Goal: Task Accomplishment & Management: Manage account settings

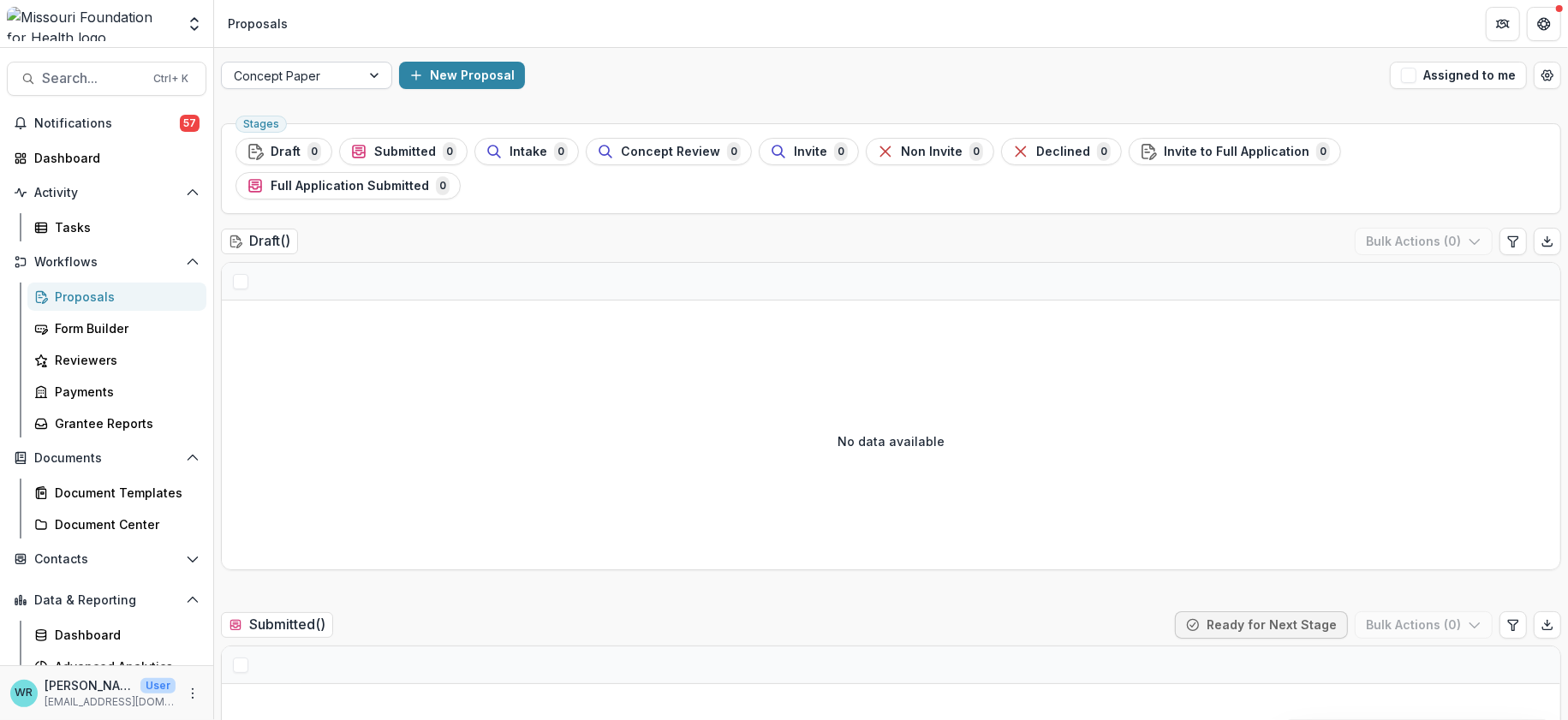
click at [382, 75] on div at bounding box center [376, 75] width 31 height 26
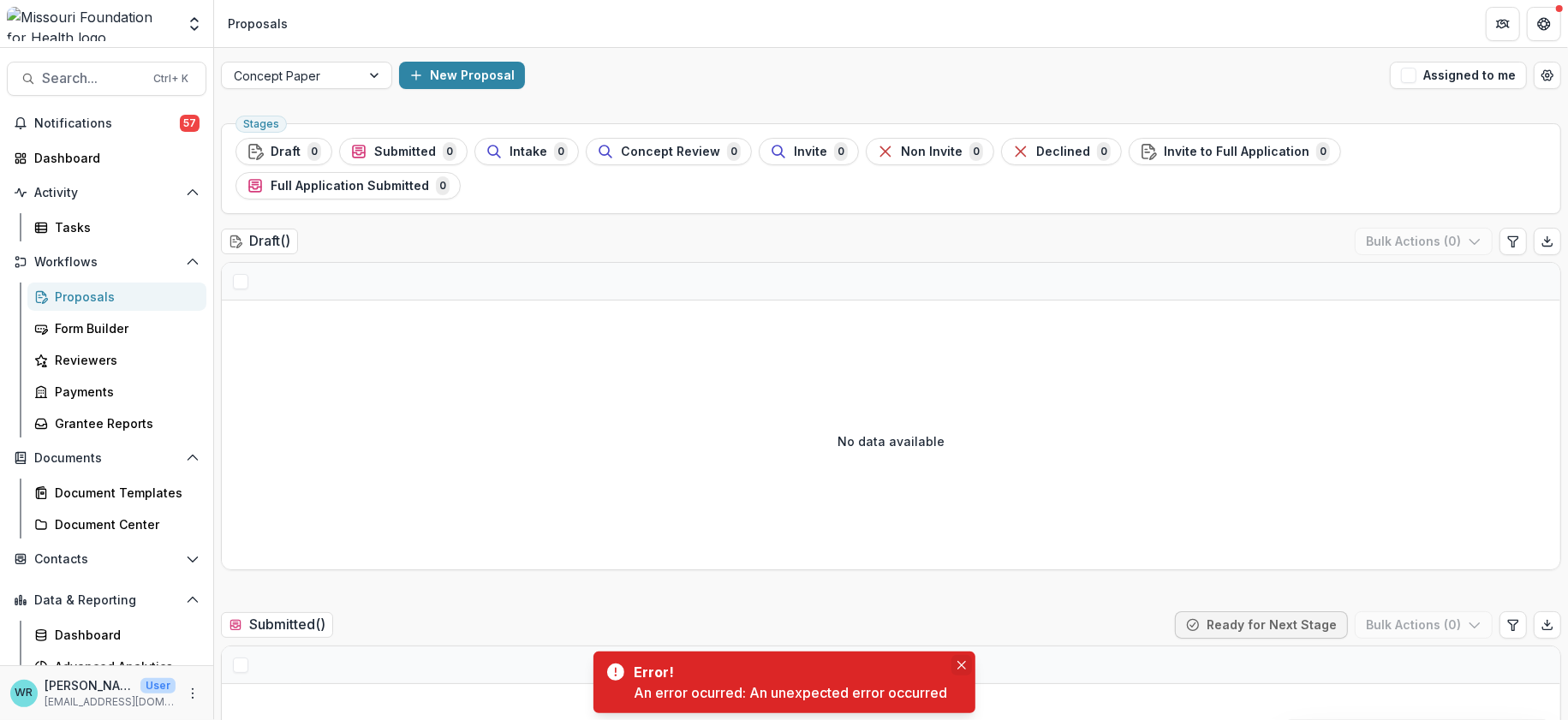
click at [965, 661] on icon "Close" at bounding box center [962, 666] width 9 height 9
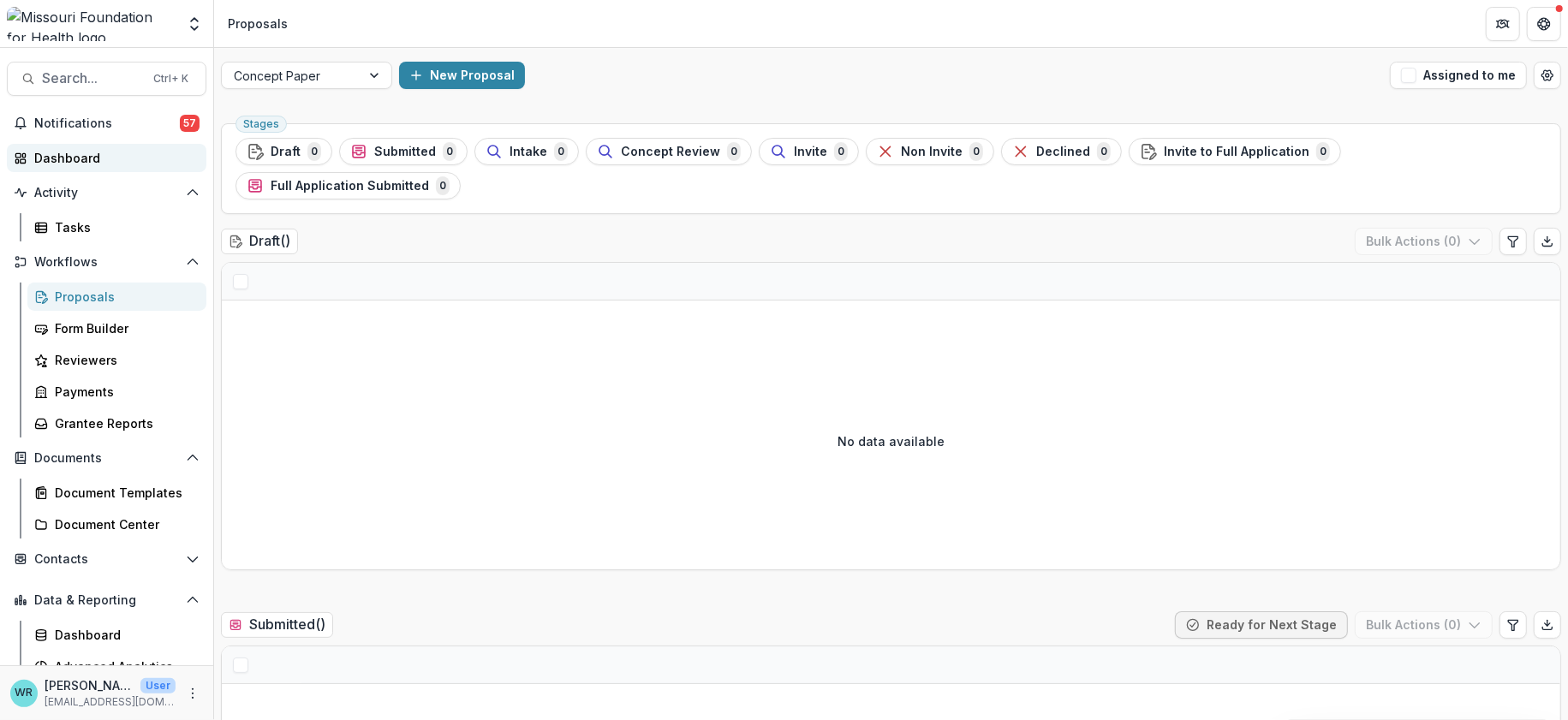
click at [85, 164] on div "Dashboard" at bounding box center [114, 158] width 159 height 18
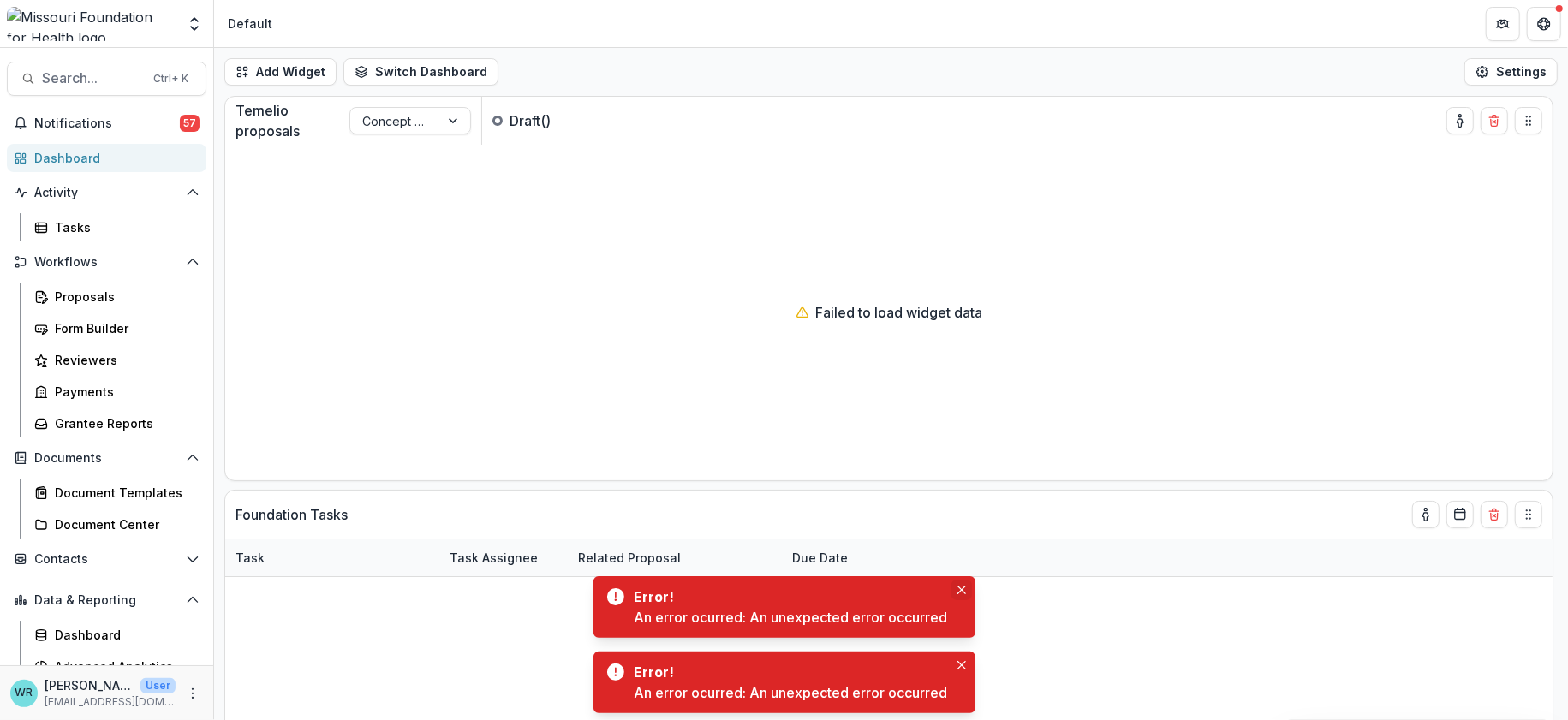
click at [966, 585] on button "Close" at bounding box center [962, 590] width 21 height 21
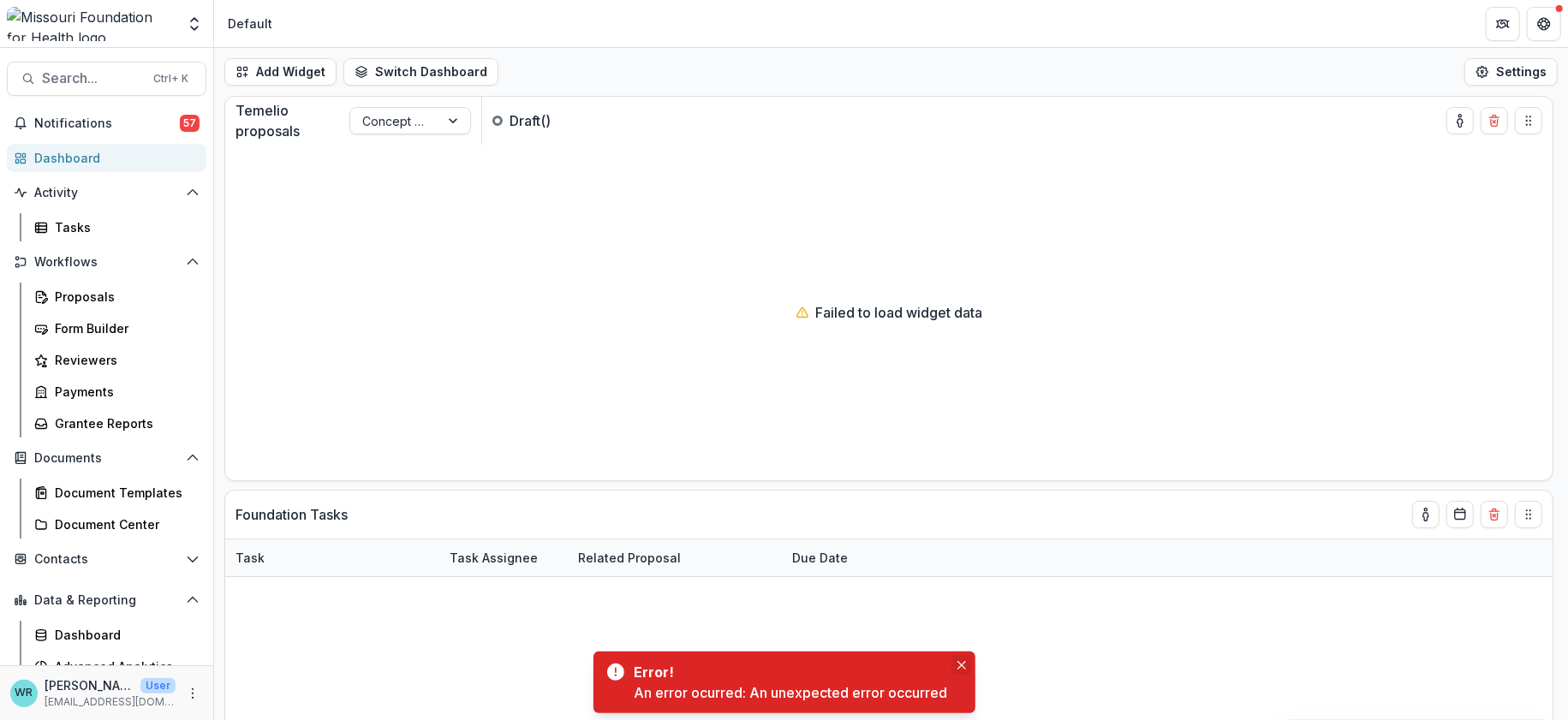
click at [962, 660] on button "Close" at bounding box center [962, 666] width 21 height 21
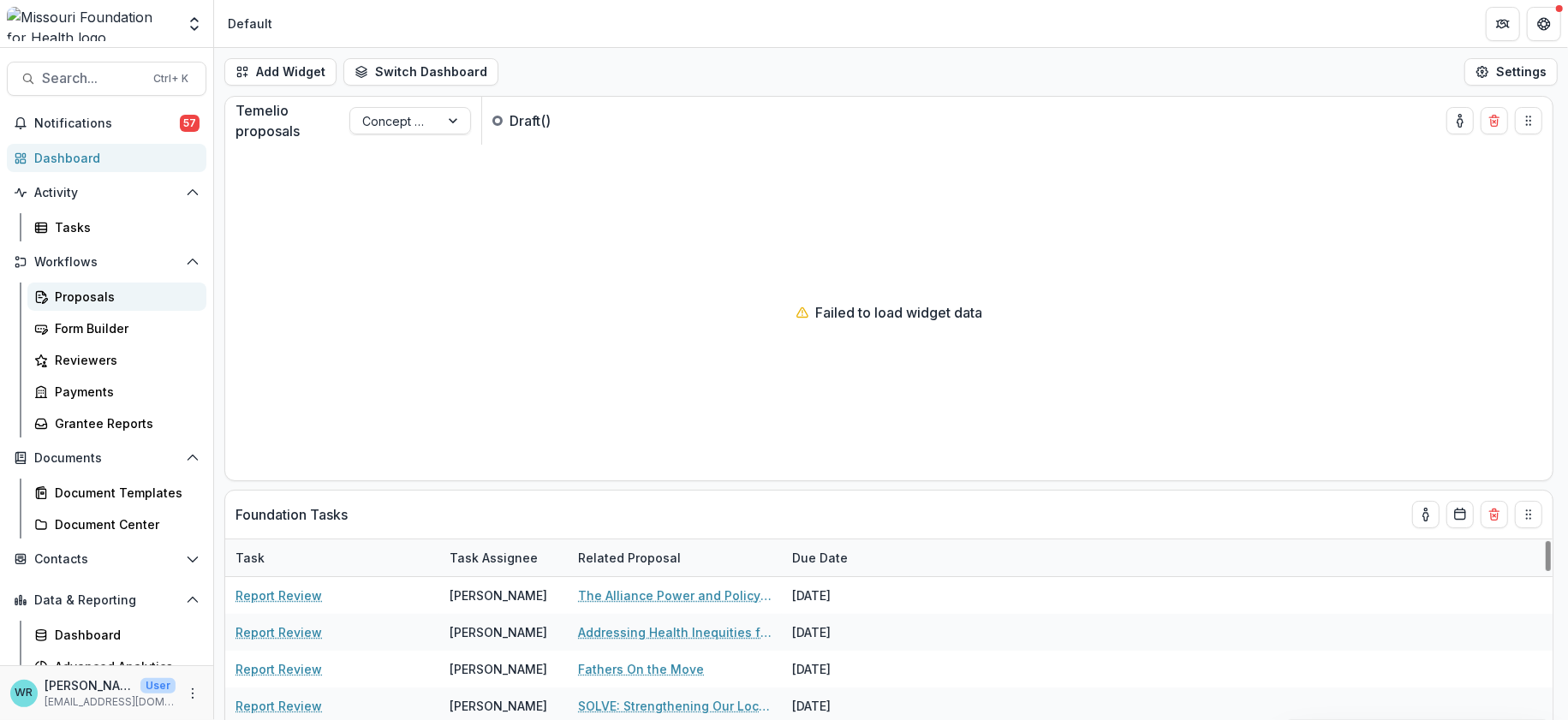
click at [66, 296] on div "Proposals" at bounding box center [124, 297] width 138 height 18
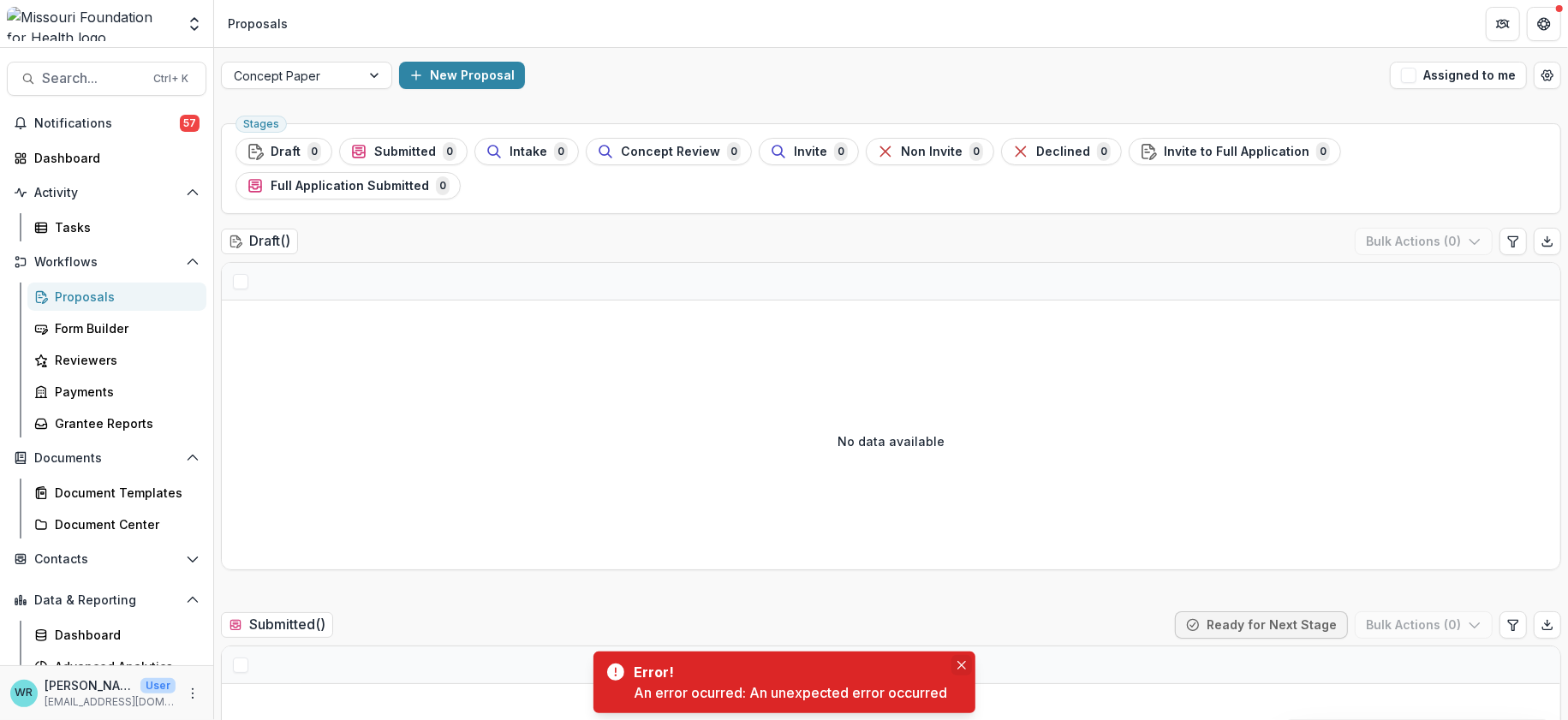
click at [961, 665] on icon "Close" at bounding box center [962, 666] width 9 height 9
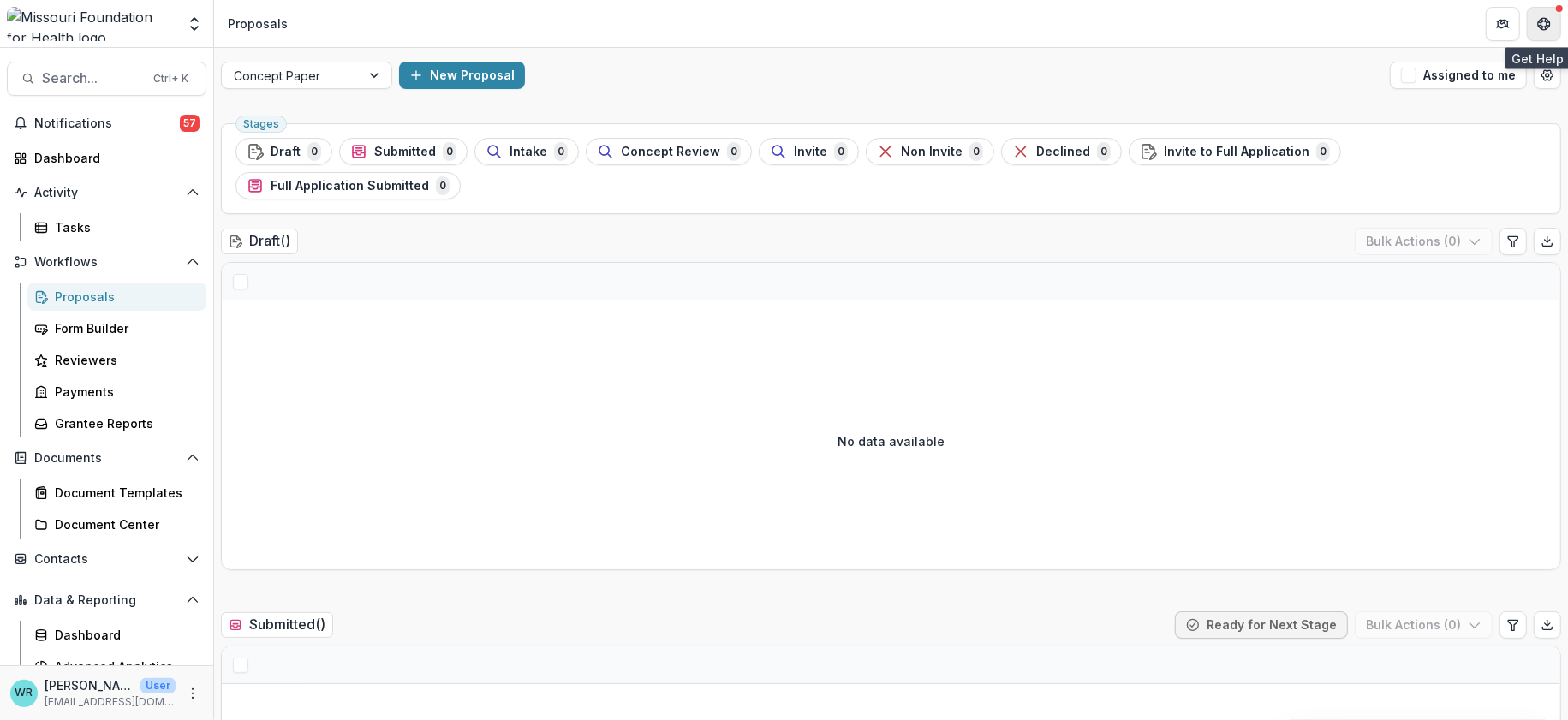
click at [1544, 22] on icon "Get Help" at bounding box center [1545, 24] width 14 height 14
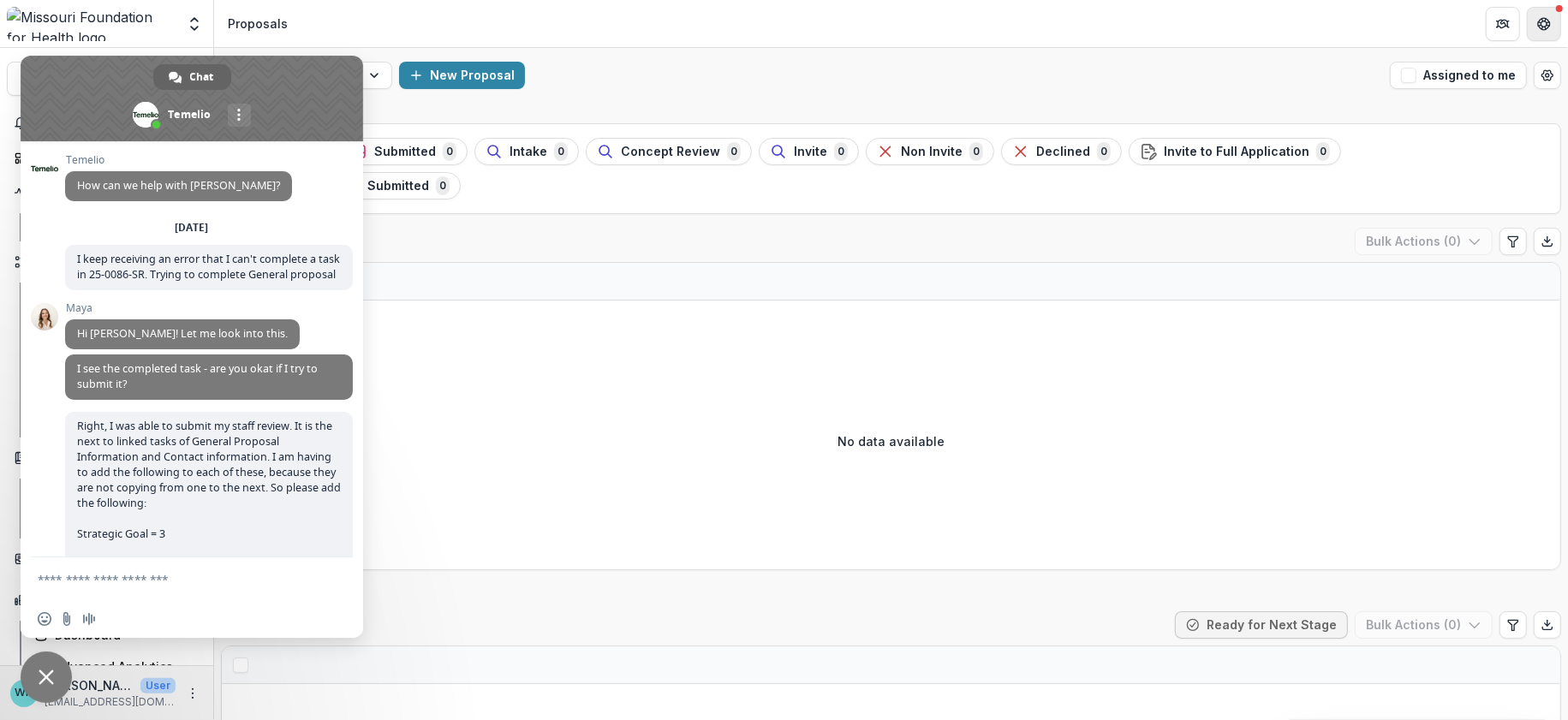
scroll to position [11213, 0]
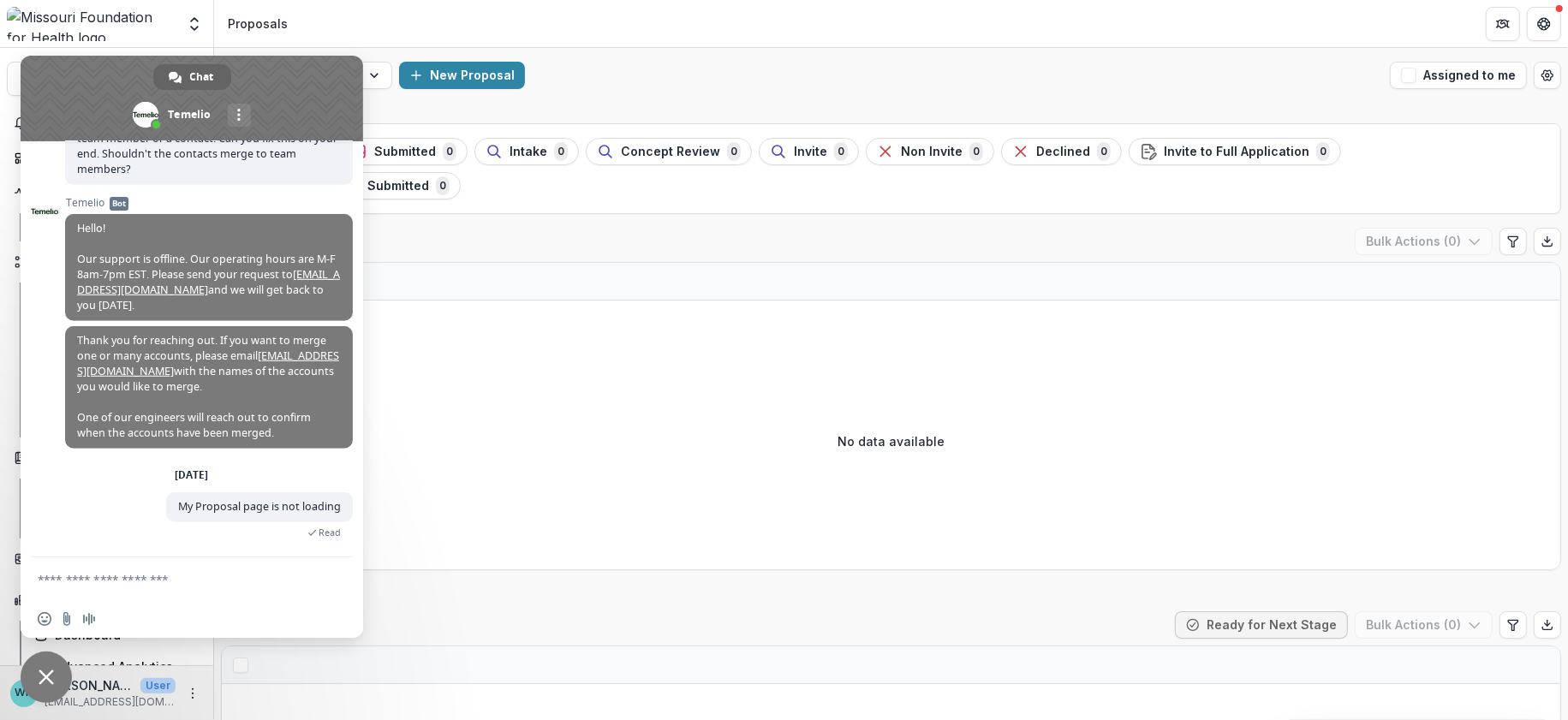
click at [219, 585] on textarea "Compose your message..." at bounding box center [175, 579] width 274 height 43
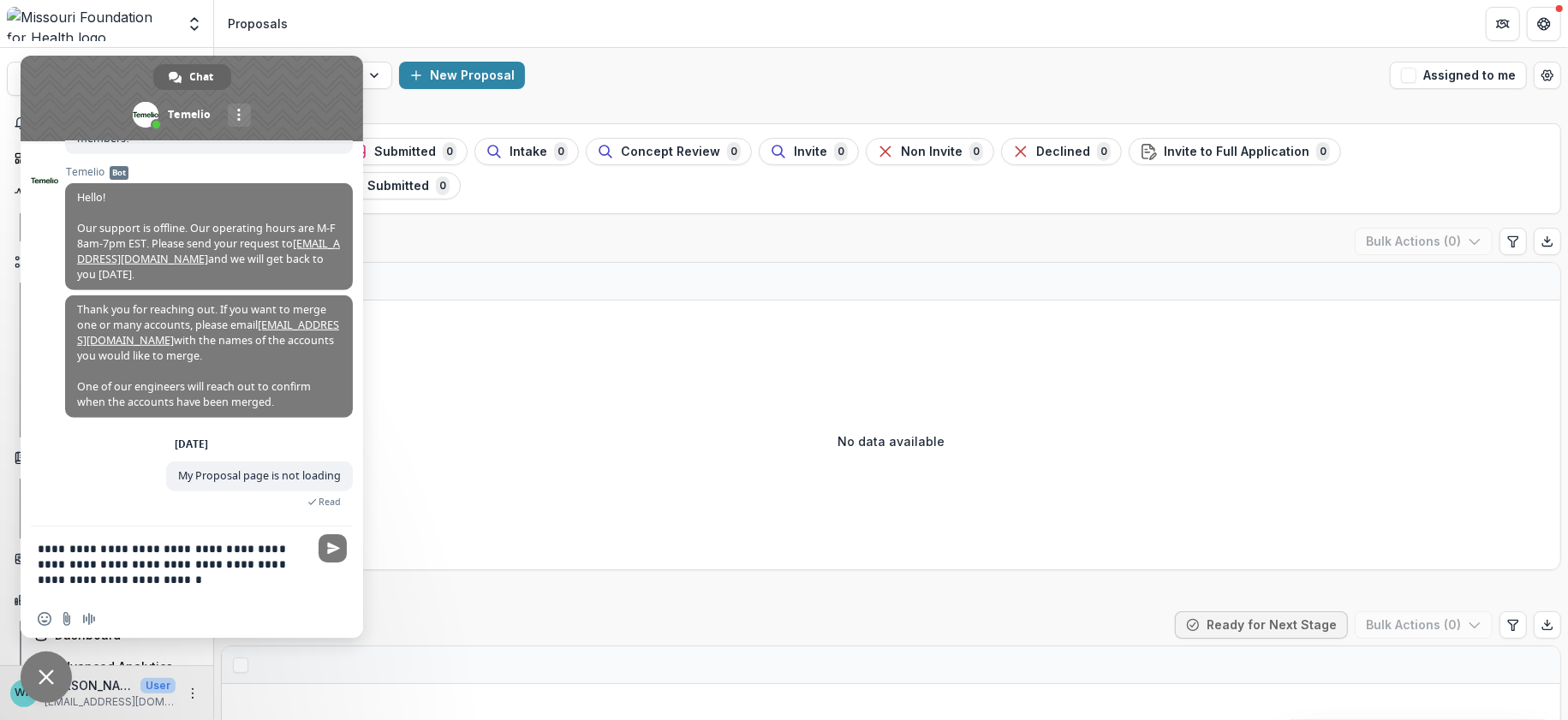
type textarea "**********"
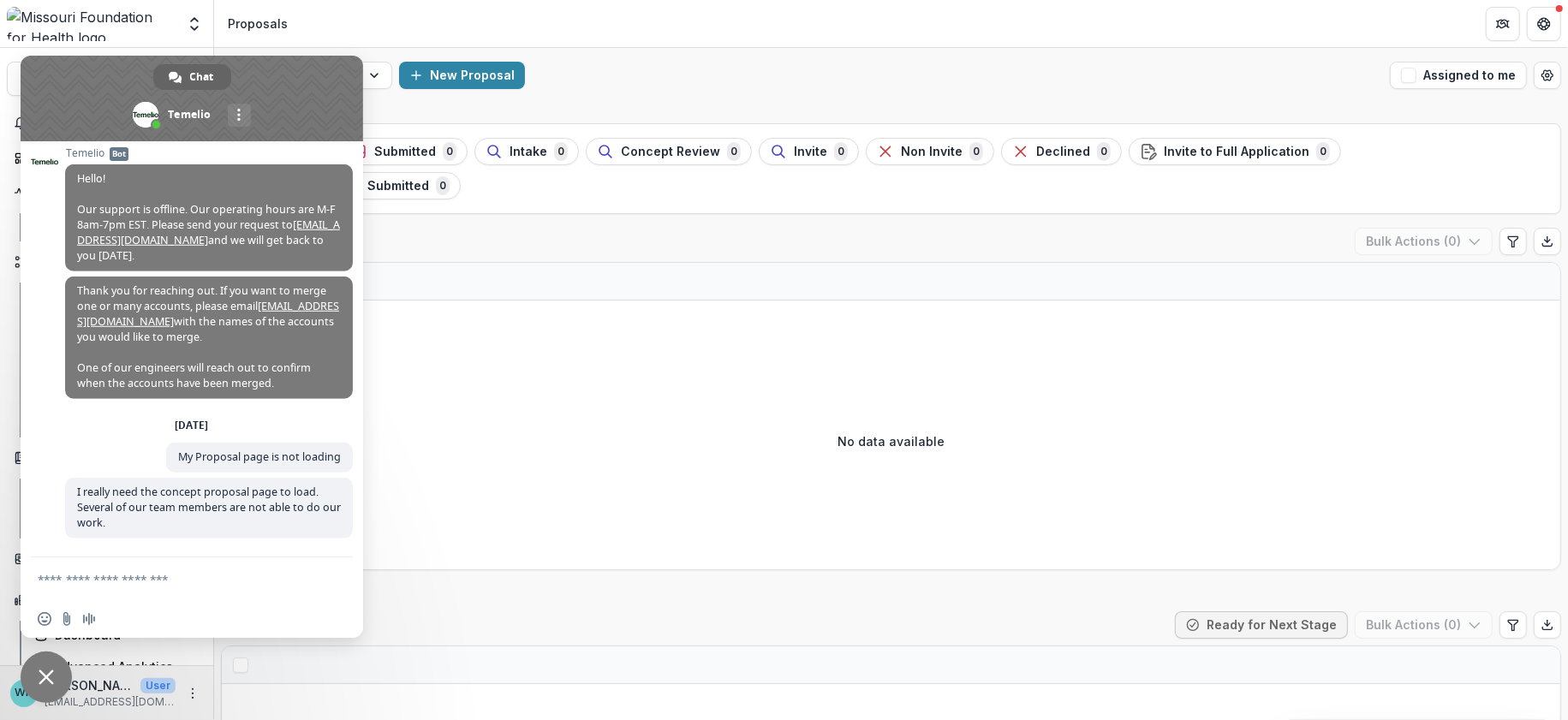
scroll to position [11266, 0]
click at [41, 679] on span "Close chat" at bounding box center [47, 678] width 16 height 16
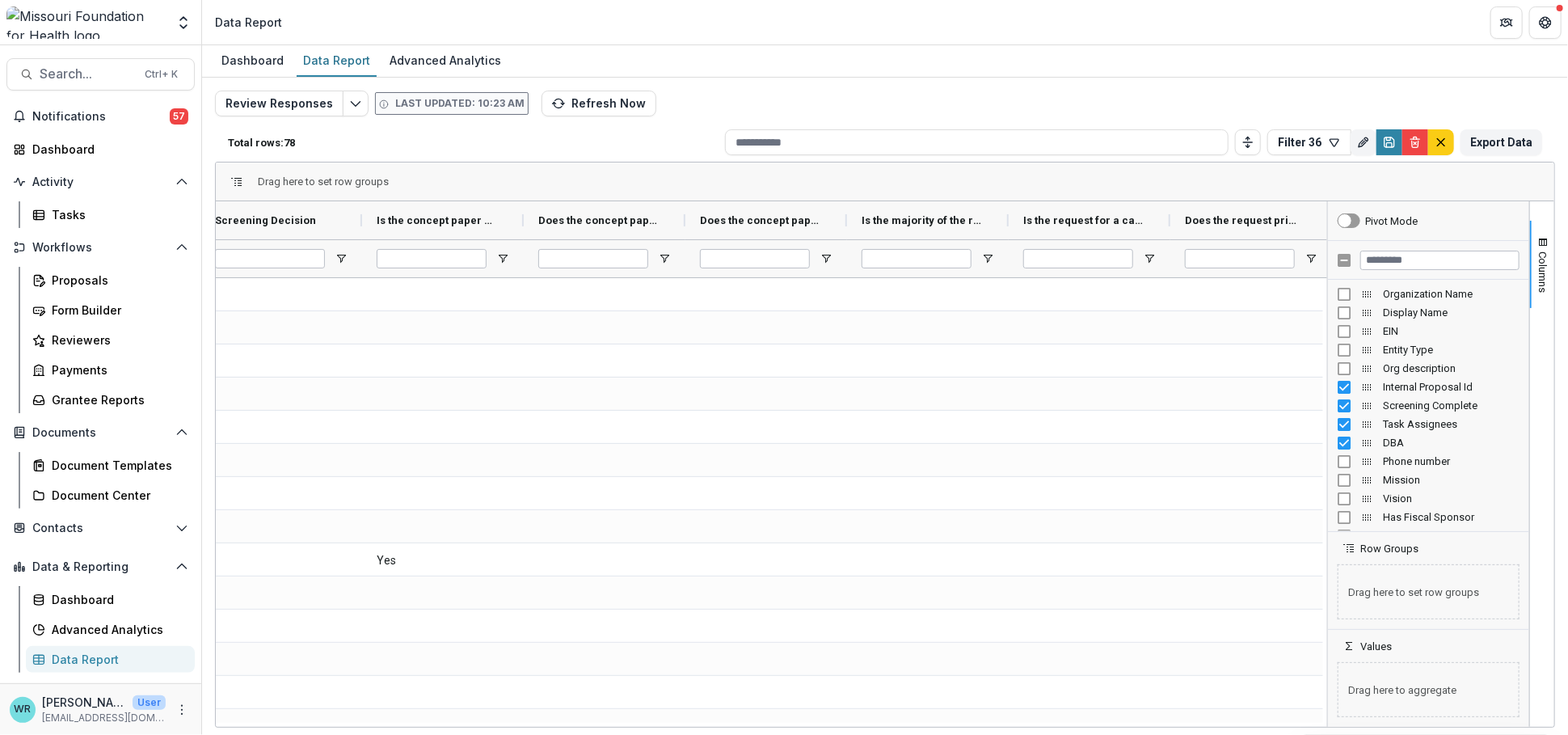
scroll to position [0, 1255]
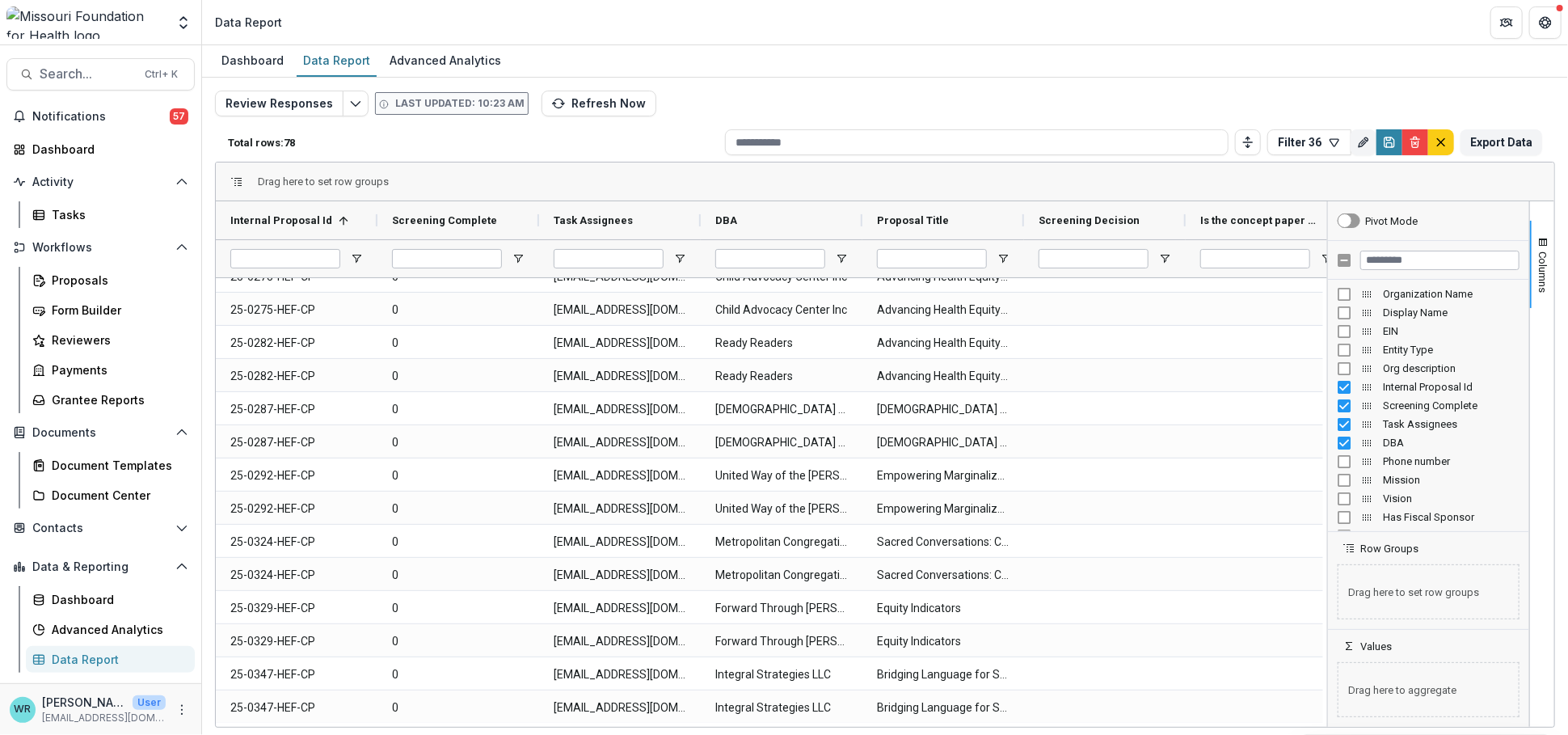
drag, startPoint x: 697, startPoint y: 725, endPoint x: 1017, endPoint y: 749, distance: 320.9
click at [1017, 734] on html "Skip to content Aggregate Analysis Foundations MFH Workflow Sandbox Missouri Fo…" at bounding box center [784, 367] width 1568 height 735
click at [1367, 150] on button "Rename" at bounding box center [1363, 142] width 26 height 26
drag, startPoint x: 1326, startPoint y: 207, endPoint x: 970, endPoint y: 212, distance: 356.0
click at [970, 212] on div "Total rows: 78 Filter 36 Personal Filters Team Filters Temelio Filters Delegate…" at bounding box center [884, 405] width 1339 height 566
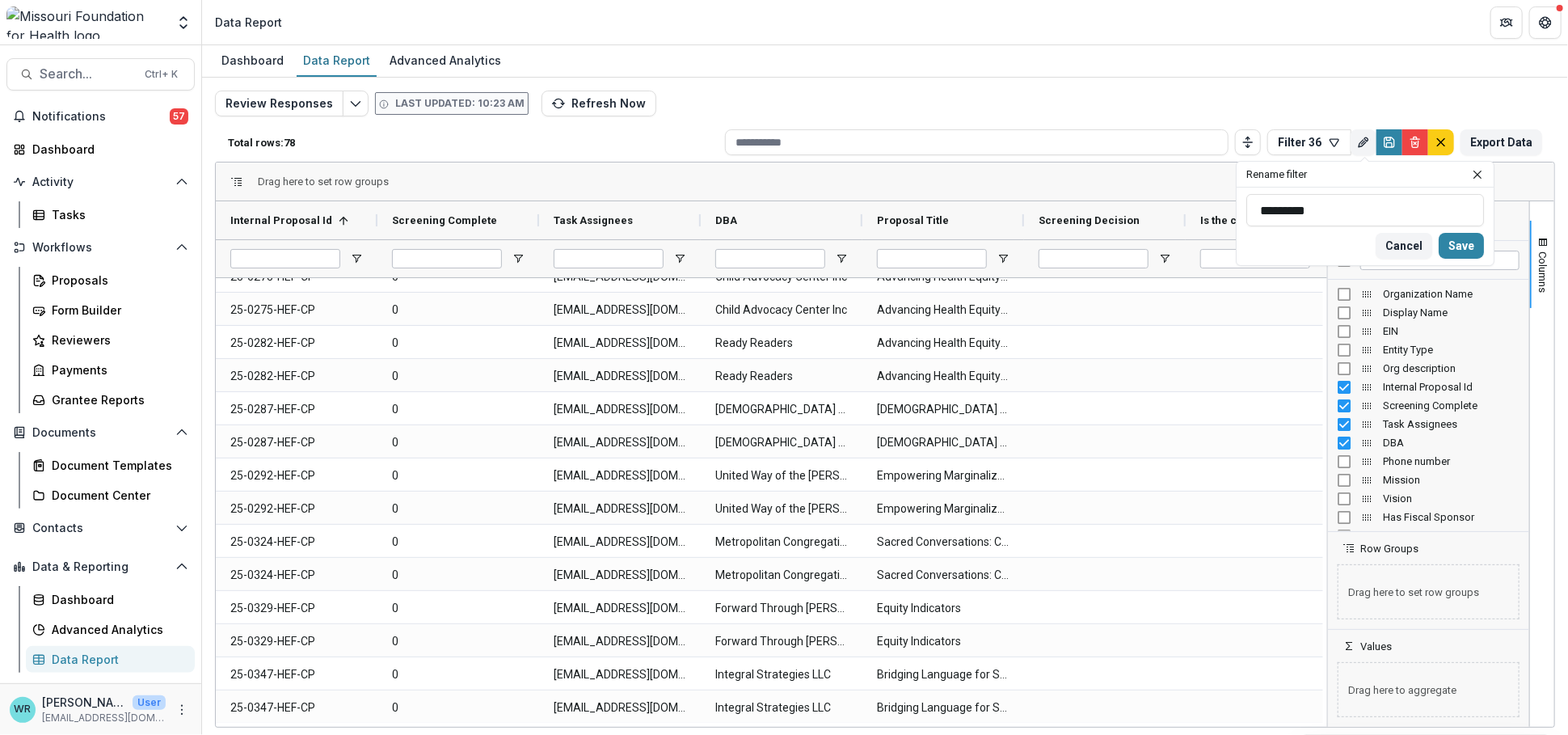
drag, startPoint x: 1308, startPoint y: 204, endPoint x: 1244, endPoint y: 206, distance: 64.0
click at [1244, 206] on div "********* Cancel Save" at bounding box center [1365, 225] width 257 height 77
type input "**********"
click at [1240, 182] on header "Rename filter" at bounding box center [1365, 175] width 257 height 26
click at [1473, 247] on button "Save" at bounding box center [1461, 246] width 46 height 26
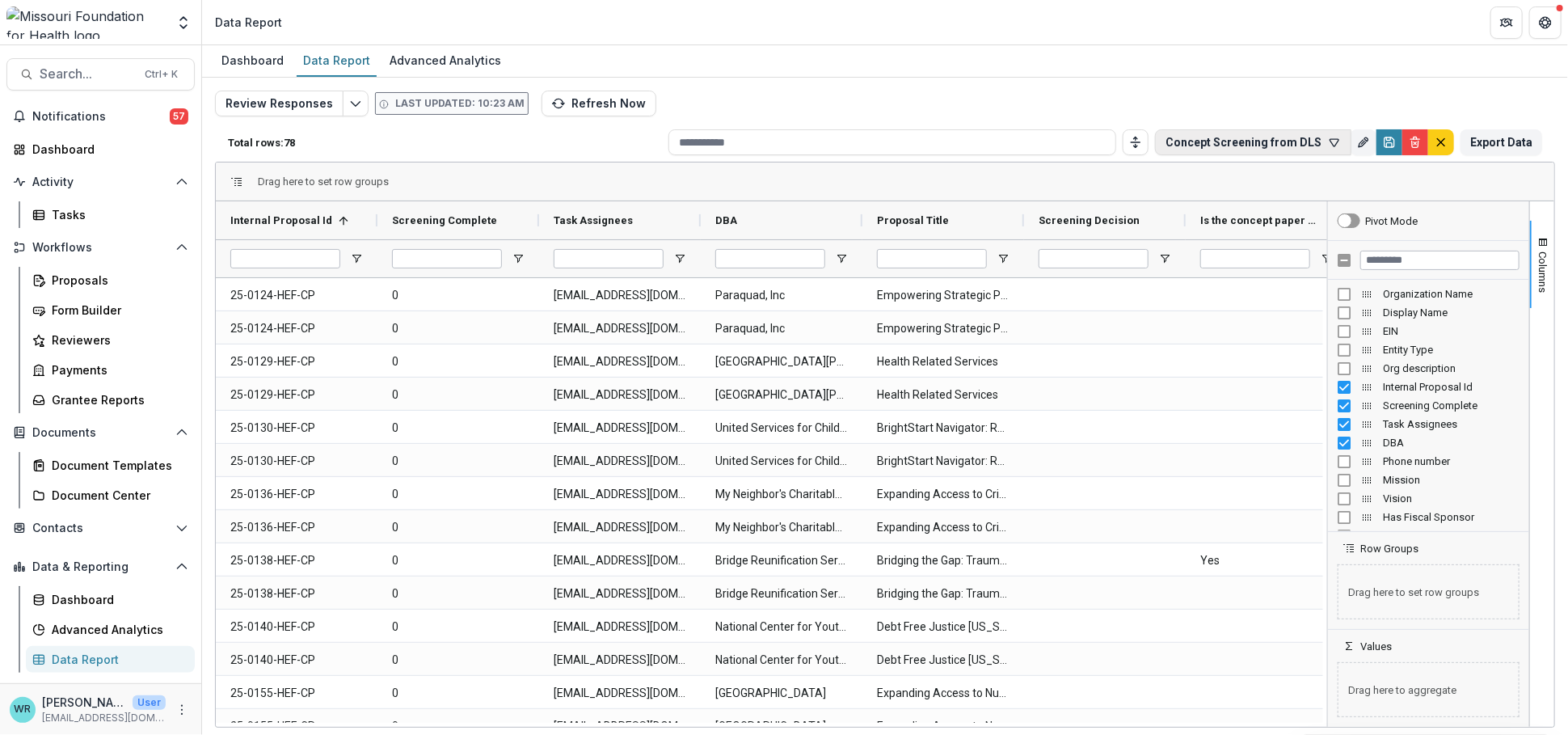
click at [1339, 148] on button "Concept Screening from DLS" at bounding box center [1252, 142] width 196 height 26
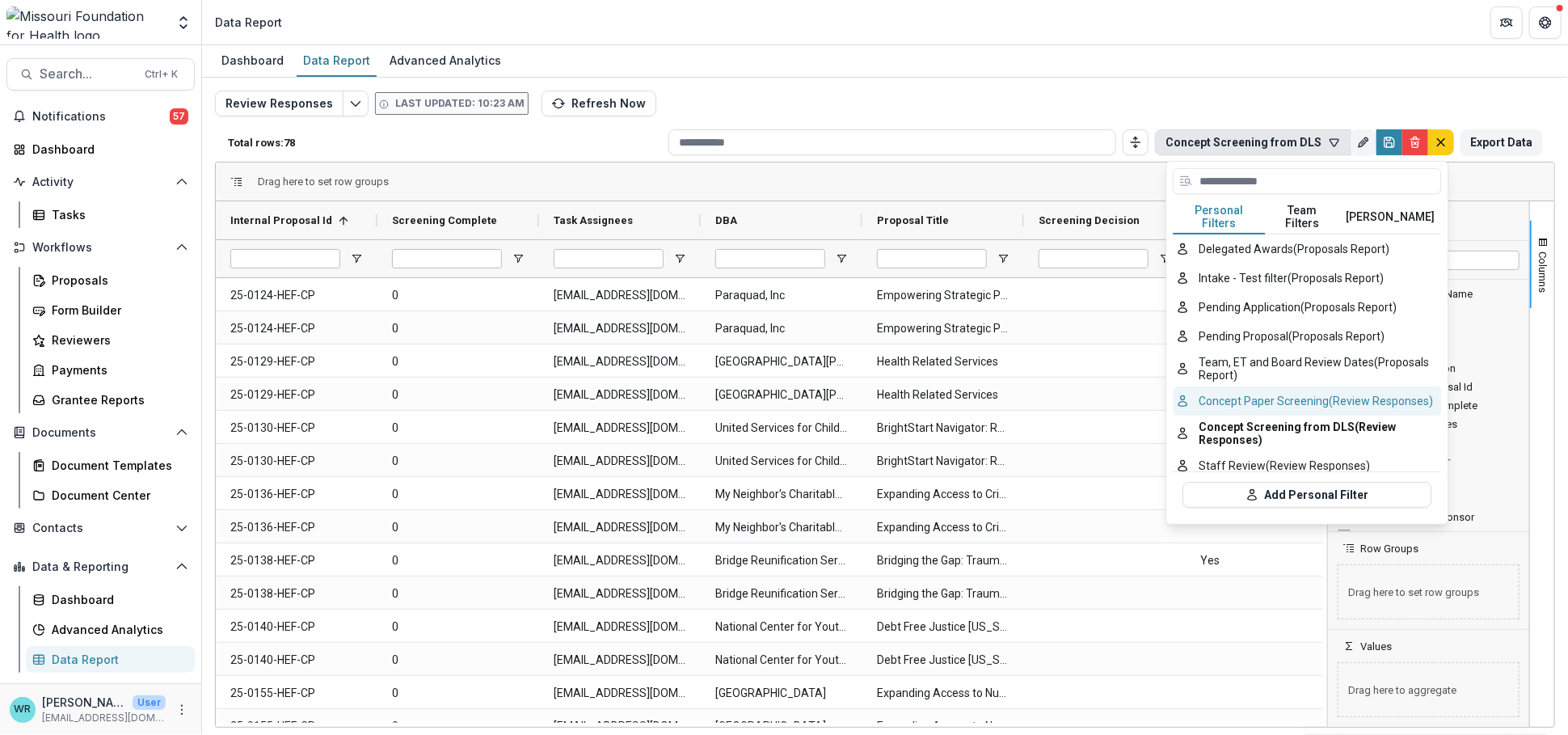
click at [1286, 390] on button "Concept Paper Screening (Review Responses)" at bounding box center [1307, 401] width 269 height 29
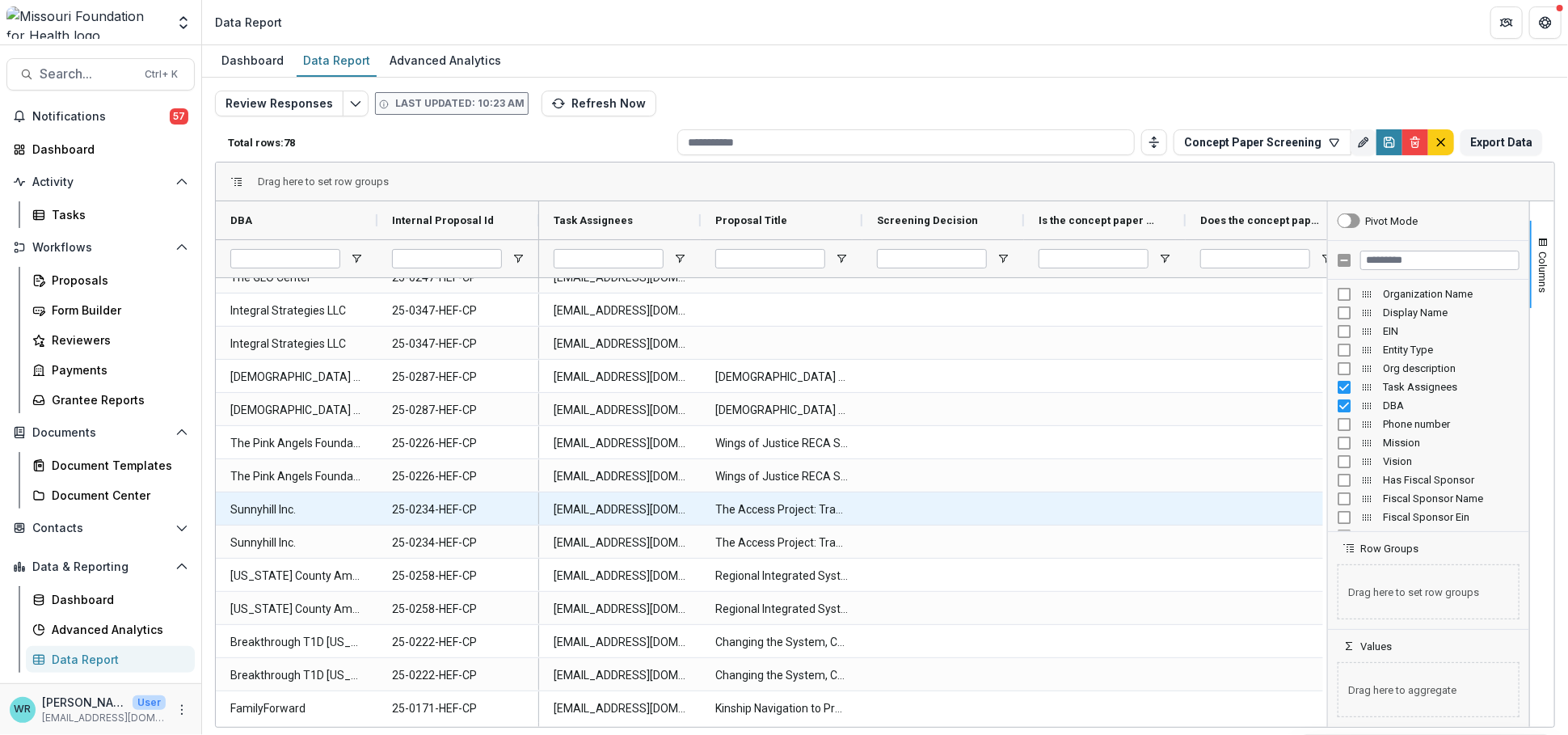
scroll to position [448, 0]
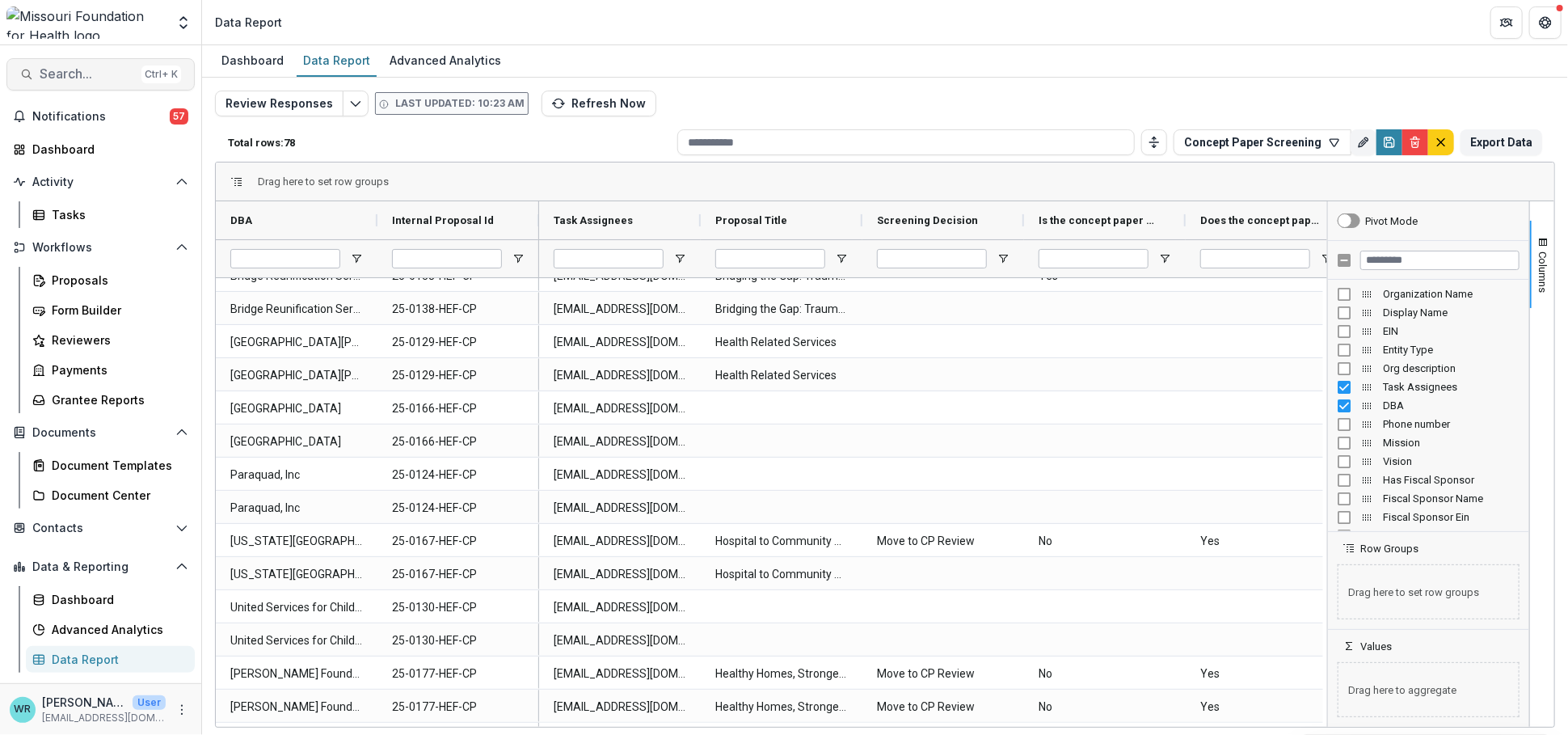
click at [48, 75] on span "Search..." at bounding box center [87, 73] width 95 height 15
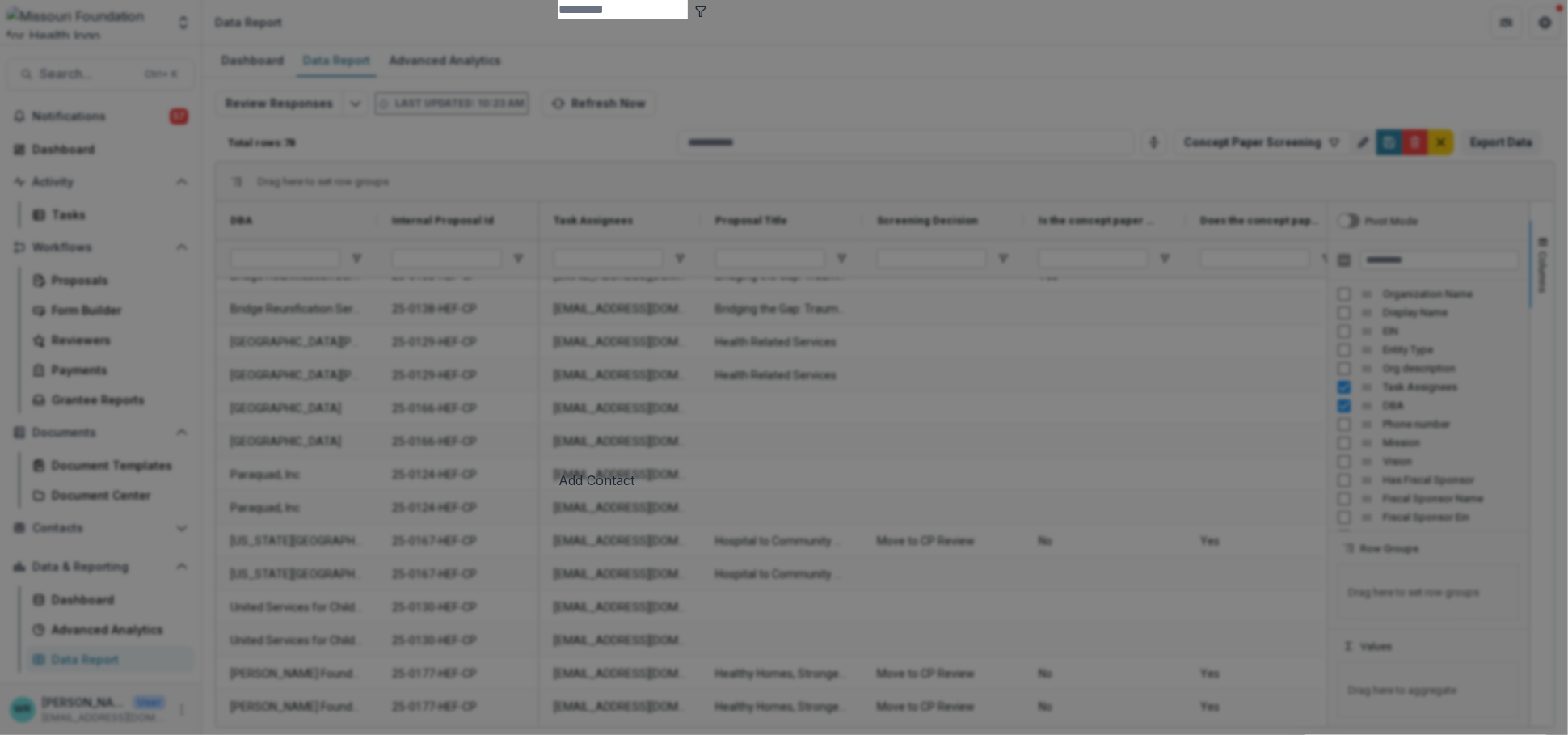
click at [657, 20] on input at bounding box center [622, 10] width 129 height 20
type input "*******"
click at [149, 20] on button "toggle filters" at bounding box center [142, 10] width 13 height 20
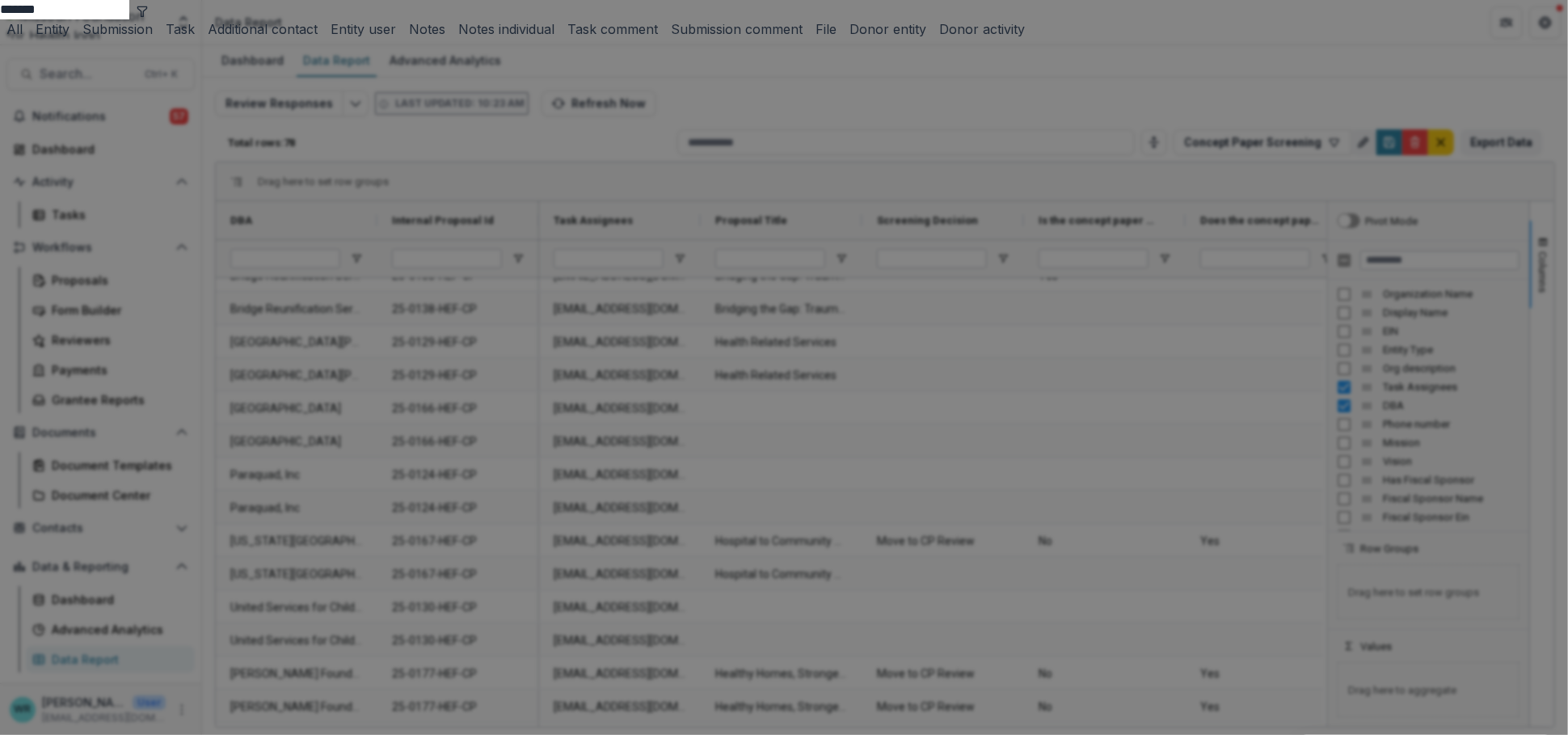
click at [153, 39] on button "Submission" at bounding box center [114, 29] width 76 height 20
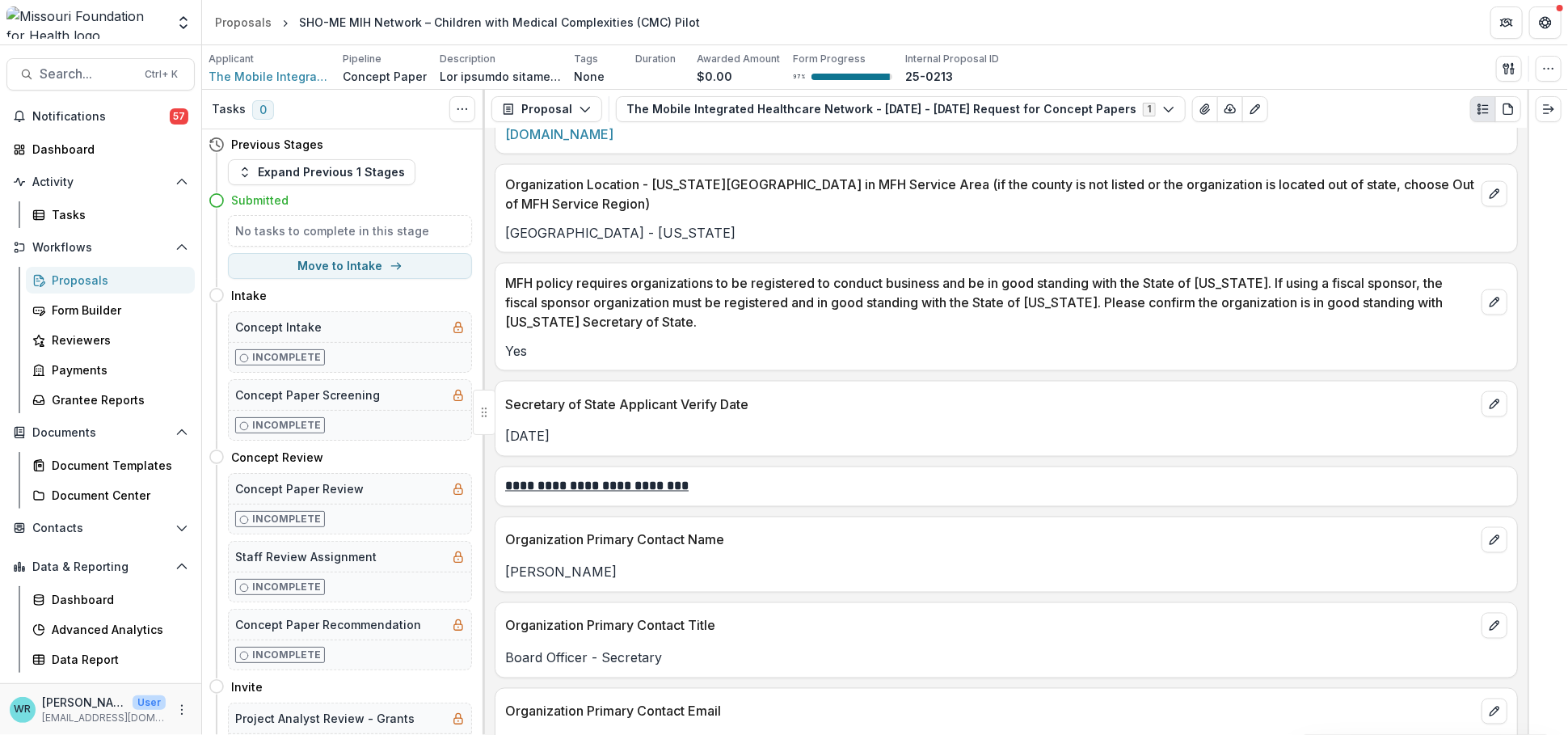
scroll to position [1796, 0]
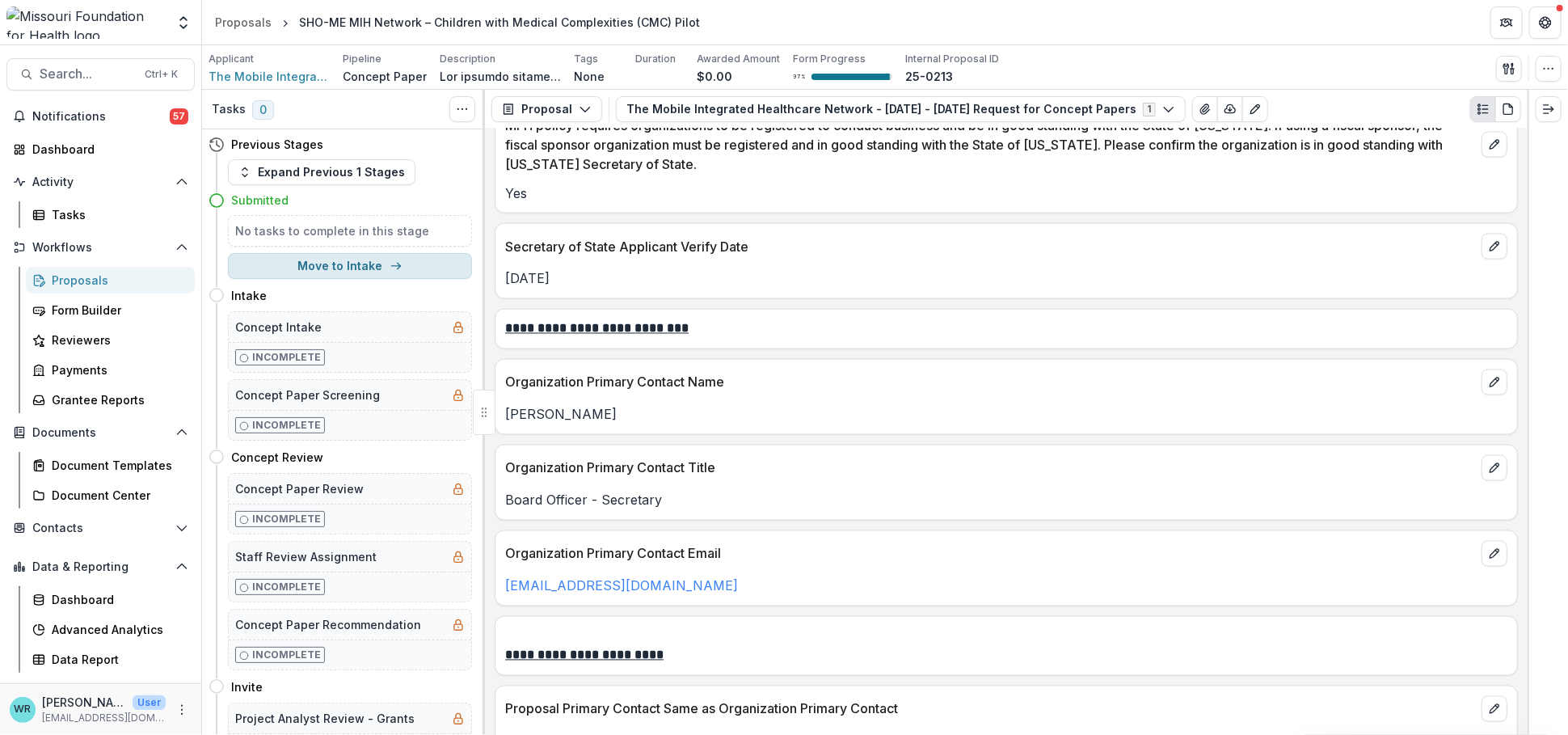
click at [360, 273] on button "Move to Intake" at bounding box center [350, 266] width 244 height 26
select select "******"
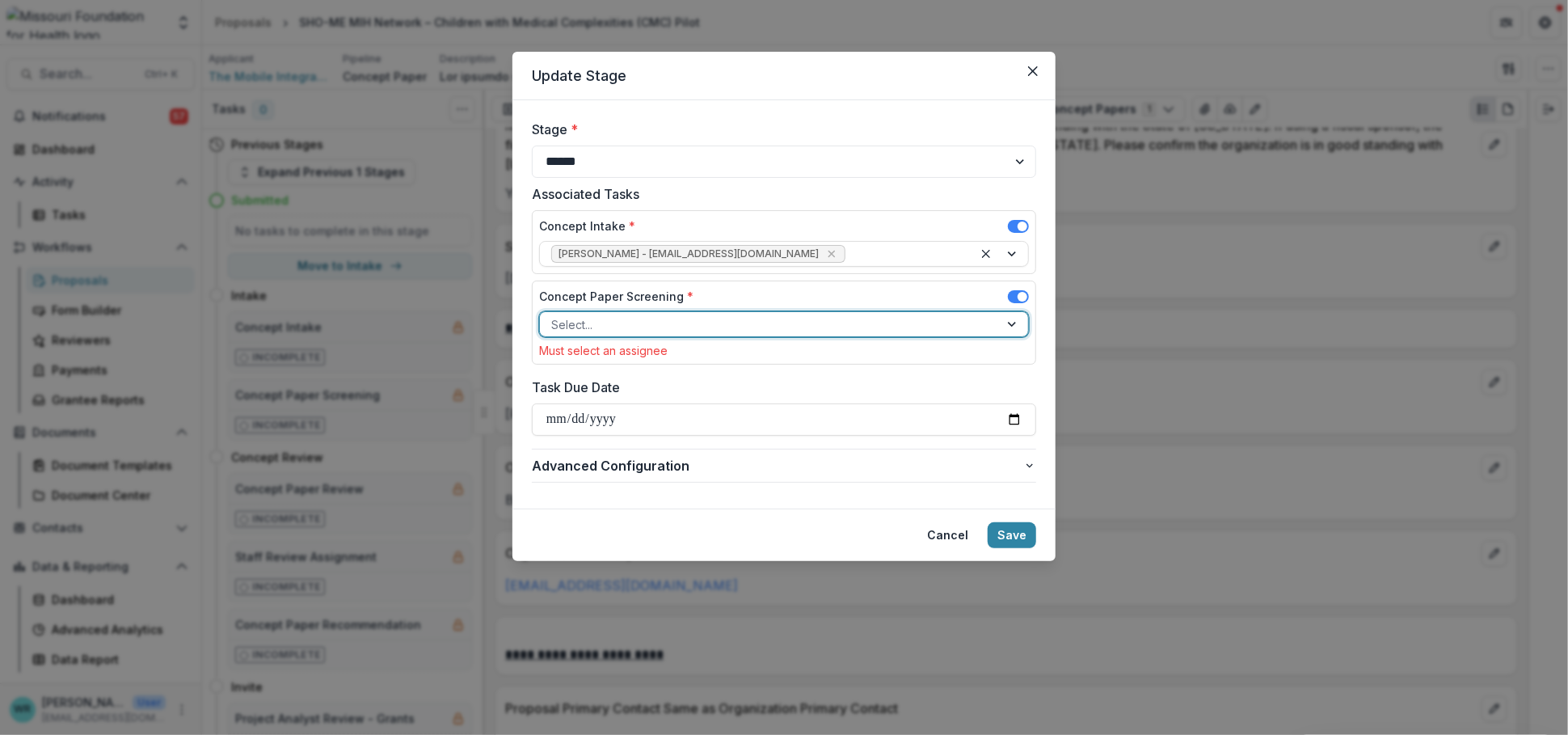
click at [827, 321] on div at bounding box center [769, 324] width 436 height 20
type input "****"
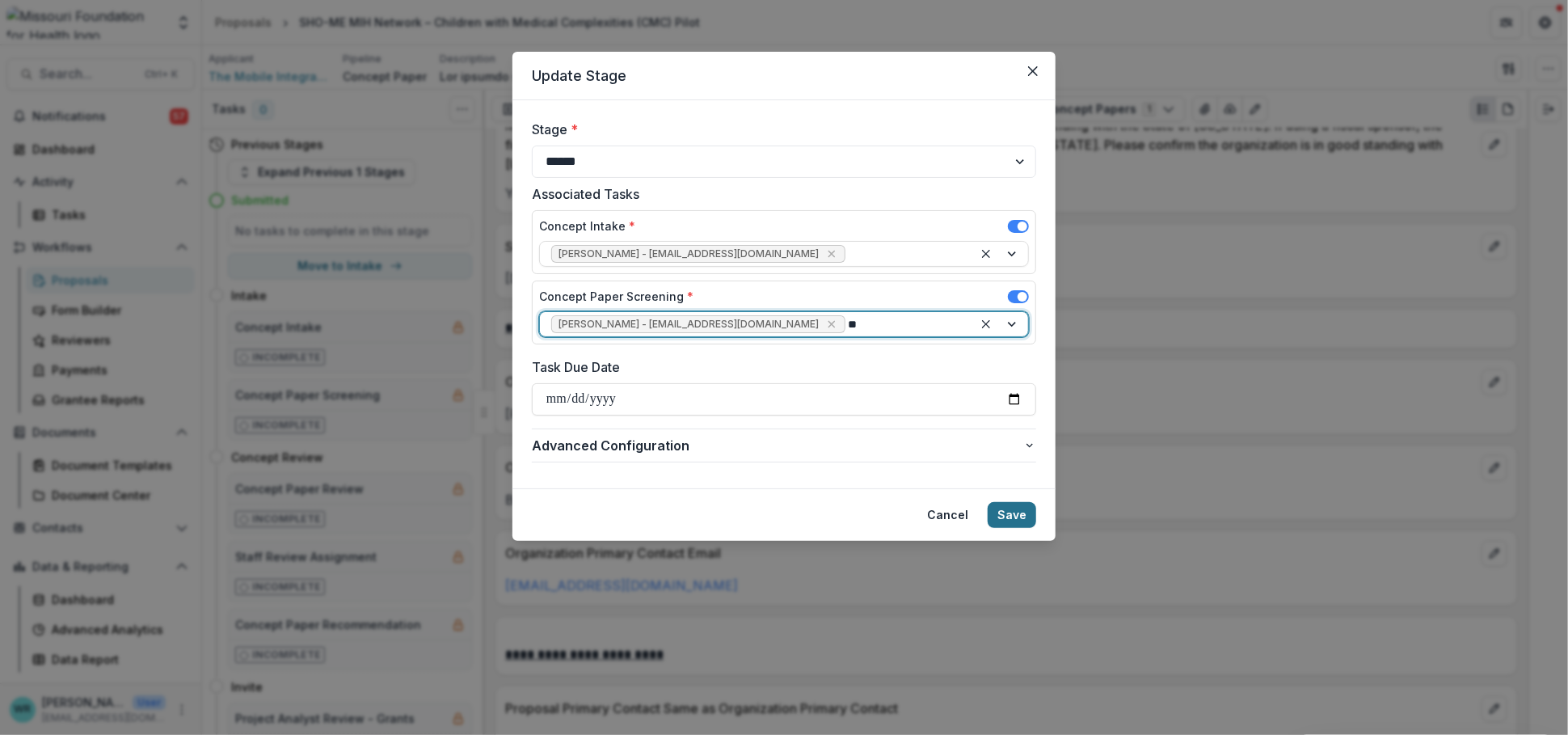
type input "***"
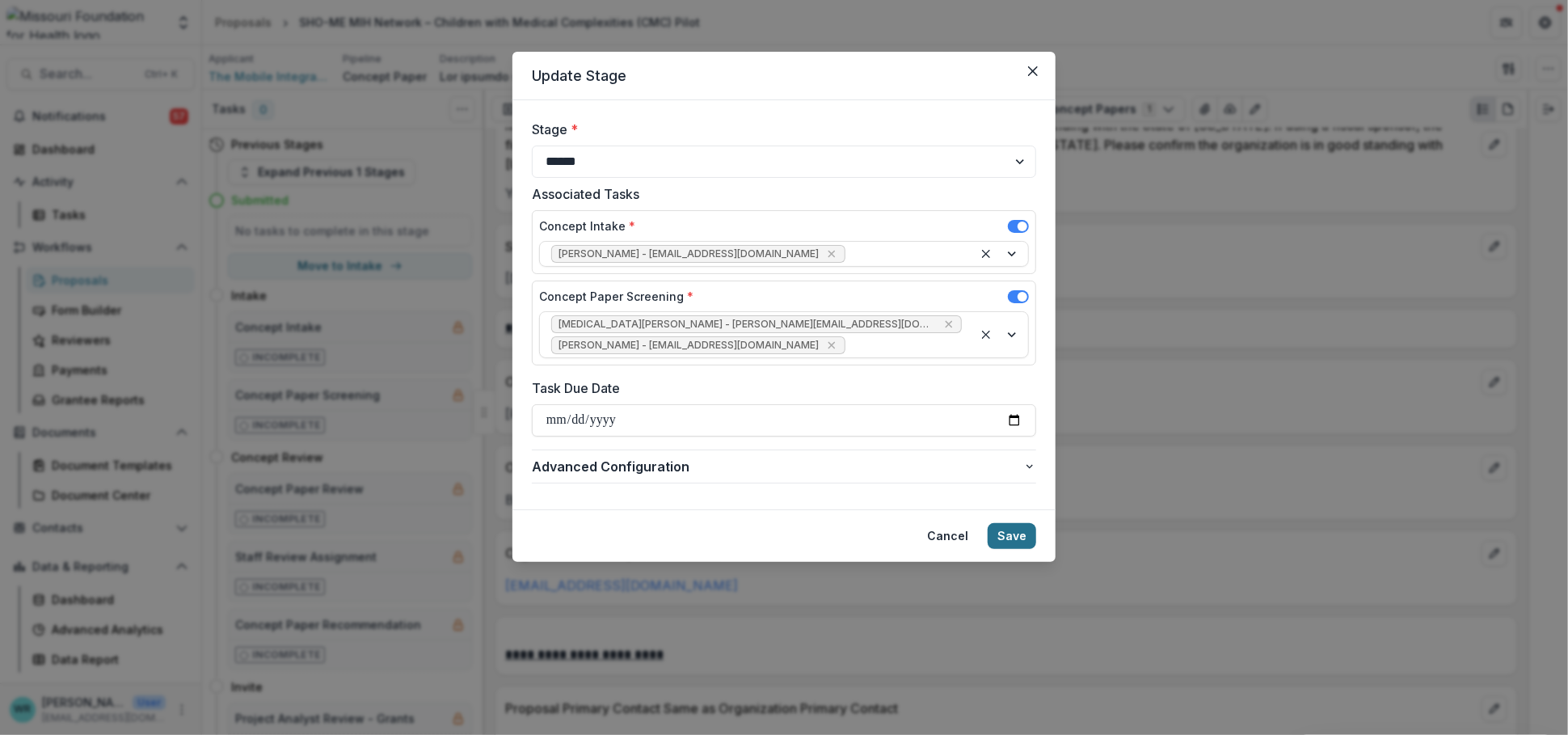
click at [1008, 523] on button "Save" at bounding box center [1012, 536] width 49 height 26
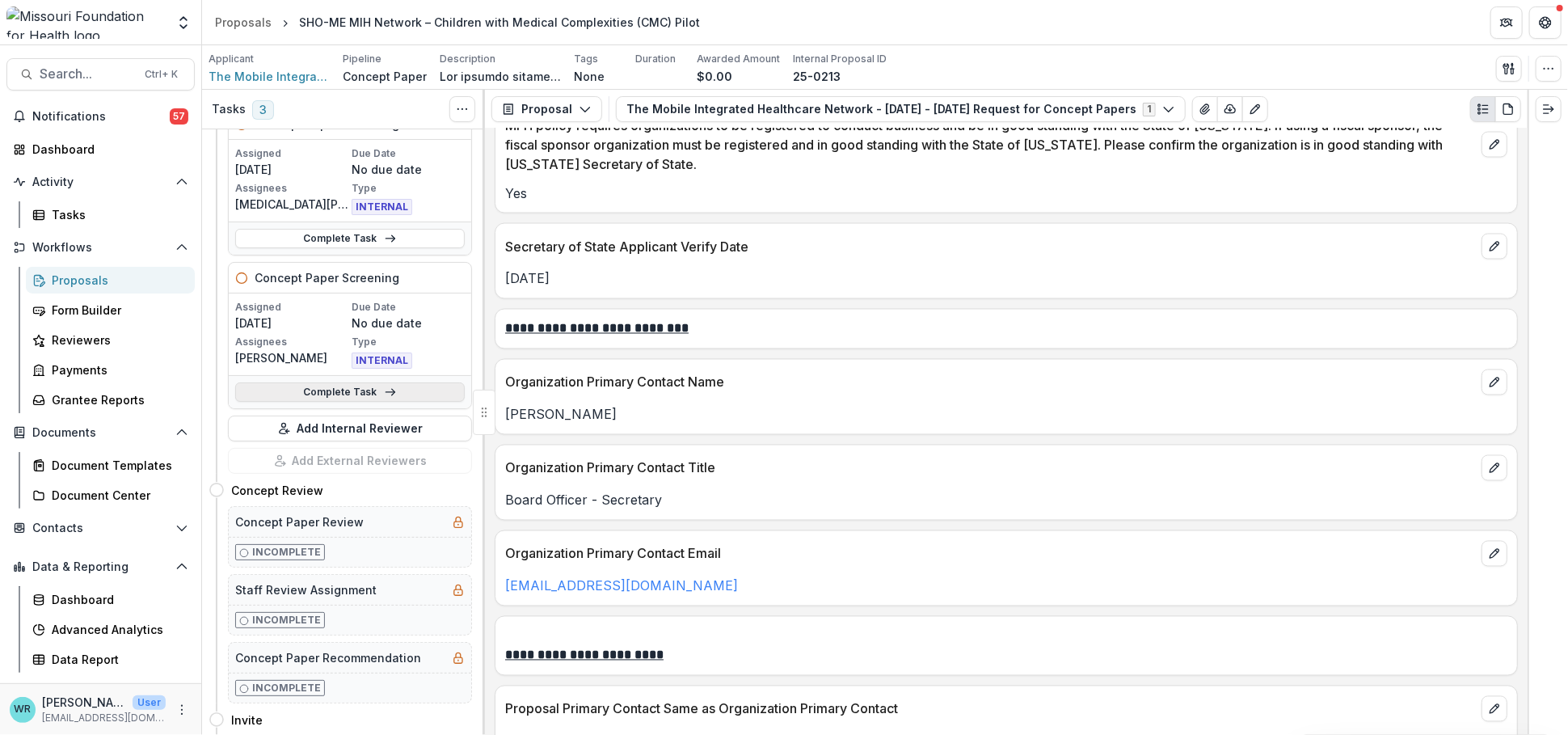
scroll to position [0, 0]
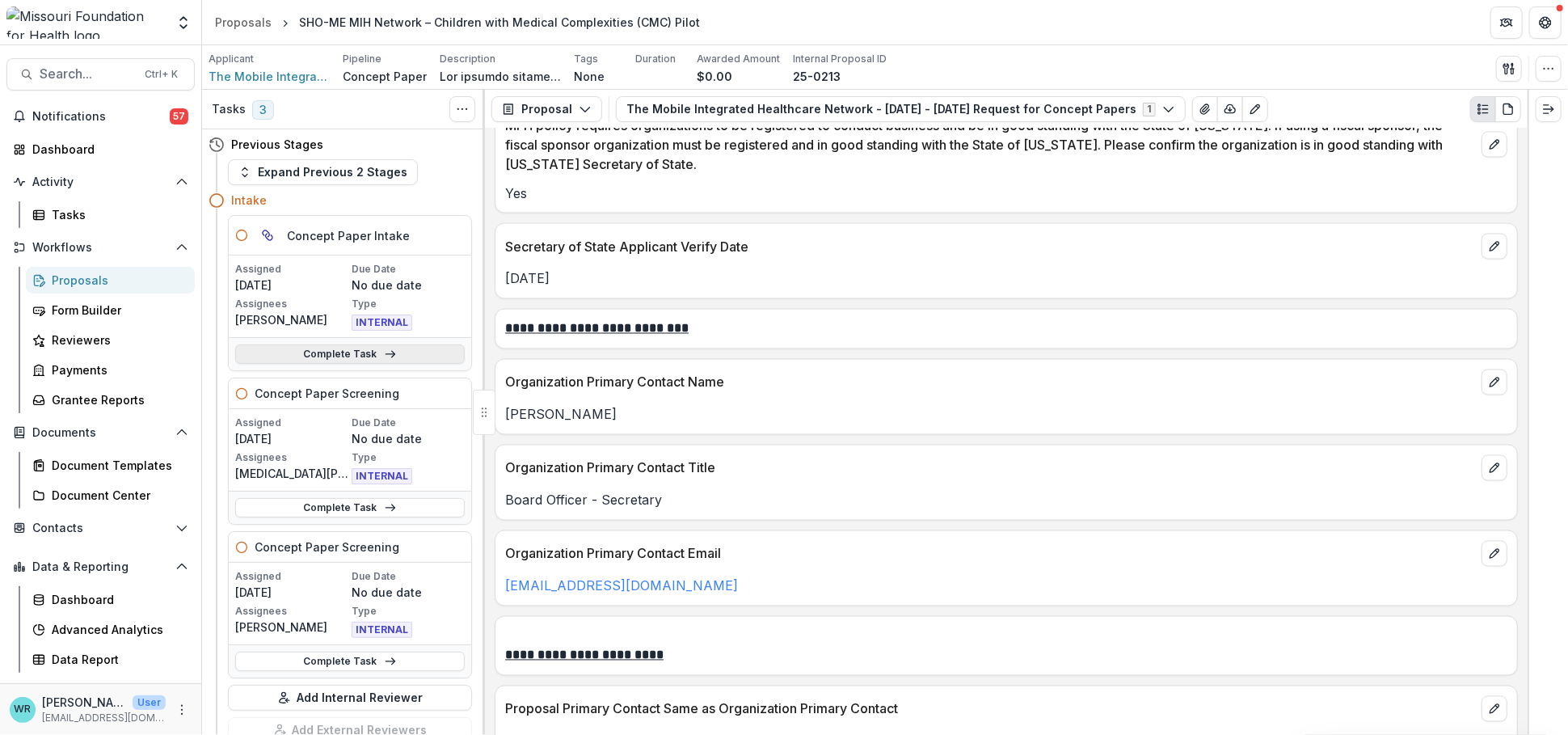
click at [346, 354] on link "Complete Task" at bounding box center [350, 354] width 229 height 20
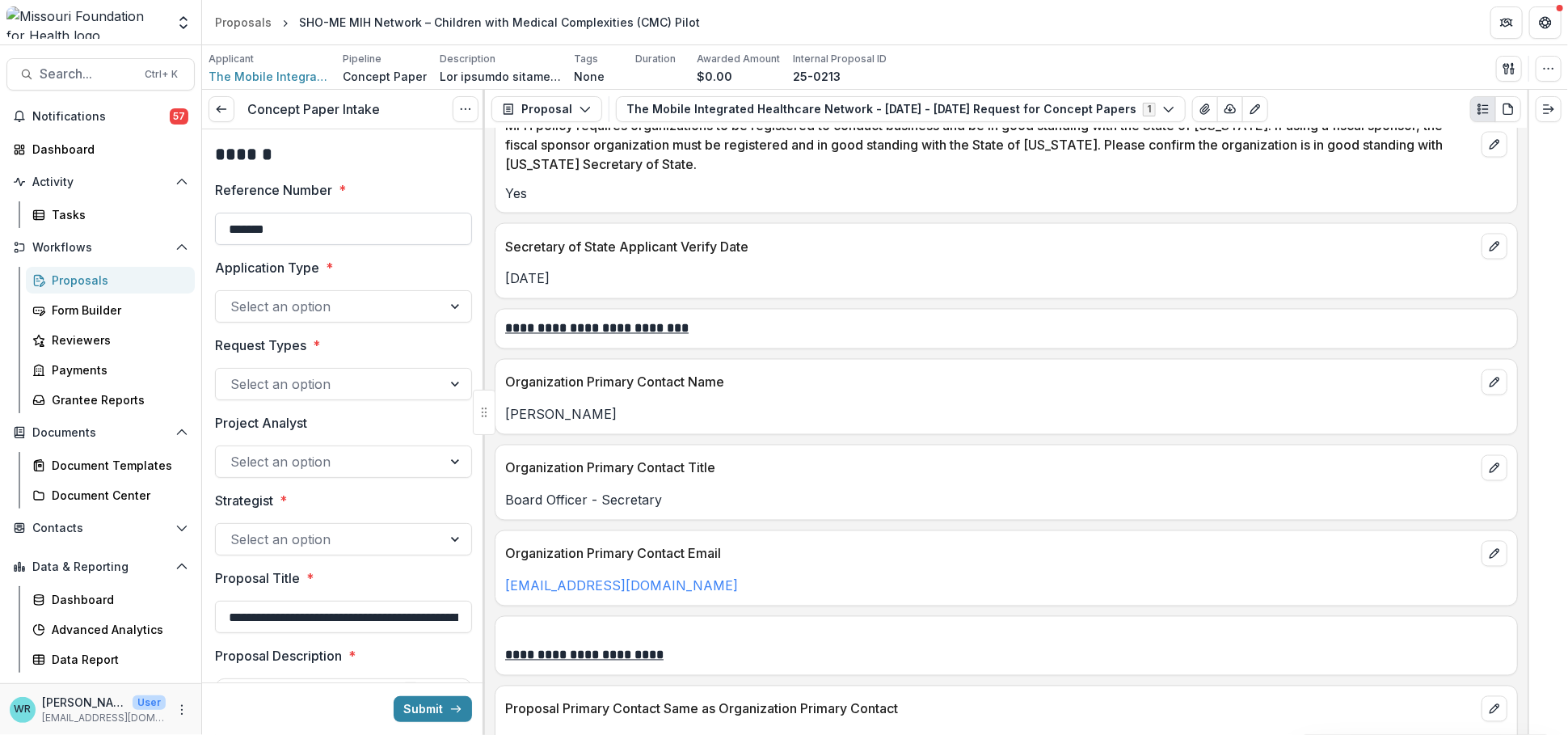
click at [300, 228] on input "*******" at bounding box center [343, 229] width 257 height 33
type input "**********"
type input "**"
click at [435, 379] on div "Select an option" at bounding box center [329, 384] width 226 height 26
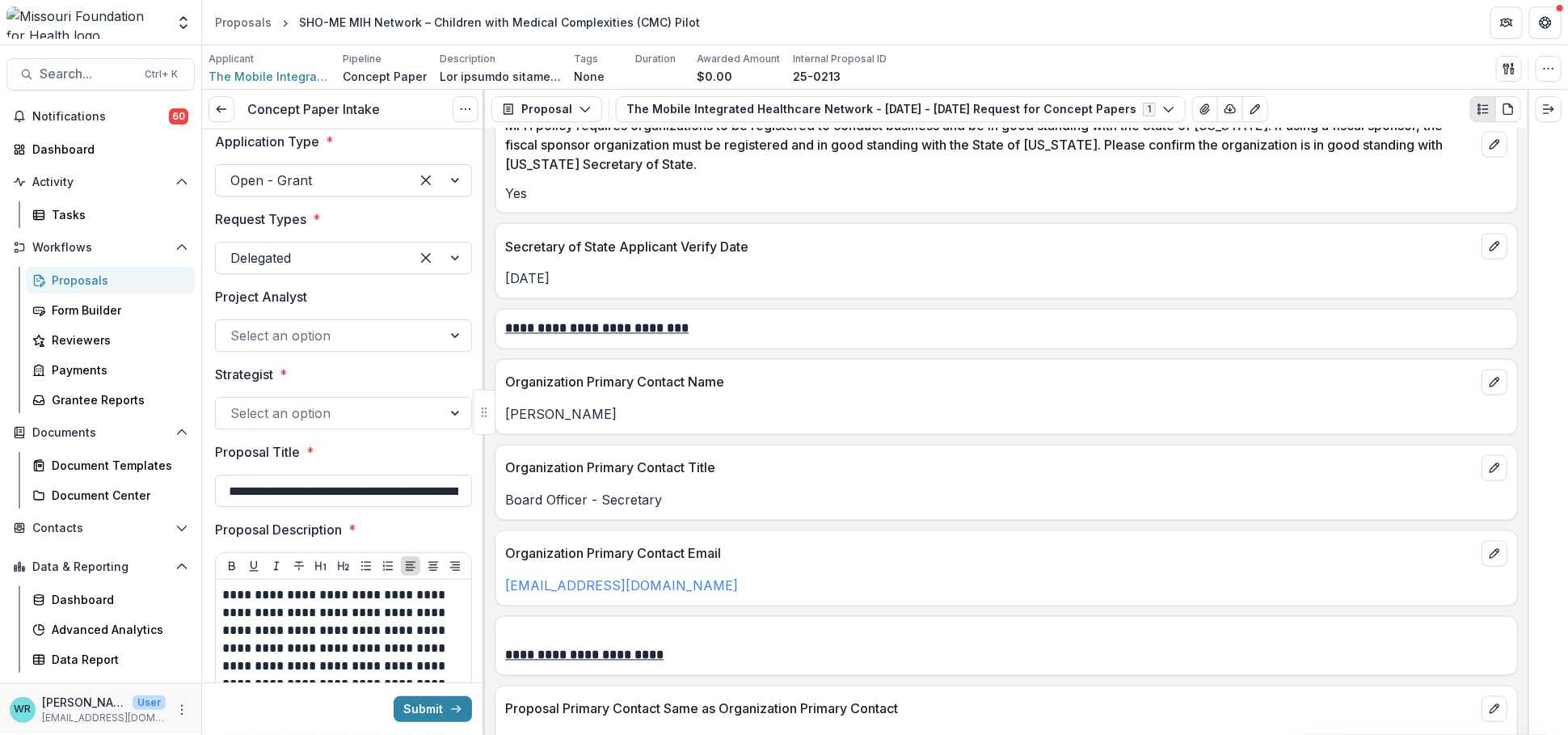
scroll to position [179, 0]
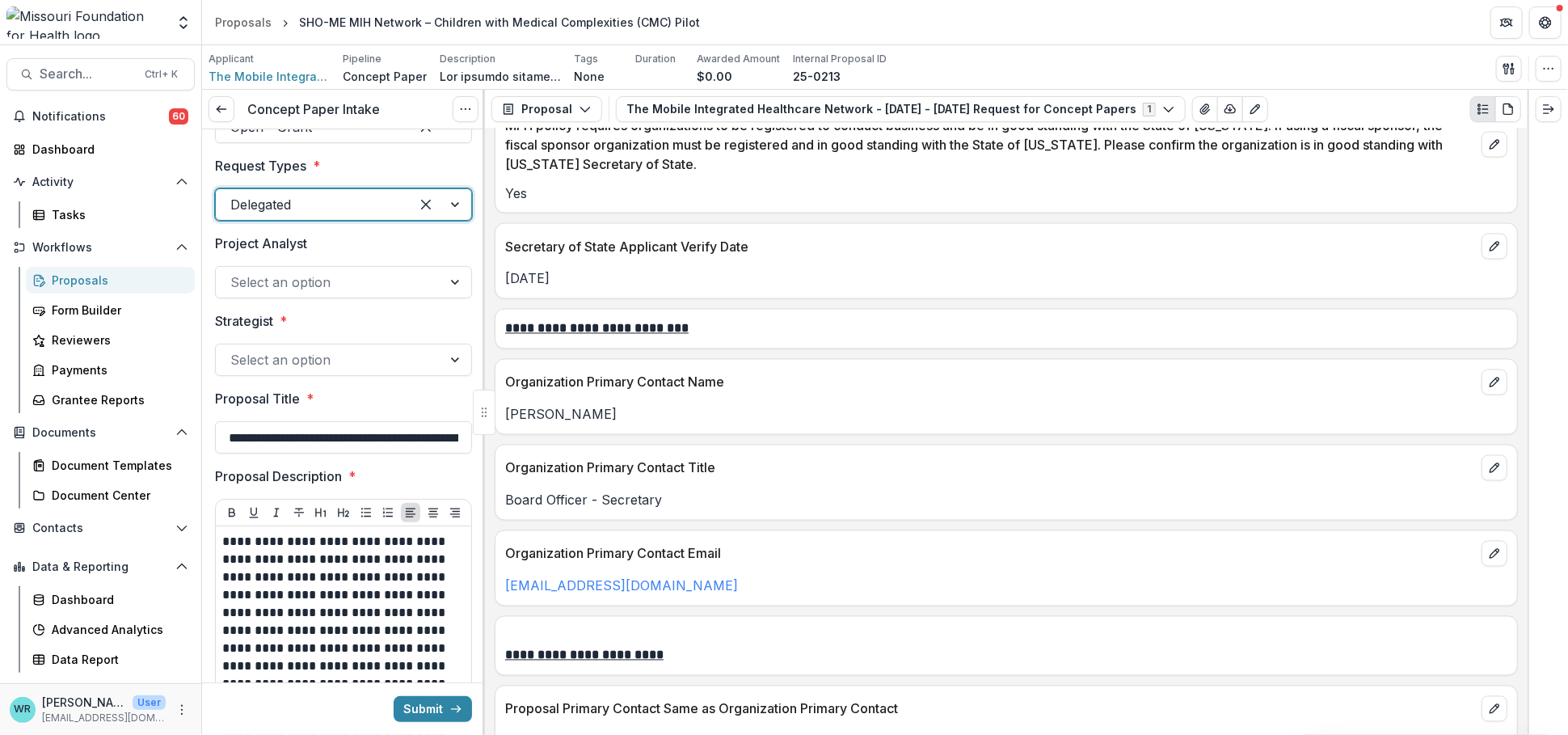
click at [266, 353] on div at bounding box center [329, 360] width 197 height 23
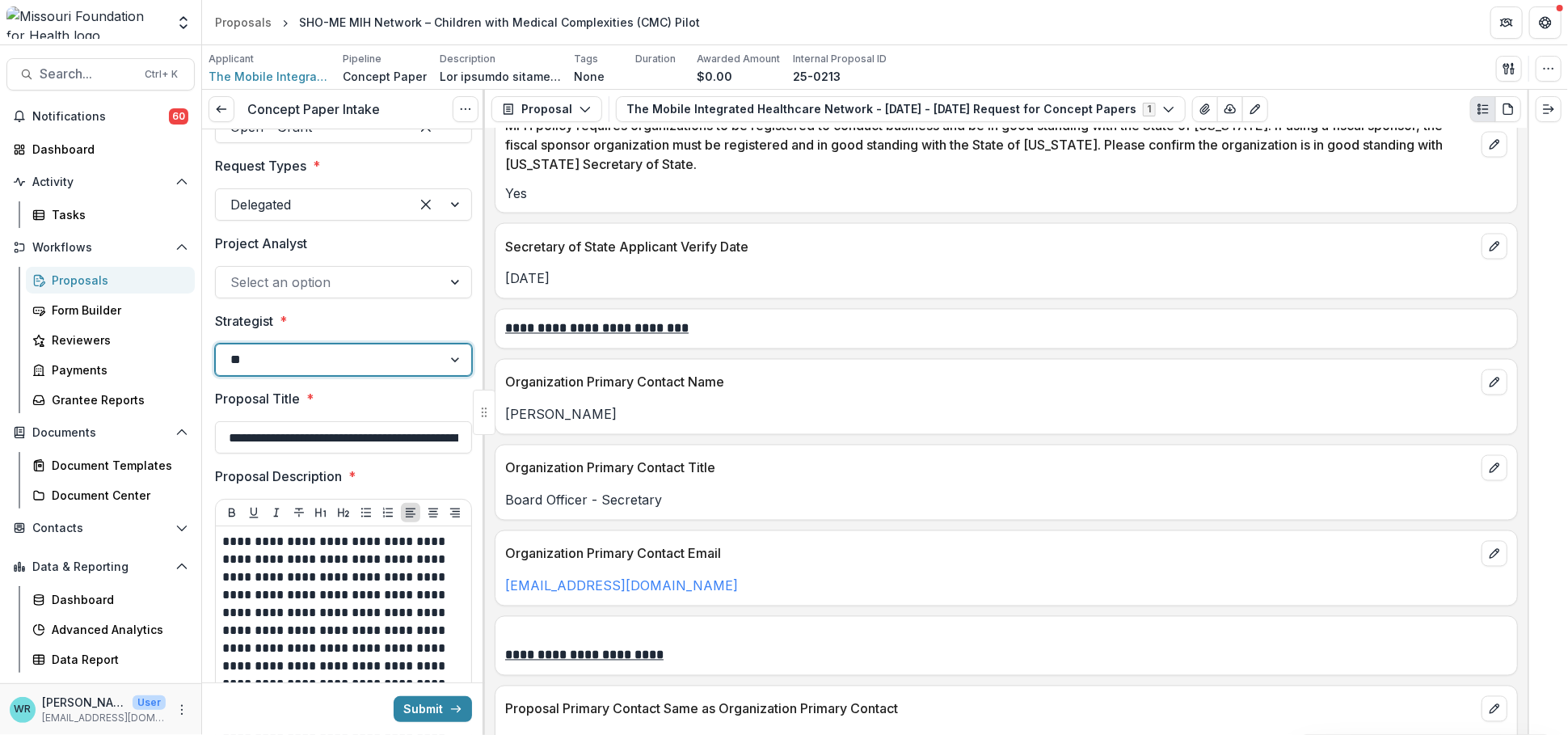
type input "***"
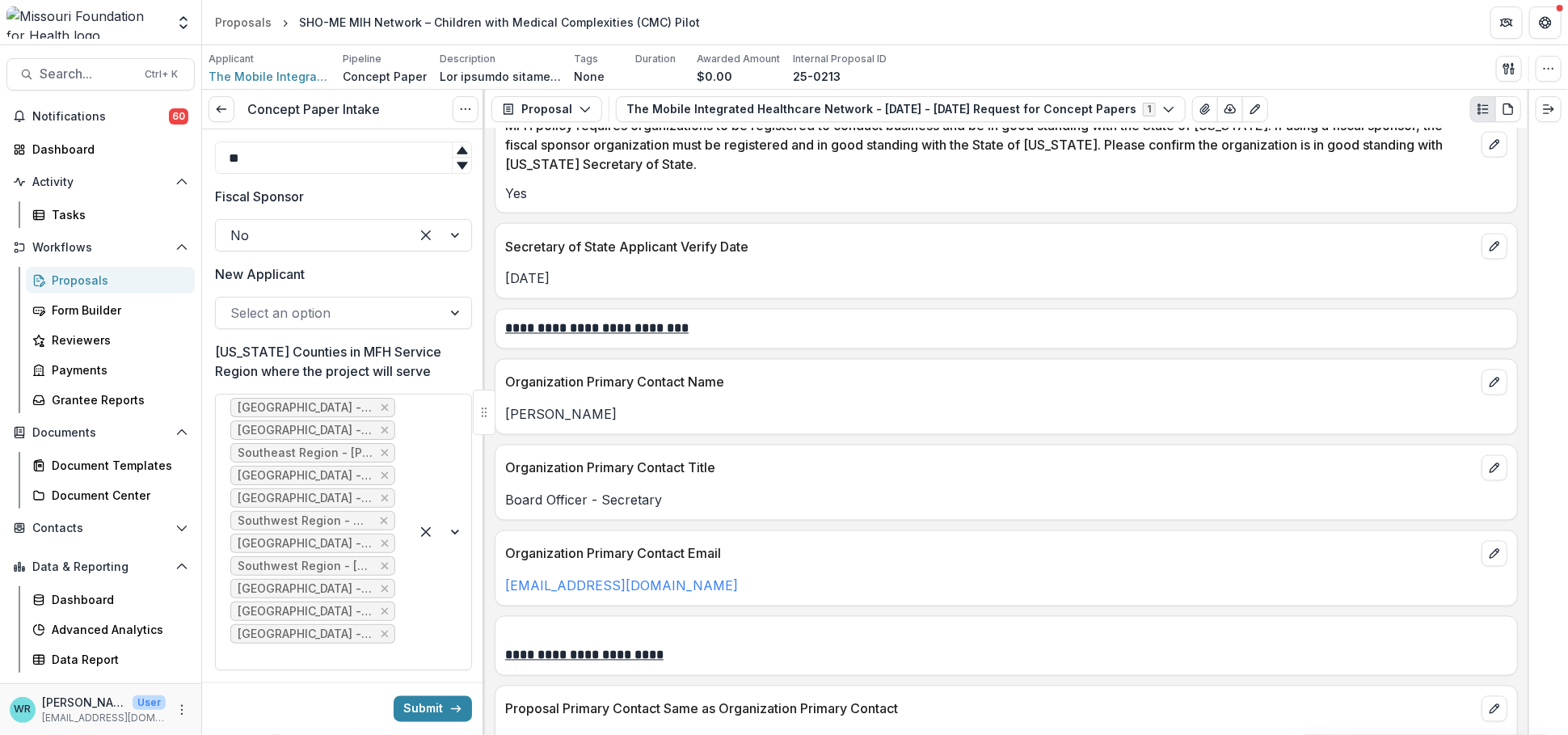
scroll to position [1526, 0]
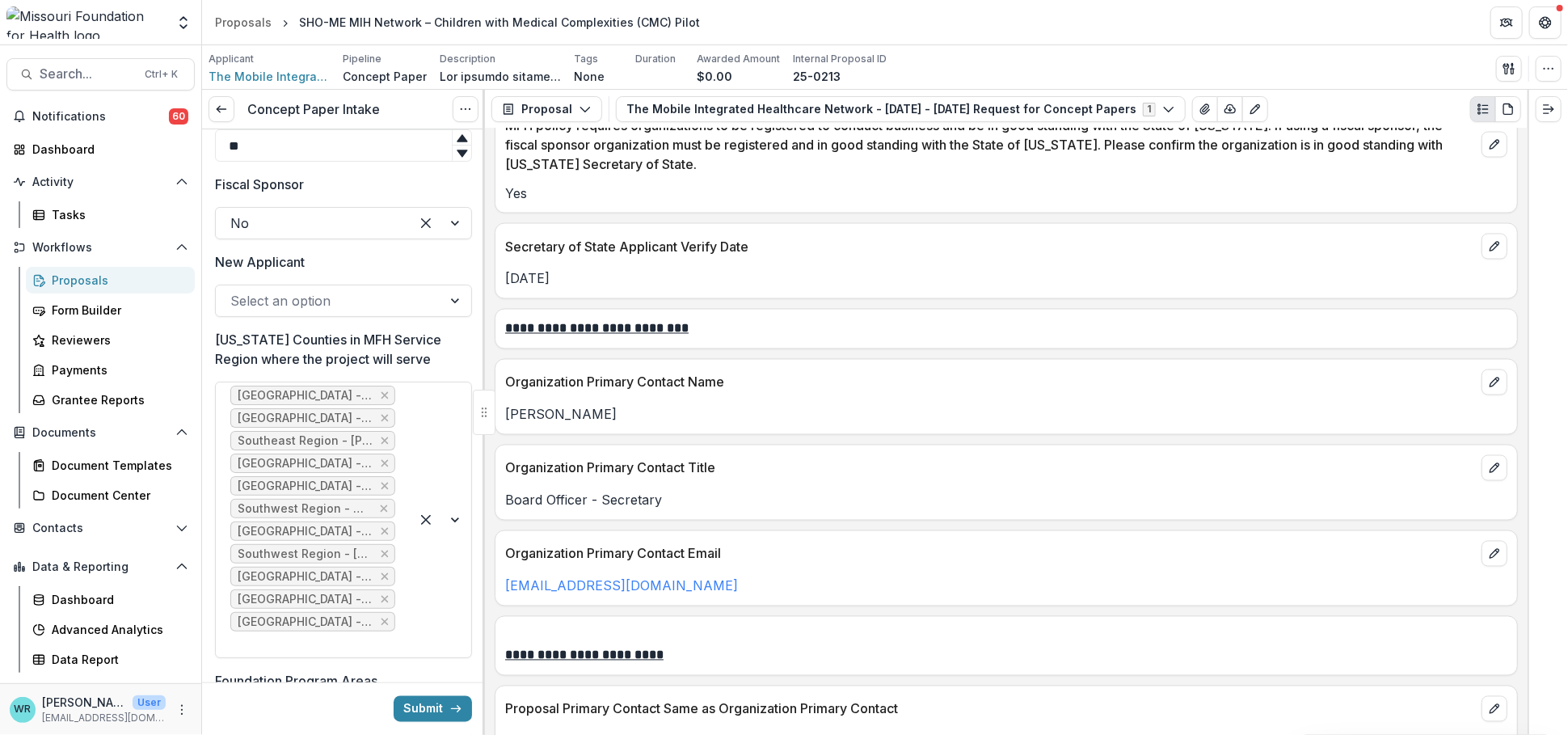
click at [286, 306] on div at bounding box center [329, 301] width 197 height 23
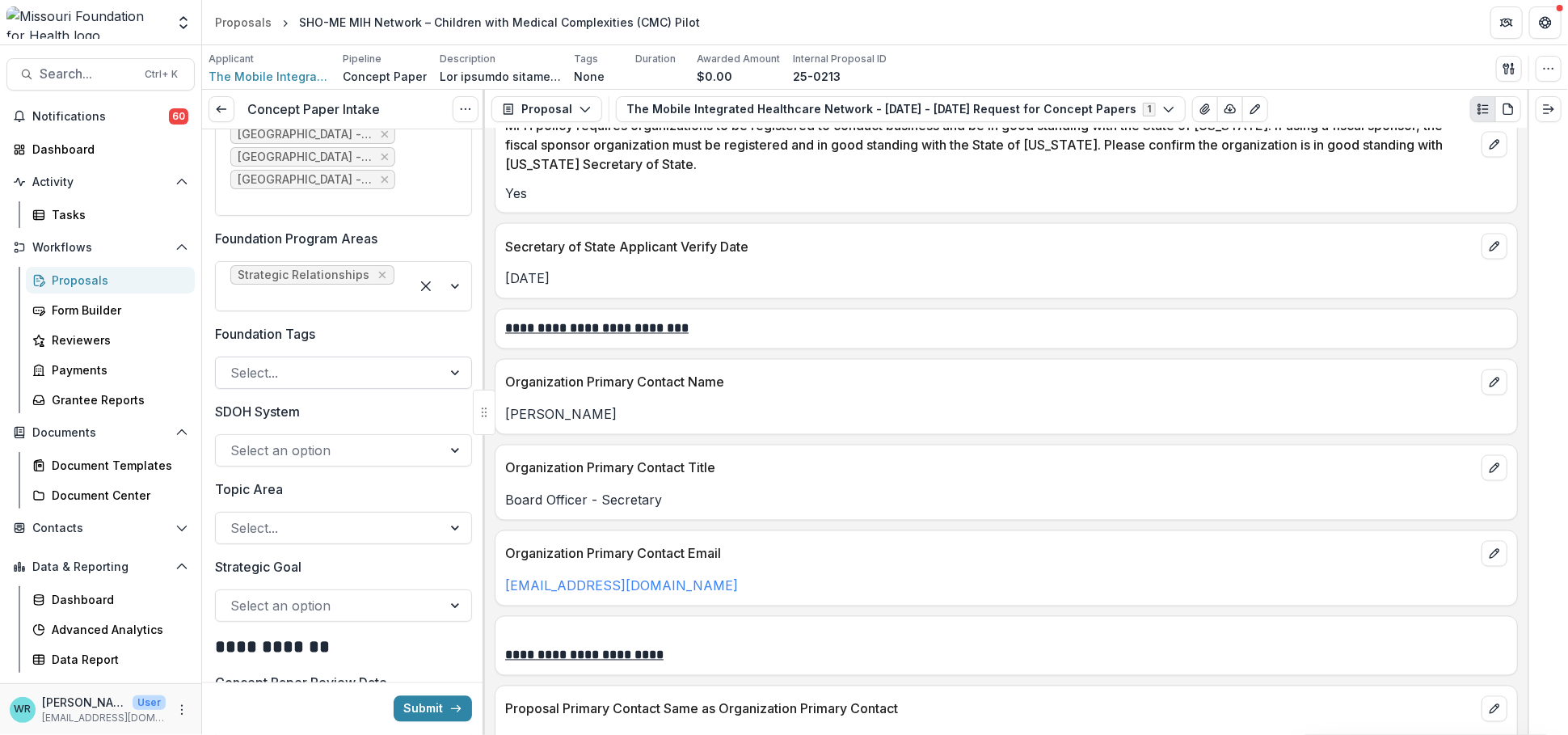
scroll to position [1975, 0]
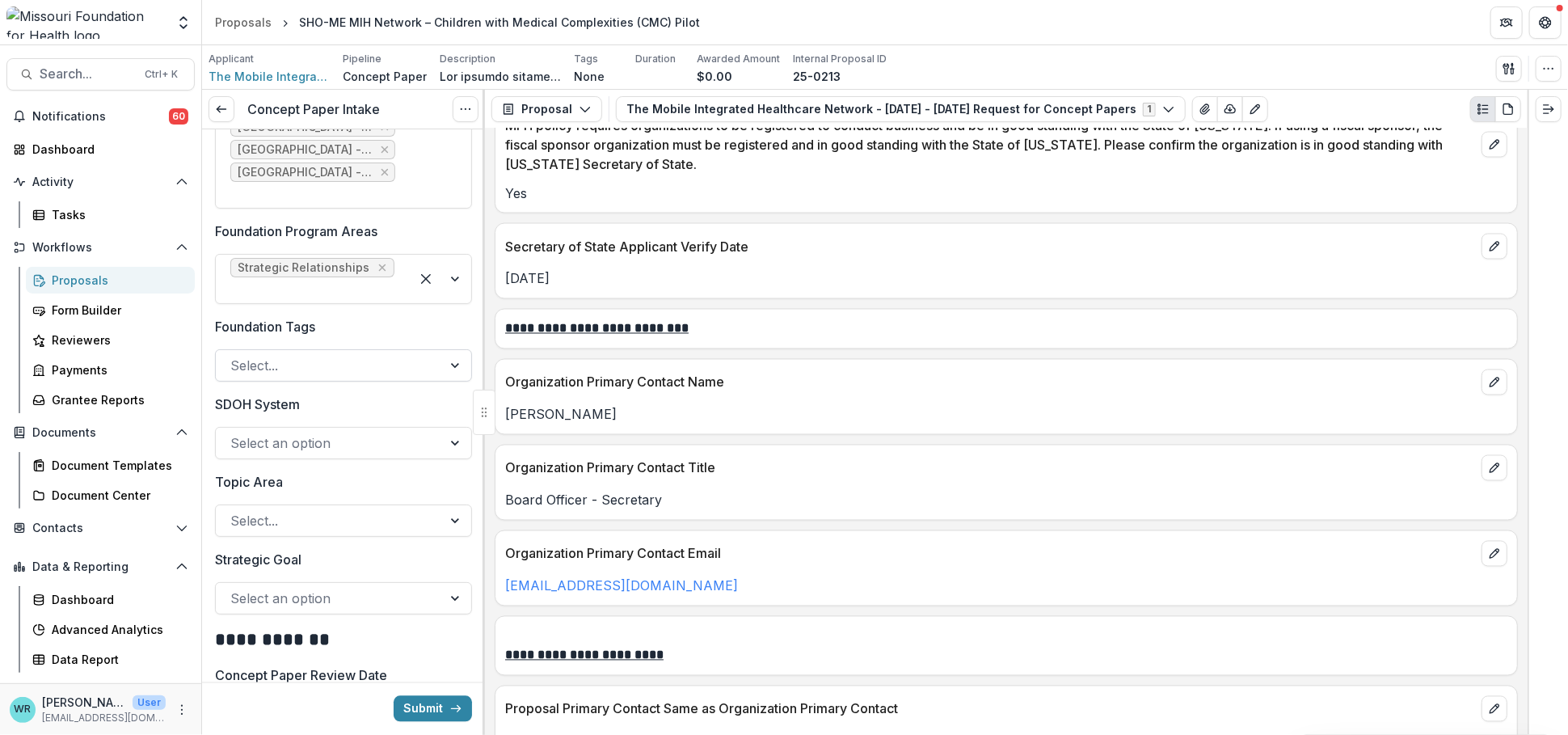
click at [297, 365] on div at bounding box center [329, 365] width 197 height 23
type input "******"
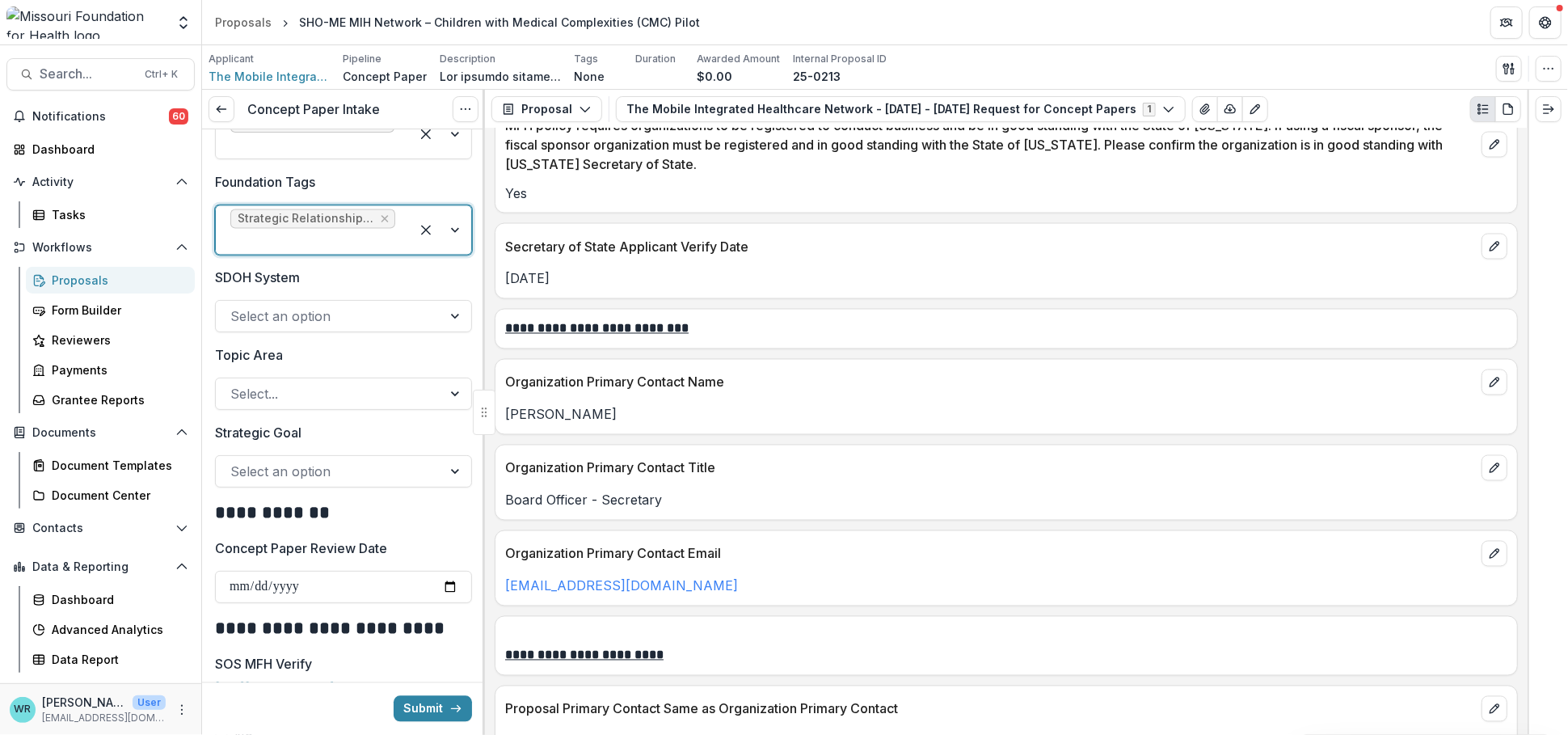
scroll to position [2155, 0]
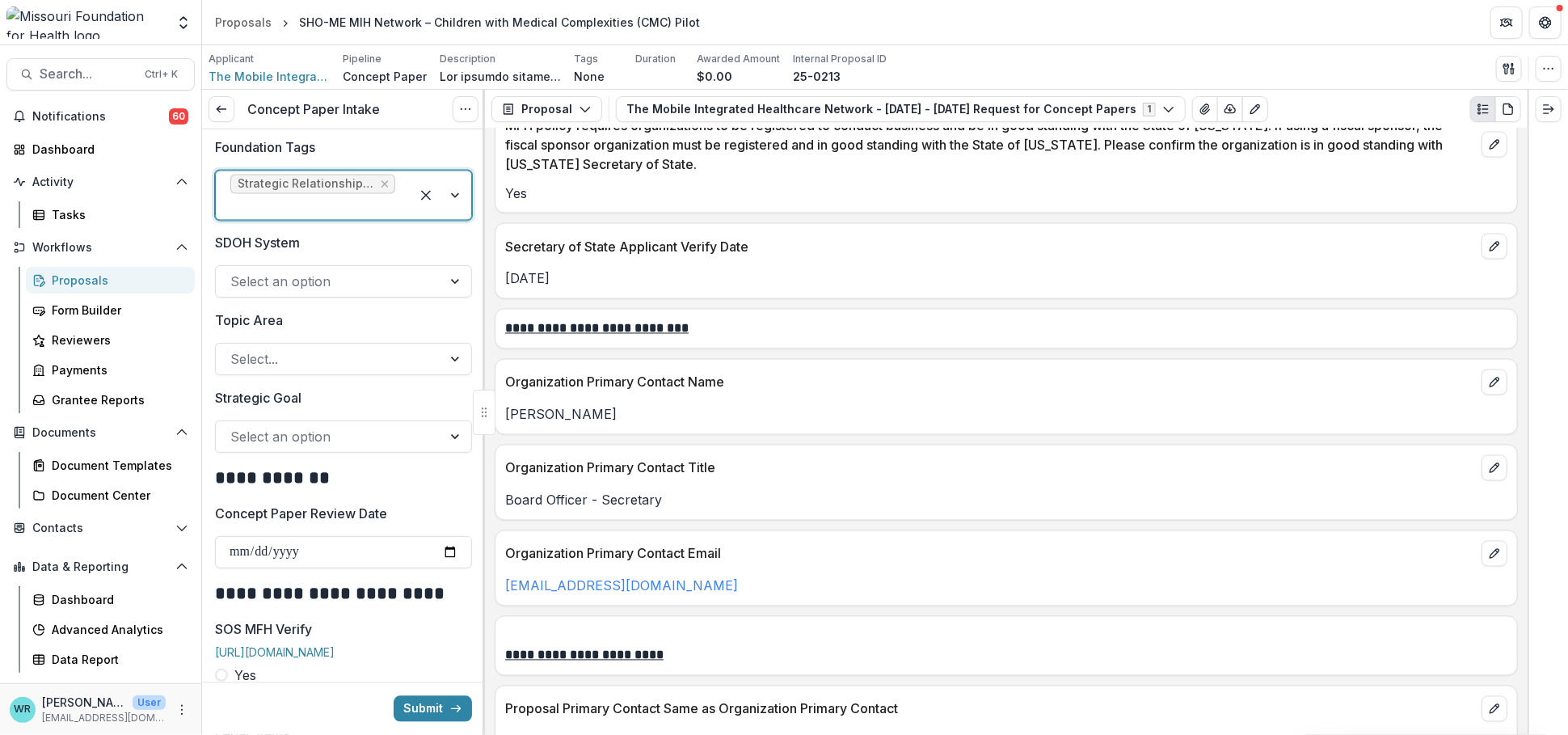
click at [299, 440] on div at bounding box center [329, 436] width 197 height 23
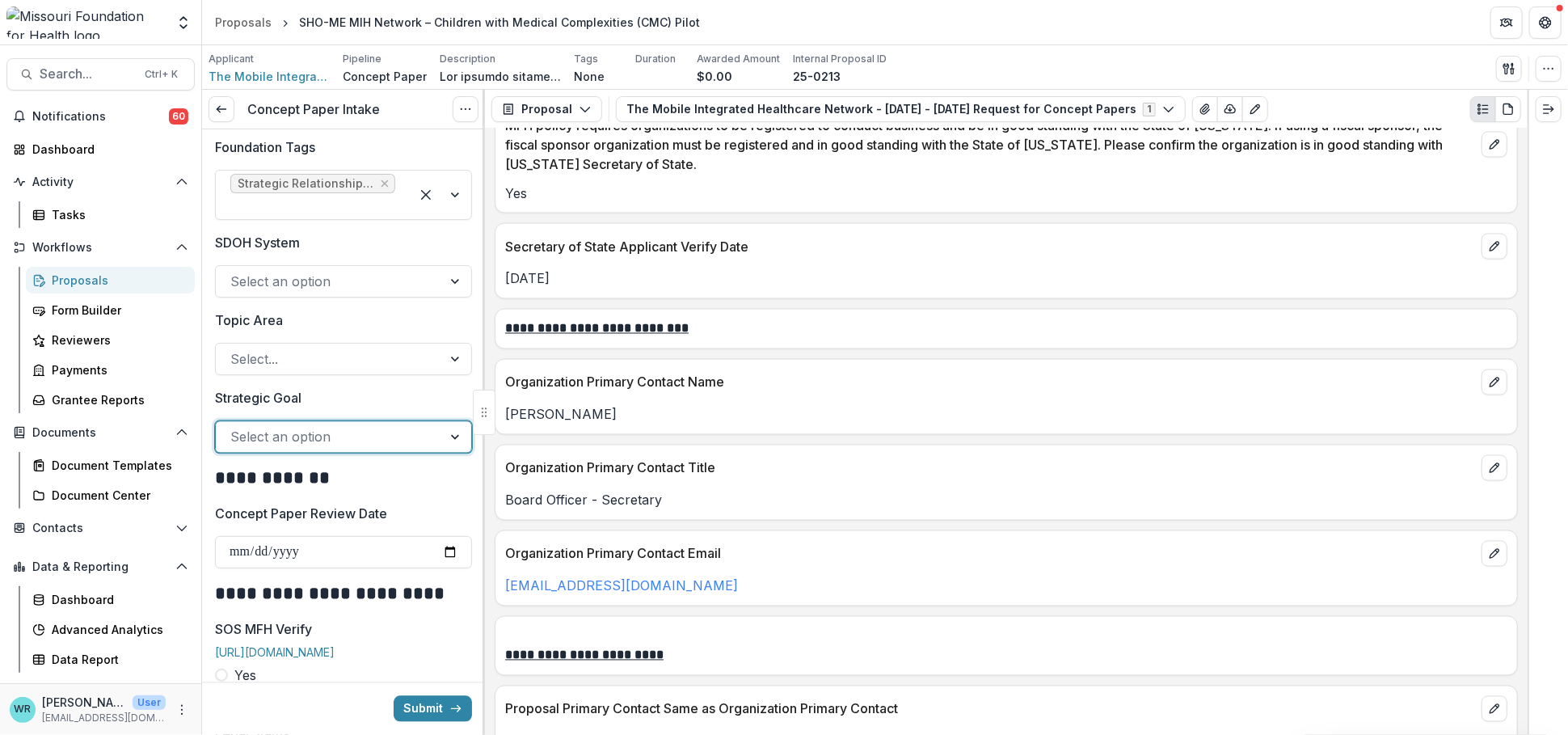
click at [233, 553] on input "Concept Paper Review Date" at bounding box center [343, 552] width 257 height 33
type input "**********"
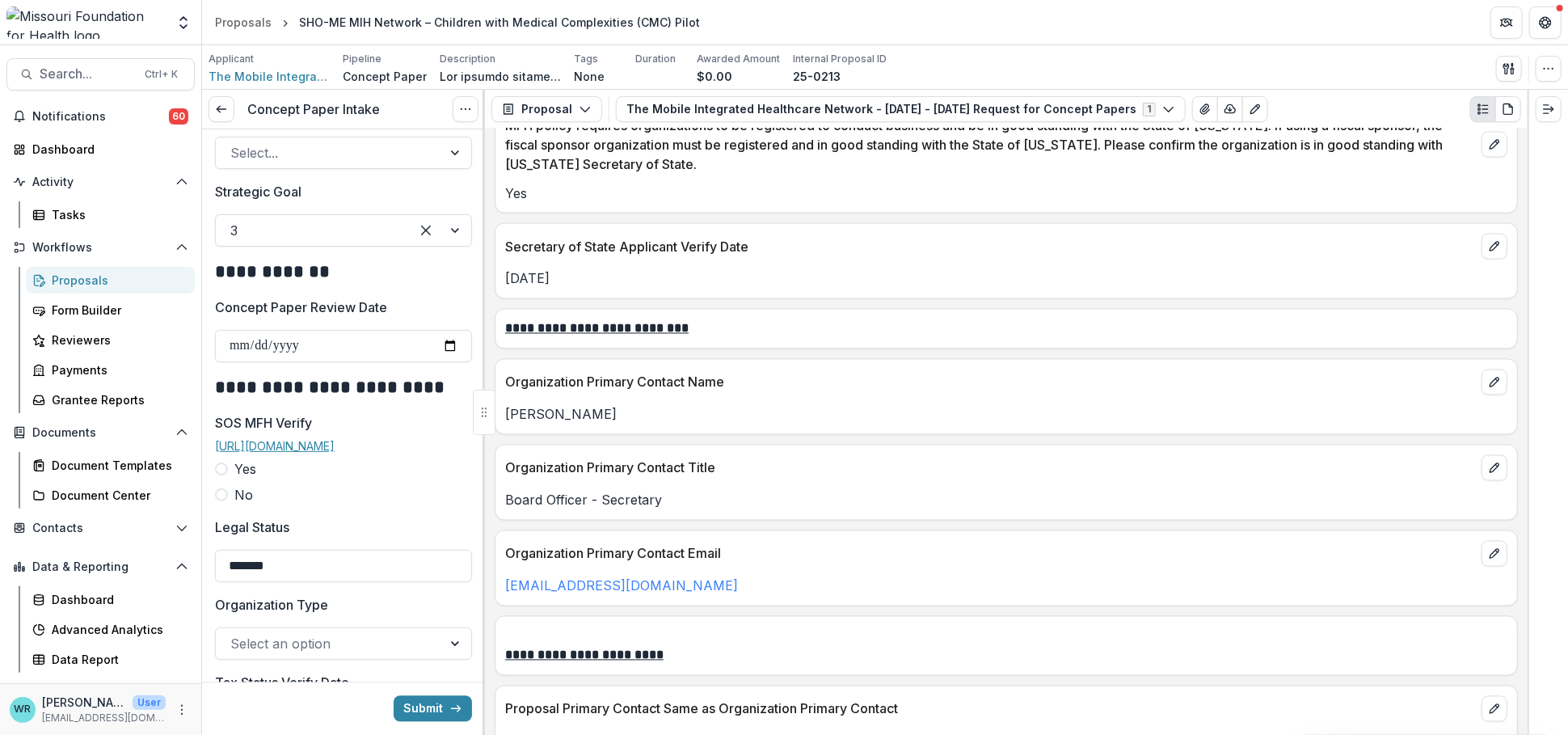
scroll to position [2425, 0]
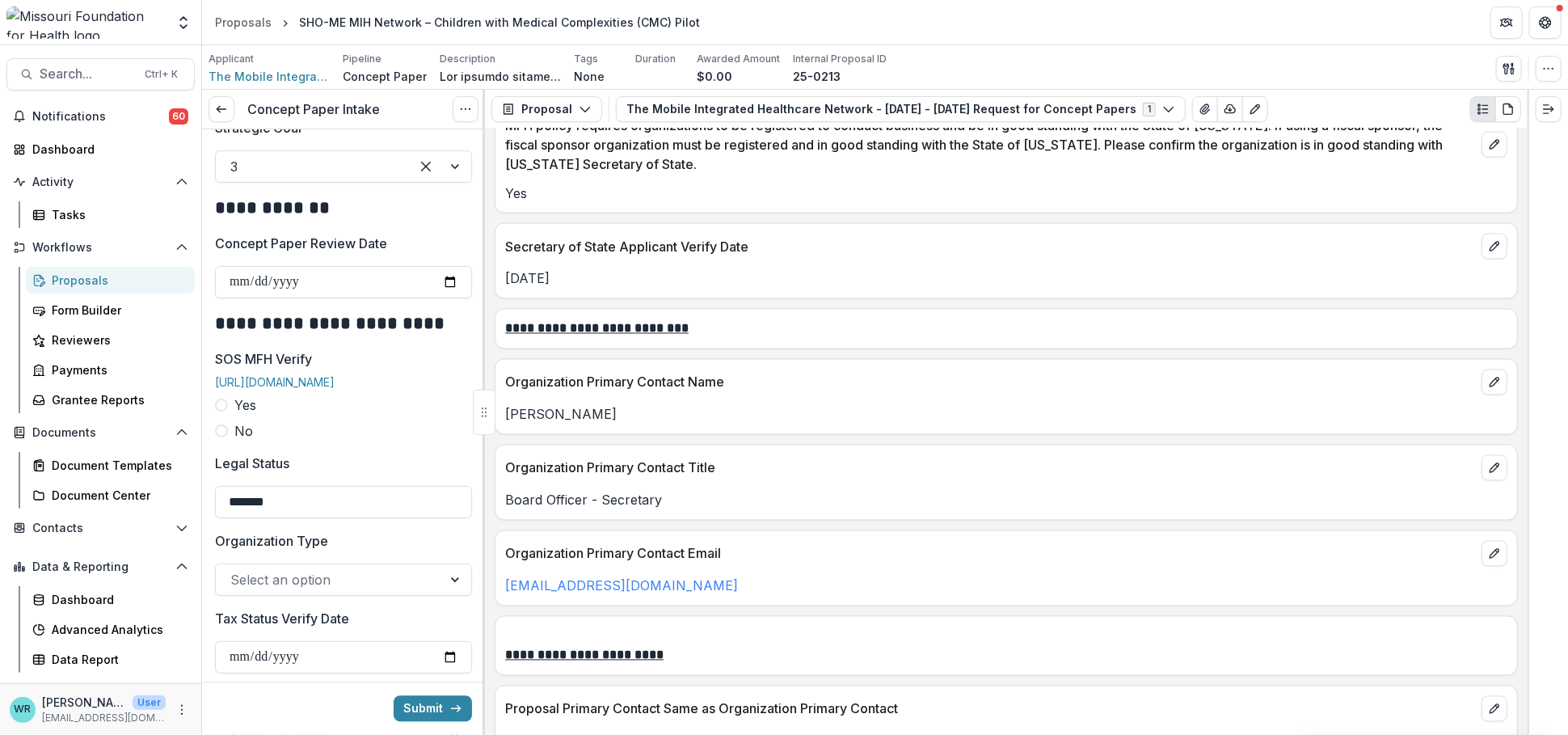
click at [222, 411] on span at bounding box center [221, 405] width 13 height 13
click at [449, 518] on input "SOS MFH Verify Date" at bounding box center [343, 502] width 257 height 33
type input "**********"
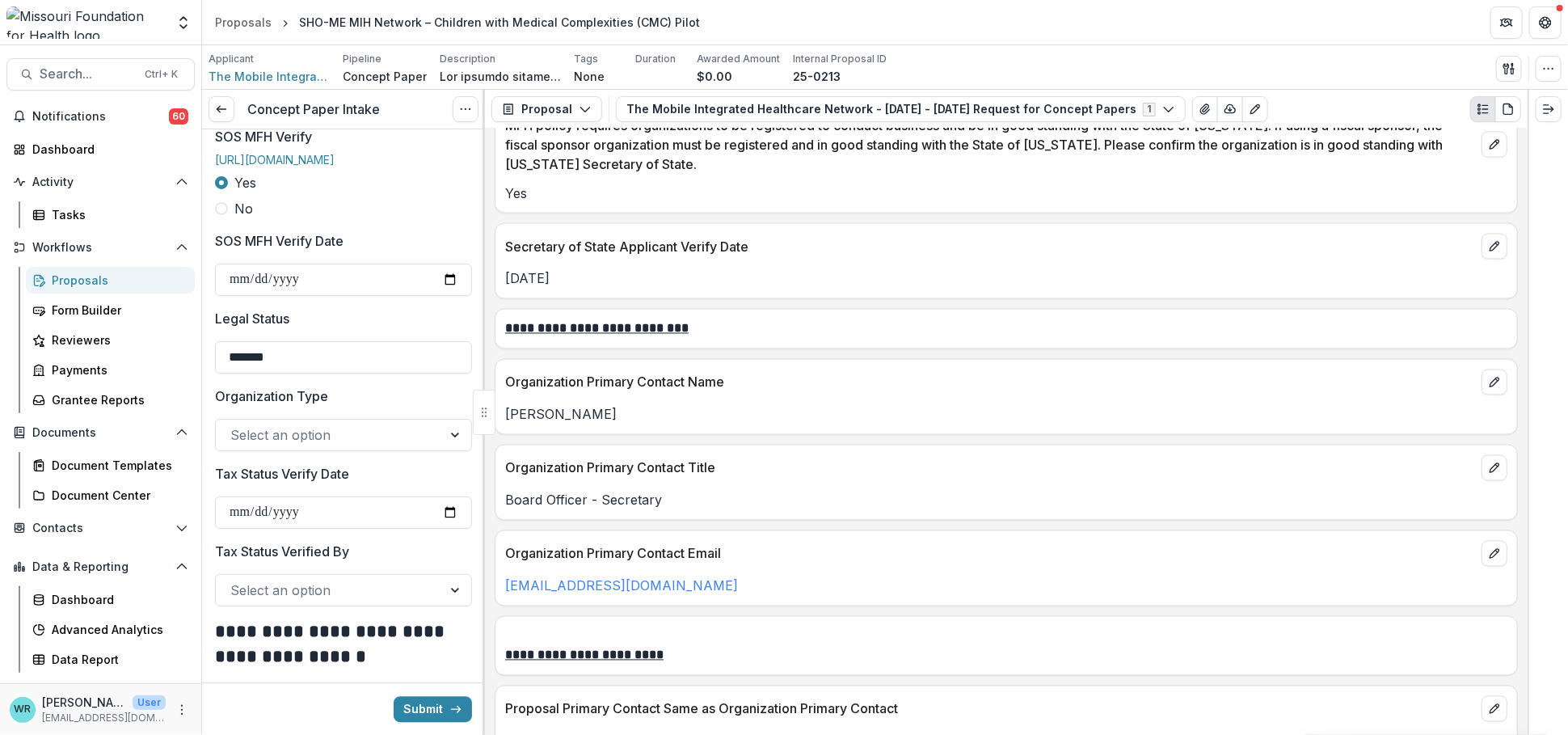
scroll to position [2784, 0]
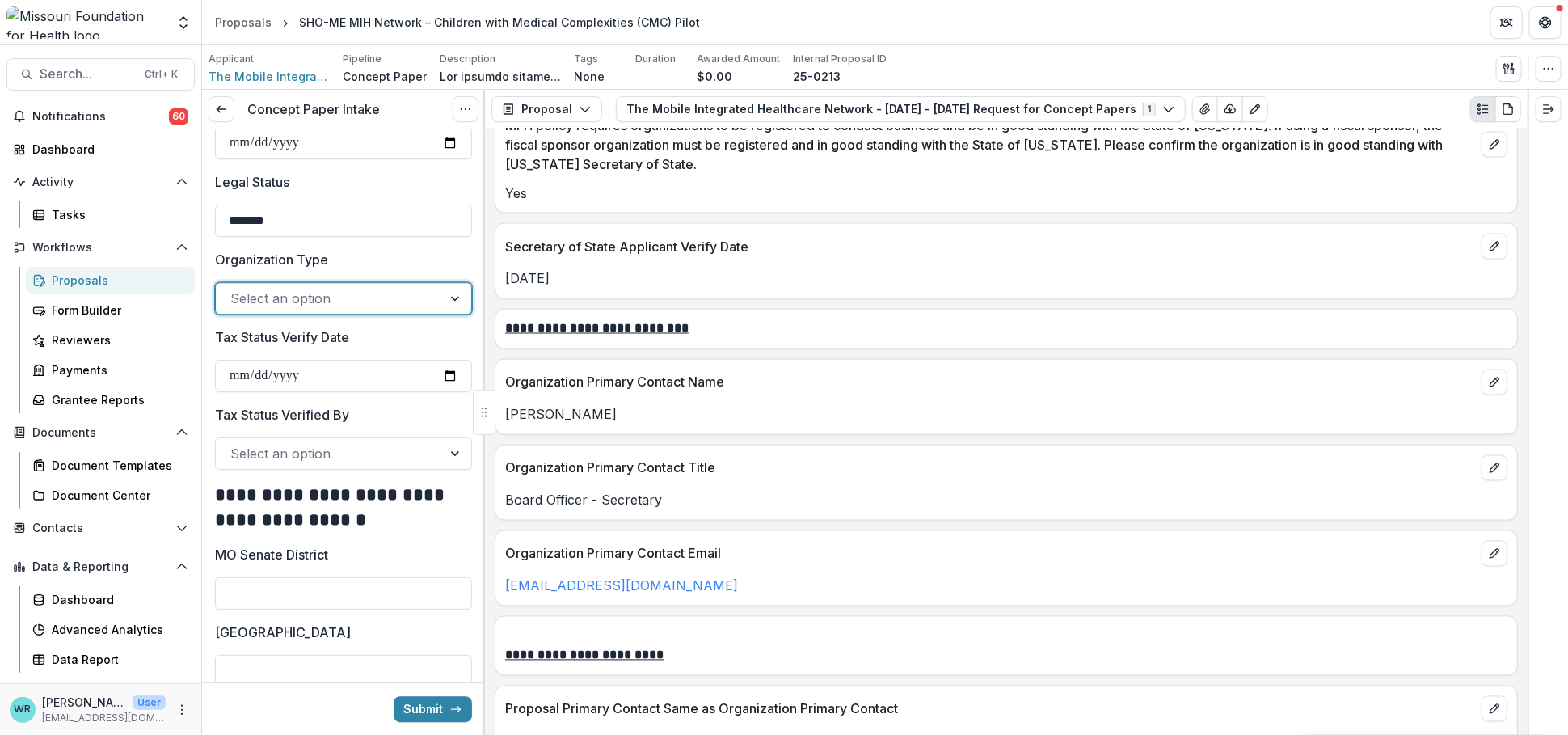
click at [325, 309] on div at bounding box center [329, 299] width 197 height 23
click at [451, 392] on input "Tax Status Verify Date" at bounding box center [343, 376] width 257 height 33
type input "**********"
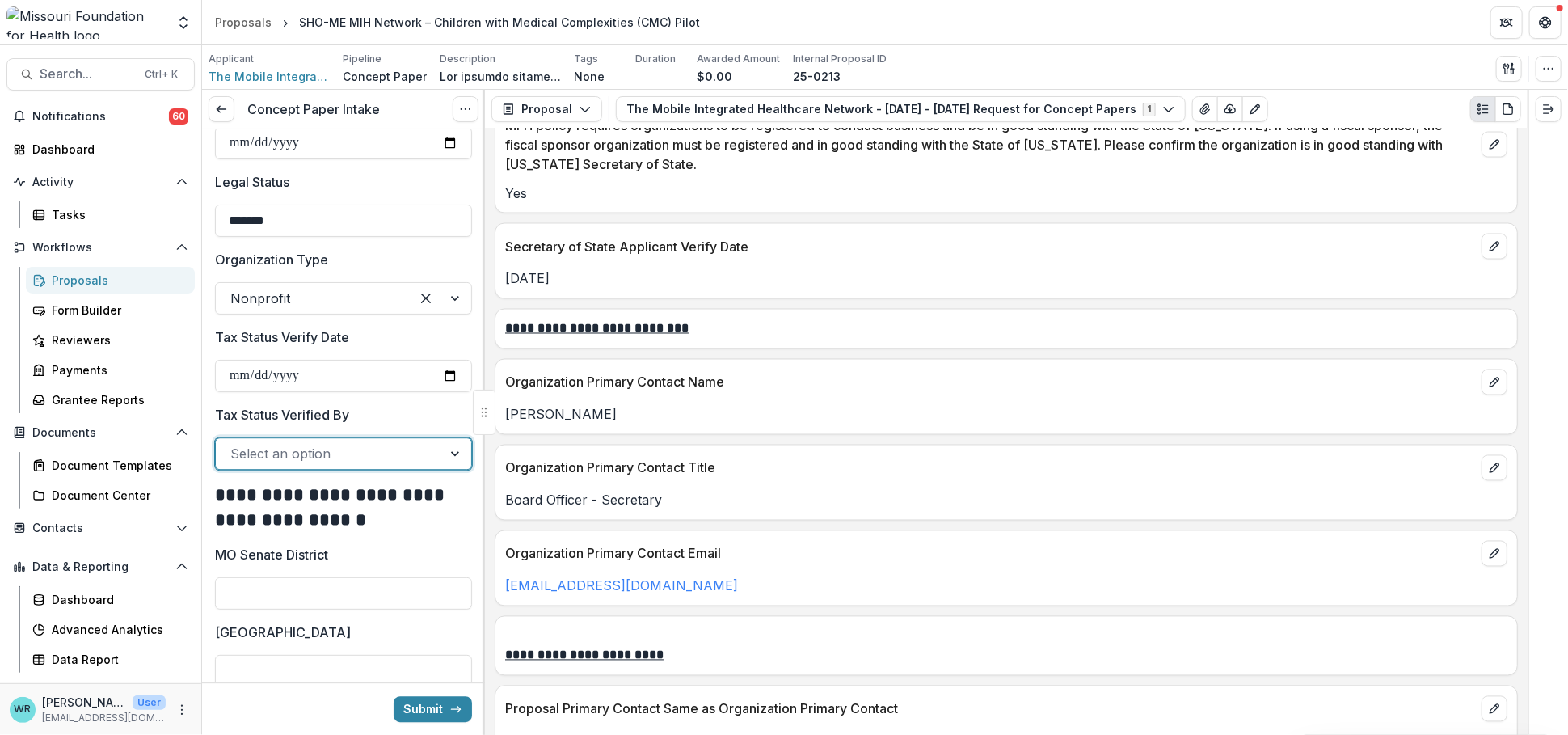
click at [332, 465] on div at bounding box center [329, 453] width 197 height 23
type input "**"
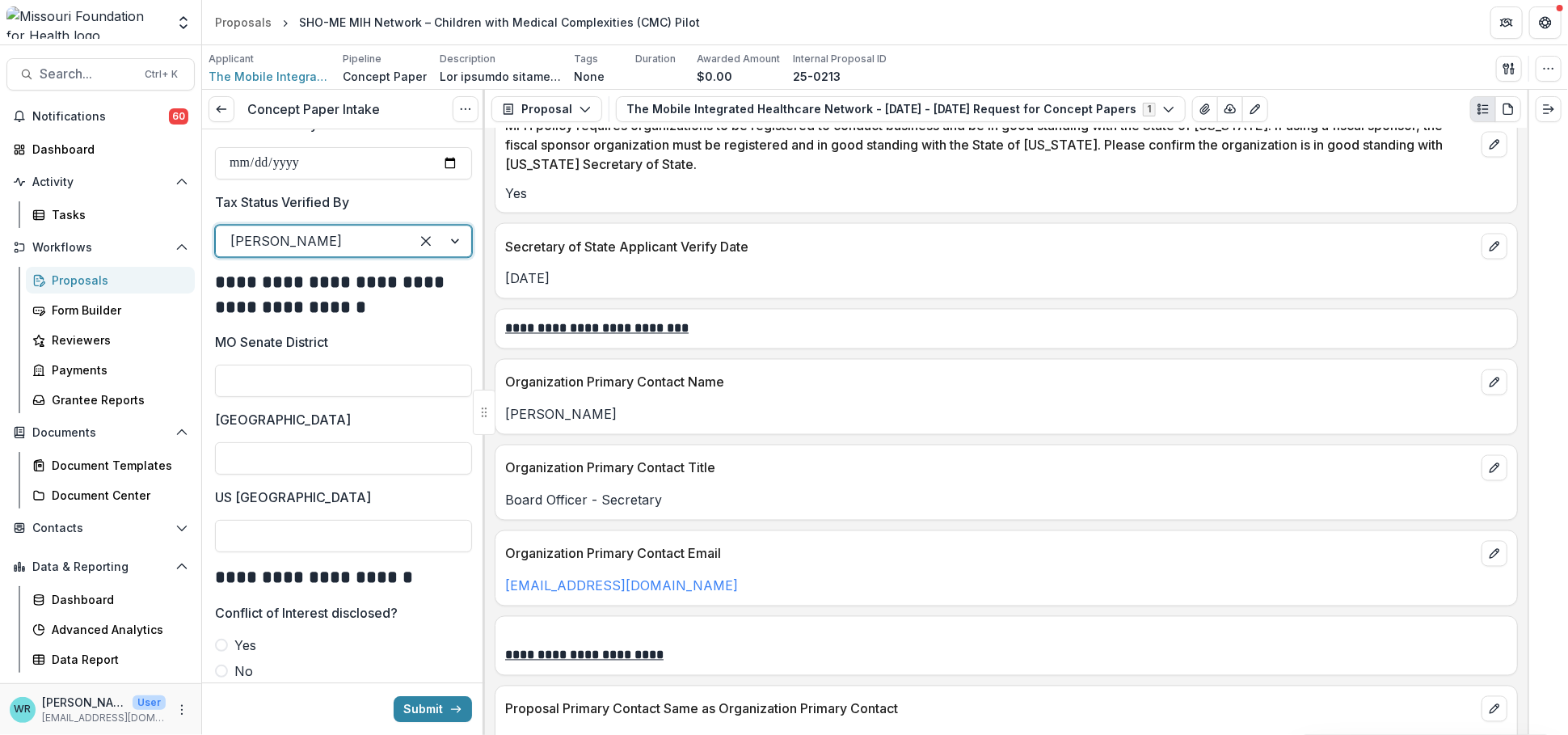
scroll to position [3053, 0]
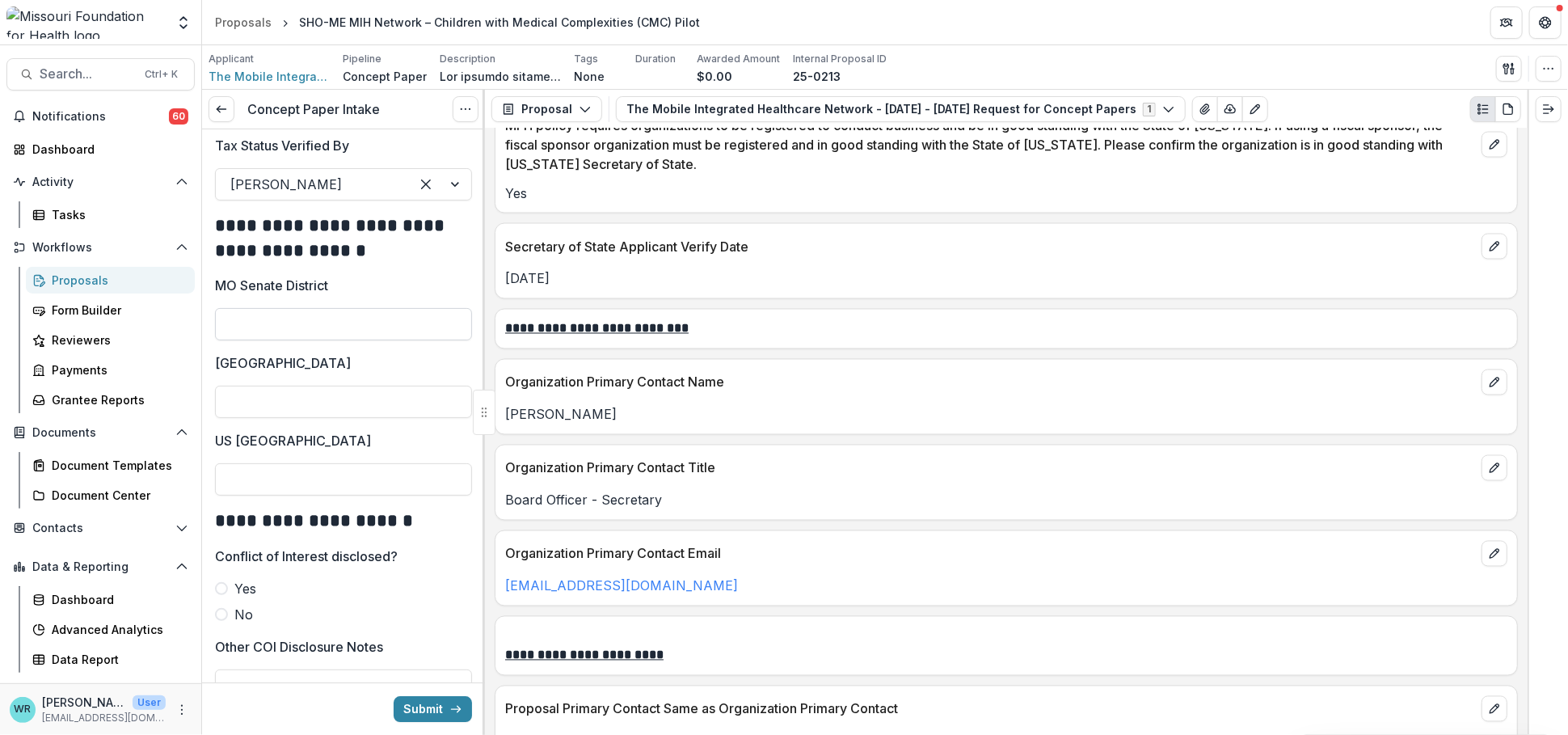
click at [380, 340] on input "MO Senate District" at bounding box center [343, 324] width 257 height 33
type input "*"
type input "***"
type input "*"
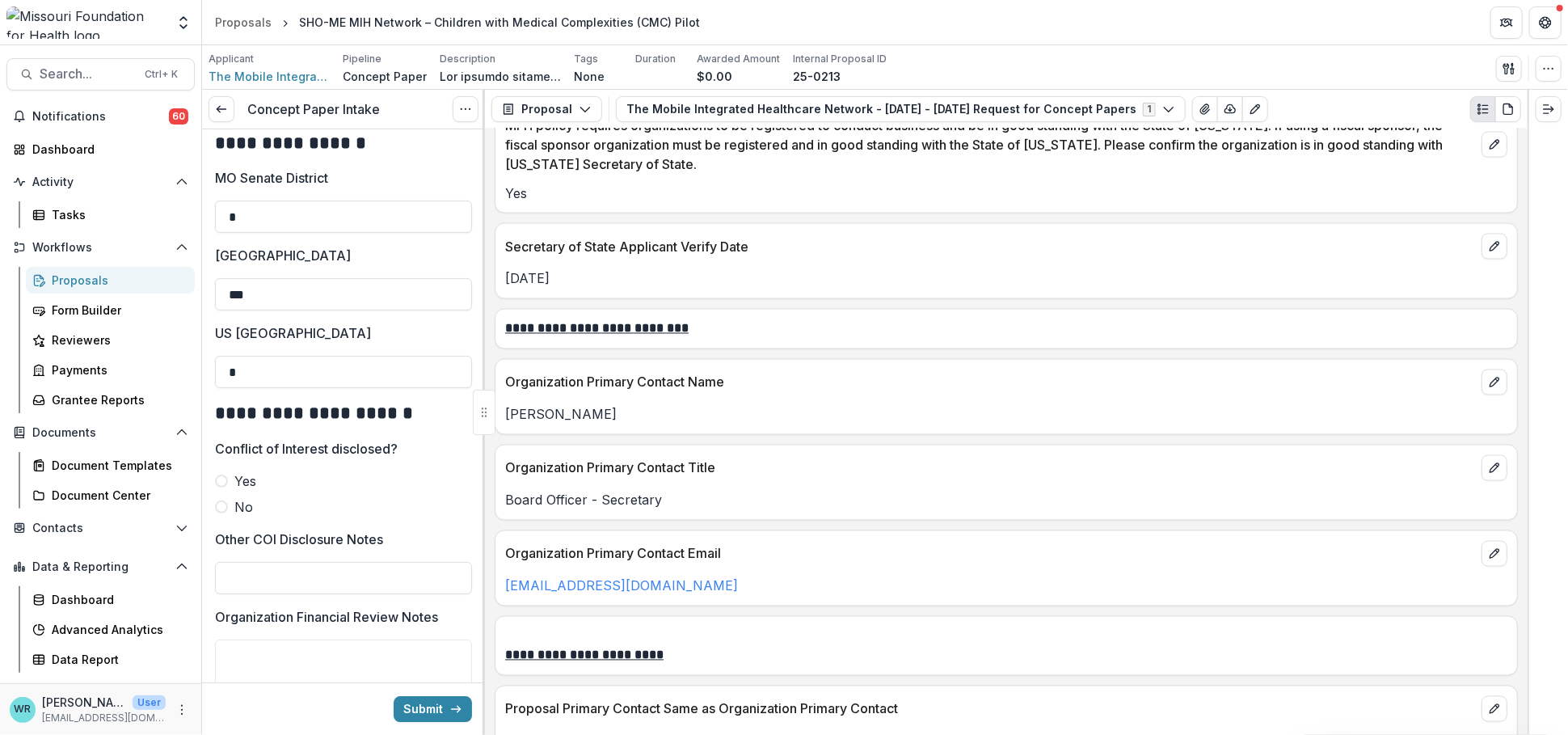
scroll to position [3233, 0]
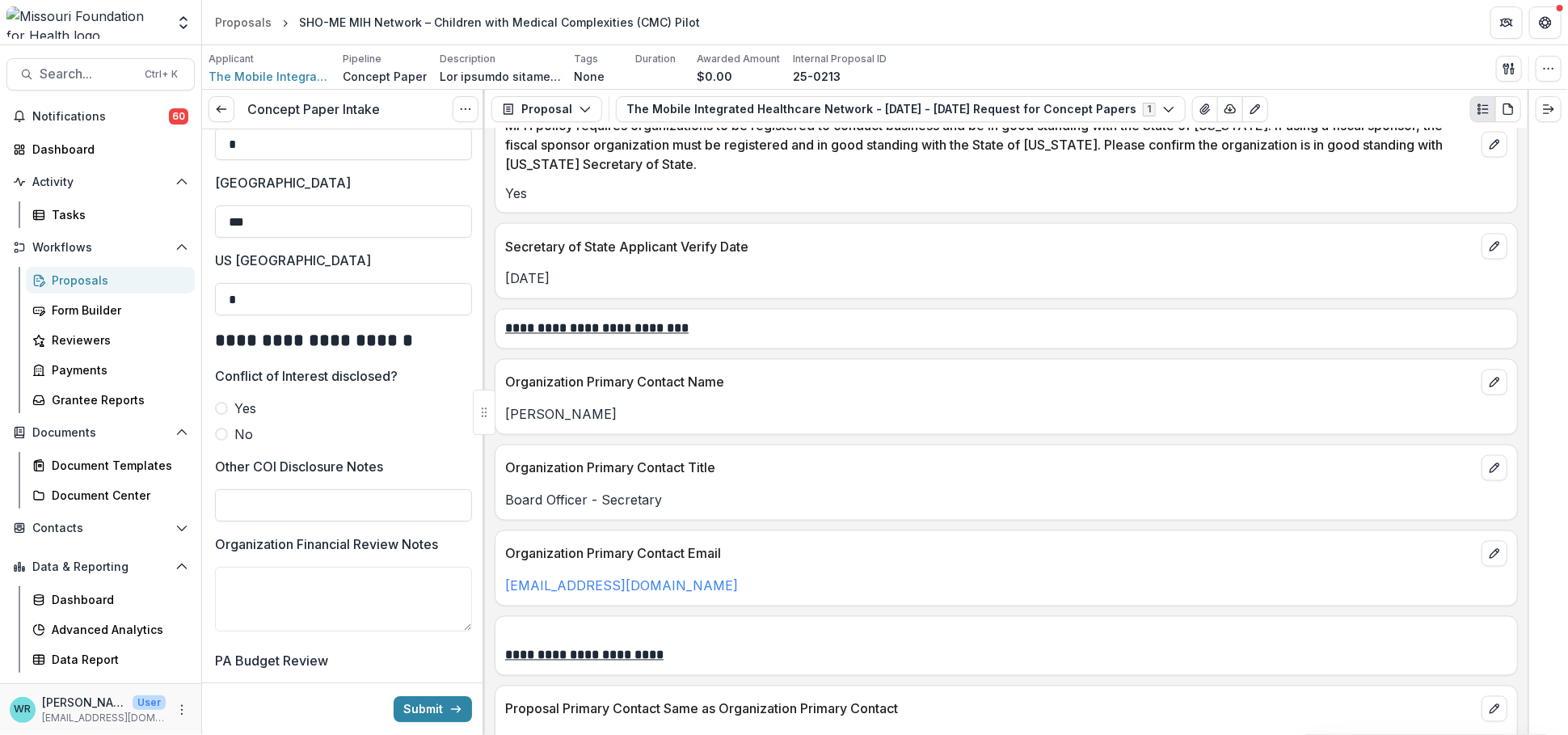
click at [221, 440] on span at bounding box center [221, 434] width 13 height 13
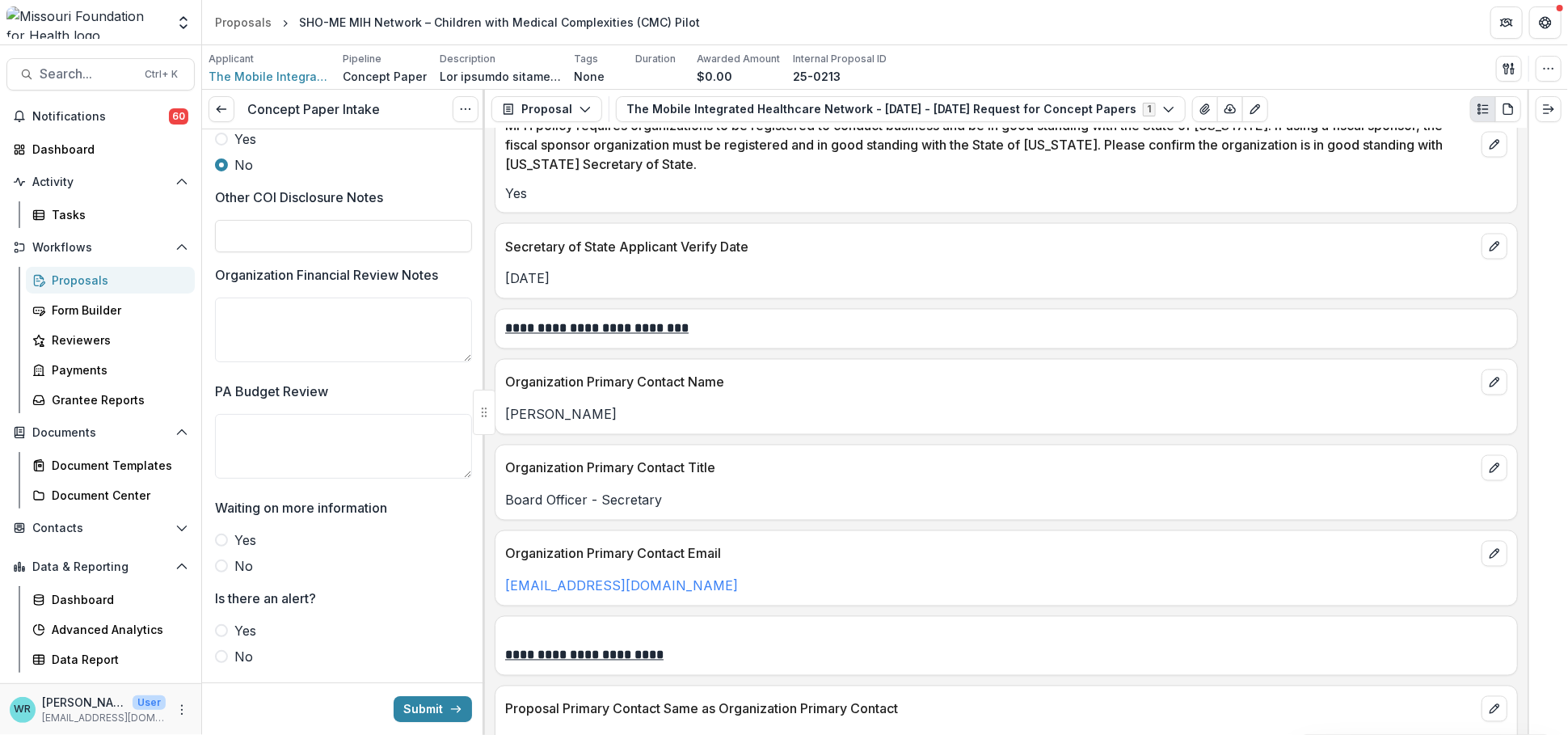
scroll to position [3561, 0]
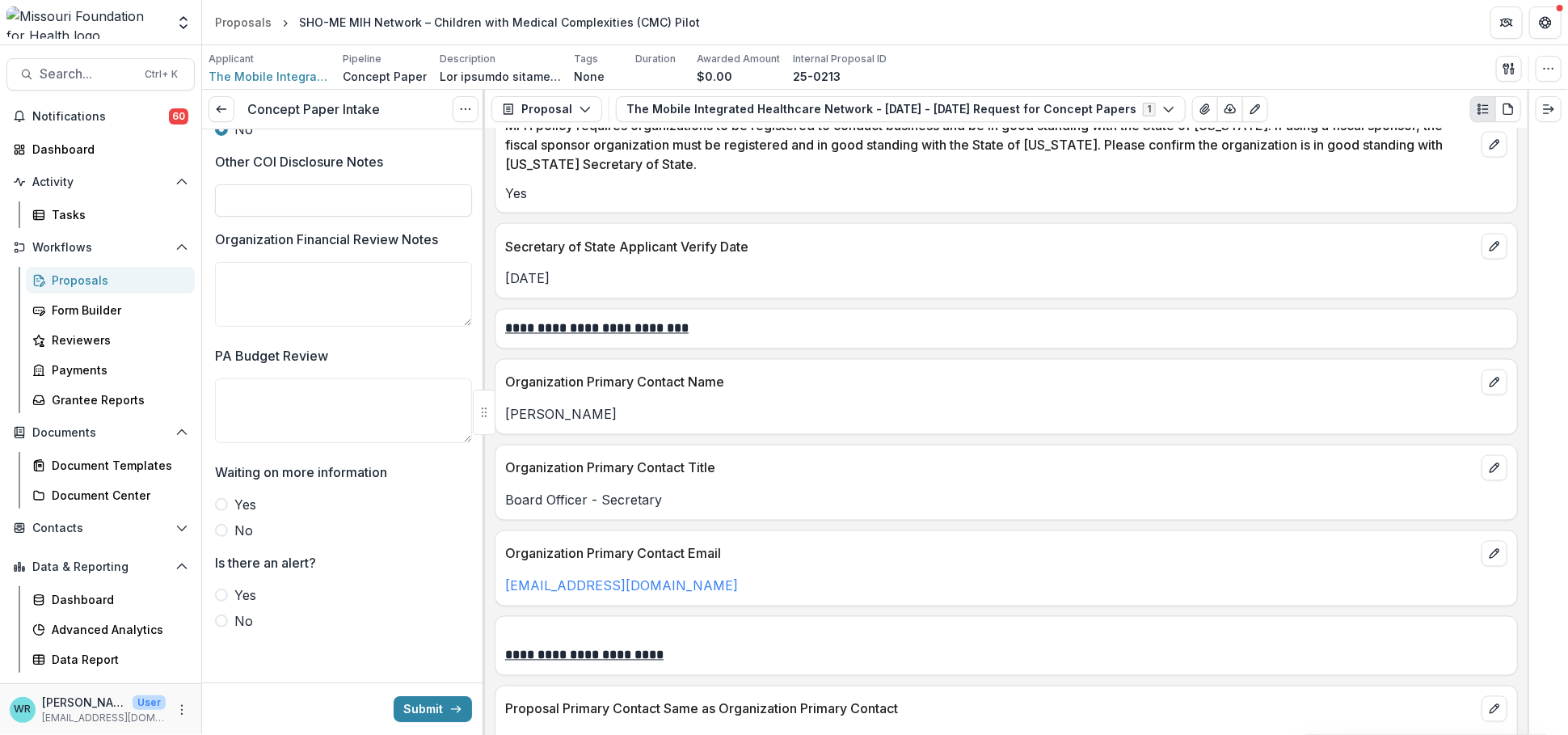
click at [224, 527] on span at bounding box center [221, 531] width 13 height 13
click at [223, 618] on span at bounding box center [221, 621] width 13 height 13
click at [441, 708] on button "Submit" at bounding box center [433, 709] width 78 height 26
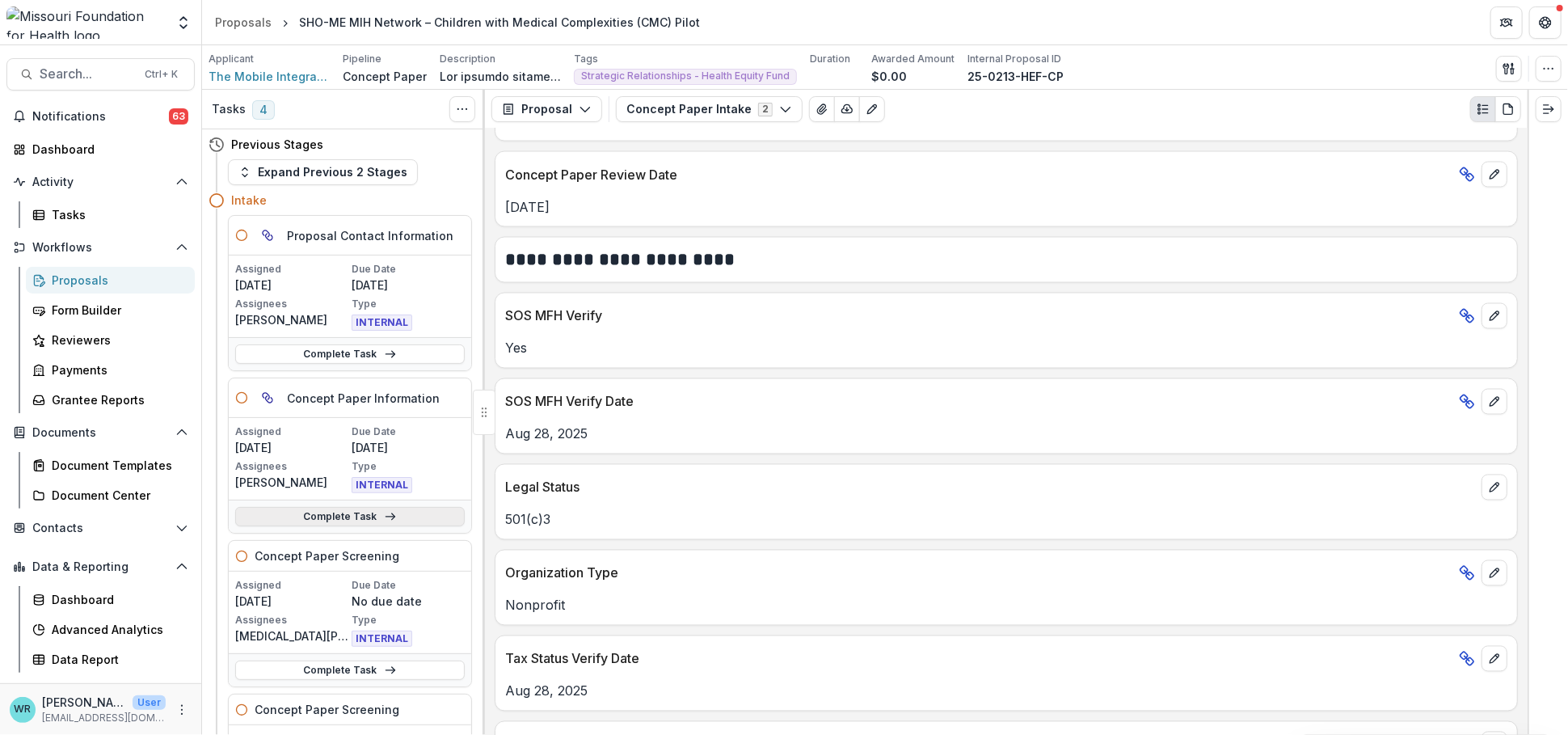
click at [321, 514] on link "Complete Task" at bounding box center [350, 517] width 229 height 20
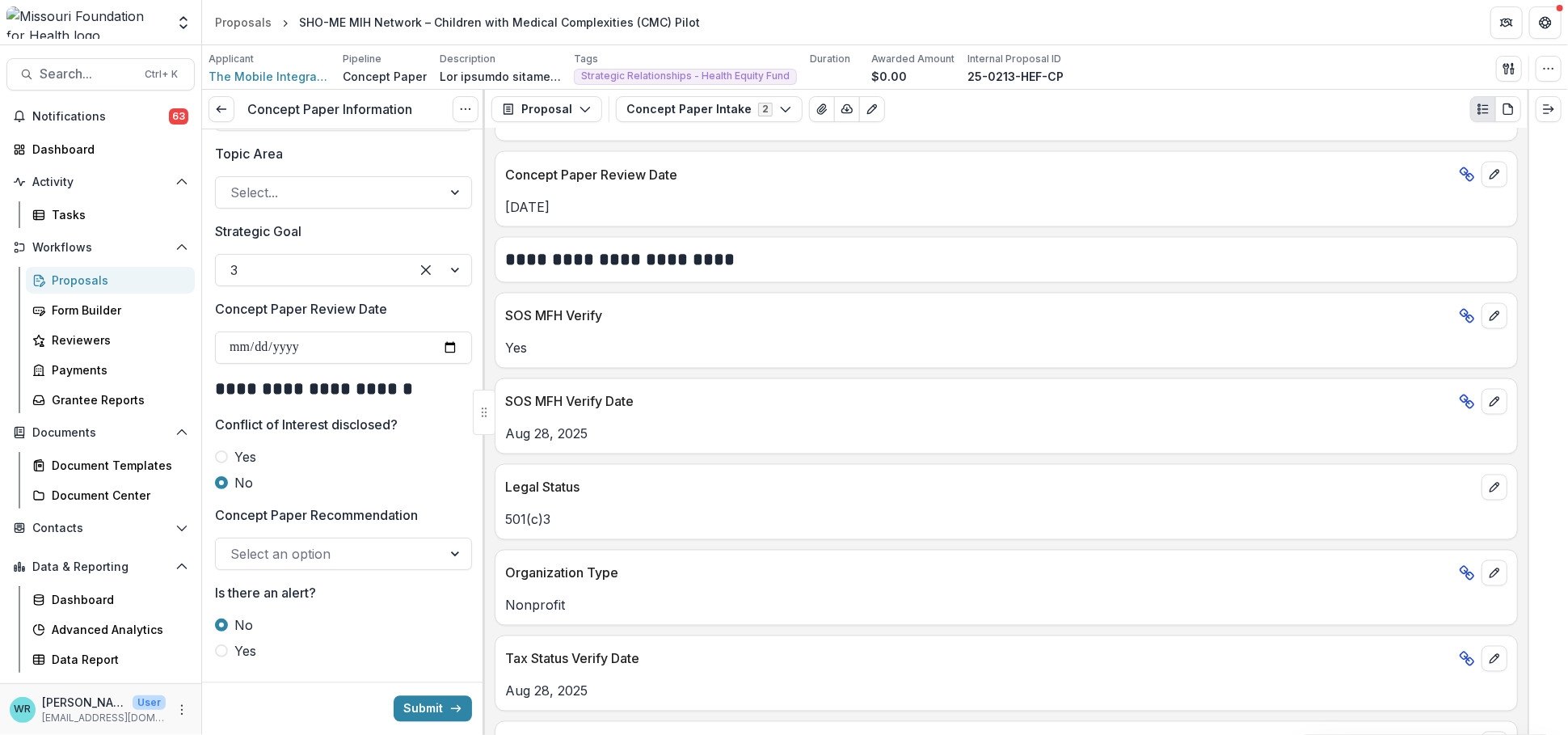
scroll to position [2417, 0]
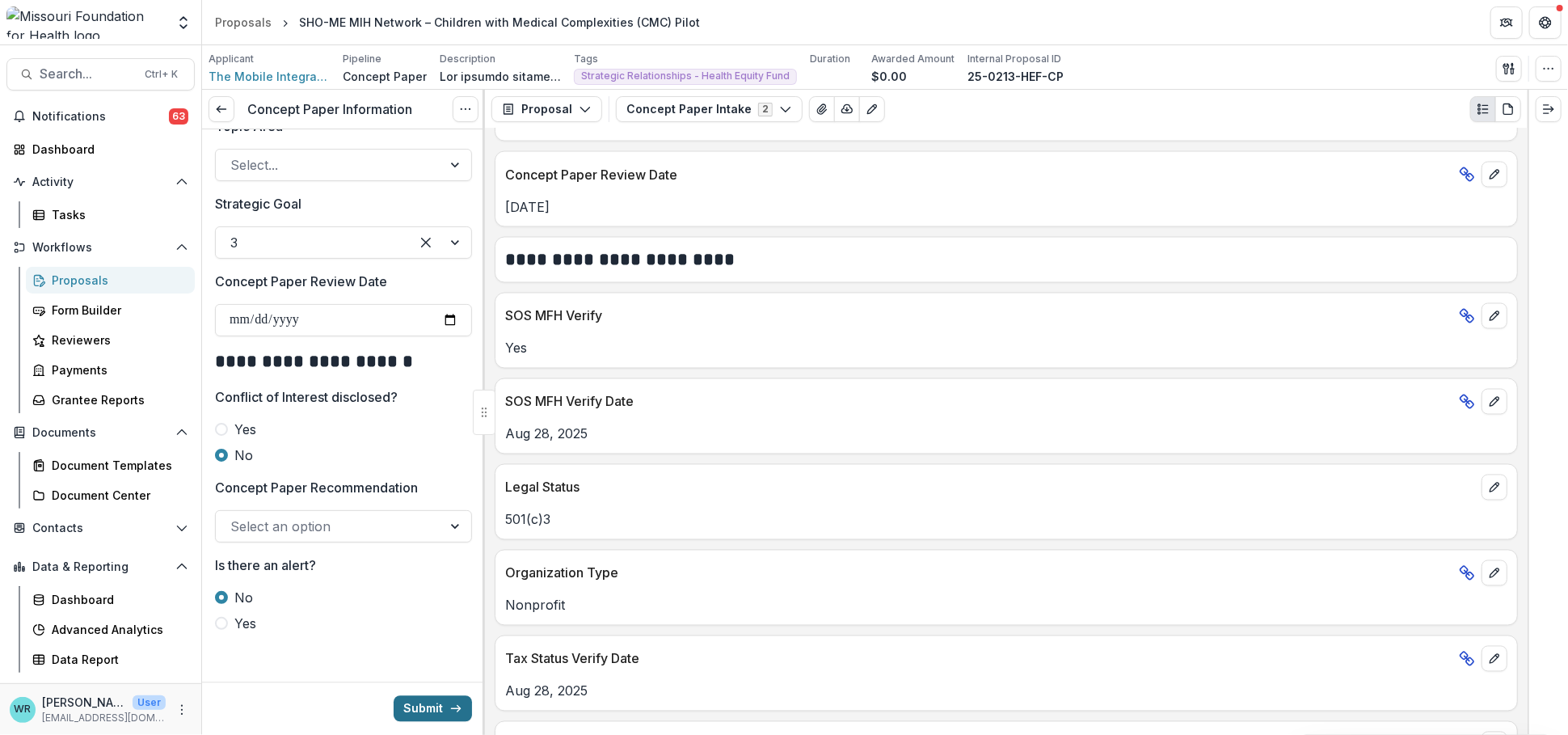
click at [425, 707] on button "Submit" at bounding box center [433, 709] width 78 height 26
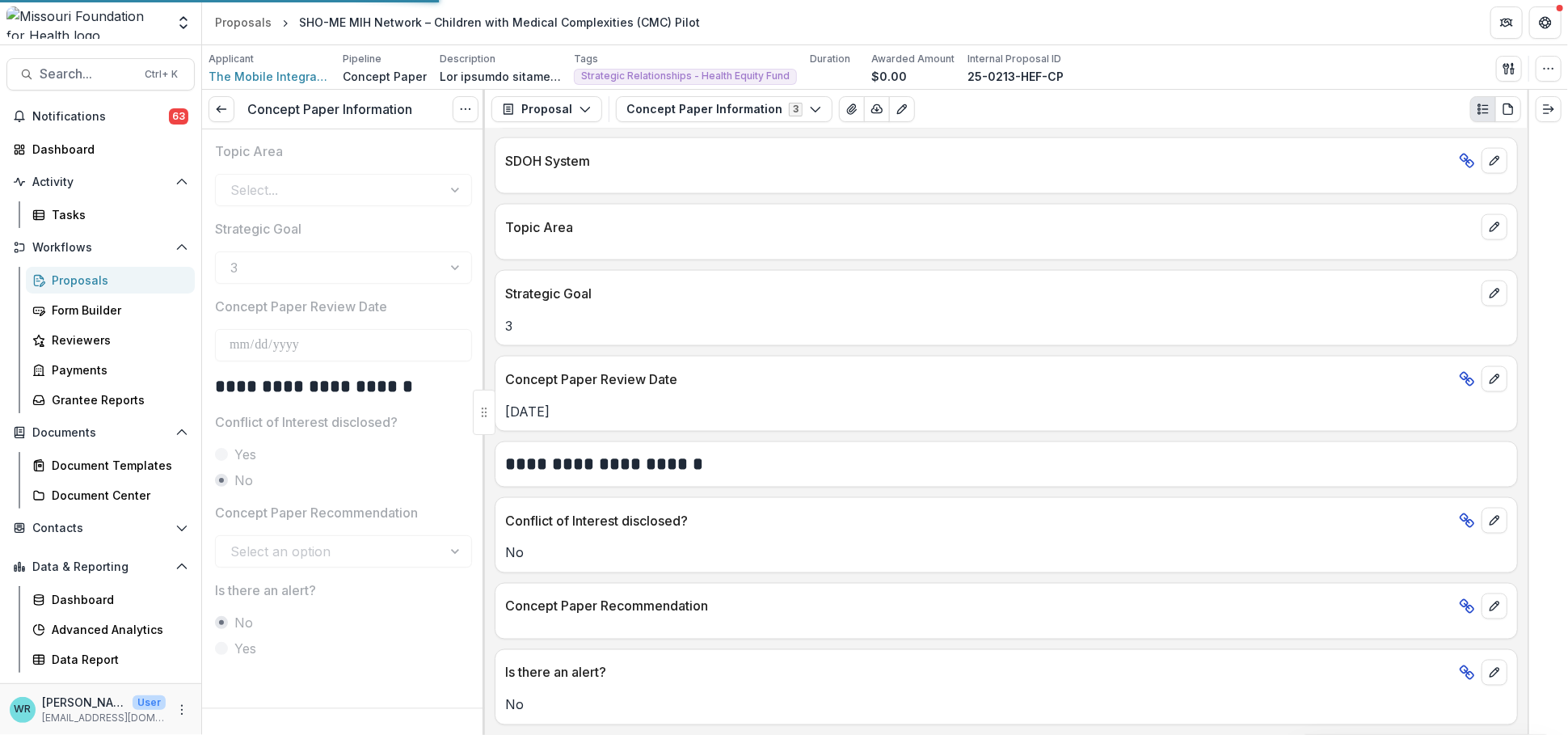
scroll to position [1516, 0]
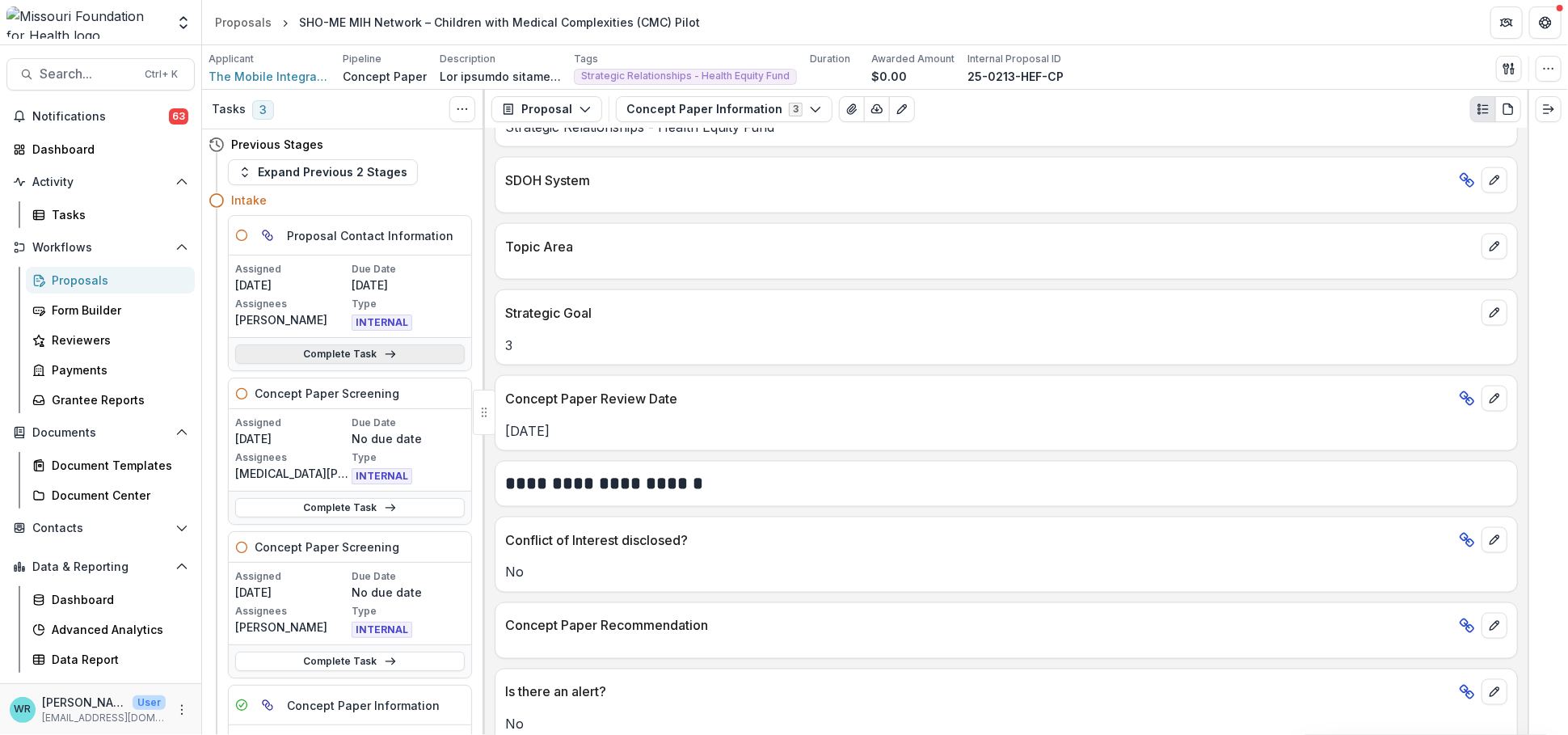
click at [384, 352] on icon at bounding box center [391, 354] width 13 height 13
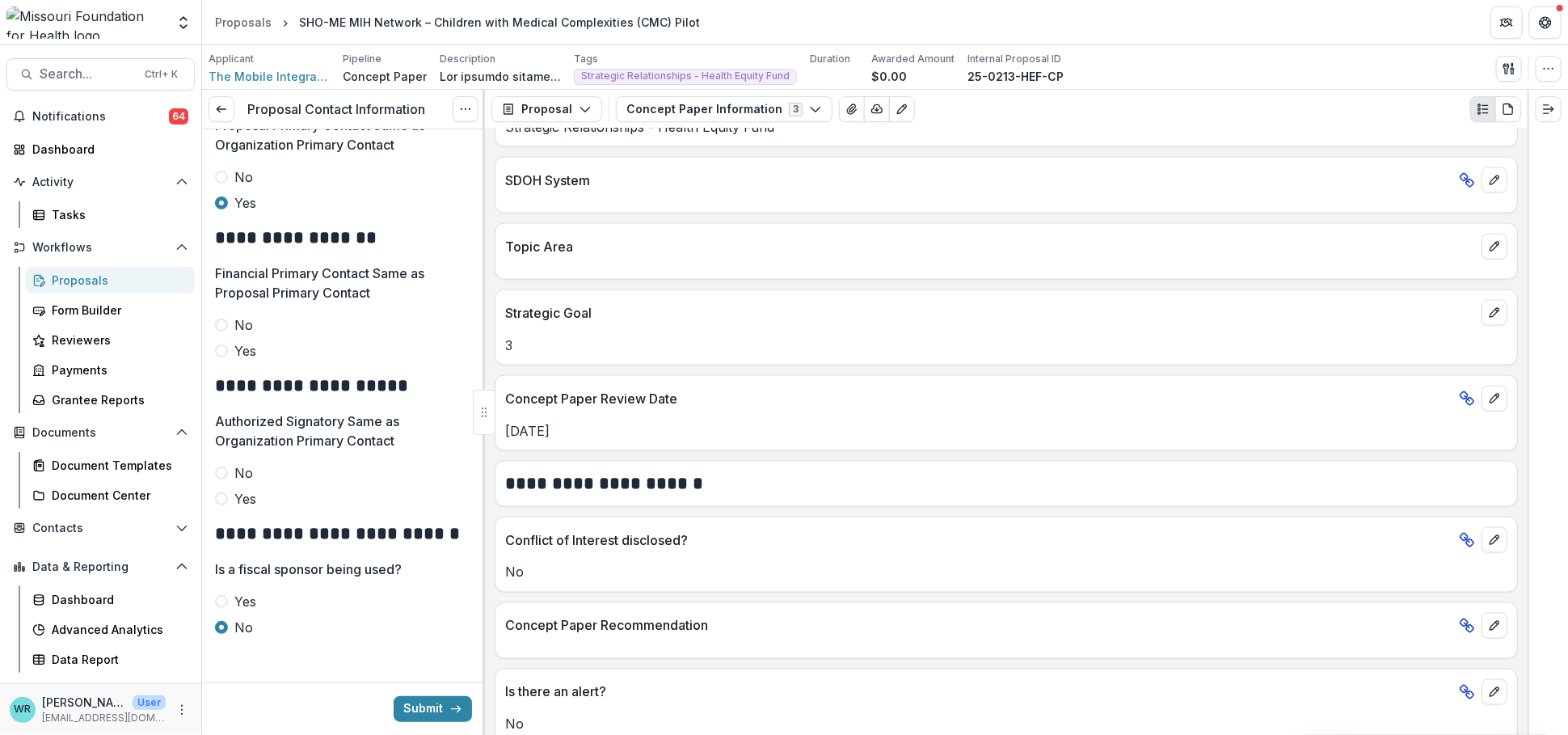
scroll to position [636, 0]
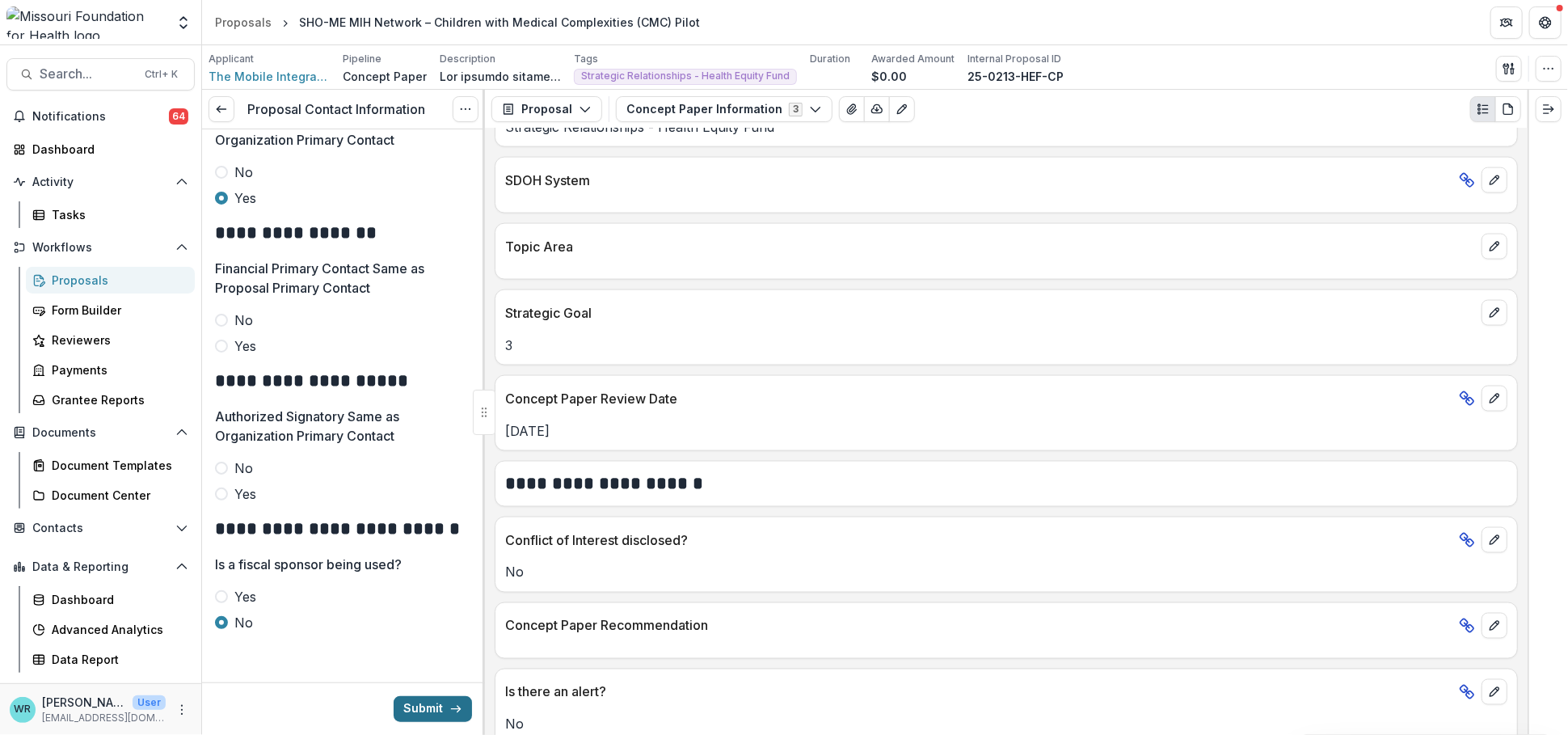
click at [430, 711] on button "Submit" at bounding box center [433, 709] width 78 height 26
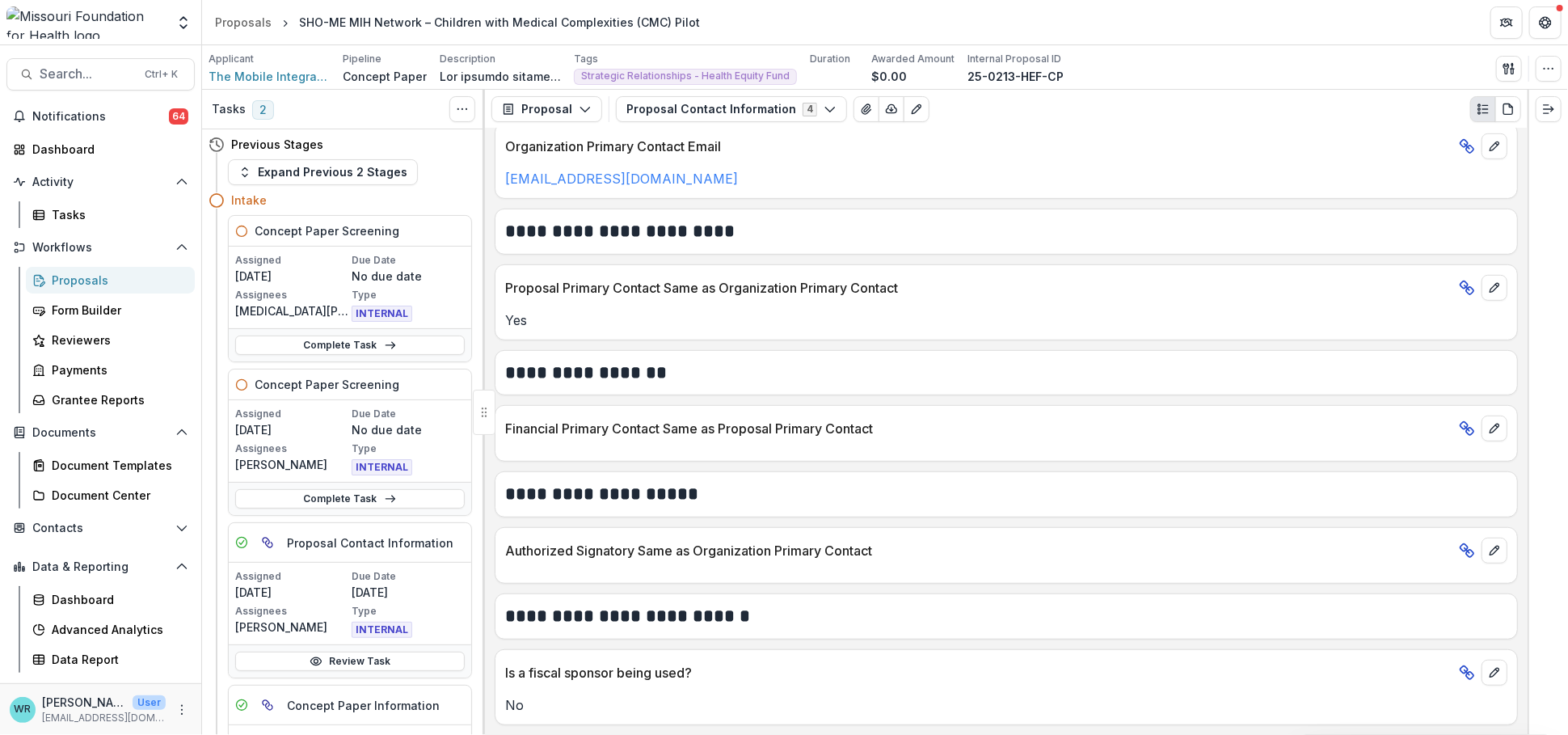
scroll to position [555, 0]
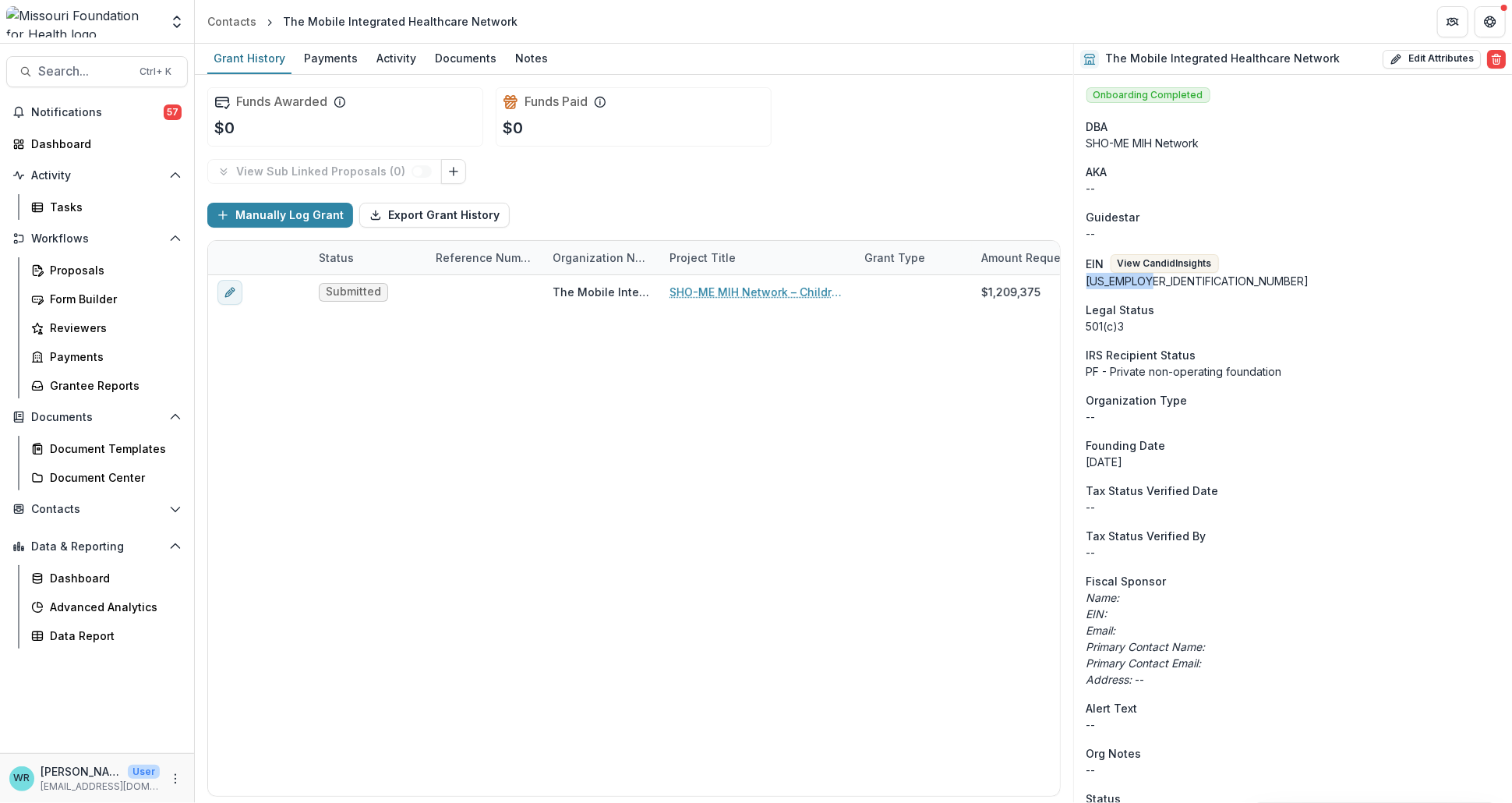
drag, startPoint x: 1160, startPoint y: 283, endPoint x: 1088, endPoint y: 283, distance: 72.0
click at [1088, 283] on div "88-3970872" at bounding box center [1292, 281] width 413 height 16
copy div "88-3970872"
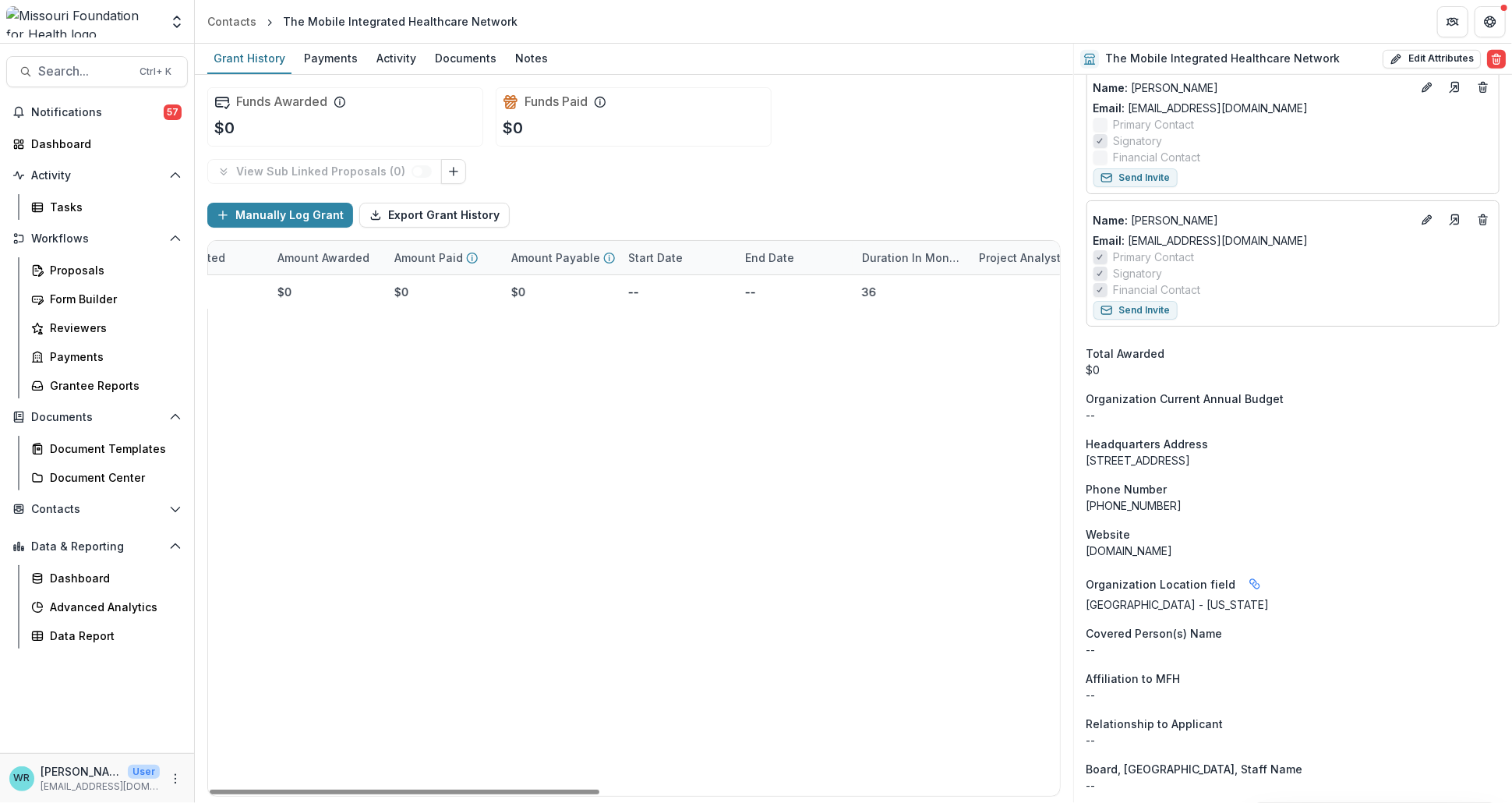
scroll to position [0, 1002]
drag, startPoint x: 1175, startPoint y: 459, endPoint x: 1086, endPoint y: 473, distance: 90.1
click at [1086, 473] on div "Onboarding Completed DBA SHO-ME MIH Network AKA -- Guidestar -- EIN View Candid…" at bounding box center [1292, 345] width 438 height 2101
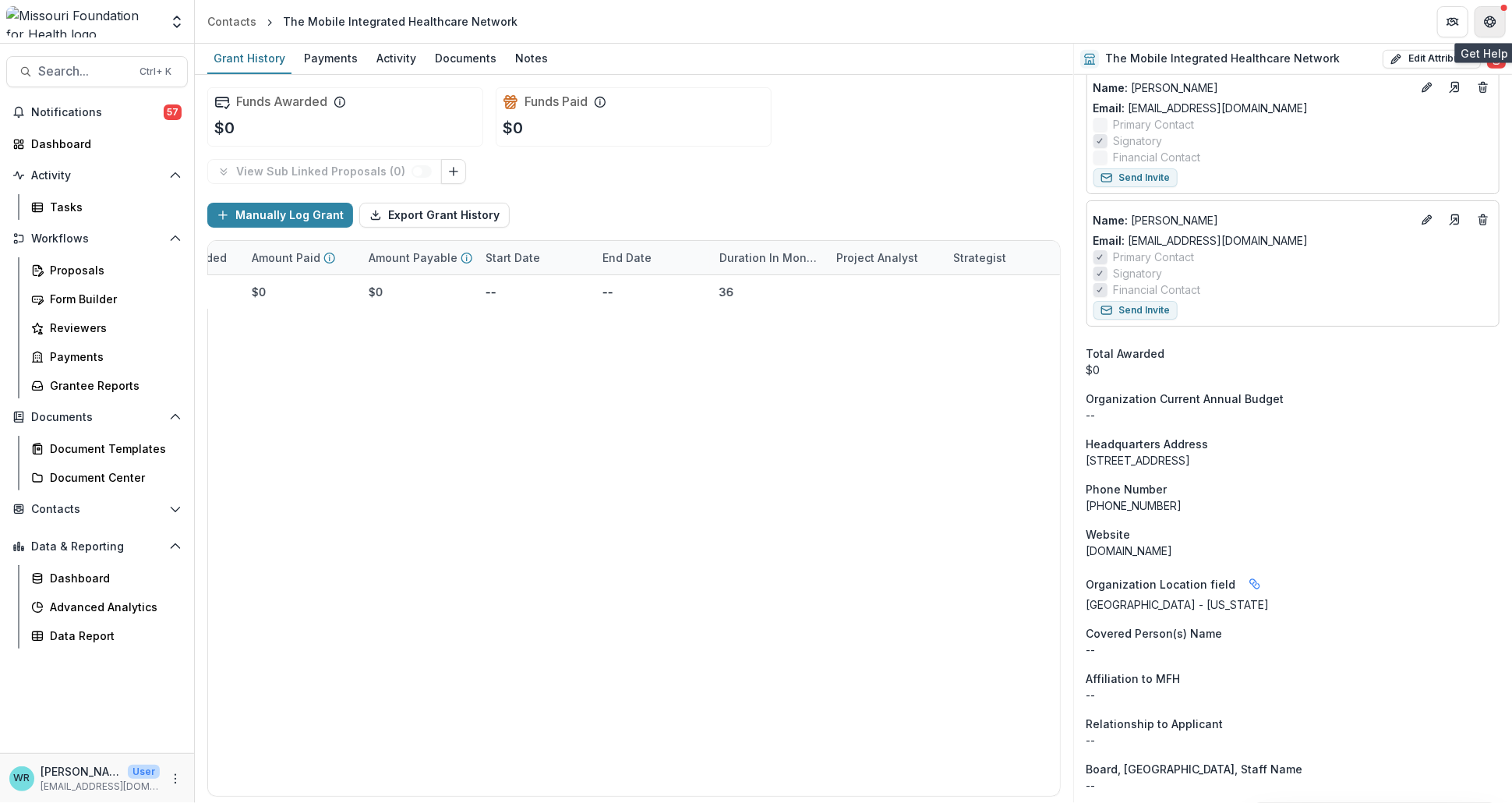
copy div "#1 Southtown Dr."
click at [450, 53] on div "Documents" at bounding box center [465, 58] width 74 height 23
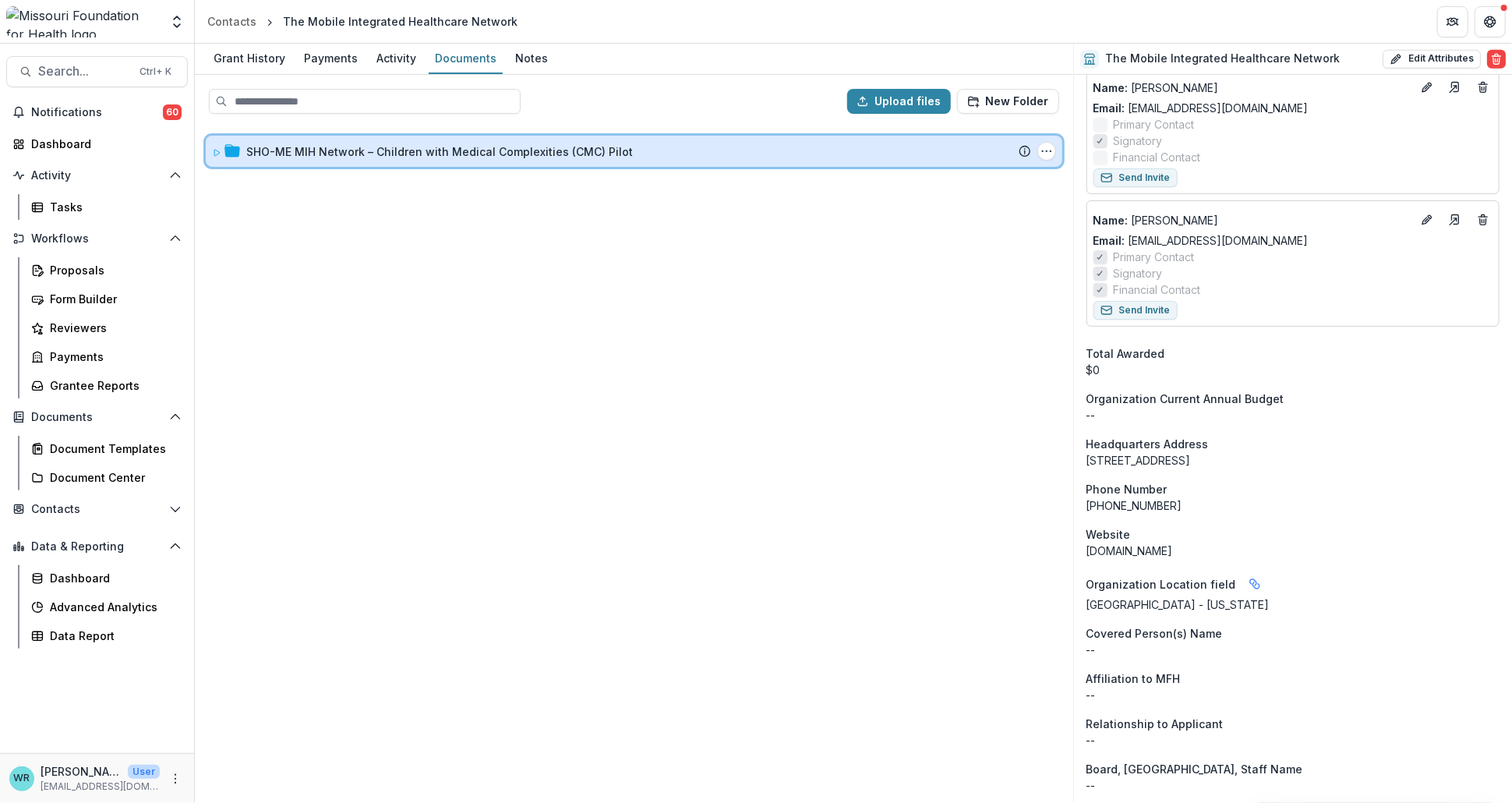
click at [224, 146] on icon at bounding box center [232, 151] width 16 height 16
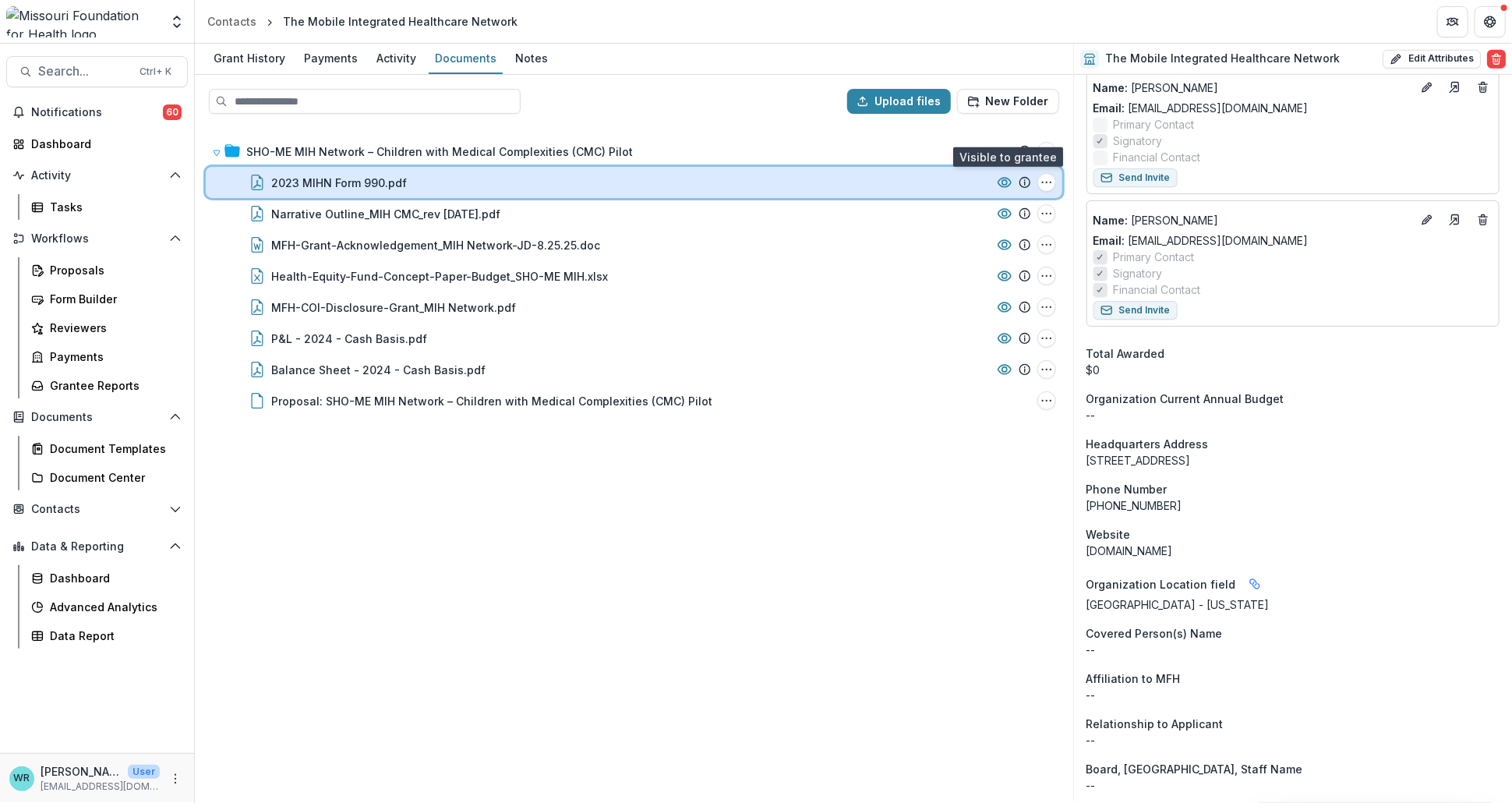
click at [1004, 187] on icon at bounding box center [1004, 182] width 16 height 16
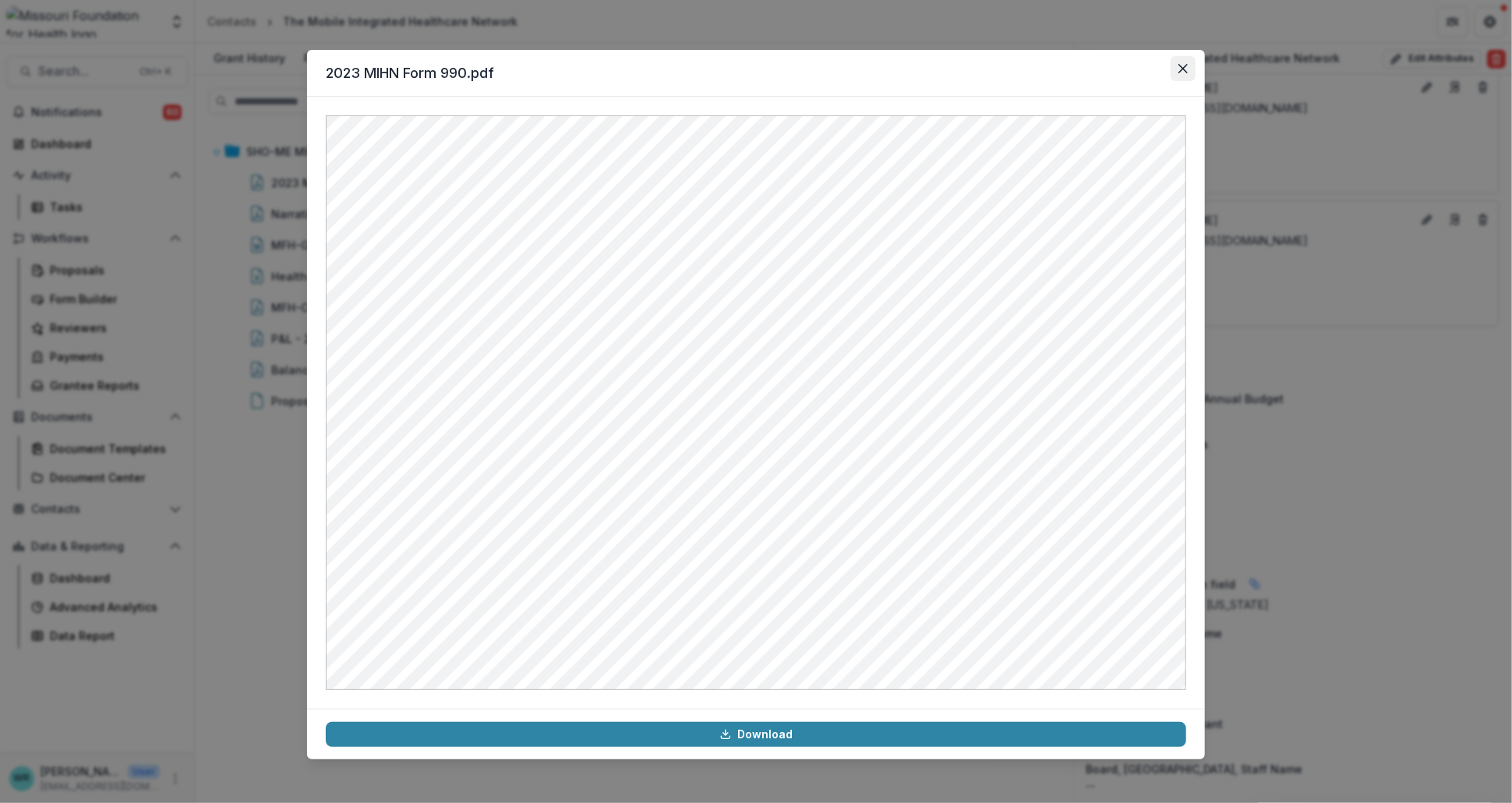
click at [1183, 64] on icon "Close" at bounding box center [1183, 68] width 9 height 9
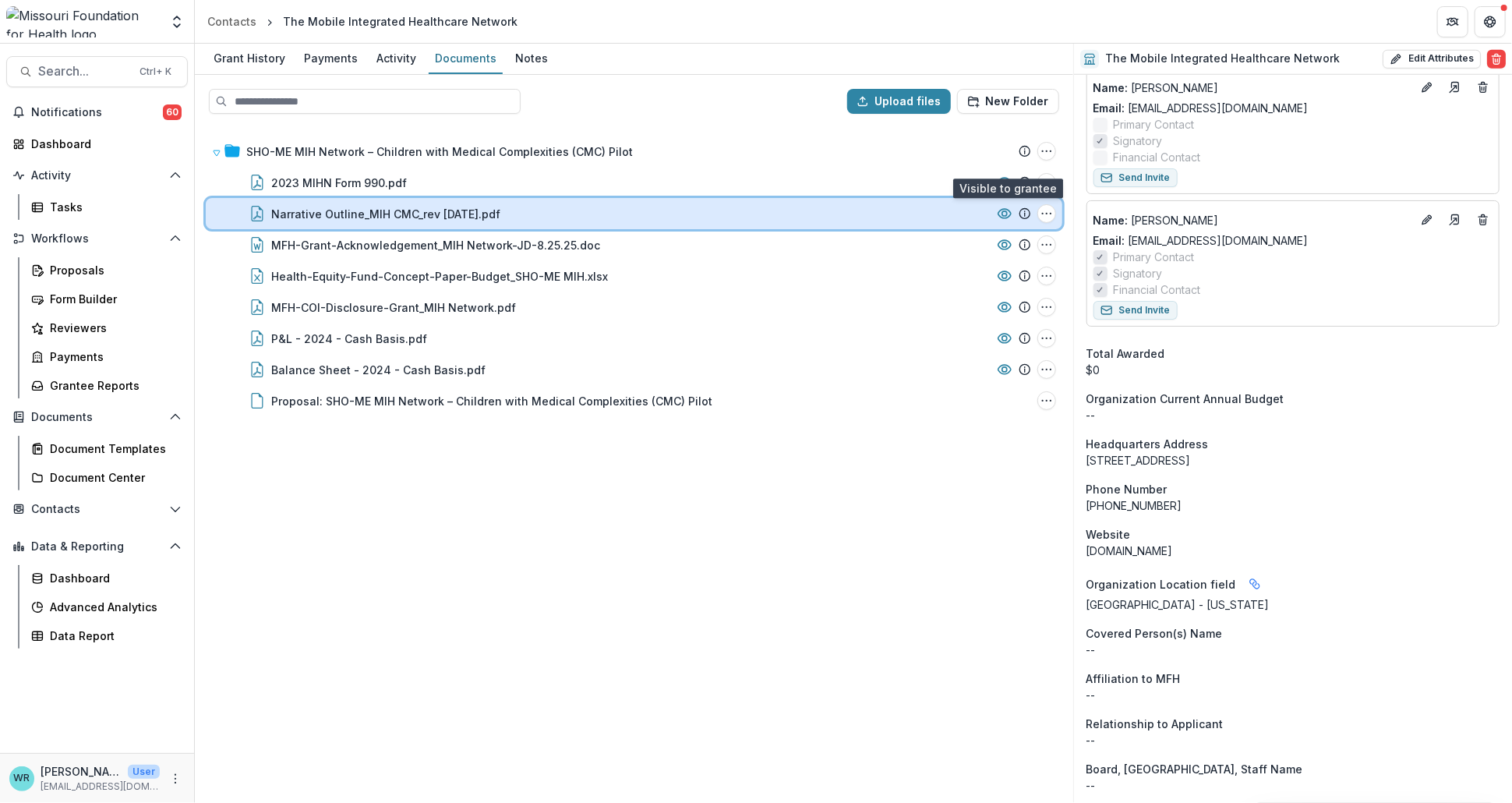
click at [1002, 214] on icon at bounding box center [1004, 214] width 16 height 16
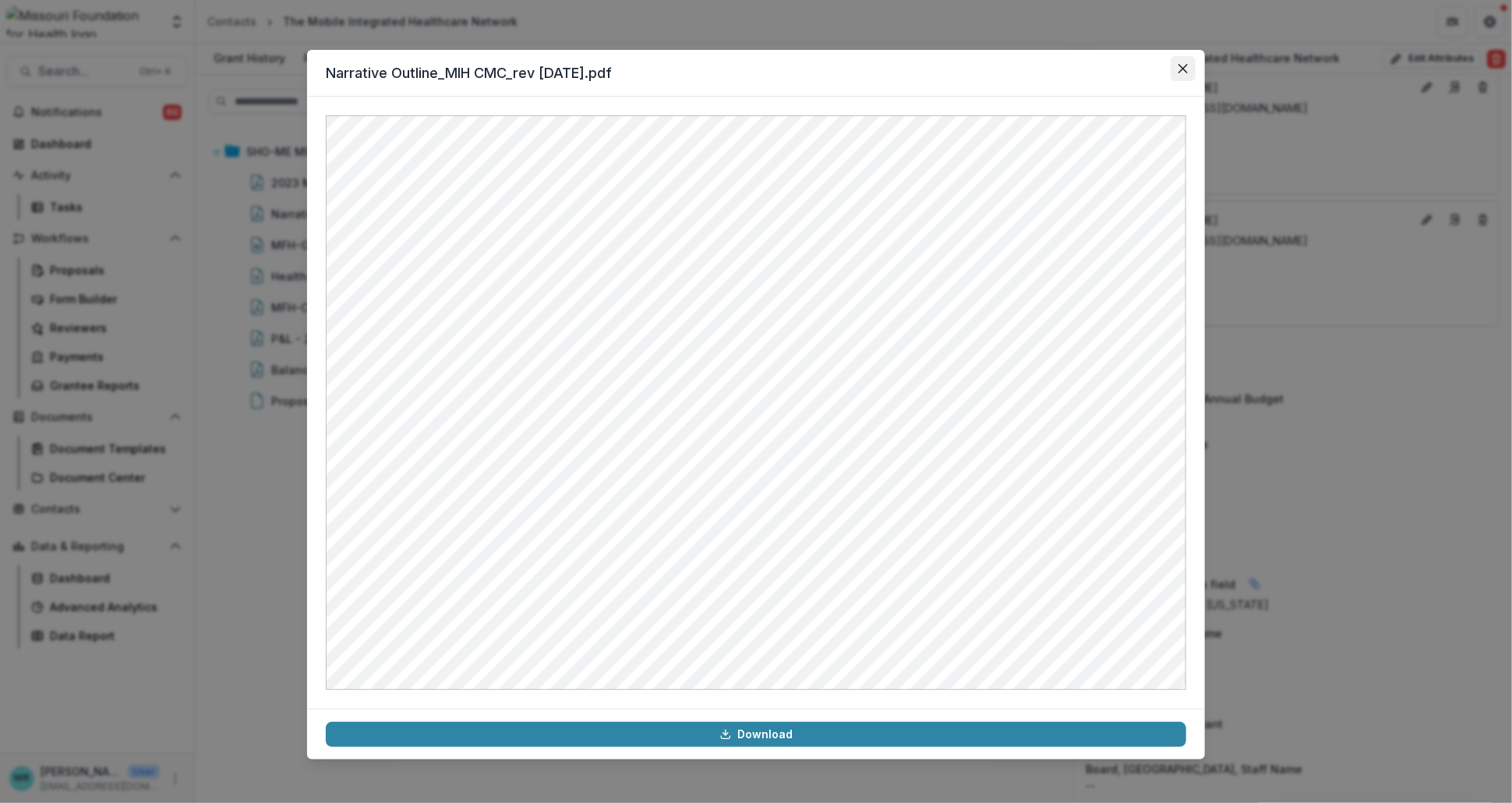
click at [1179, 57] on button "Close" at bounding box center [1183, 69] width 25 height 25
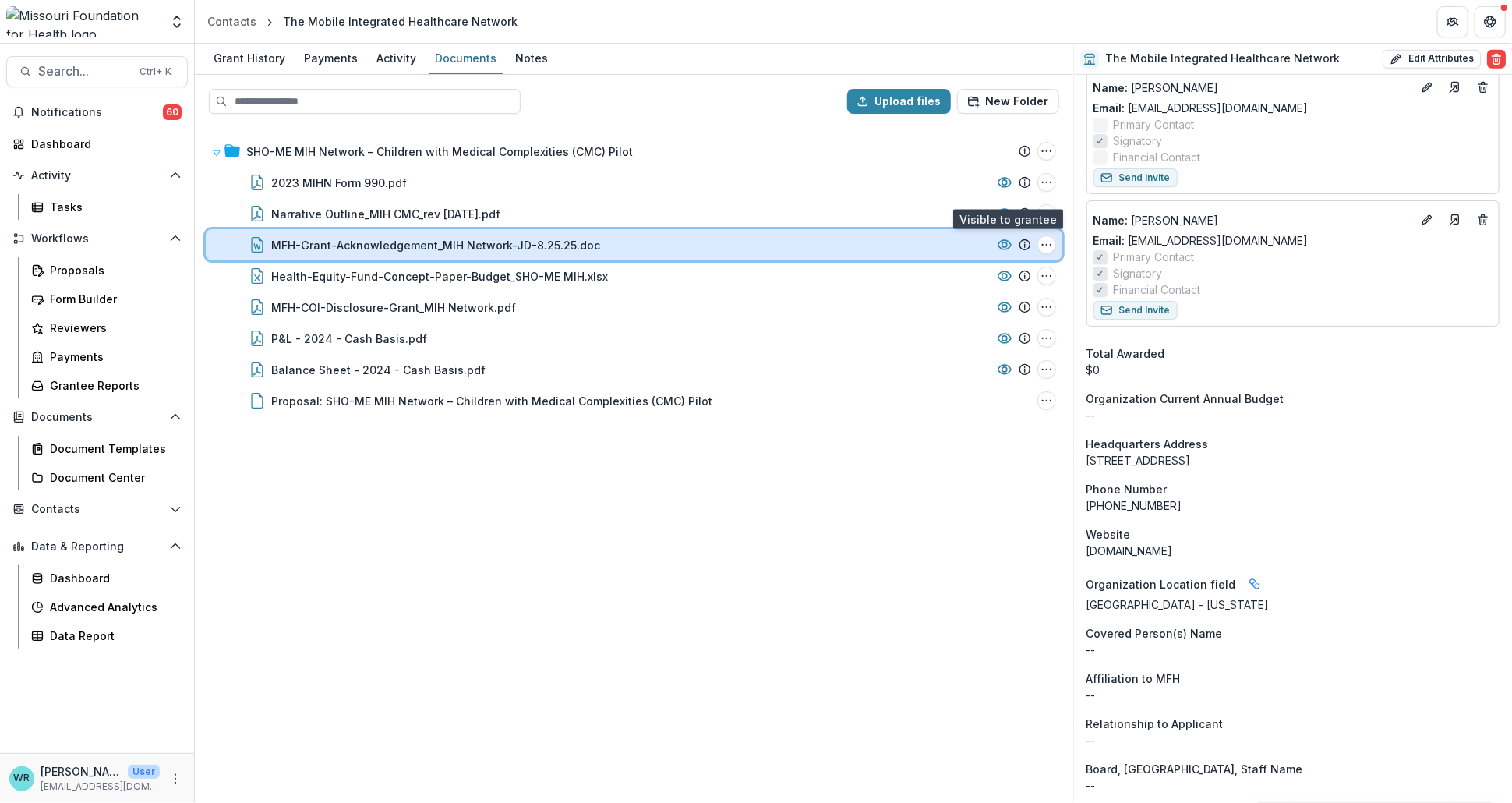
click at [1002, 243] on circle at bounding box center [1004, 245] width 5 height 5
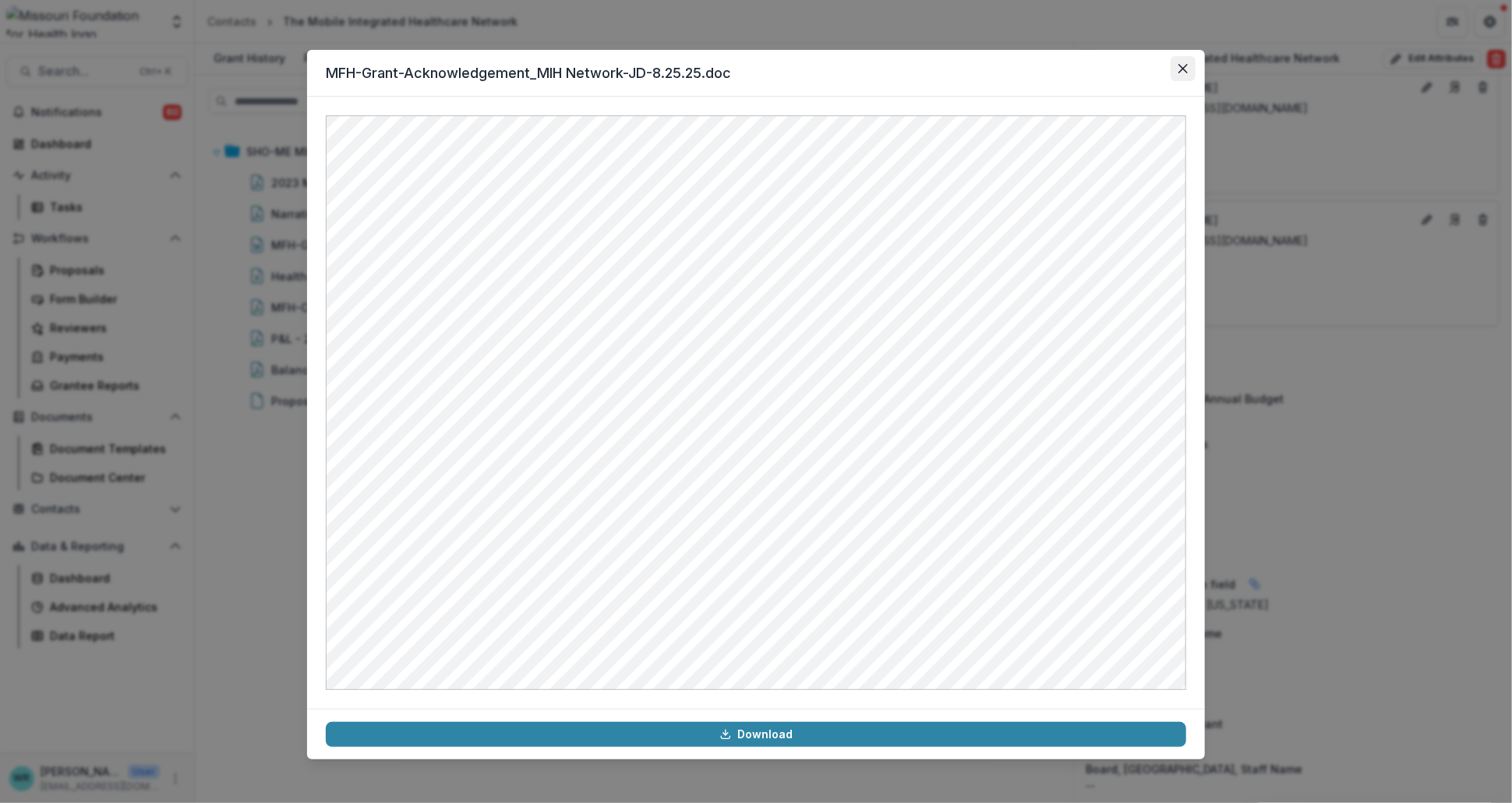
click at [1184, 72] on icon "Close" at bounding box center [1183, 68] width 9 height 9
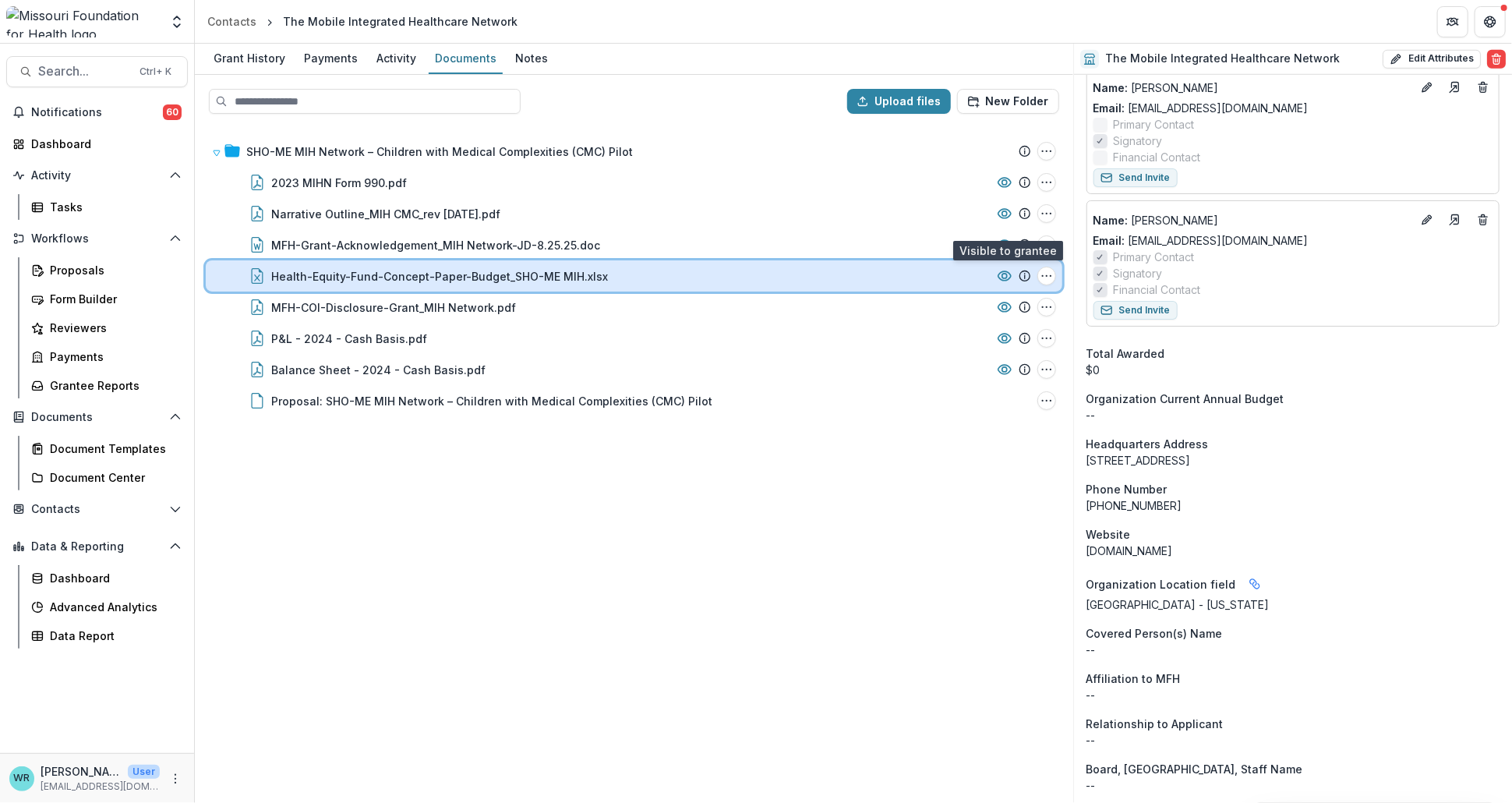
click at [998, 271] on icon at bounding box center [1004, 276] width 16 height 16
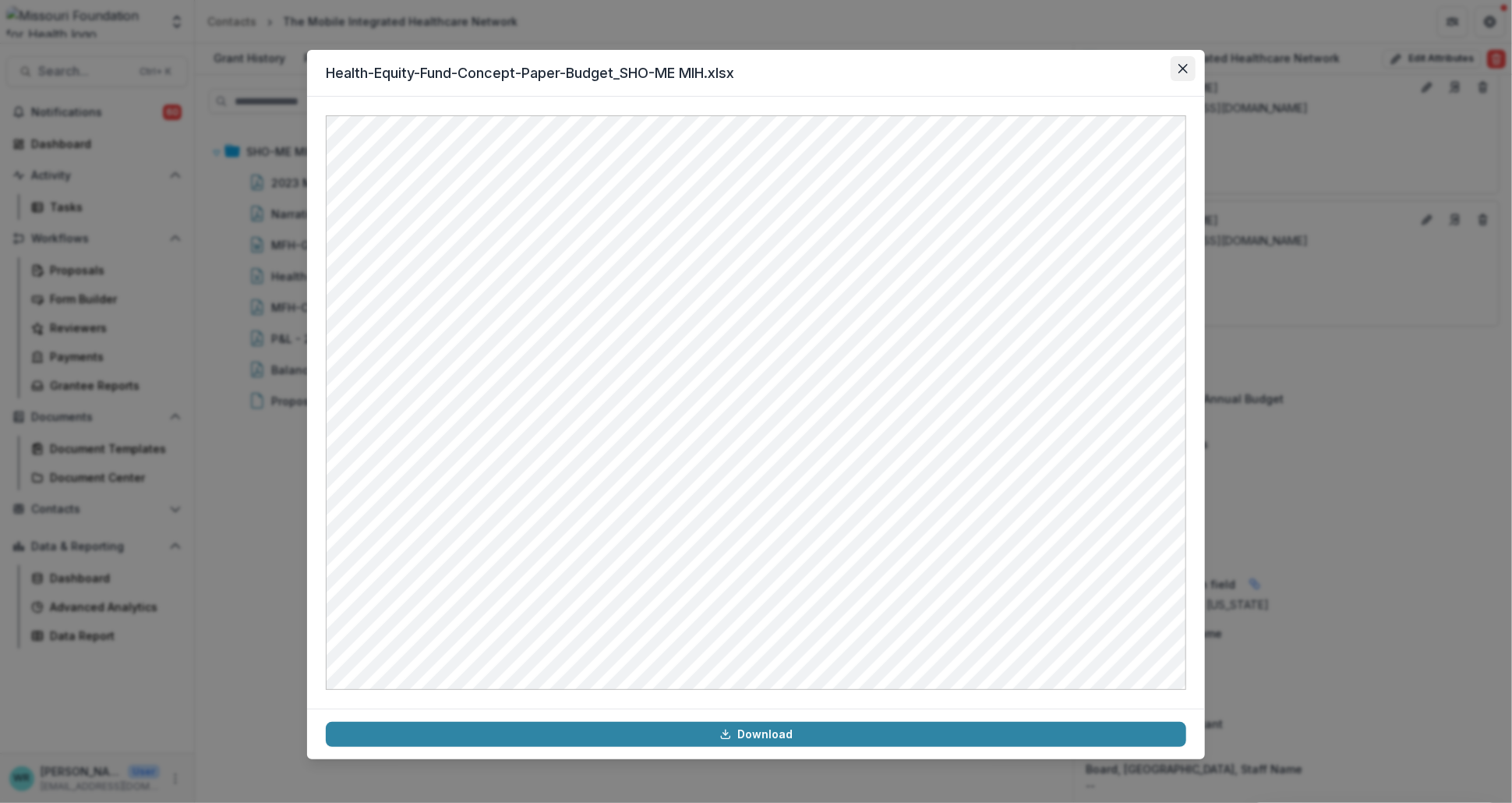
click at [1179, 66] on icon "Close" at bounding box center [1183, 68] width 9 height 9
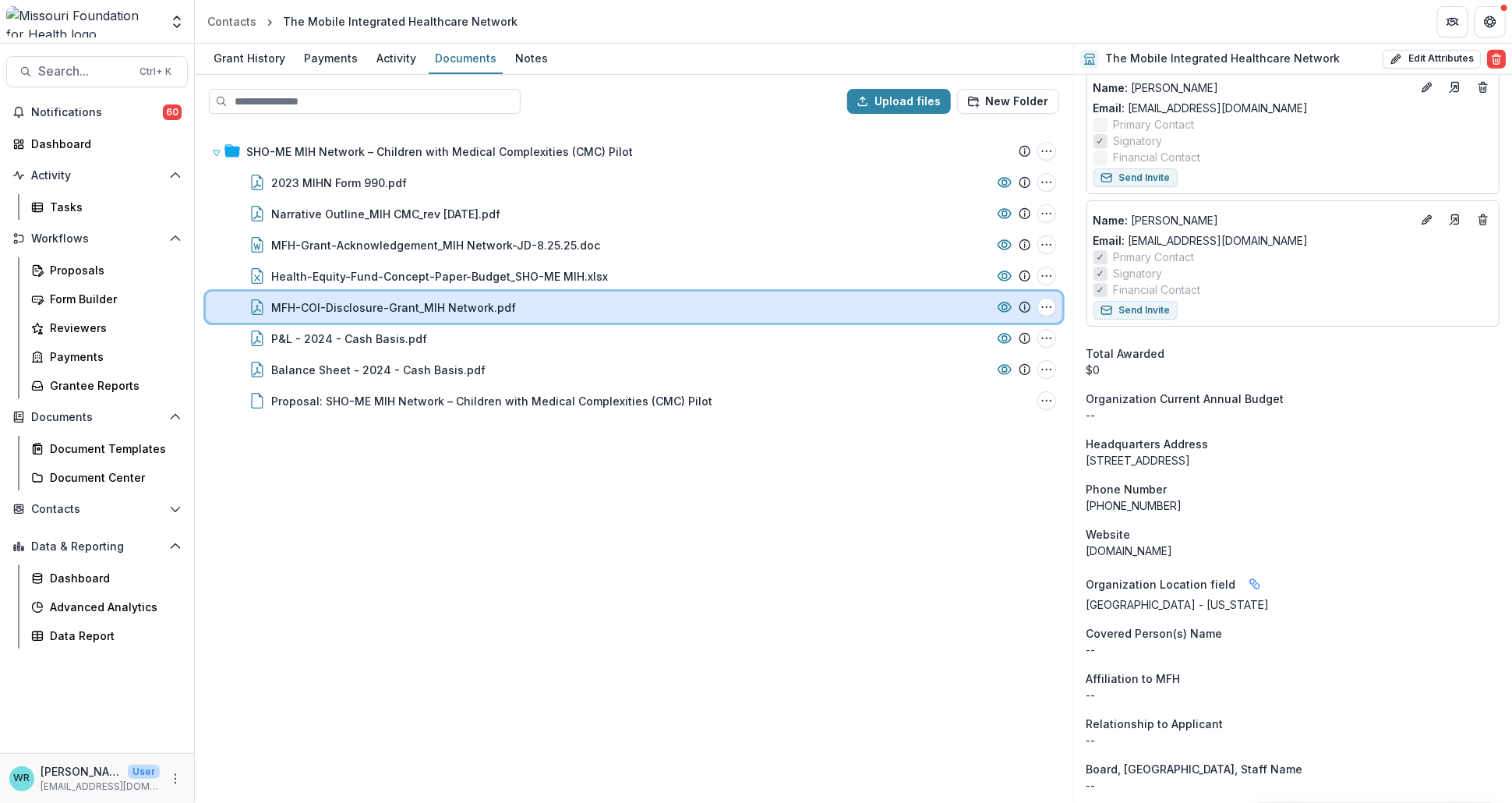
click at [1003, 315] on div "MFH-COI-Disclosure-Grant_MIH Network.pdf File Options Download Rename Delete" at bounding box center [633, 307] width 856 height 31
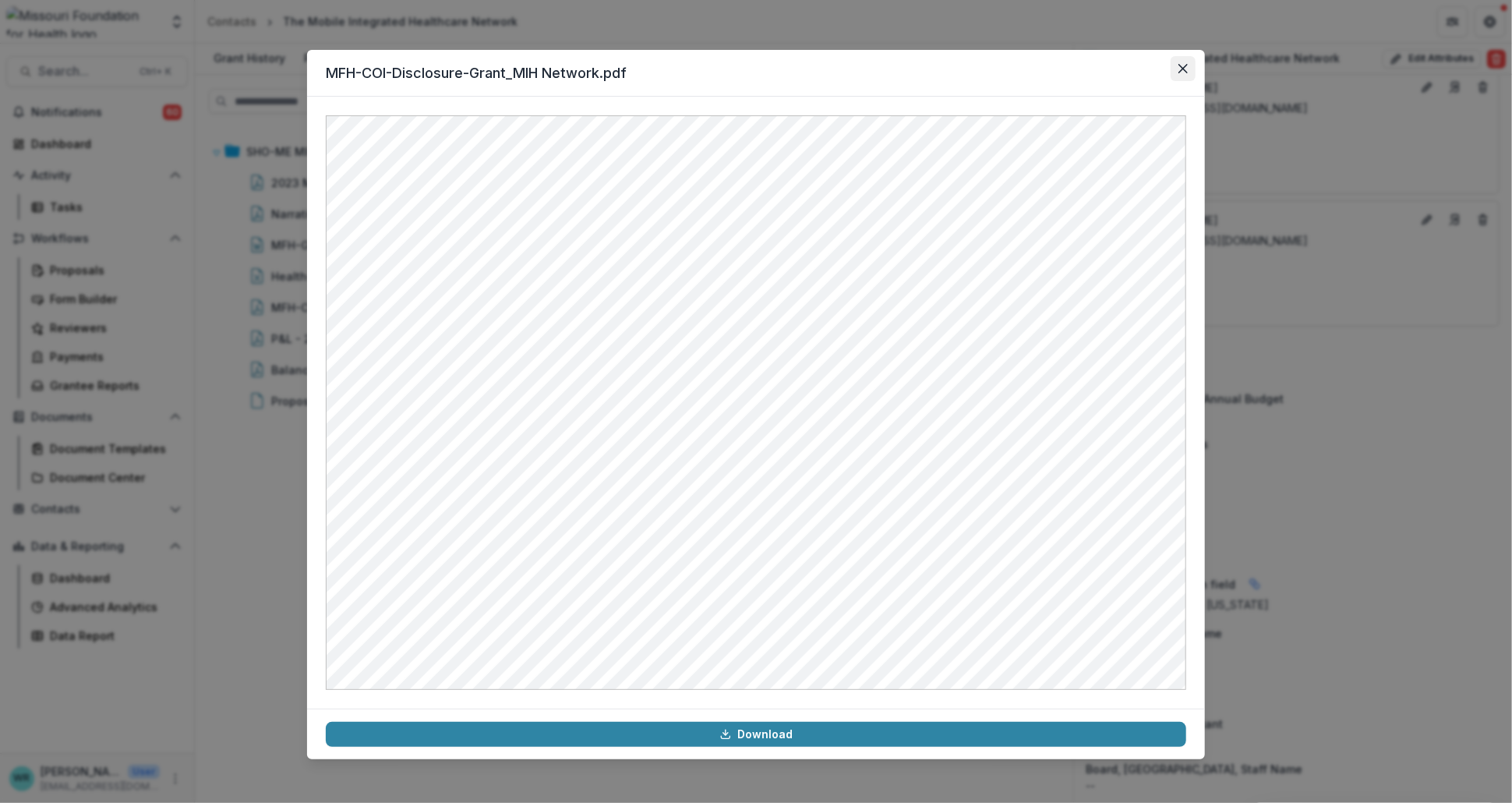
click at [1184, 65] on icon "Close" at bounding box center [1183, 68] width 9 height 9
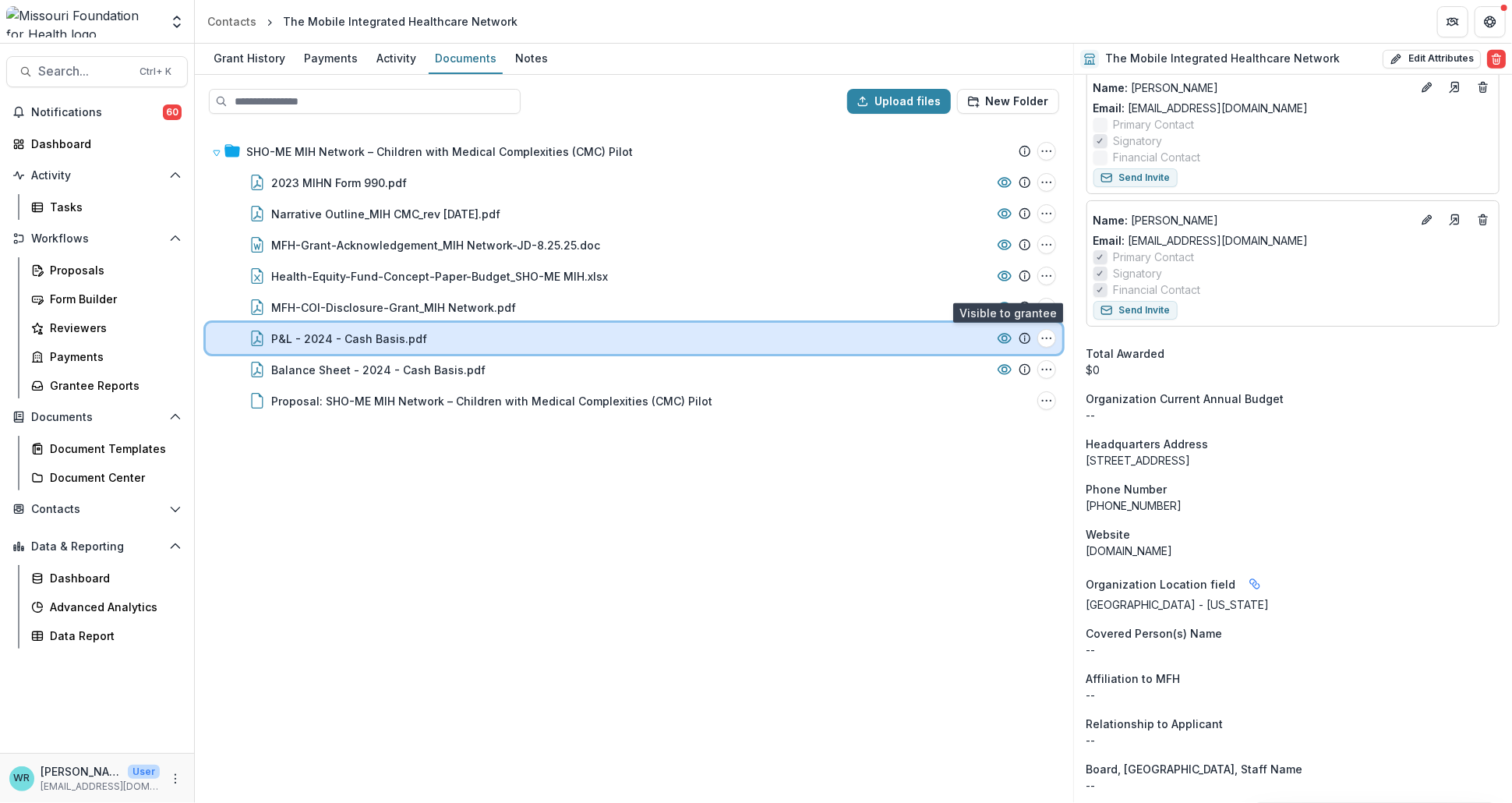
click at [1004, 341] on icon at bounding box center [1004, 338] width 13 height 9
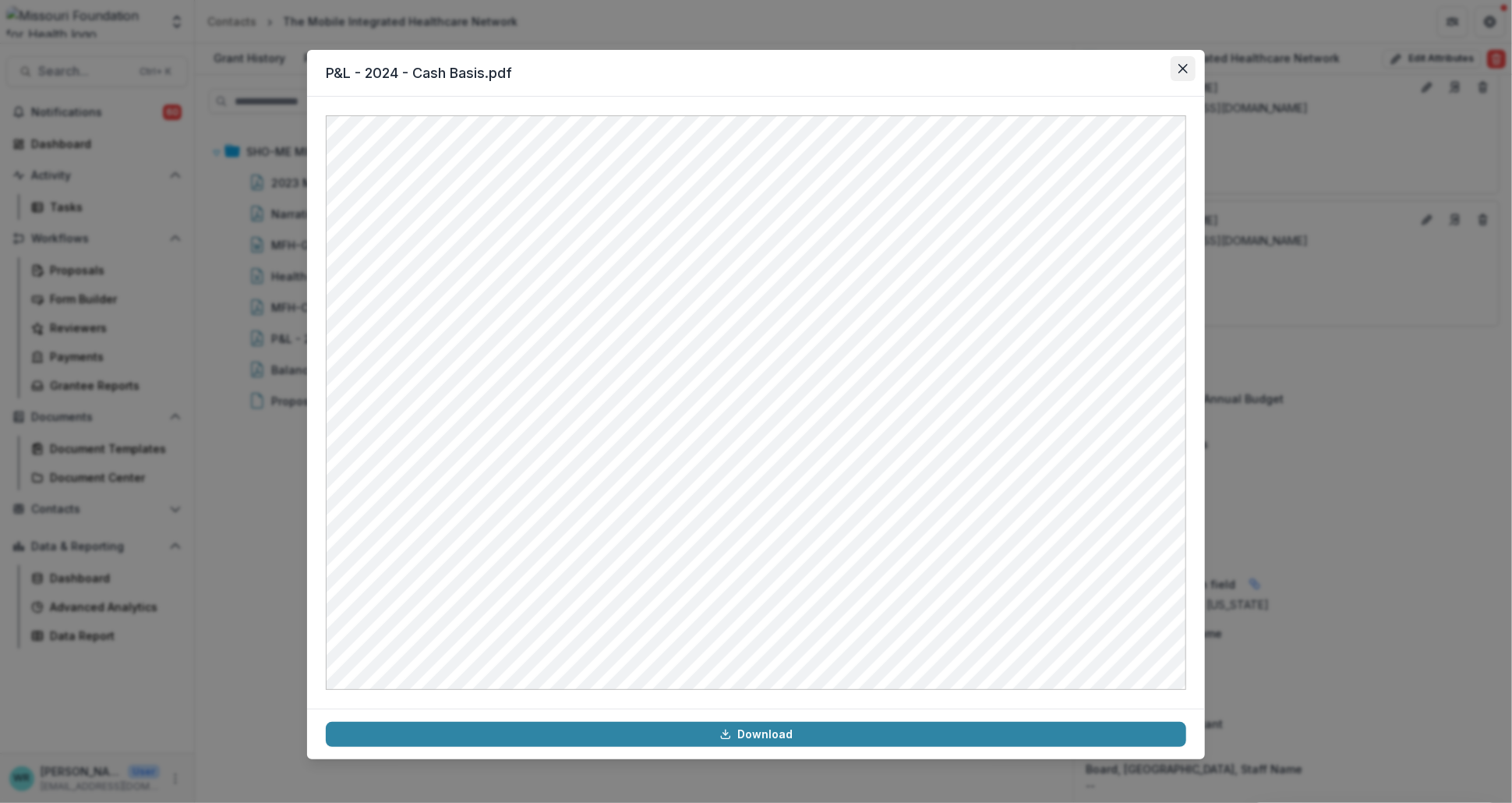
click at [1183, 78] on button "Close" at bounding box center [1183, 69] width 25 height 25
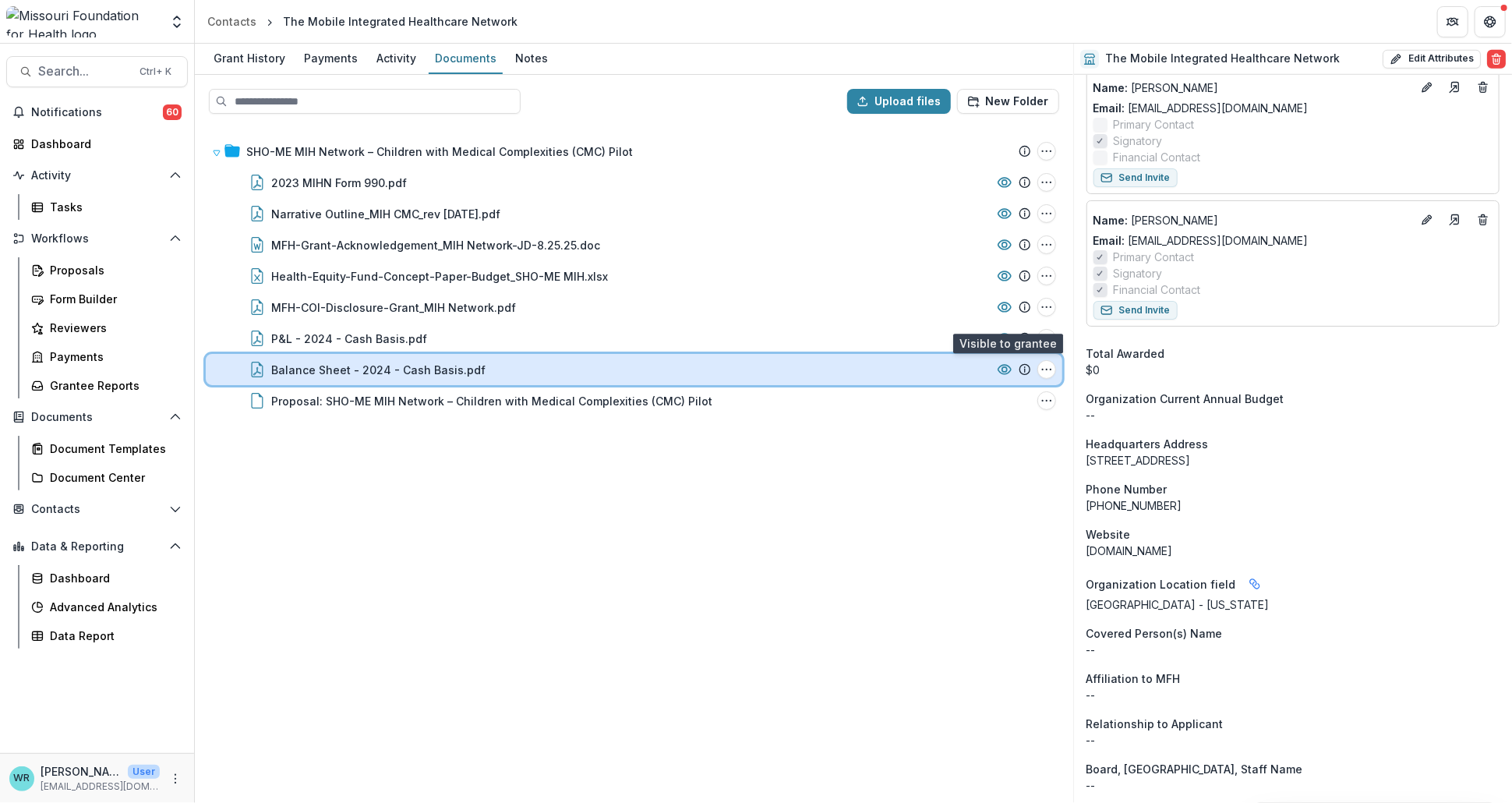
click at [1005, 362] on icon at bounding box center [1004, 370] width 16 height 16
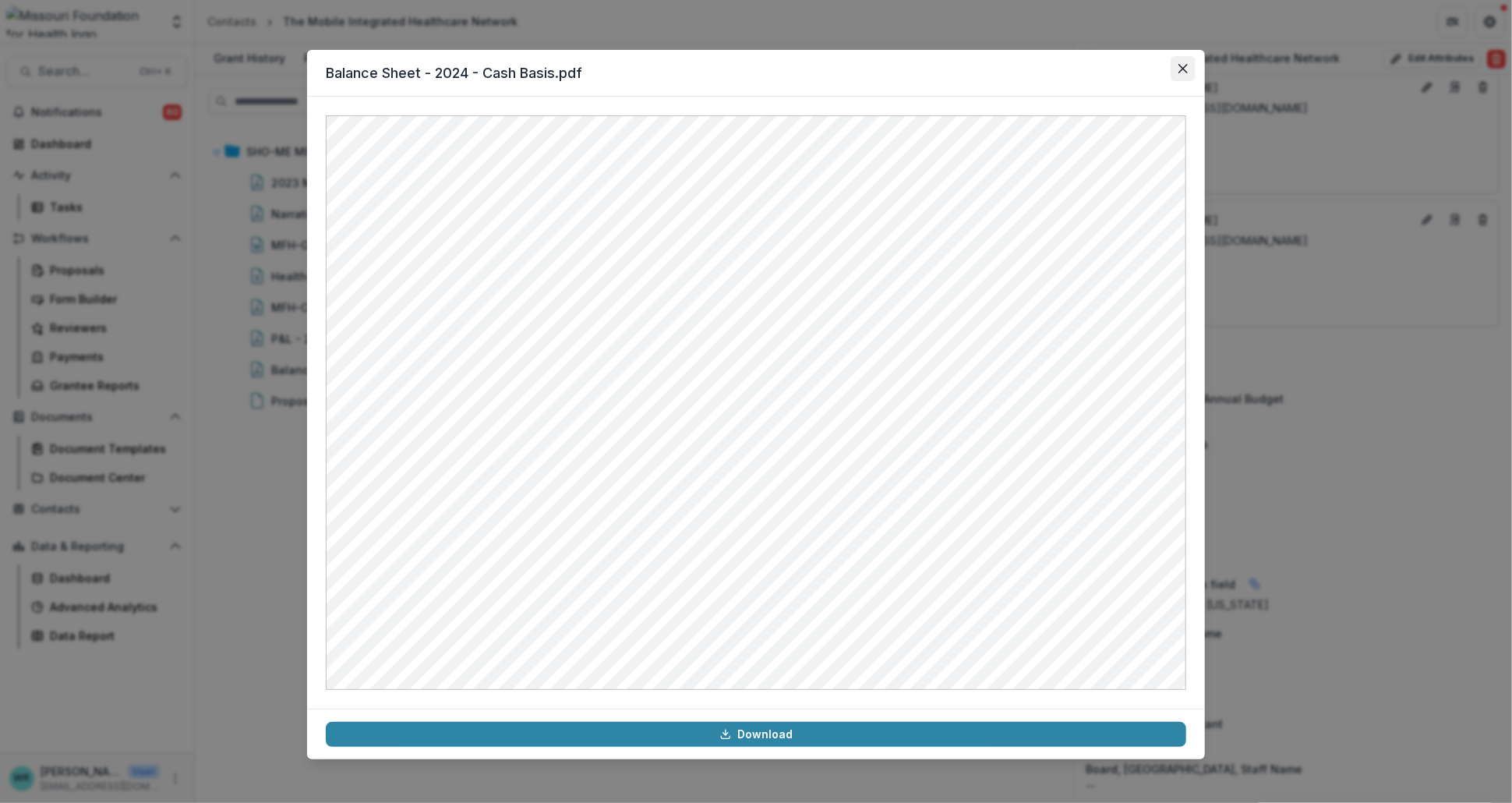
click at [1177, 75] on button "Close" at bounding box center [1183, 69] width 25 height 25
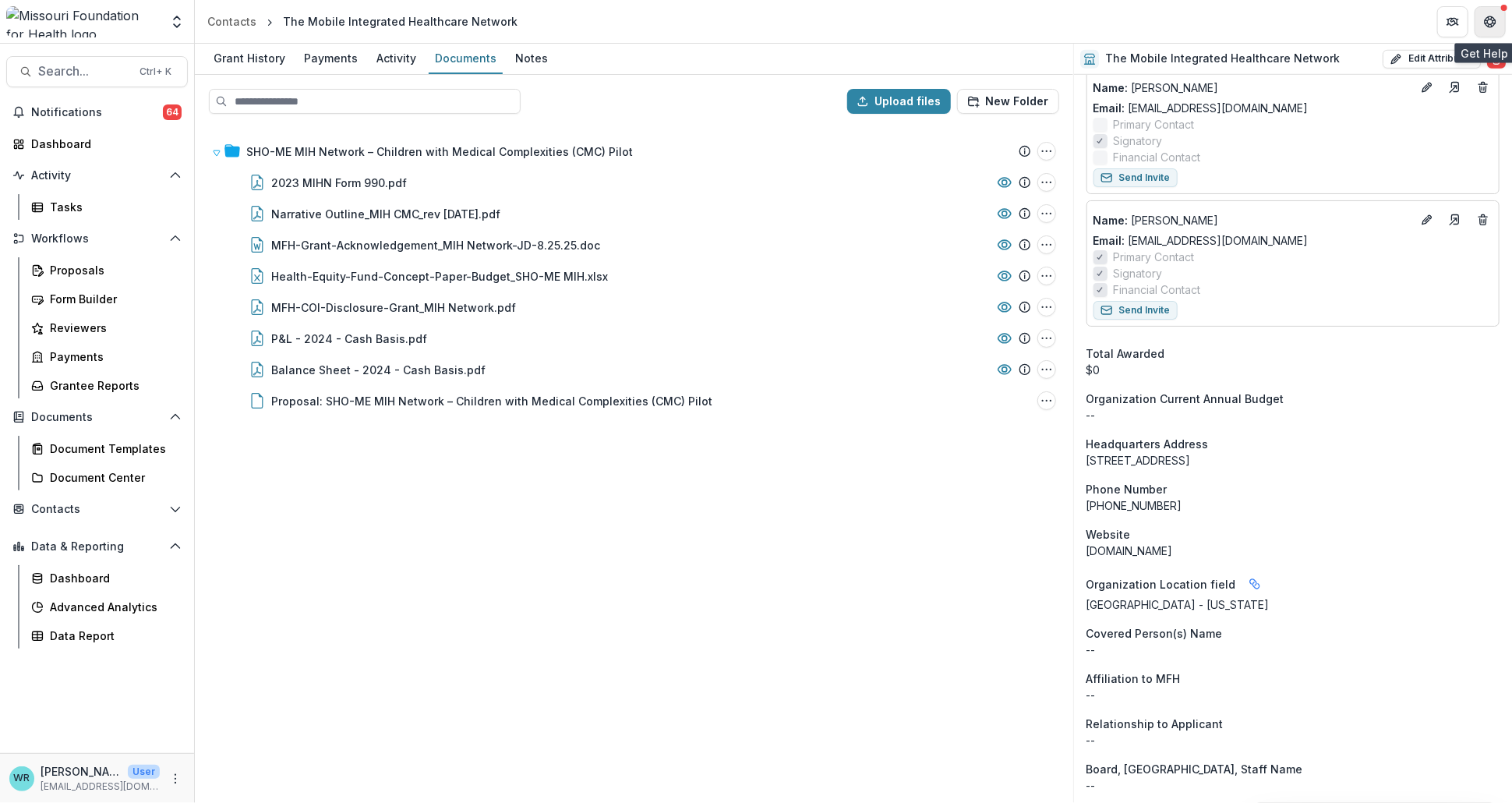
click at [1497, 22] on button "Get Help" at bounding box center [1490, 22] width 31 height 31
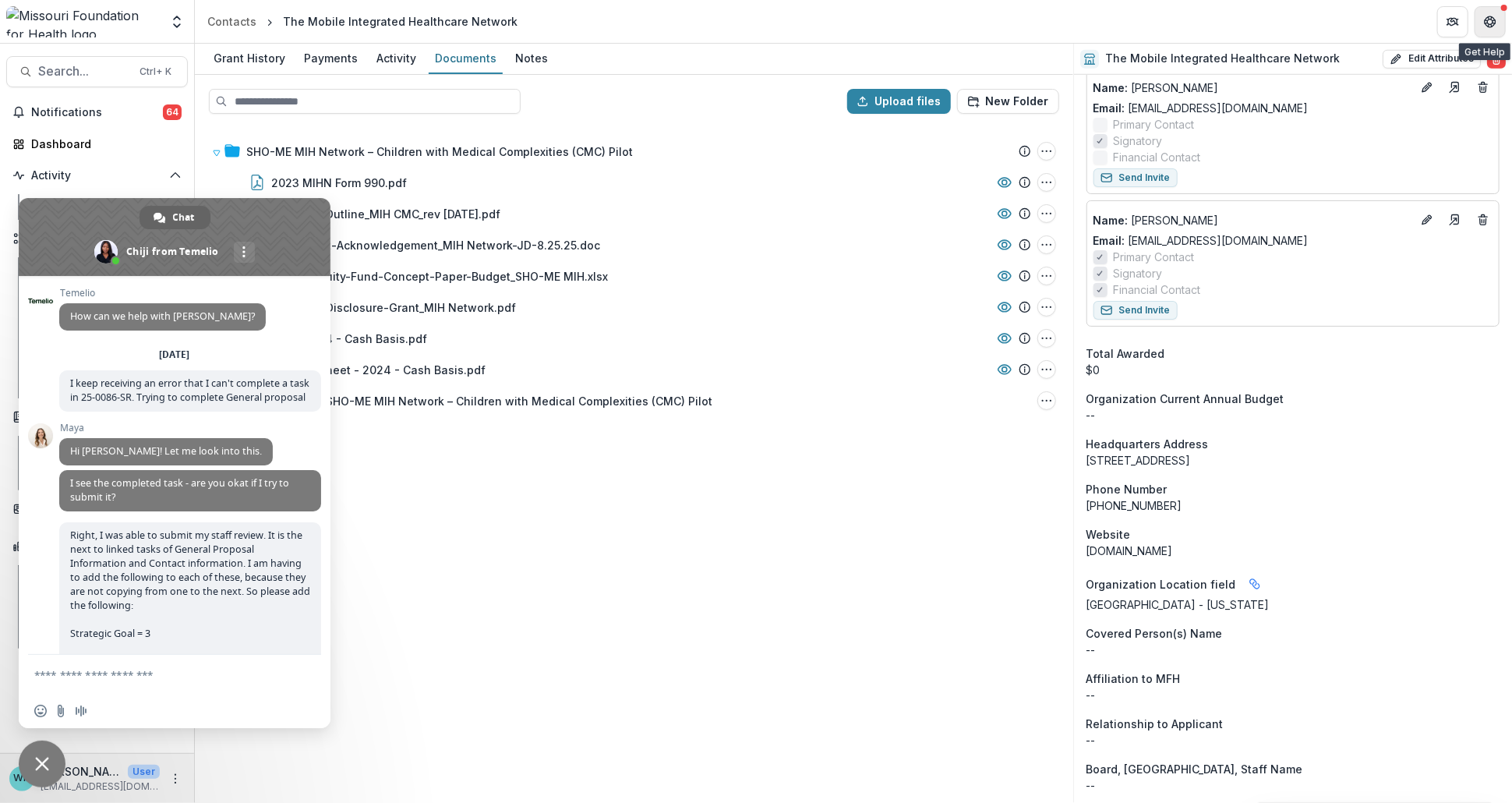
scroll to position [10339, 0]
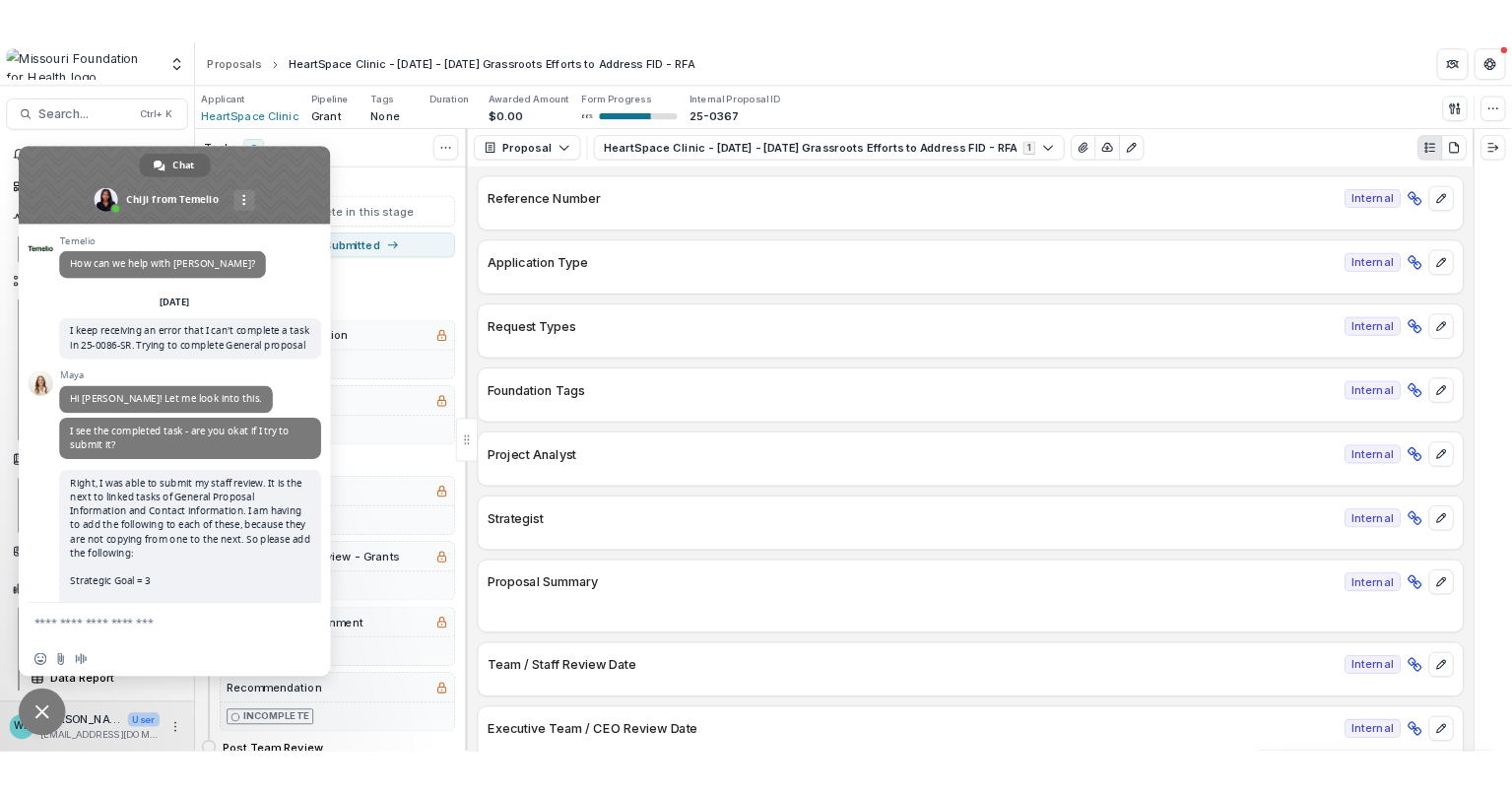
scroll to position [13073, 0]
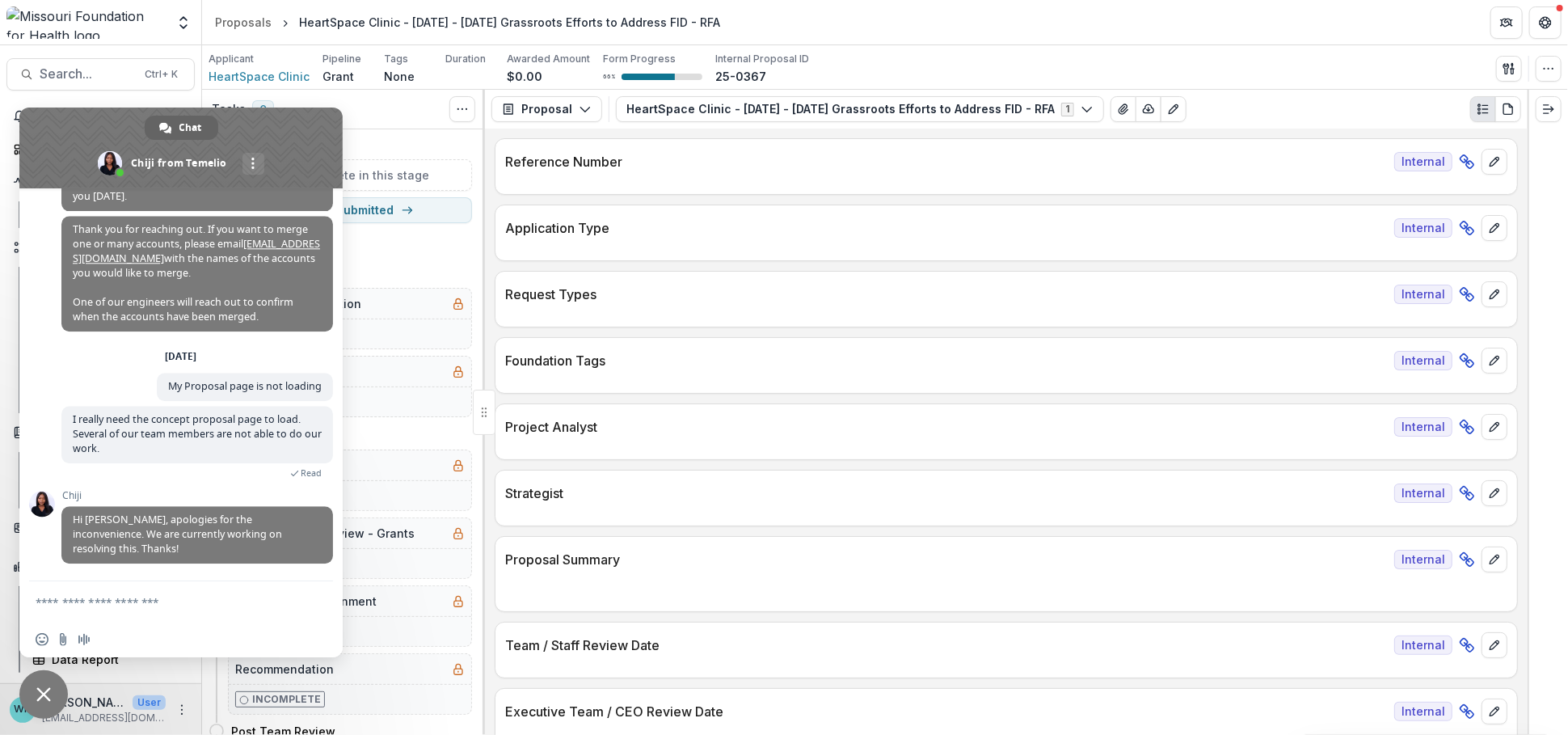
click at [35, 692] on span "Close chat" at bounding box center [44, 694] width 49 height 49
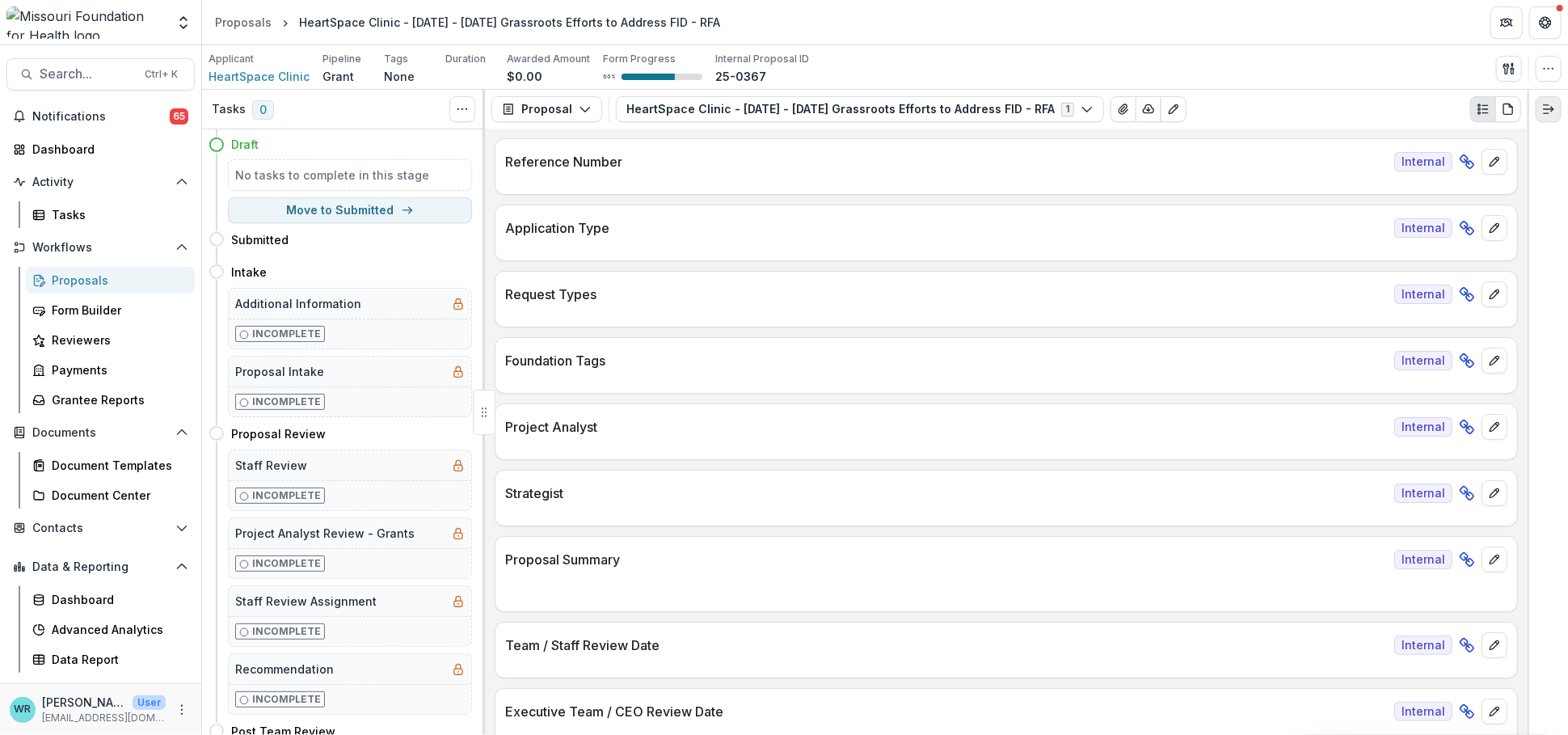
click at [1557, 112] on button "Expand right" at bounding box center [1548, 109] width 26 height 26
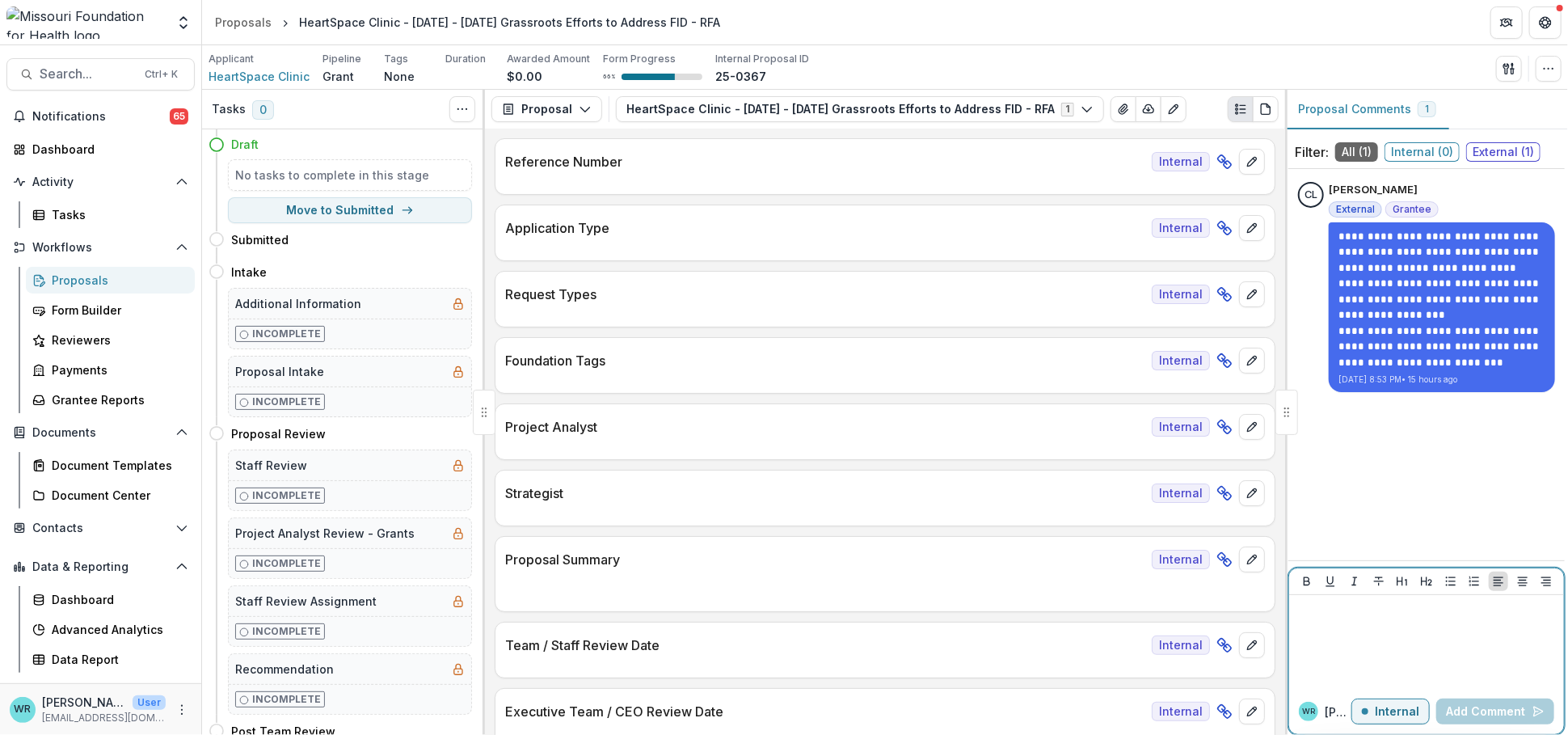
click at [1418, 718] on button "Internal" at bounding box center [1390, 711] width 78 height 26
click at [1378, 619] on div at bounding box center [1426, 641] width 262 height 81
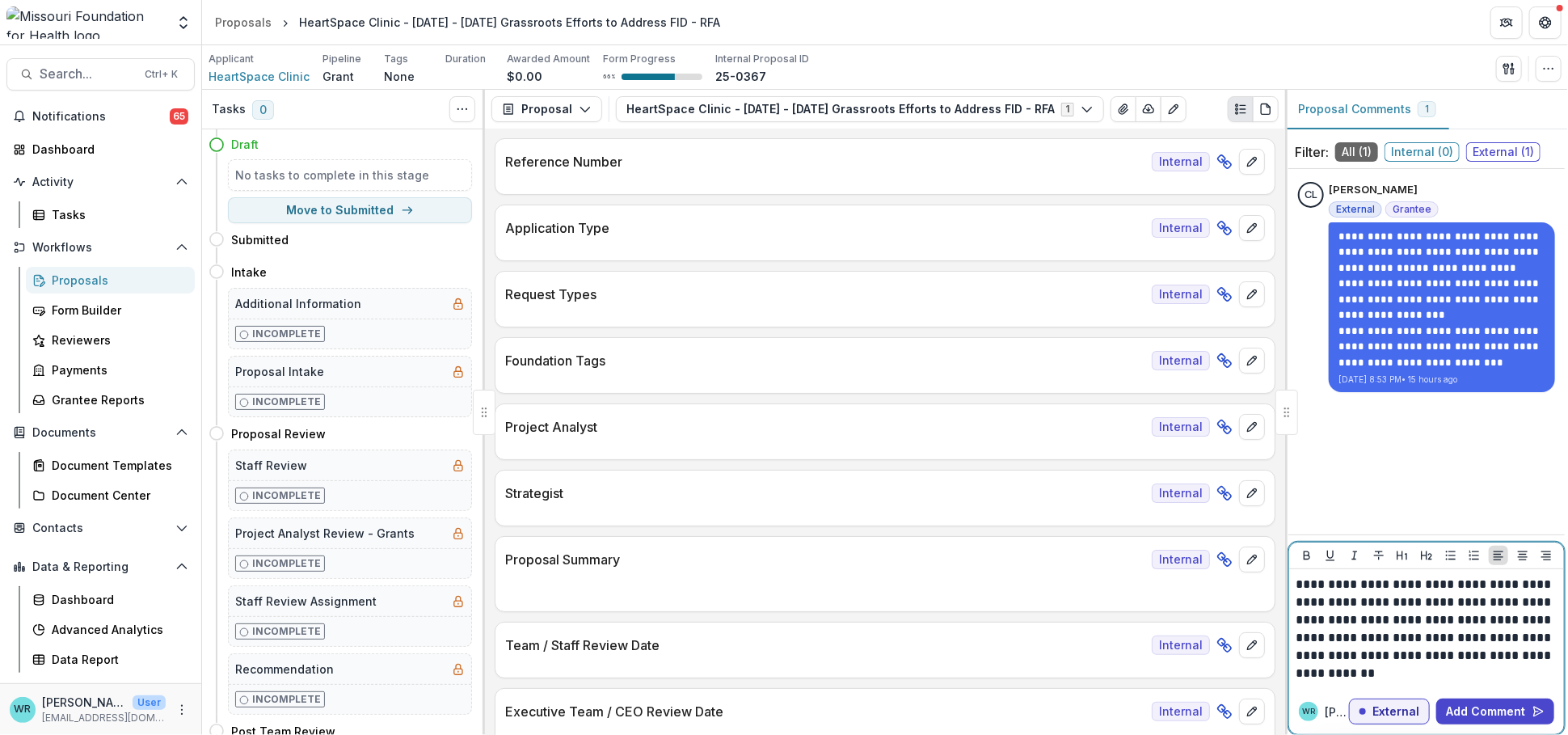
click at [1388, 582] on p "**********" at bounding box center [1426, 628] width 262 height 107
click at [1346, 621] on p "**********" at bounding box center [1426, 628] width 262 height 107
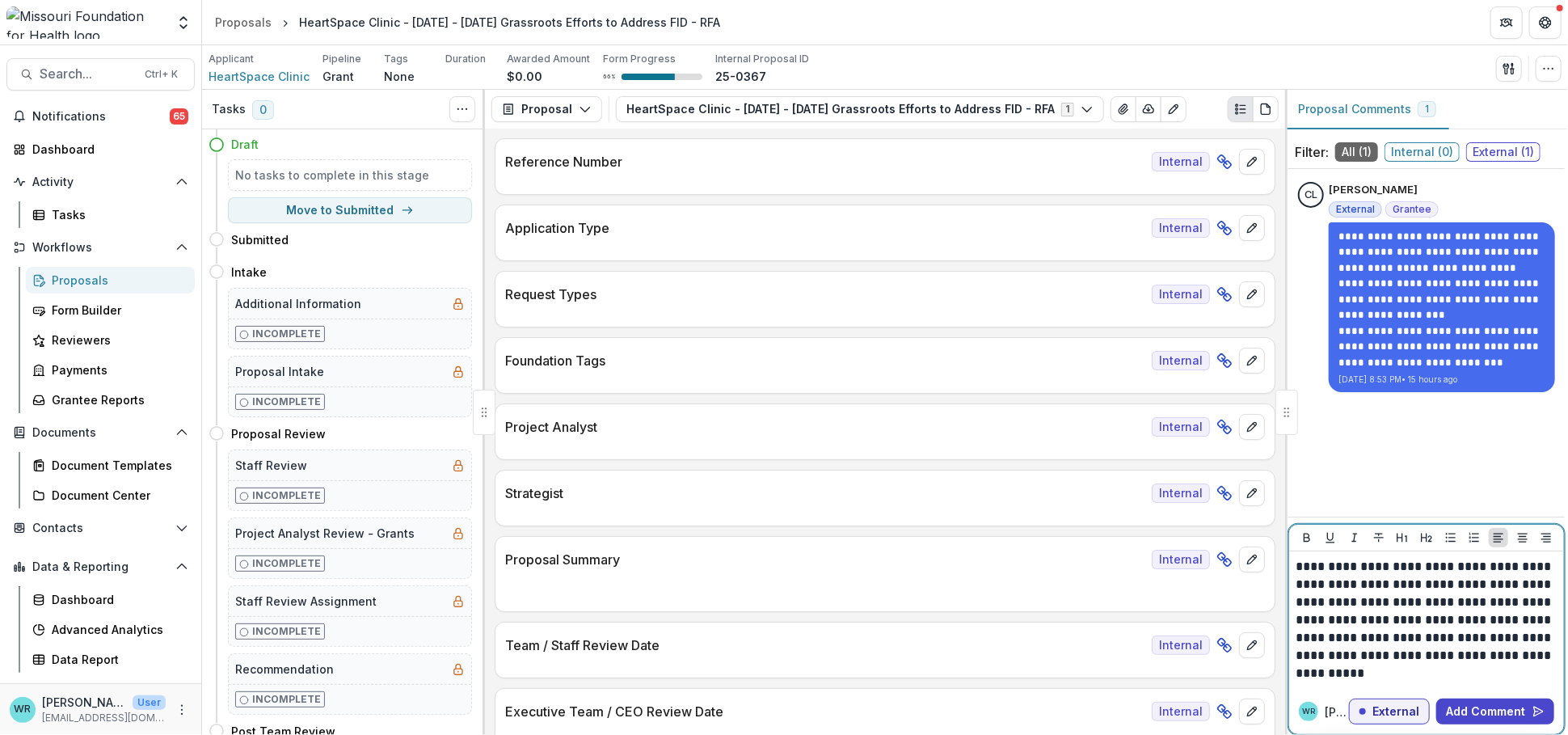
click at [1351, 567] on p "**********" at bounding box center [1426, 619] width 262 height 125
click at [1521, 710] on button "Add Comment" at bounding box center [1495, 711] width 118 height 26
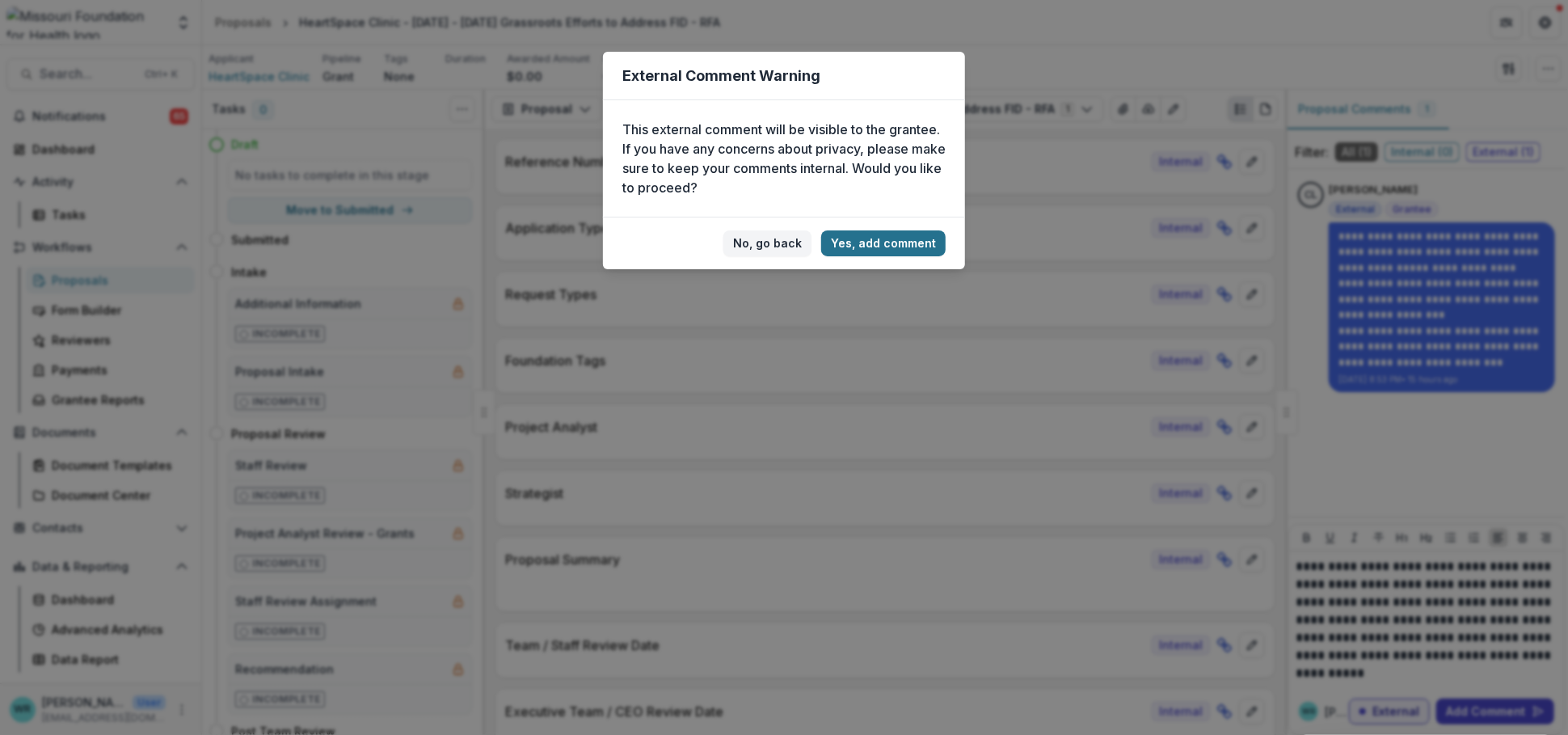
click at [873, 243] on button "Yes, add comment" at bounding box center [883, 243] width 124 height 26
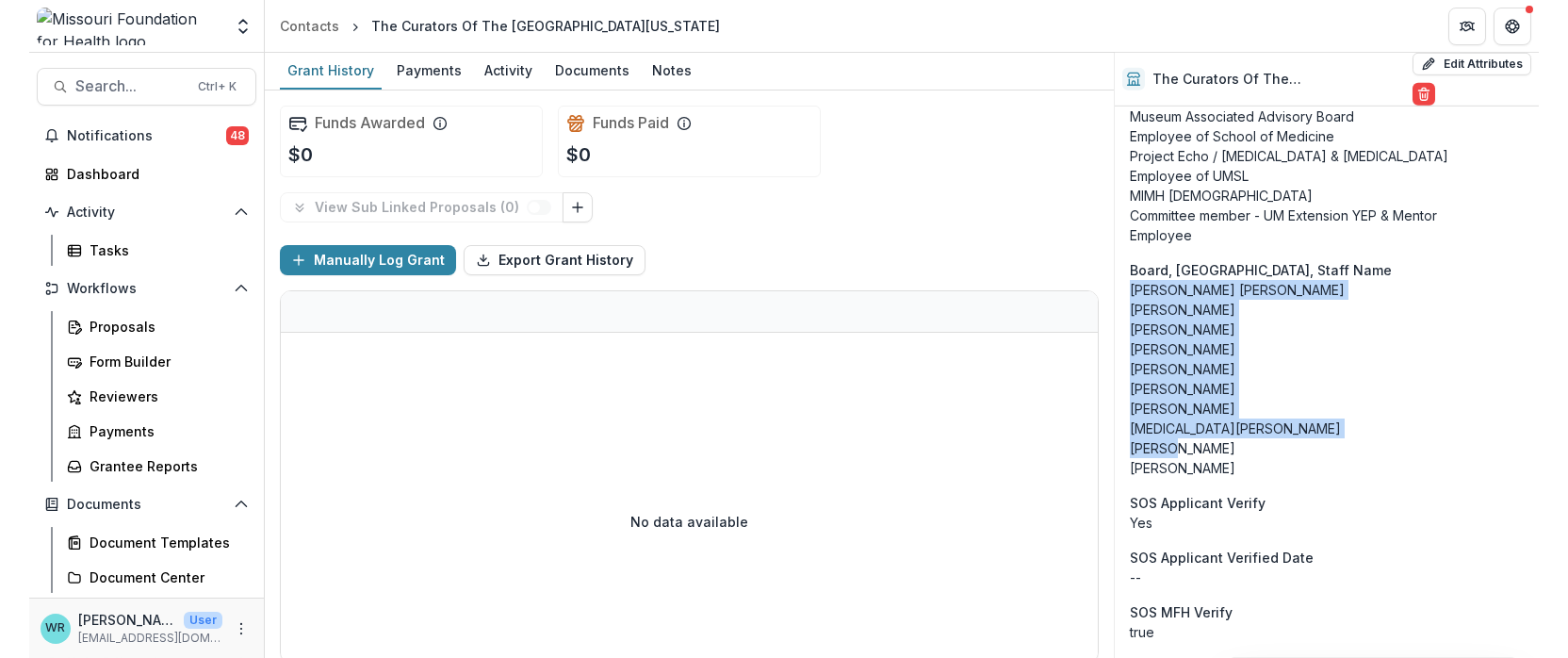
scroll to position [13836, 0]
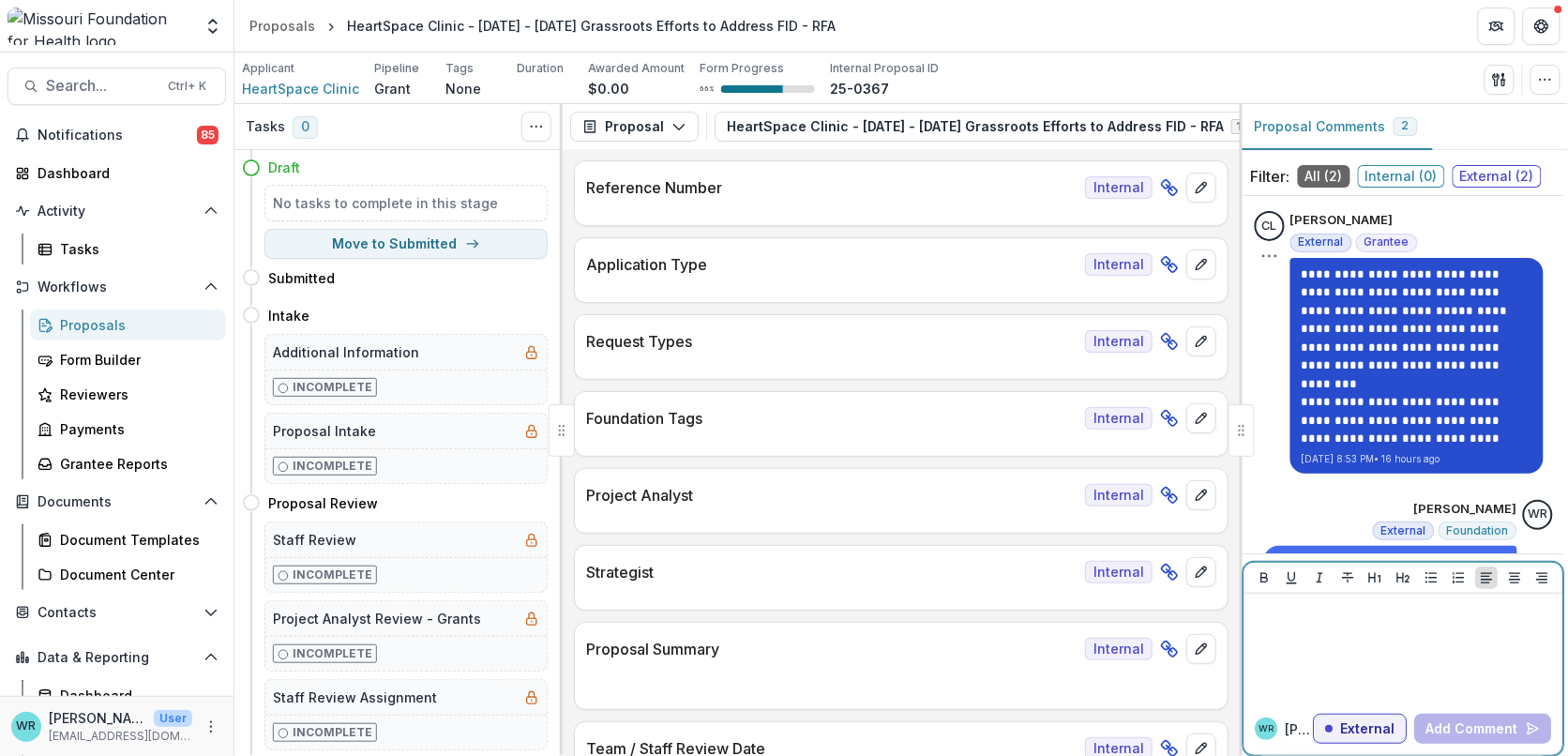
scroll to position [163, 0]
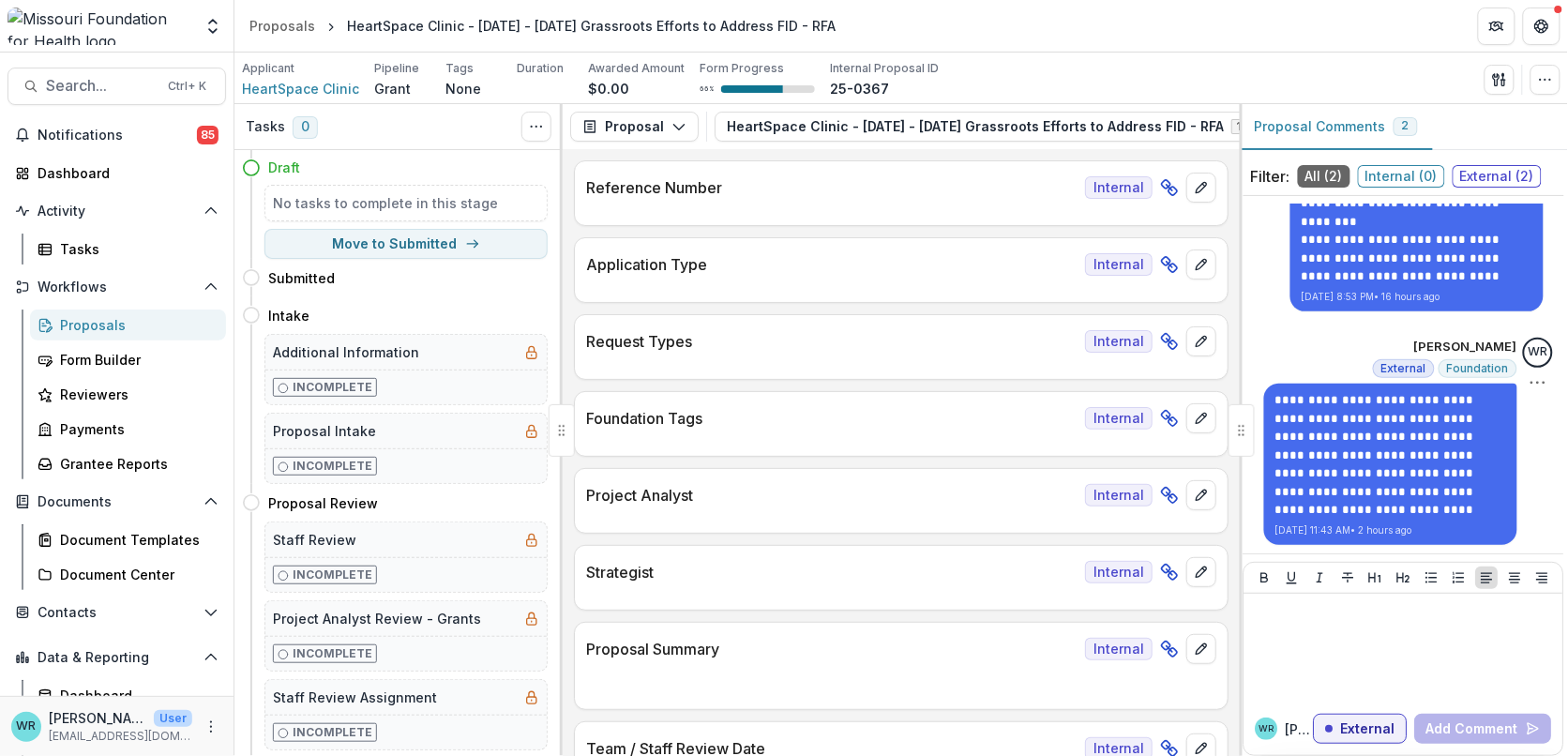
click at [1439, 378] on div "WR Delete" at bounding box center [1539, 366] width 30 height 55
click at [1439, 378] on icon "Options" at bounding box center [1539, 383] width 19 height 19
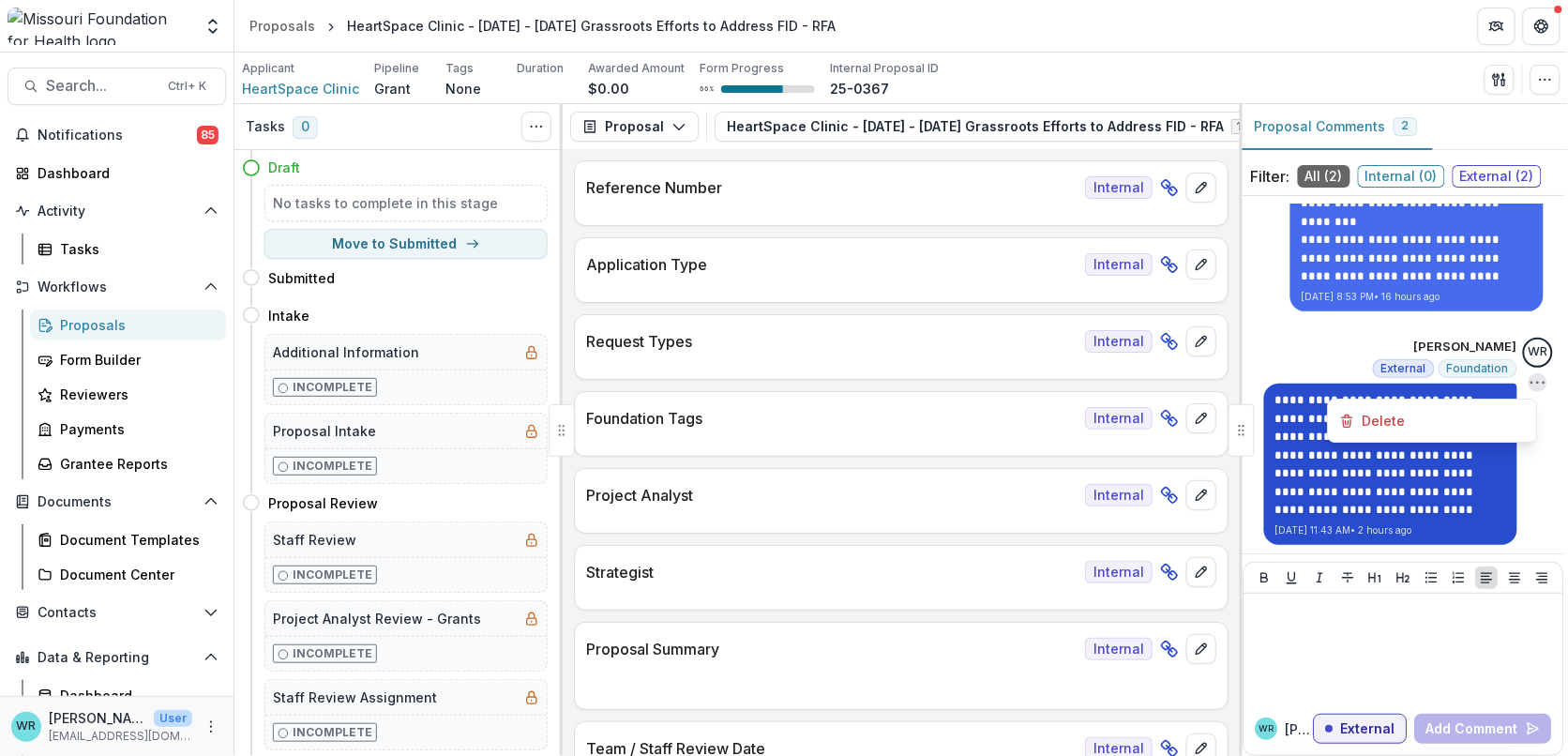
click at [1439, 538] on div "**********" at bounding box center [1391, 464] width 253 height 162
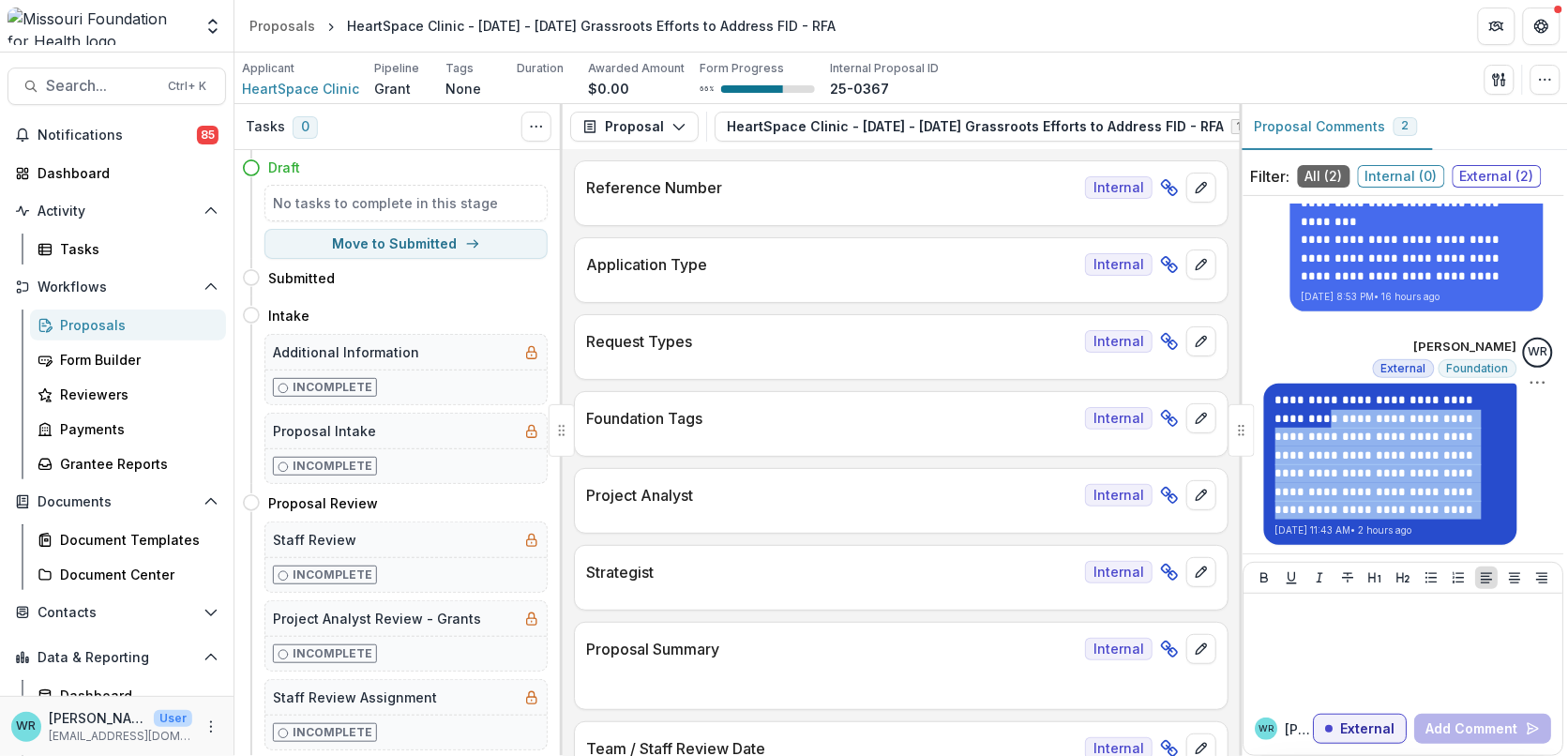
drag, startPoint x: 1454, startPoint y: 509, endPoint x: 1271, endPoint y: 410, distance: 208.1
click at [1276, 410] on p "**********" at bounding box center [1391, 455] width 230 height 129
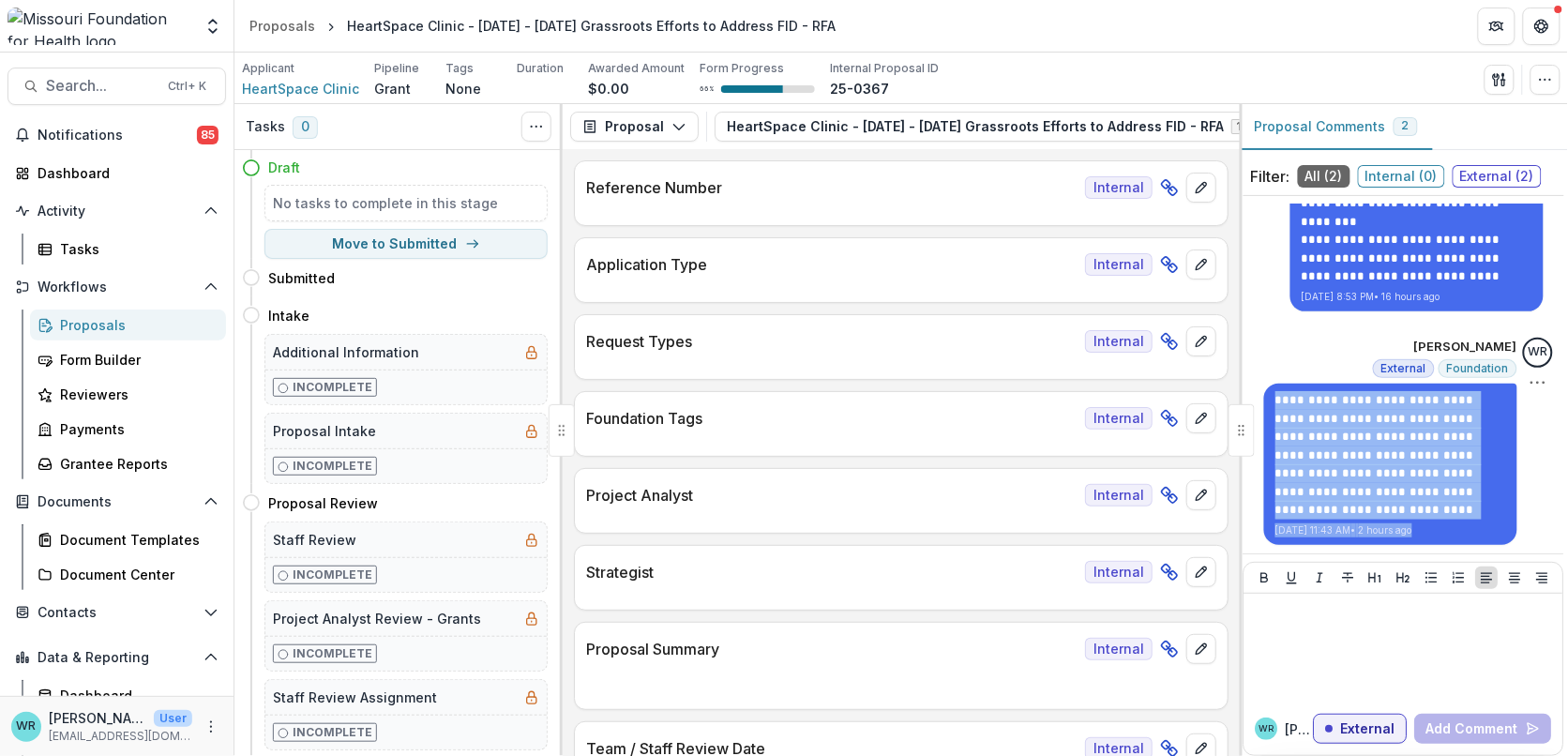
drag, startPoint x: 1264, startPoint y: 400, endPoint x: 1539, endPoint y: 436, distance: 277.3
click at [1439, 436] on div "**********" at bounding box center [1405, 441] width 298 height 207
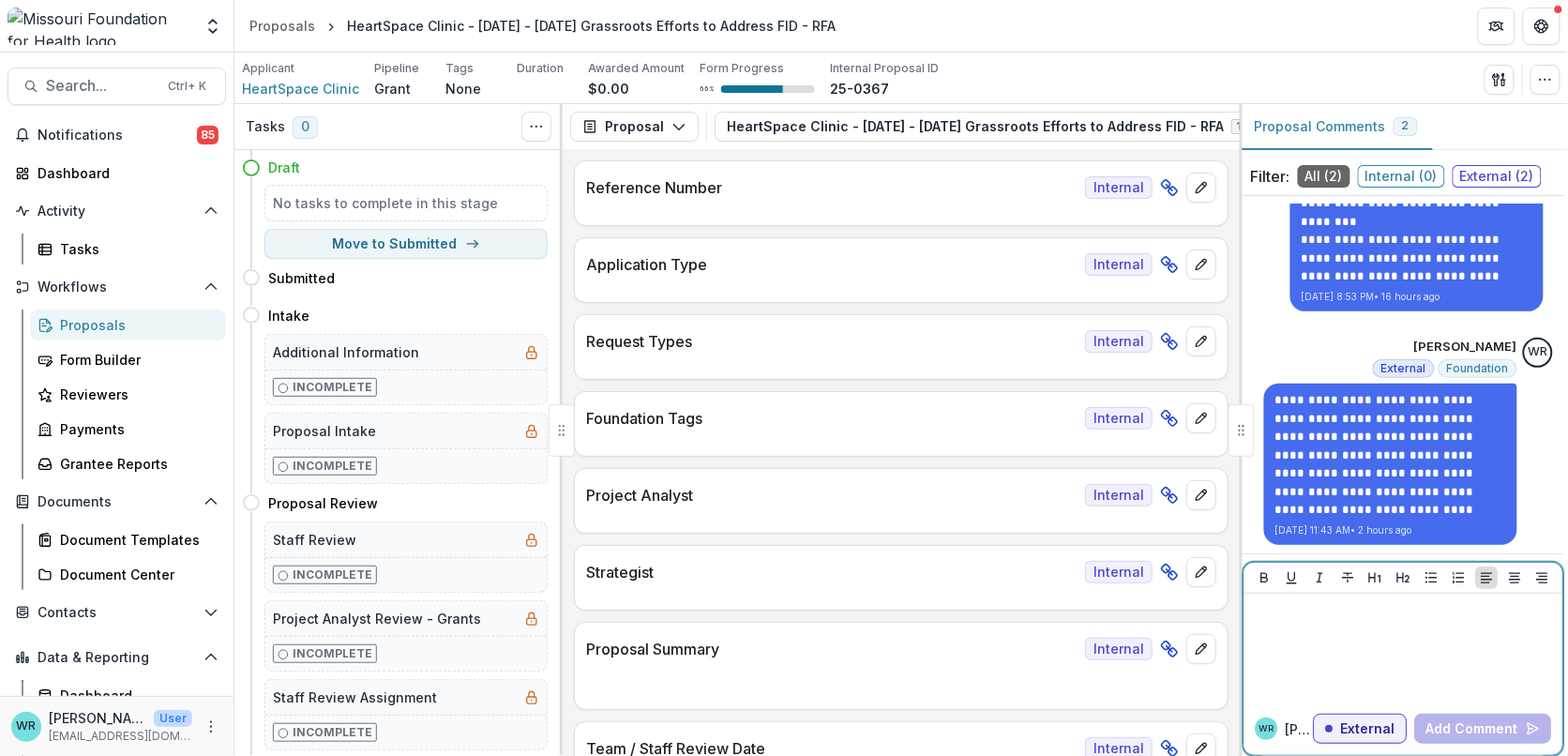
click at [1378, 638] on div at bounding box center [1405, 648] width 304 height 94
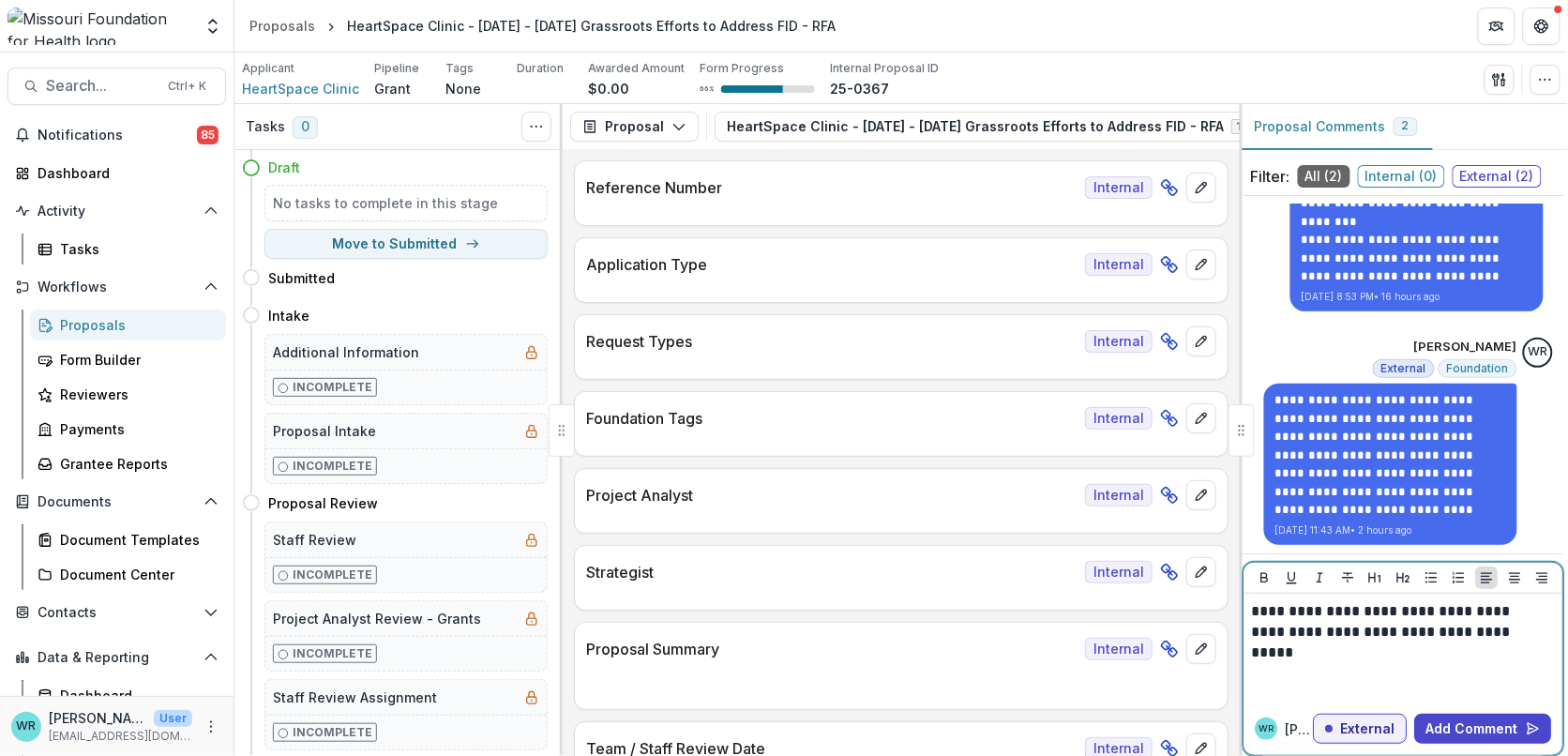
click at [1254, 610] on p "**********" at bounding box center [1402, 623] width 299 height 42
drag, startPoint x: 1543, startPoint y: 631, endPoint x: 1509, endPoint y: 629, distance: 34.1
click at [1439, 629] on p "**********" at bounding box center [1402, 633] width 299 height 62
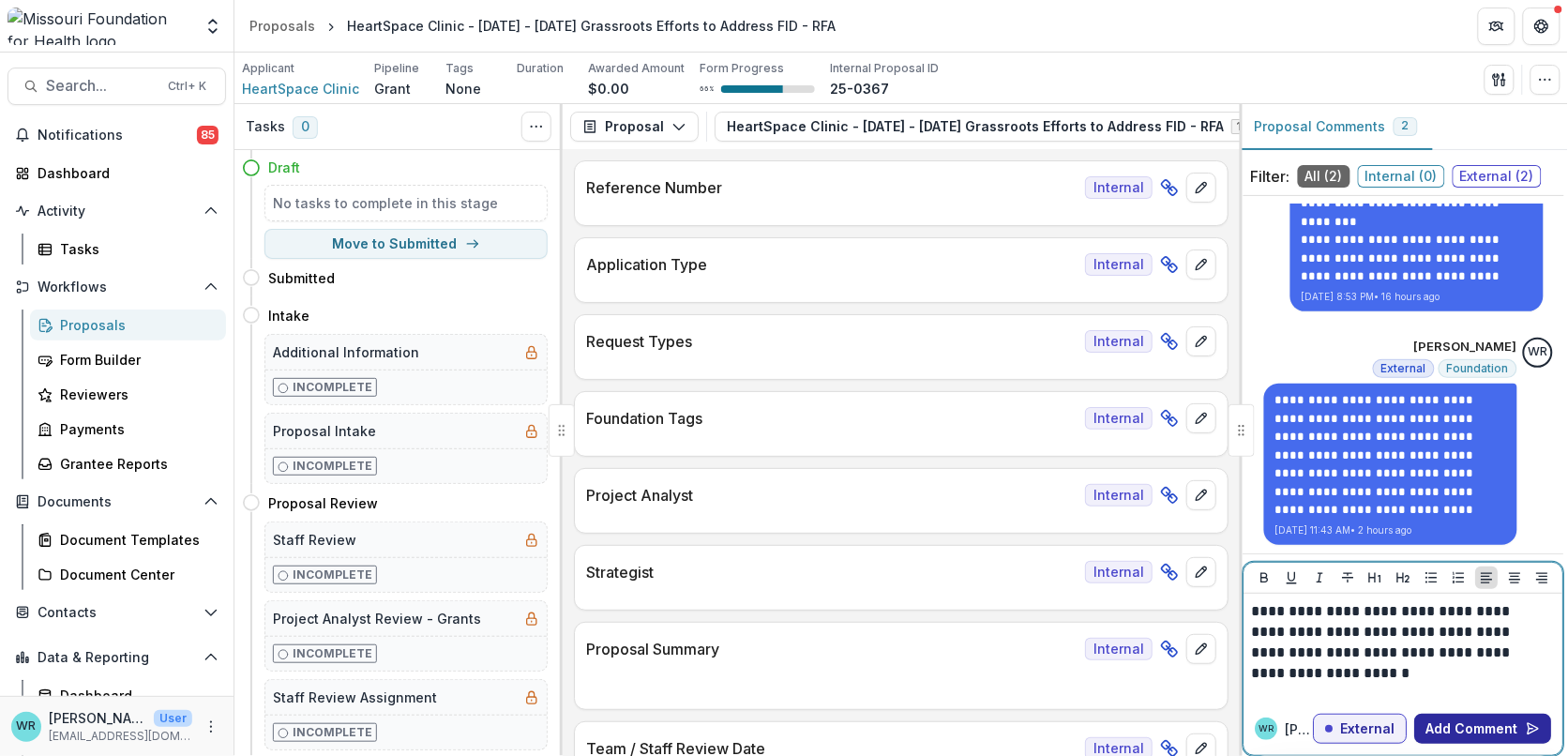
click at [1439, 726] on button "Add Comment" at bounding box center [1484, 730] width 137 height 30
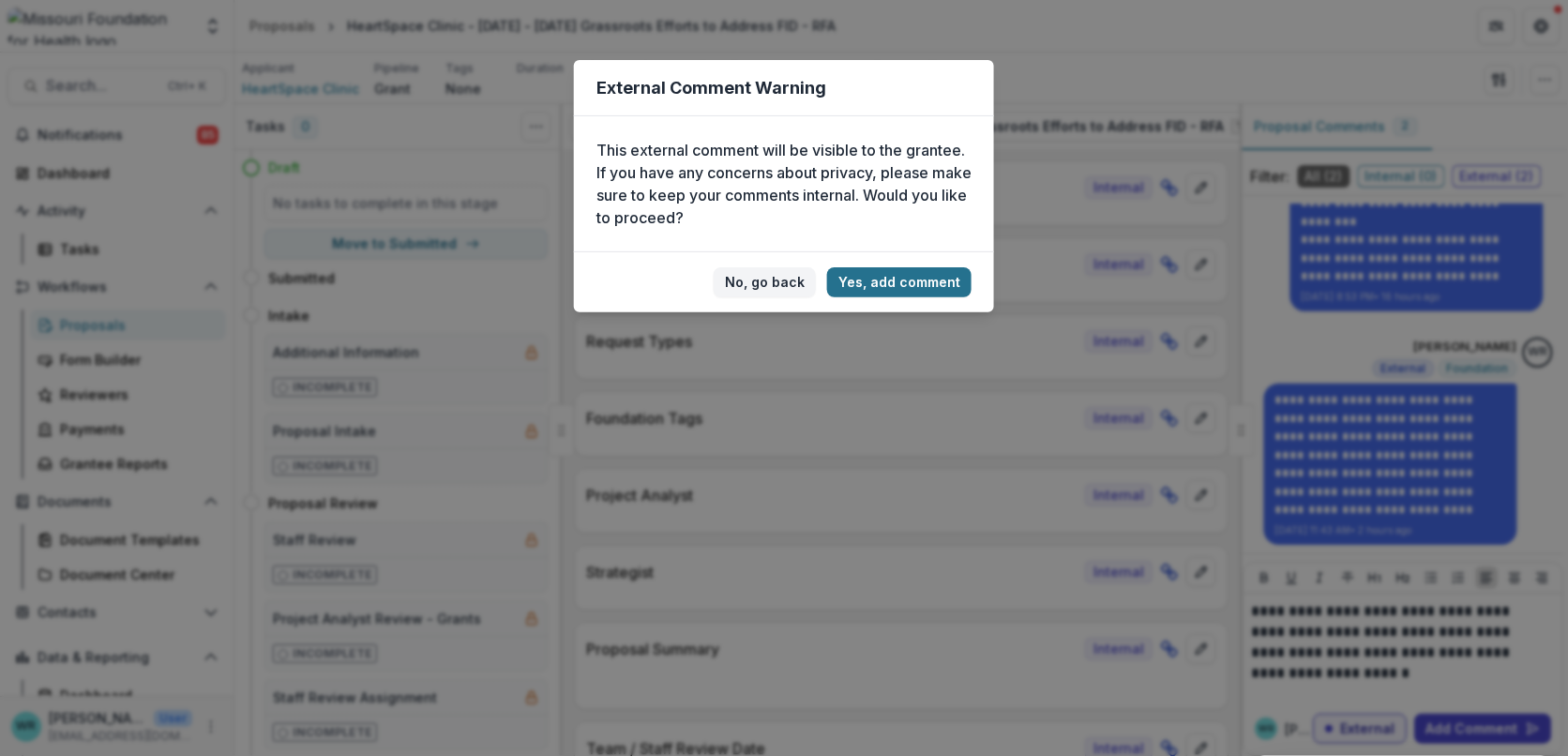
click at [923, 280] on button "Yes, add comment" at bounding box center [899, 283] width 145 height 30
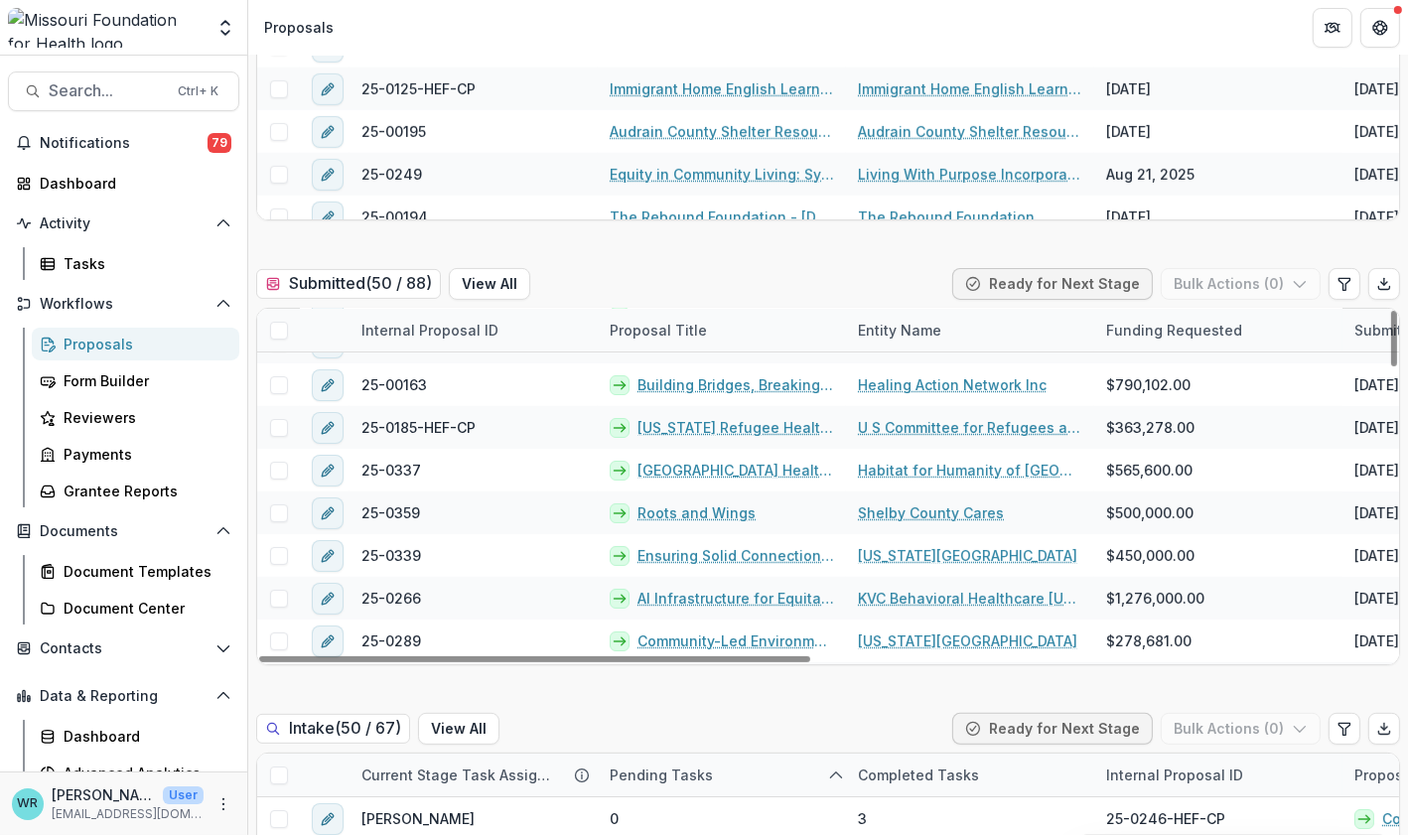
scroll to position [551, 0]
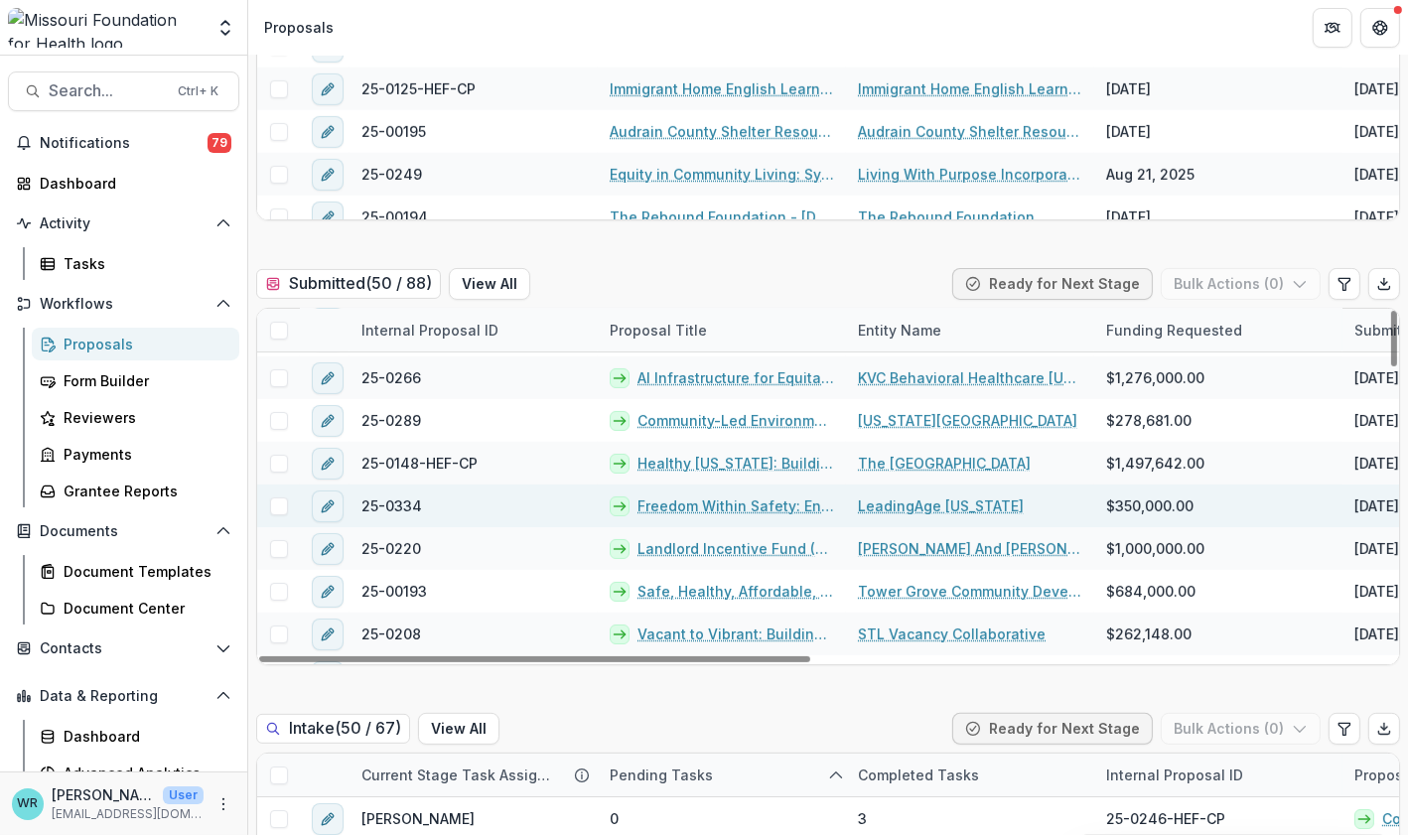
click at [732, 506] on link "Freedom Within Safety: Ending Elopement and Transforming [MEDICAL_DATA] Care in…" at bounding box center [736, 506] width 197 height 21
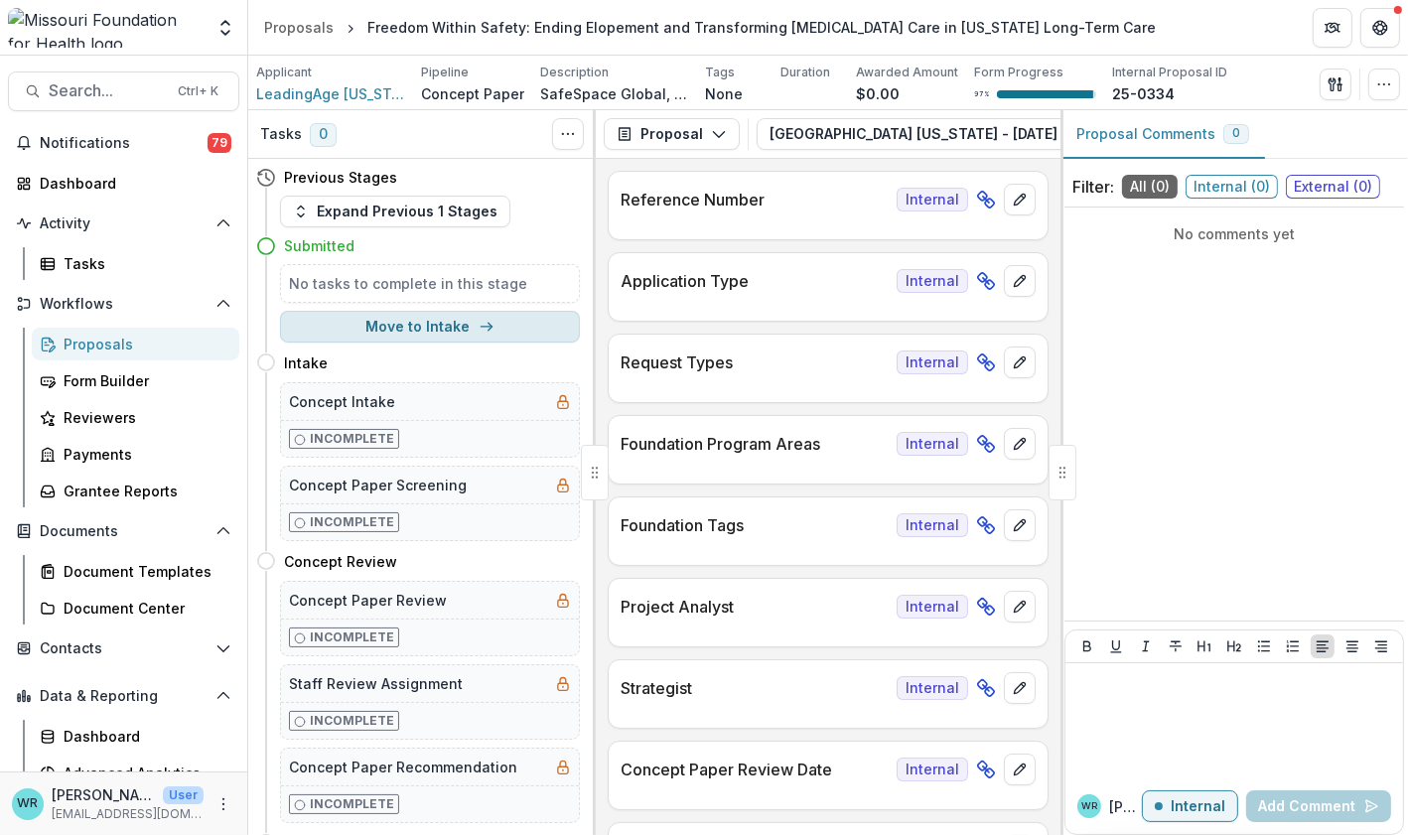
click at [458, 326] on button "Move to Intake" at bounding box center [430, 327] width 300 height 32
select select "******"
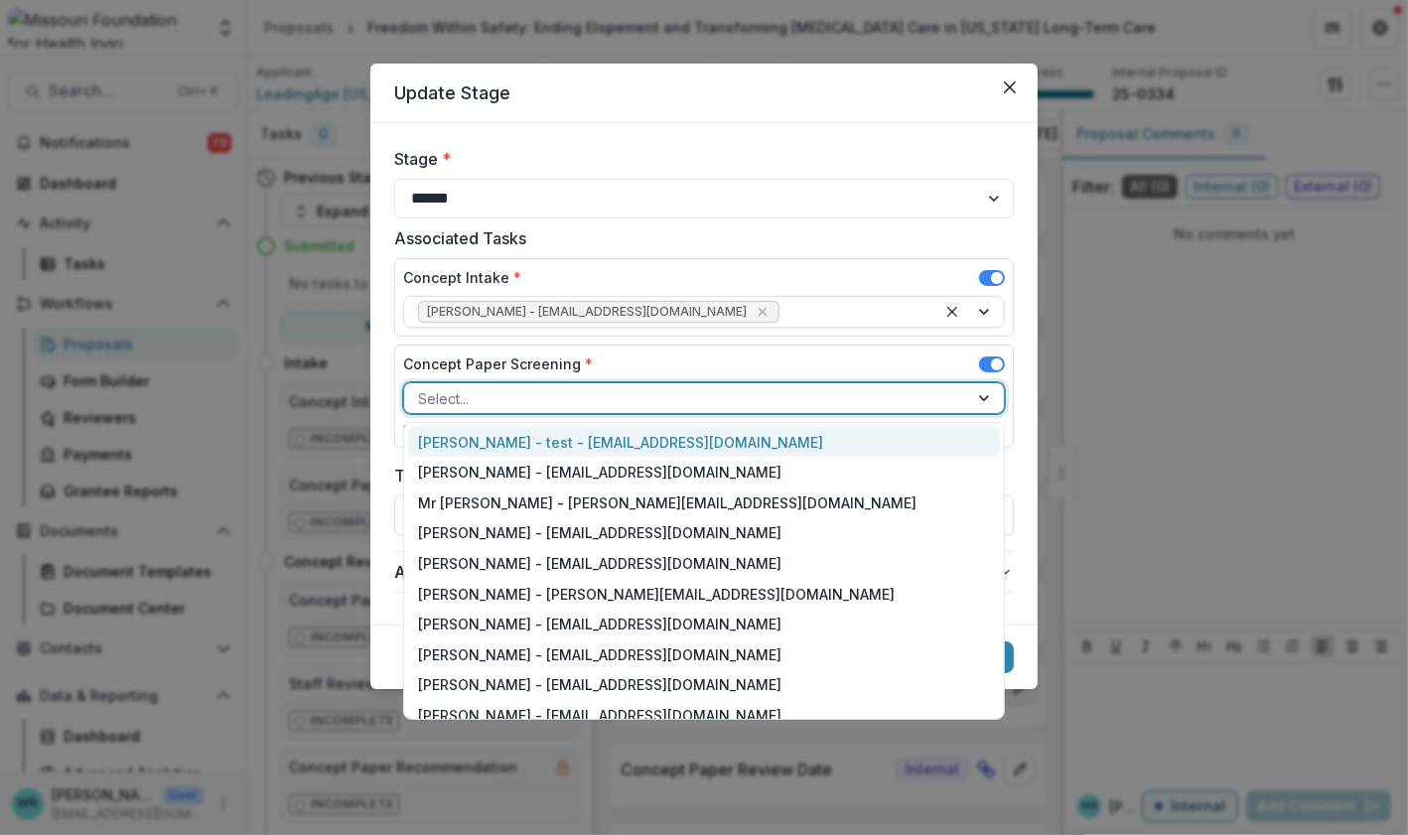
click at [469, 394] on div at bounding box center [686, 398] width 536 height 25
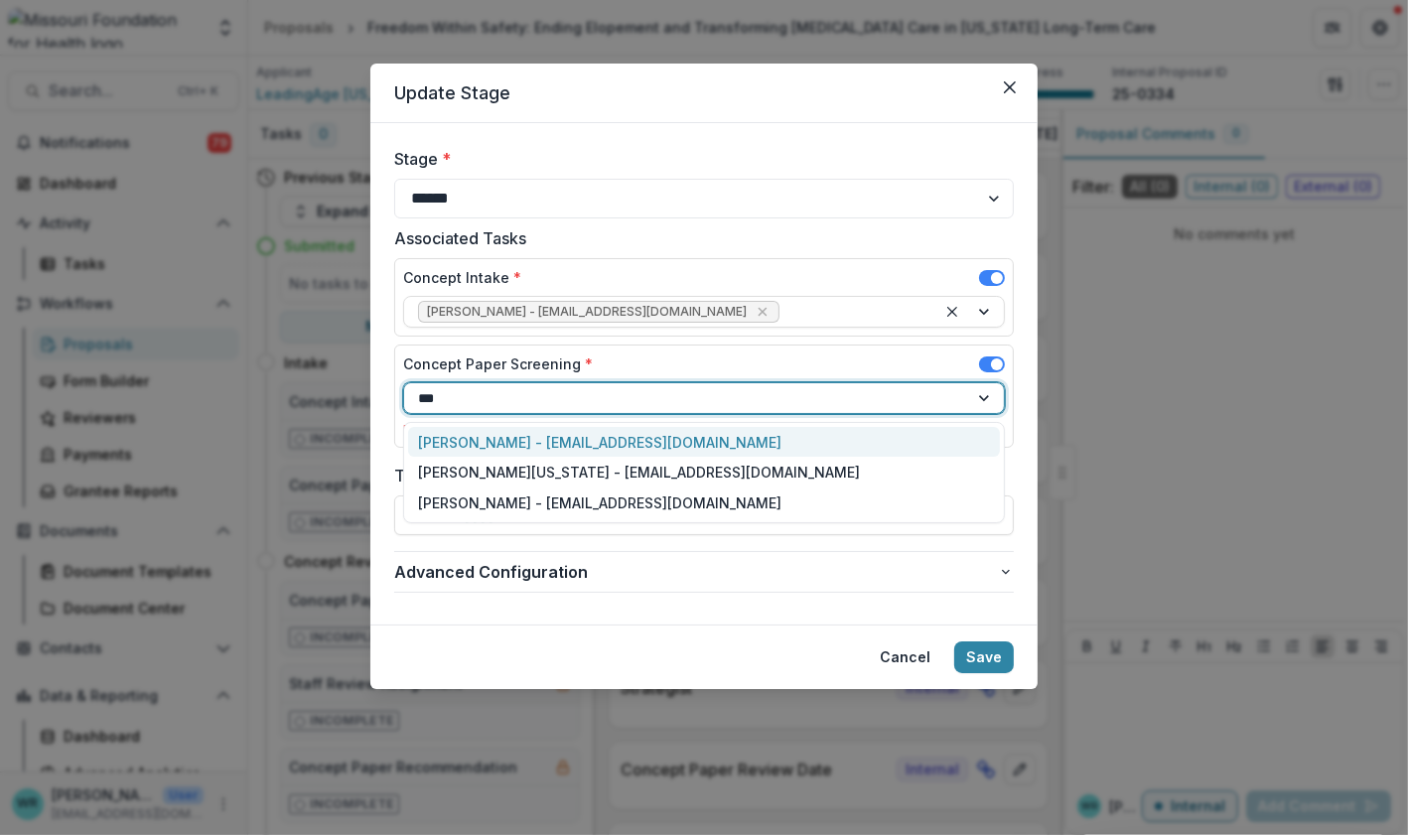
type input "****"
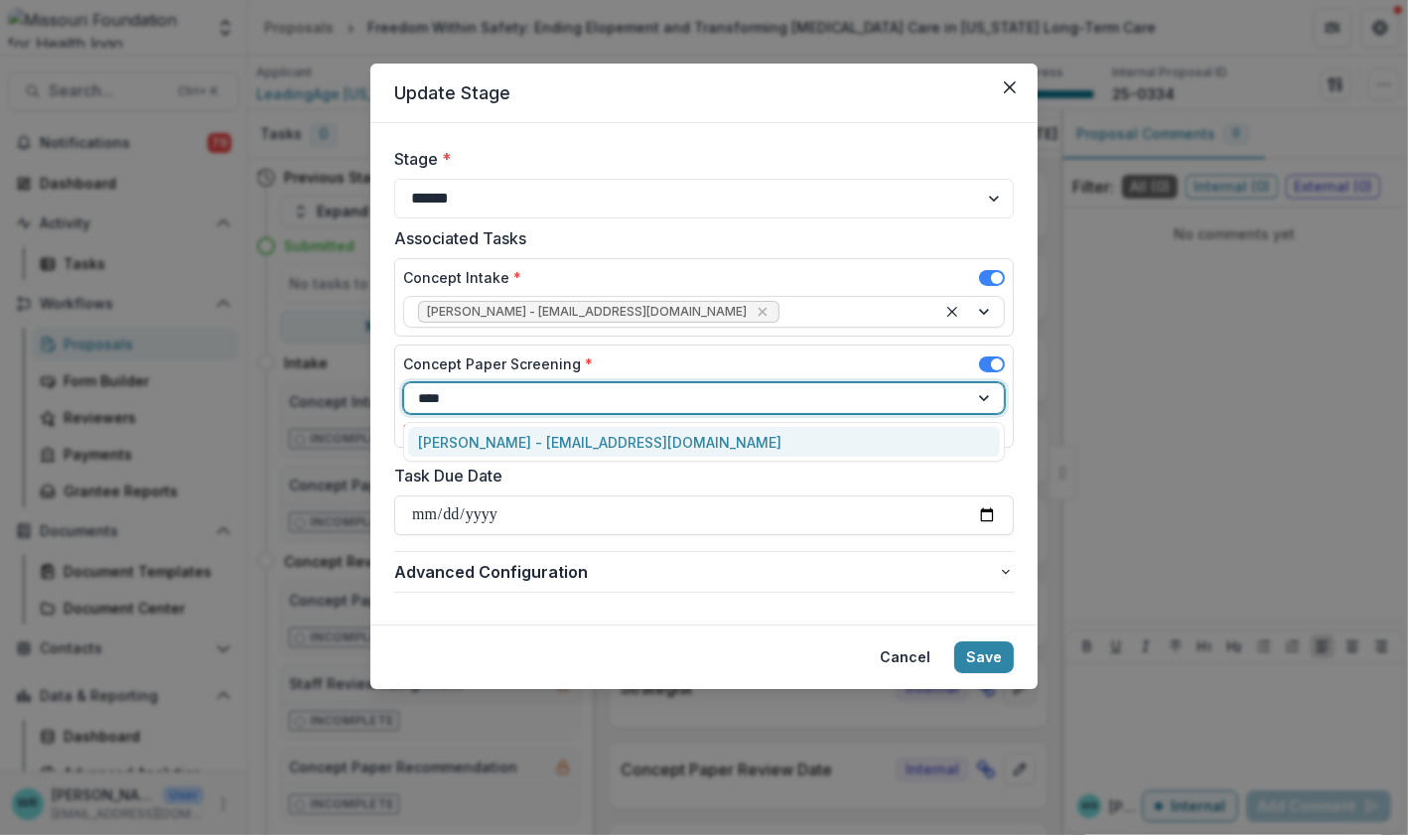
click at [563, 433] on div "Tori Cope - tcope@mffh.org" at bounding box center [704, 442] width 592 height 31
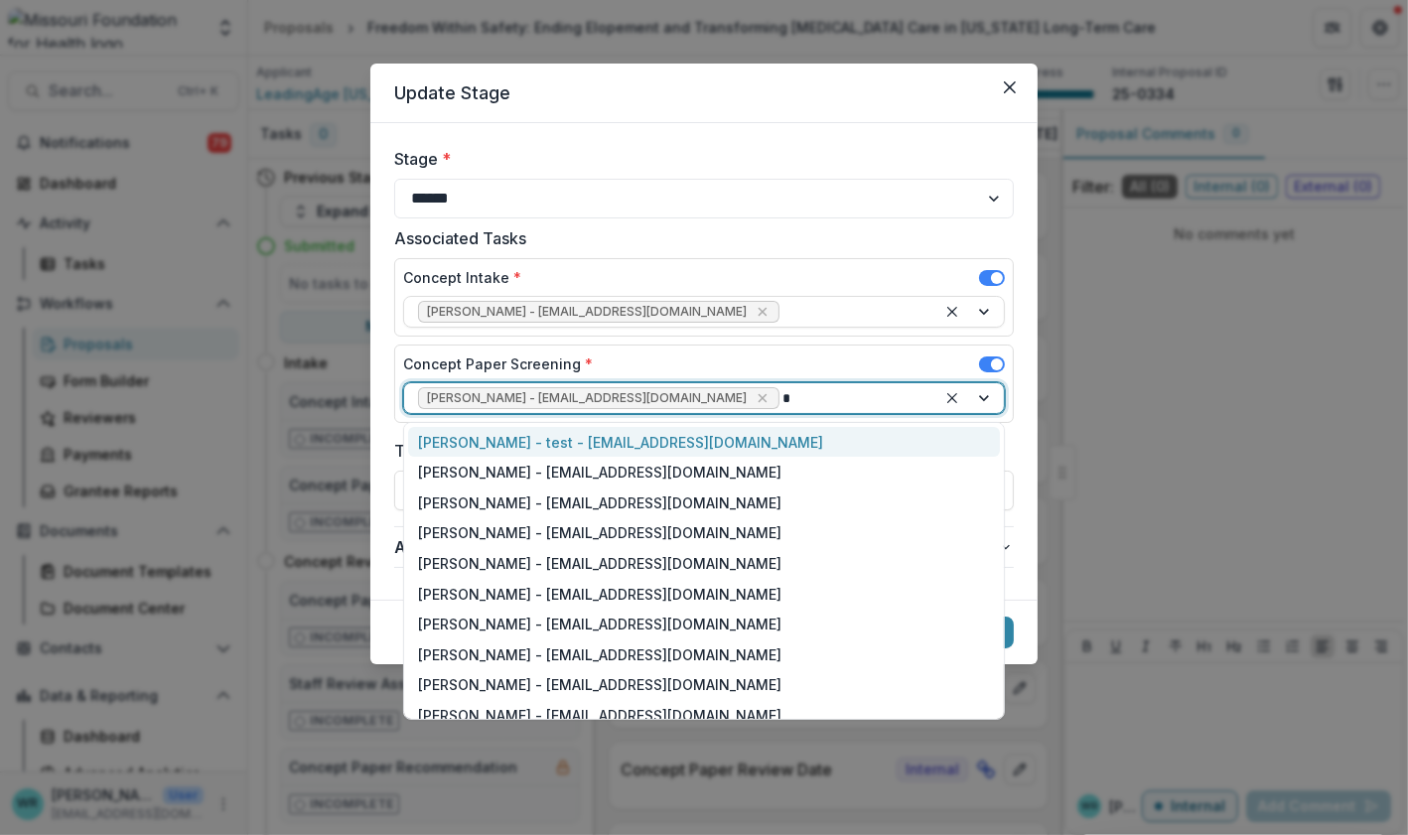
type input "**"
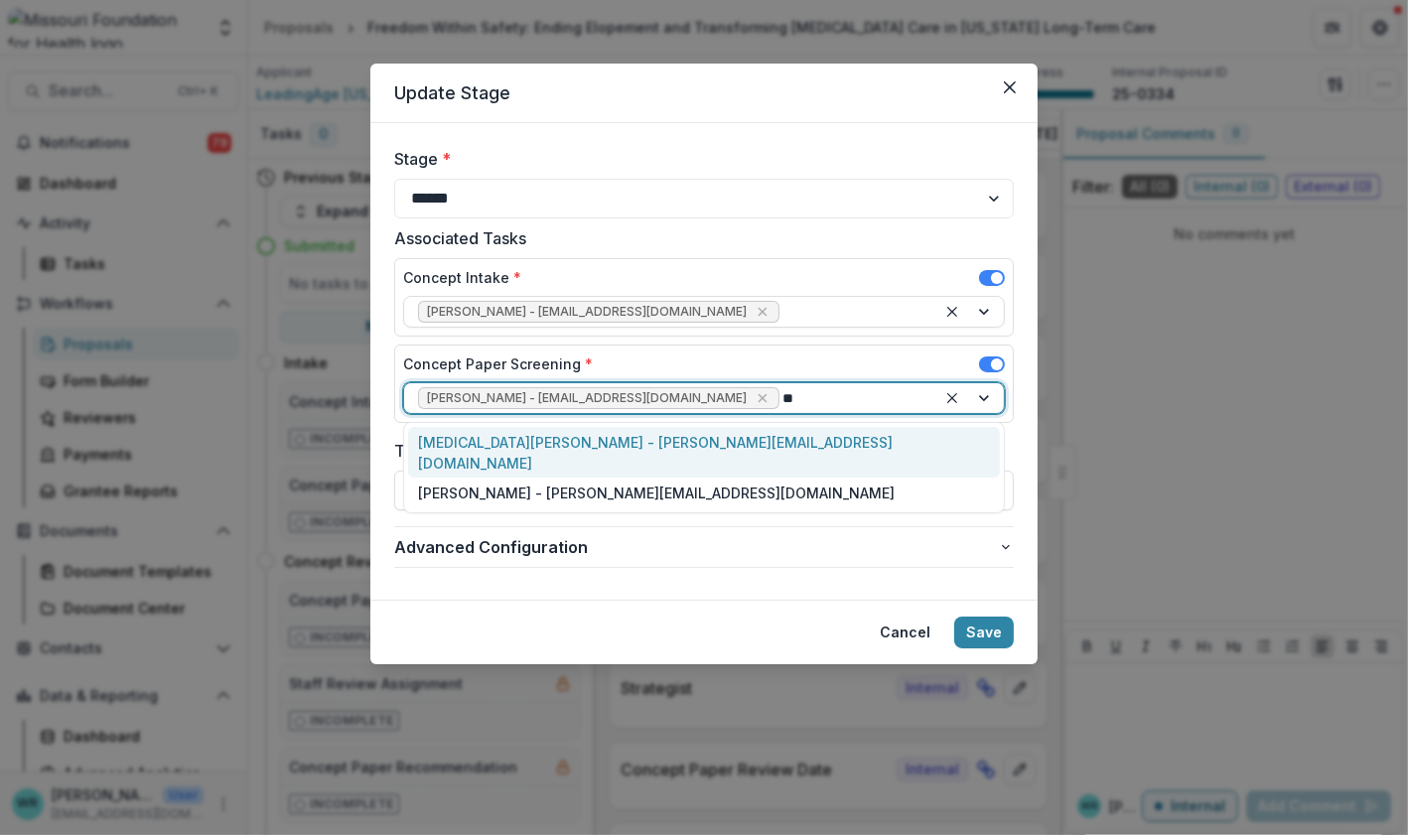
click at [563, 433] on div "Kyra Robinson - krobinson@mffh.org" at bounding box center [704, 453] width 592 height 52
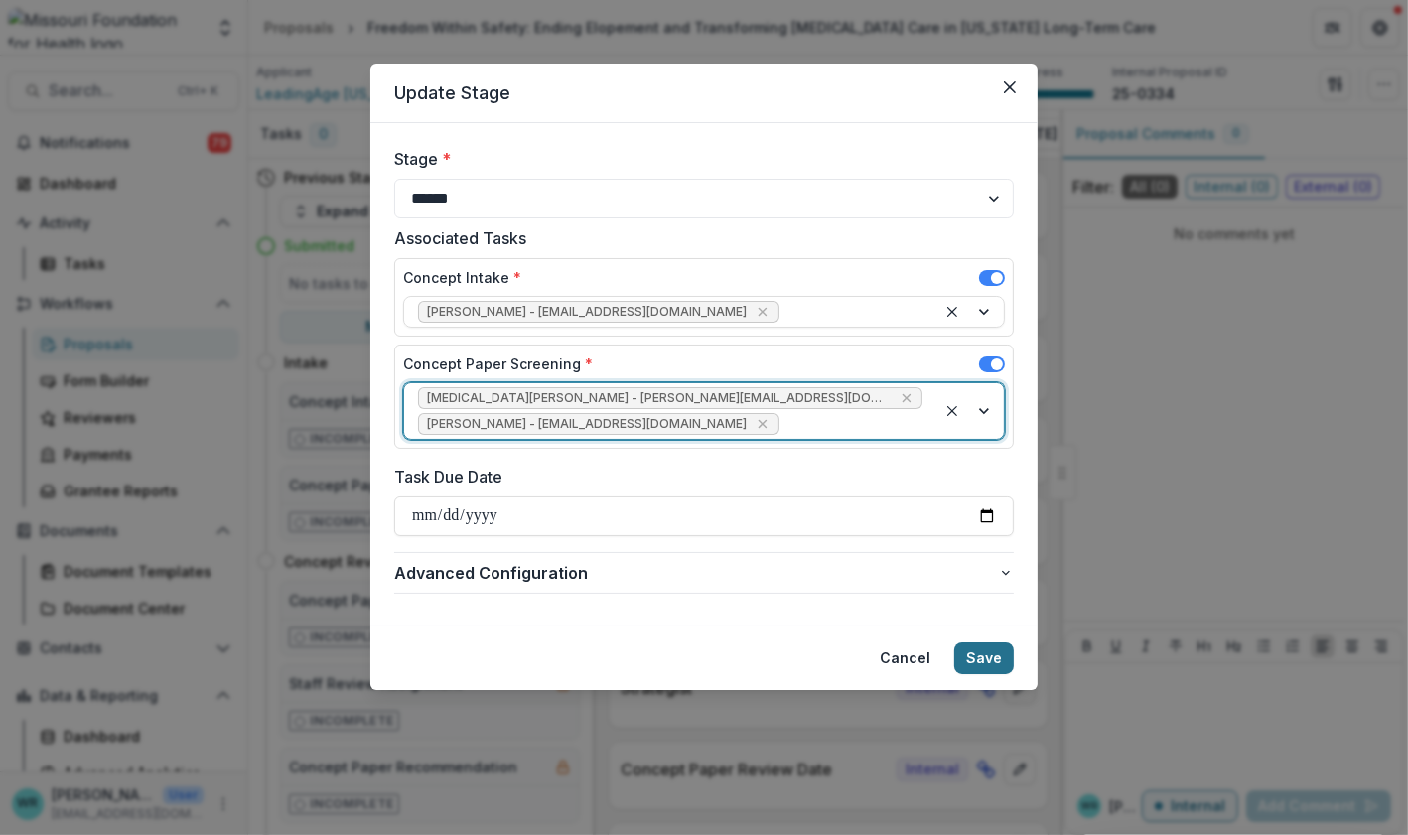
click at [986, 644] on button "Save" at bounding box center [984, 659] width 60 height 32
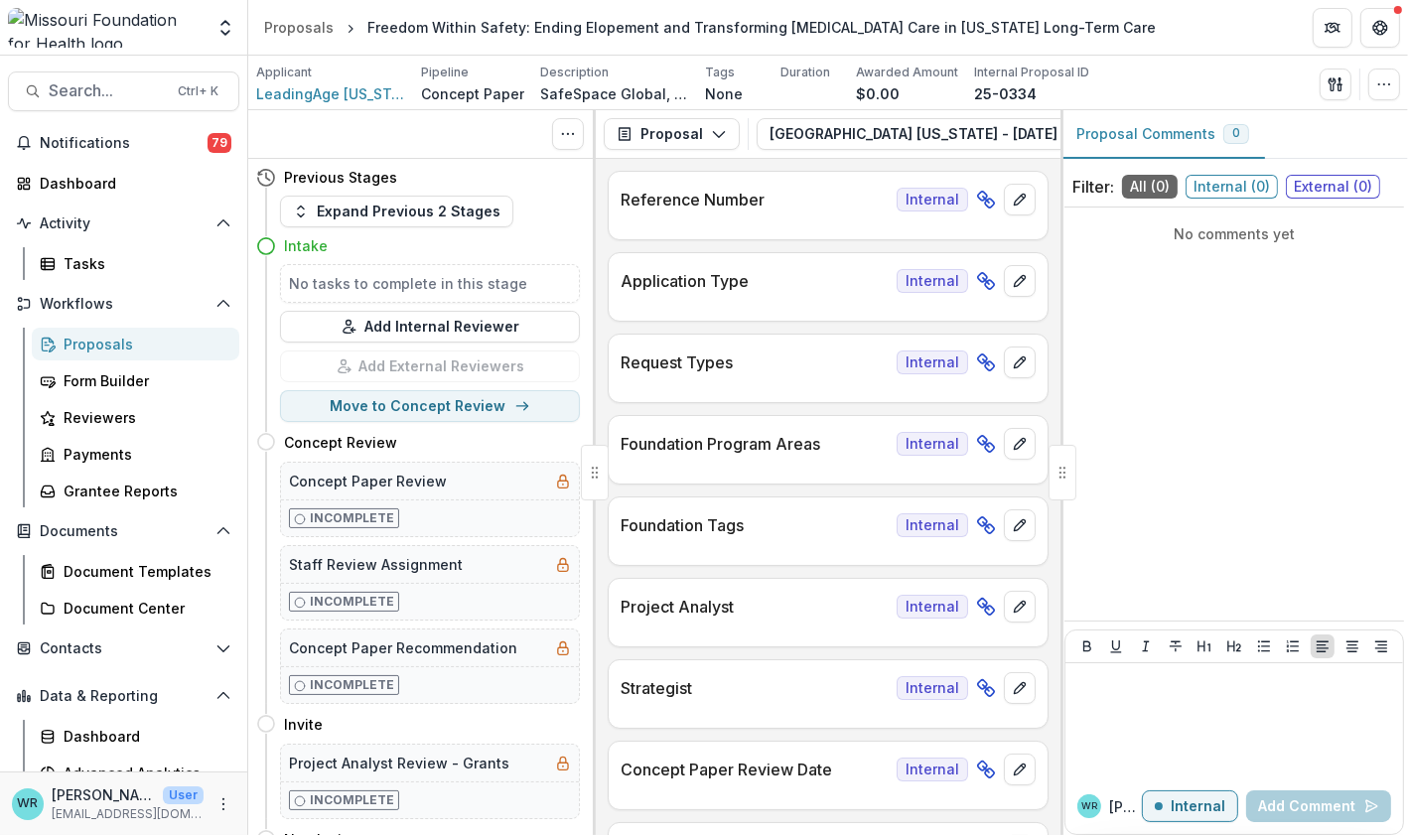
click at [1003, 548] on div at bounding box center [828, 547] width 439 height 12
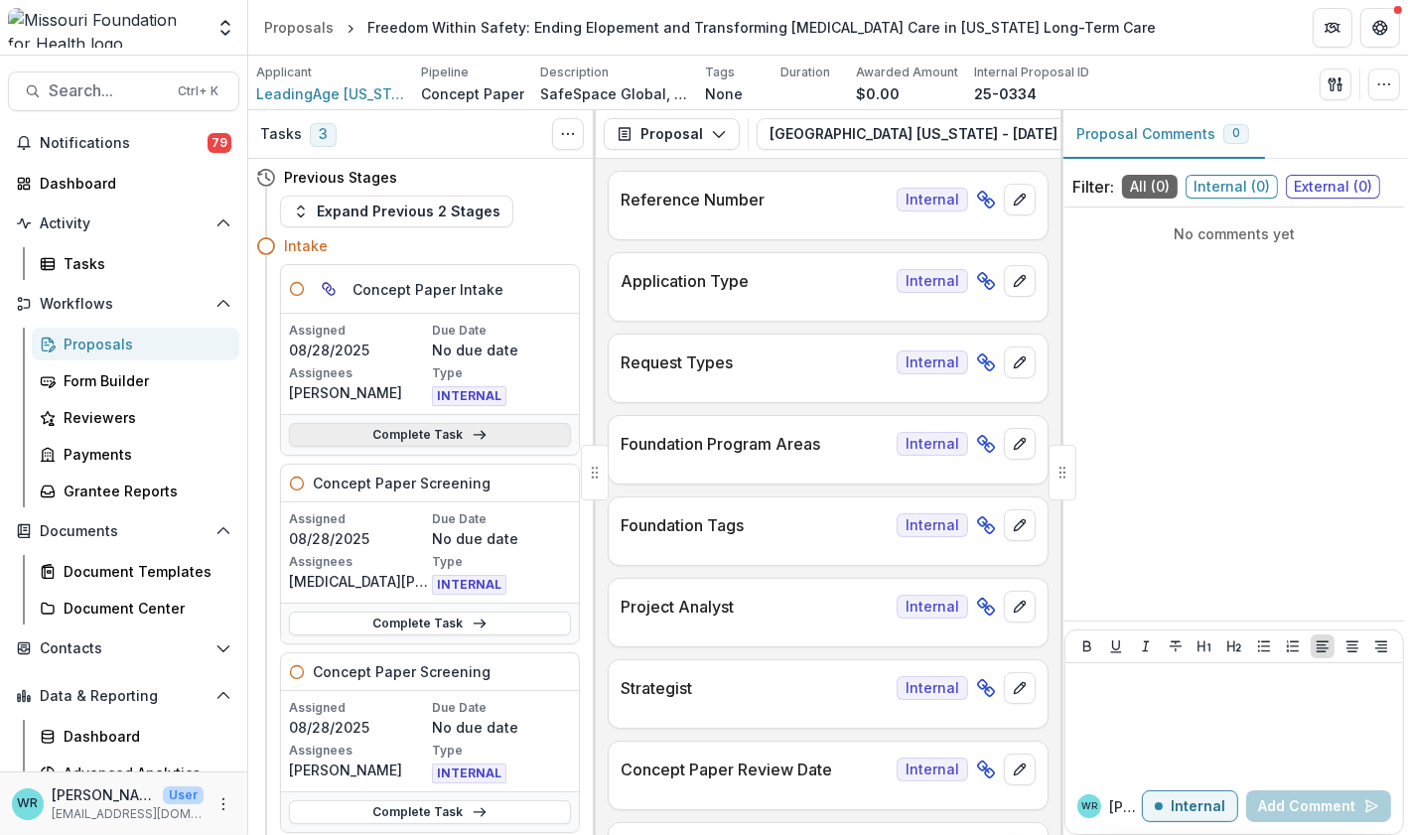
click at [476, 425] on link "Complete Task" at bounding box center [430, 435] width 282 height 24
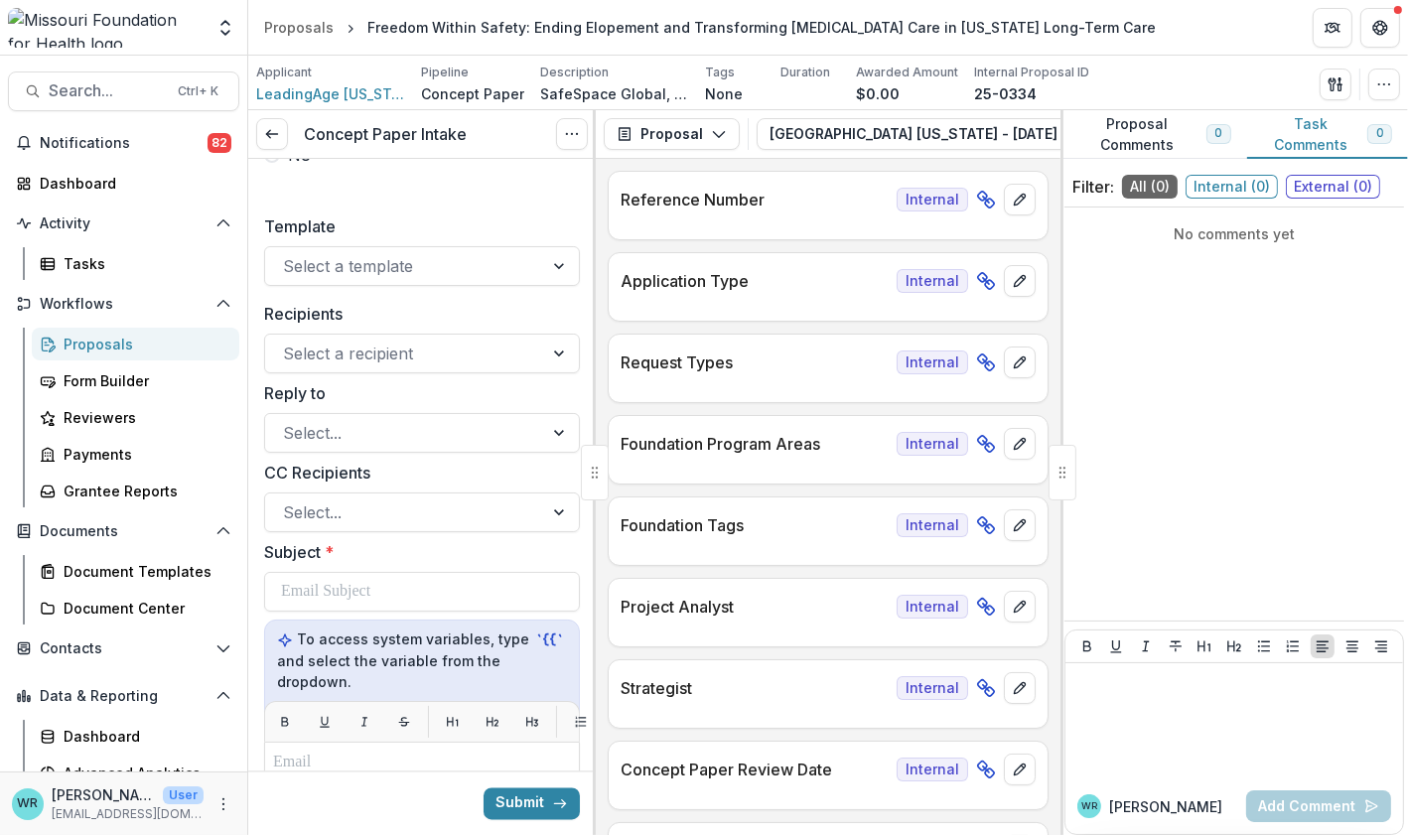
scroll to position [3996, 0]
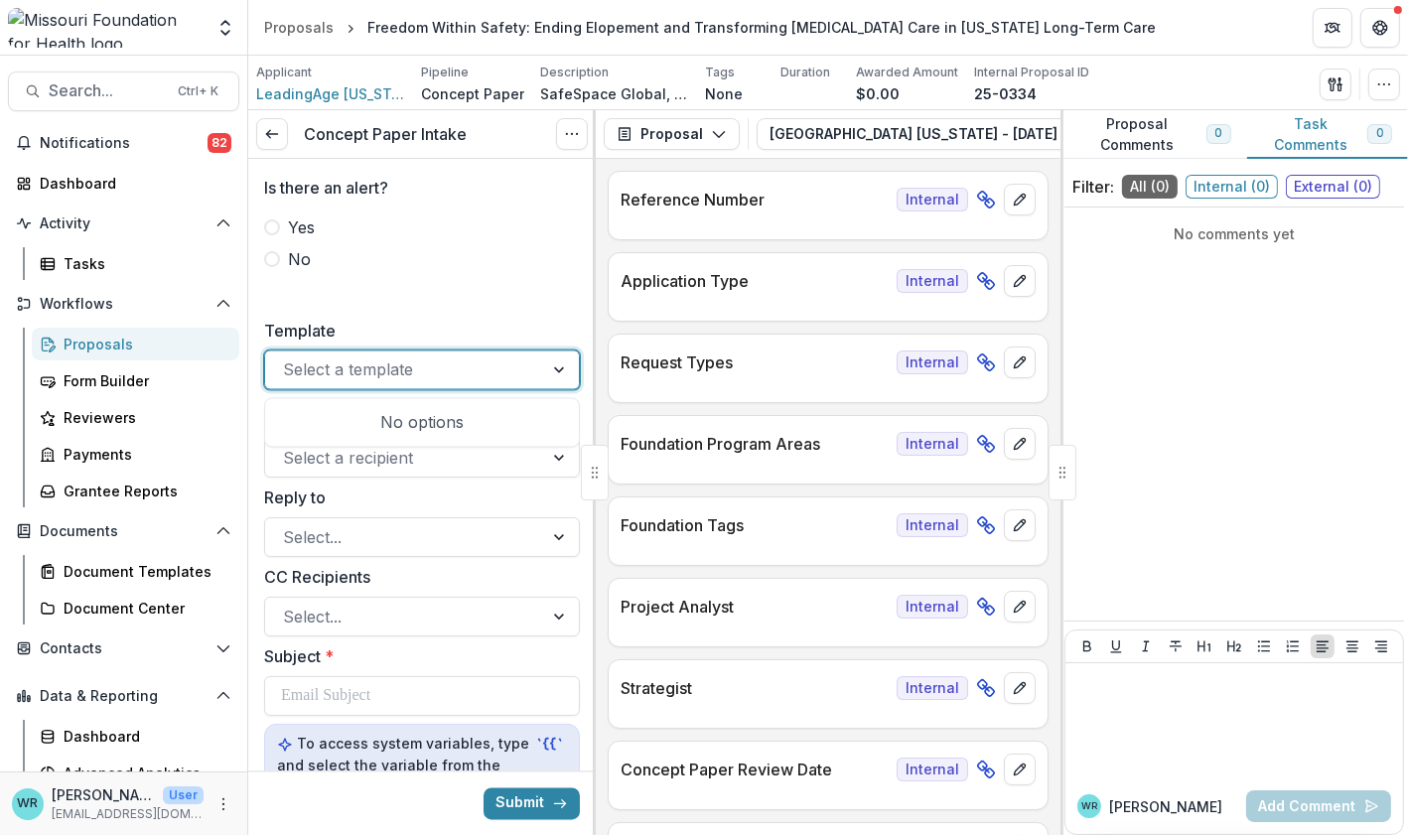
click at [543, 389] on div at bounding box center [561, 371] width 36 height 38
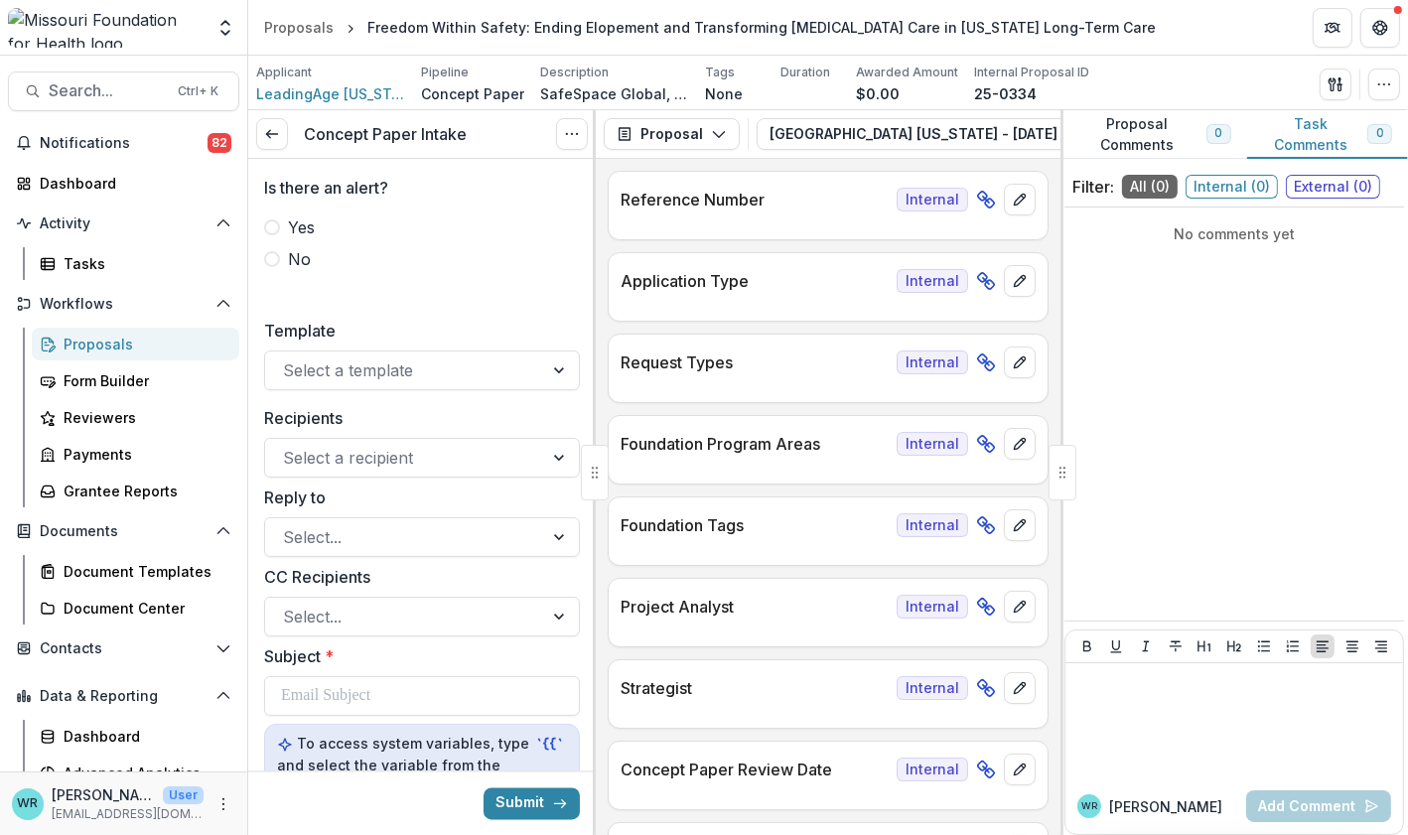
click at [527, 343] on label "Template" at bounding box center [416, 331] width 304 height 24
click at [288, 358] on input "Template" at bounding box center [285, 370] width 5 height 24
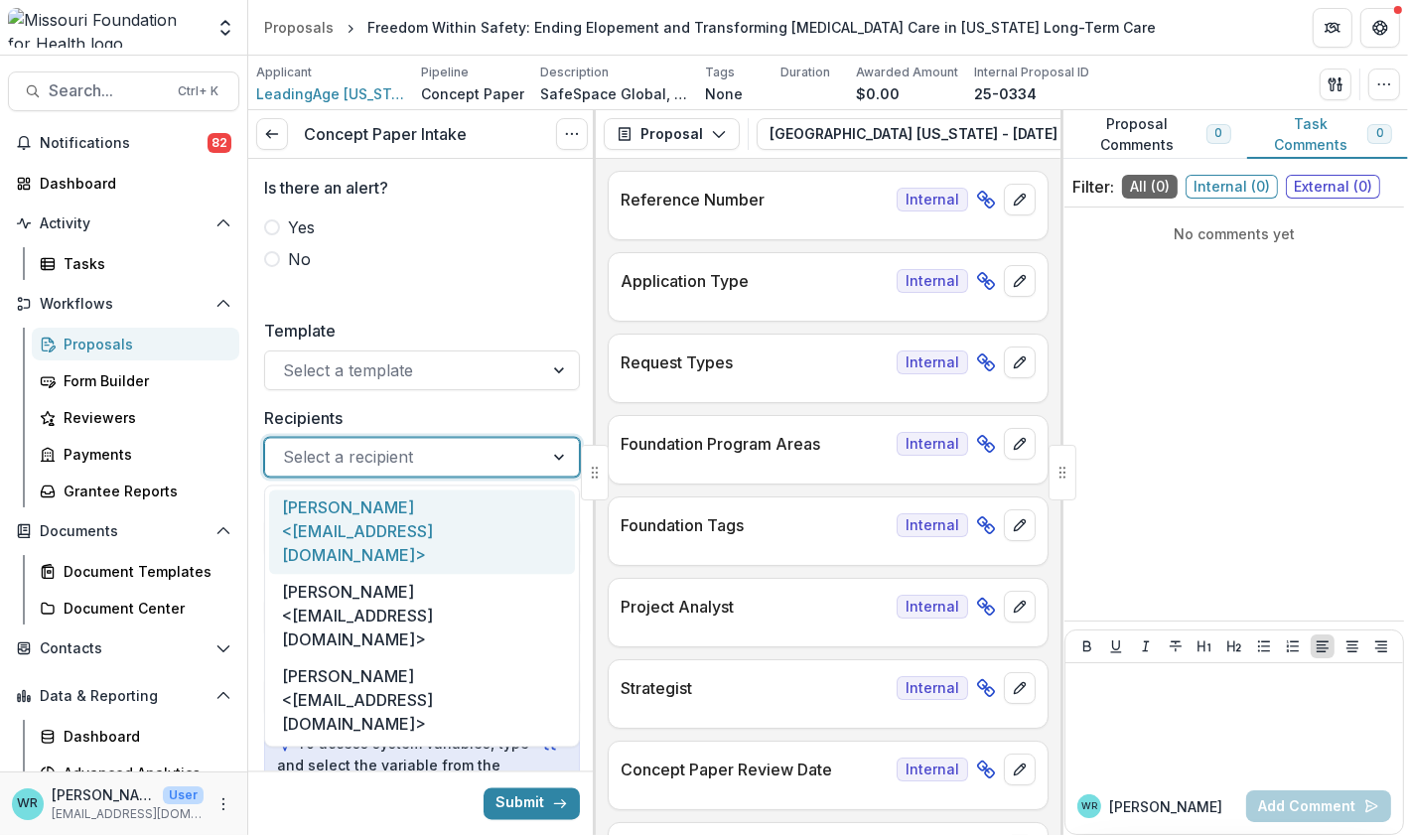
click at [548, 477] on div at bounding box center [561, 458] width 36 height 38
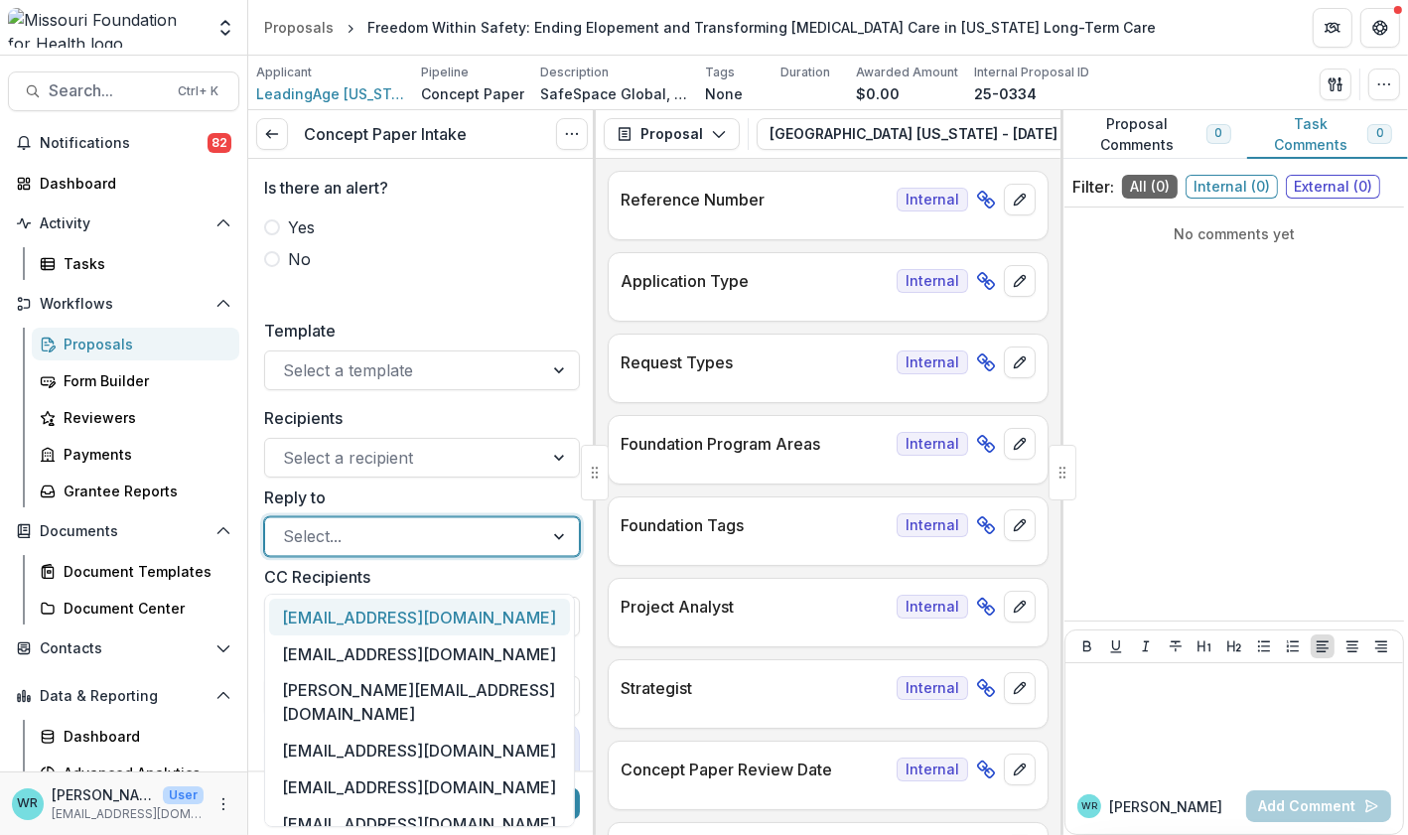
click at [543, 556] on div at bounding box center [561, 537] width 36 height 38
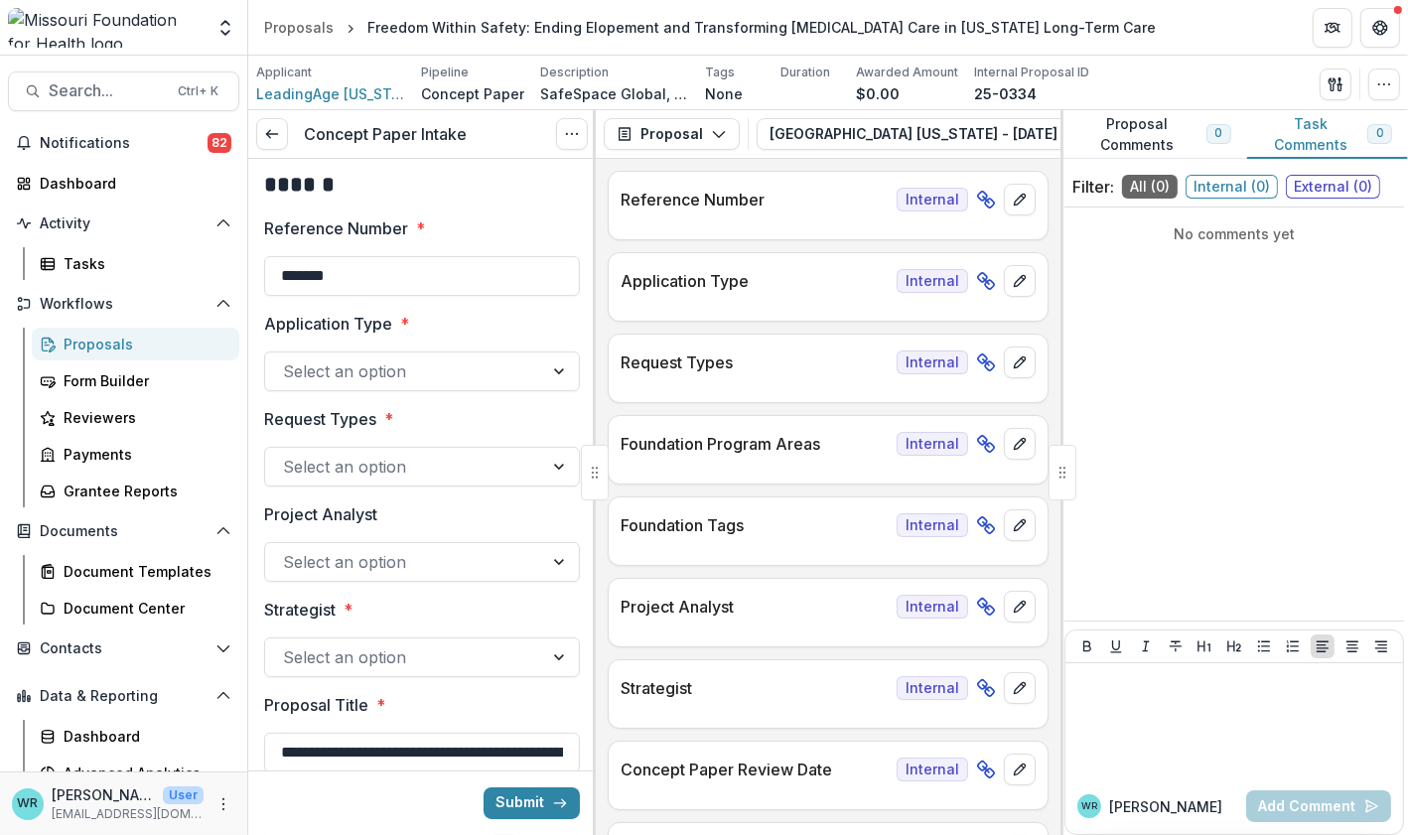
scroll to position [0, 0]
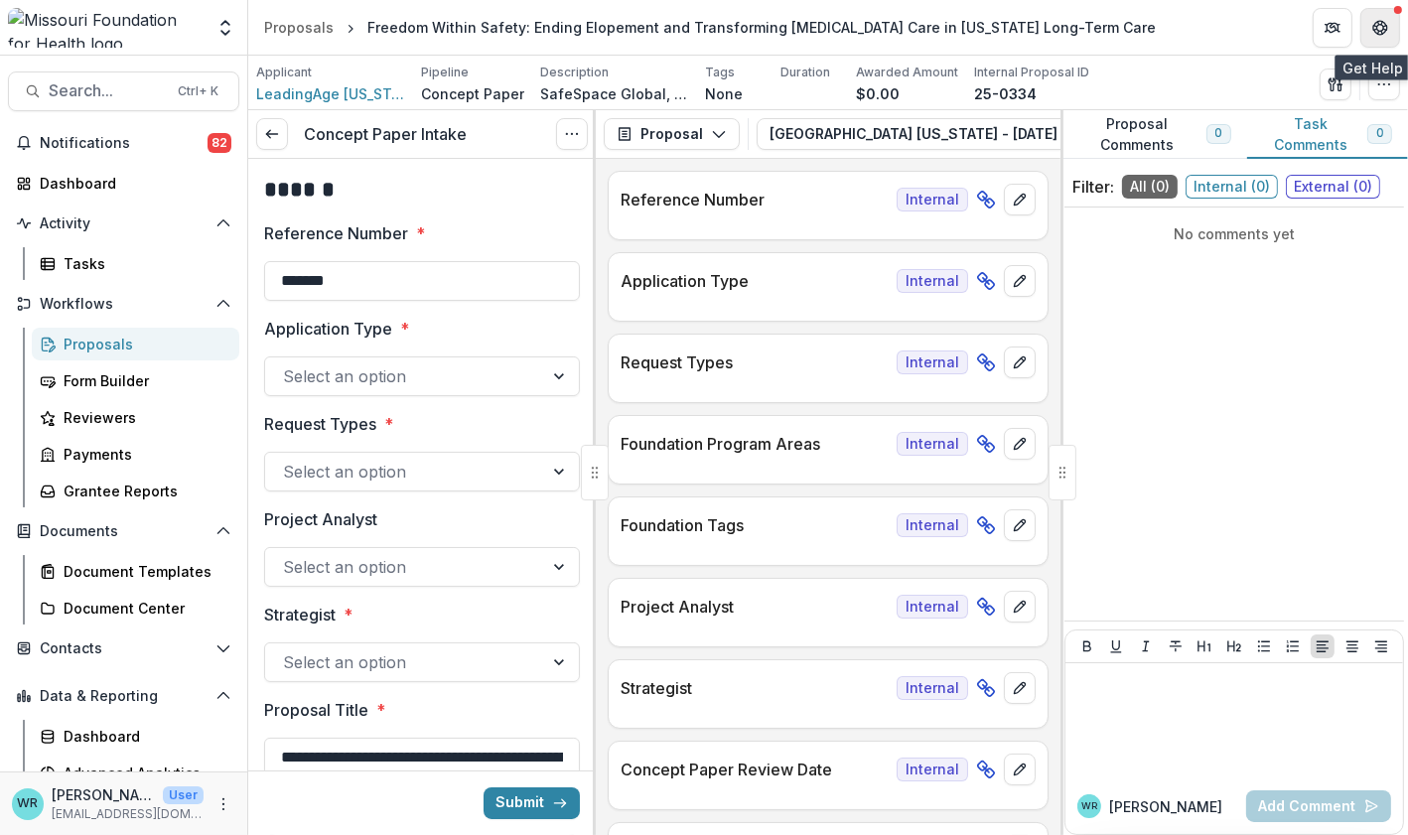
click at [1377, 26] on icon "Get Help" at bounding box center [1380, 28] width 16 height 16
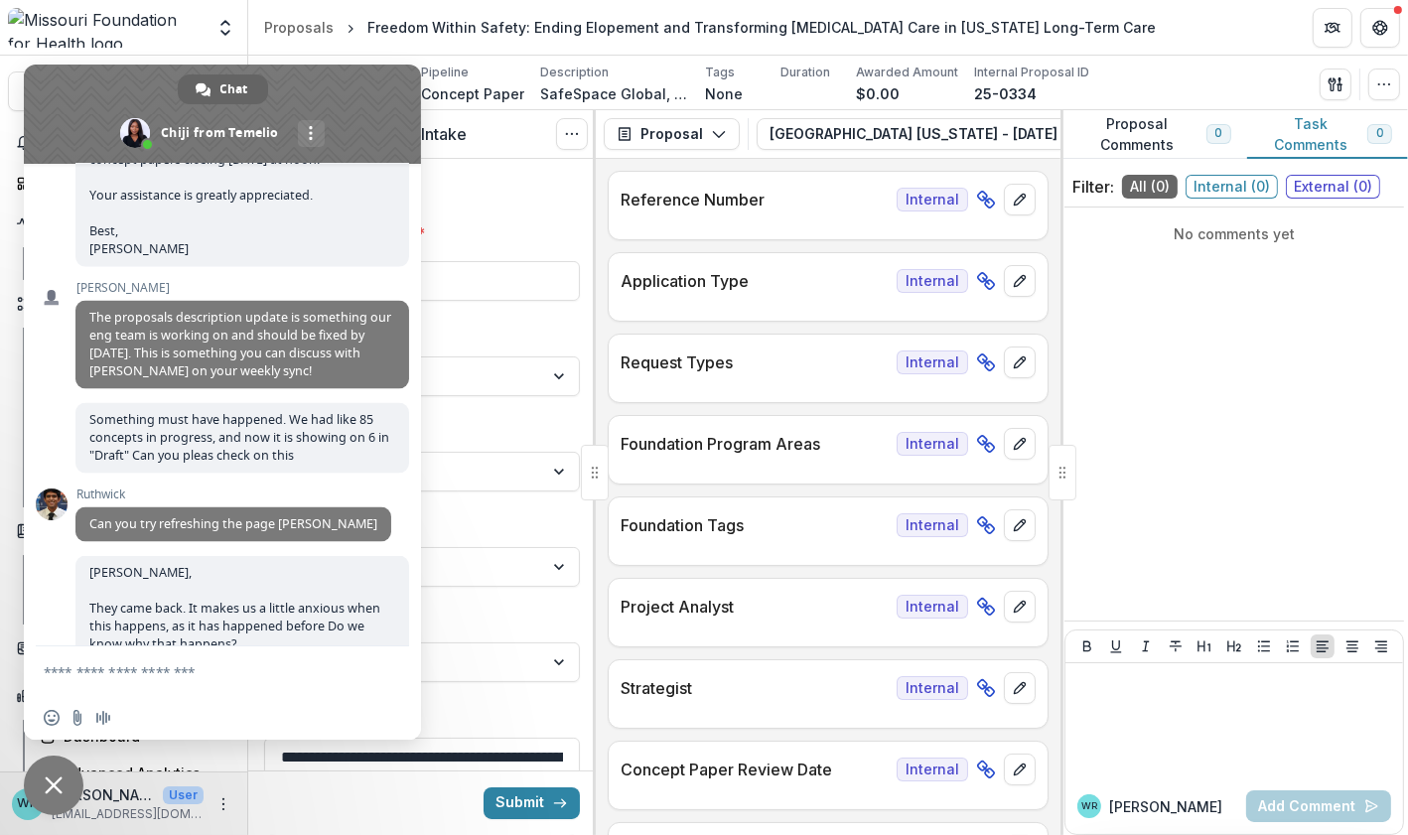
scroll to position [13173, 0]
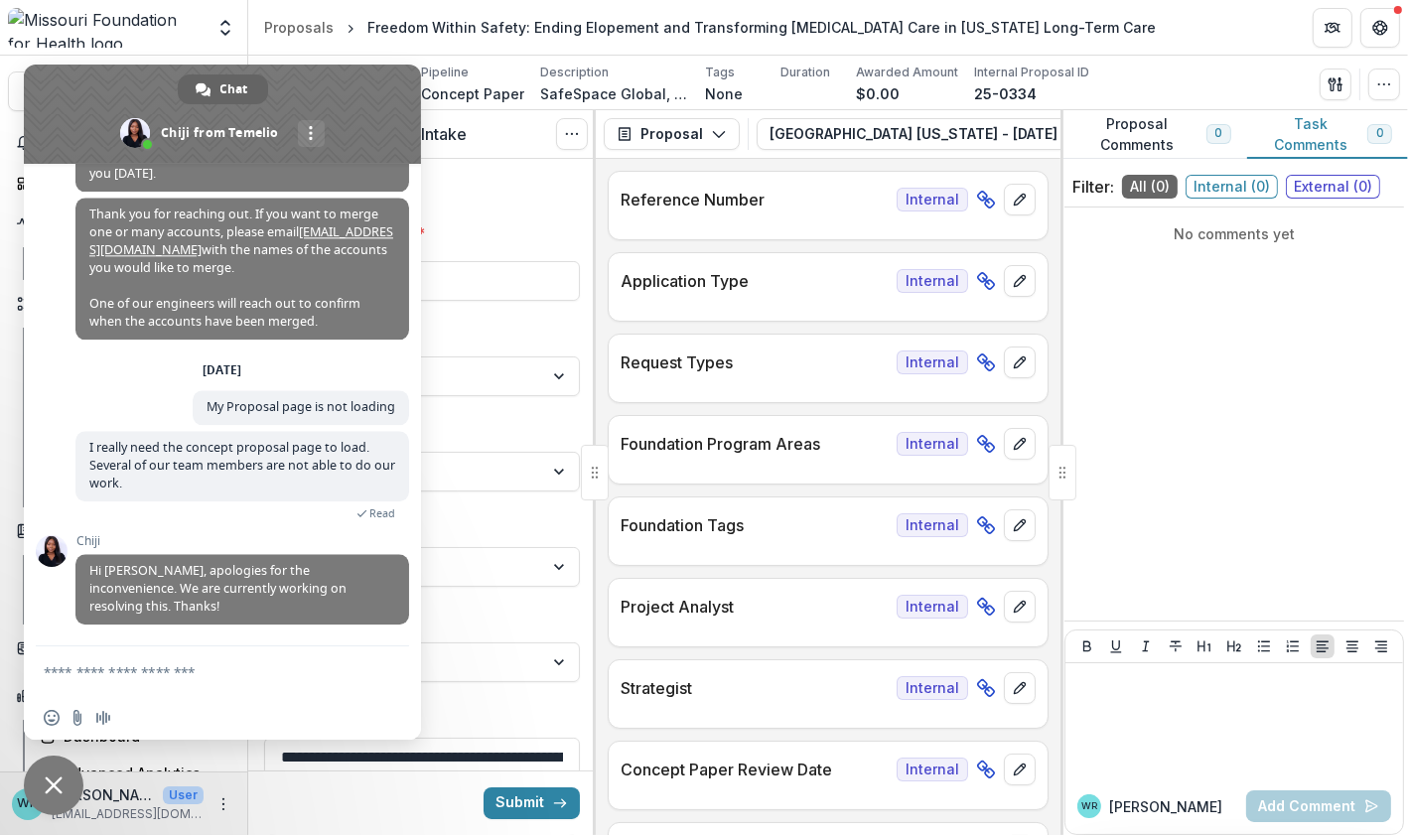
click at [169, 680] on textarea "Compose your message..." at bounding box center [203, 671] width 318 height 50
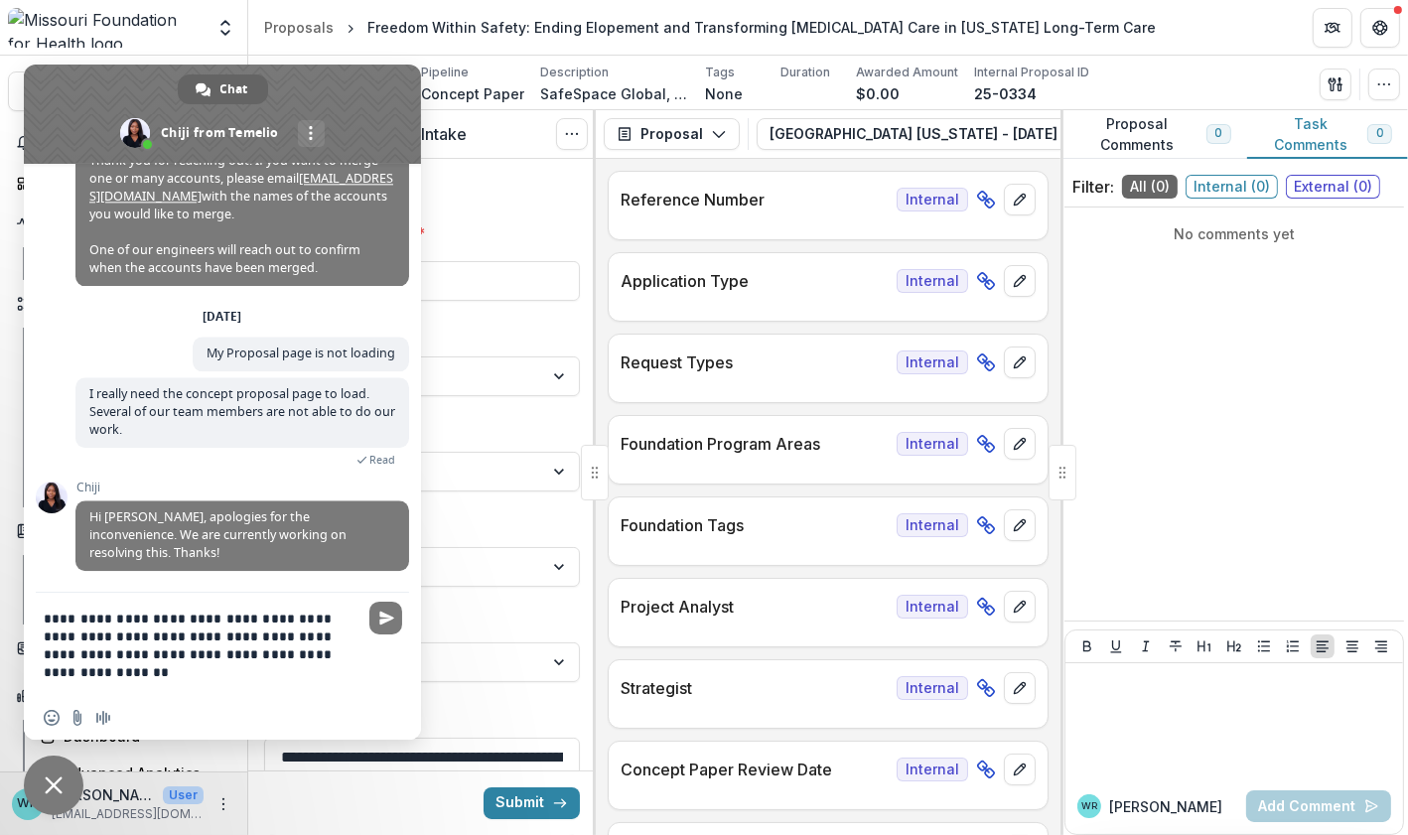
click at [193, 635] on textarea "**********" at bounding box center [203, 644] width 318 height 103
type textarea "**********"
click at [393, 615] on span "Send" at bounding box center [385, 618] width 33 height 33
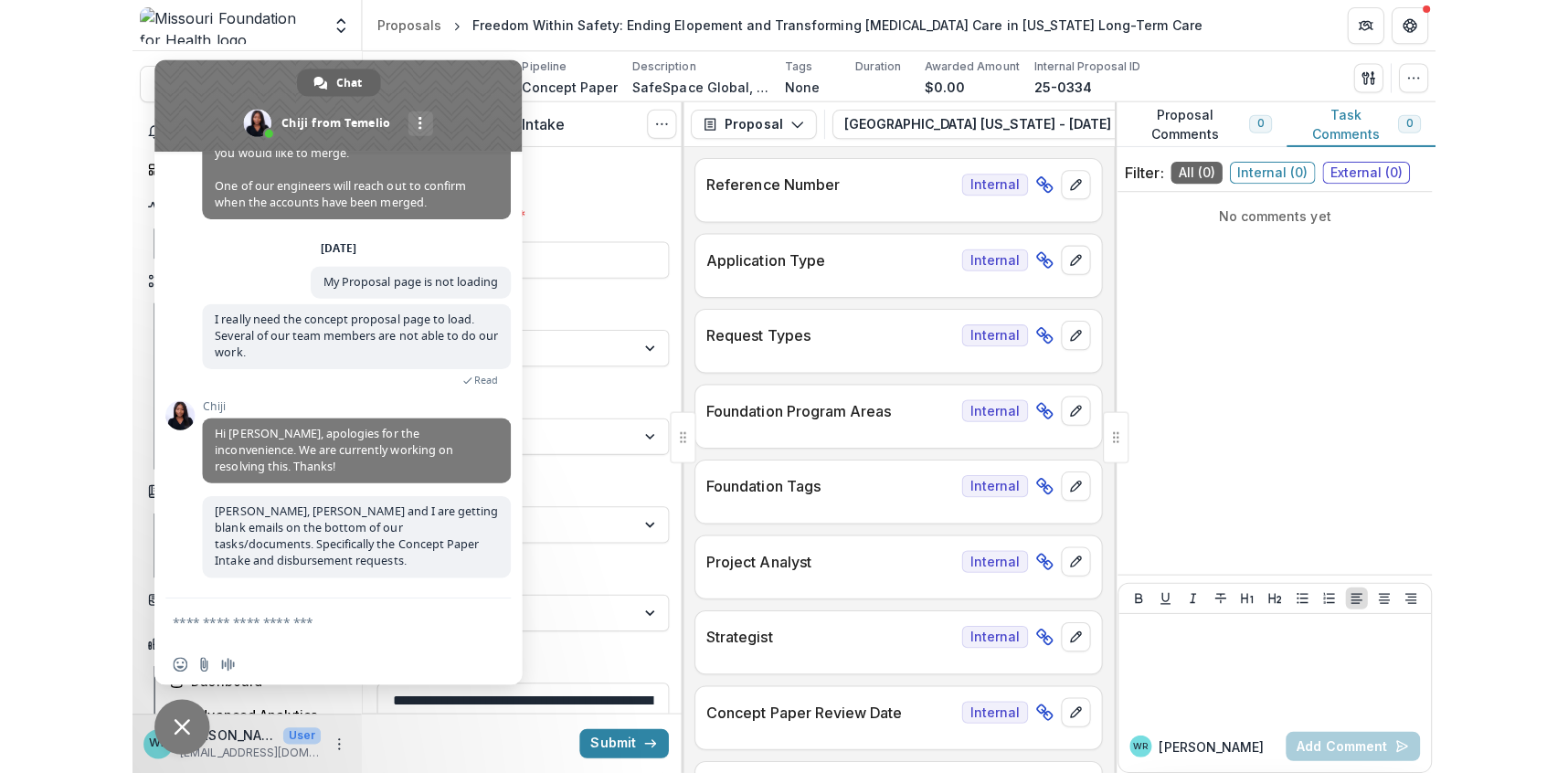
scroll to position [12202, 0]
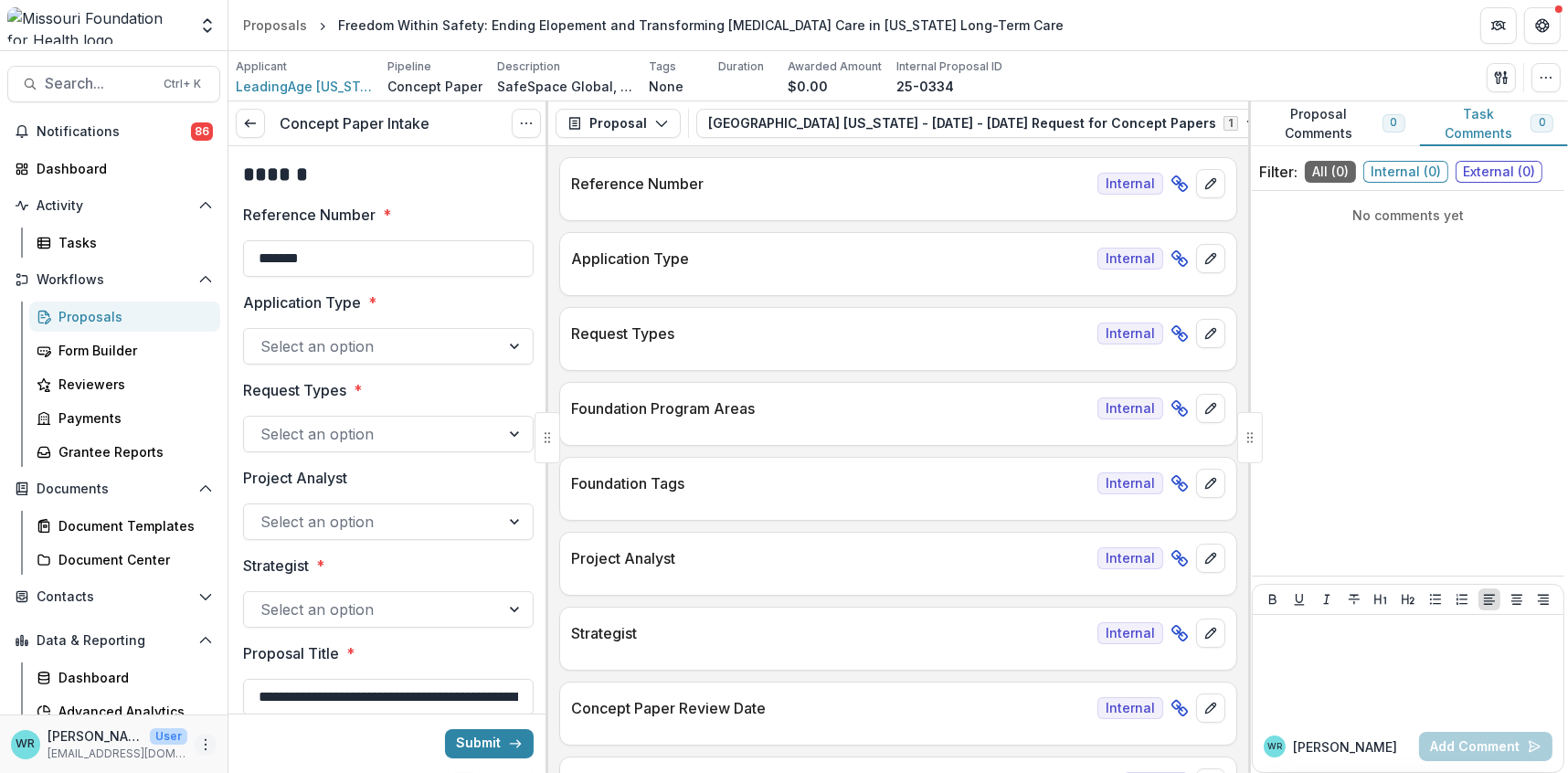
click at [209, 745] on button "More" at bounding box center [206, 744] width 22 height 22
click at [283, 702] on link "User Settings" at bounding box center [321, 706] width 196 height 30
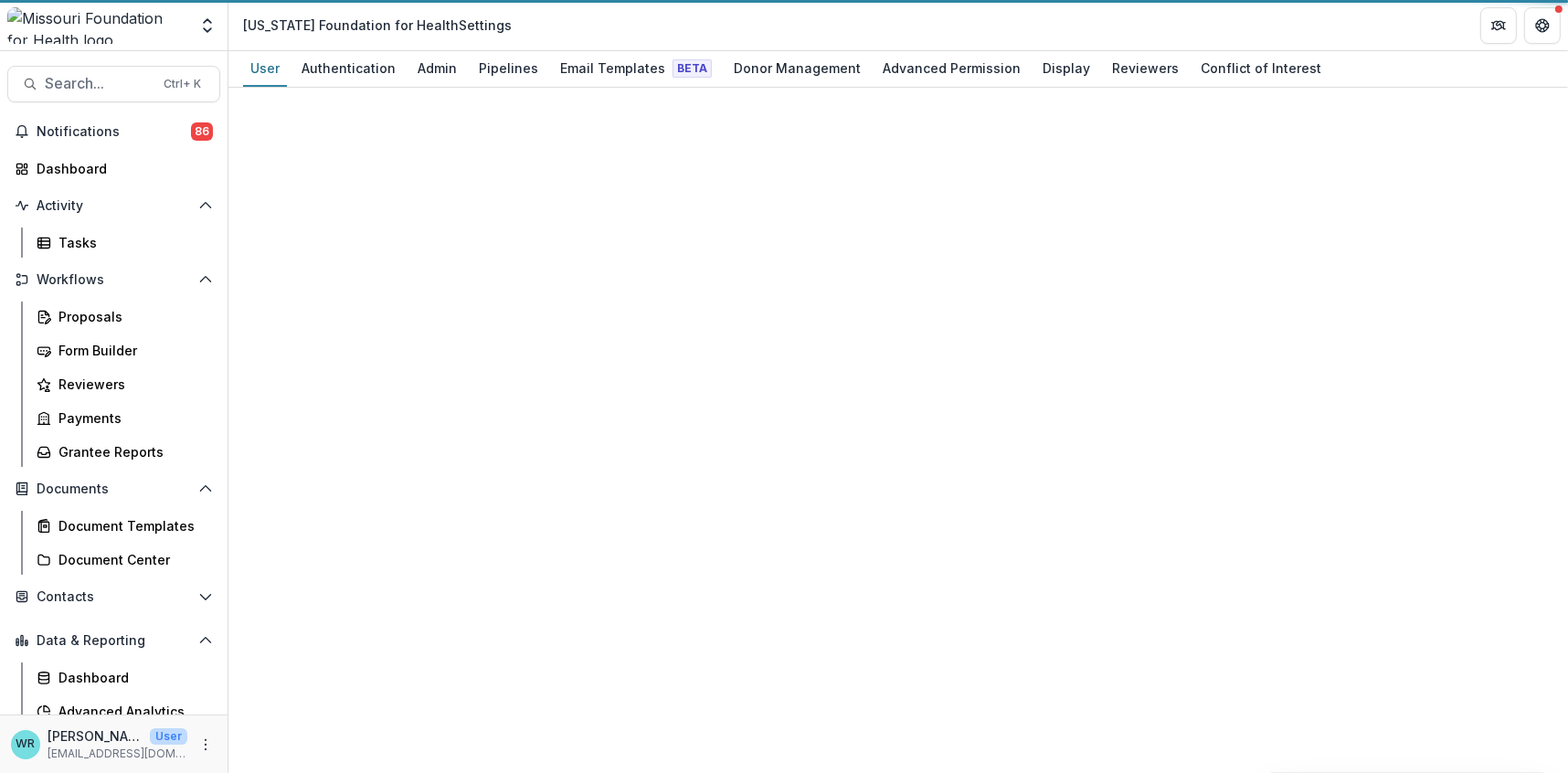
select select "****"
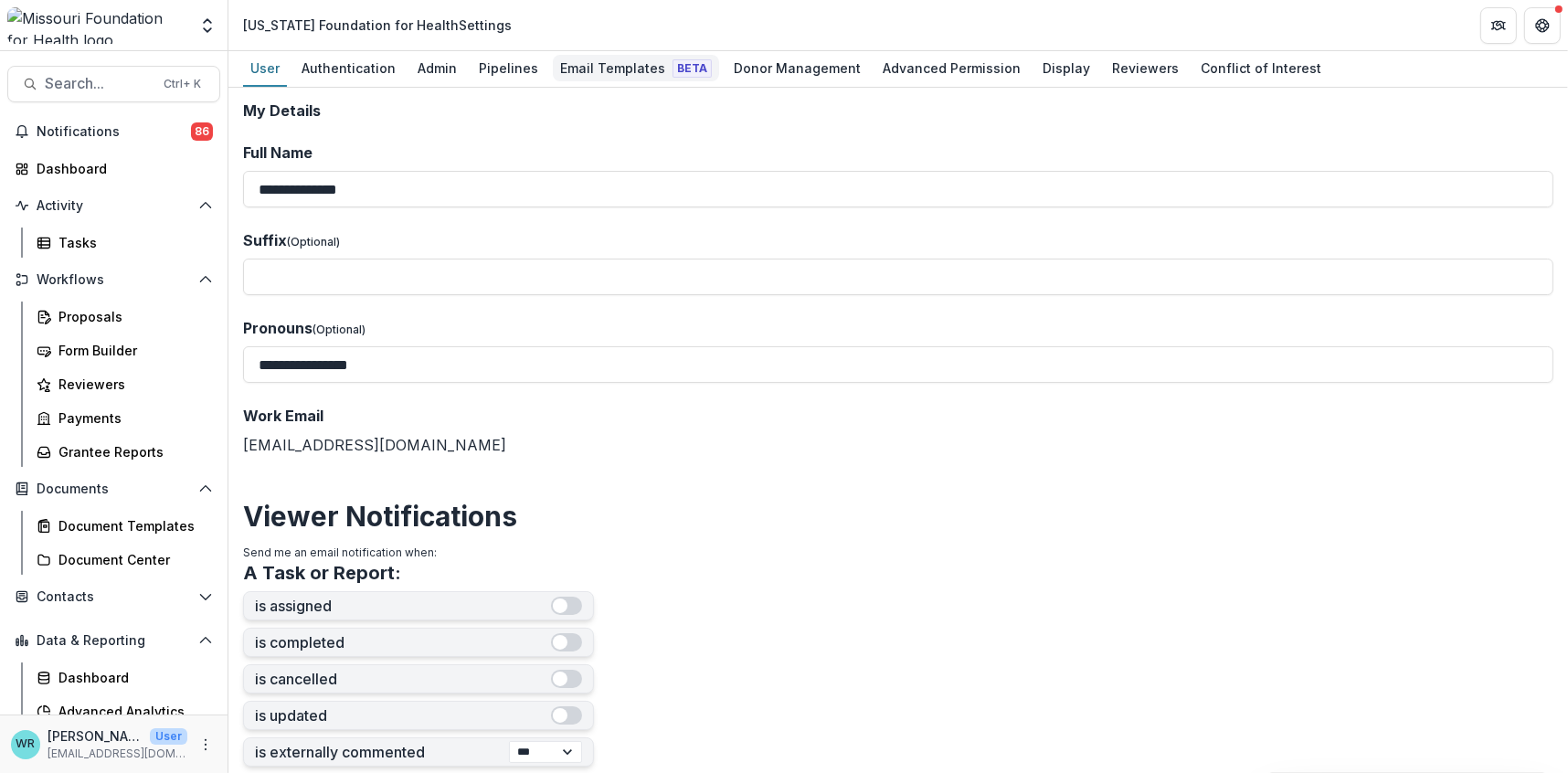
click at [598, 59] on div "Email Templates Beta" at bounding box center [636, 68] width 167 height 27
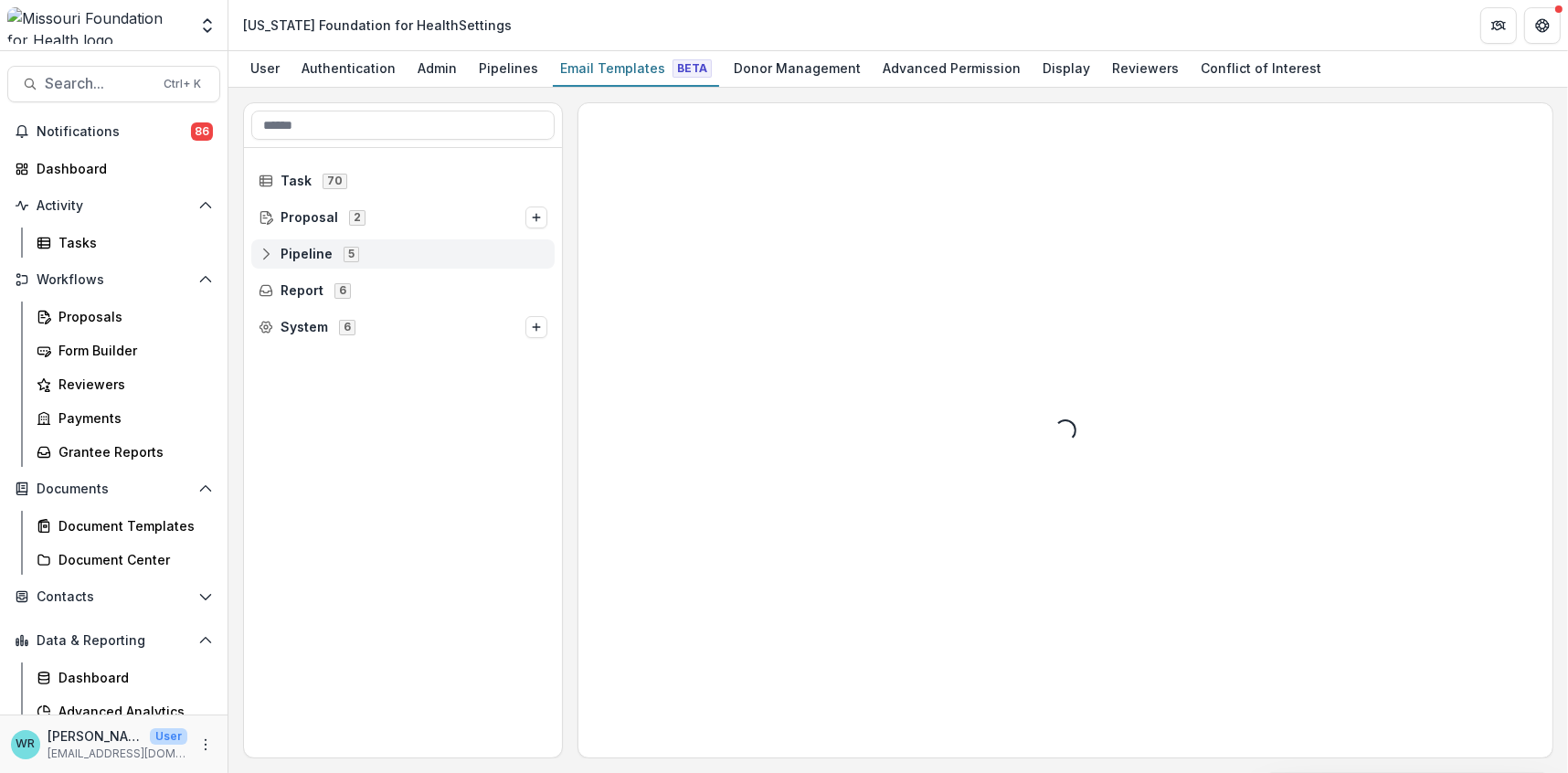
click at [261, 255] on icon at bounding box center [266, 254] width 15 height 15
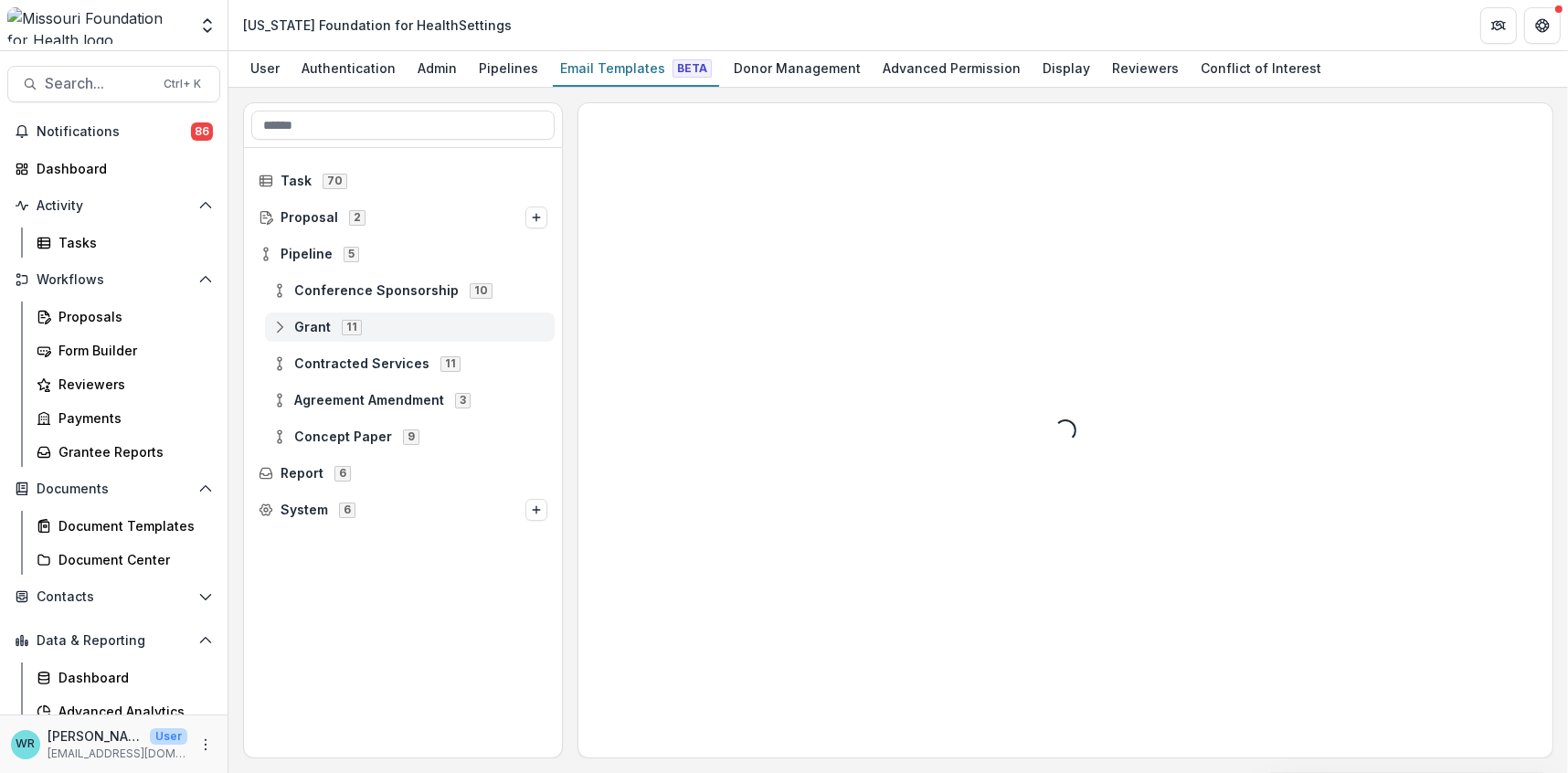
click at [275, 320] on icon at bounding box center [280, 328] width 15 height 15
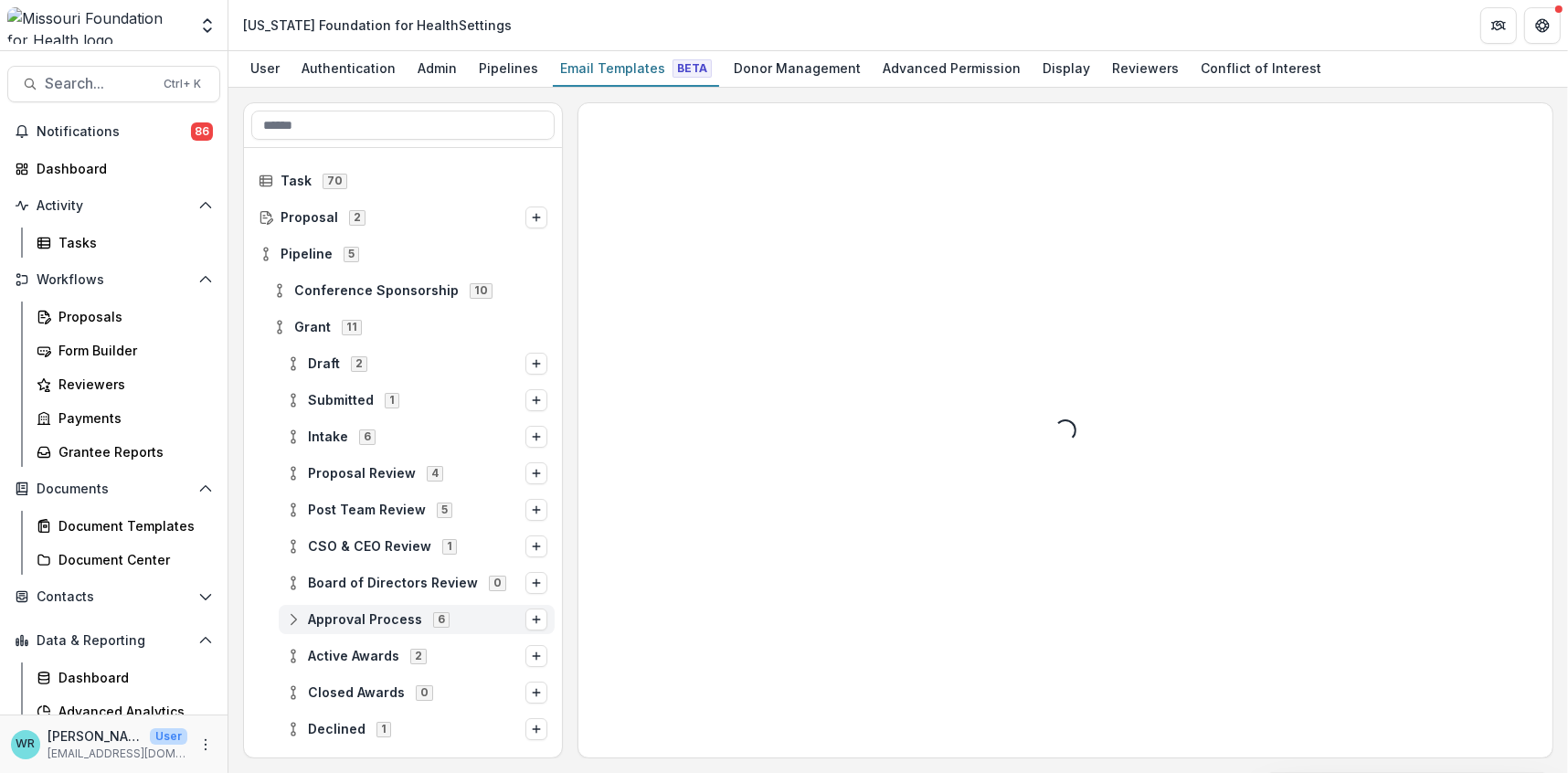
click at [299, 617] on icon at bounding box center [294, 619] width 15 height 15
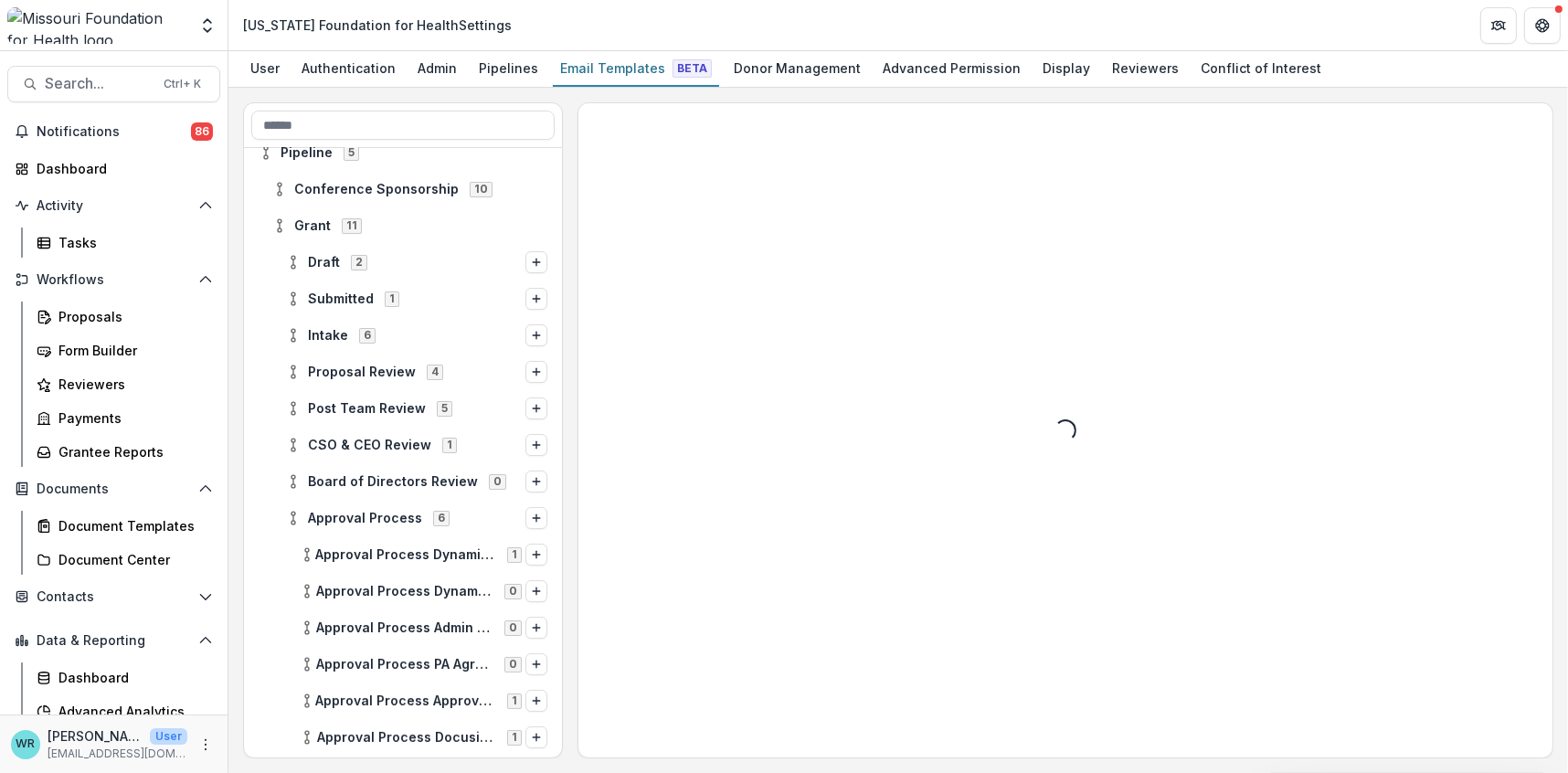
scroll to position [202, 0]
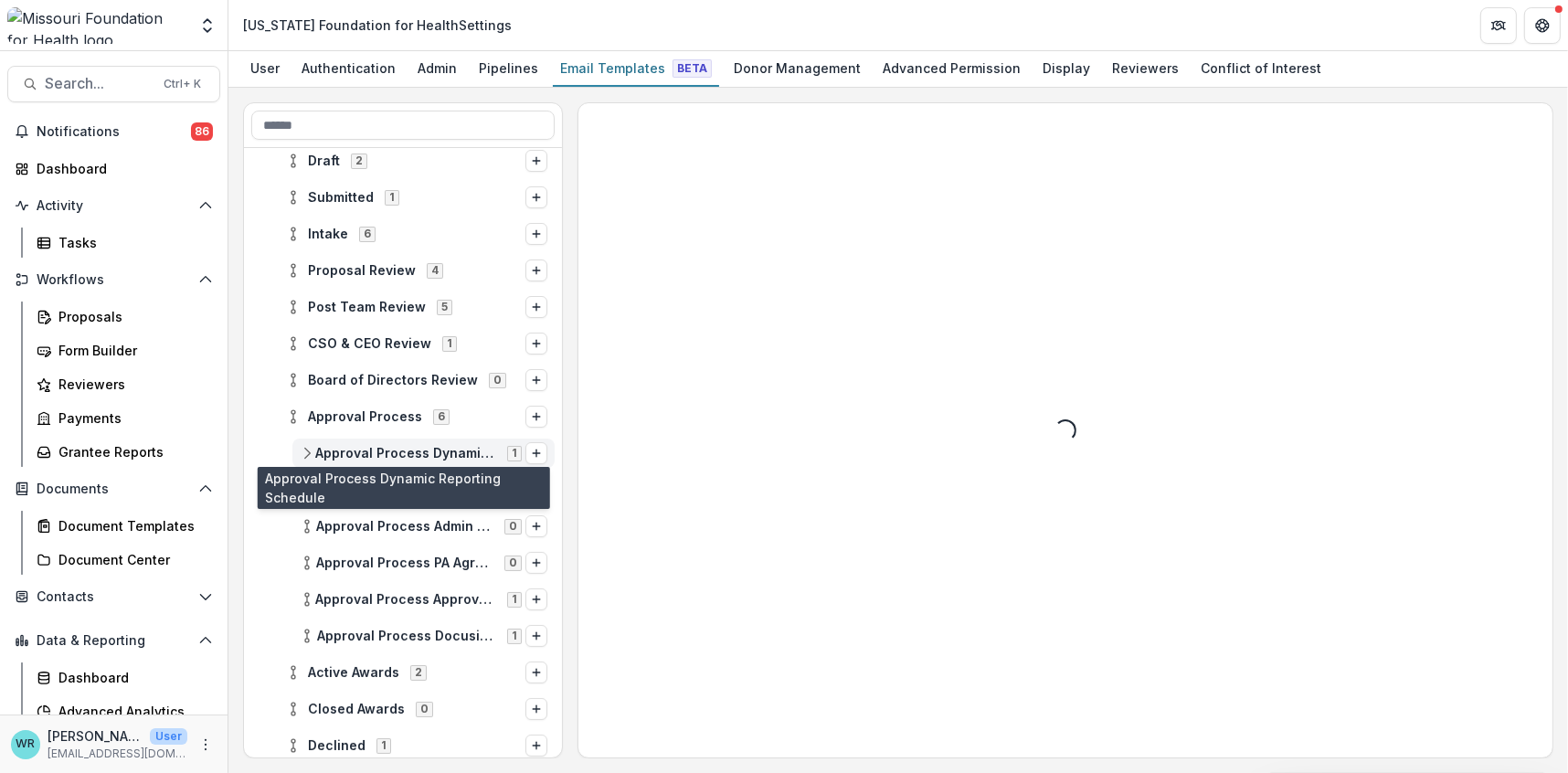
click at [374, 456] on span "Approval Process Dynamic Reporting Schedule" at bounding box center [406, 454] width 181 height 16
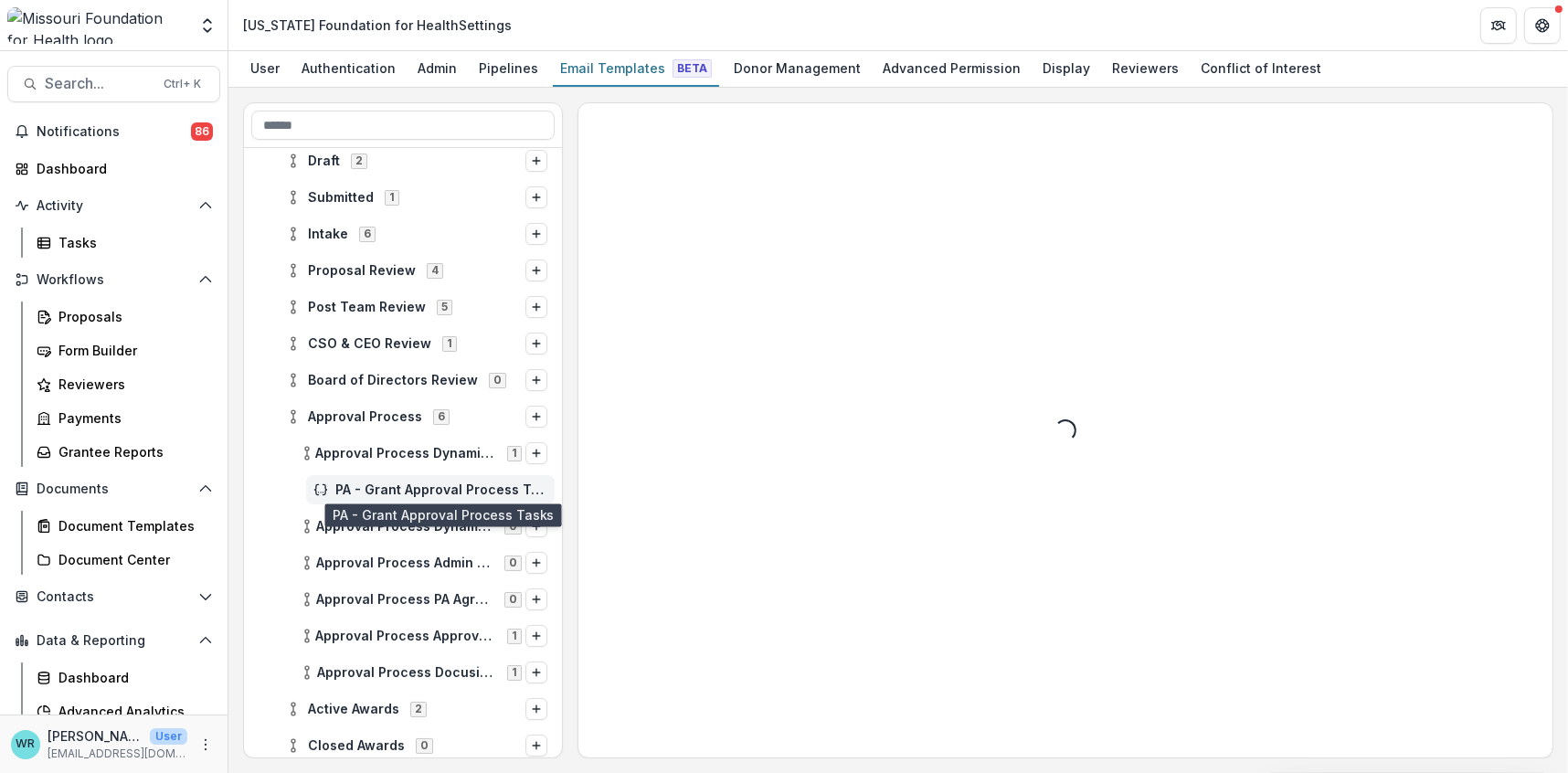
click at [378, 490] on span "PA - Grant Approval Process Tasks" at bounding box center [441, 490] width 212 height 16
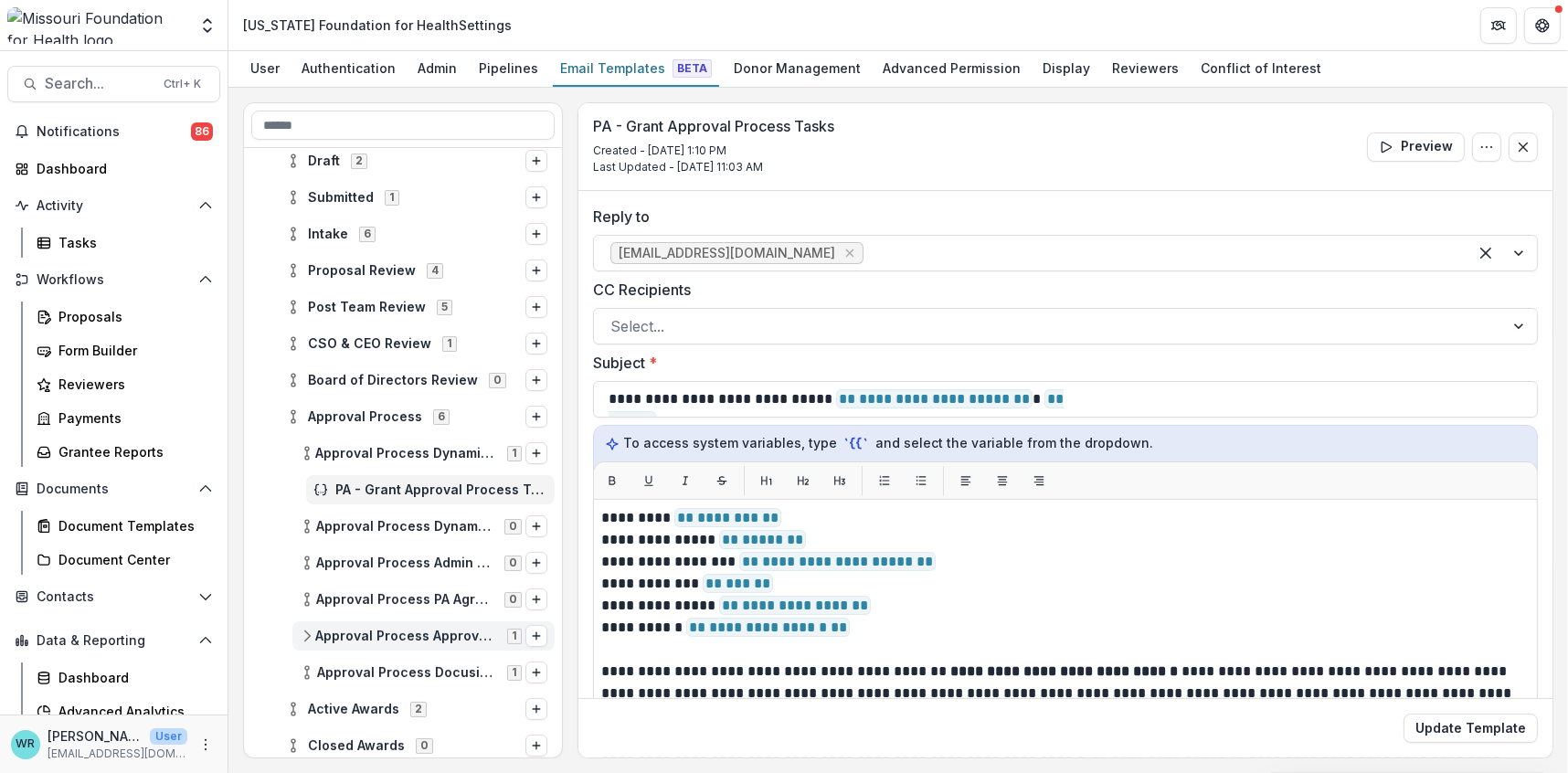
click at [433, 637] on span "Approval Process Approval Communication - Grant" at bounding box center [406, 636] width 181 height 16
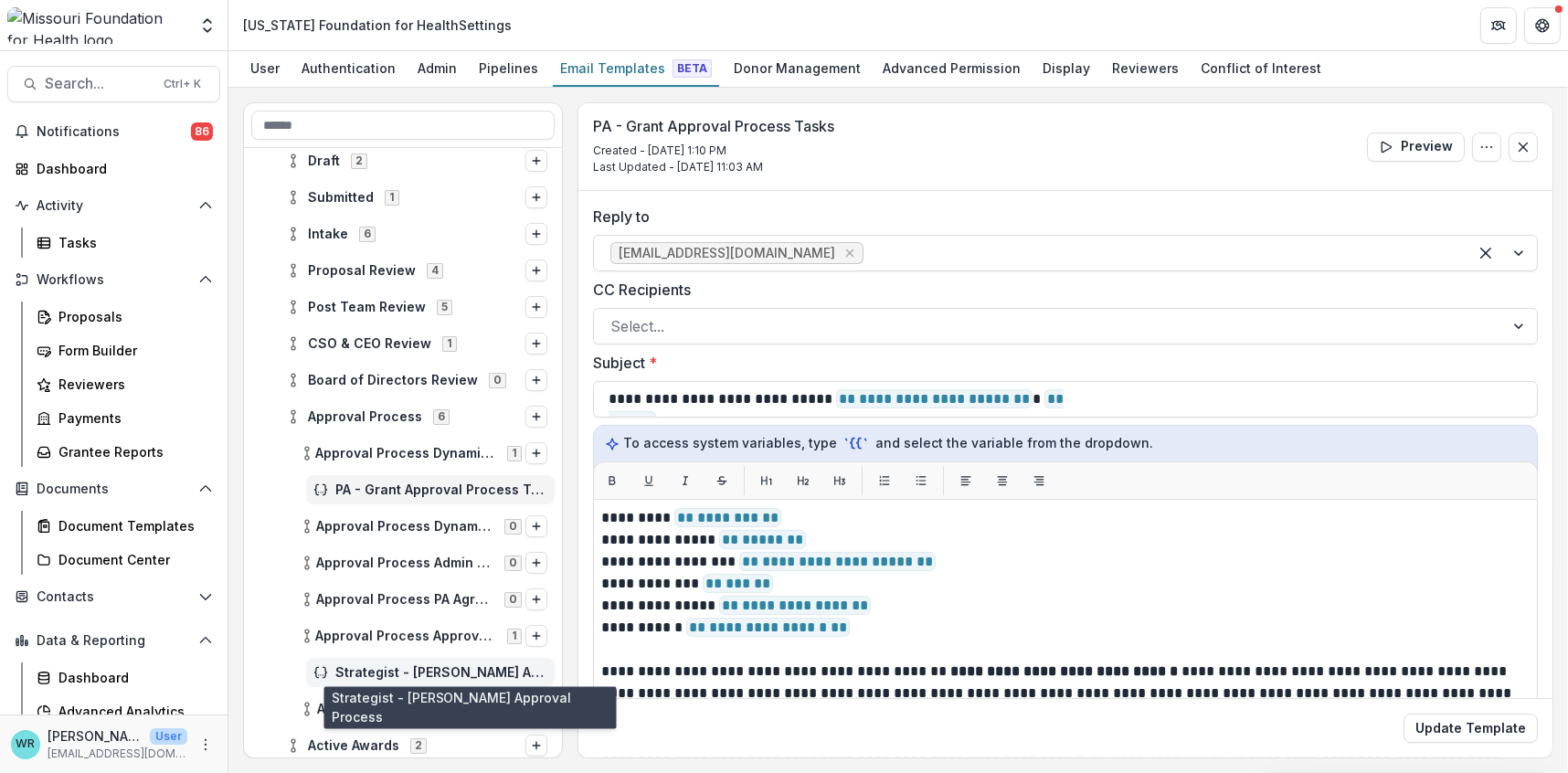
click at [422, 665] on span "Strategist - [PERSON_NAME] Approval Process" at bounding box center [441, 673] width 212 height 16
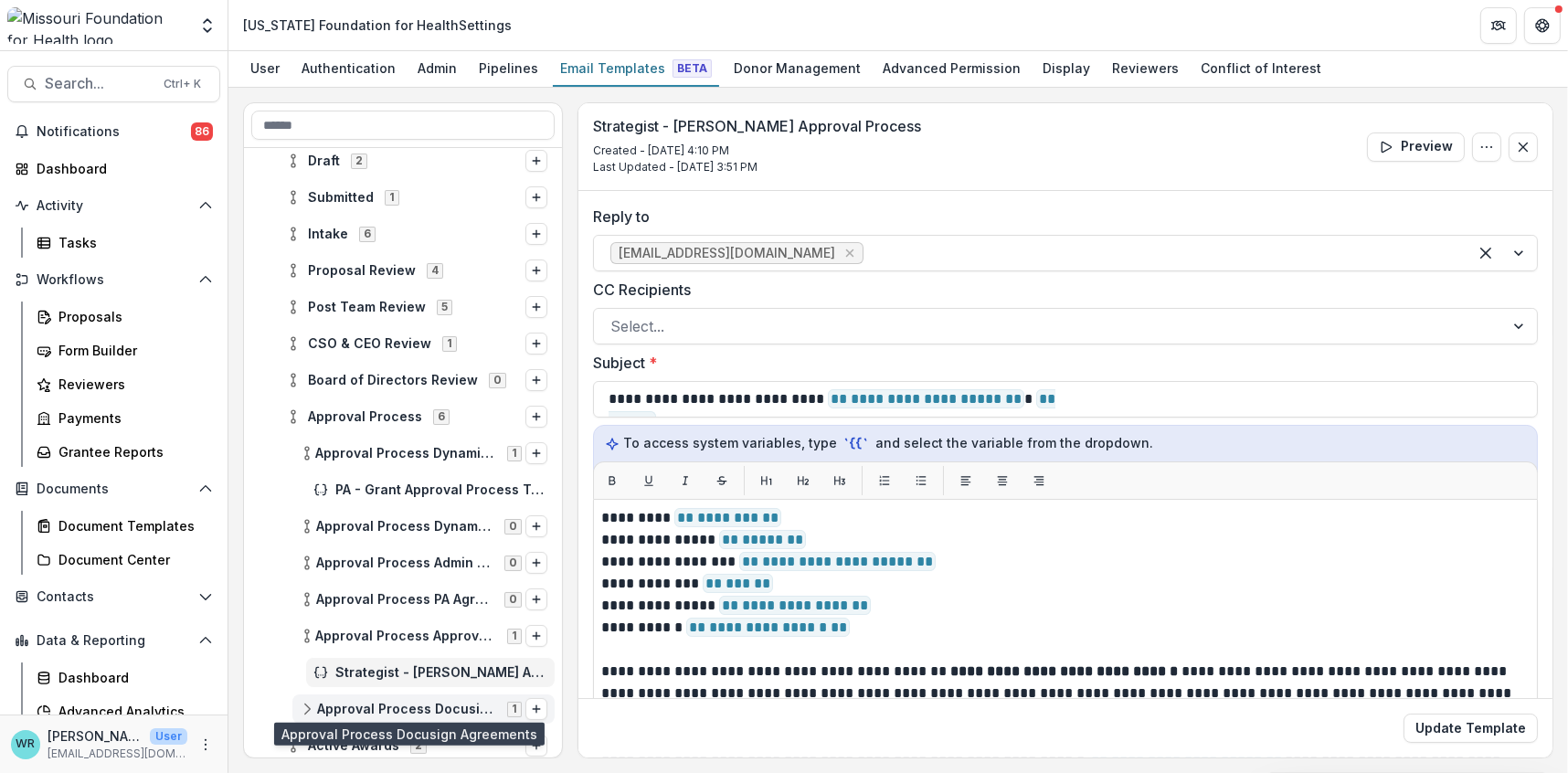
click at [440, 703] on span "Approval Process Docusign Agreements" at bounding box center [407, 710] width 179 height 16
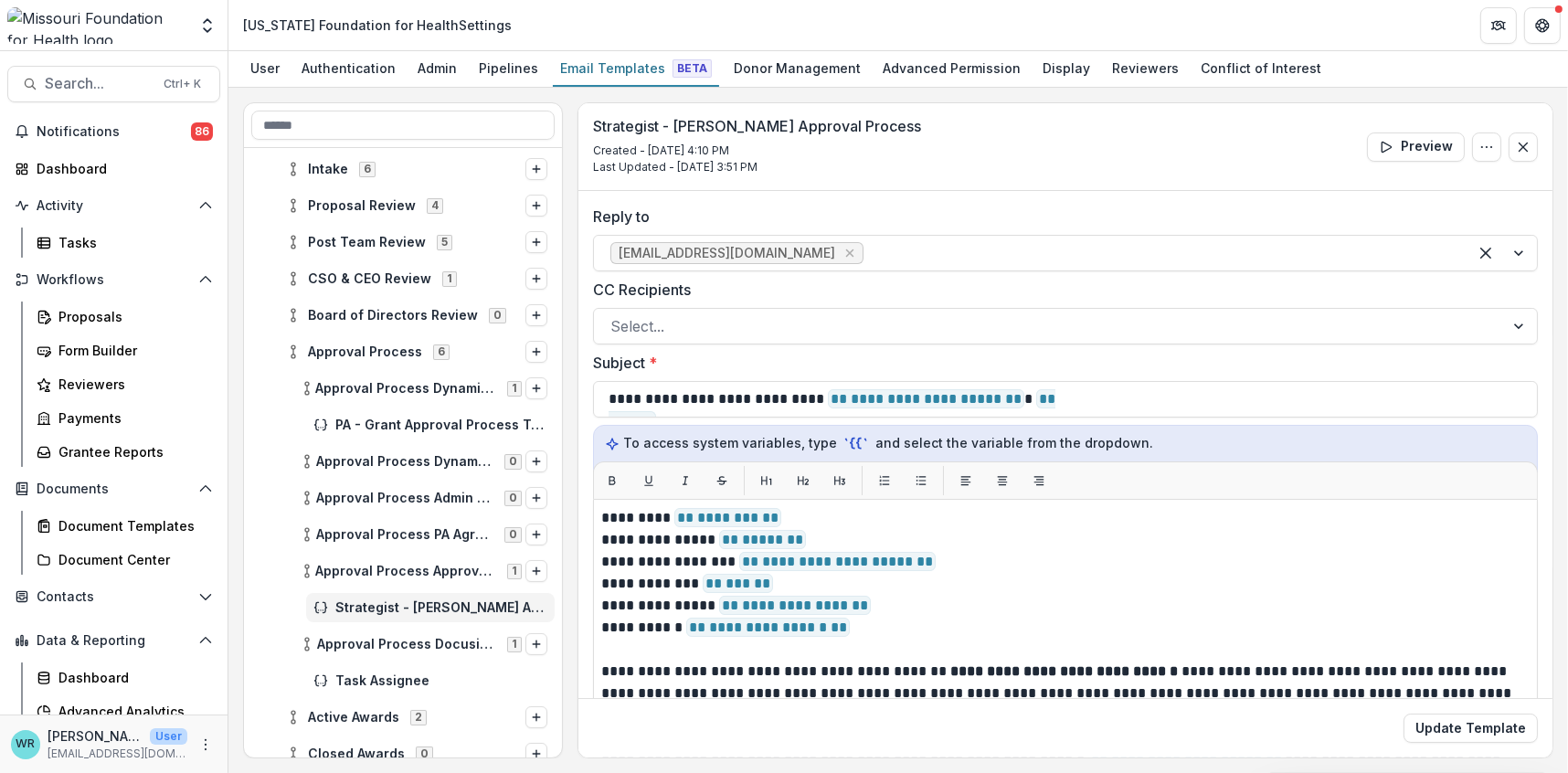
scroll to position [305, 0]
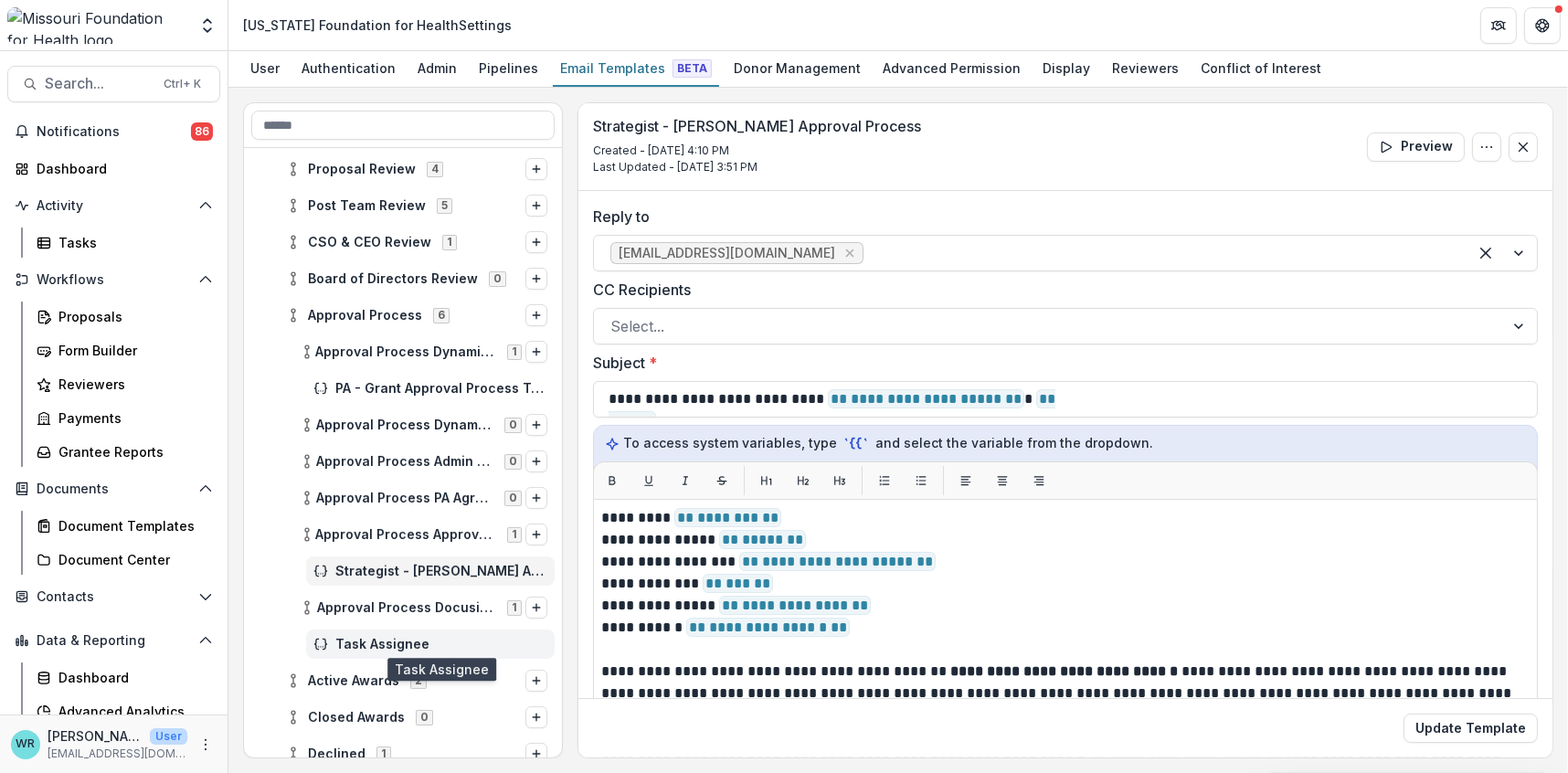
click at [345, 645] on span "Task Assignee" at bounding box center [441, 644] width 212 height 16
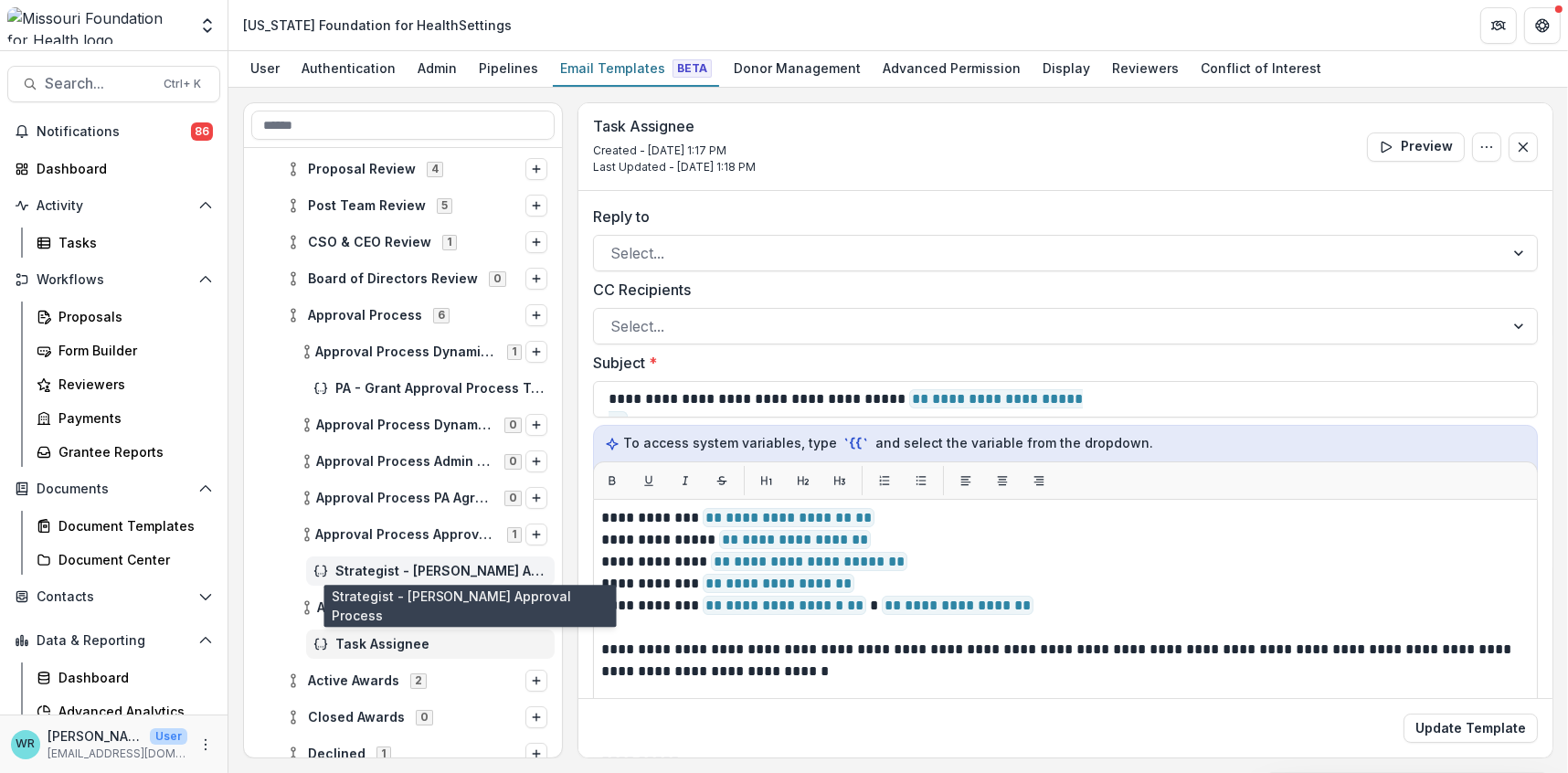
click at [376, 571] on span "Strategist - [PERSON_NAME] Approval Process" at bounding box center [441, 571] width 212 height 16
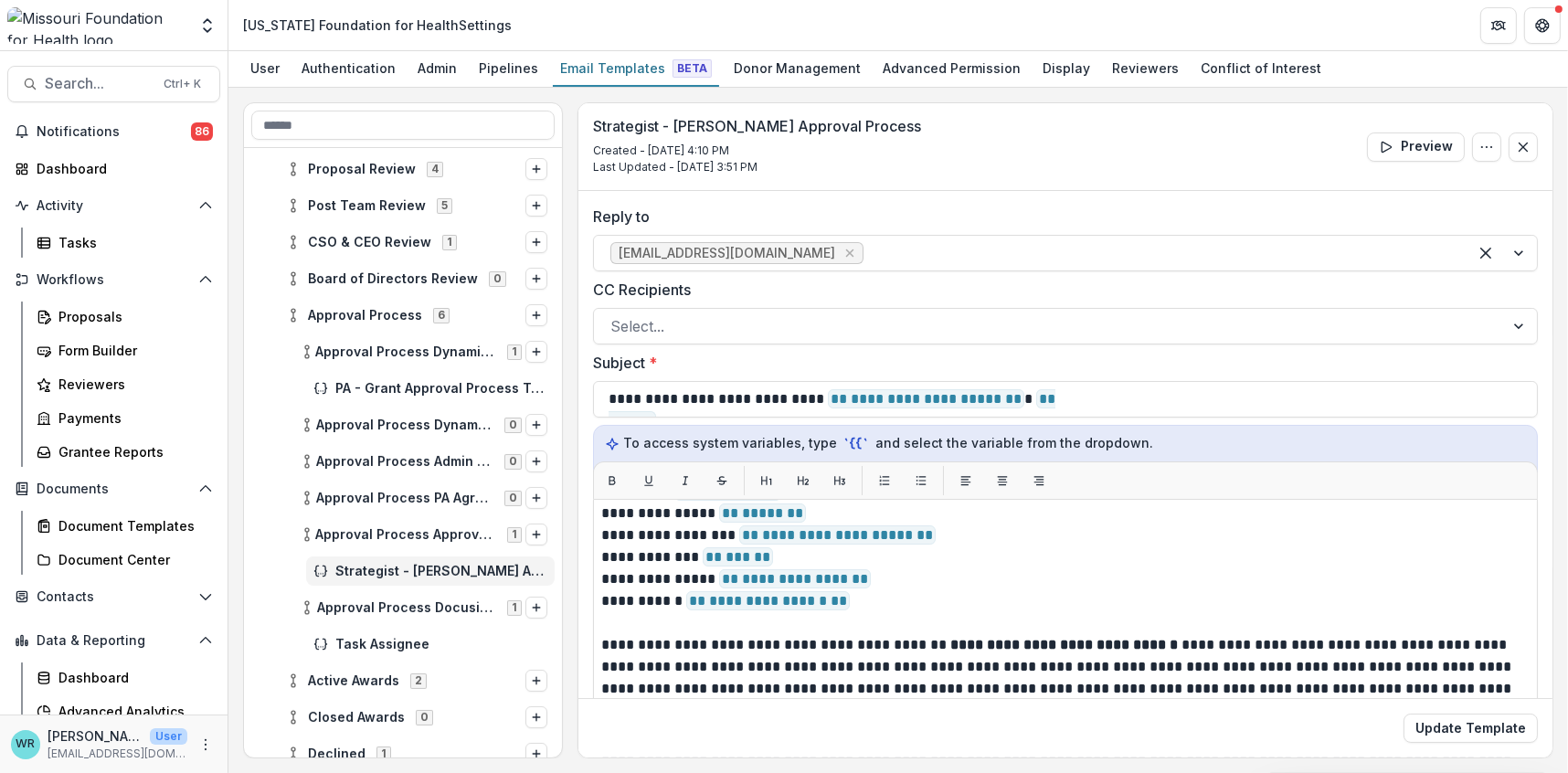
scroll to position [41, 0]
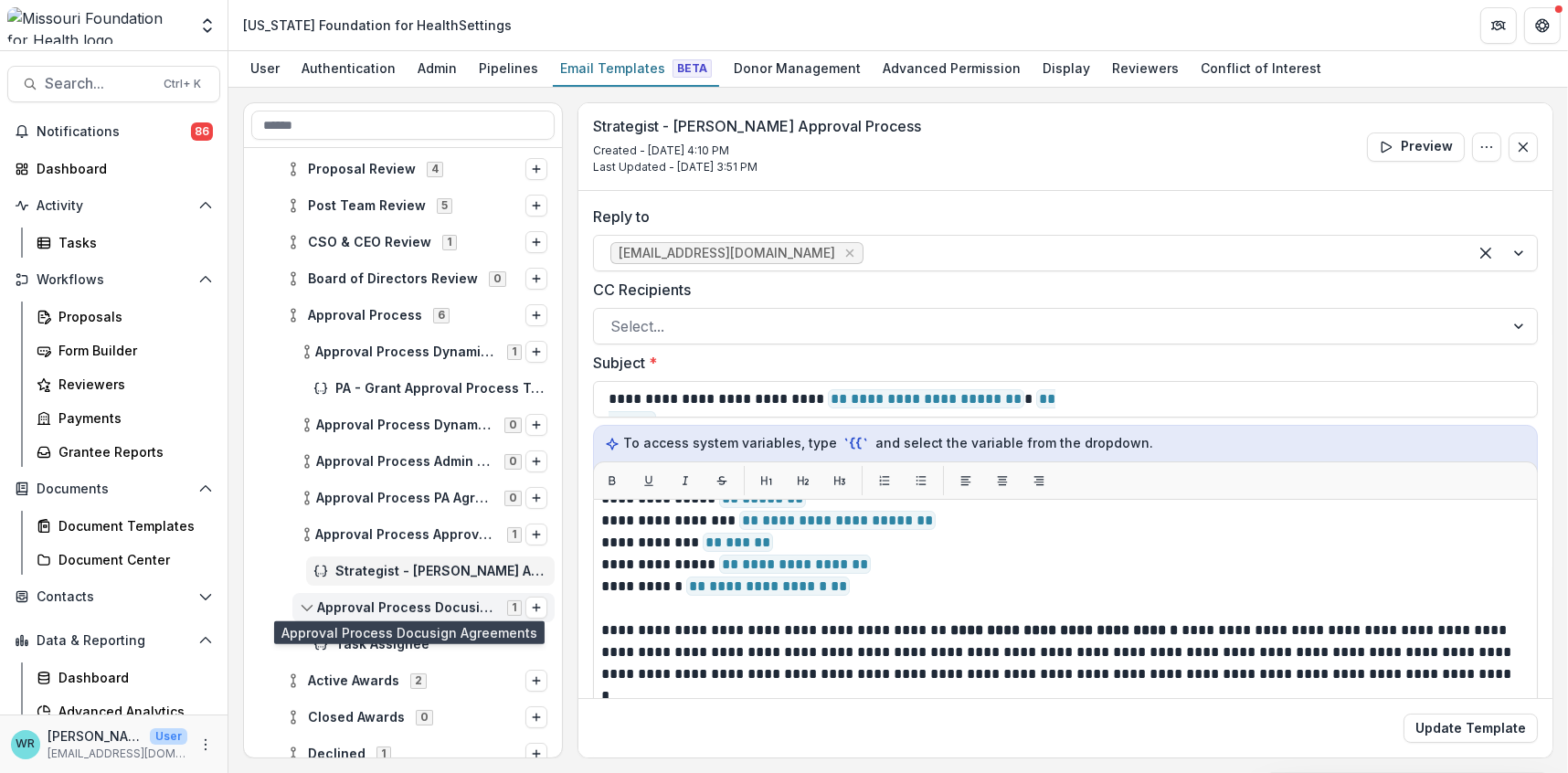
click at [404, 610] on span "Approval Process Docusign Agreements" at bounding box center [407, 607] width 179 height 16
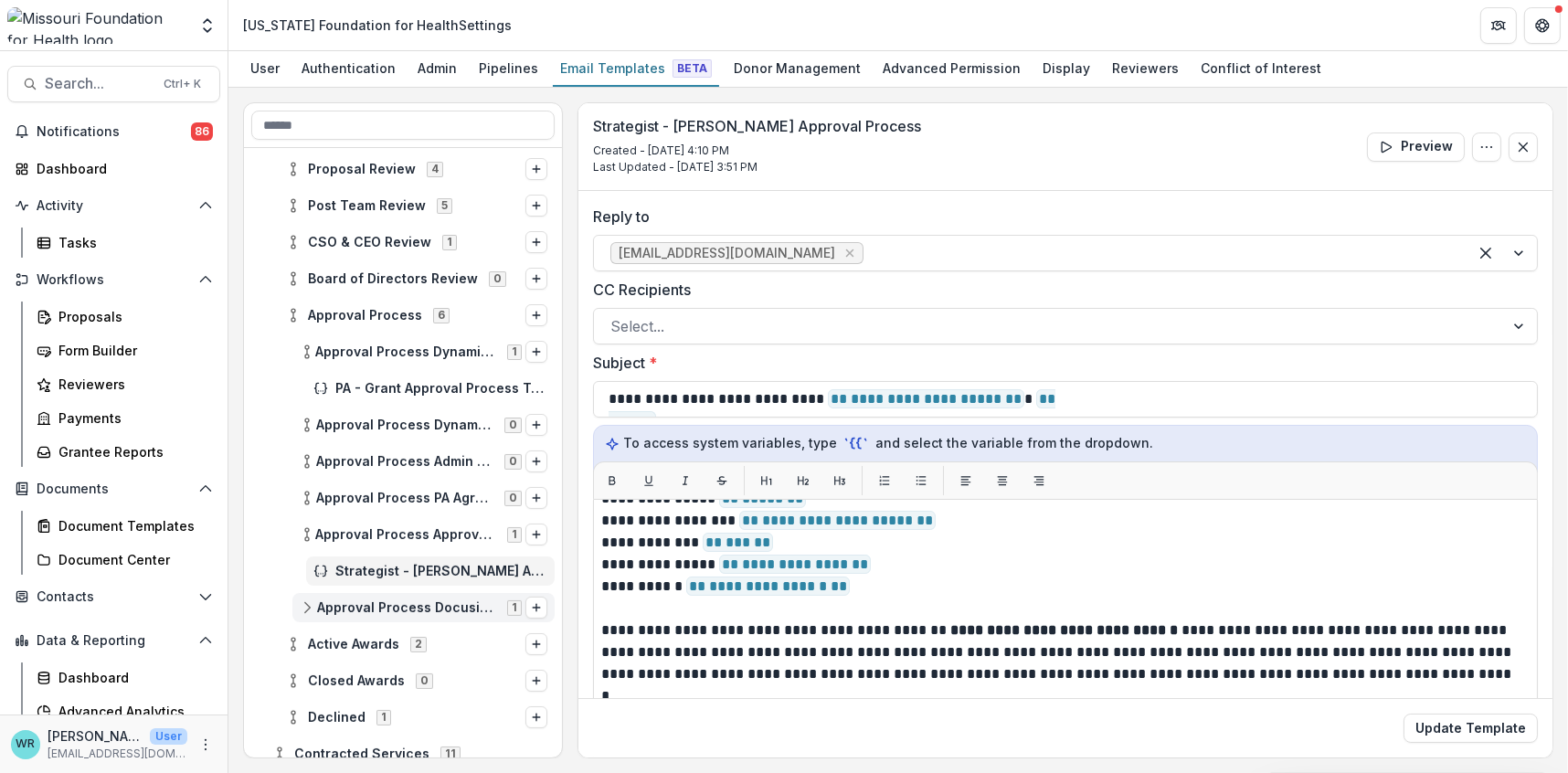
click at [316, 601] on span "Approval Process Docusign Agreements 1" at bounding box center [412, 606] width 225 height 16
click at [373, 637] on span "Task Assignee" at bounding box center [441, 644] width 212 height 16
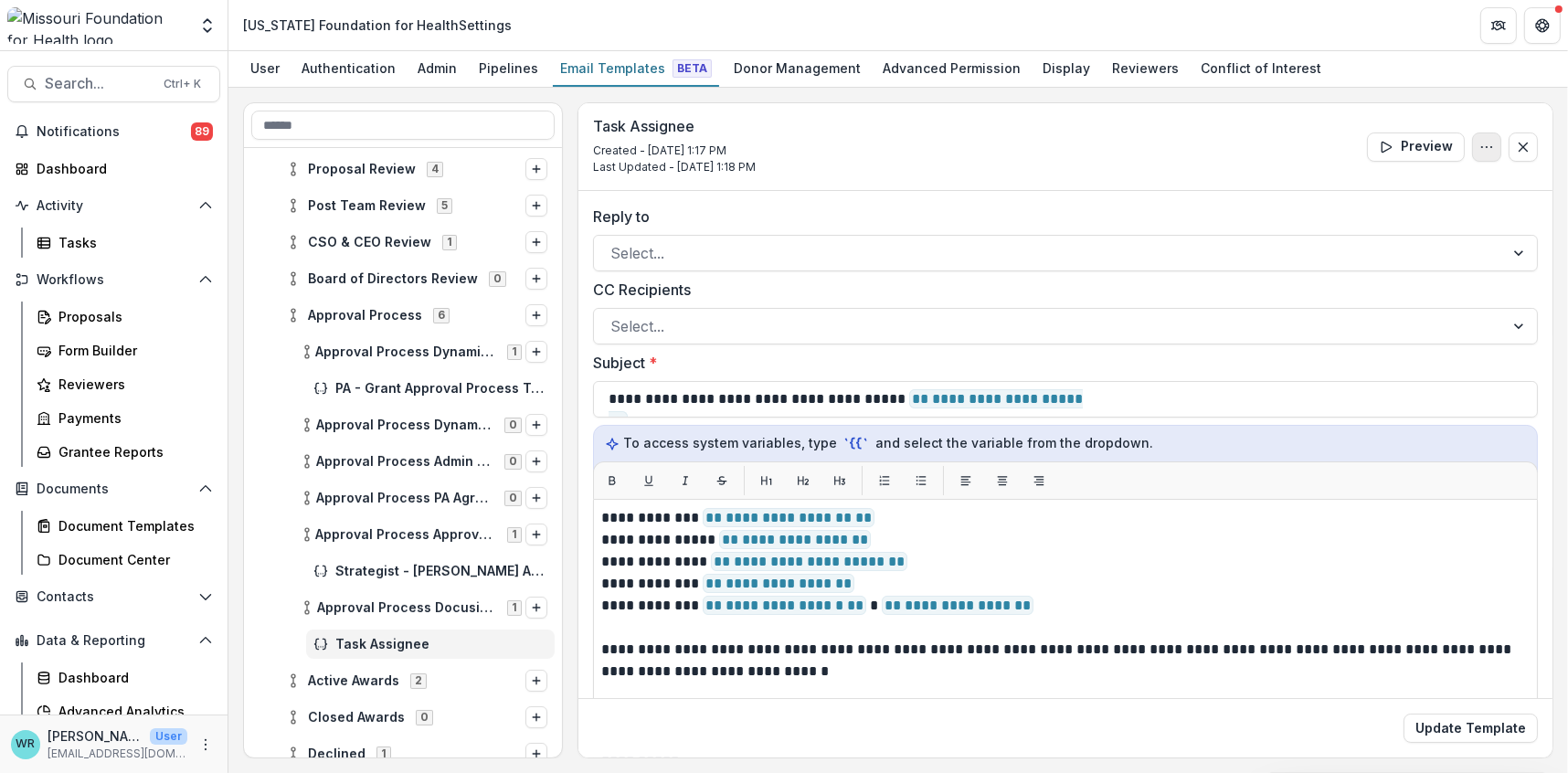
drag, startPoint x: 373, startPoint y: 634, endPoint x: 1486, endPoint y: 150, distance: 1213.7
click at [1297, 150] on icon "Options" at bounding box center [1487, 147] width 15 height 15
click at [1297, 213] on button "Delete Template" at bounding box center [1399, 218] width 196 height 30
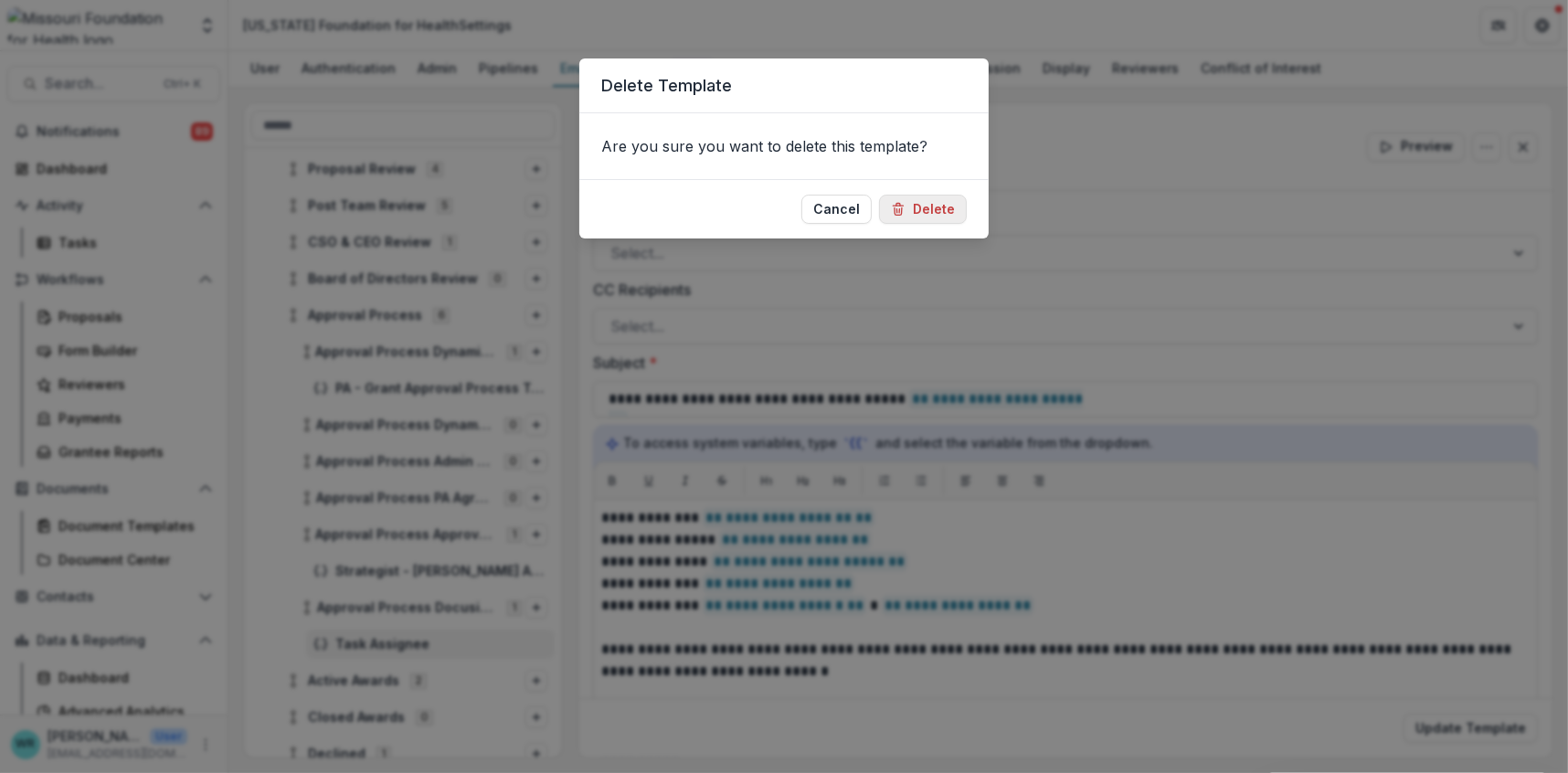
click at [941, 213] on button "Delete" at bounding box center [922, 210] width 87 height 29
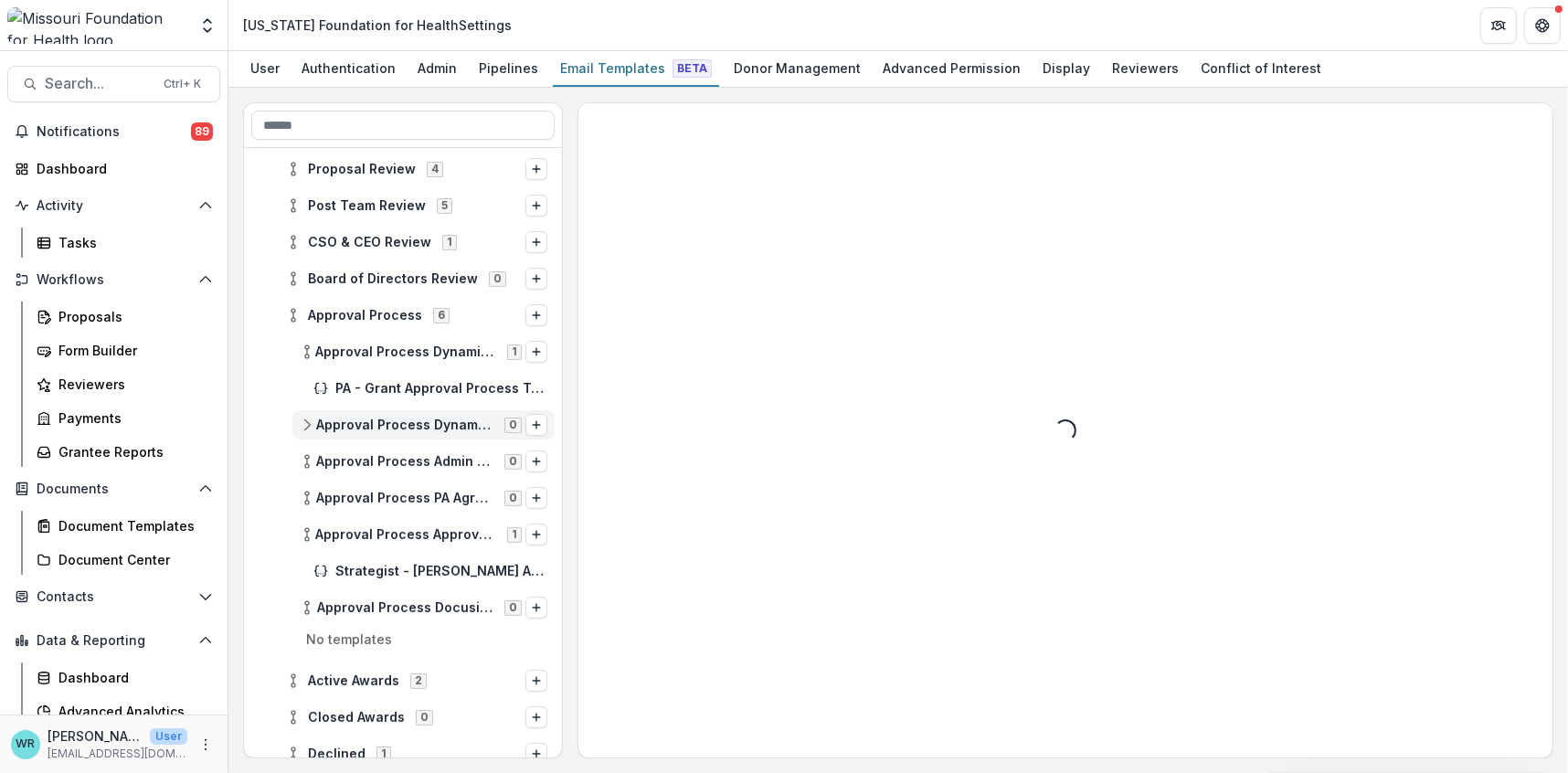
click at [305, 433] on div "Approval Process Dynamic Payment Schedule 0" at bounding box center [423, 425] width 262 height 29
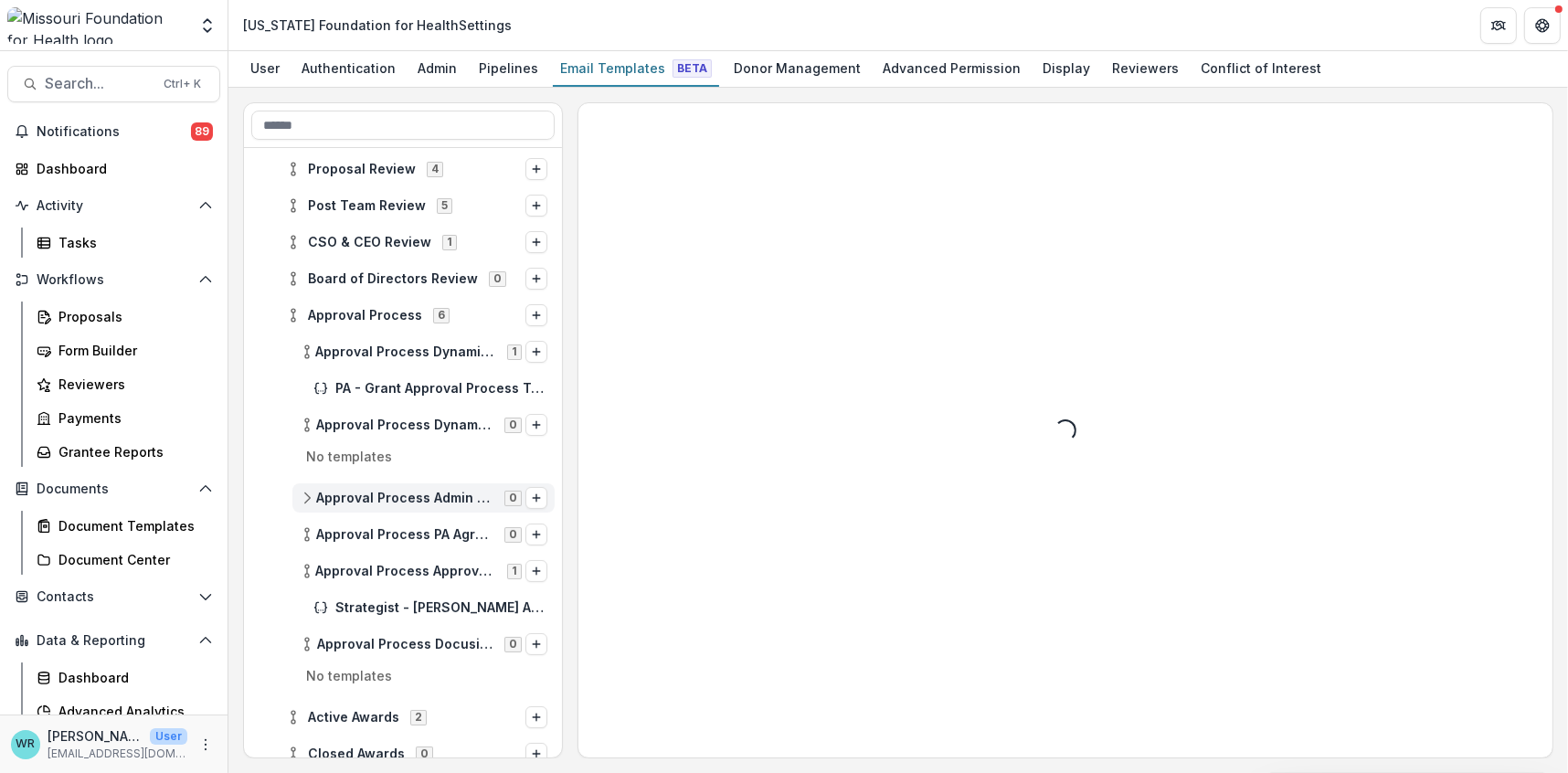
click at [304, 506] on div "Approval Process Admin Agreement Checklist 0" at bounding box center [423, 498] width 262 height 29
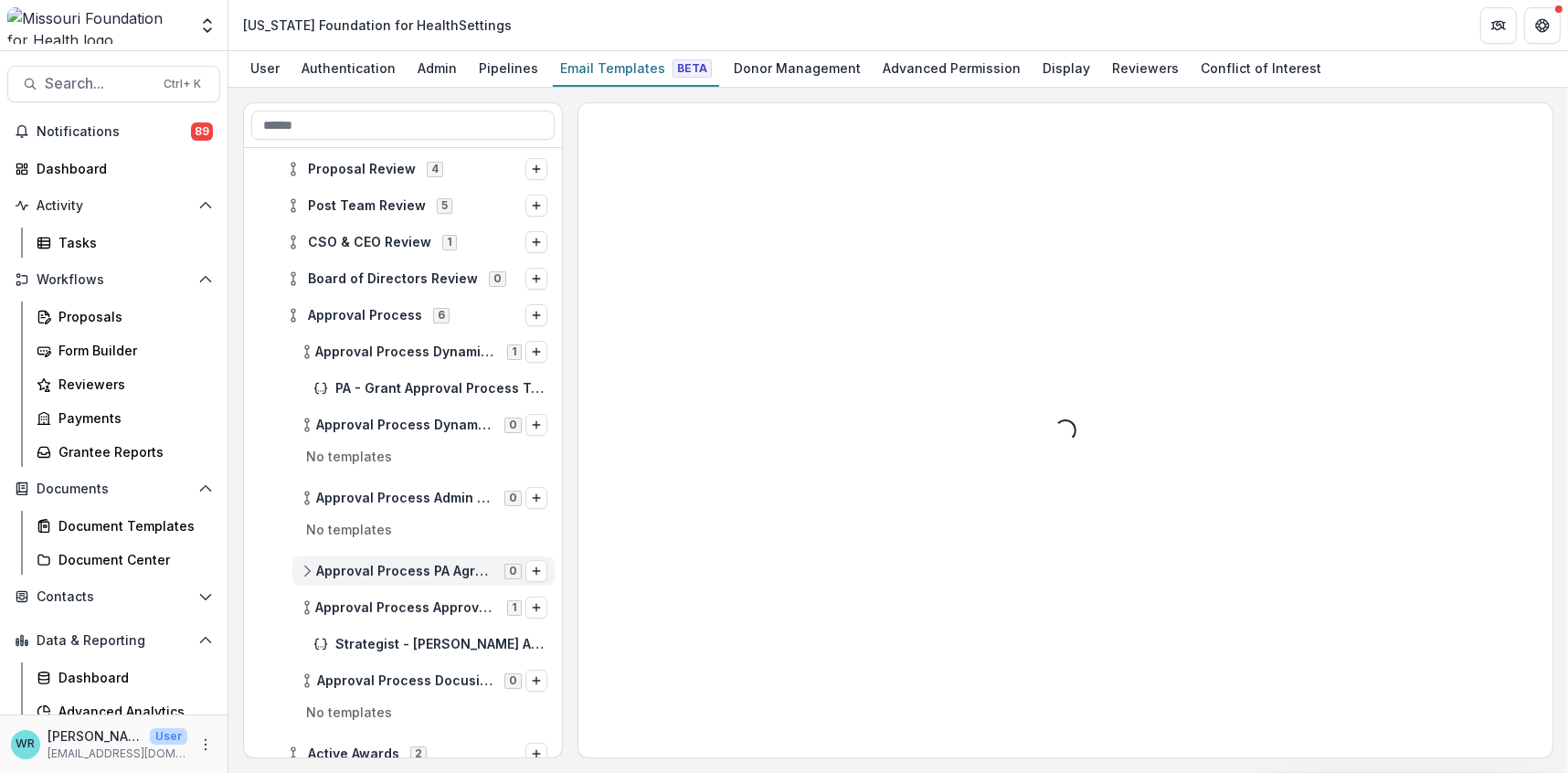
click at [306, 564] on icon at bounding box center [307, 571] width 15 height 15
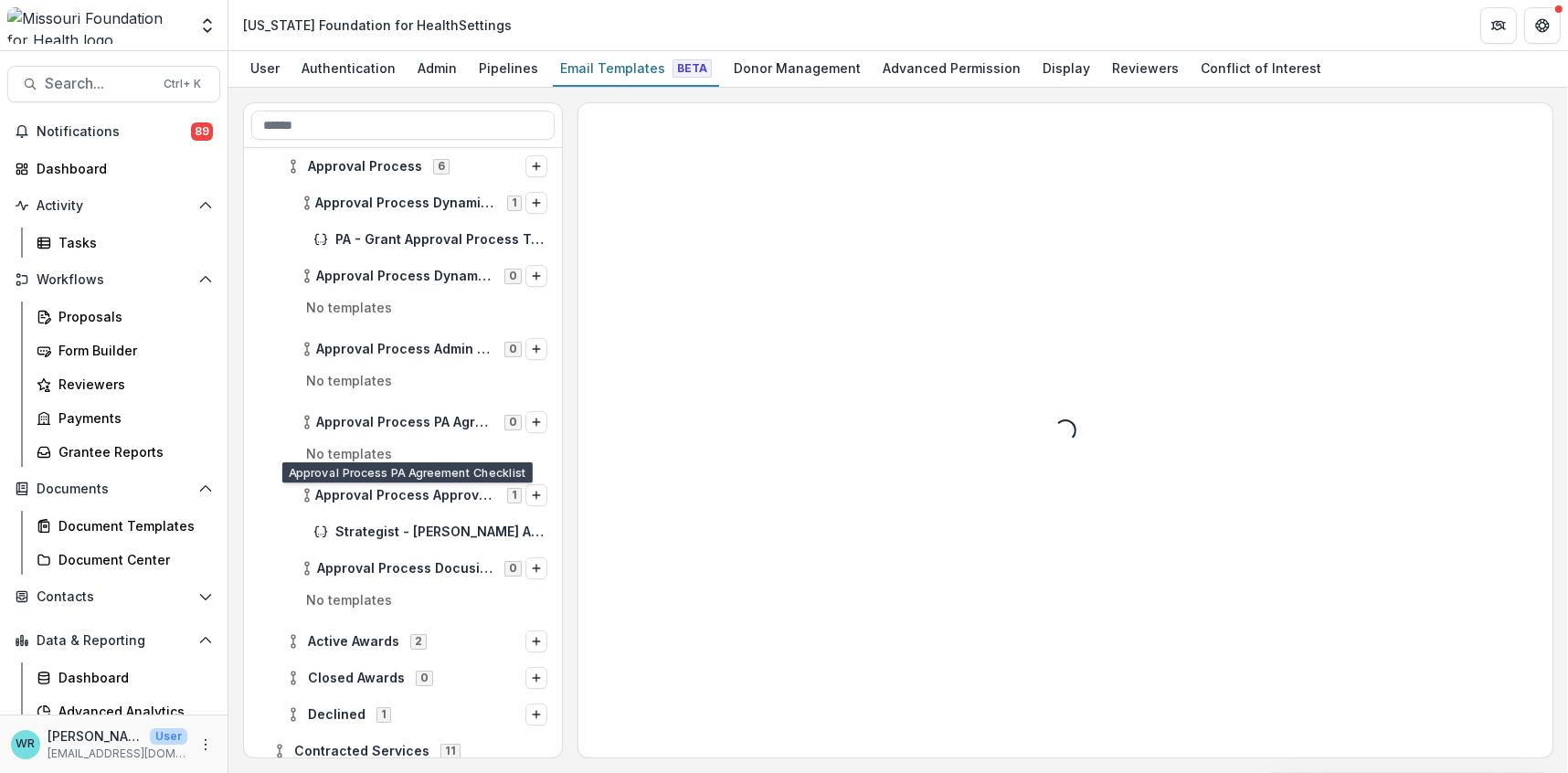
scroll to position [507, 0]
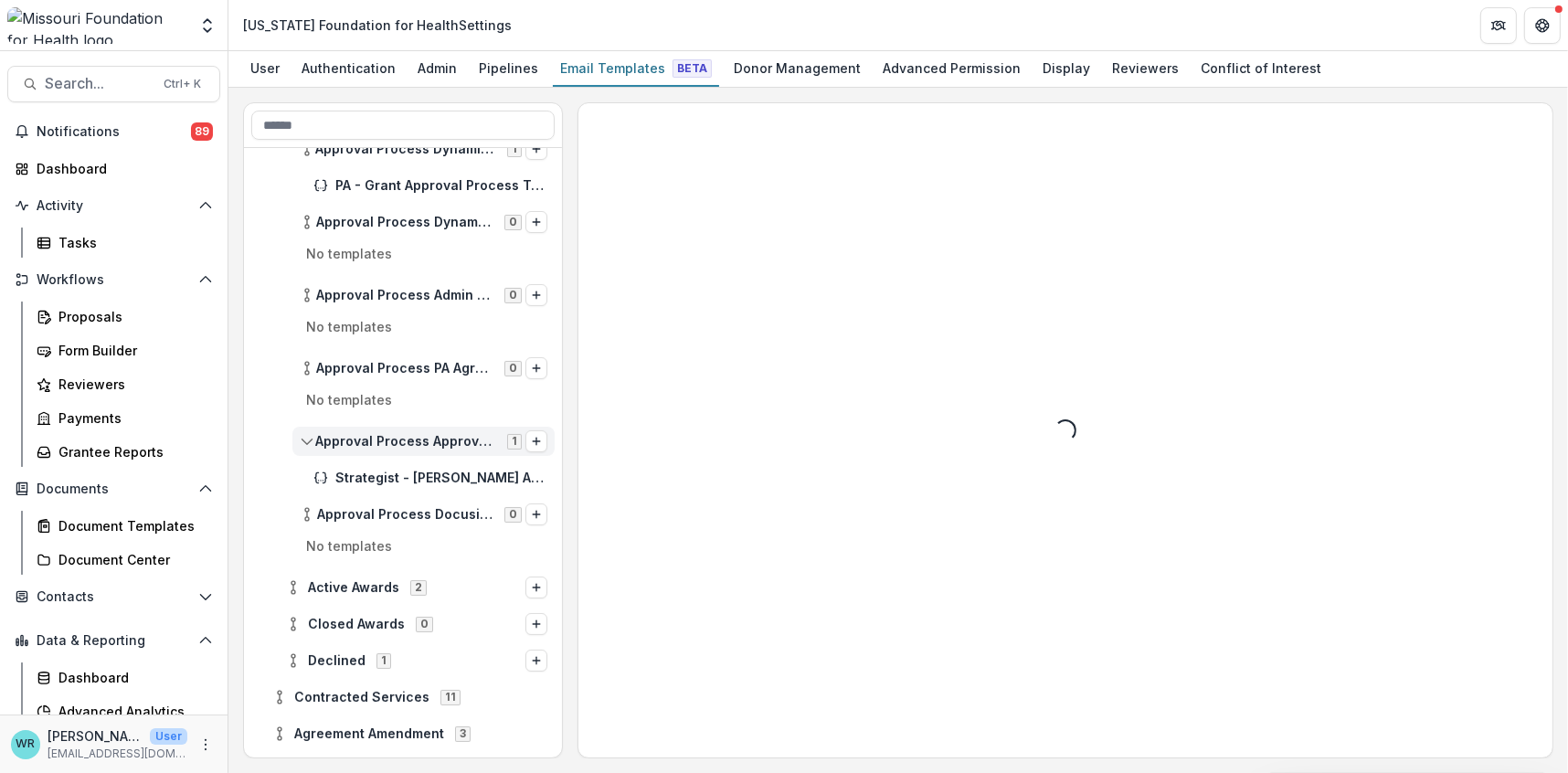
click at [310, 444] on icon at bounding box center [307, 442] width 15 height 15
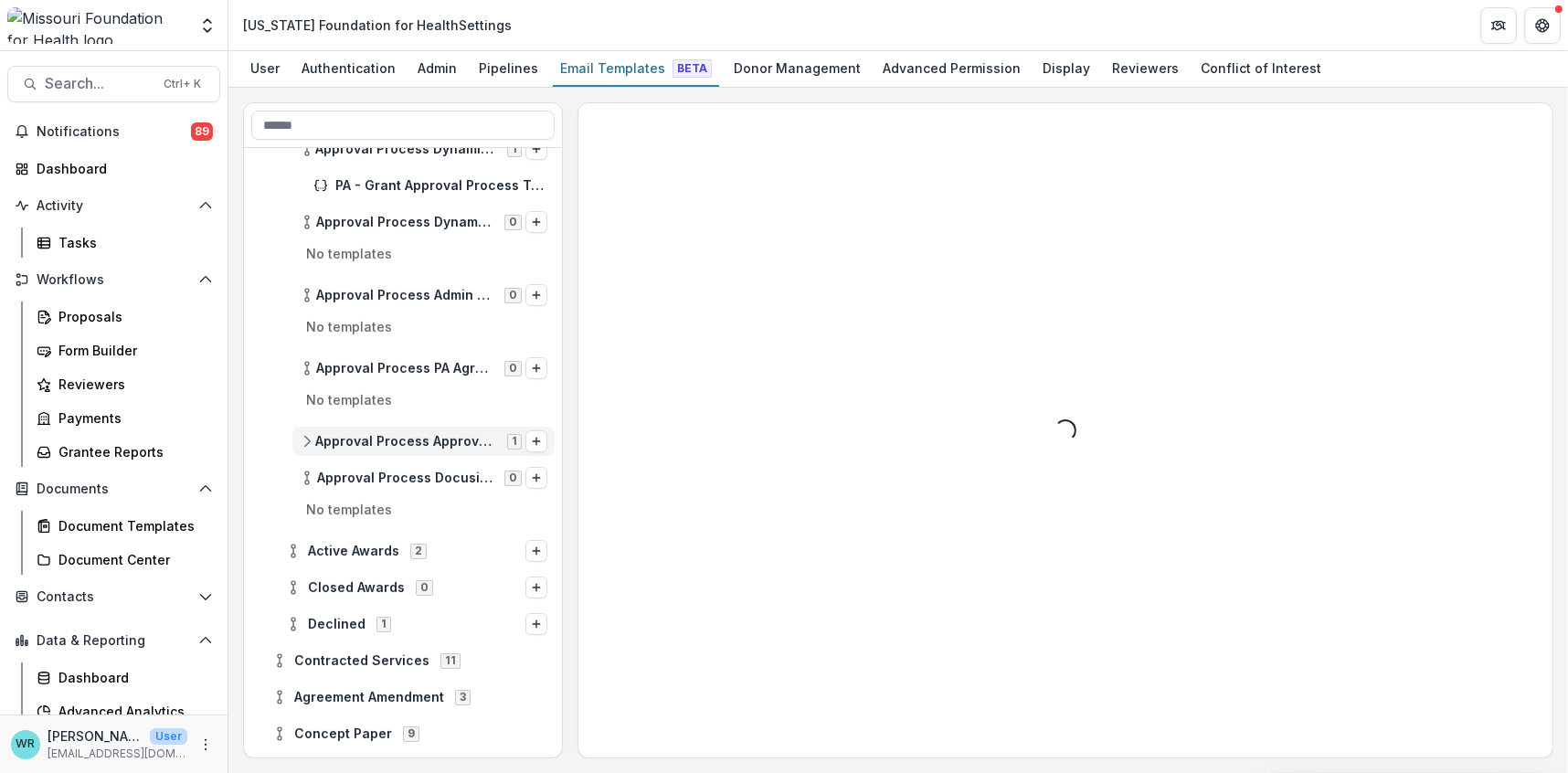
click at [310, 444] on icon at bounding box center [307, 442] width 15 height 15
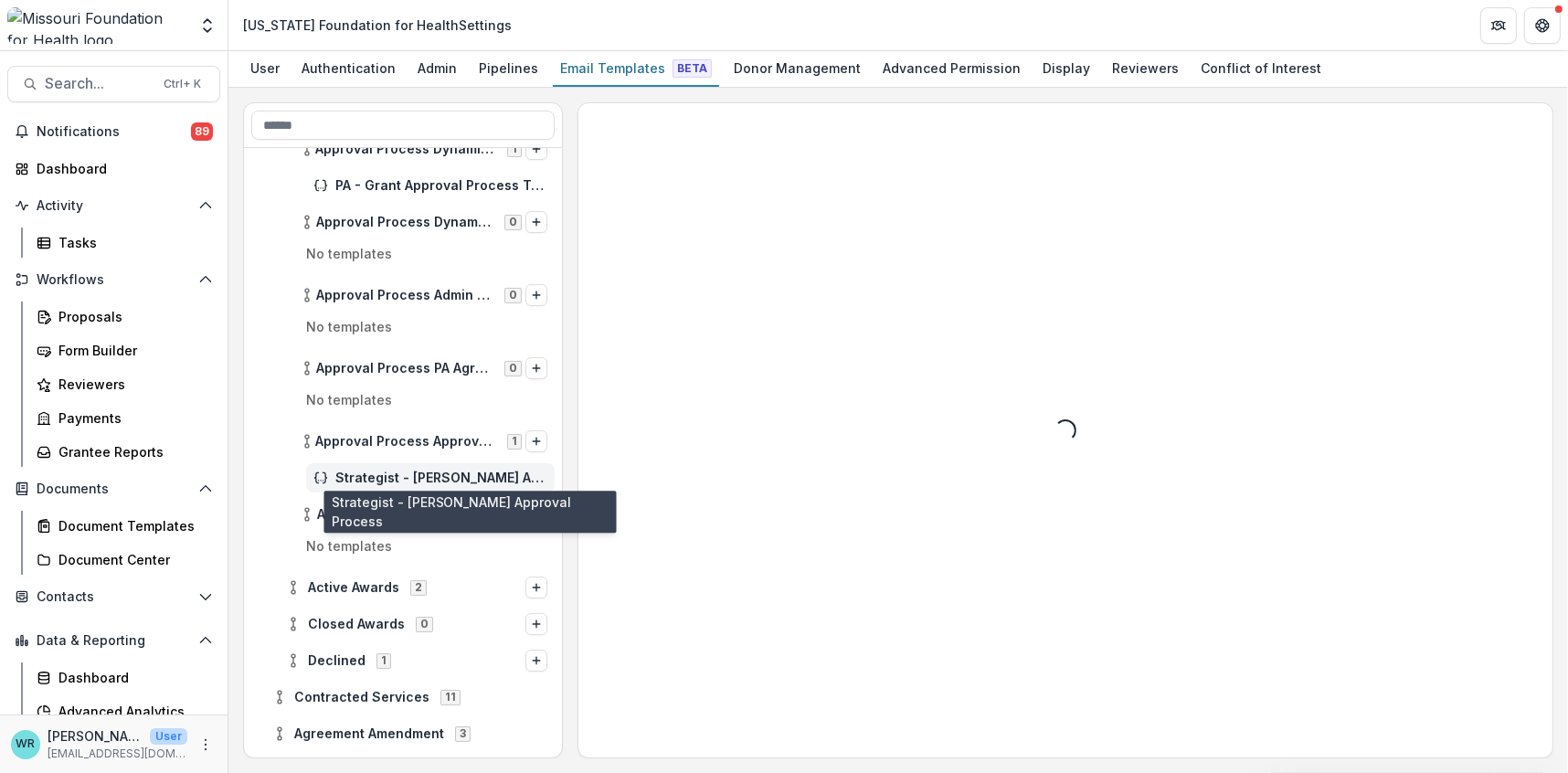
click at [413, 474] on span "Strategist - [PERSON_NAME] Approval Process" at bounding box center [441, 478] width 212 height 16
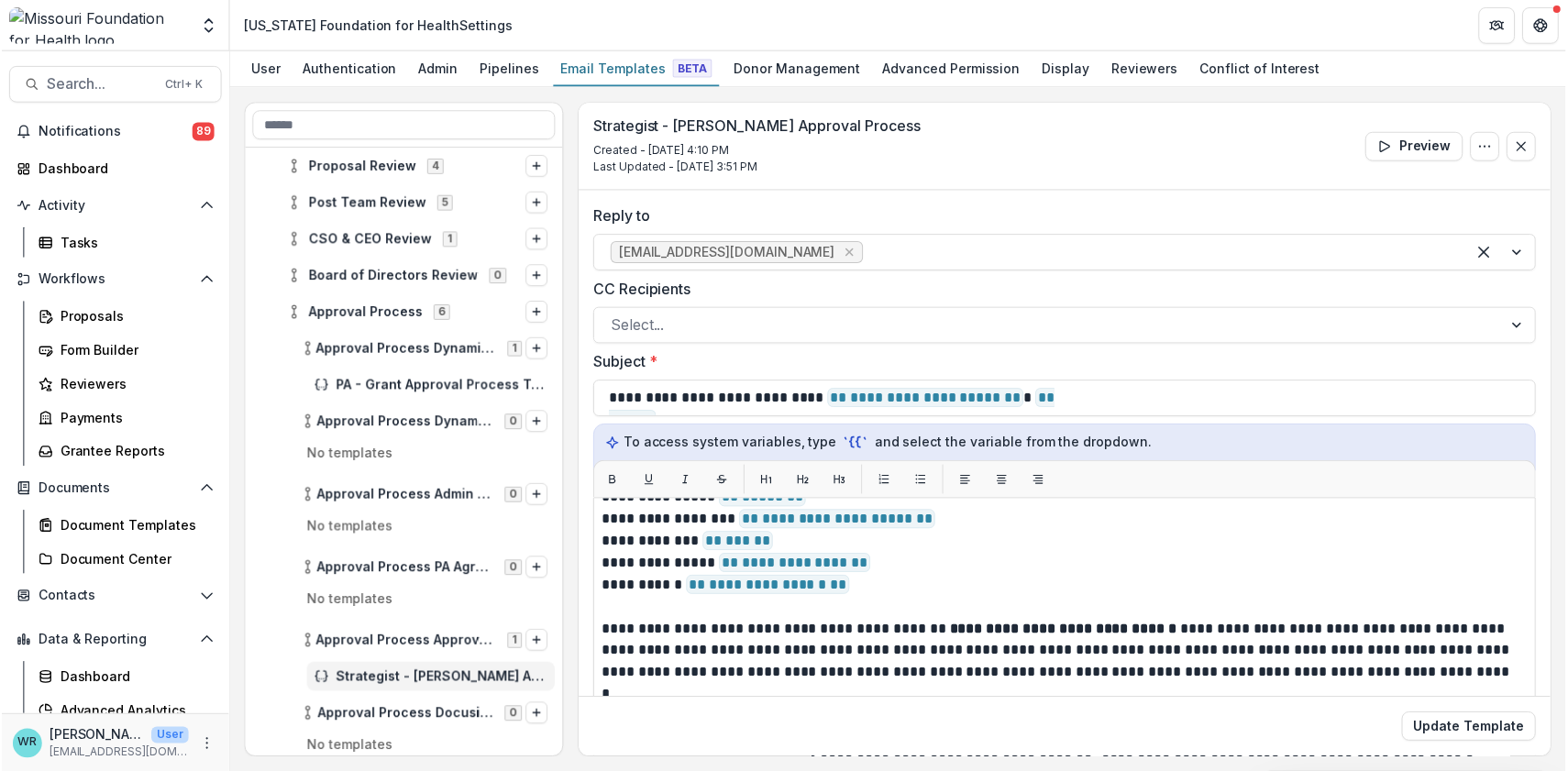
scroll to position [306, 0]
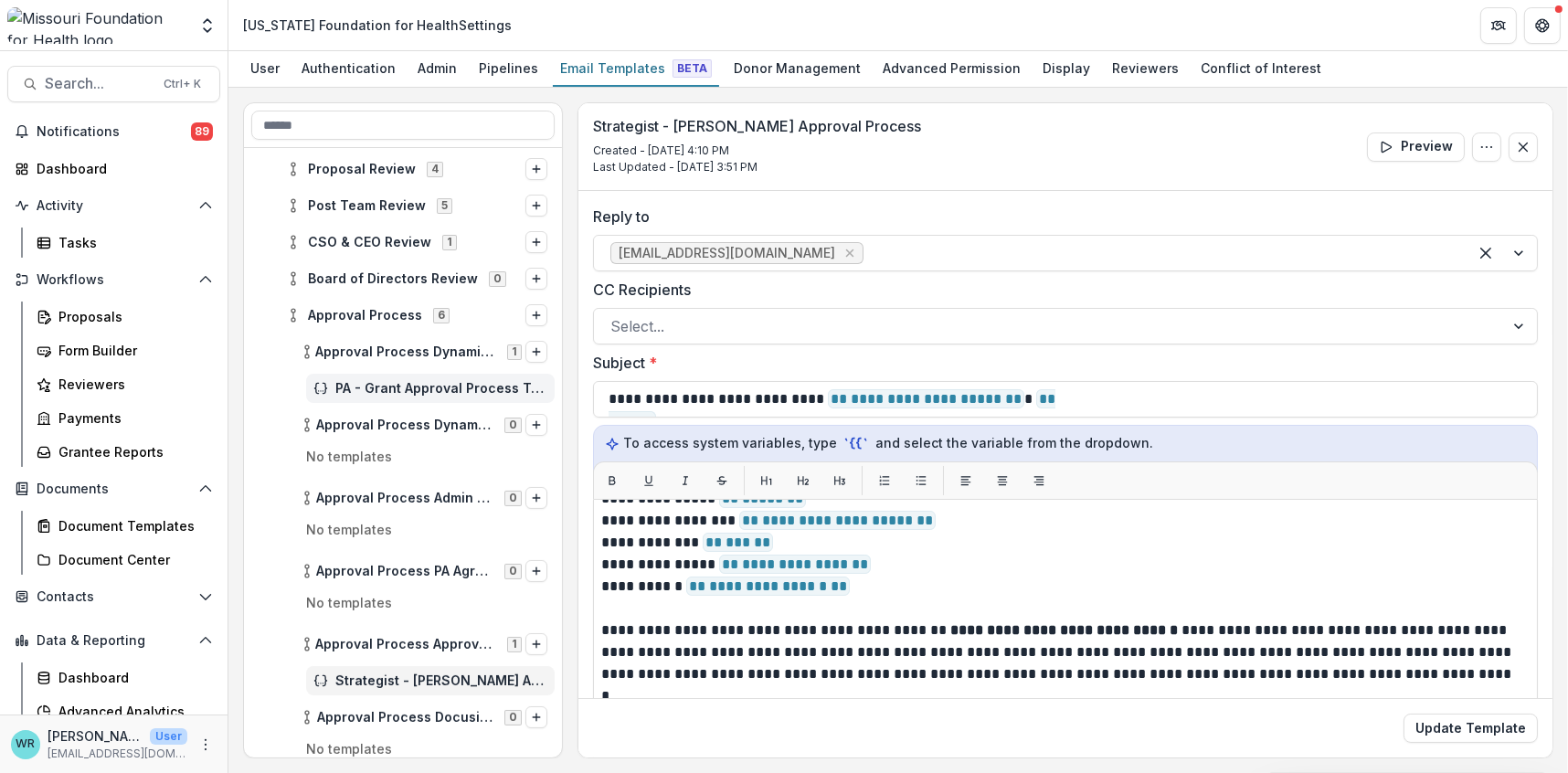
click at [406, 395] on div "PA - Grant Approval Process Tasks" at bounding box center [431, 388] width 248 height 29
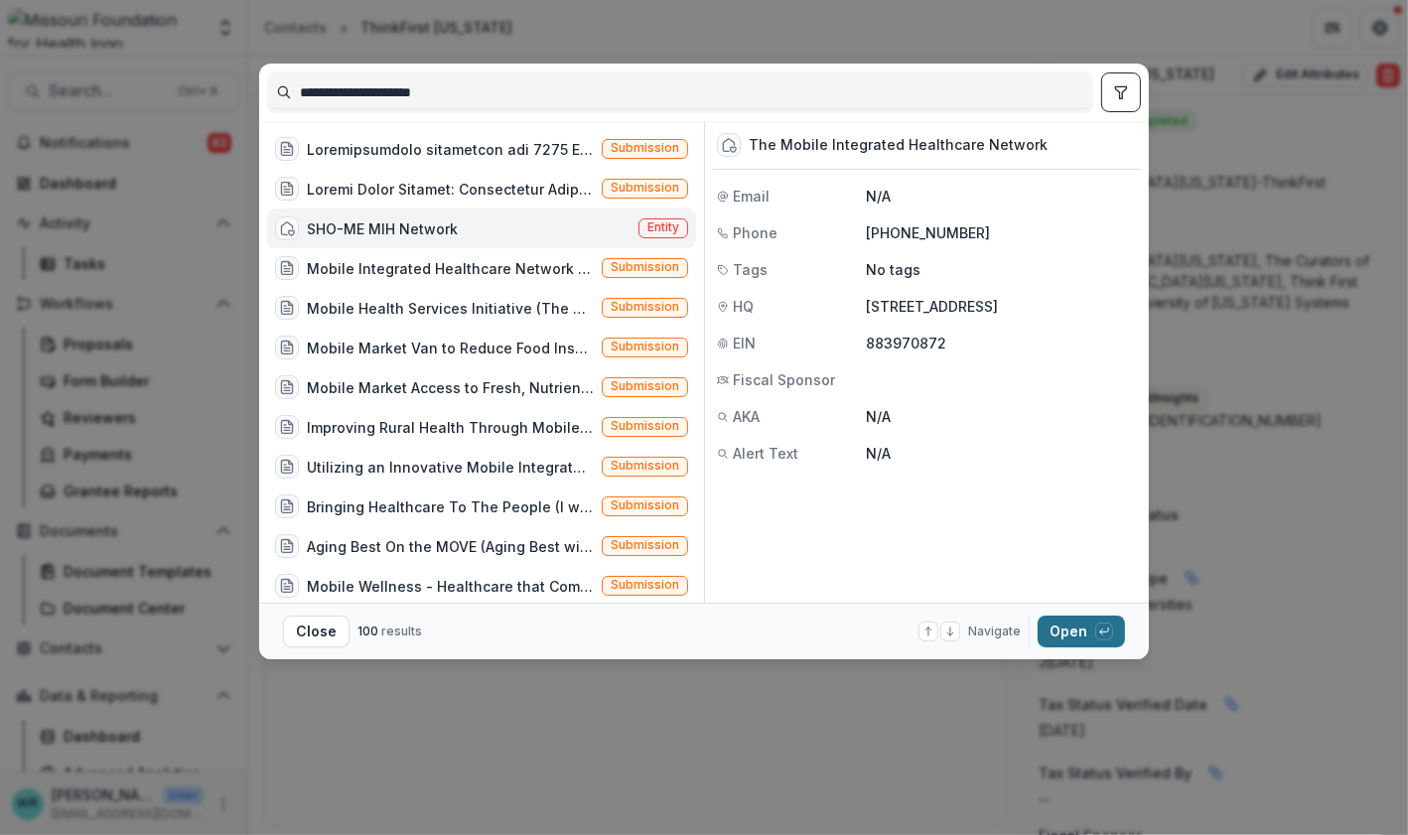
click at [1080, 627] on button "Open with enter key" at bounding box center [1081, 632] width 87 height 32
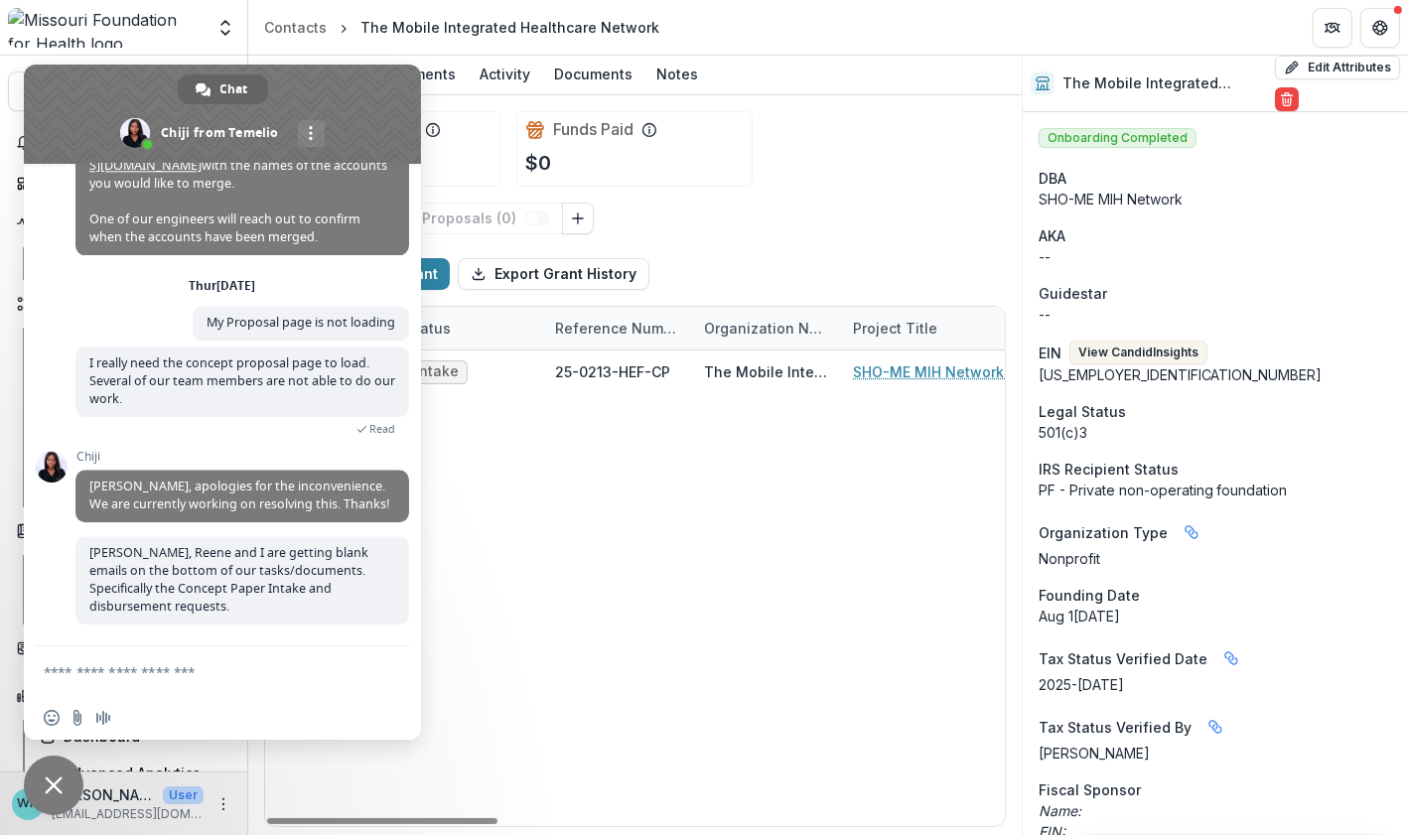
click at [64, 790] on span "Close chat" at bounding box center [54, 786] width 60 height 60
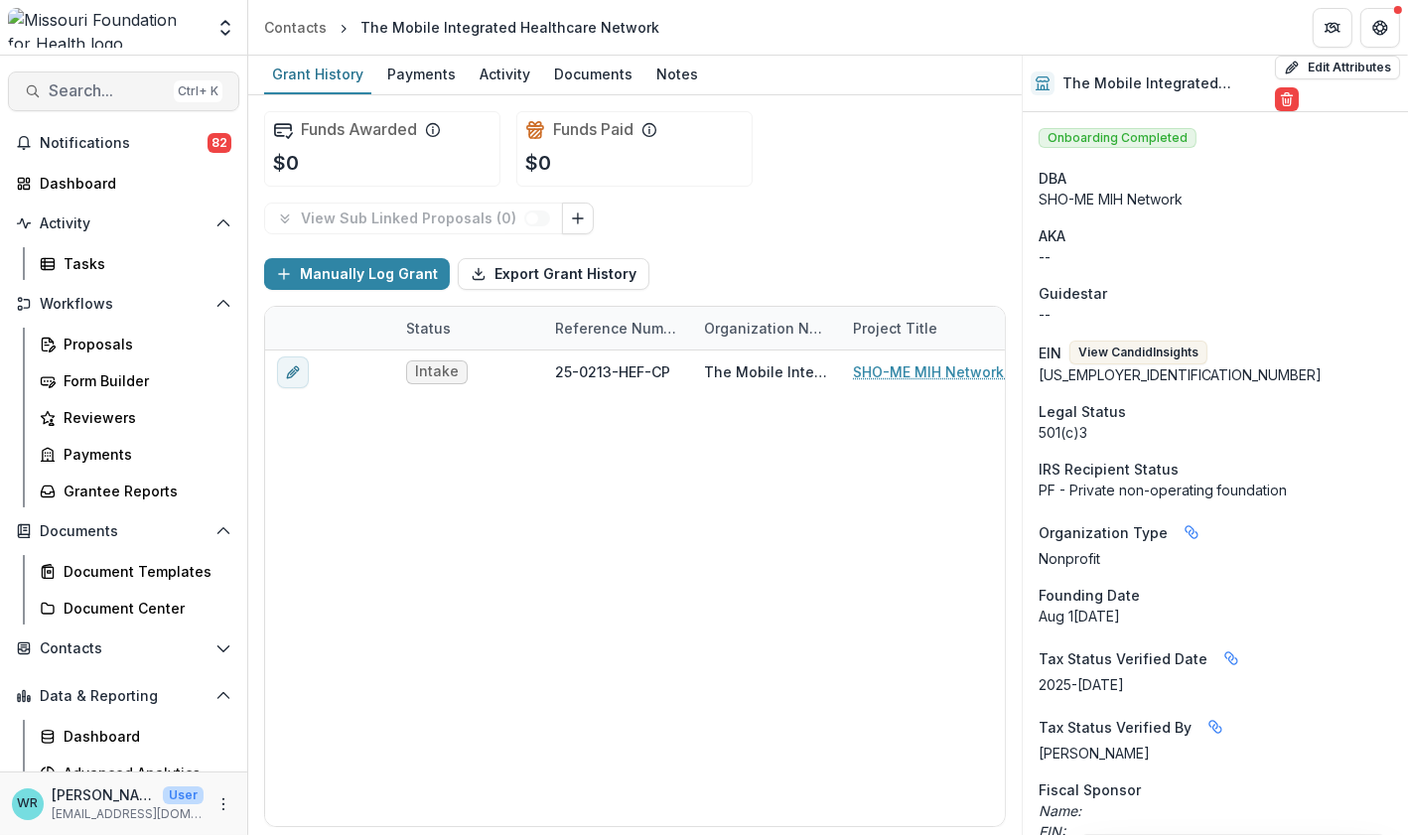
click at [115, 96] on span "Search..." at bounding box center [107, 90] width 117 height 19
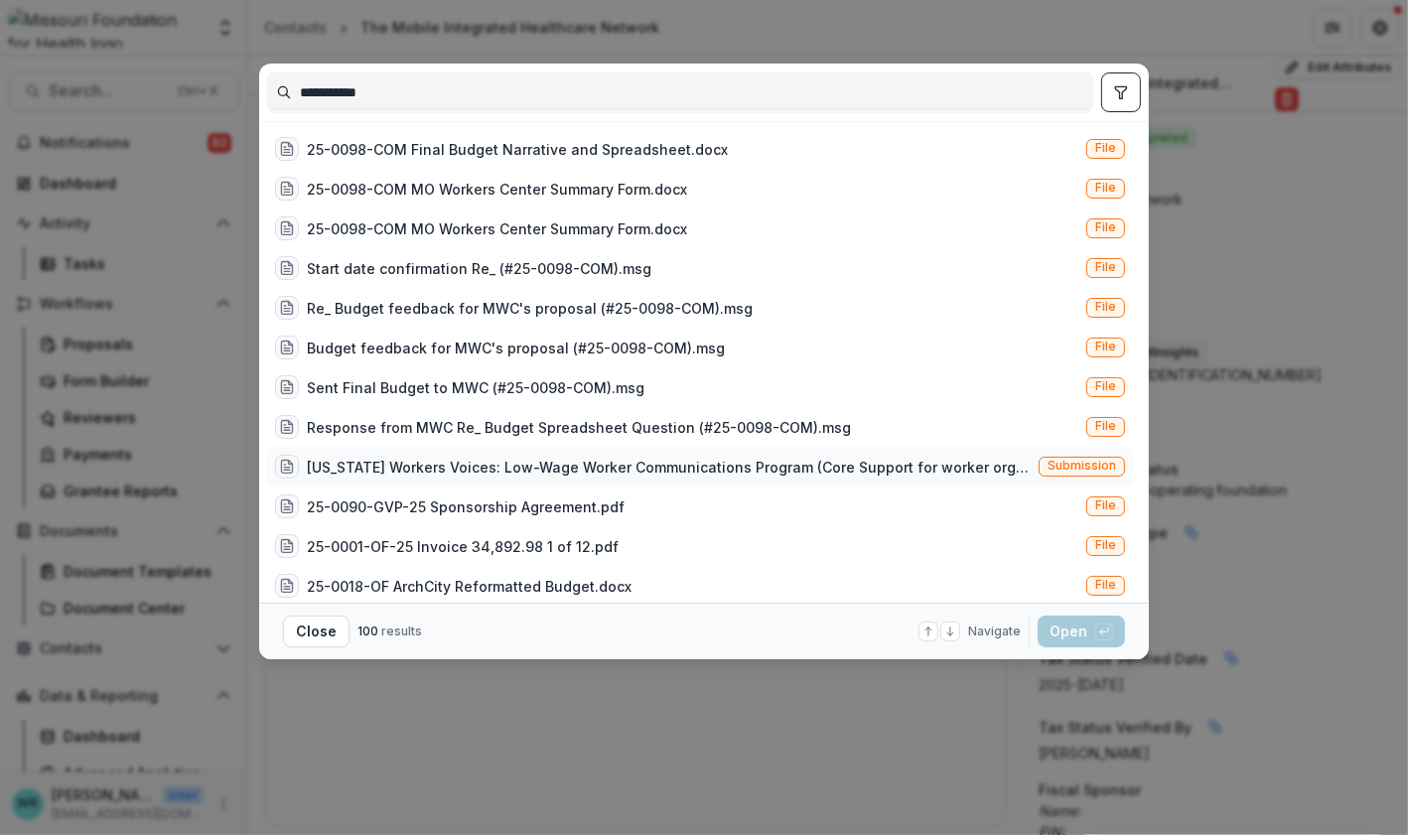
type input "**********"
click at [1042, 460] on span "Submission" at bounding box center [1082, 467] width 86 height 20
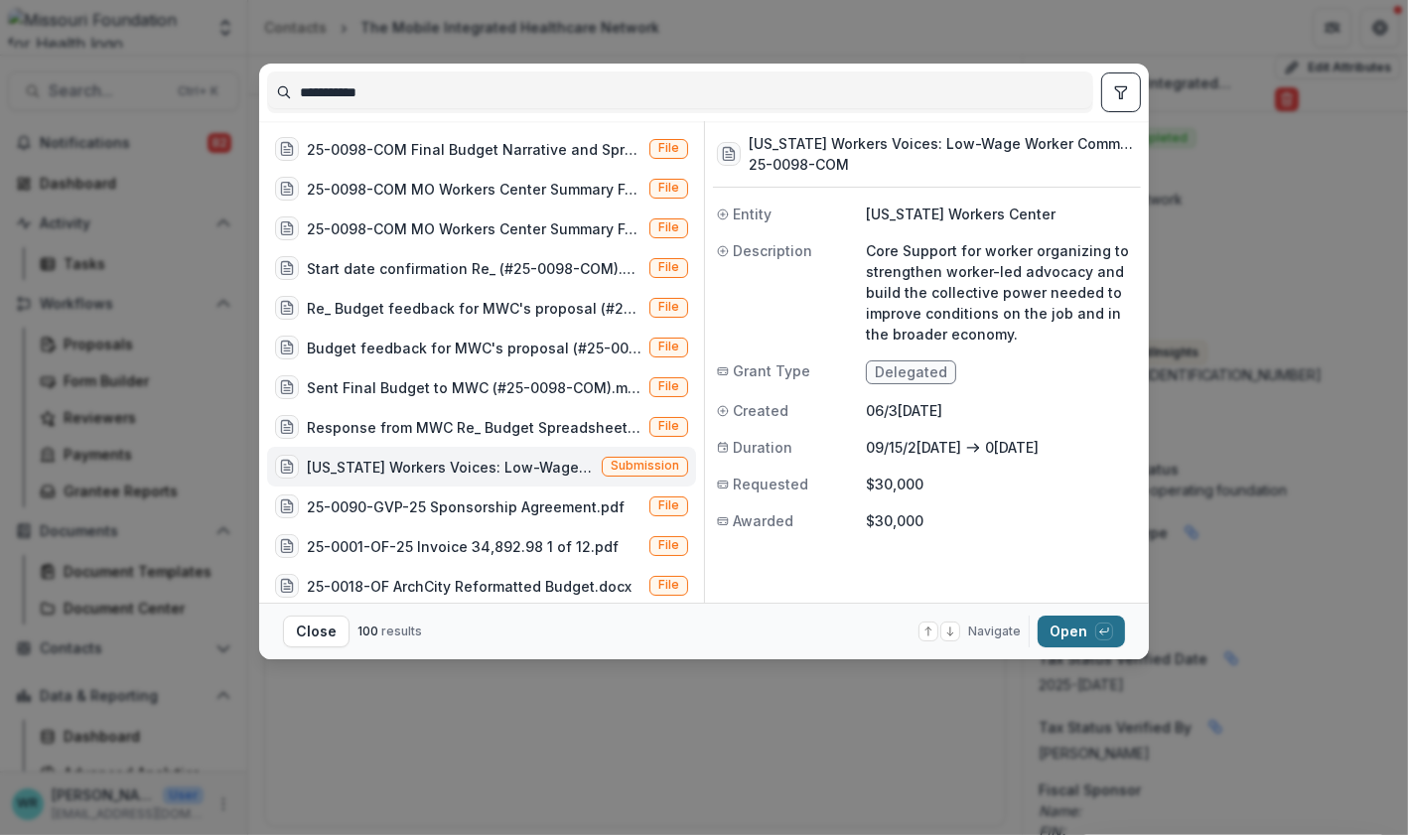
click at [1083, 641] on button "Open with enter key" at bounding box center [1081, 632] width 87 height 32
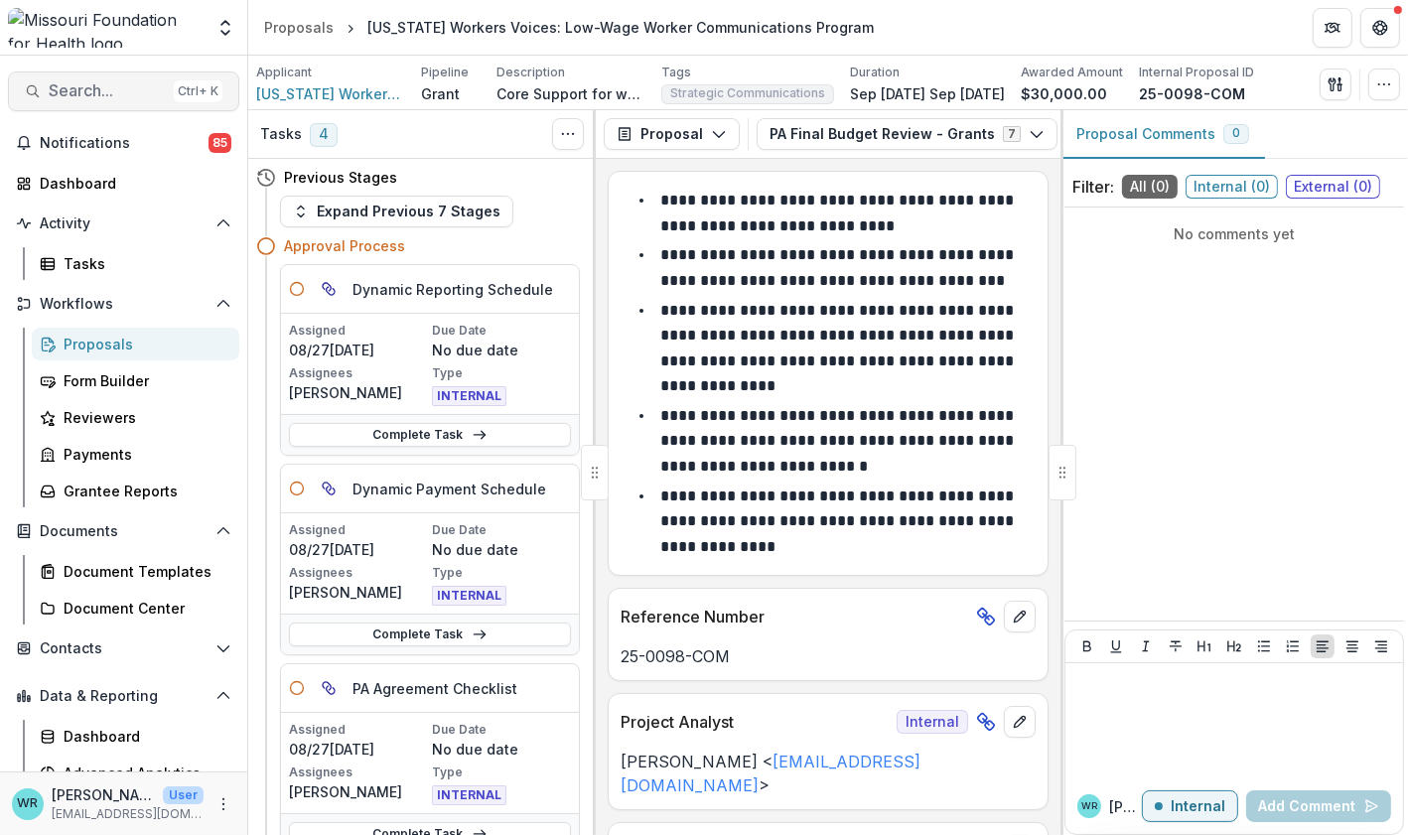
click at [125, 84] on span "Search..." at bounding box center [107, 90] width 117 height 19
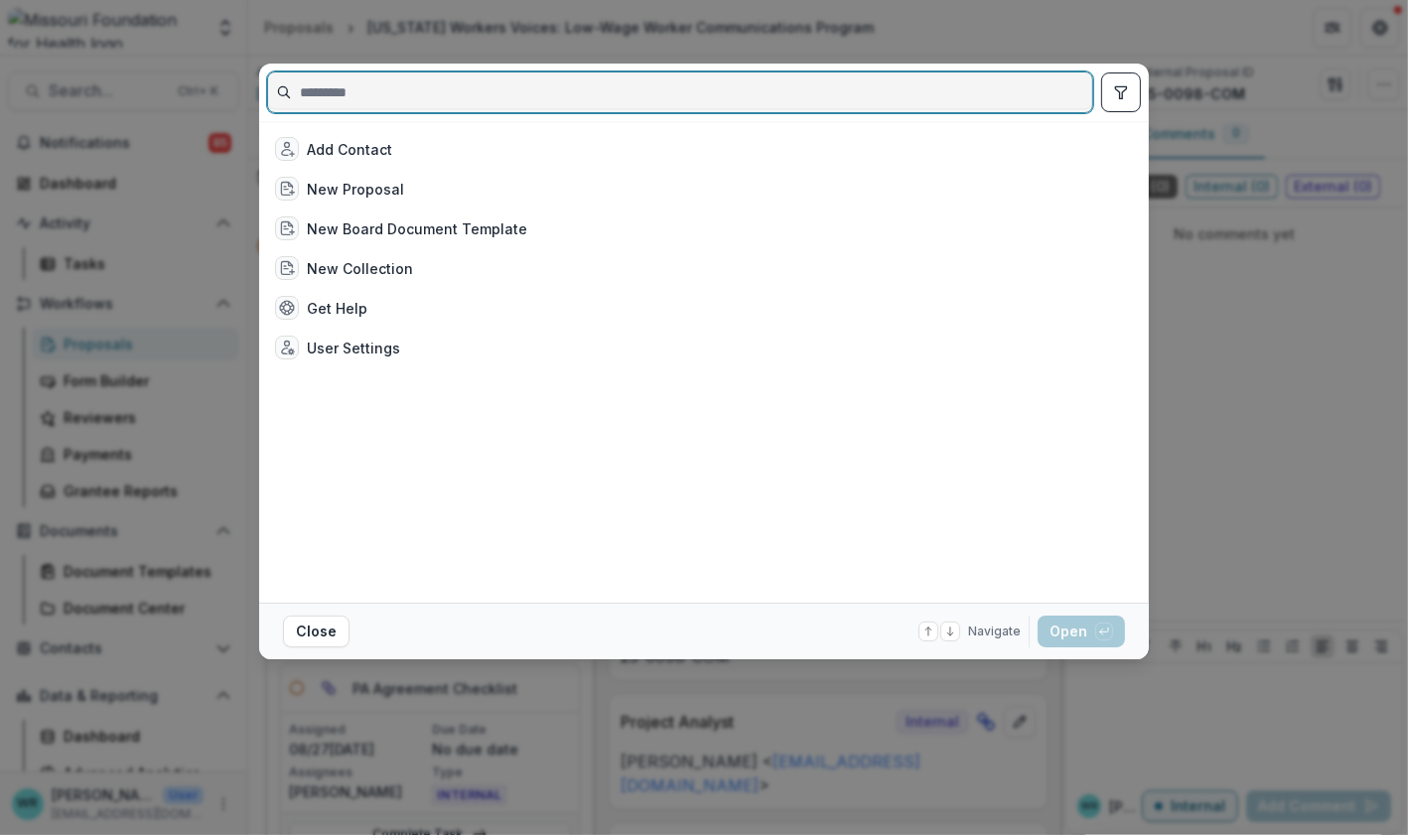
click at [487, 85] on input at bounding box center [680, 92] width 824 height 32
click at [447, 80] on input at bounding box center [680, 92] width 824 height 32
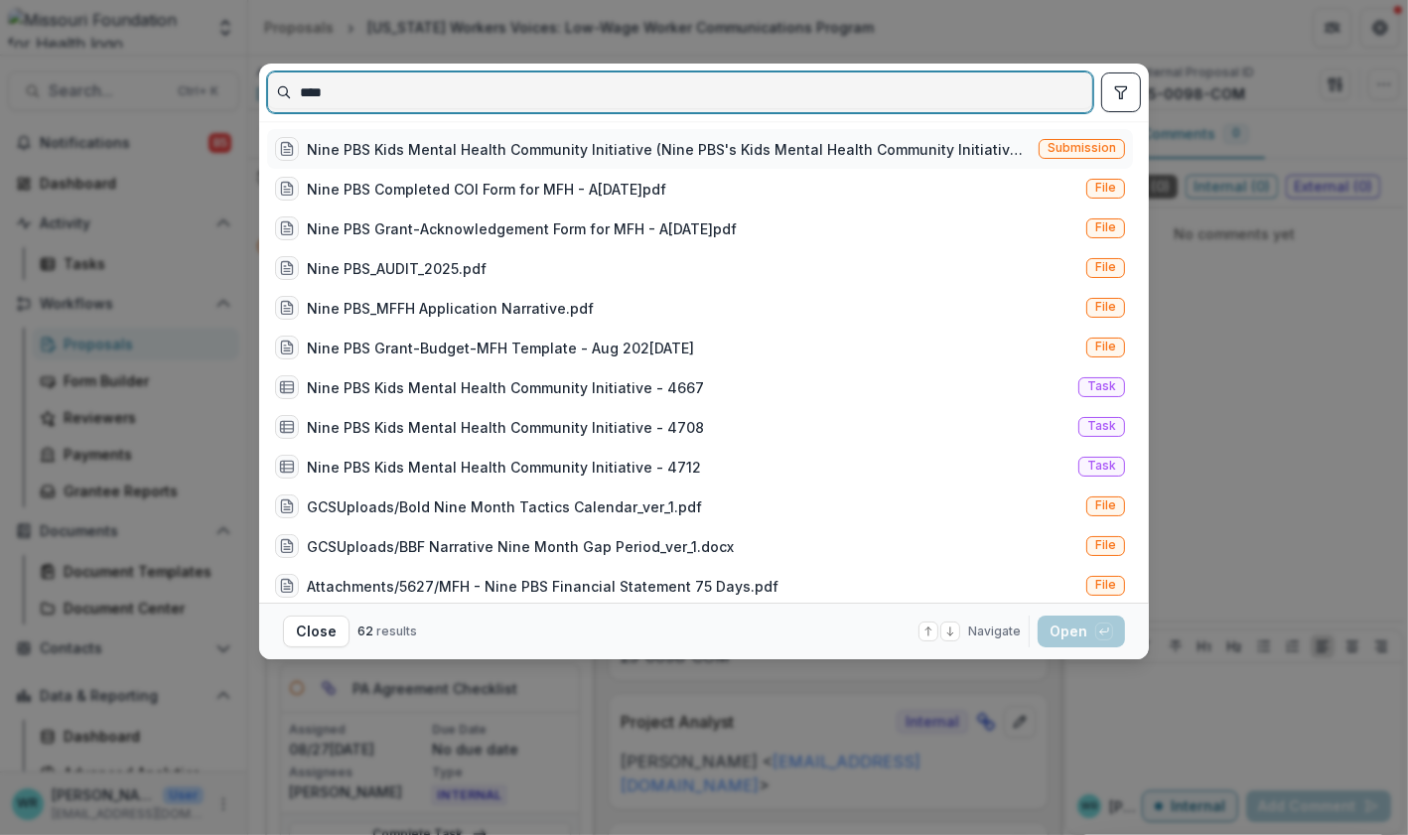
type input "****"
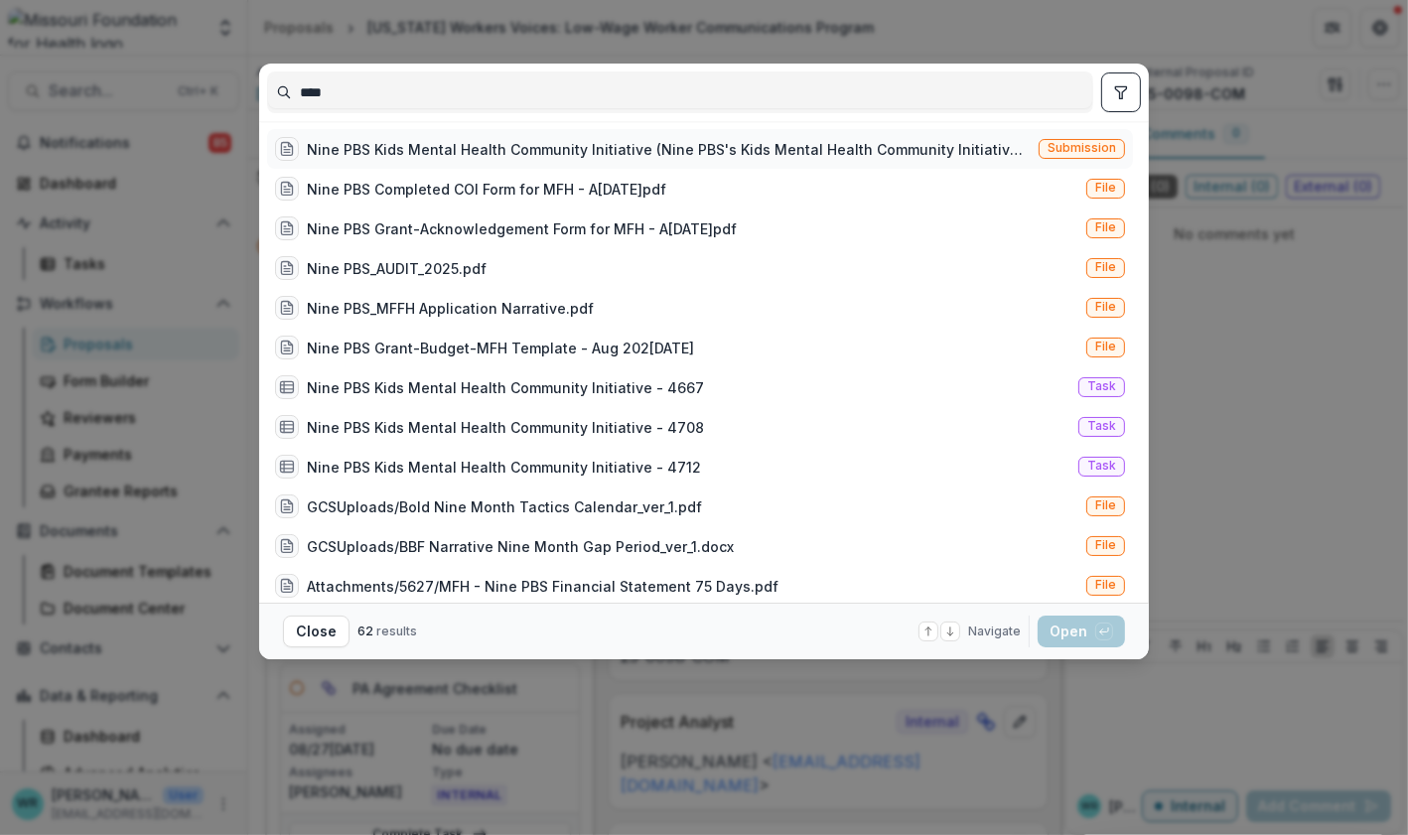
click at [522, 143] on div "Nine PBS Kids Mental Health Community Initiative (Nine PBS's Kids Mental Health…" at bounding box center [669, 149] width 724 height 21
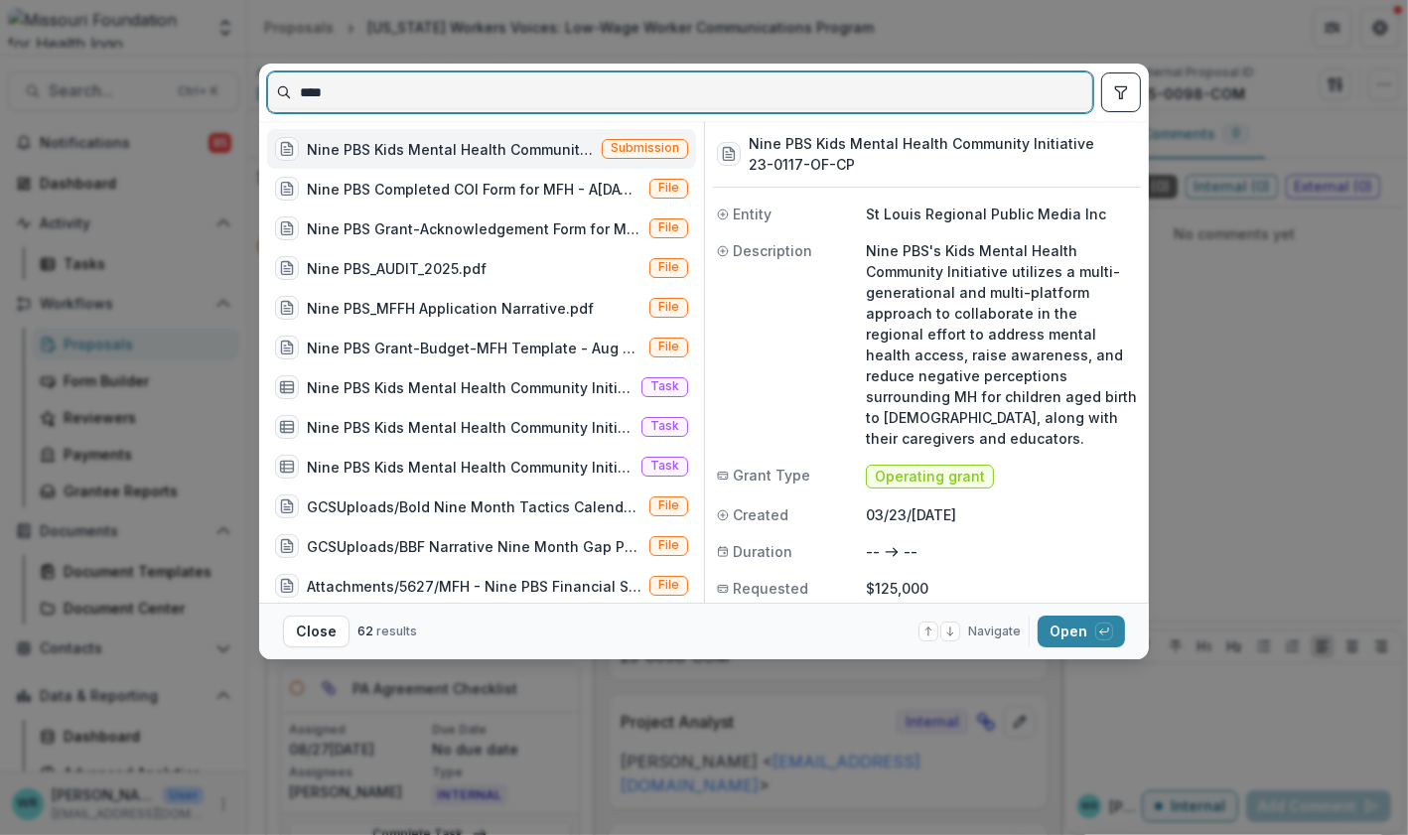
click at [409, 87] on input "****" at bounding box center [680, 92] width 824 height 32
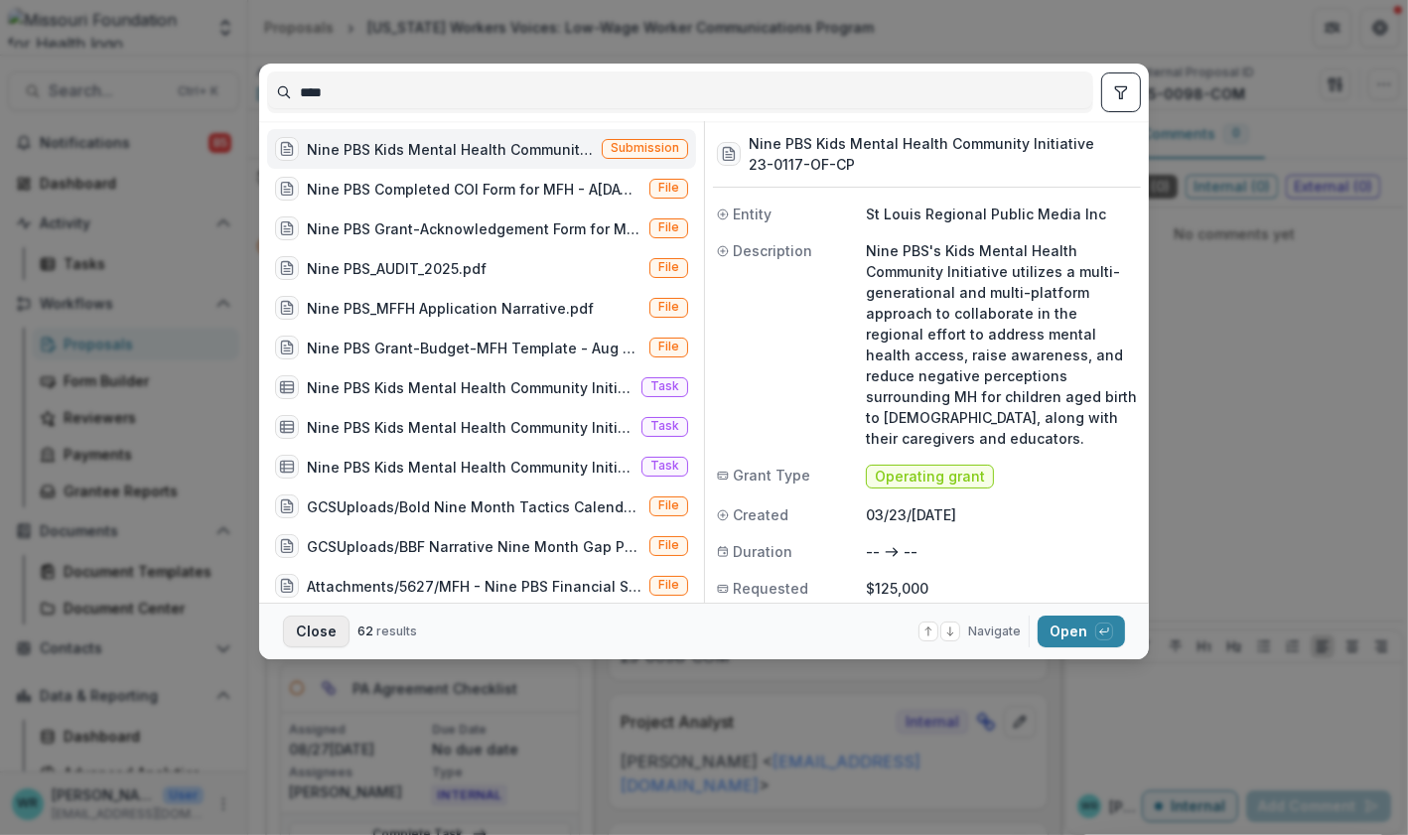
click at [315, 628] on button "Close" at bounding box center [316, 632] width 67 height 32
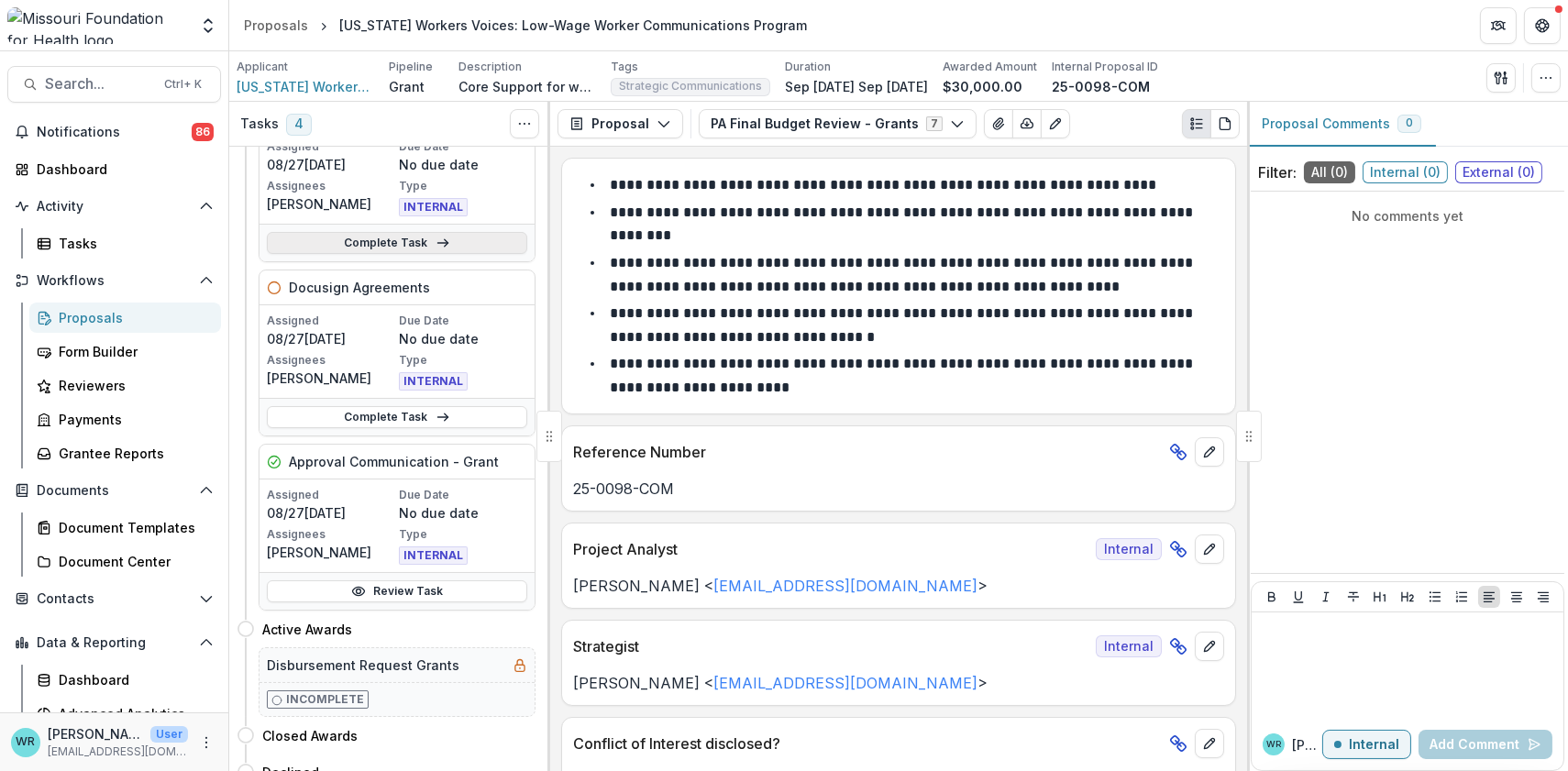
scroll to position [610, 0]
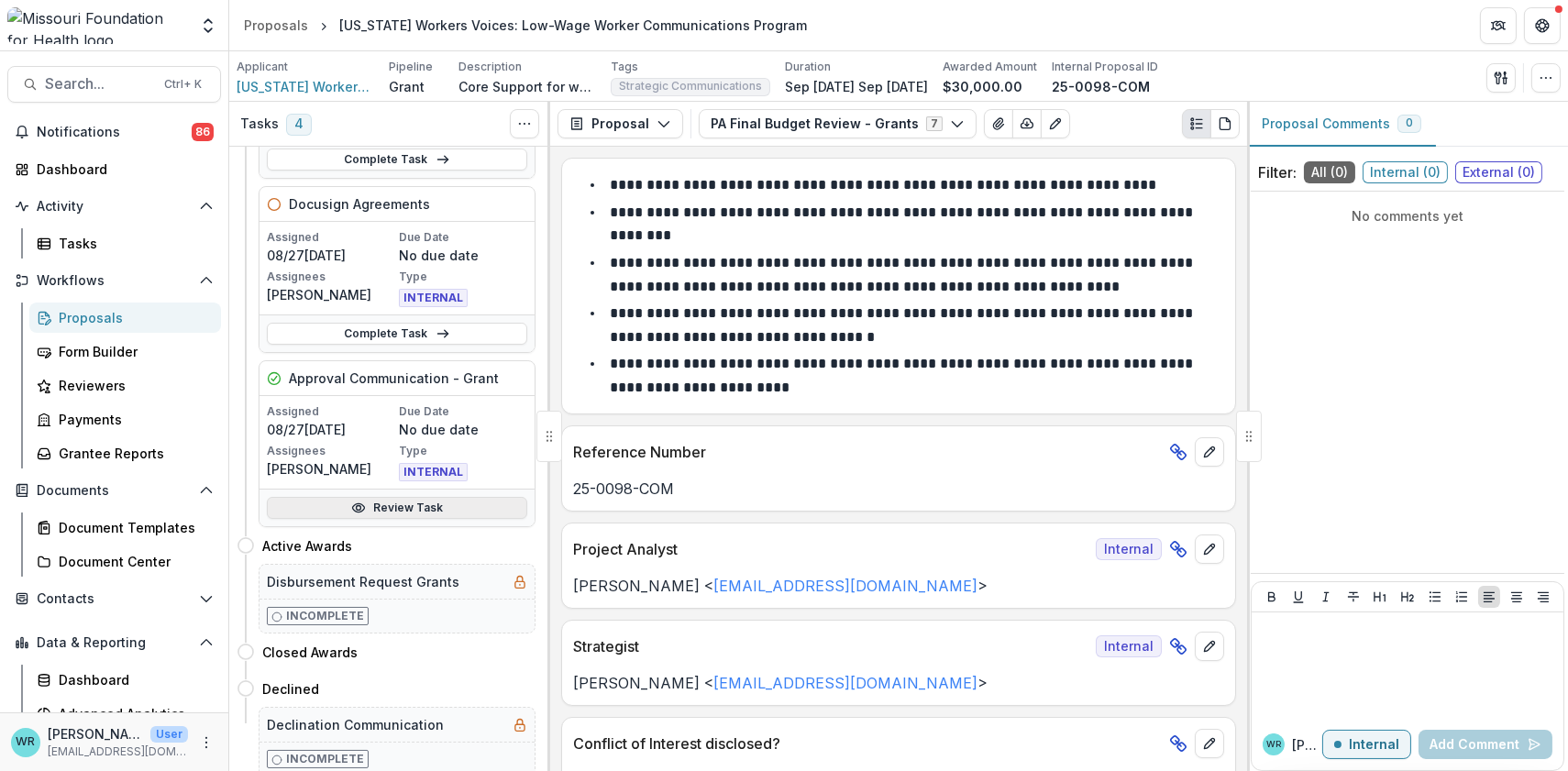
click at [421, 509] on link "Review Task" at bounding box center [397, 508] width 260 height 22
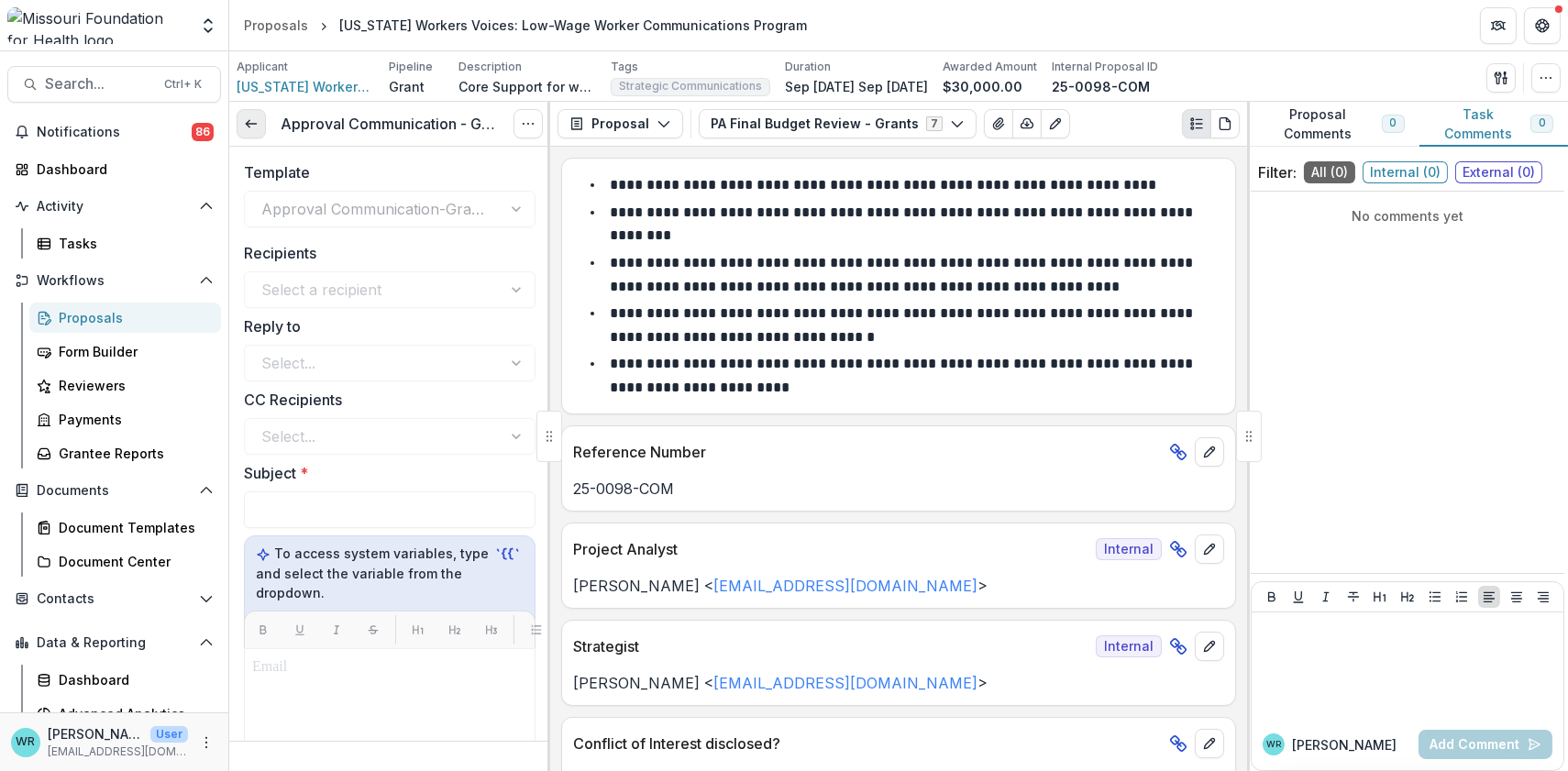
click at [263, 134] on link at bounding box center [251, 124] width 30 height 30
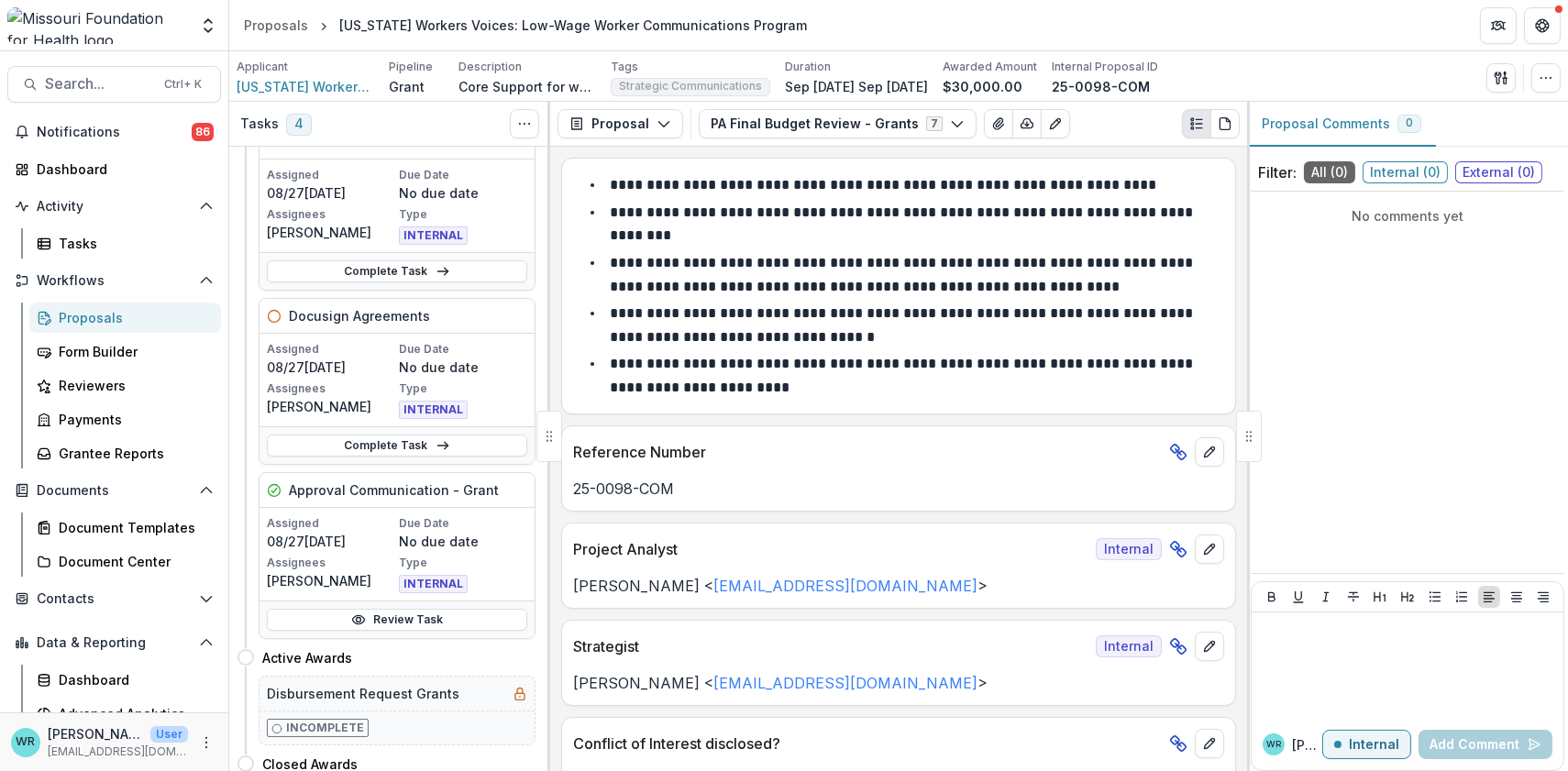
scroll to position [614, 0]
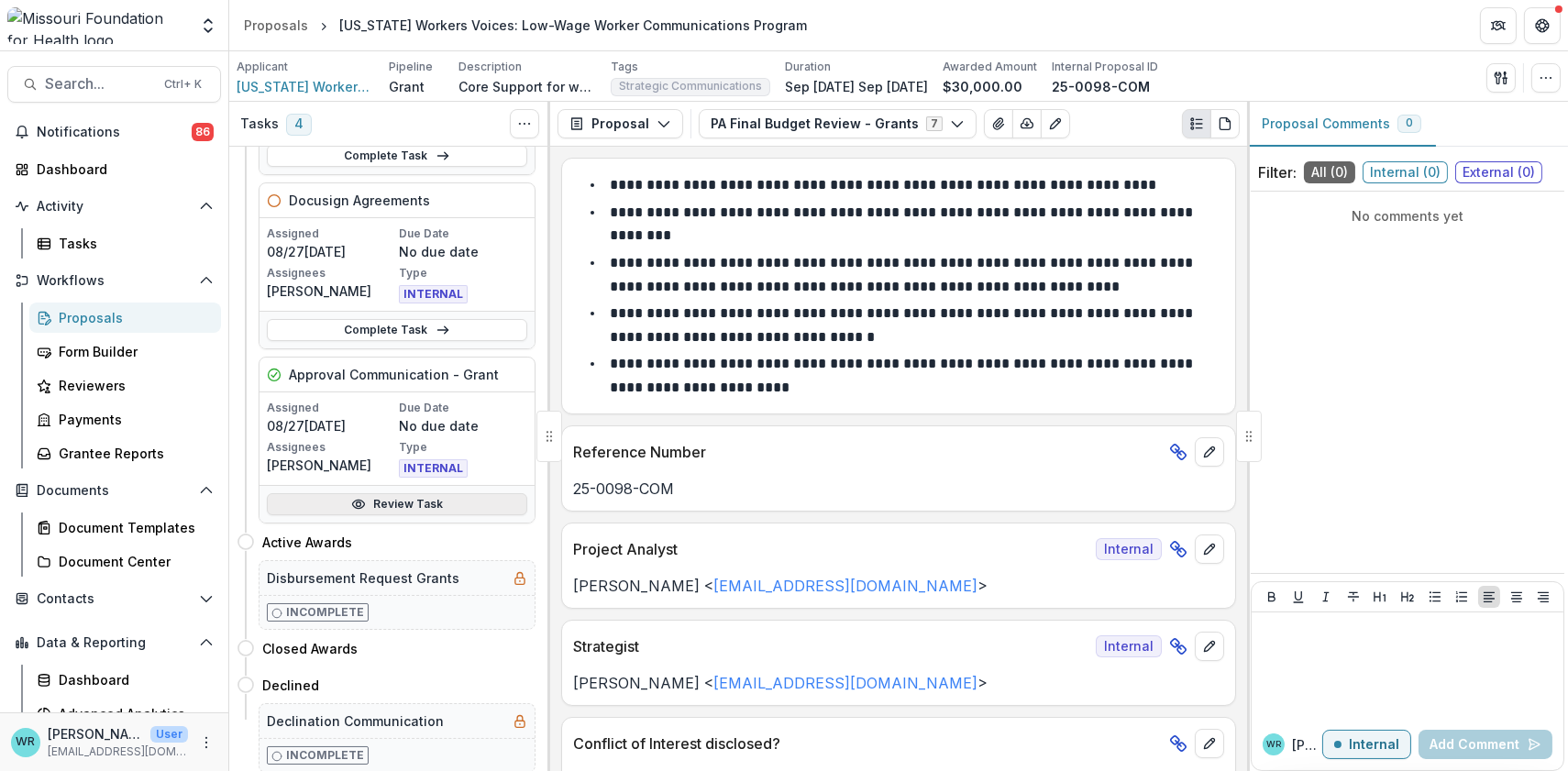
click at [436, 512] on link "Review Task" at bounding box center [397, 504] width 260 height 22
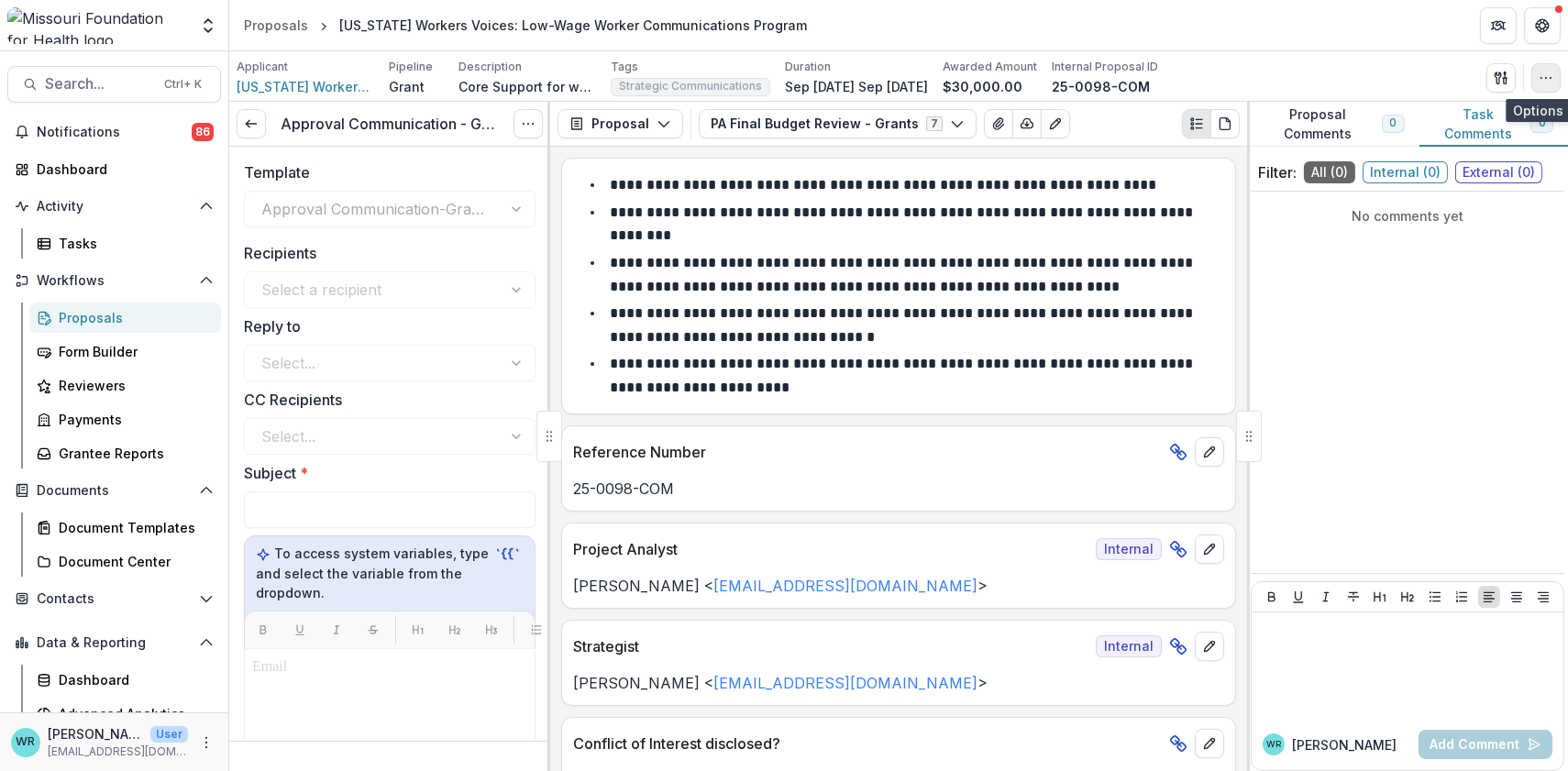
click at [1299, 85] on button "button" at bounding box center [1546, 78] width 30 height 30
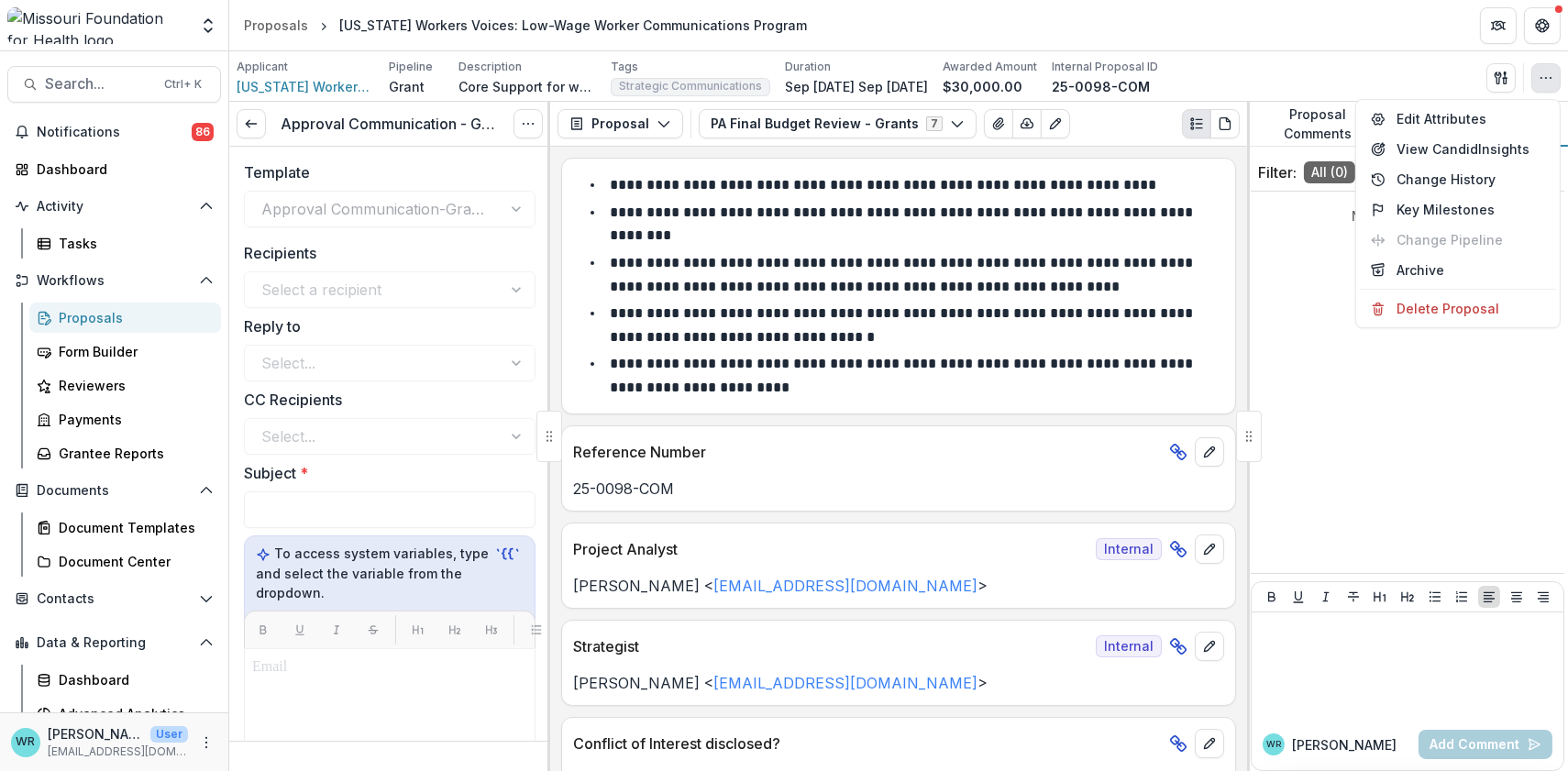
click at [1299, 60] on div "Applicant Missouri Workers Center Pipeline Grant Description Core Support for w…" at bounding box center [899, 78] width 1324 height 38
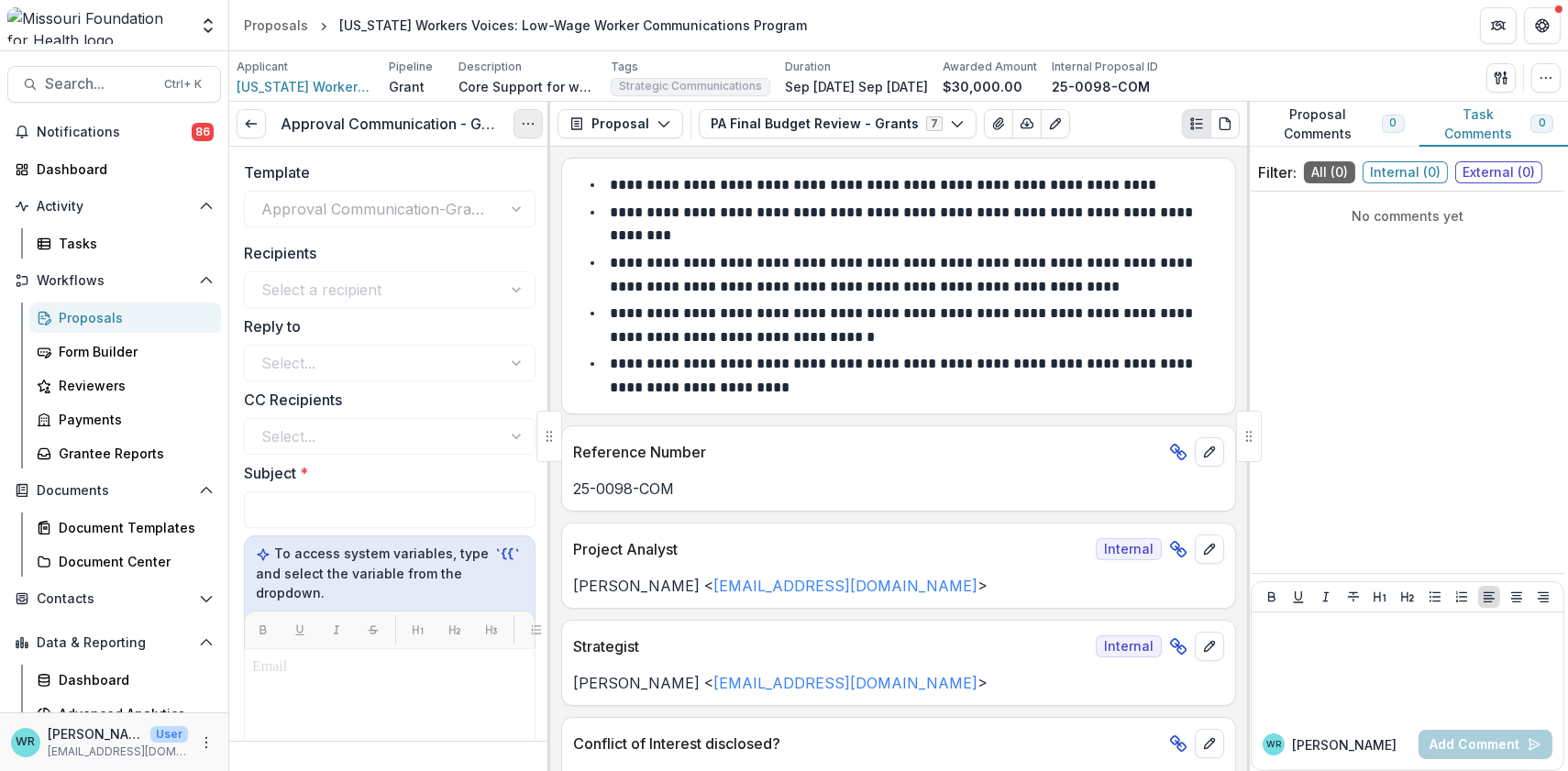
click at [519, 124] on button "Options" at bounding box center [528, 124] width 30 height 30
click at [444, 162] on link "View task" at bounding box center [440, 165] width 197 height 30
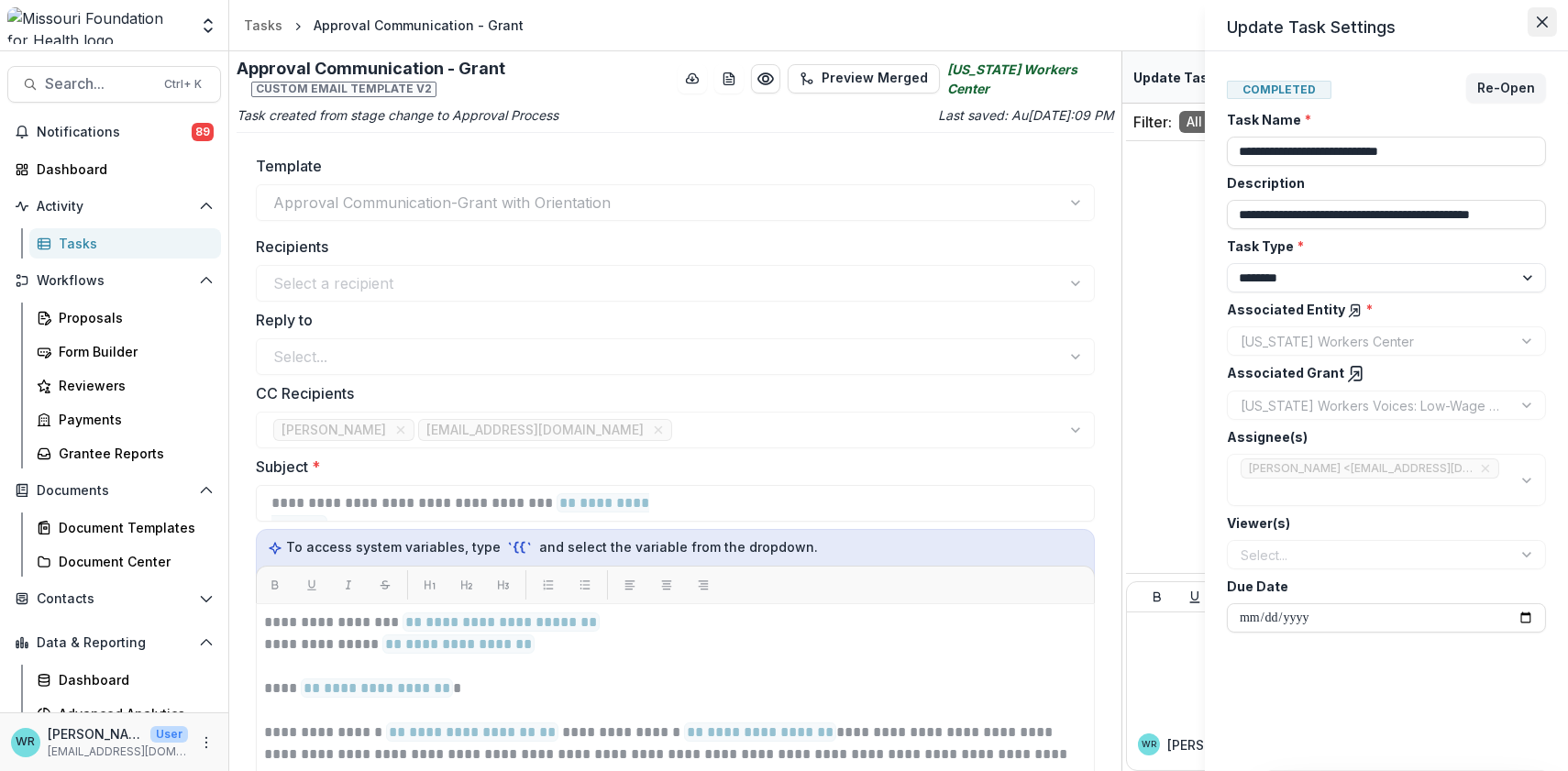
click at [1299, 21] on icon "Close" at bounding box center [1542, 22] width 11 height 11
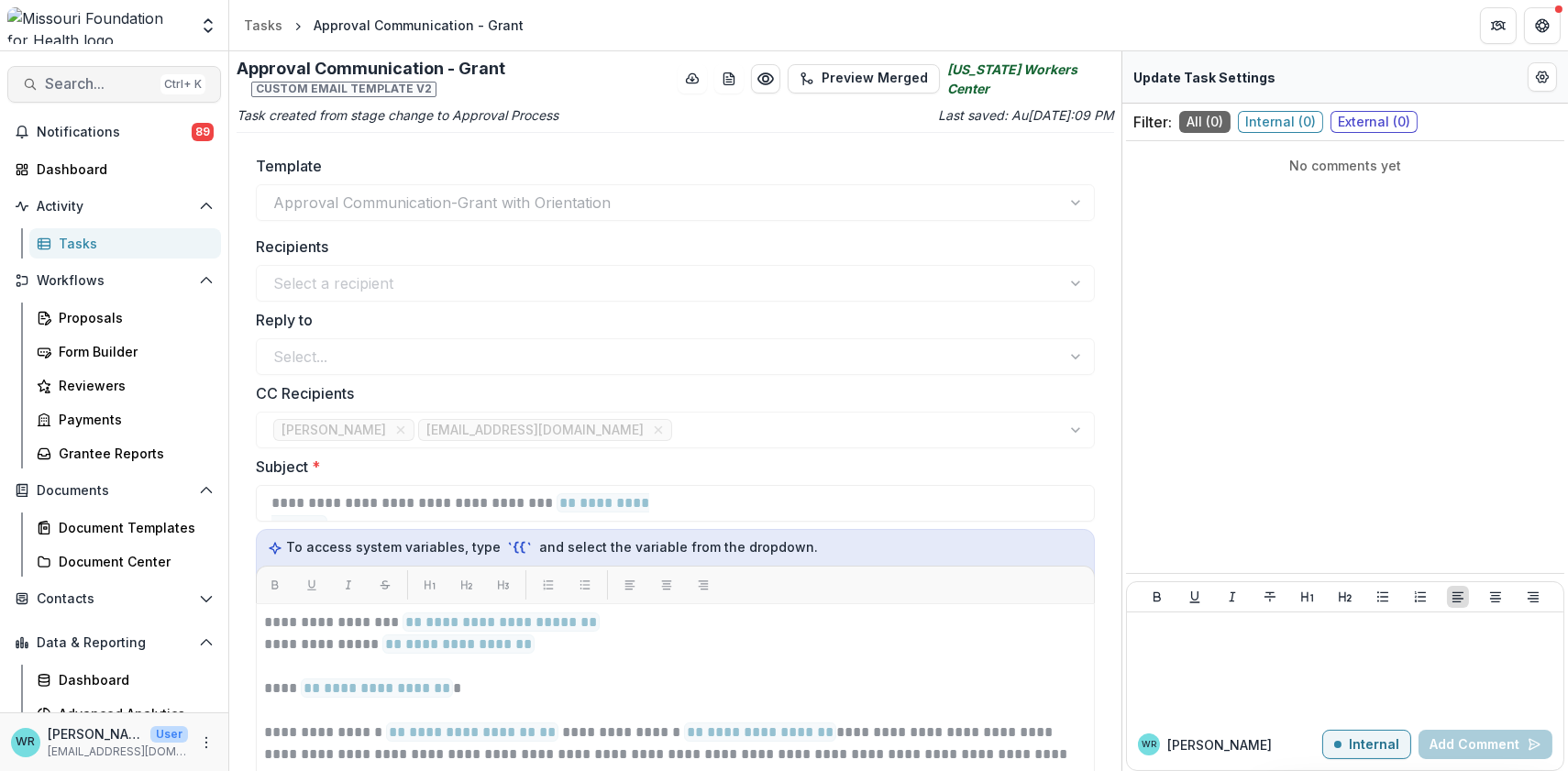
click at [118, 75] on span "Search..." at bounding box center [99, 83] width 108 height 18
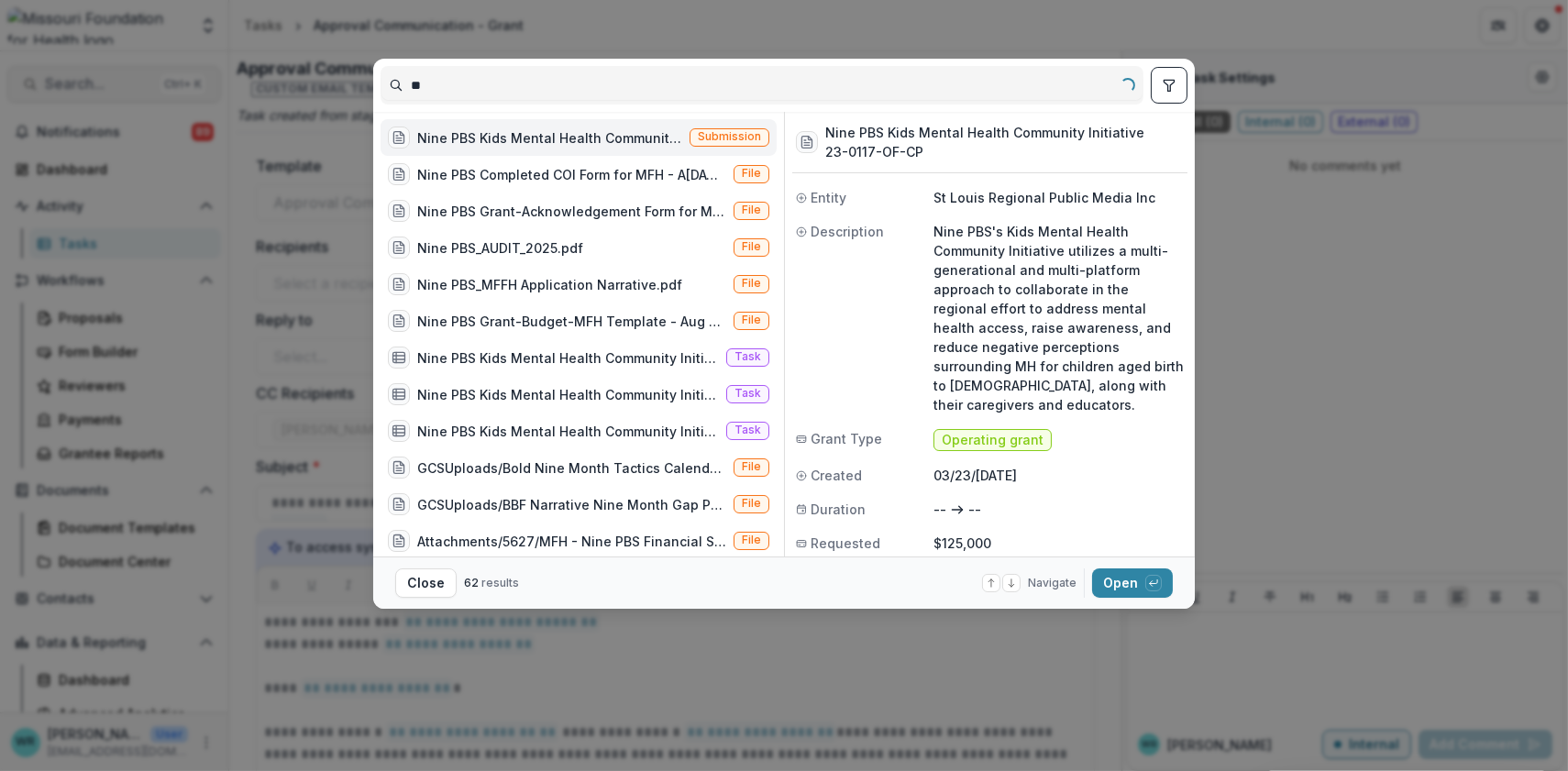
type input "*"
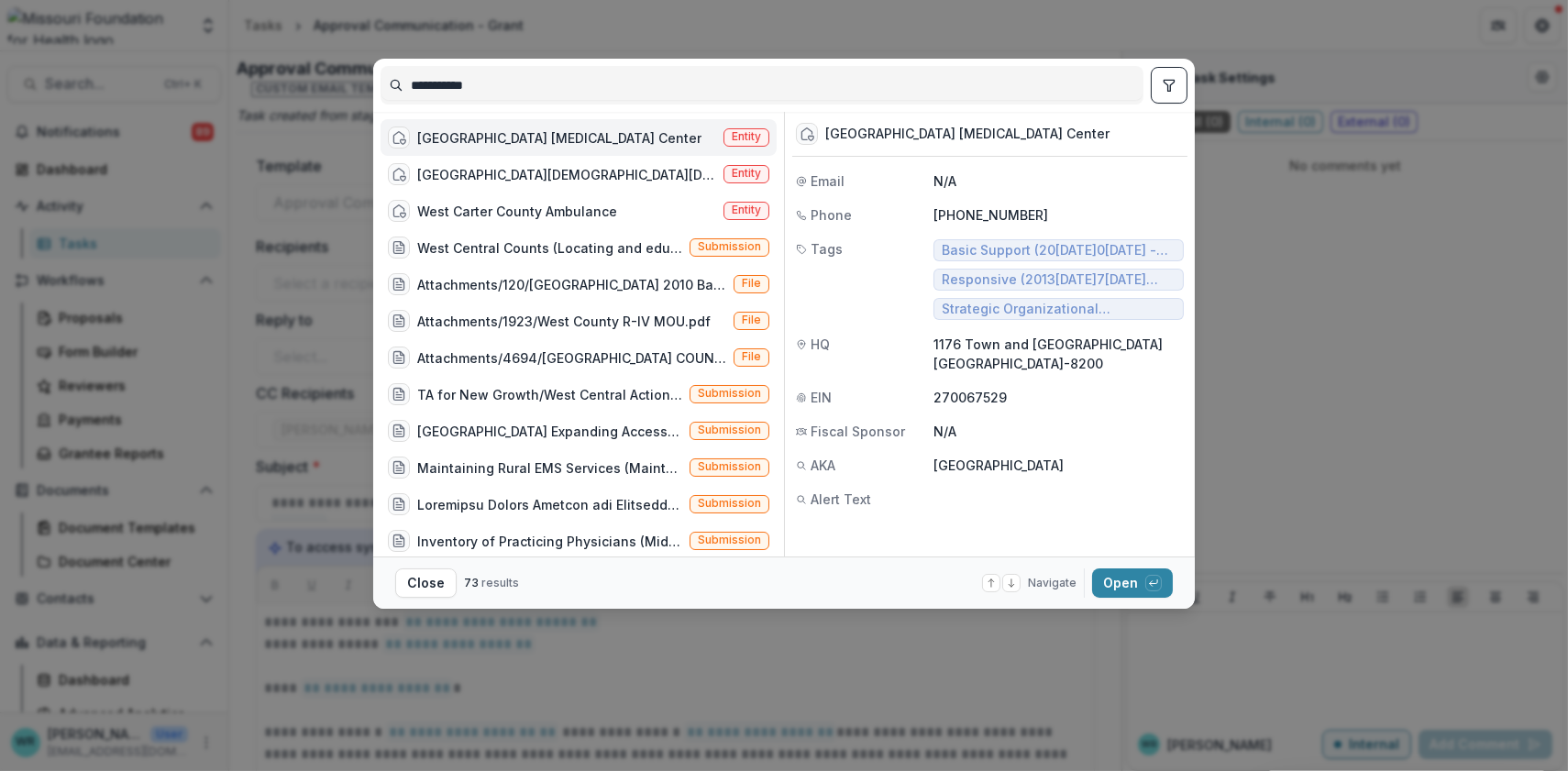
click at [1171, 84] on icon "toggle filters" at bounding box center [1169, 85] width 15 height 15
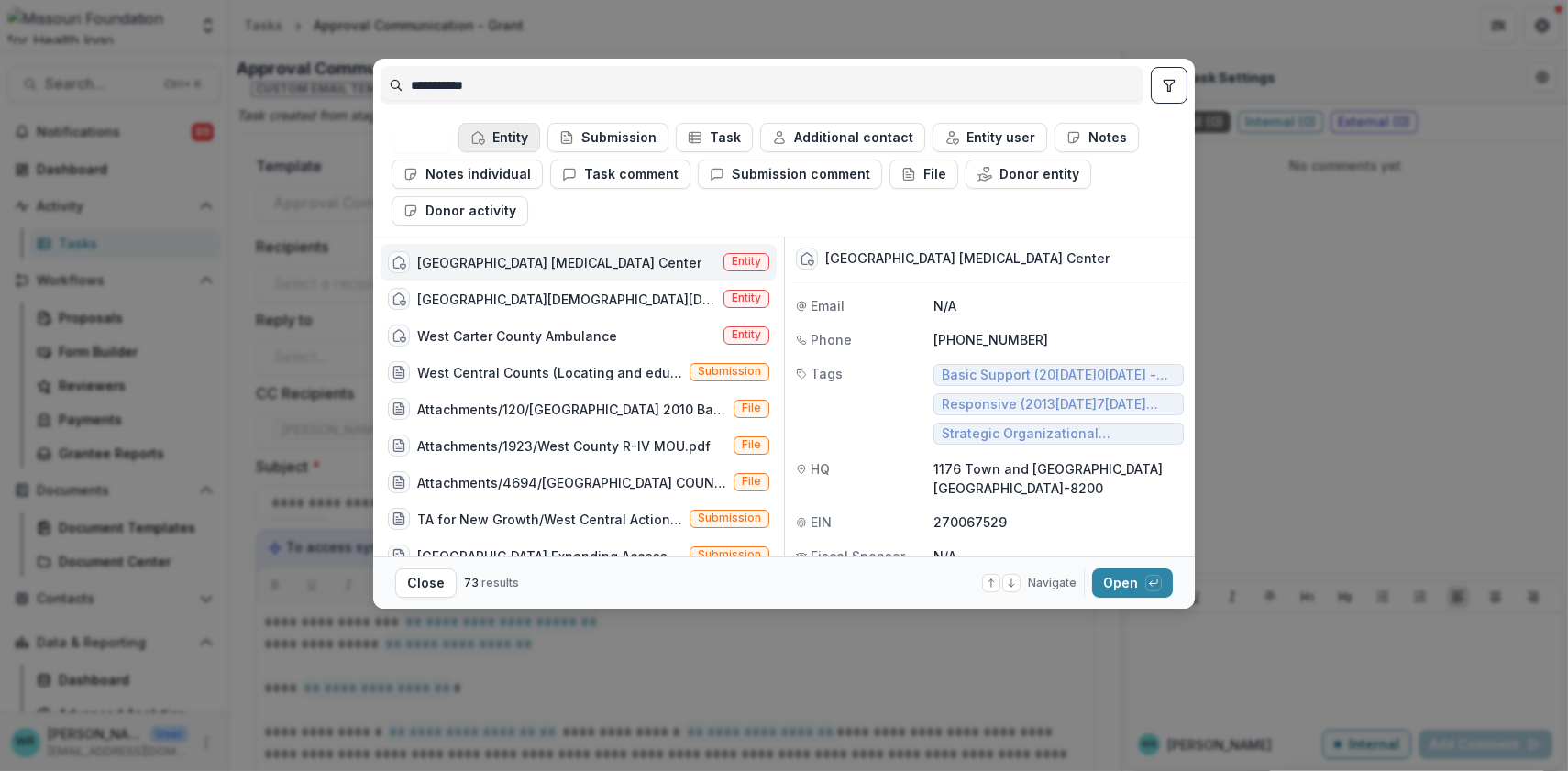
drag, startPoint x: 506, startPoint y: 128, endPoint x: 523, endPoint y: 142, distance: 22.0
click at [506, 129] on button "Entity" at bounding box center [500, 138] width 81 height 30
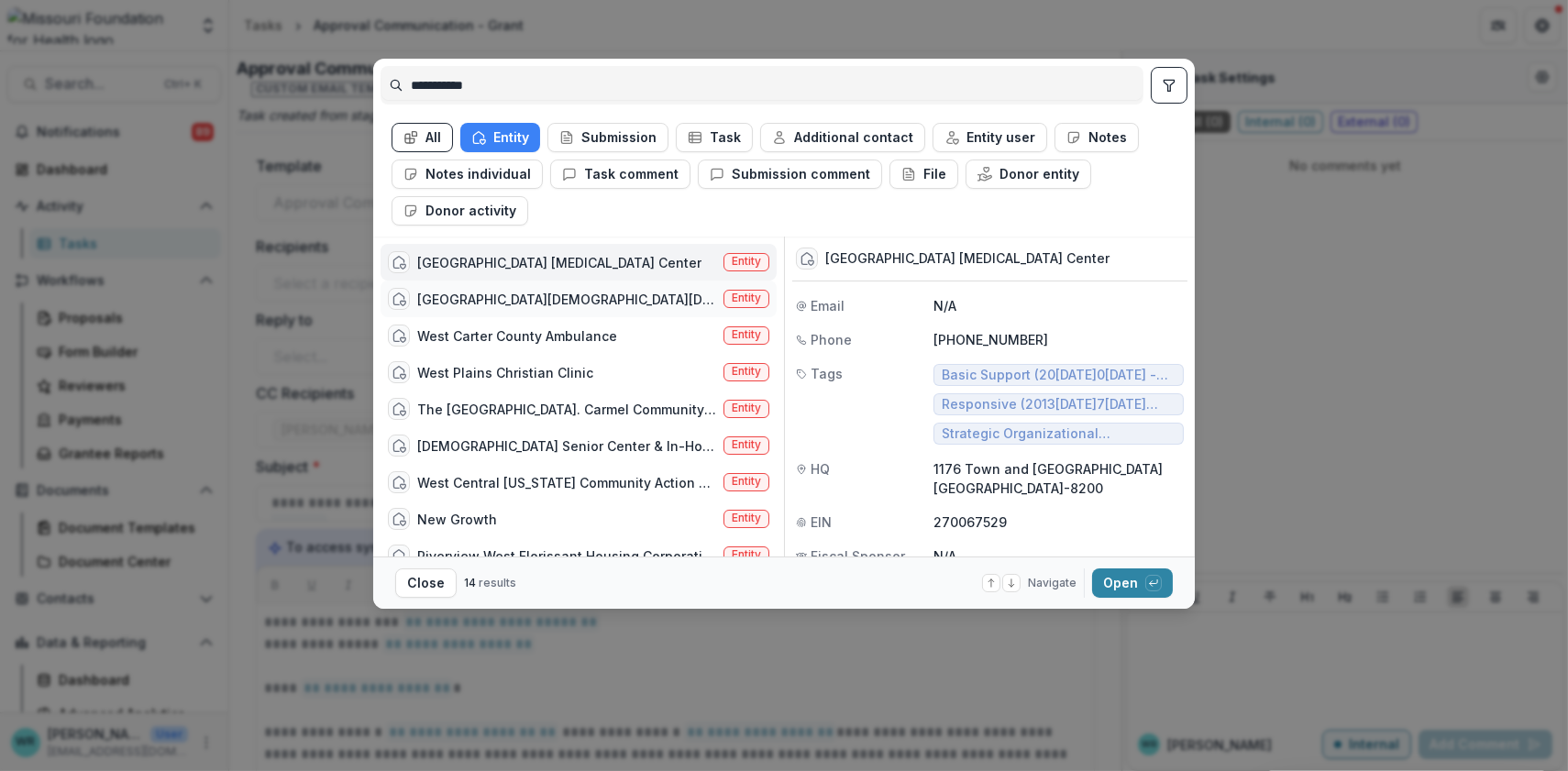
click at [742, 299] on span "Entity" at bounding box center [746, 298] width 30 height 13
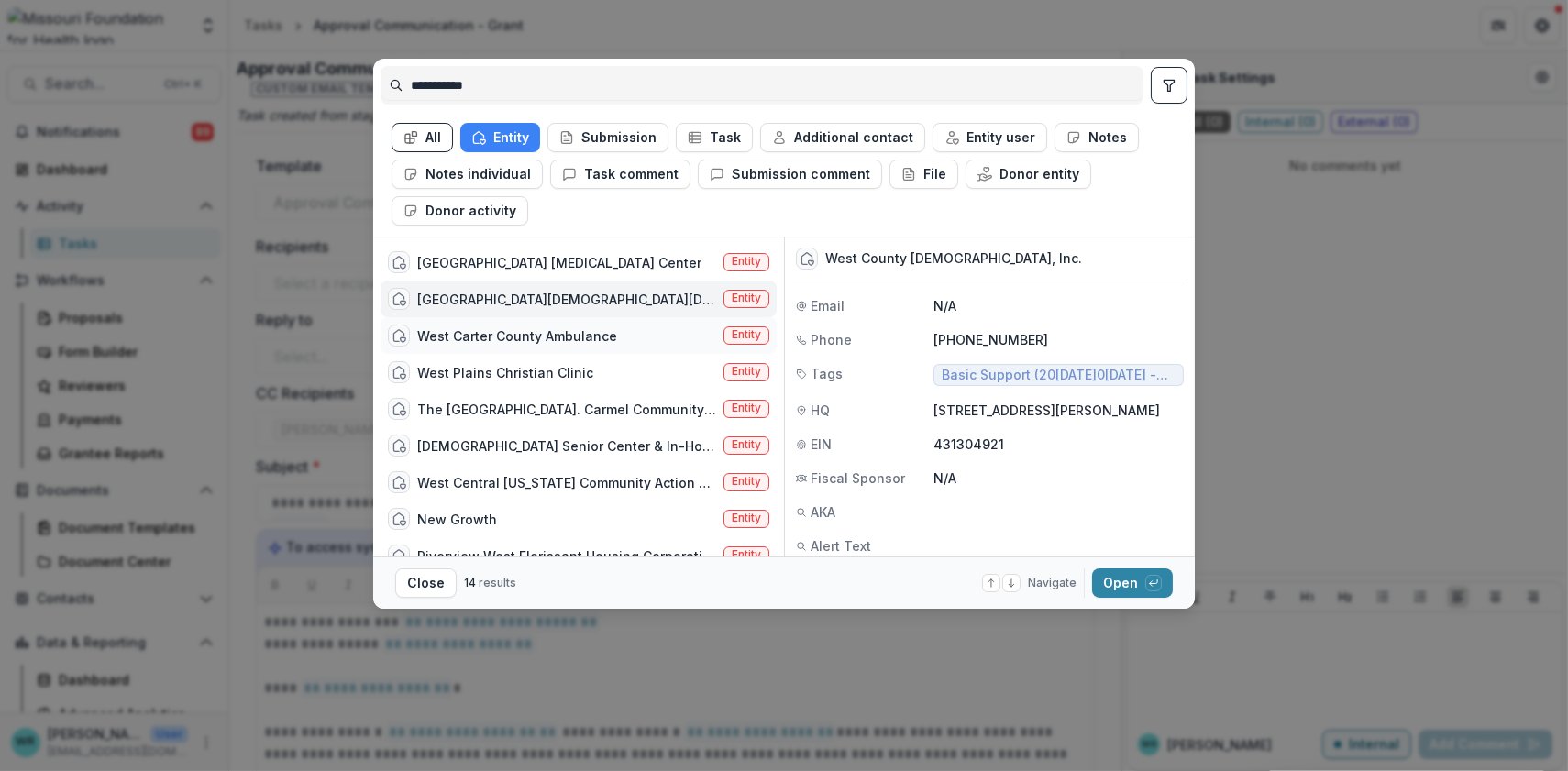
click at [724, 334] on span "Entity" at bounding box center [747, 336] width 46 height 18
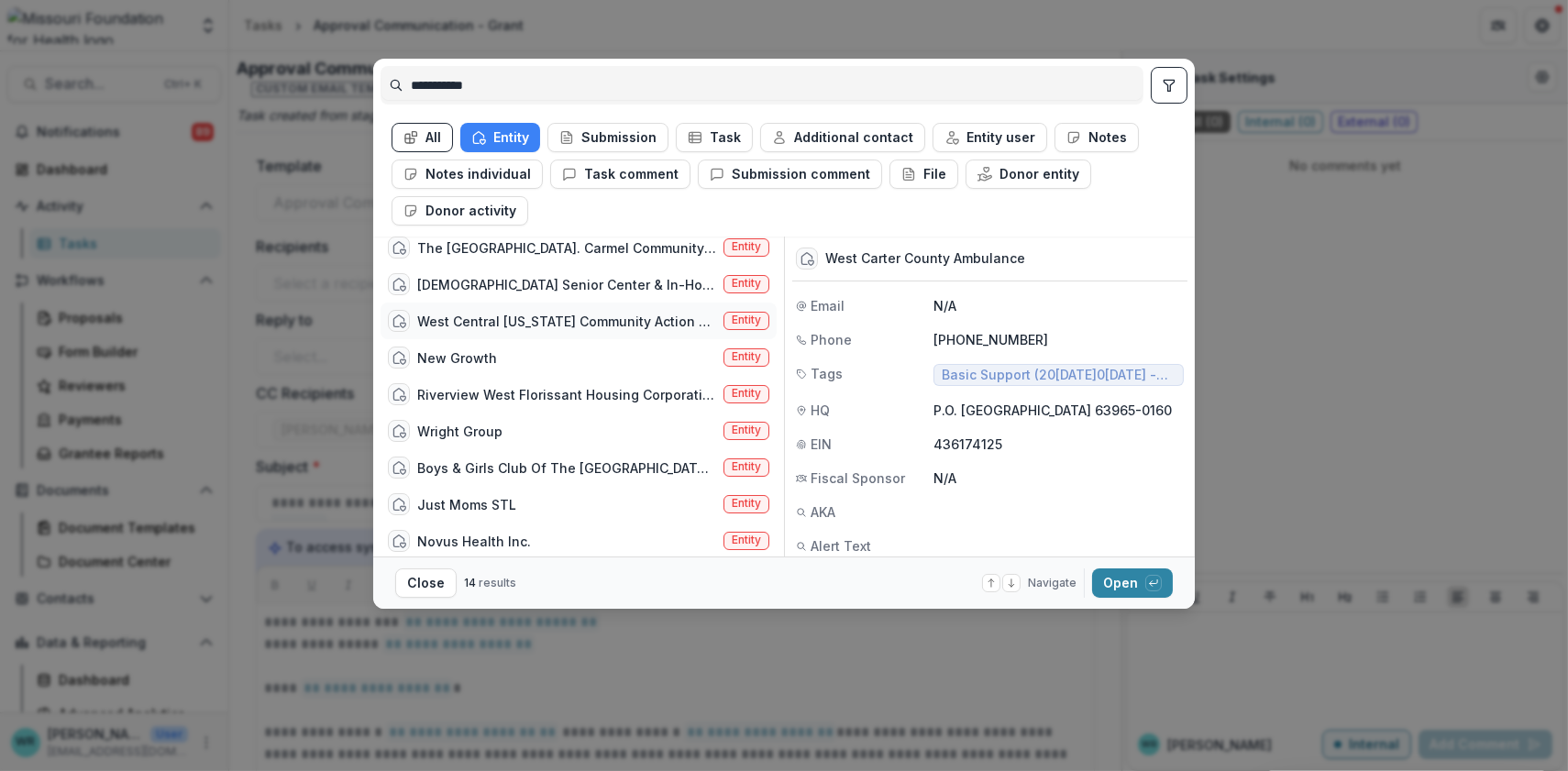
scroll to position [102, 0]
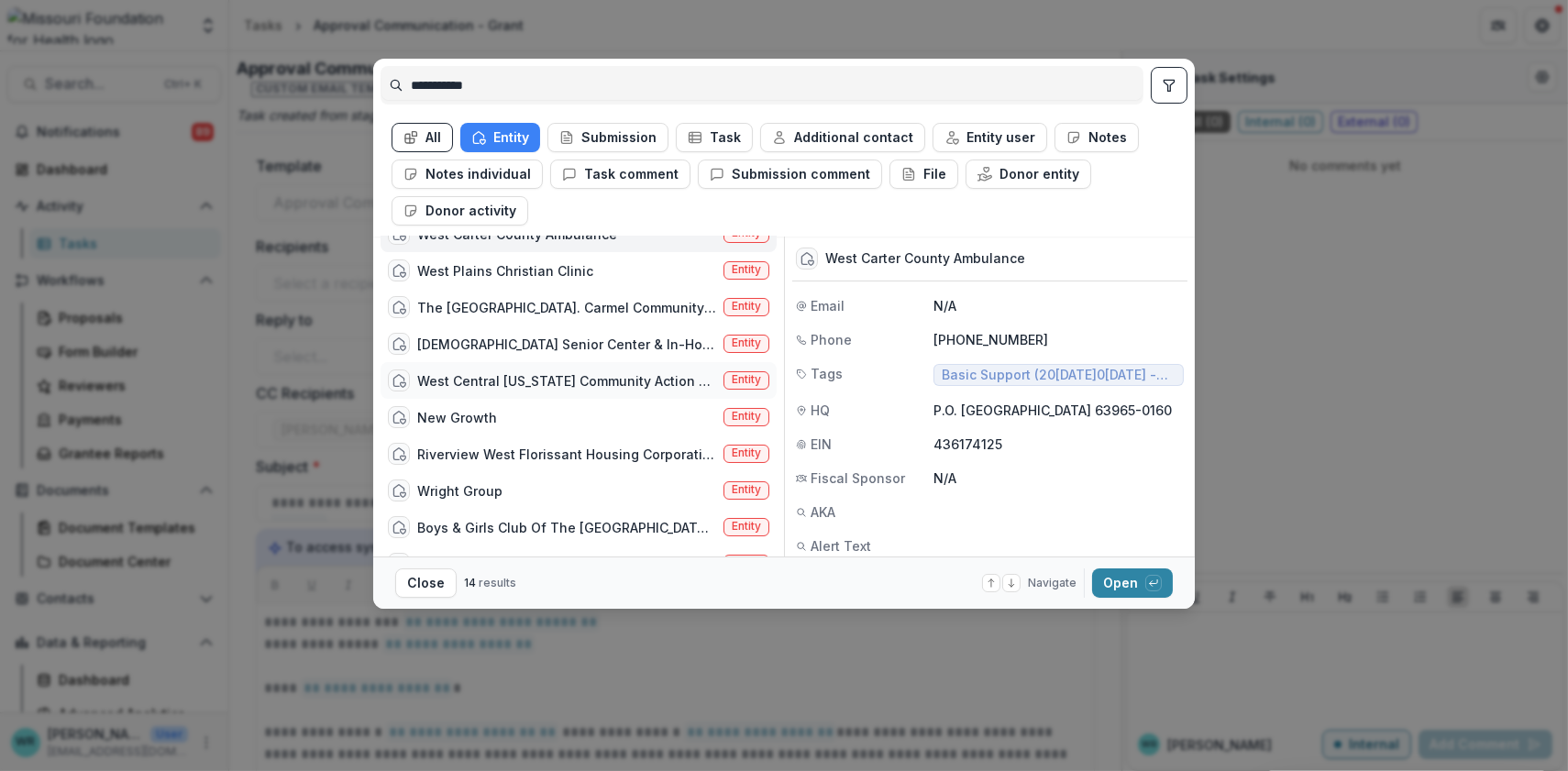
click at [715, 374] on div "West Central Missouri Community Action Agency Entity" at bounding box center [578, 380] width 396 height 37
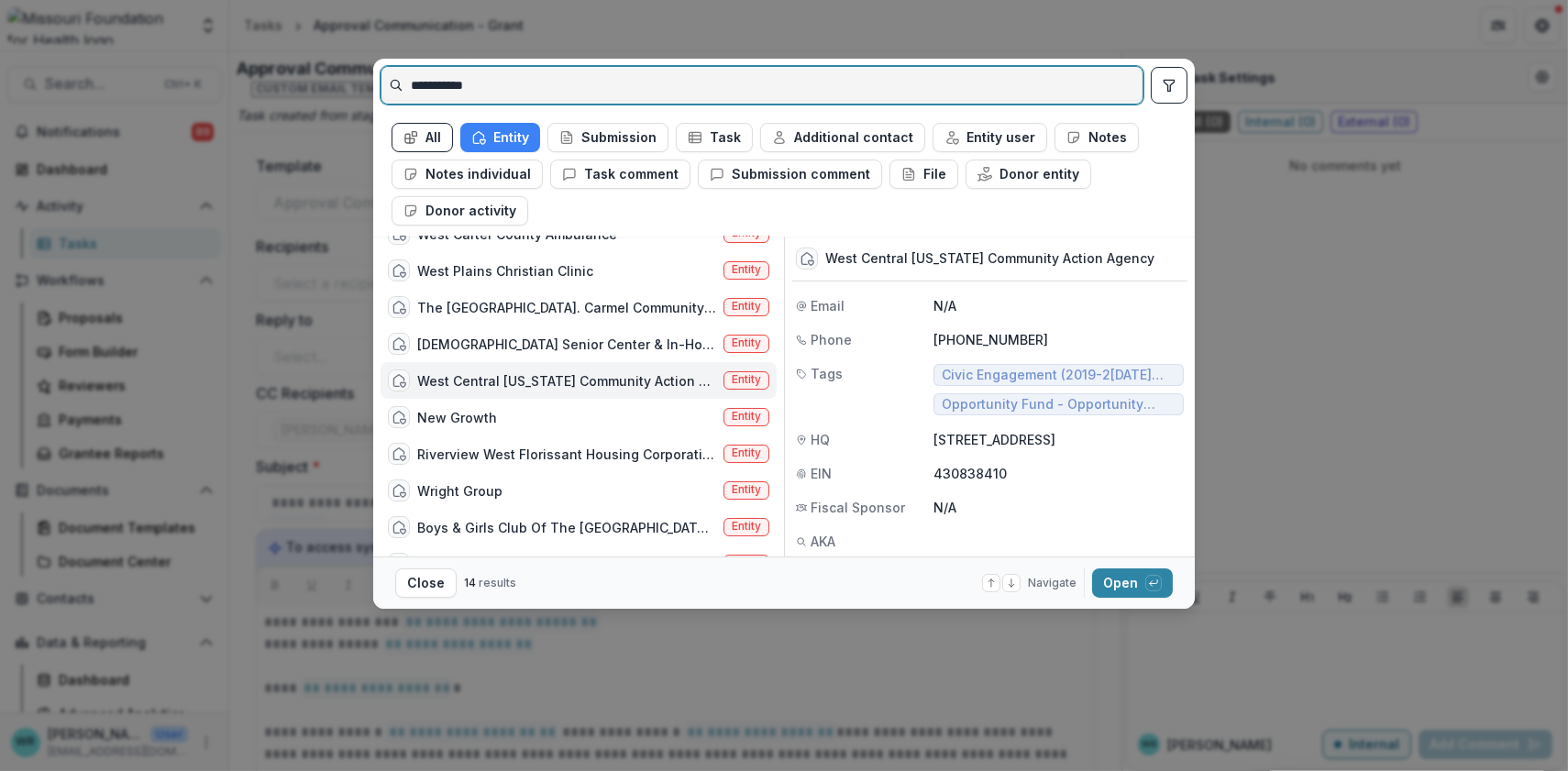
drag, startPoint x: 520, startPoint y: 84, endPoint x: 344, endPoint y: 85, distance: 176.0
click at [344, 85] on div "**********" at bounding box center [784, 385] width 1568 height 771
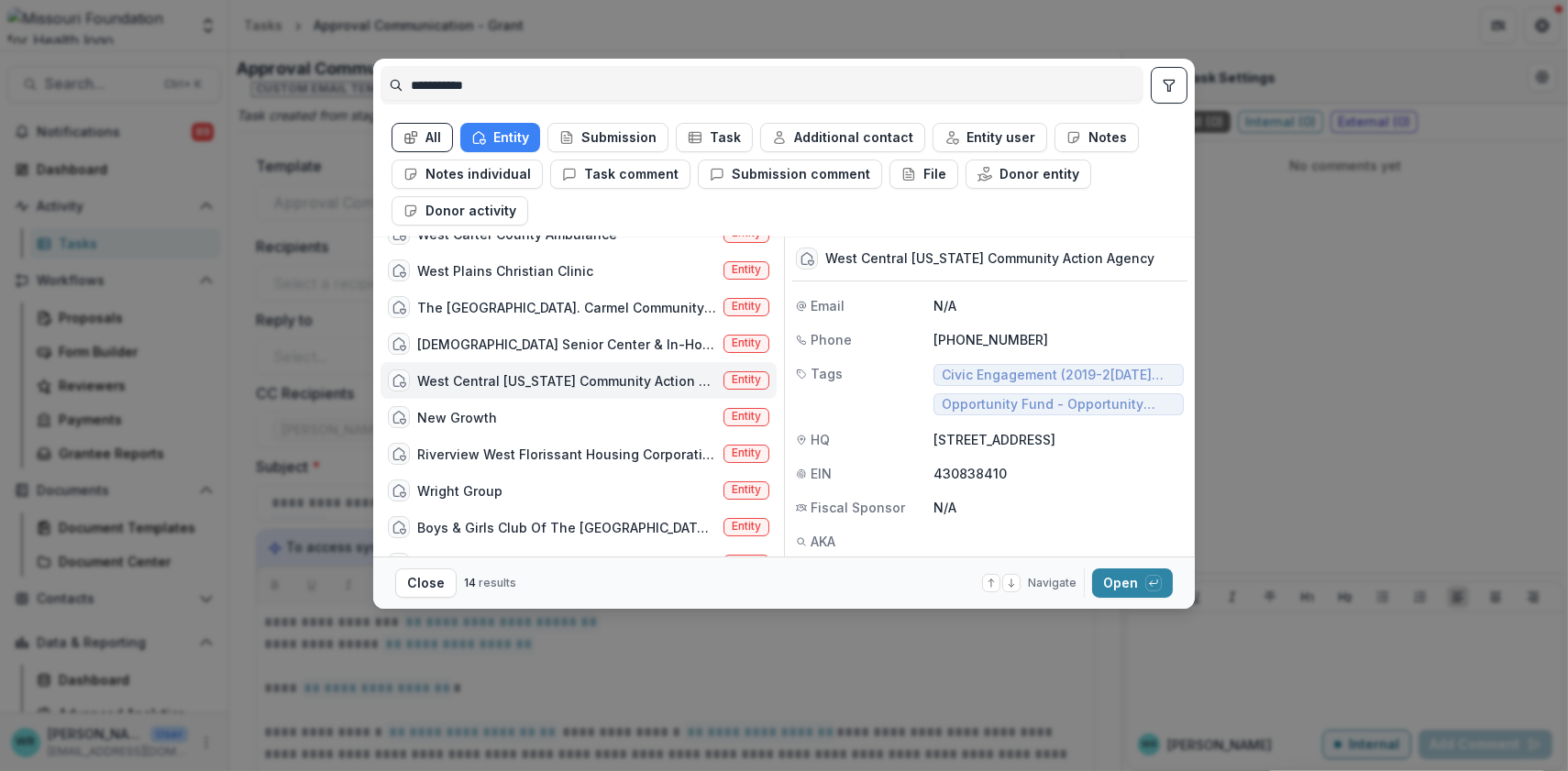
click at [428, 136] on button "All" at bounding box center [422, 138] width 62 height 30
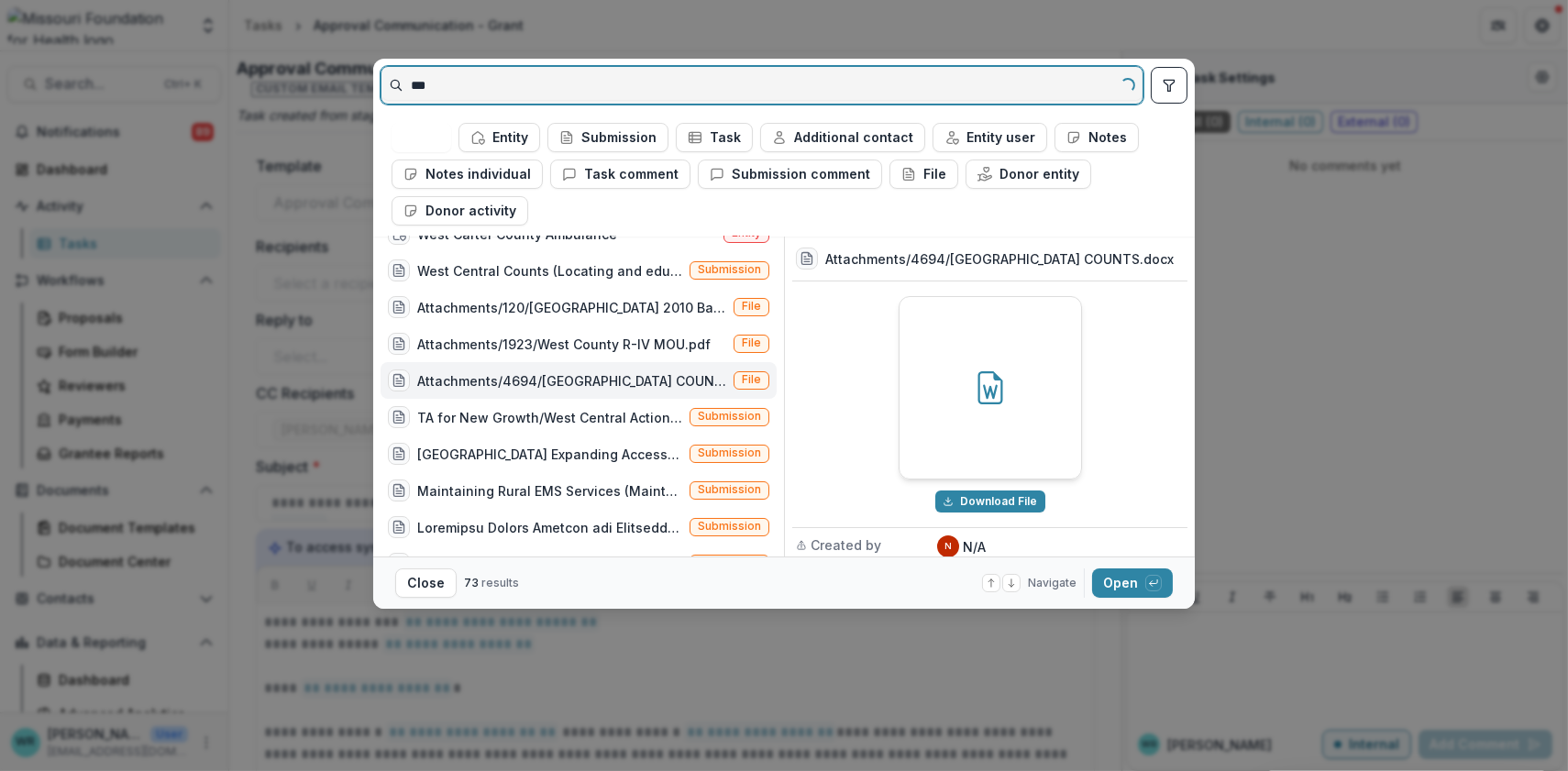
scroll to position [0, 0]
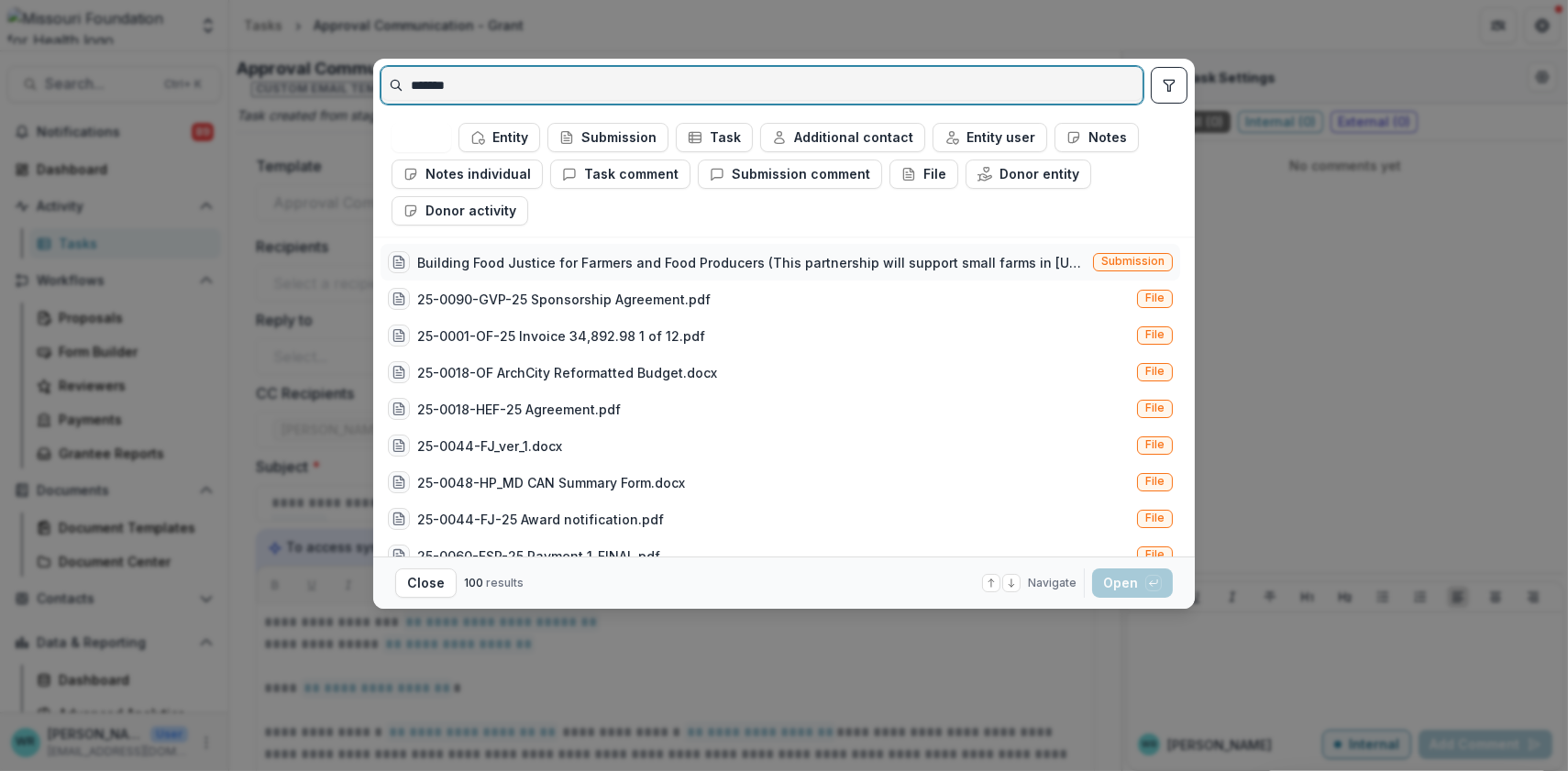
type input "*******"
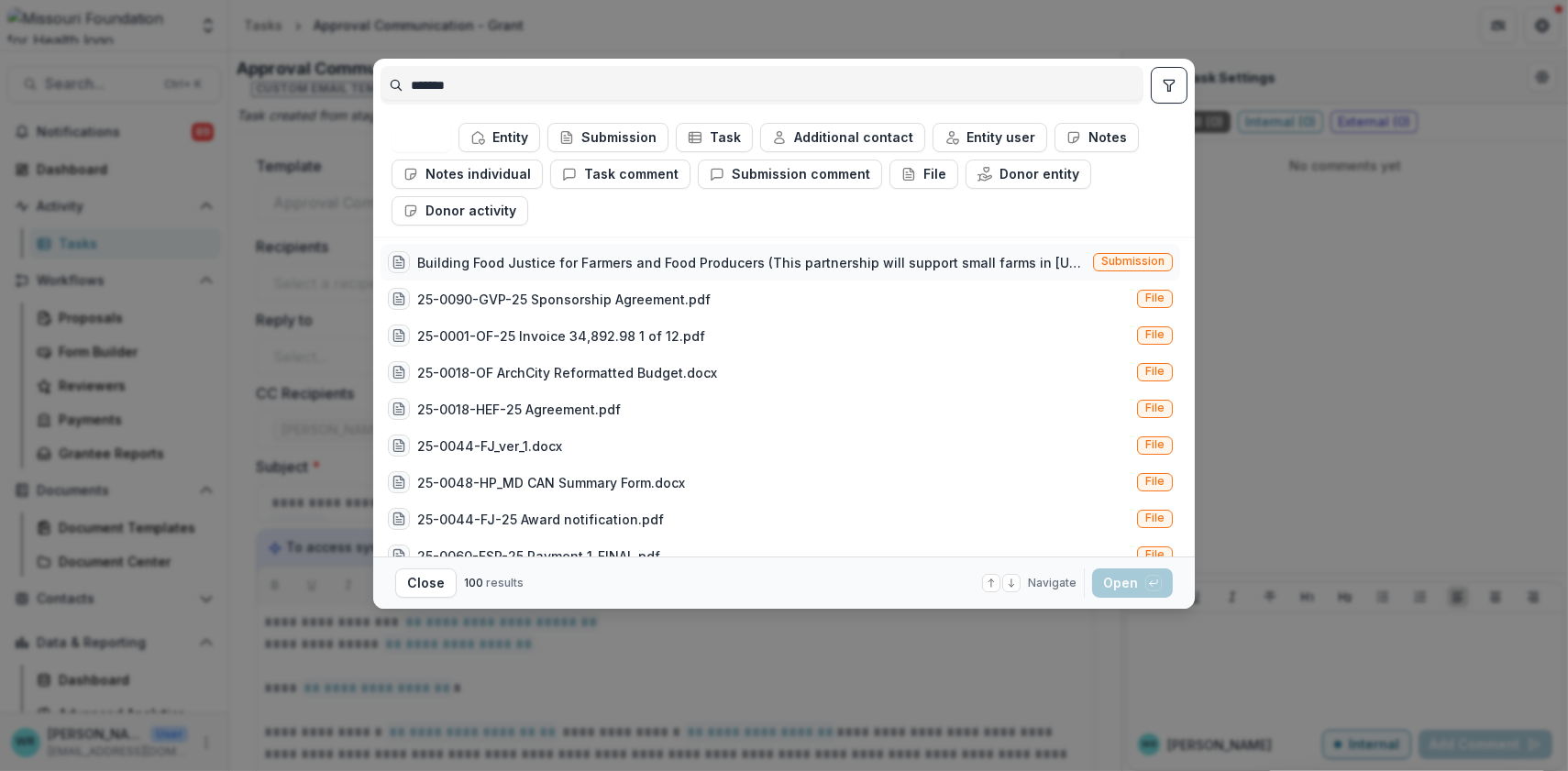
click at [1138, 269] on span "Submission" at bounding box center [1133, 262] width 79 height 18
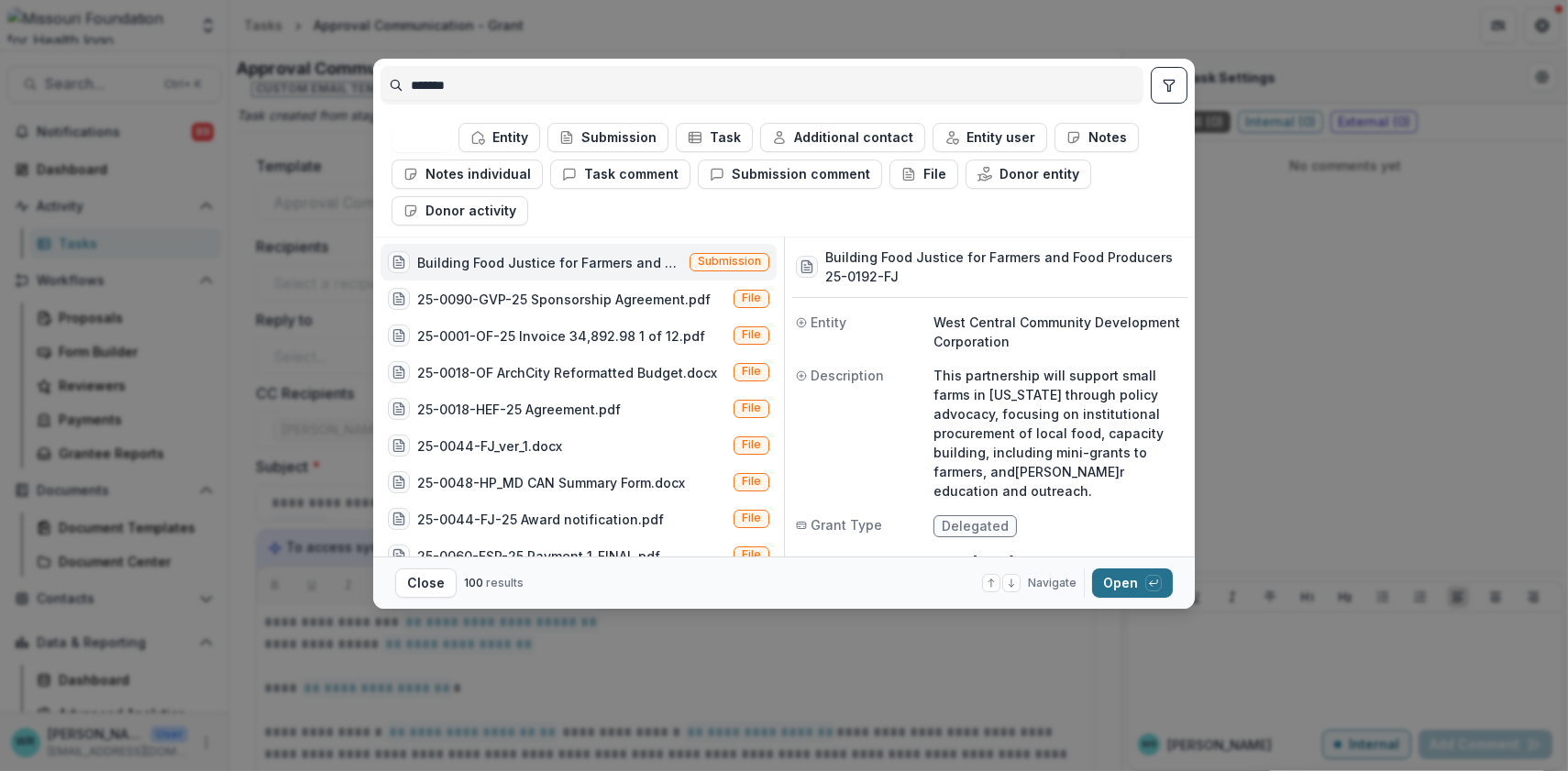
click at [1131, 576] on button "Open with enter key" at bounding box center [1132, 584] width 80 height 30
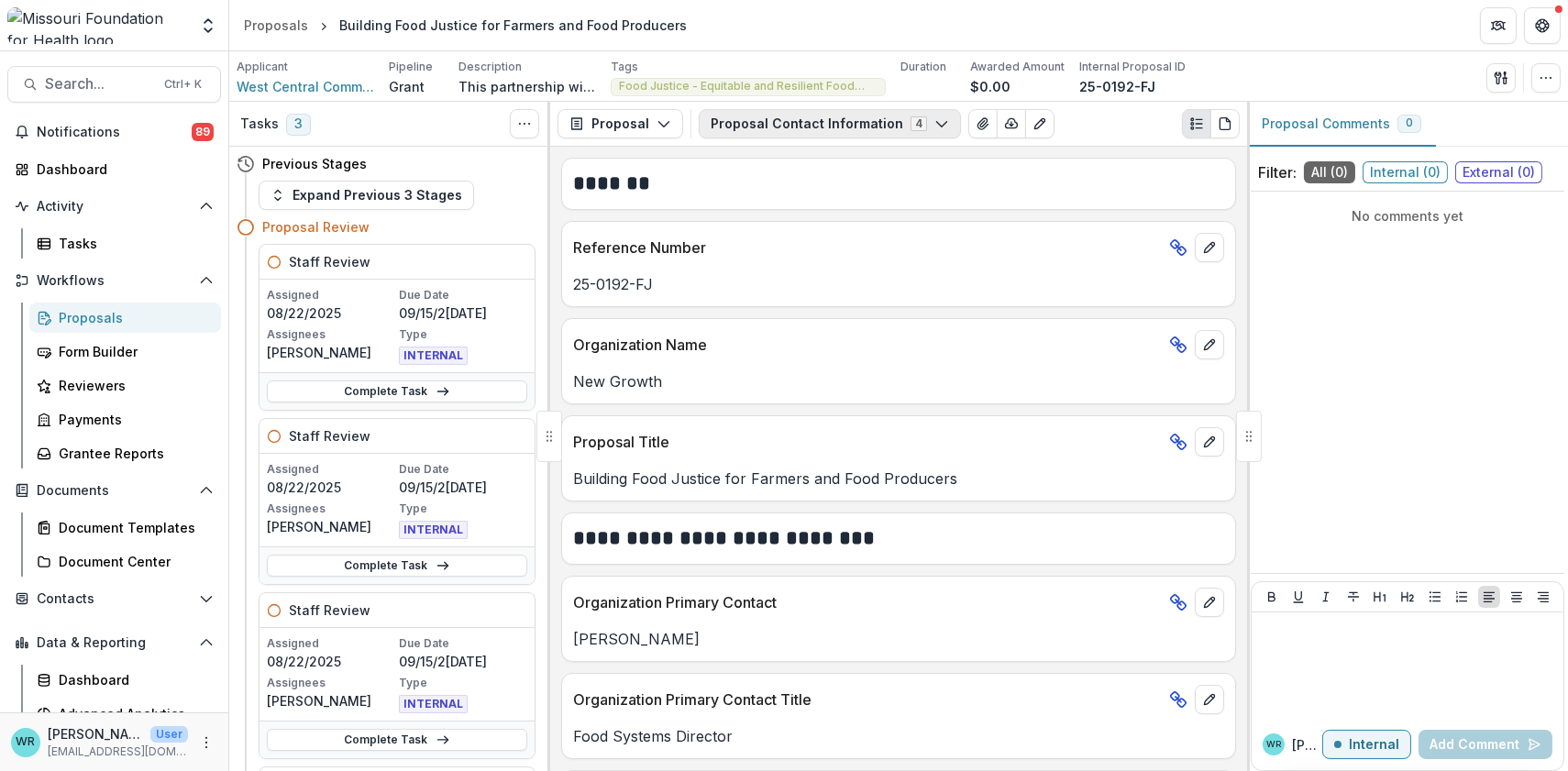
click at [934, 132] on button "Proposal Contact Information 4" at bounding box center [830, 124] width 262 height 30
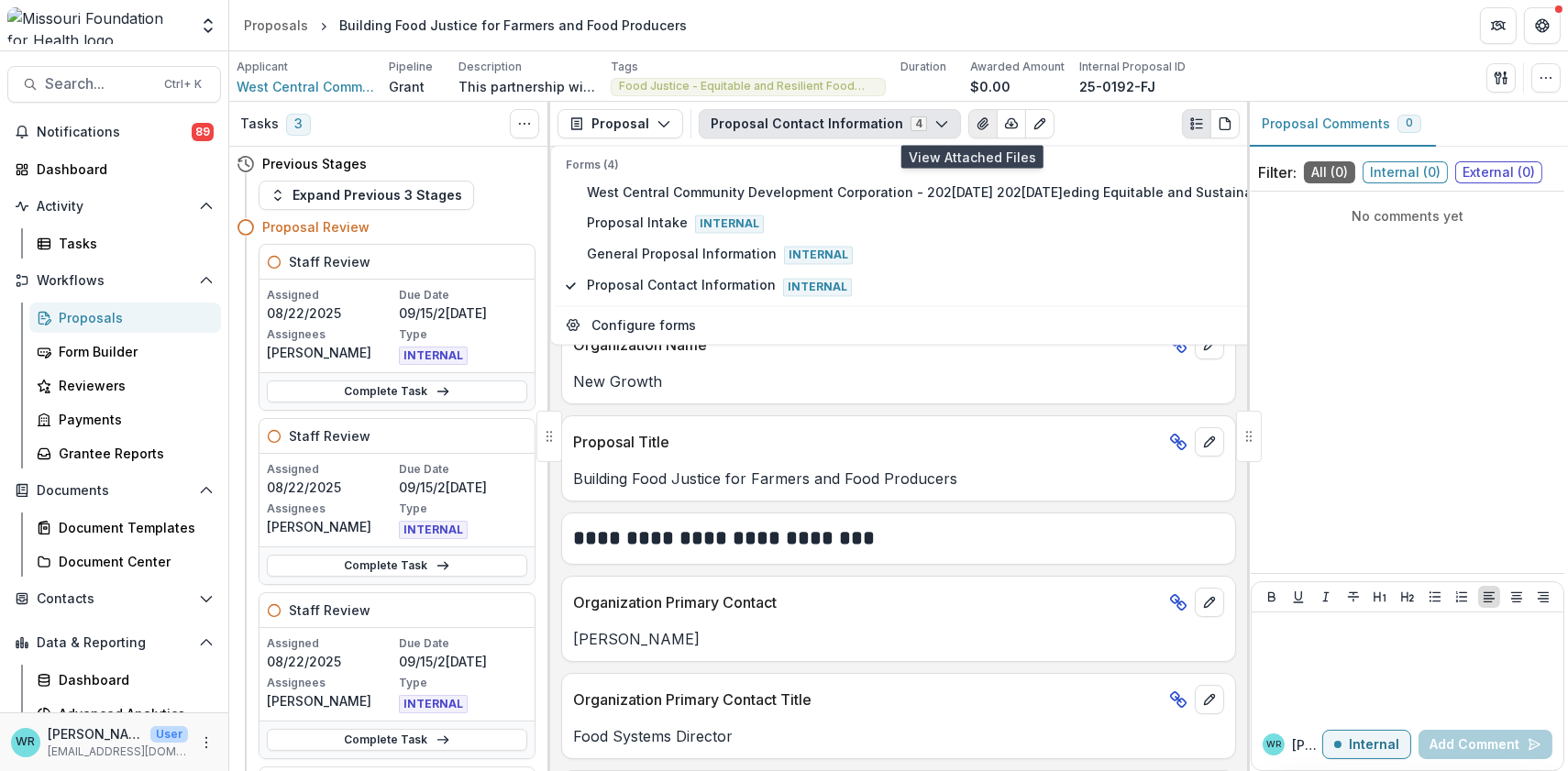
click at [978, 126] on icon "View Attached Files" at bounding box center [983, 124] width 10 height 11
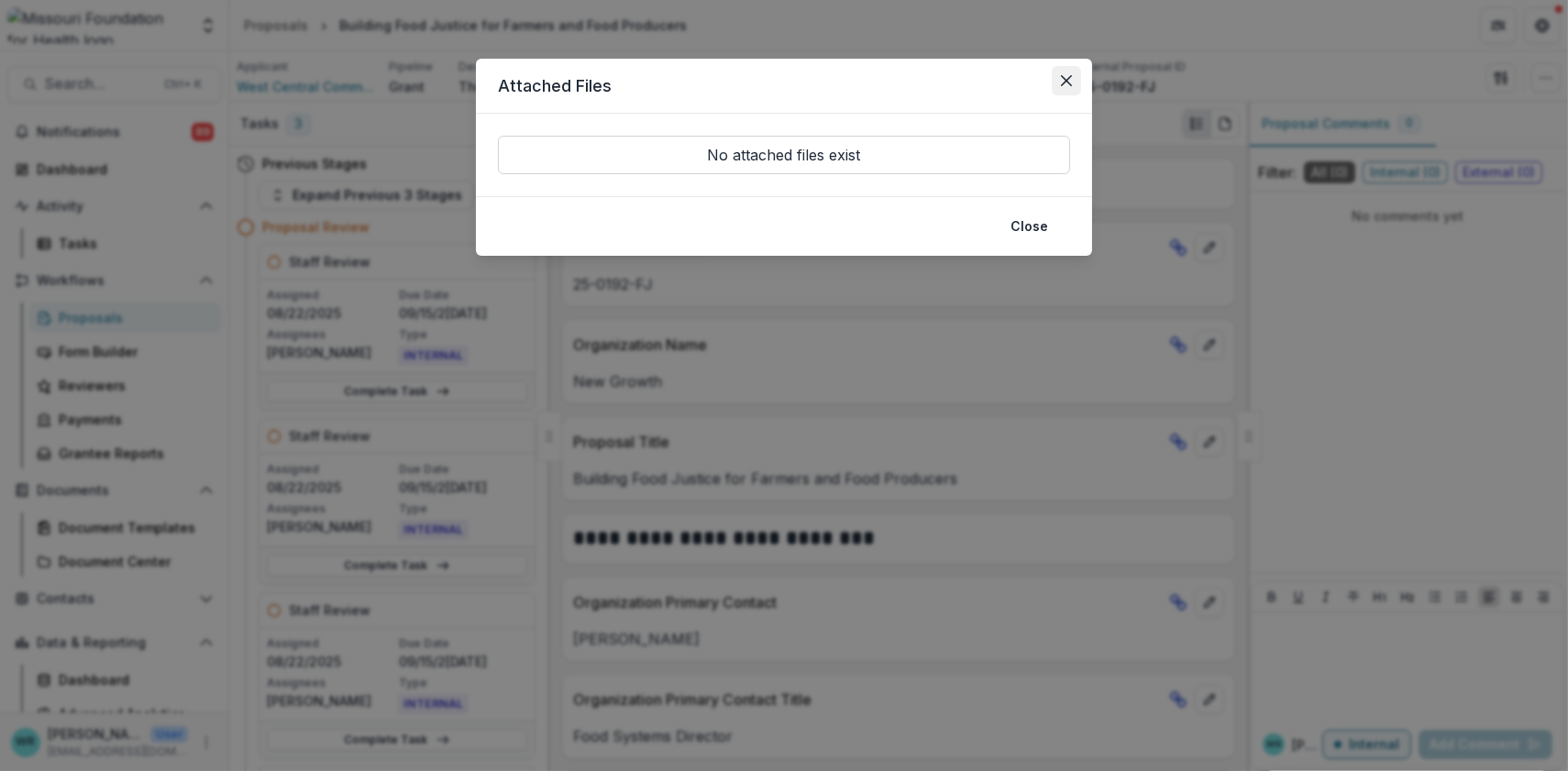
click at [1064, 72] on button "Close" at bounding box center [1067, 81] width 30 height 30
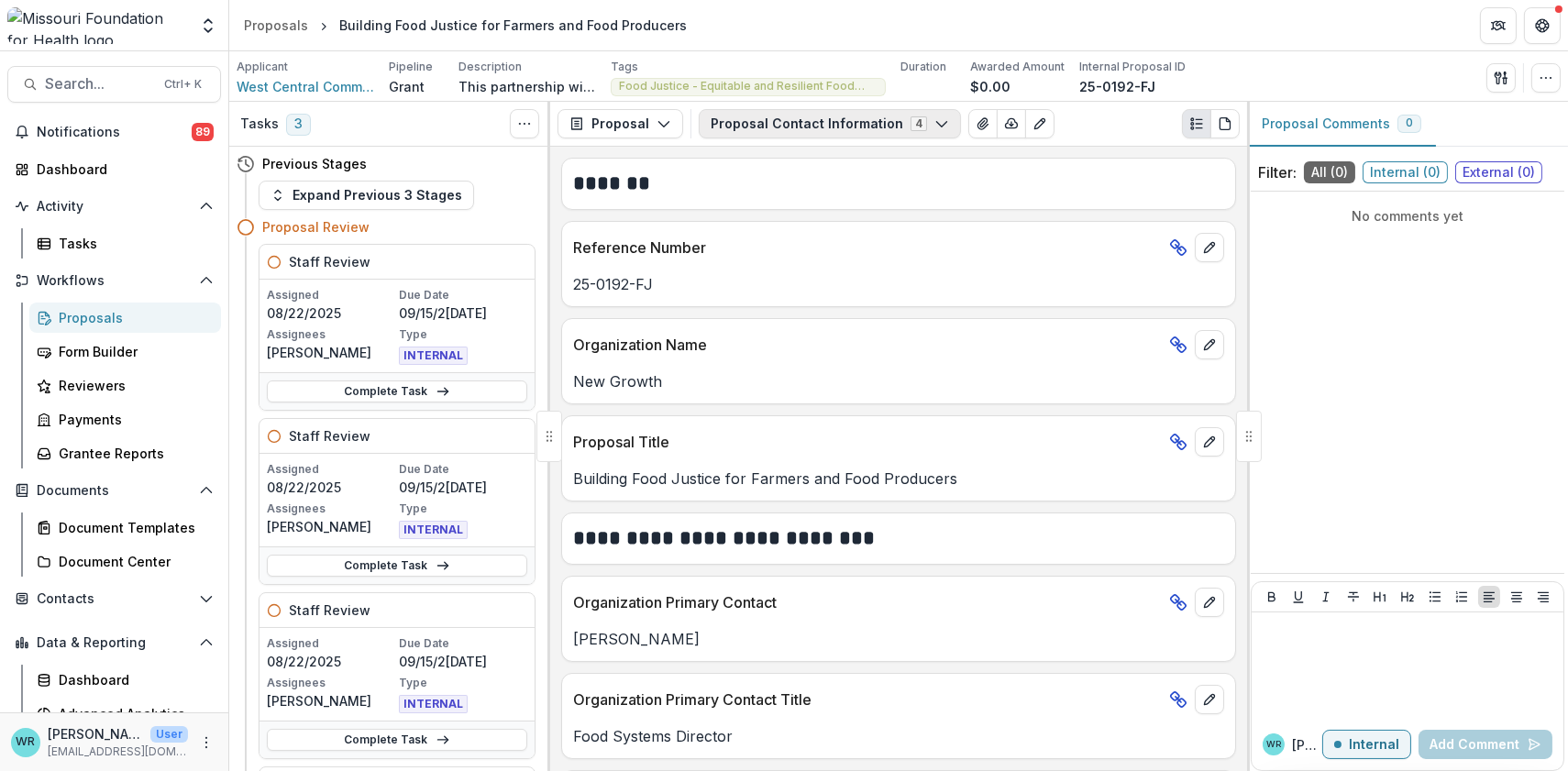
click at [874, 118] on button "Proposal Contact Information 4" at bounding box center [830, 124] width 262 height 30
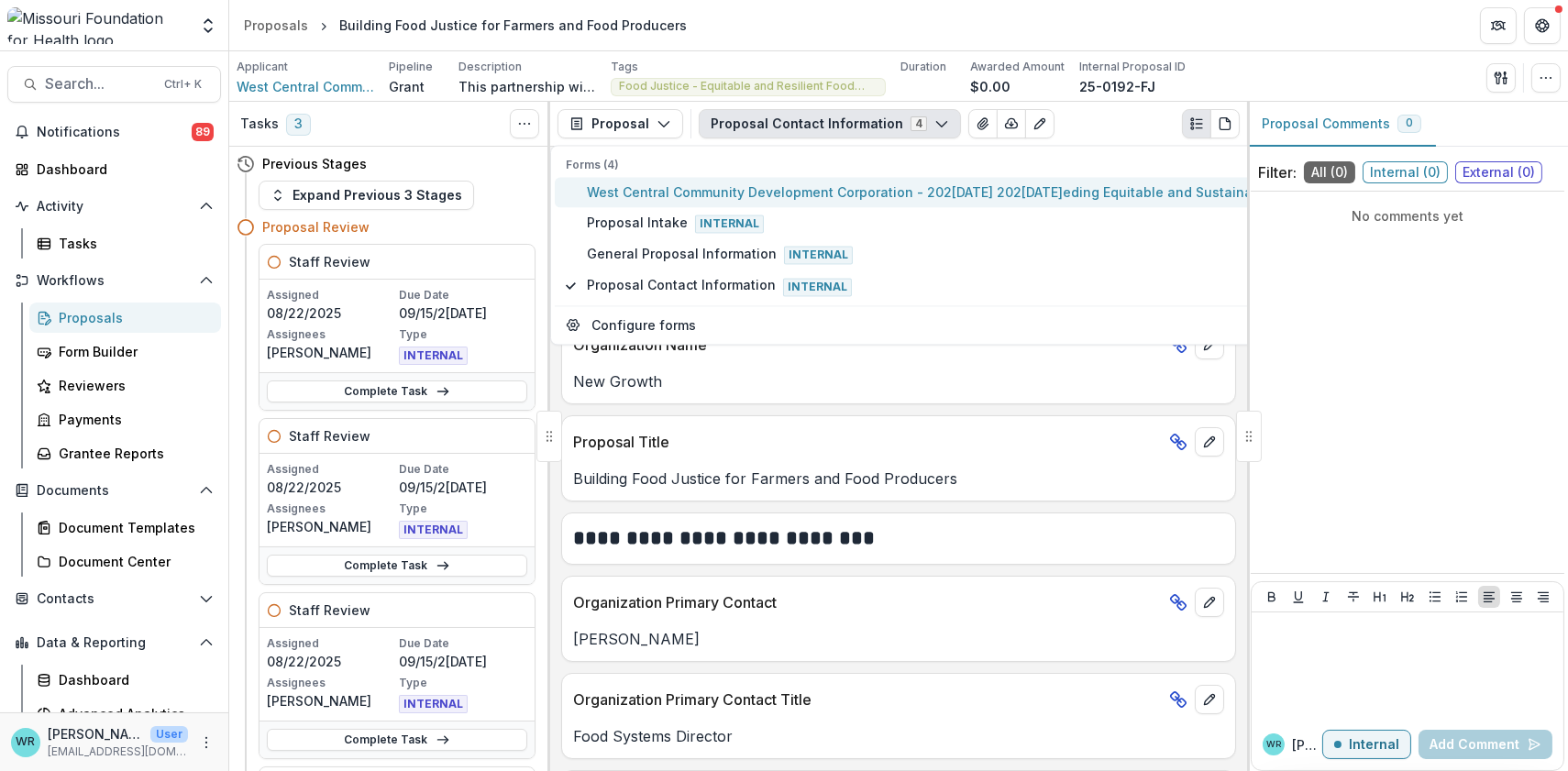
click at [710, 196] on span "West Central Community Development Corporation - 2025 - 2025 Seeding Equitable …" at bounding box center [976, 193] width 778 height 19
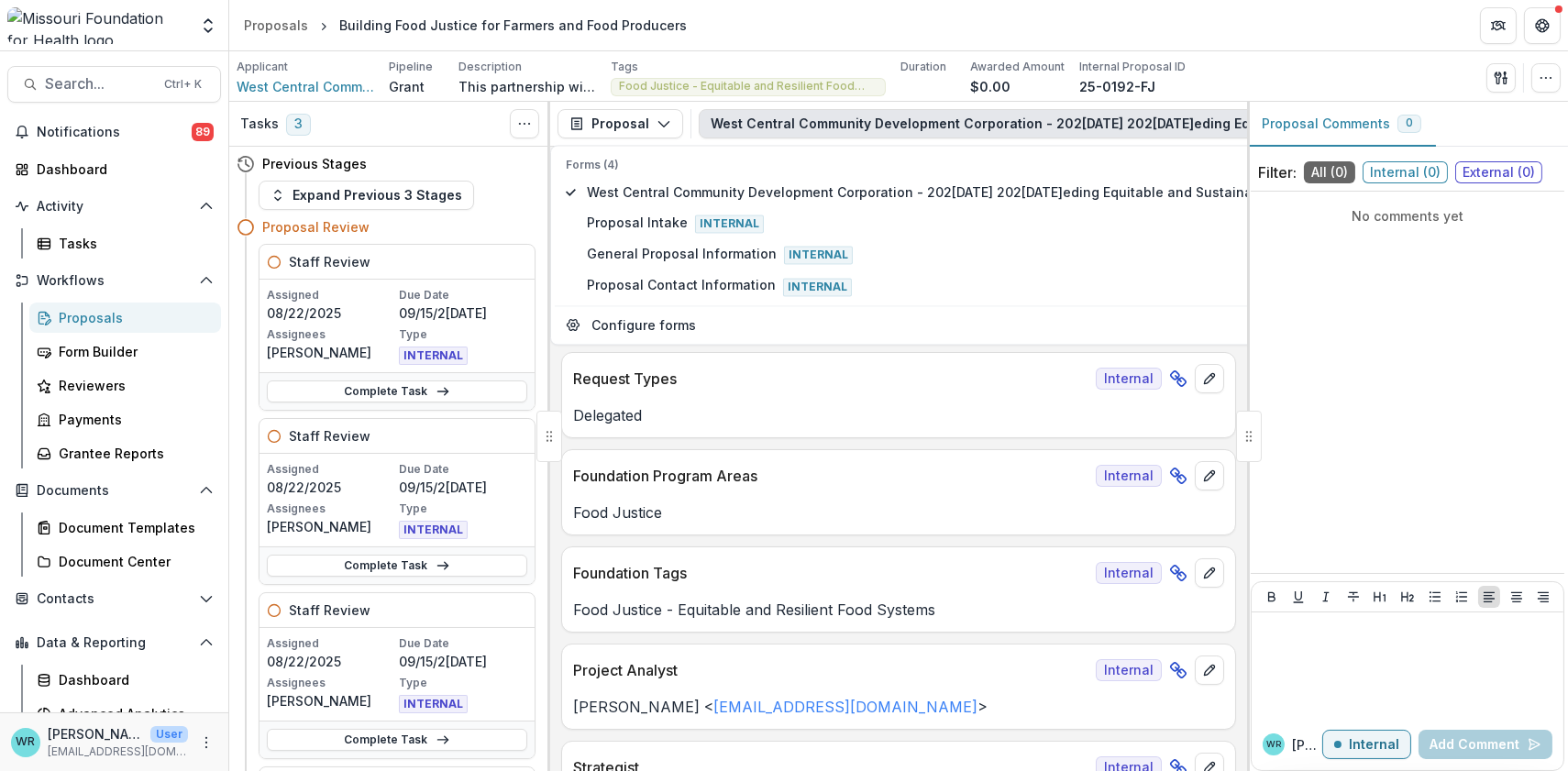
drag, startPoint x: 987, startPoint y: 770, endPoint x: 1061, endPoint y: 781, distance: 74.8
click at [1061, 770] on html "Skip to content Aggregate Analysis Foundations MFH Workflow Sandbox Missouri Fo…" at bounding box center [784, 385] width 1568 height 771
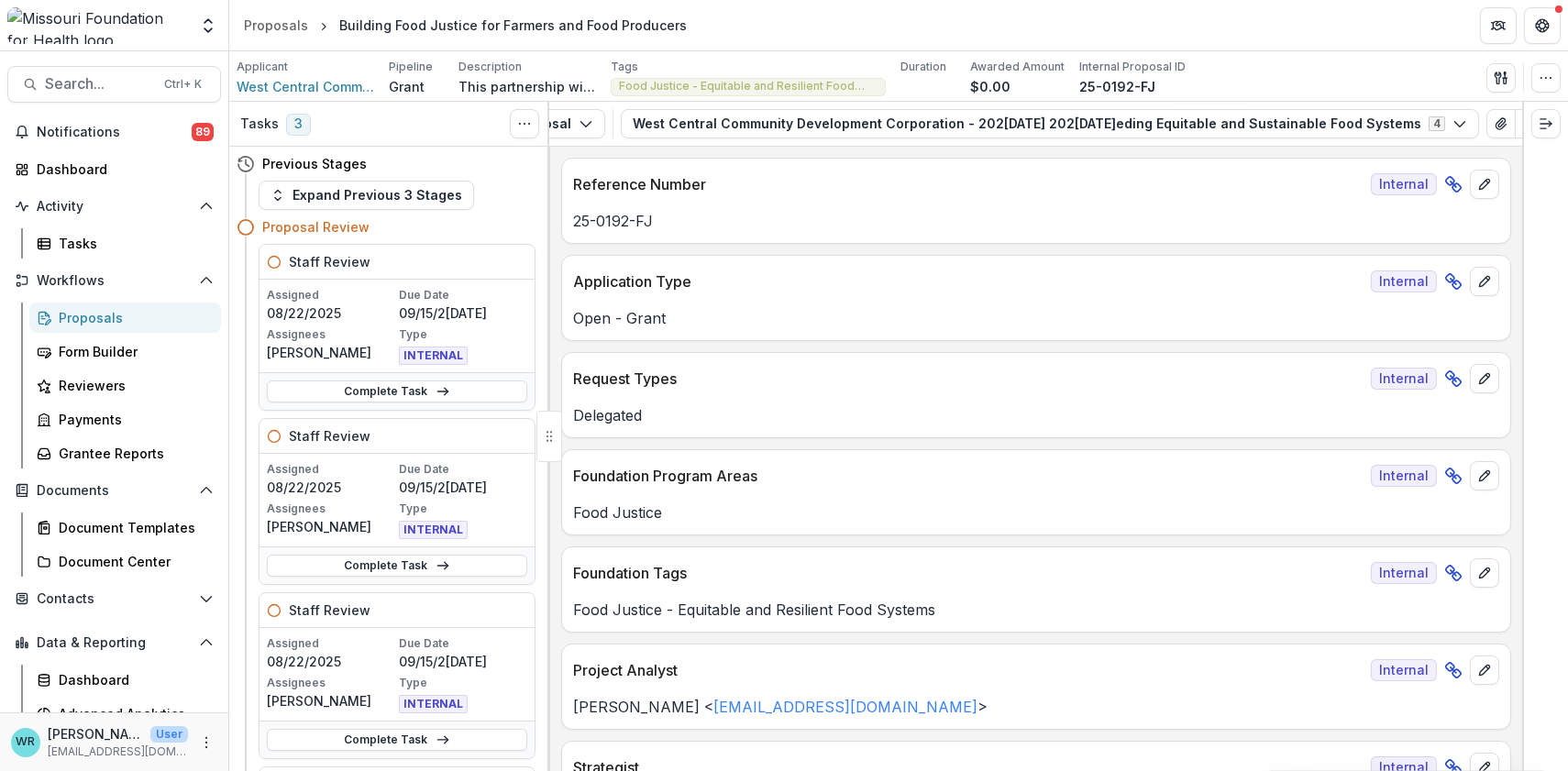
scroll to position [0, 105]
click at [1299, 124] on icon "Edit as form" at bounding box center [1530, 124] width 15 height 15
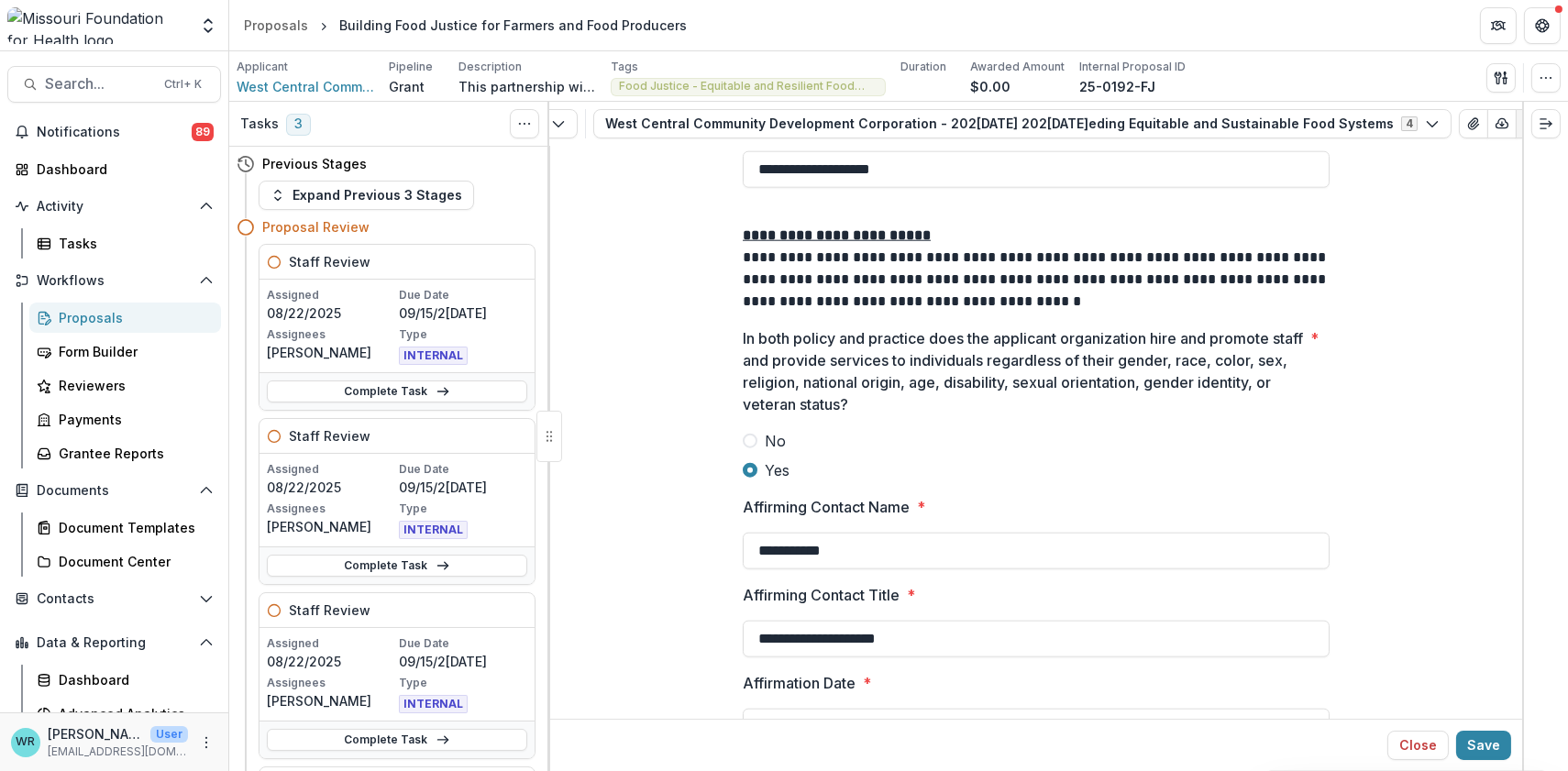
scroll to position [4787, 0]
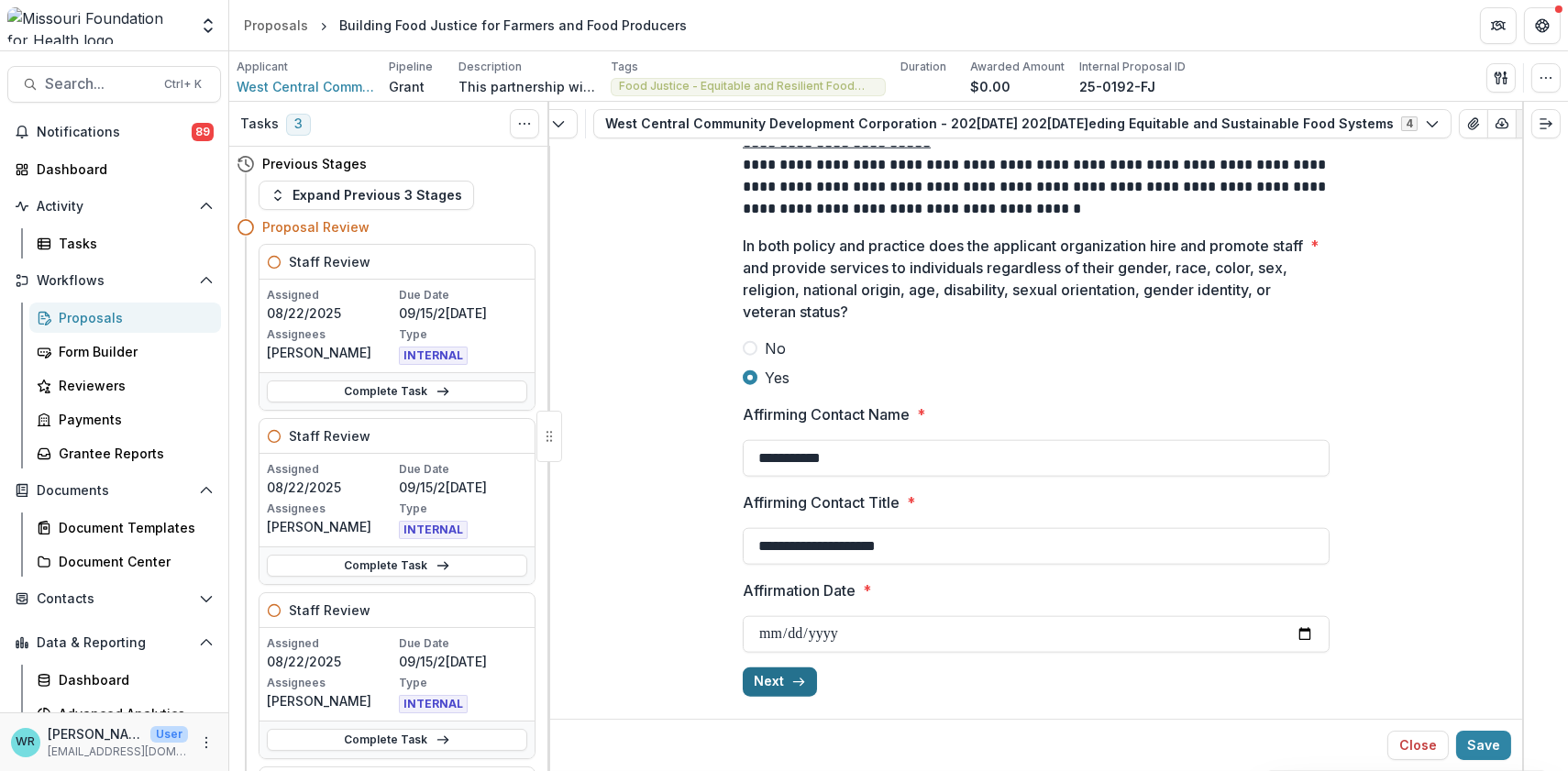
click at [791, 683] on icon "button" at bounding box center [799, 682] width 15 height 15
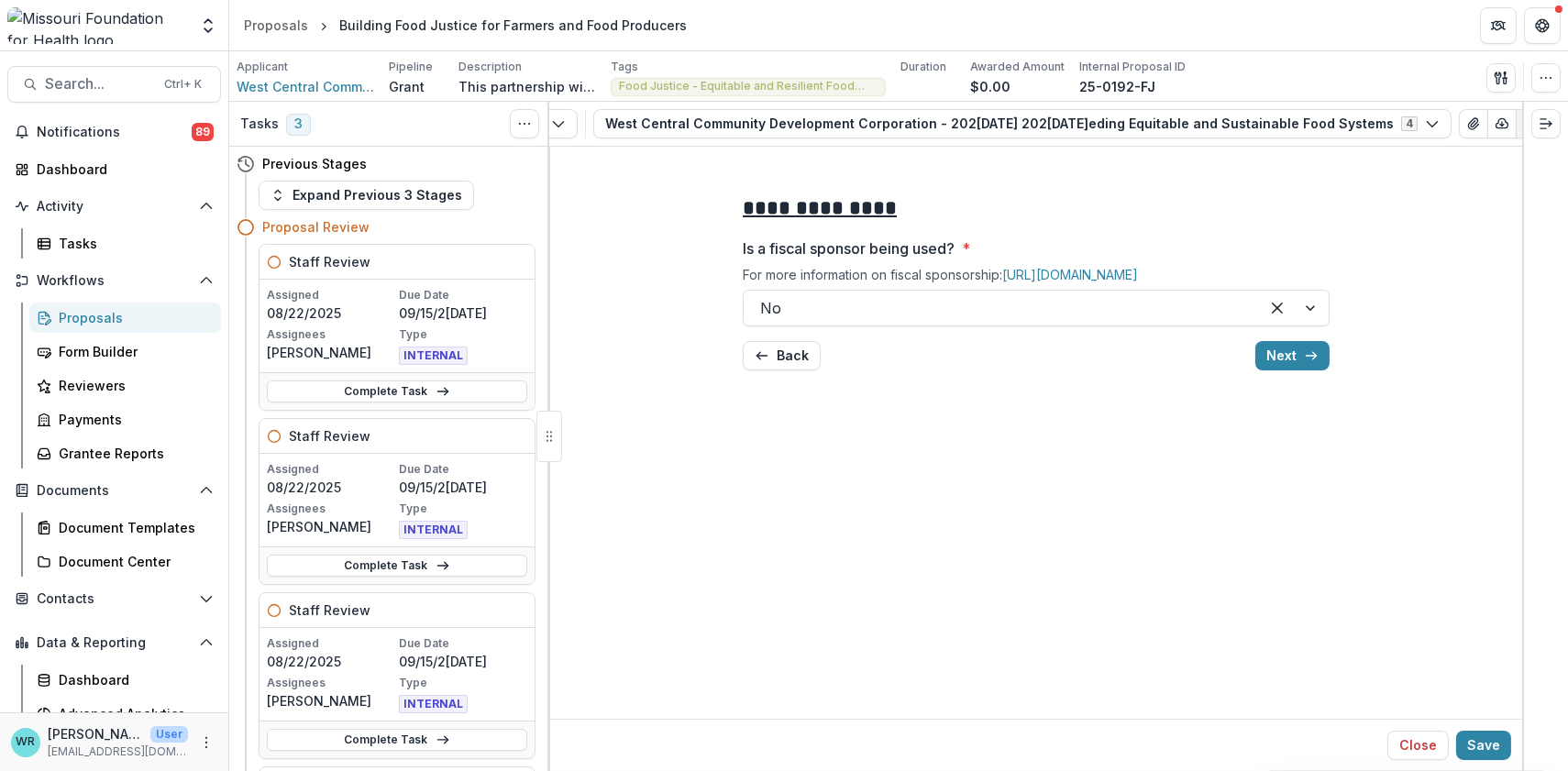
scroll to position [0, 0]
click at [1299, 363] on icon "button" at bounding box center [1311, 355] width 15 height 15
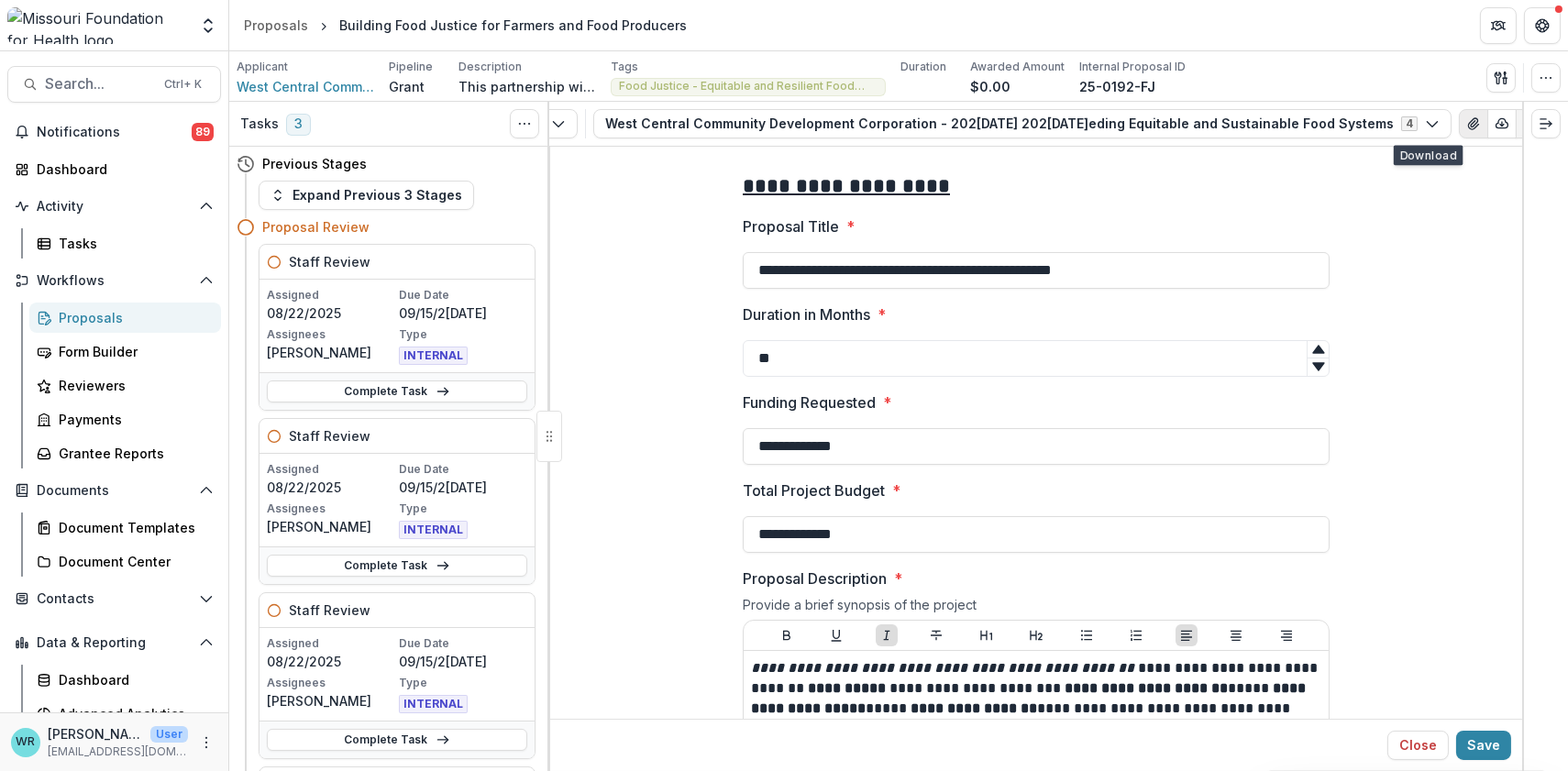
click at [1299, 121] on icon "View Attached Files" at bounding box center [1474, 124] width 15 height 15
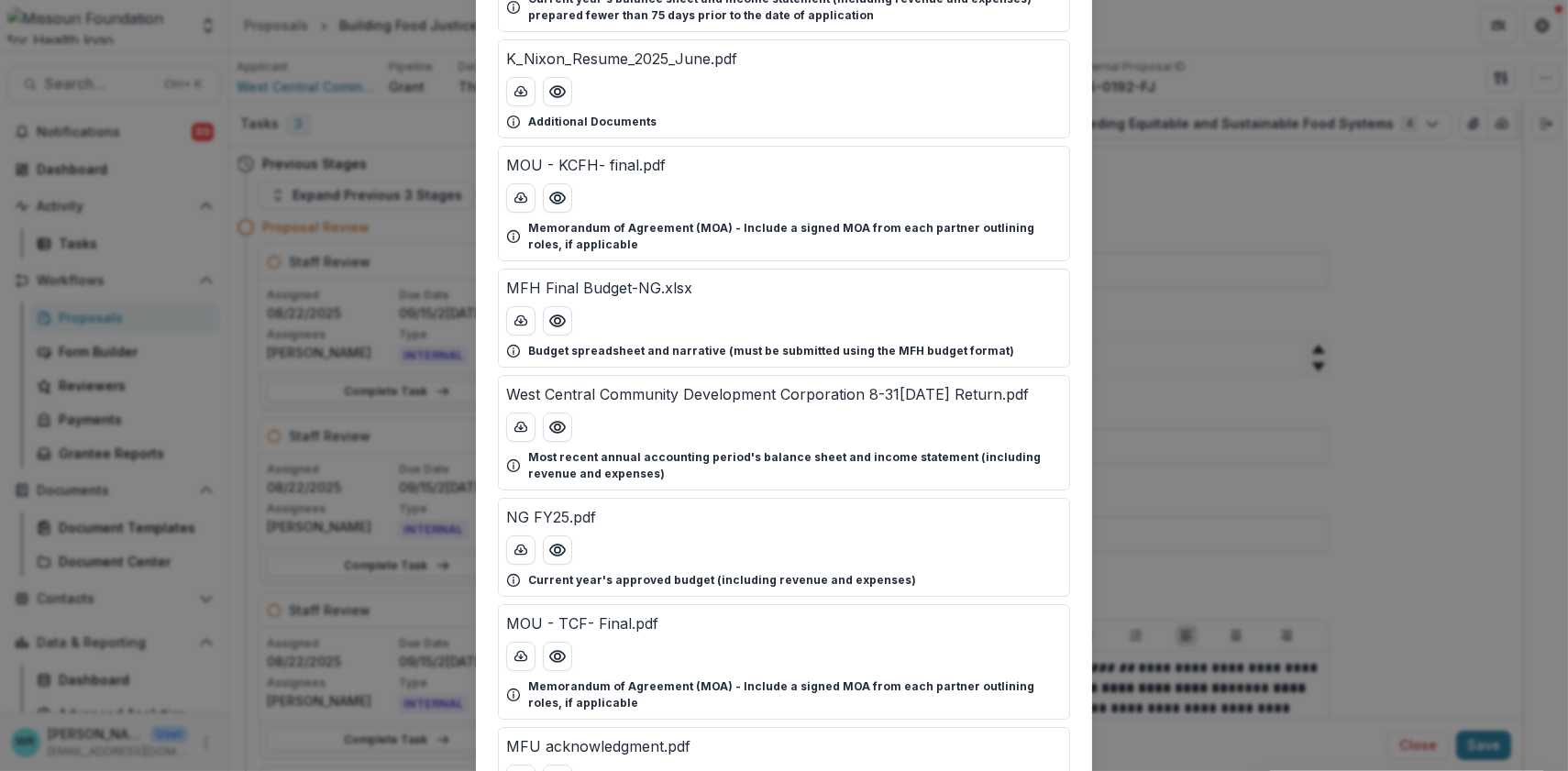
scroll to position [571, 0]
click at [560, 324] on icon "Preview MFH Final Budget-NG.xlsx" at bounding box center [558, 322] width 18 height 18
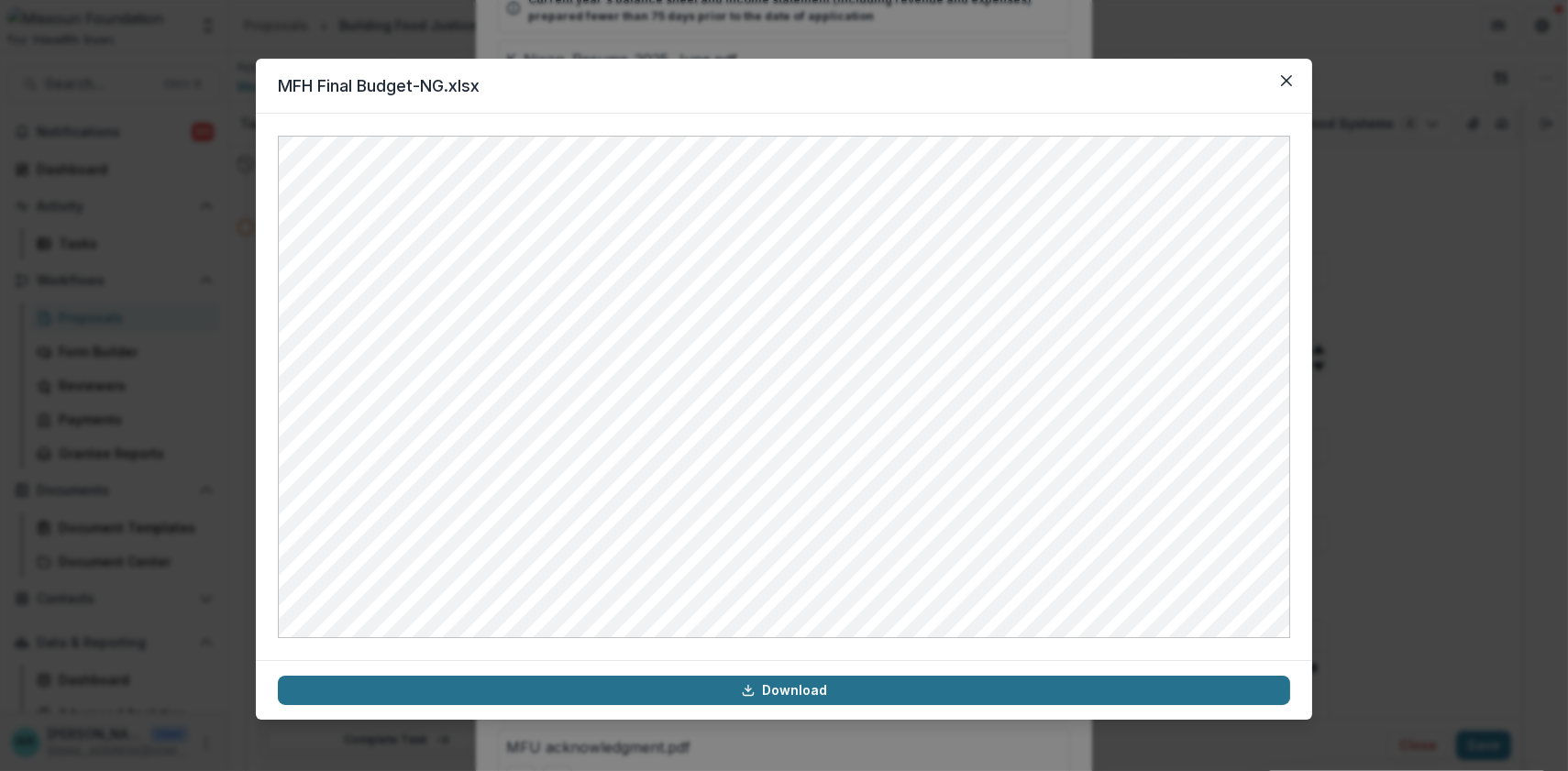
click at [784, 690] on link "Download" at bounding box center [784, 691] width 1012 height 30
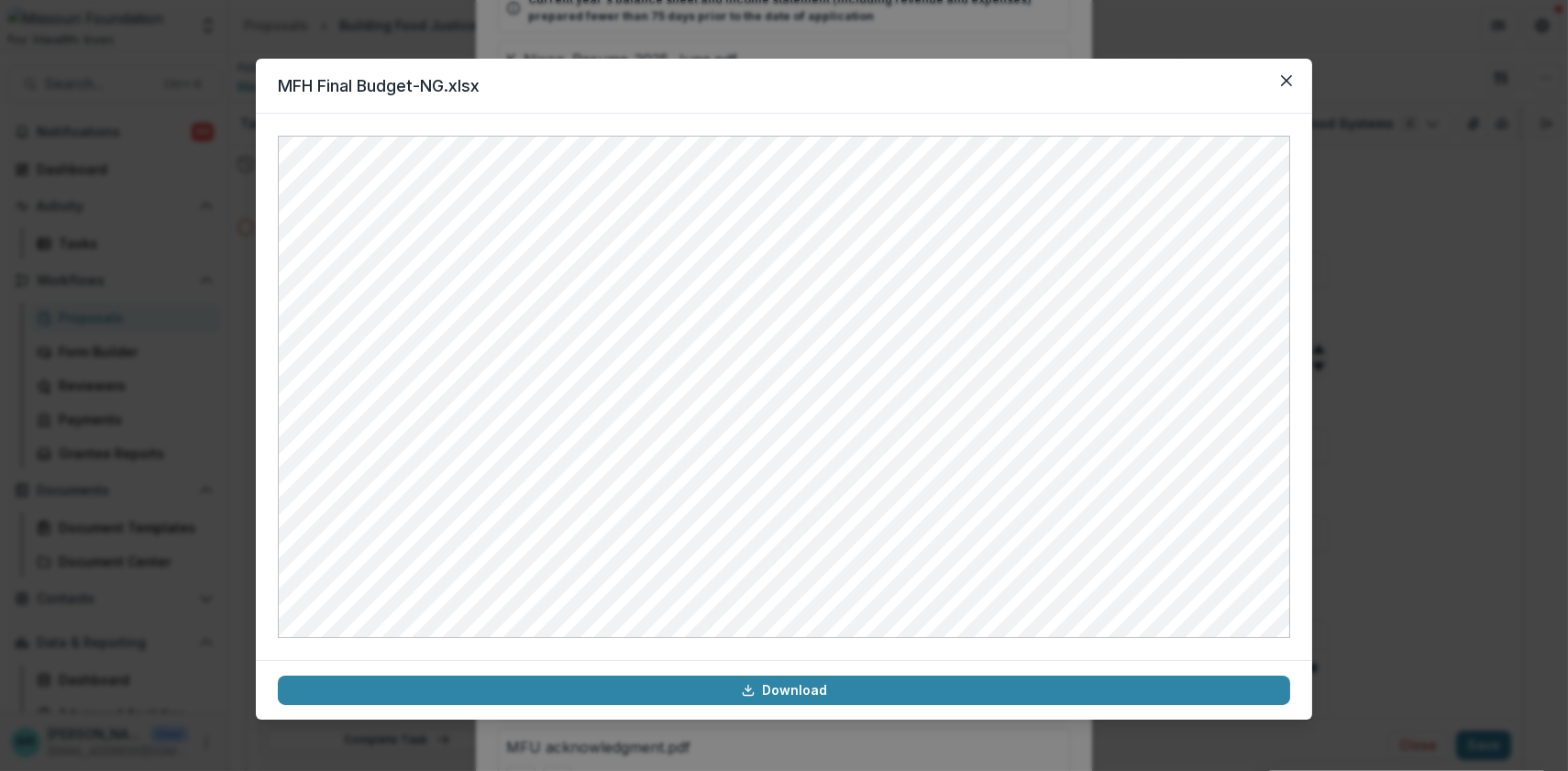
drag, startPoint x: 859, startPoint y: 110, endPoint x: 852, endPoint y: 98, distance: 13.9
click at [852, 98] on header "MFH Final Budget-NG.xlsx" at bounding box center [784, 87] width 1056 height 55
drag, startPoint x: 1064, startPoint y: 77, endPoint x: 930, endPoint y: -43, distance: 179.9
click at [930, 0] on html "Skip to content Aggregate Analysis Foundations MFH Workflow Sandbox Missouri Fo…" at bounding box center [784, 385] width 1568 height 771
click at [850, 79] on header "MFH Final Budget-NG.xlsx" at bounding box center [784, 87] width 1056 height 55
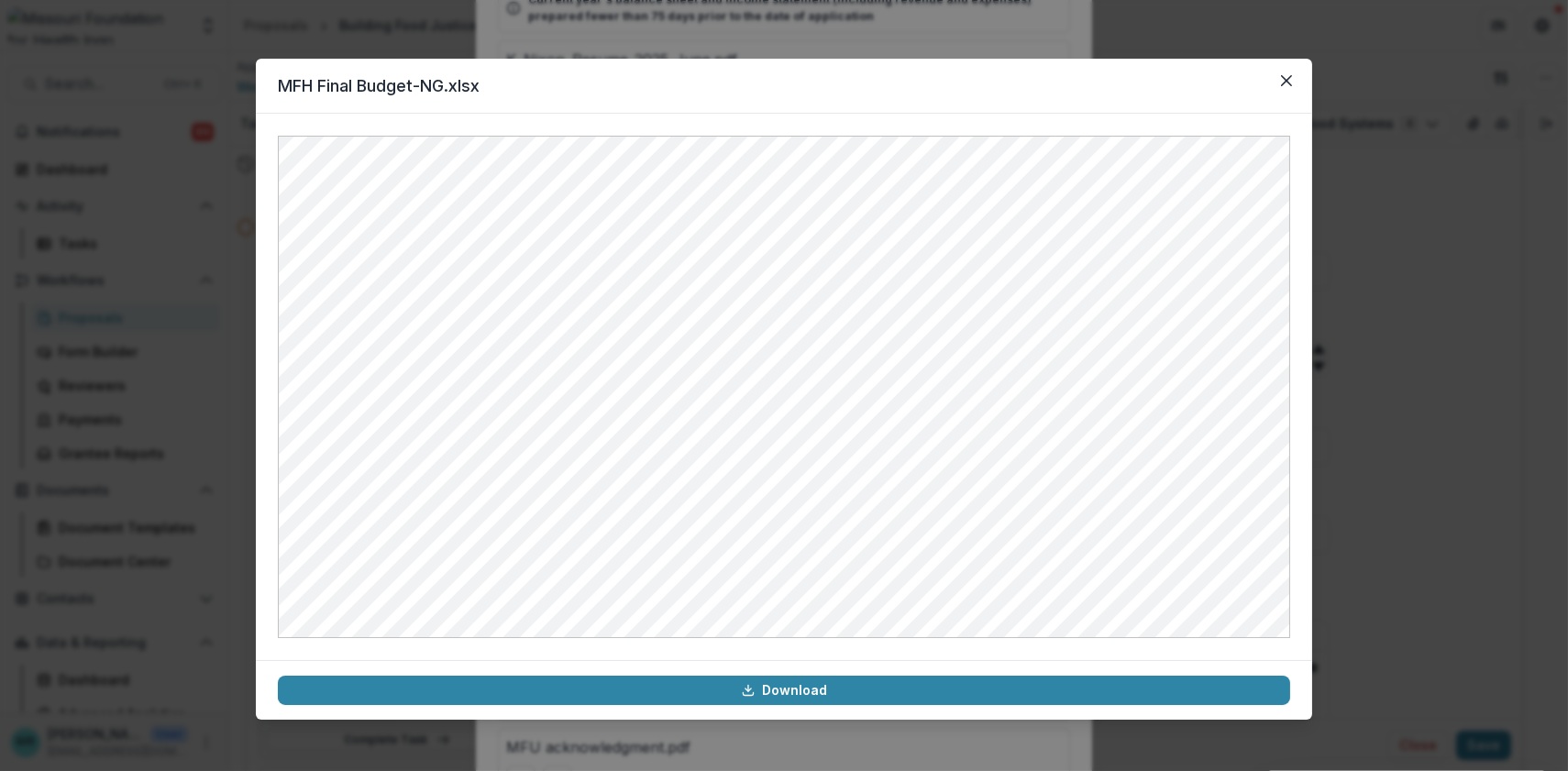
click at [849, 86] on header "MFH Final Budget-NG.xlsx" at bounding box center [784, 87] width 1056 height 55
click at [1289, 85] on icon "Close" at bounding box center [1286, 80] width 11 height 11
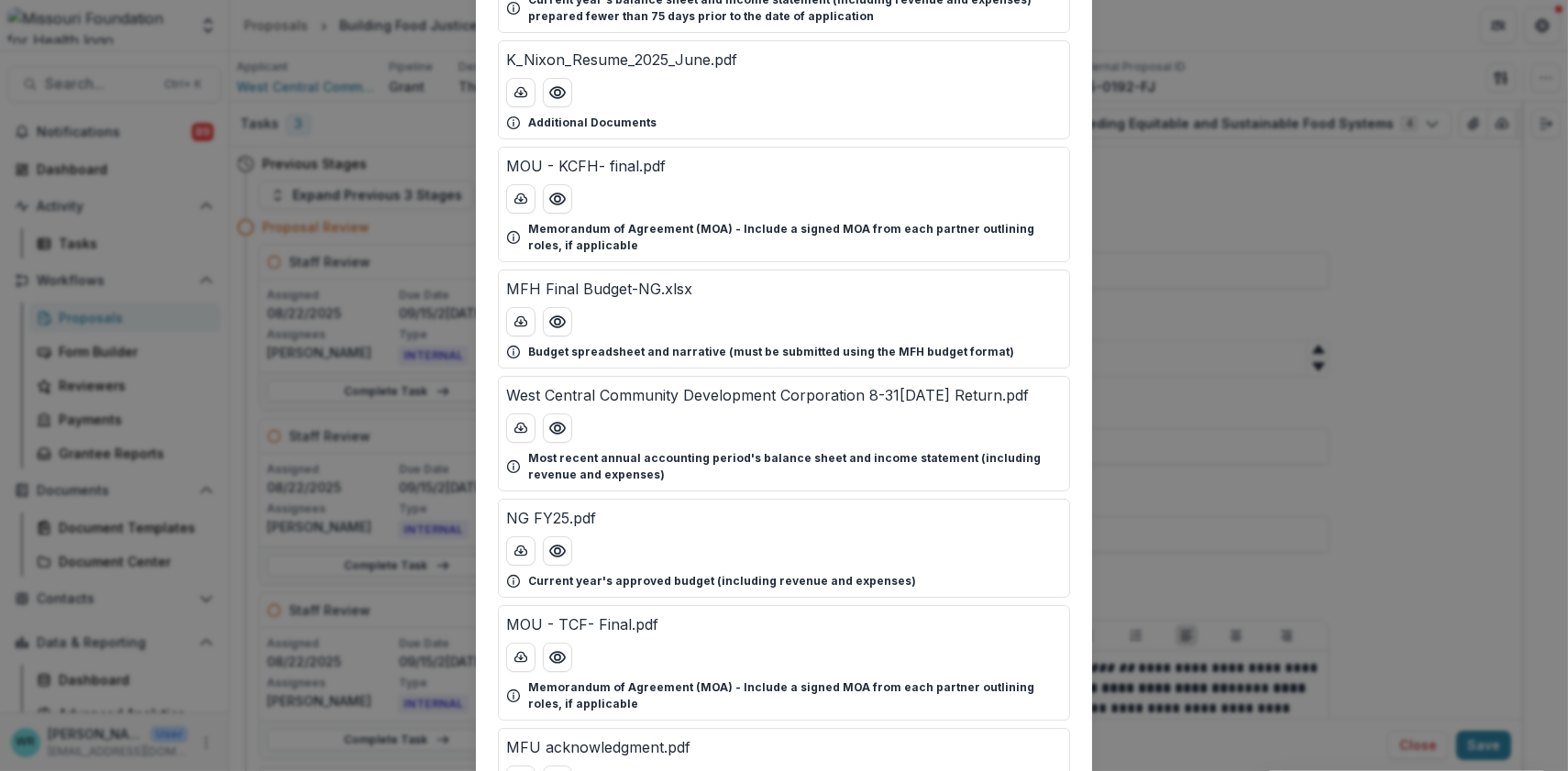
scroll to position [0, 0]
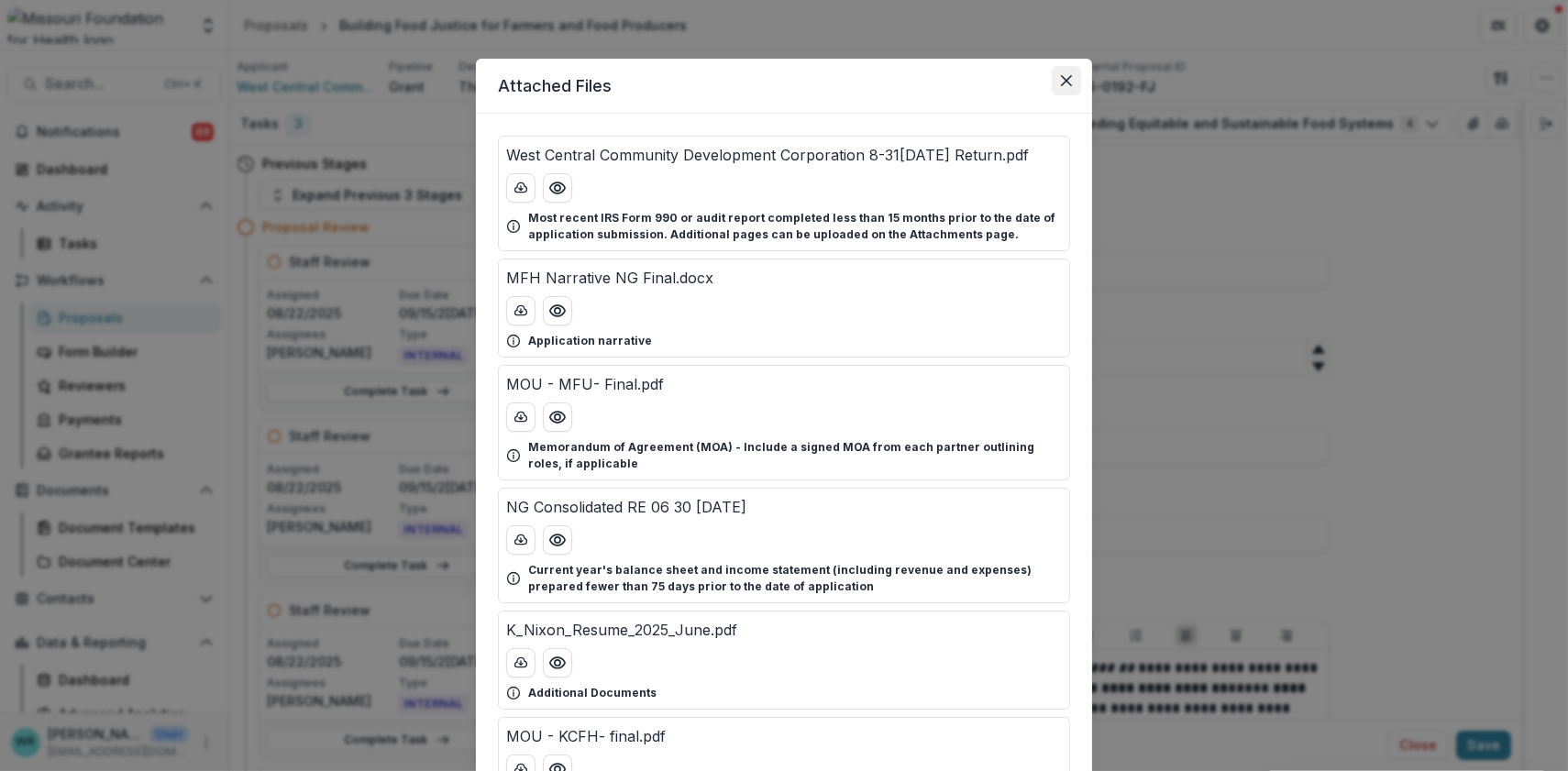
click at [1064, 88] on button "Close" at bounding box center [1067, 81] width 30 height 30
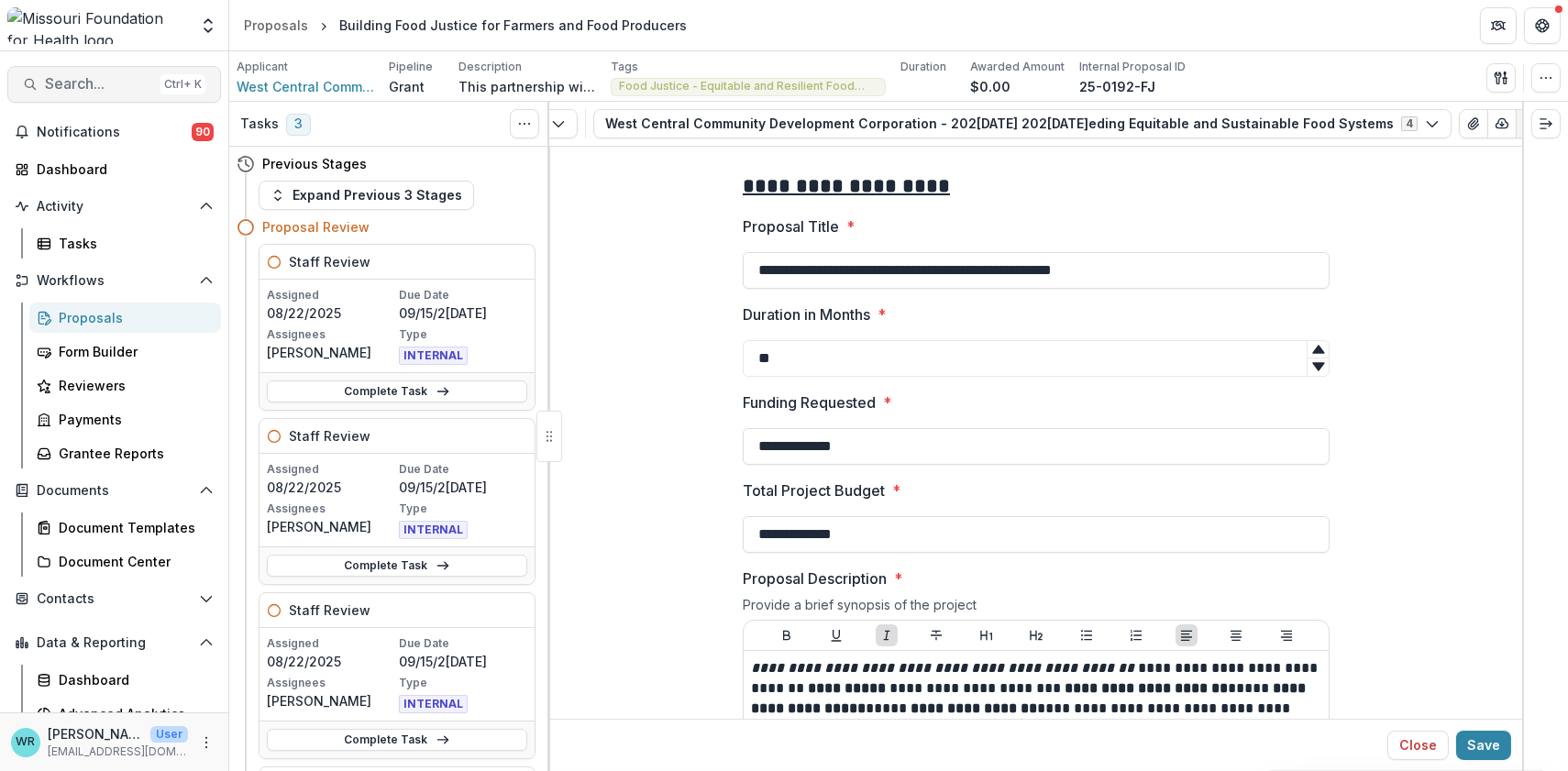
click at [108, 80] on span "Search..." at bounding box center [99, 83] width 108 height 18
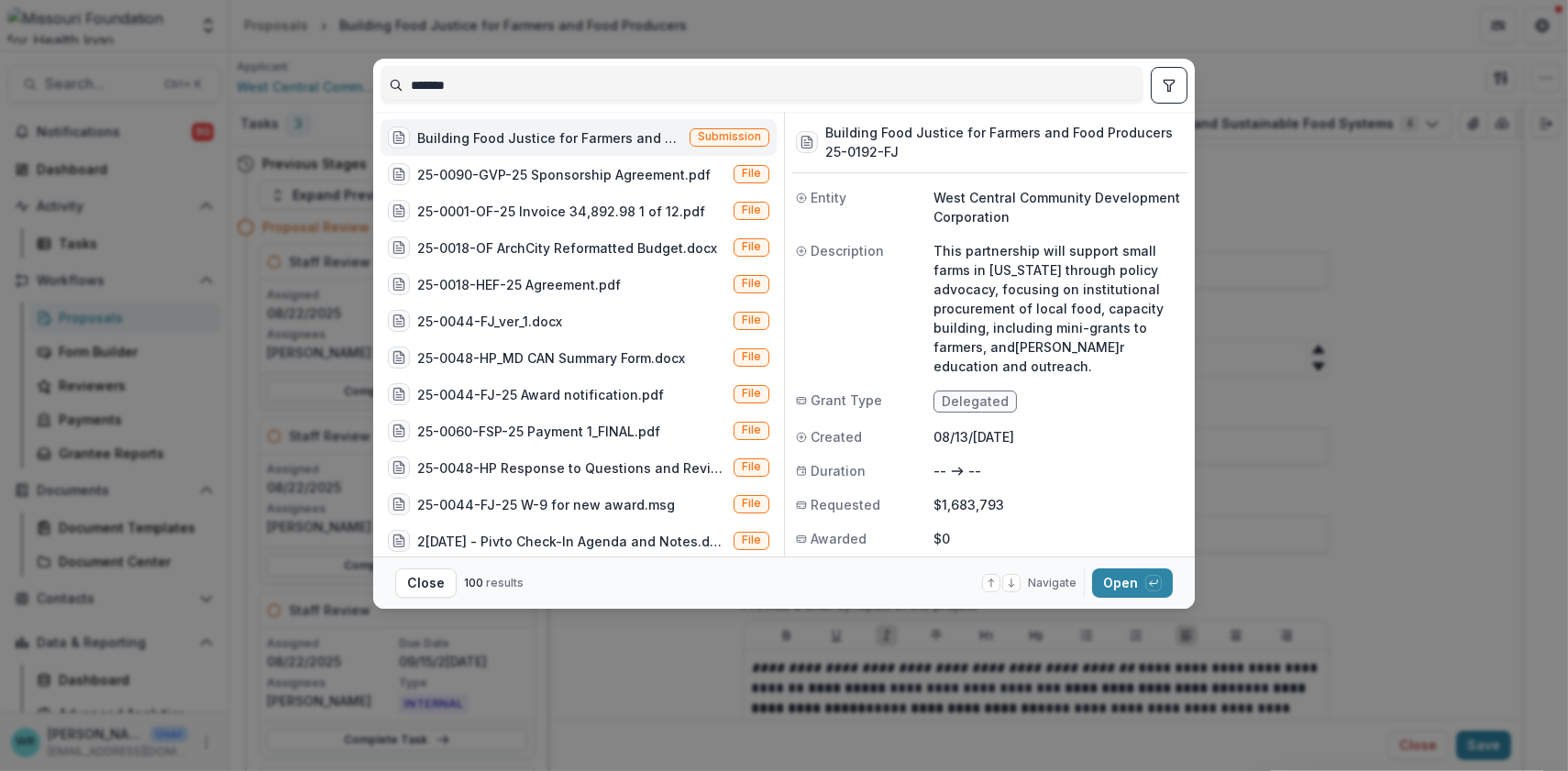
drag, startPoint x: 622, startPoint y: 87, endPoint x: 301, endPoint y: 84, distance: 321.0
click at [301, 84] on div "******* Building Food Justice for Farmers and Food Producers (This partnership …" at bounding box center [784, 385] width 1568 height 771
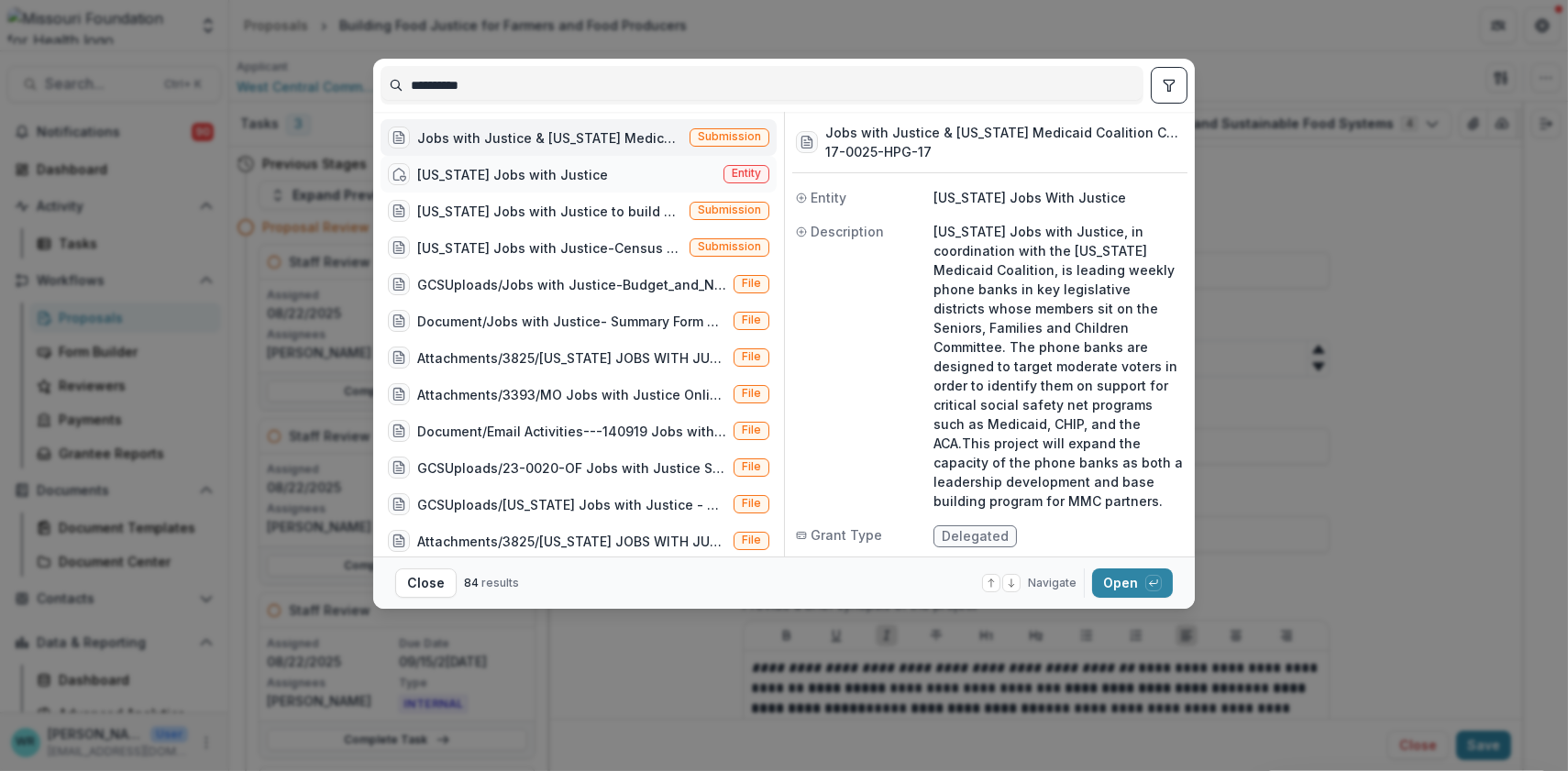
type input "*********"
click at [759, 175] on span "Entity" at bounding box center [747, 175] width 46 height 18
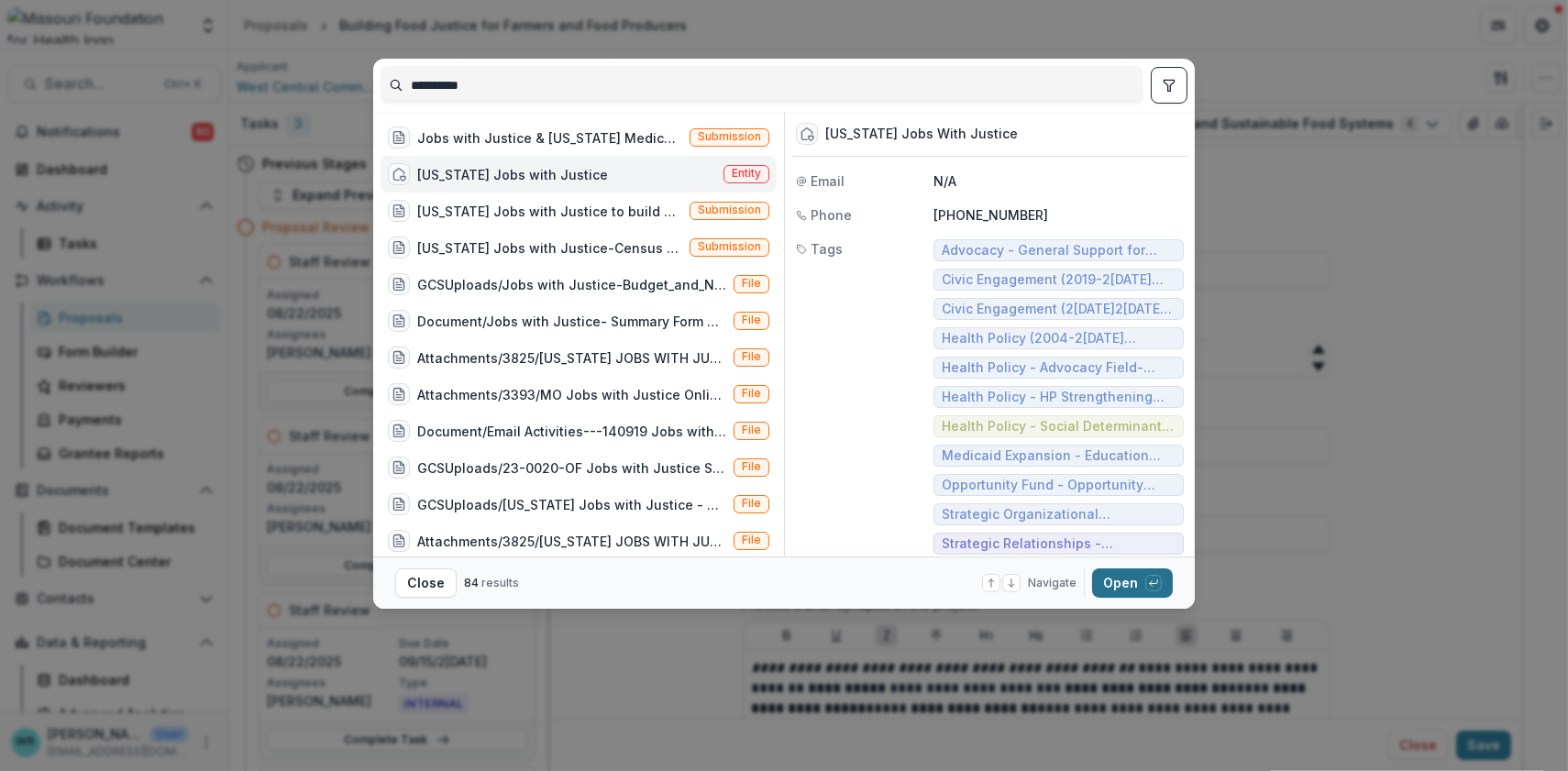
click at [1130, 584] on button "Open with enter key" at bounding box center [1132, 584] width 80 height 30
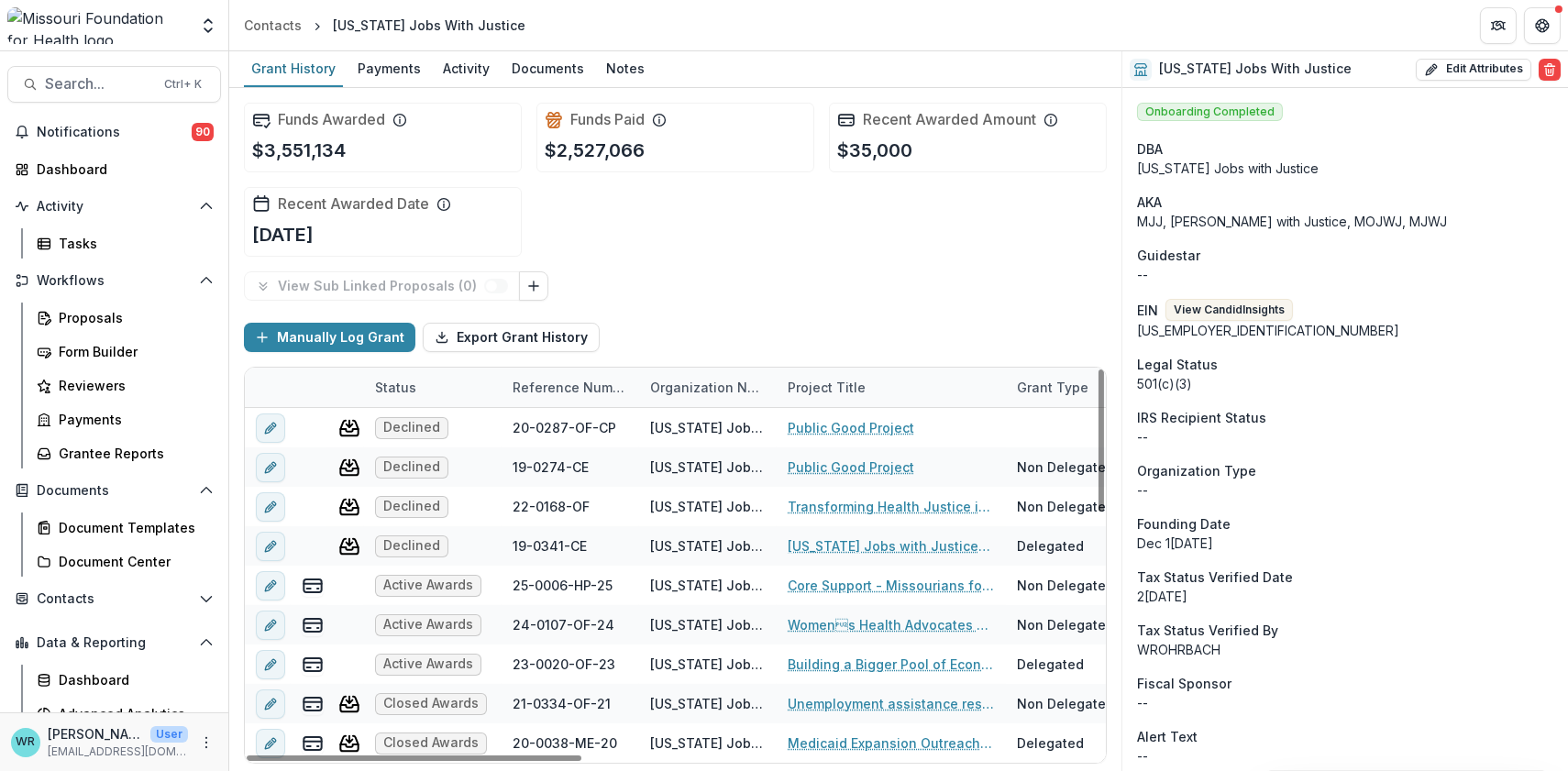
click at [391, 382] on div "Status" at bounding box center [395, 387] width 64 height 19
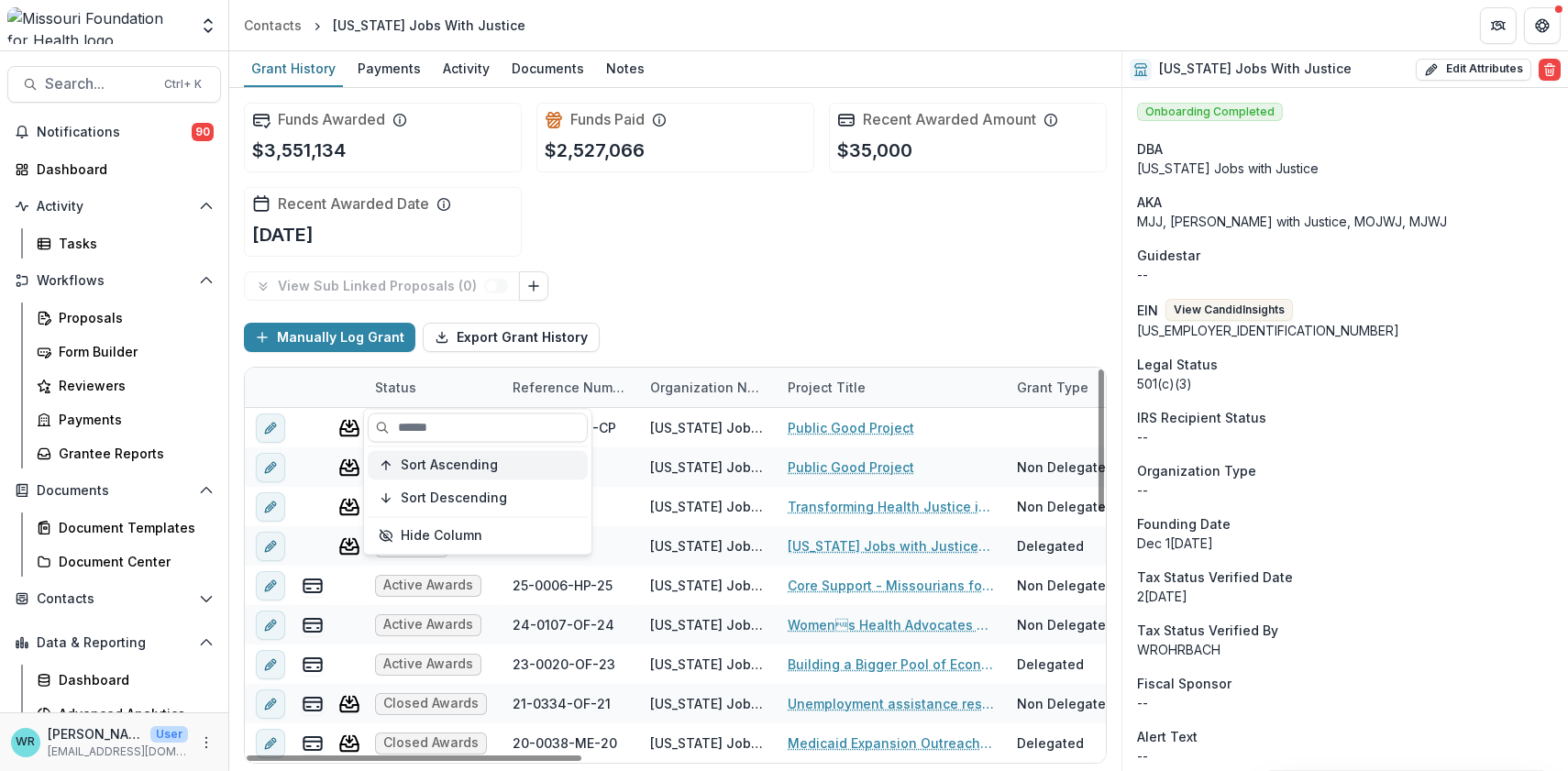
click at [405, 464] on span "Sort Ascending" at bounding box center [449, 465] width 97 height 16
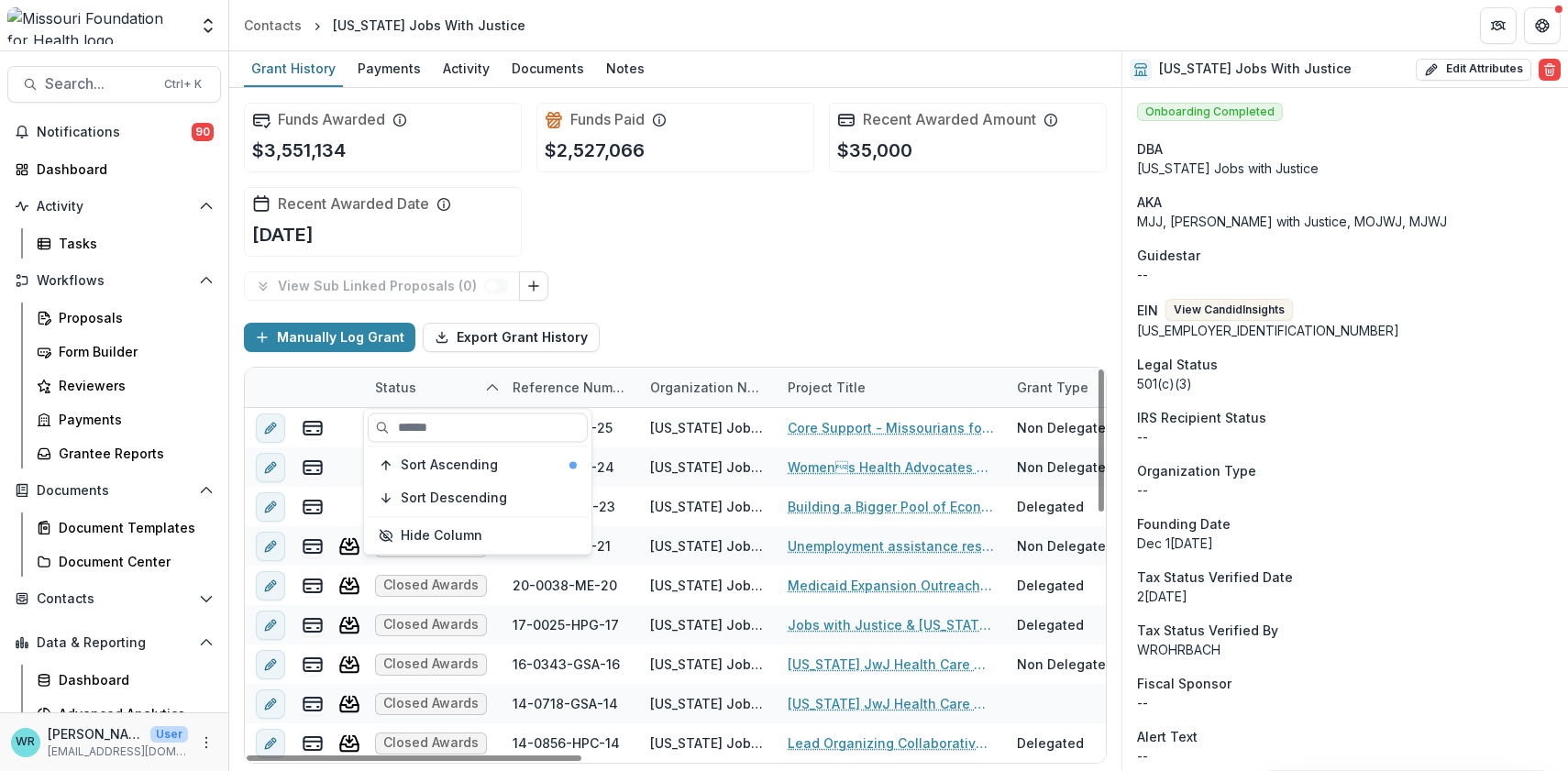
click at [748, 273] on div "View Sub Linked Proposals ( 0 )" at bounding box center [675, 286] width 862 height 30
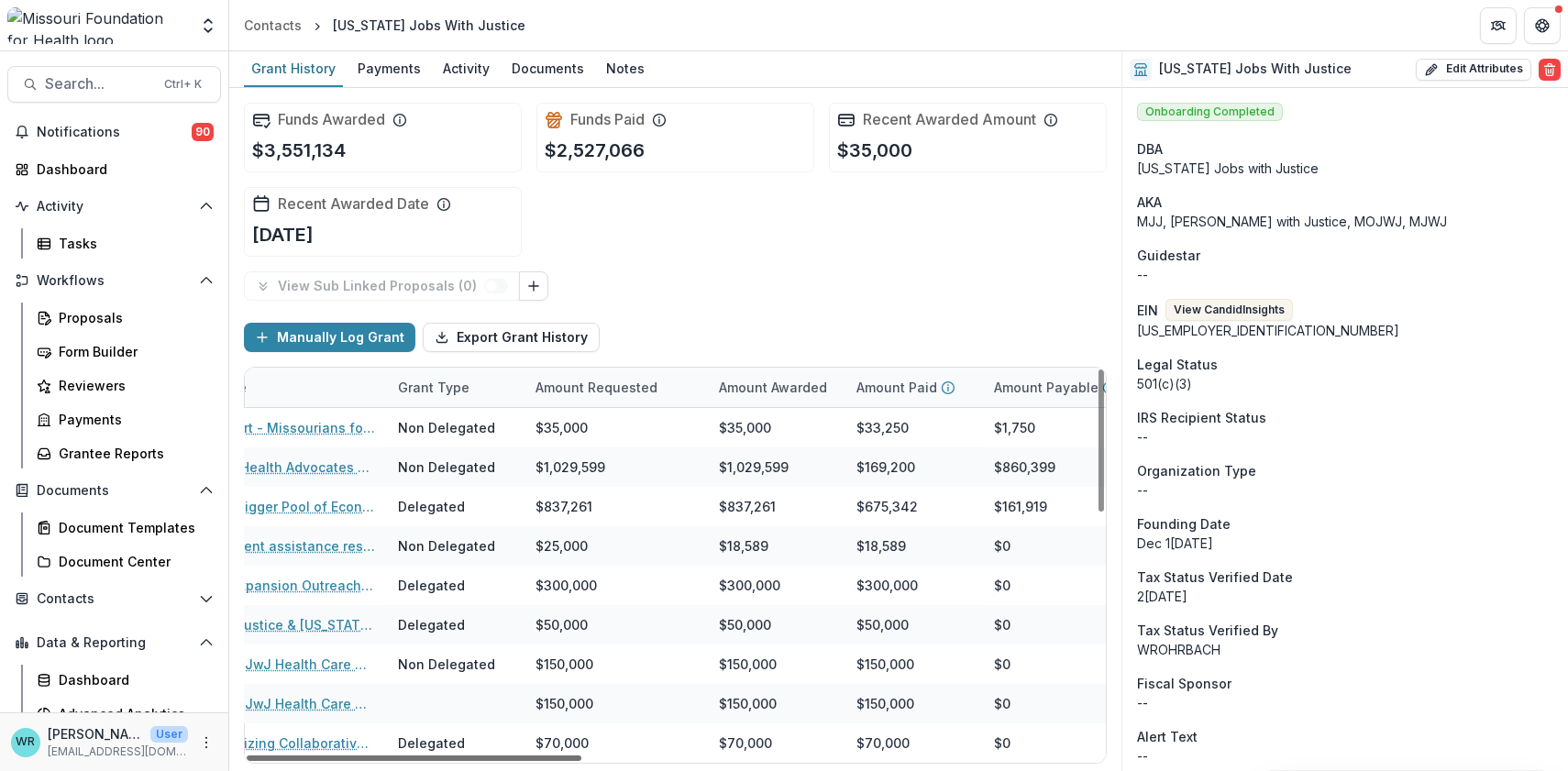
scroll to position [0, 621]
drag, startPoint x: 543, startPoint y: 756, endPoint x: 785, endPoint y: 776, distance: 242.8
click at [582, 761] on div at bounding box center [414, 758] width 334 height 6
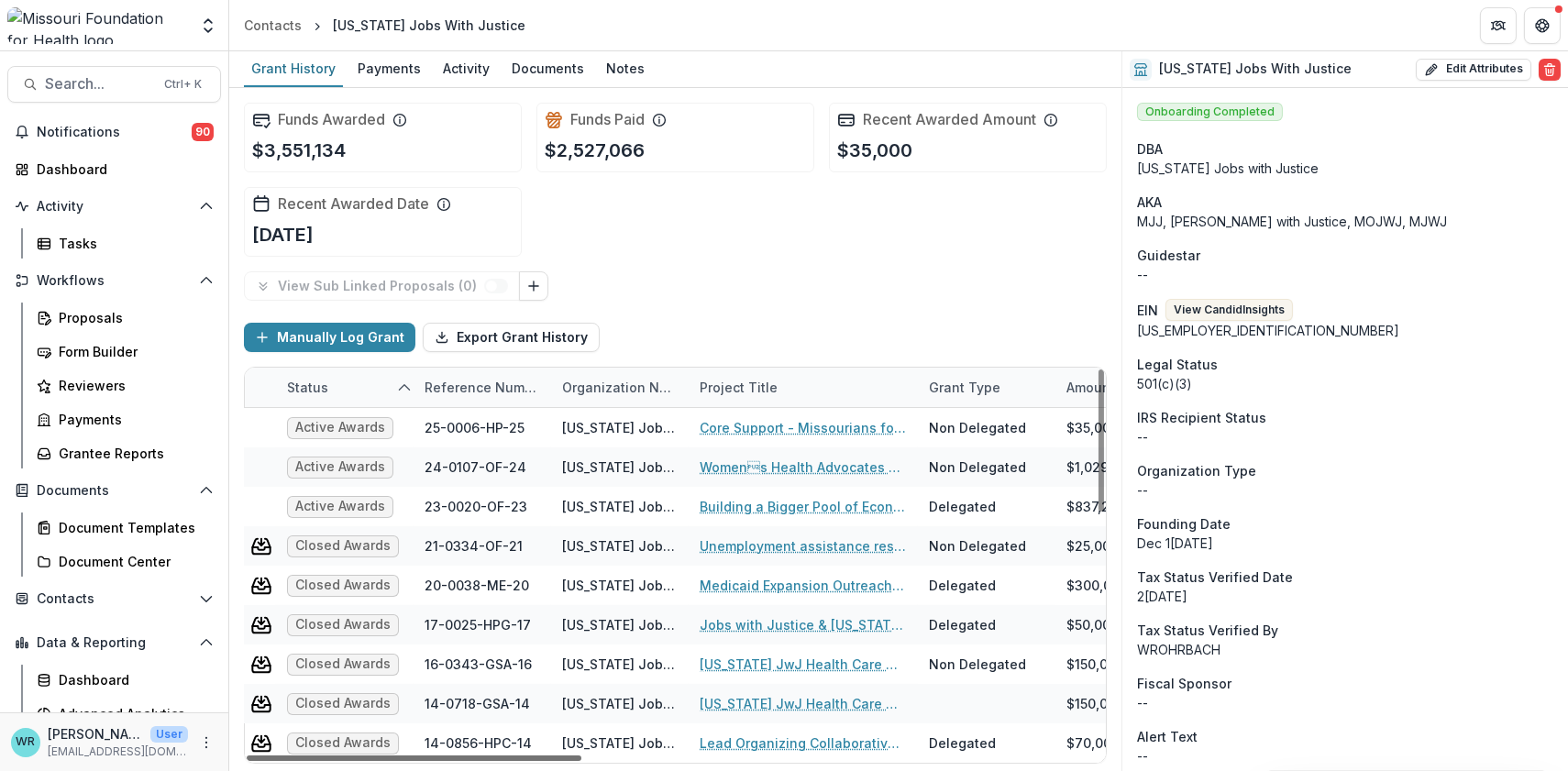
scroll to position [0, 0]
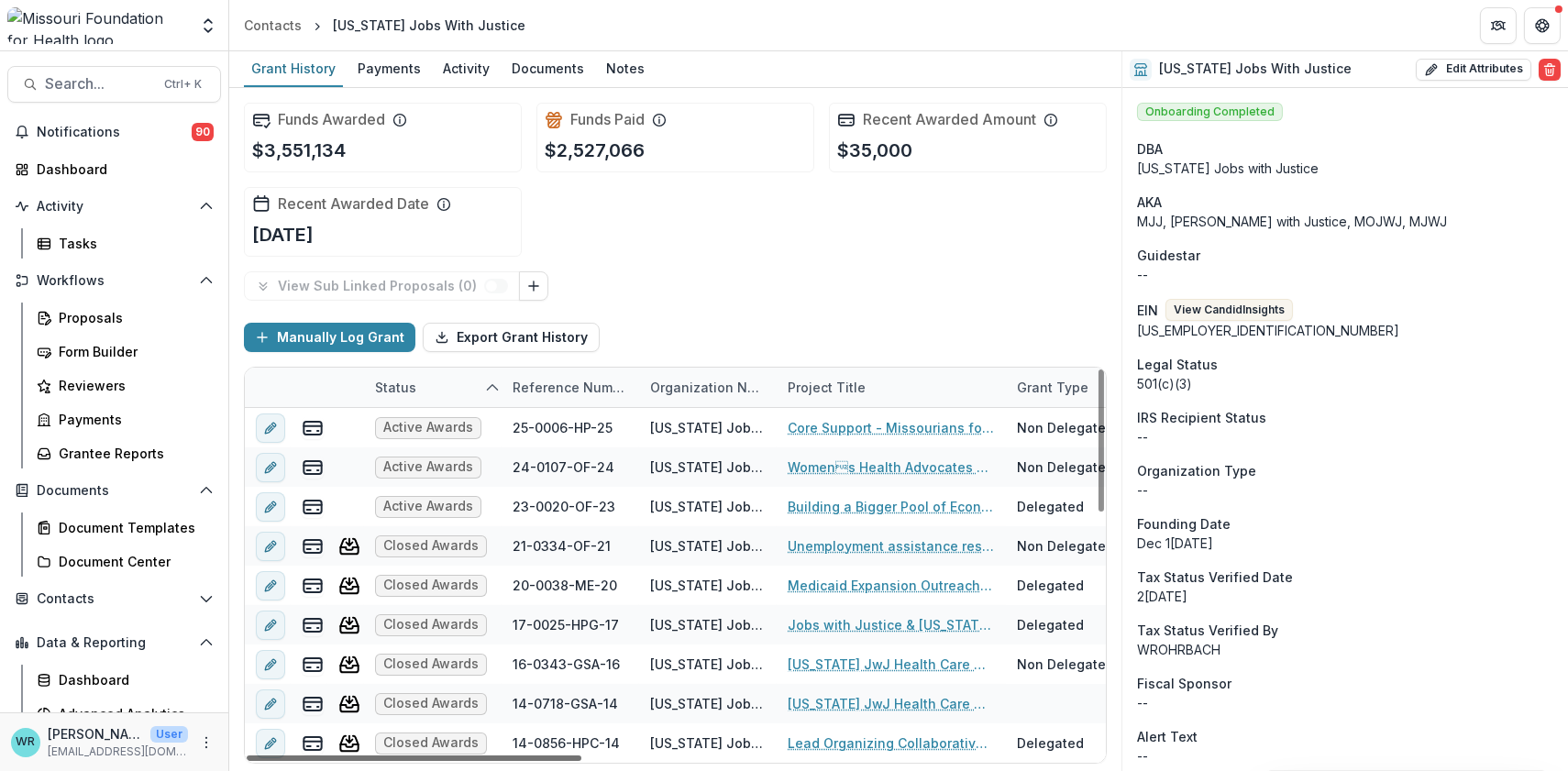
drag, startPoint x: 711, startPoint y: 757, endPoint x: 336, endPoint y: 722, distance: 376.6
click at [336, 755] on div at bounding box center [414, 758] width 334 height 6
click at [480, 66] on div "Activity" at bounding box center [466, 68] width 62 height 27
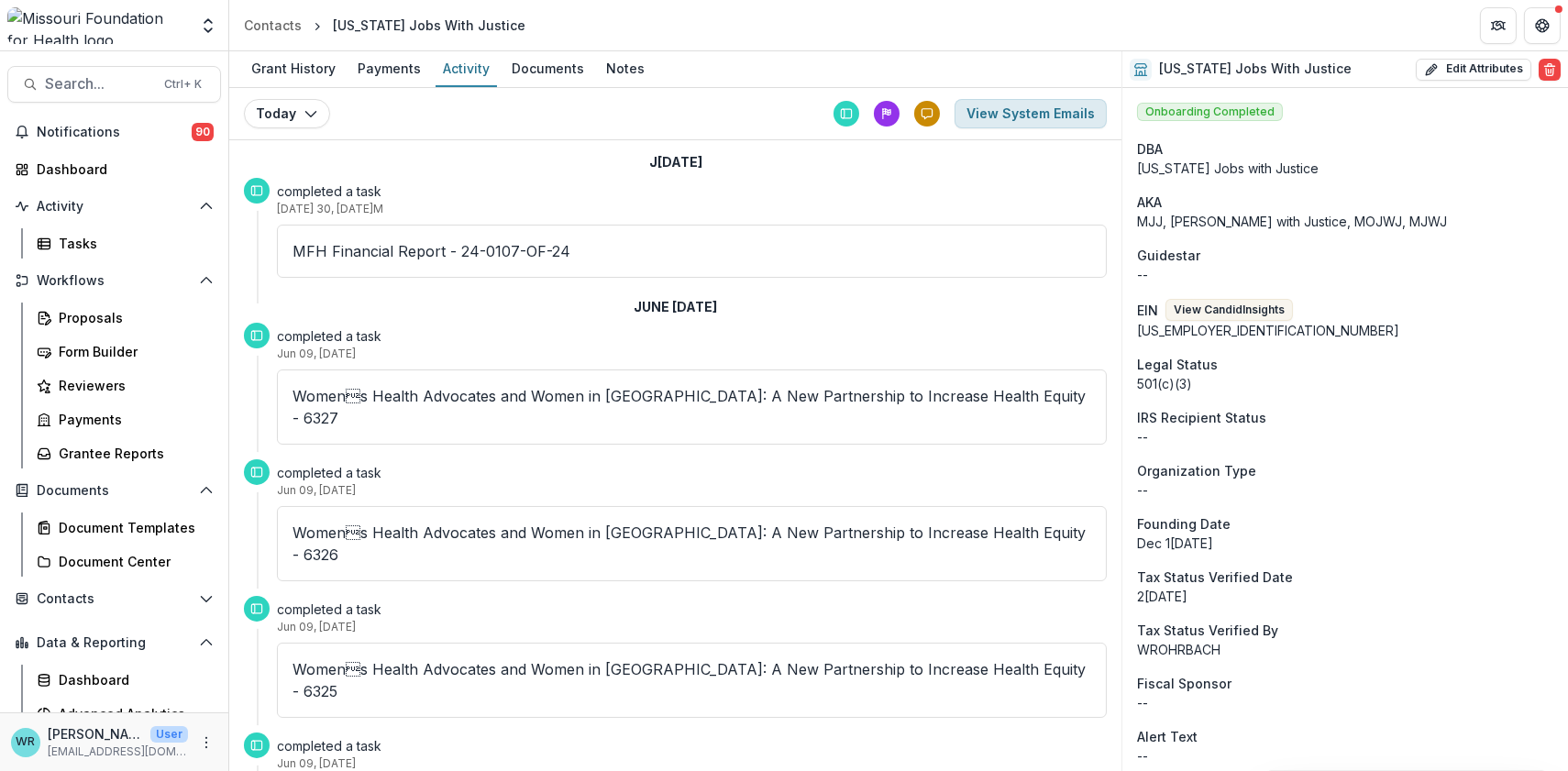
click at [1053, 119] on button "View System Emails" at bounding box center [1031, 114] width 152 height 30
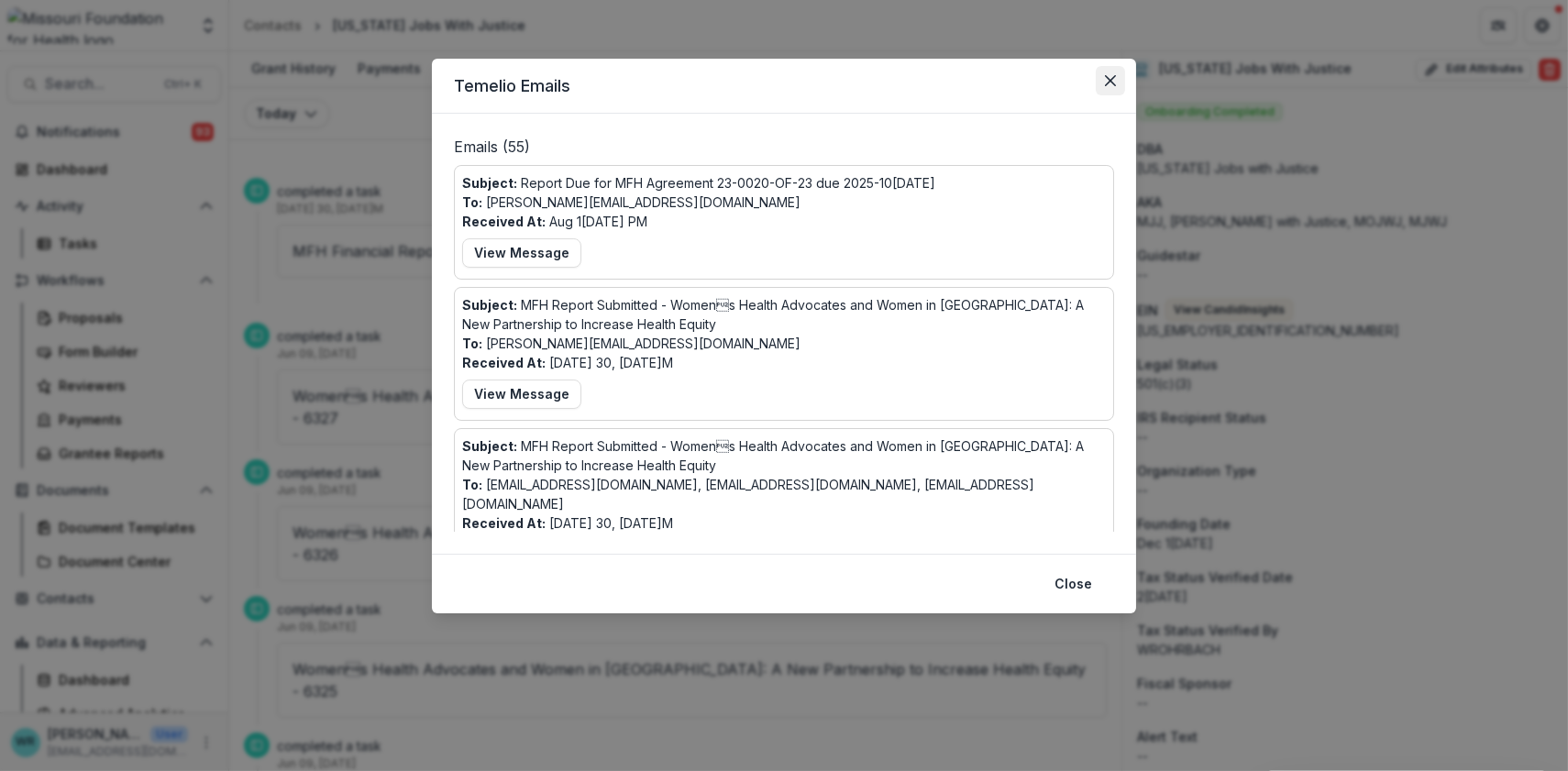
click at [1119, 78] on button "Close" at bounding box center [1111, 81] width 30 height 30
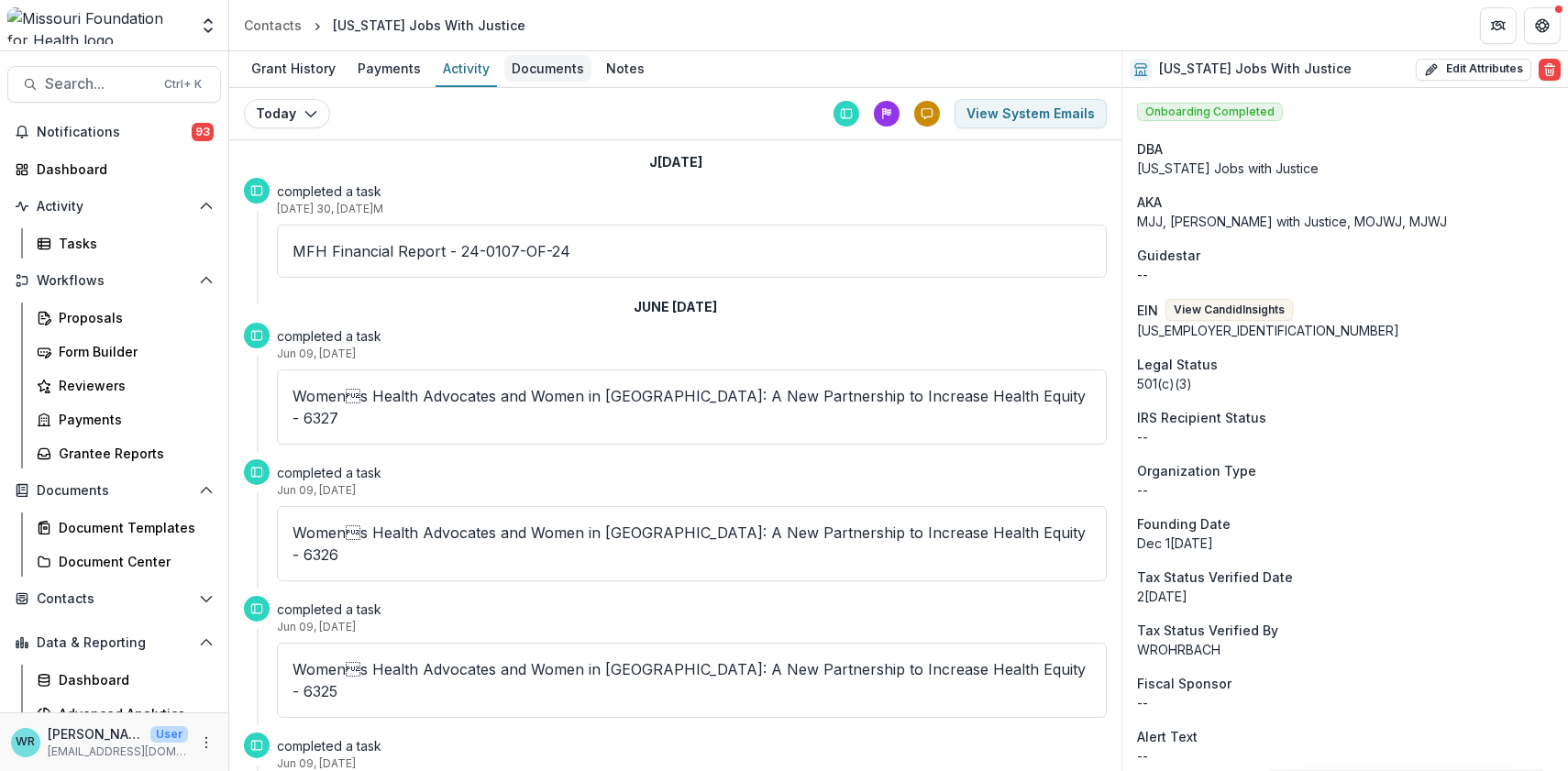
click at [544, 63] on div "Documents" at bounding box center [548, 68] width 87 height 27
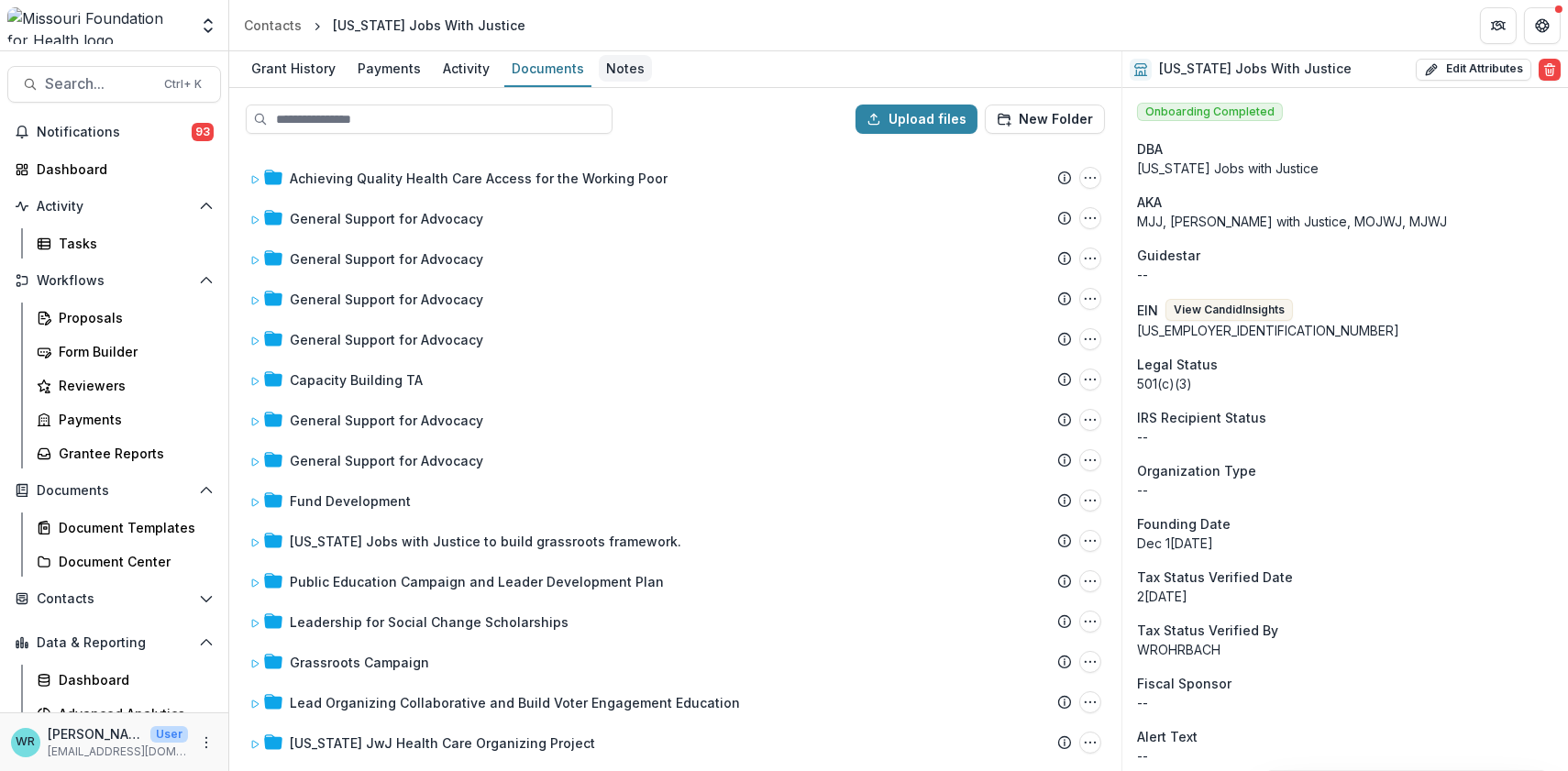
click at [606, 56] on div "Notes" at bounding box center [625, 68] width 54 height 27
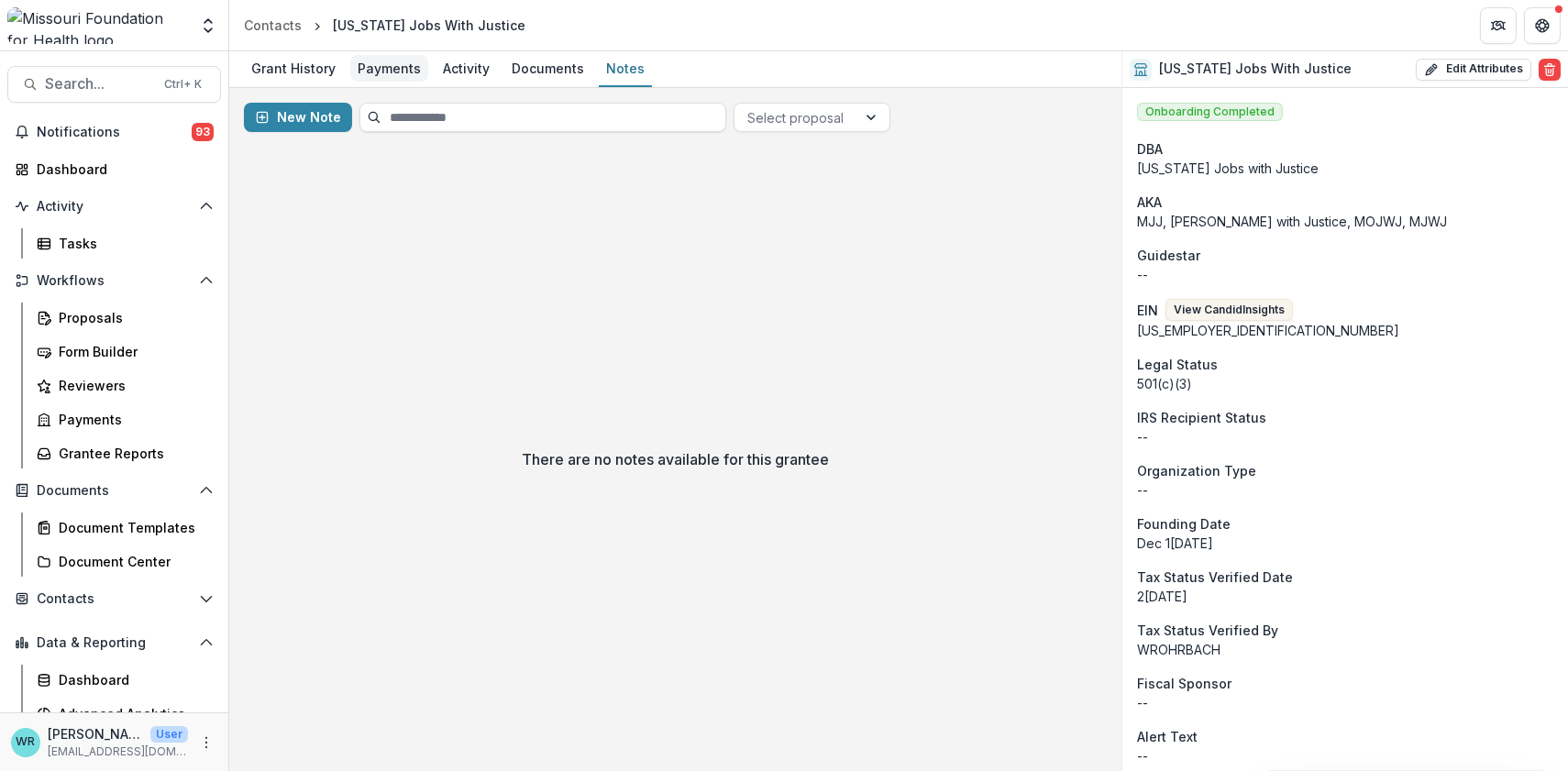
click at [373, 75] on div "Payments" at bounding box center [389, 68] width 78 height 27
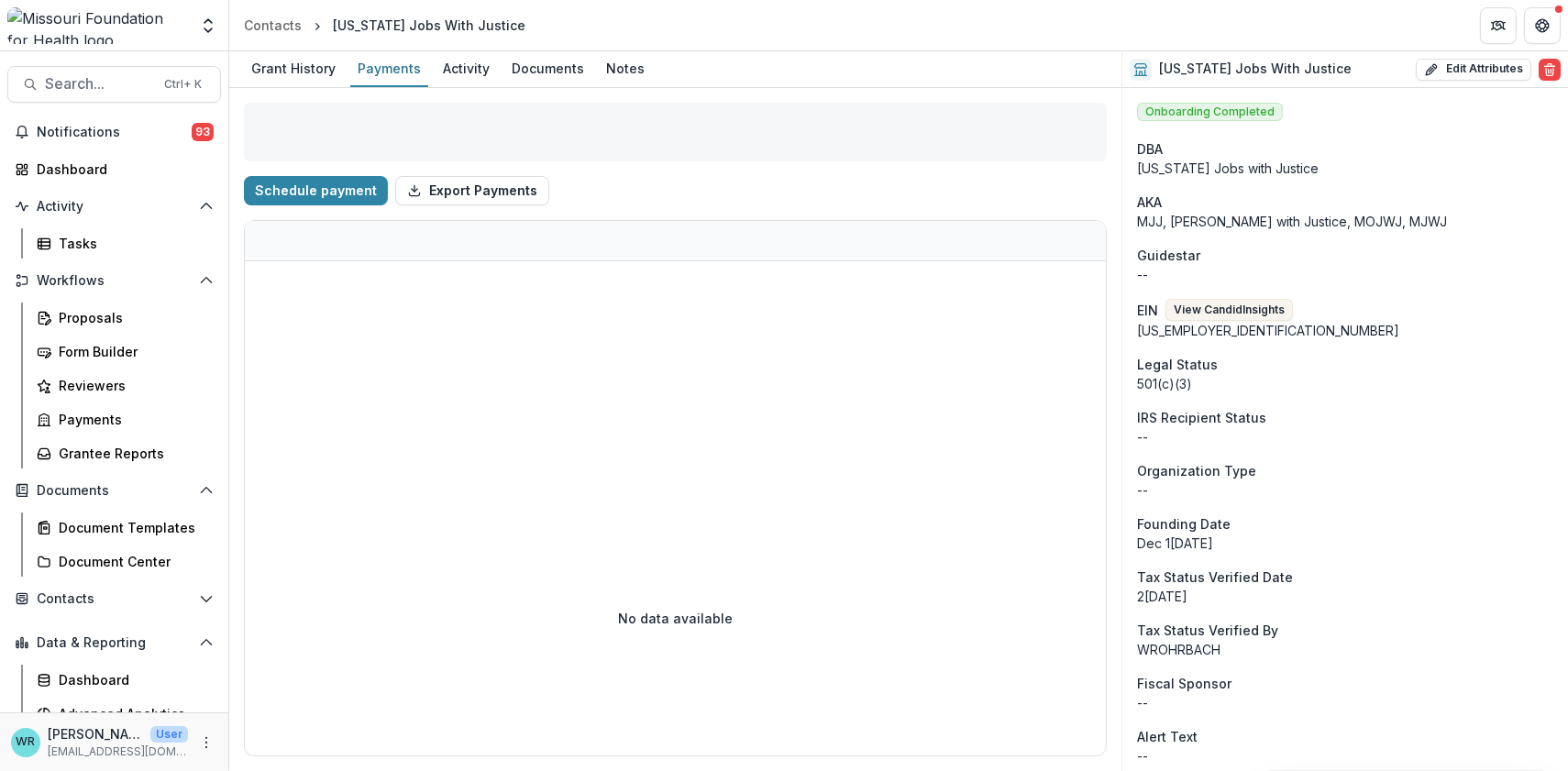
select select "****"
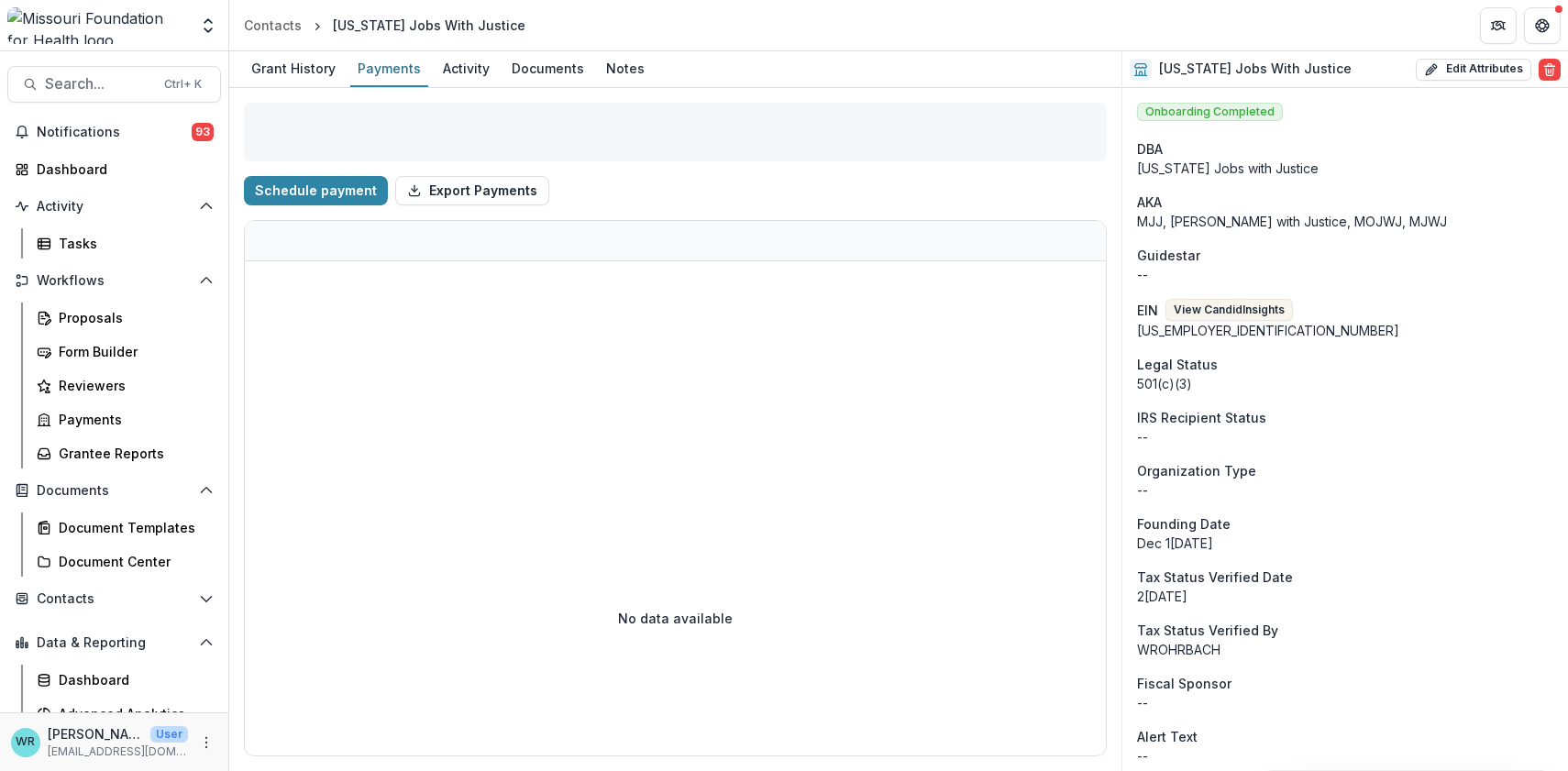
select select "****"
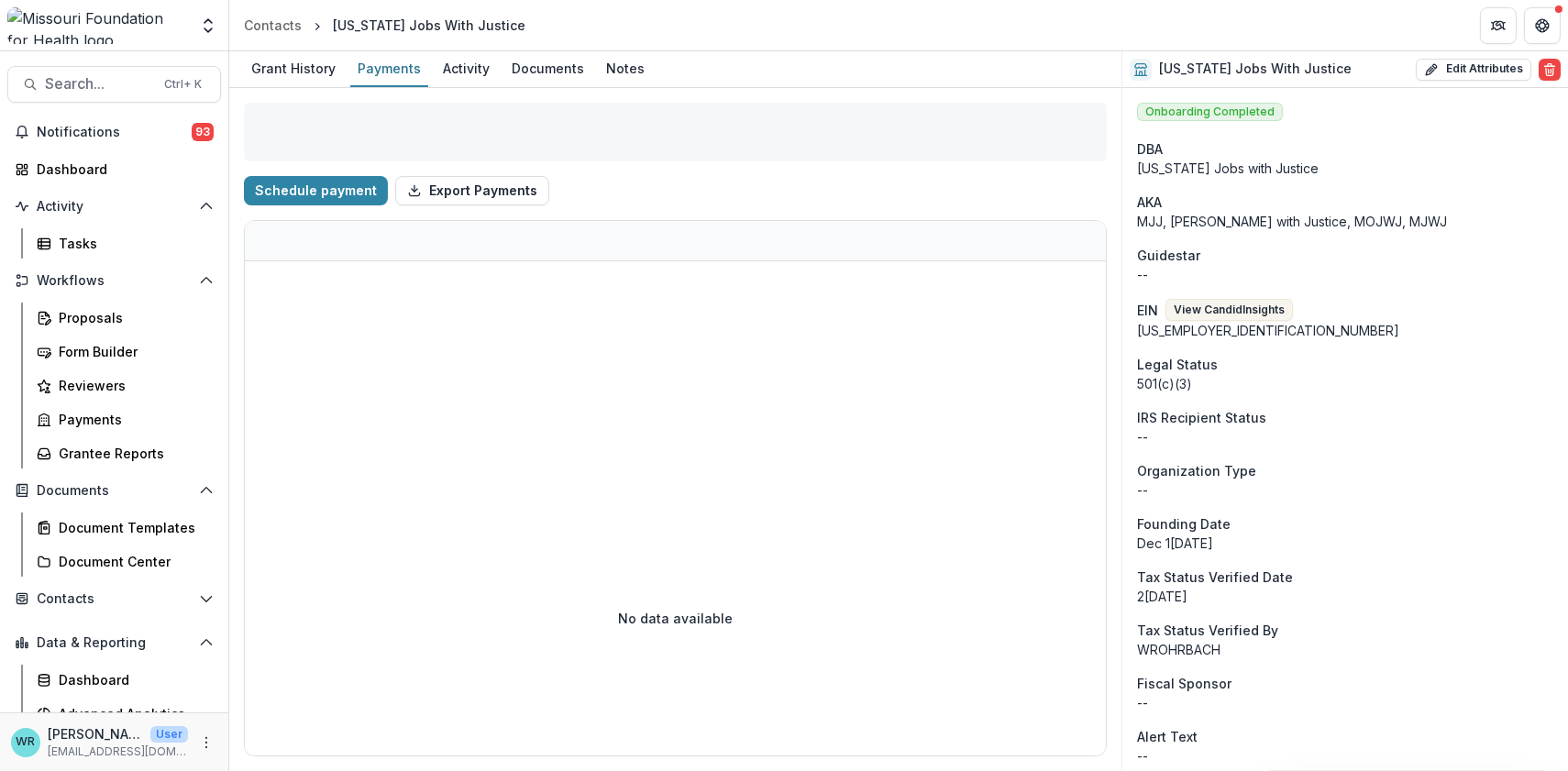
select select "****"
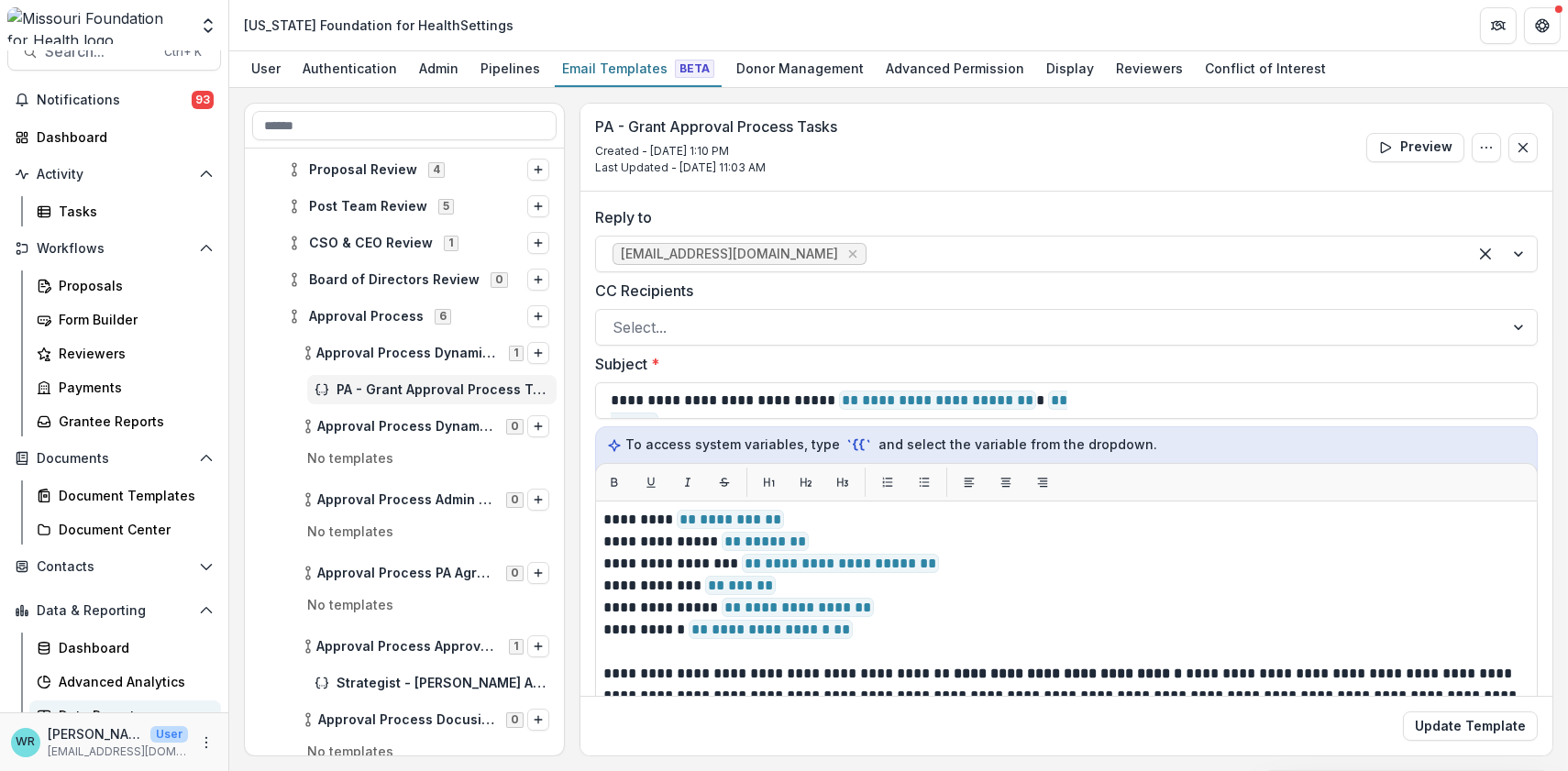
scroll to position [49, 0]
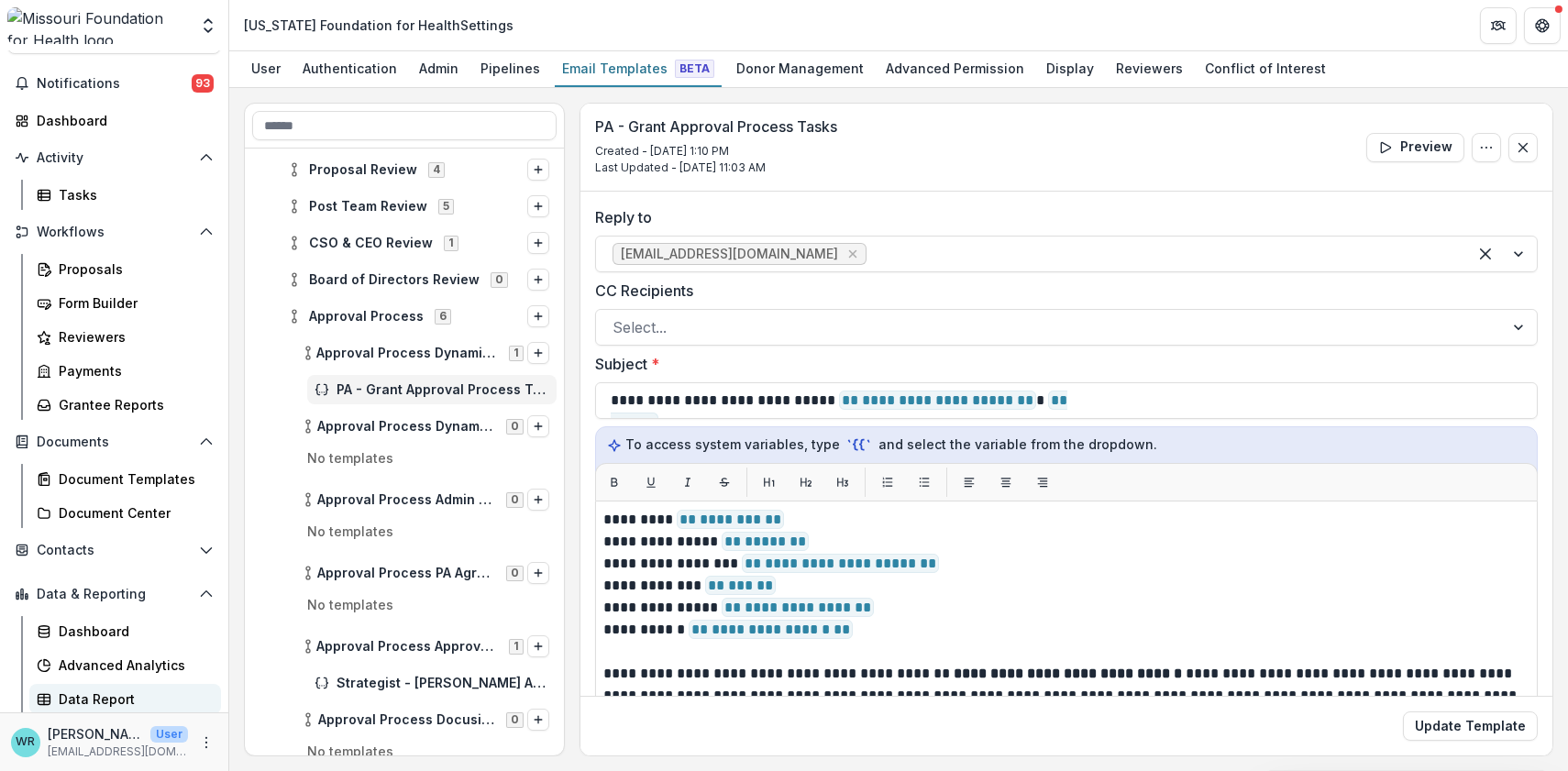
click at [120, 692] on div "Data Report" at bounding box center [133, 699] width 148 height 19
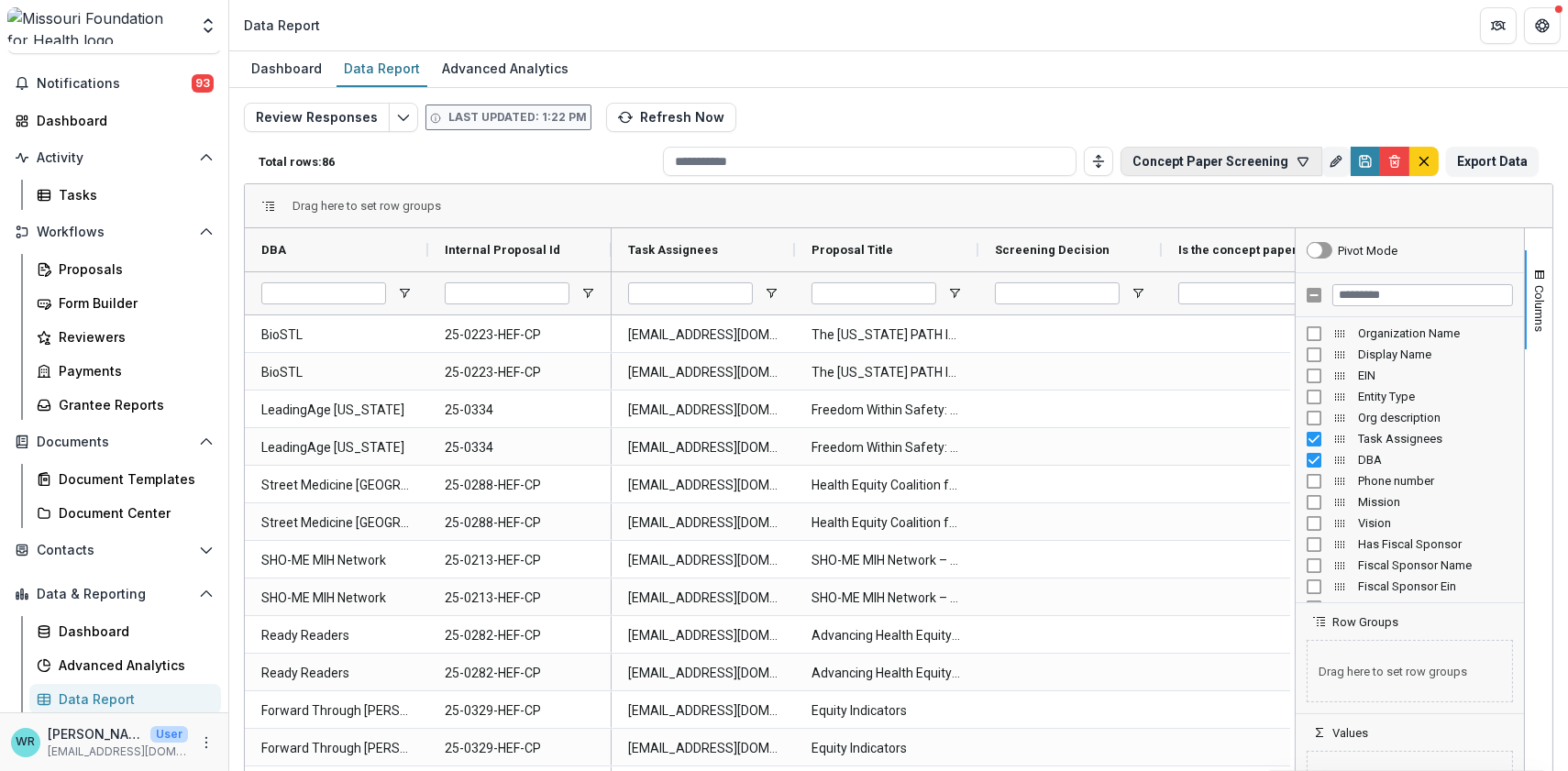
click at [1285, 166] on button "Concept Paper Screening" at bounding box center [1222, 162] width 201 height 30
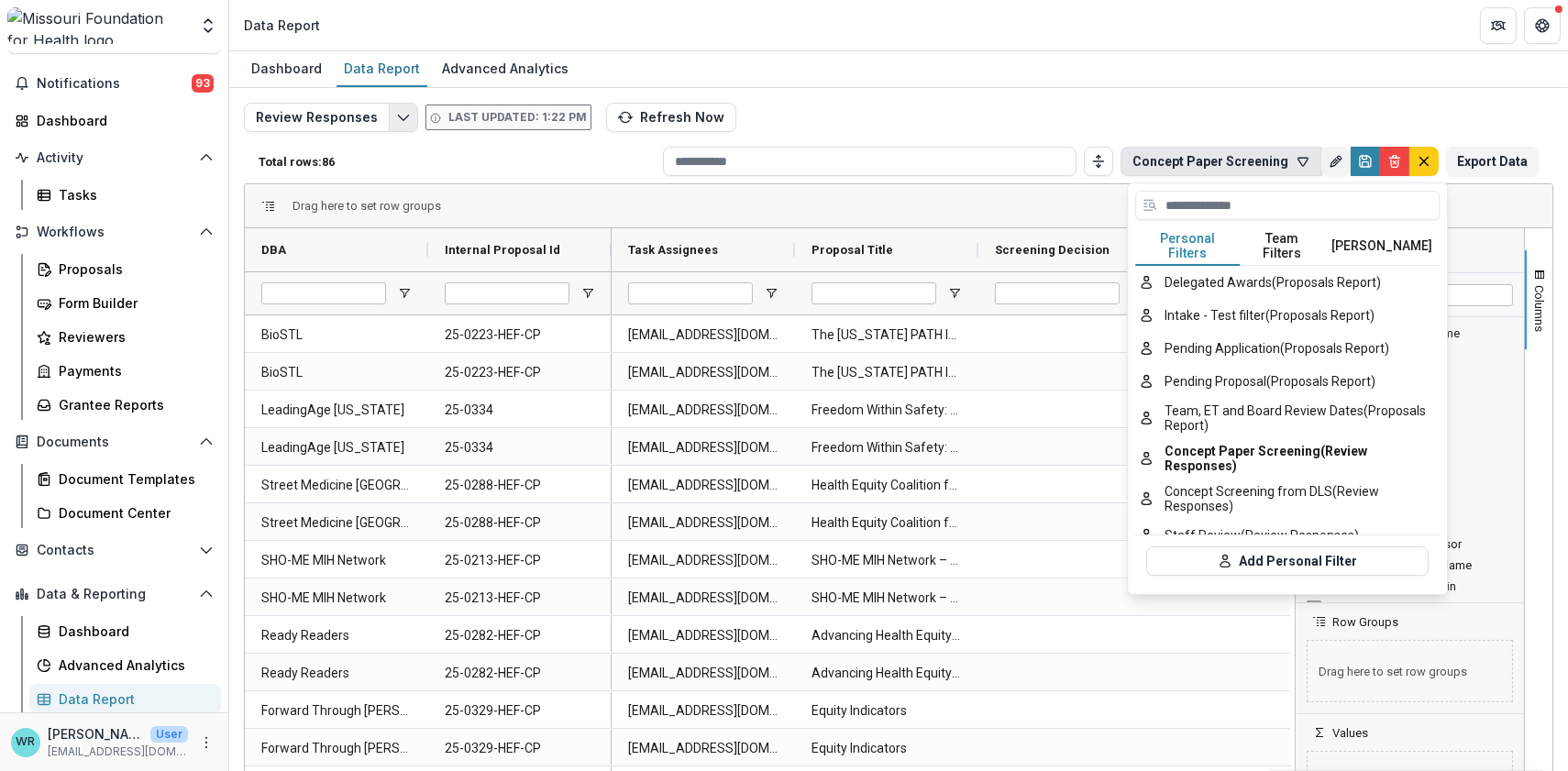
click at [408, 122] on button "Edit selected report" at bounding box center [404, 117] width 30 height 30
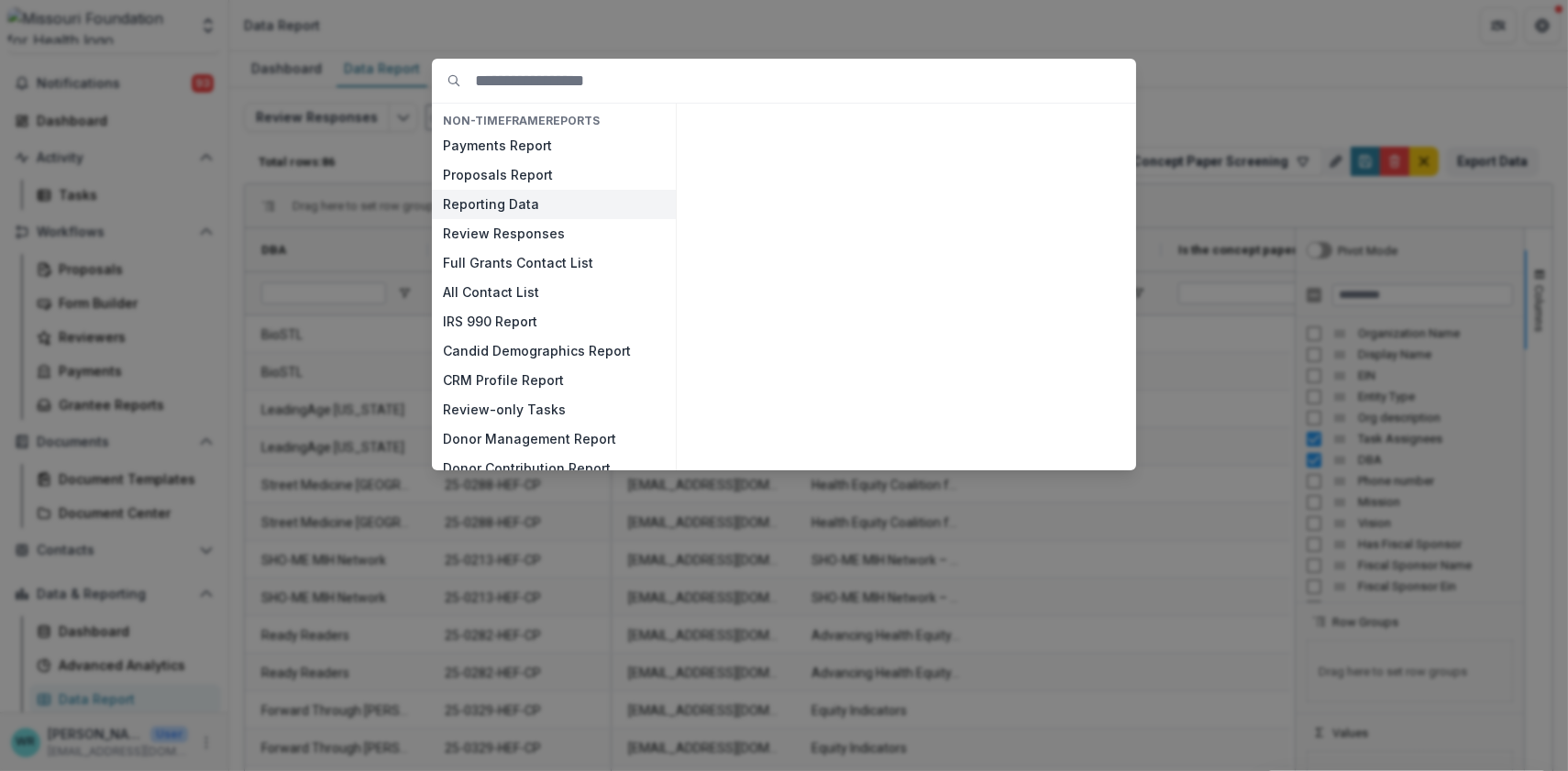
click at [517, 212] on button "Reporting Data" at bounding box center [554, 205] width 244 height 30
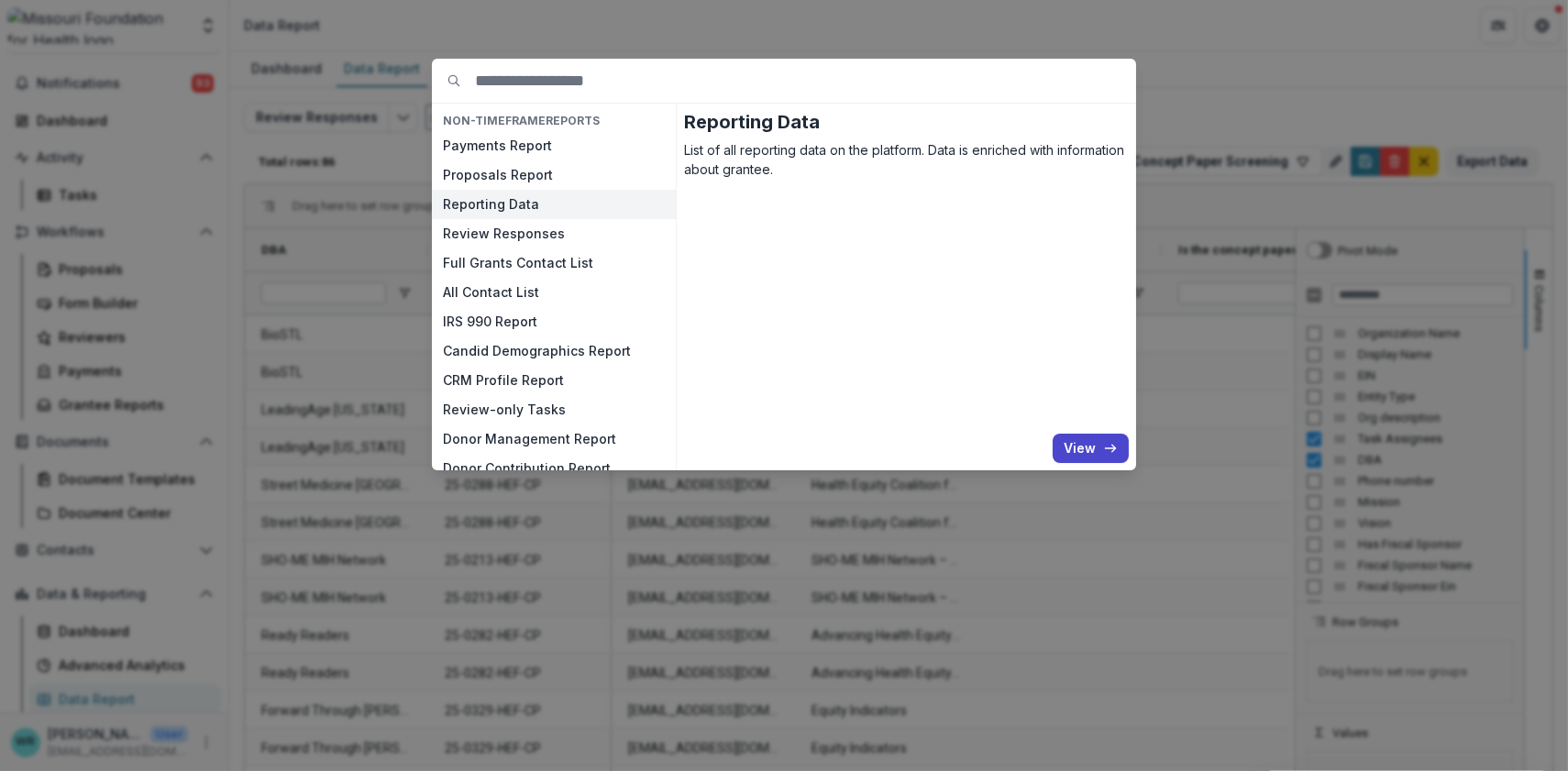
drag, startPoint x: 1088, startPoint y: 441, endPoint x: 1116, endPoint y: 463, distance: 35.6
click at [1088, 442] on button "View" at bounding box center [1091, 449] width 76 height 30
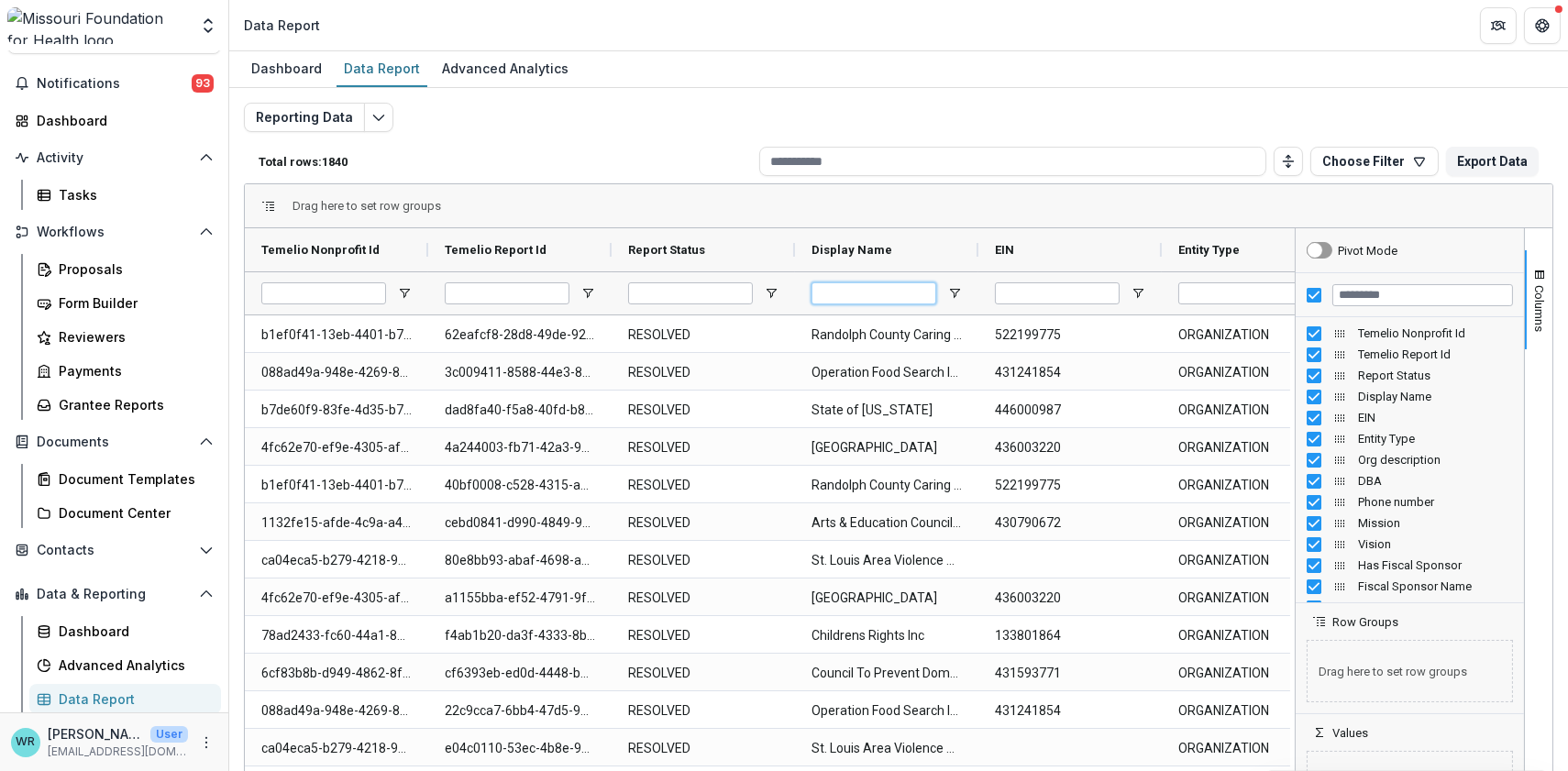
click at [874, 295] on input "Display Name Filter Input" at bounding box center [874, 294] width 125 height 22
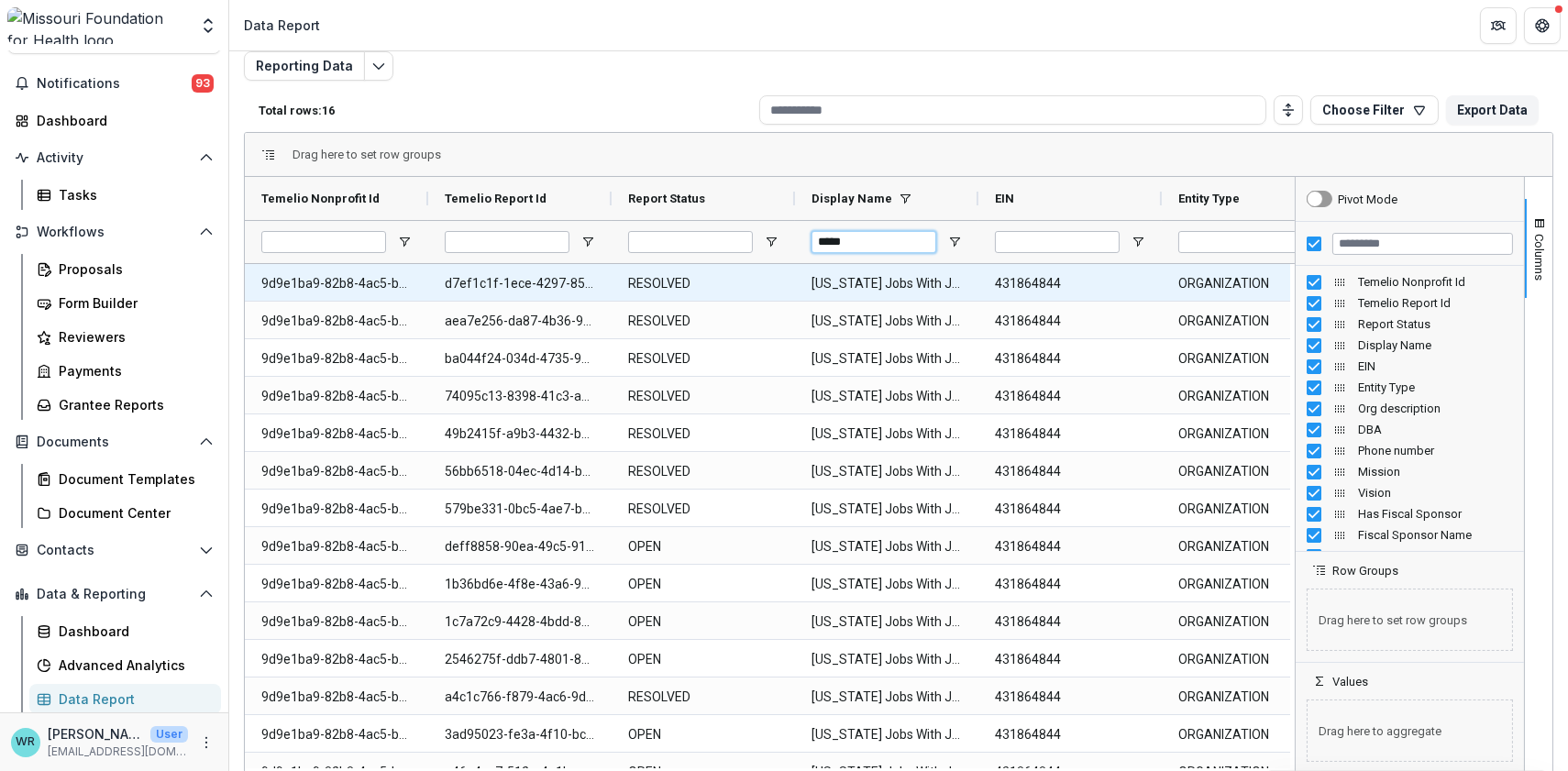
type input "****"
click at [1081, 289] on EIN-2308 "431864844" at bounding box center [1069, 283] width 151 height 38
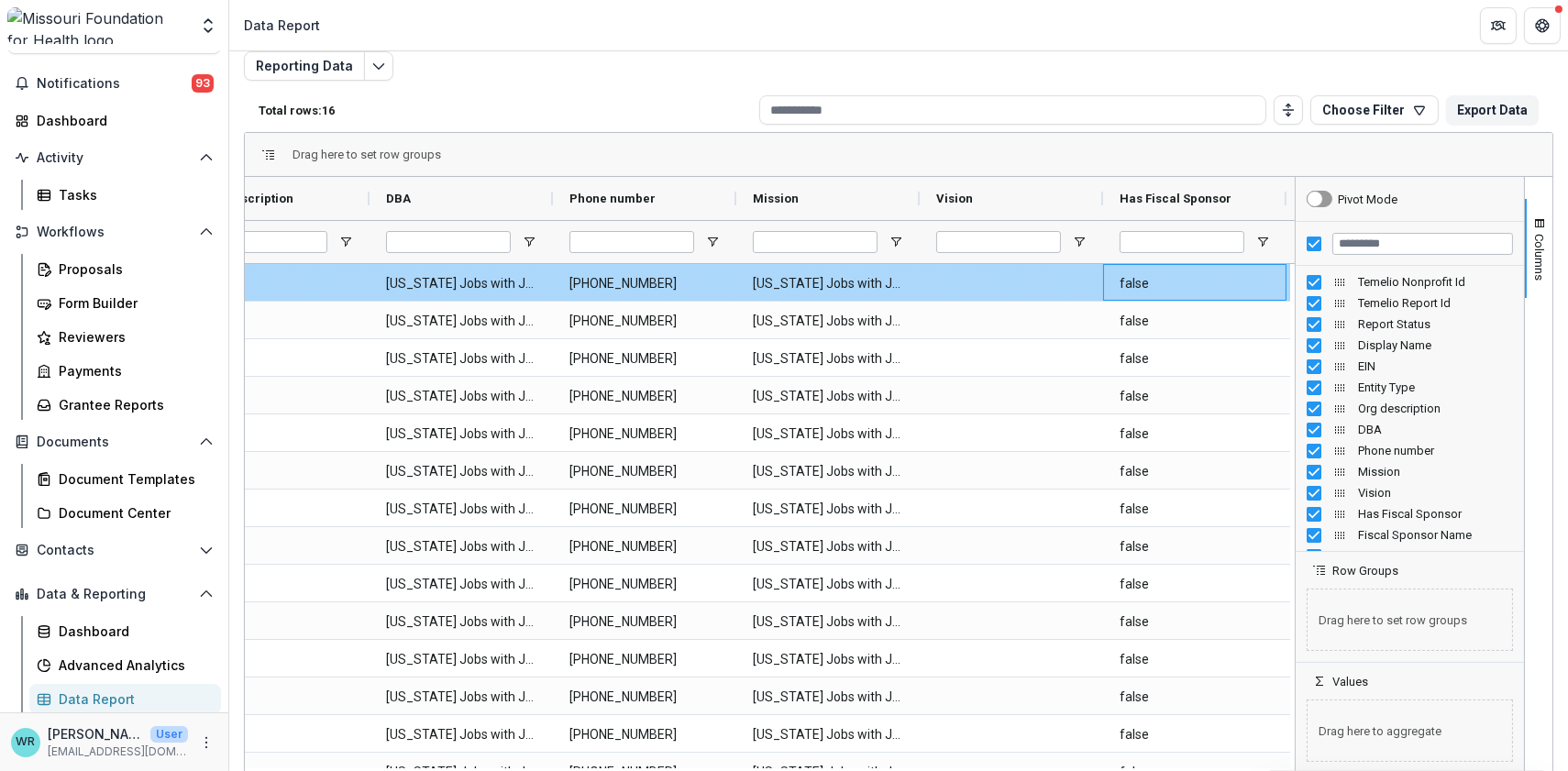
scroll to position [0, 1343]
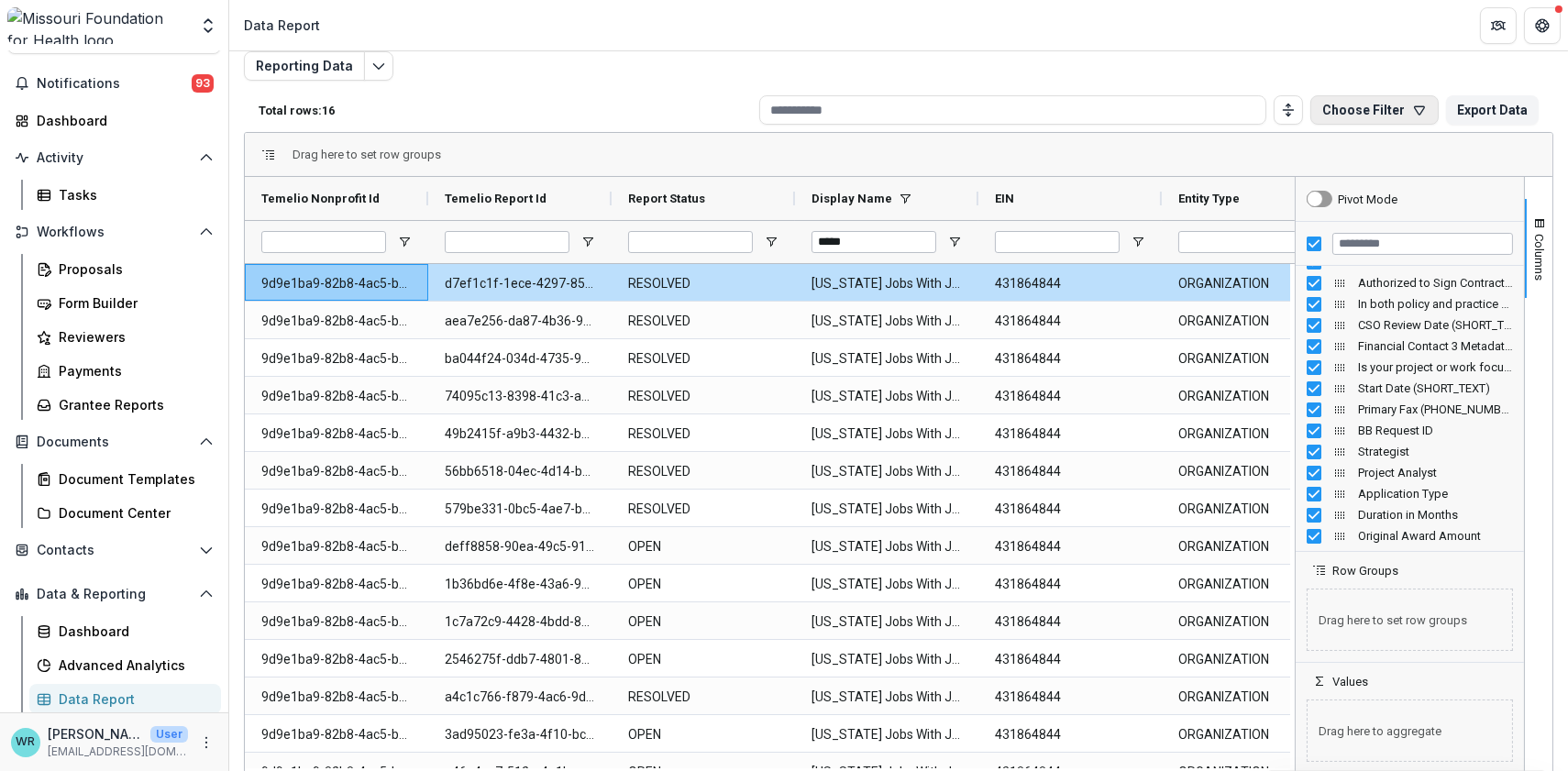
click at [1392, 111] on button "Choose Filter" at bounding box center [1374, 110] width 128 height 30
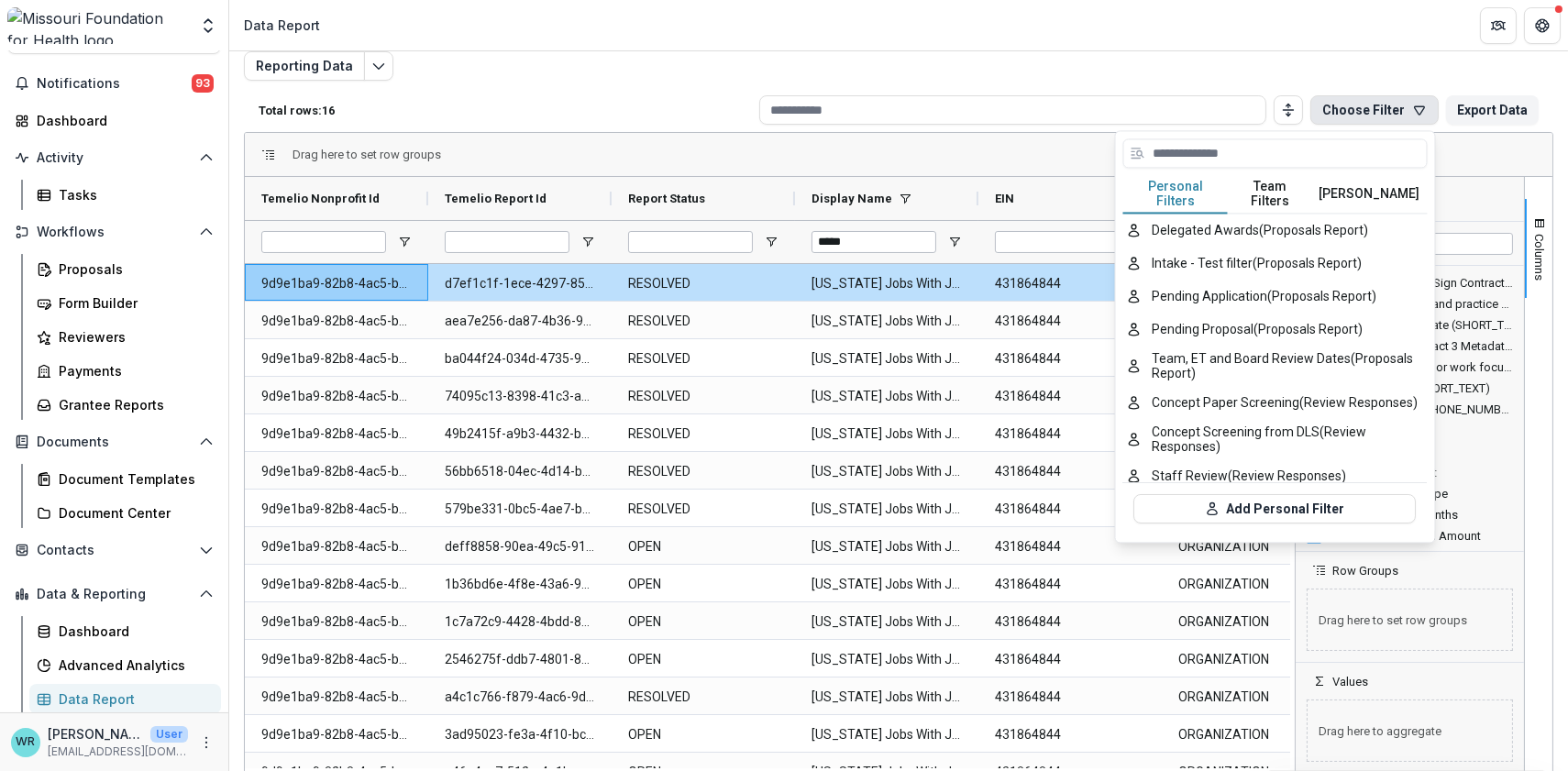
click at [1253, 190] on button "Team Filters" at bounding box center [1270, 195] width 84 height 39
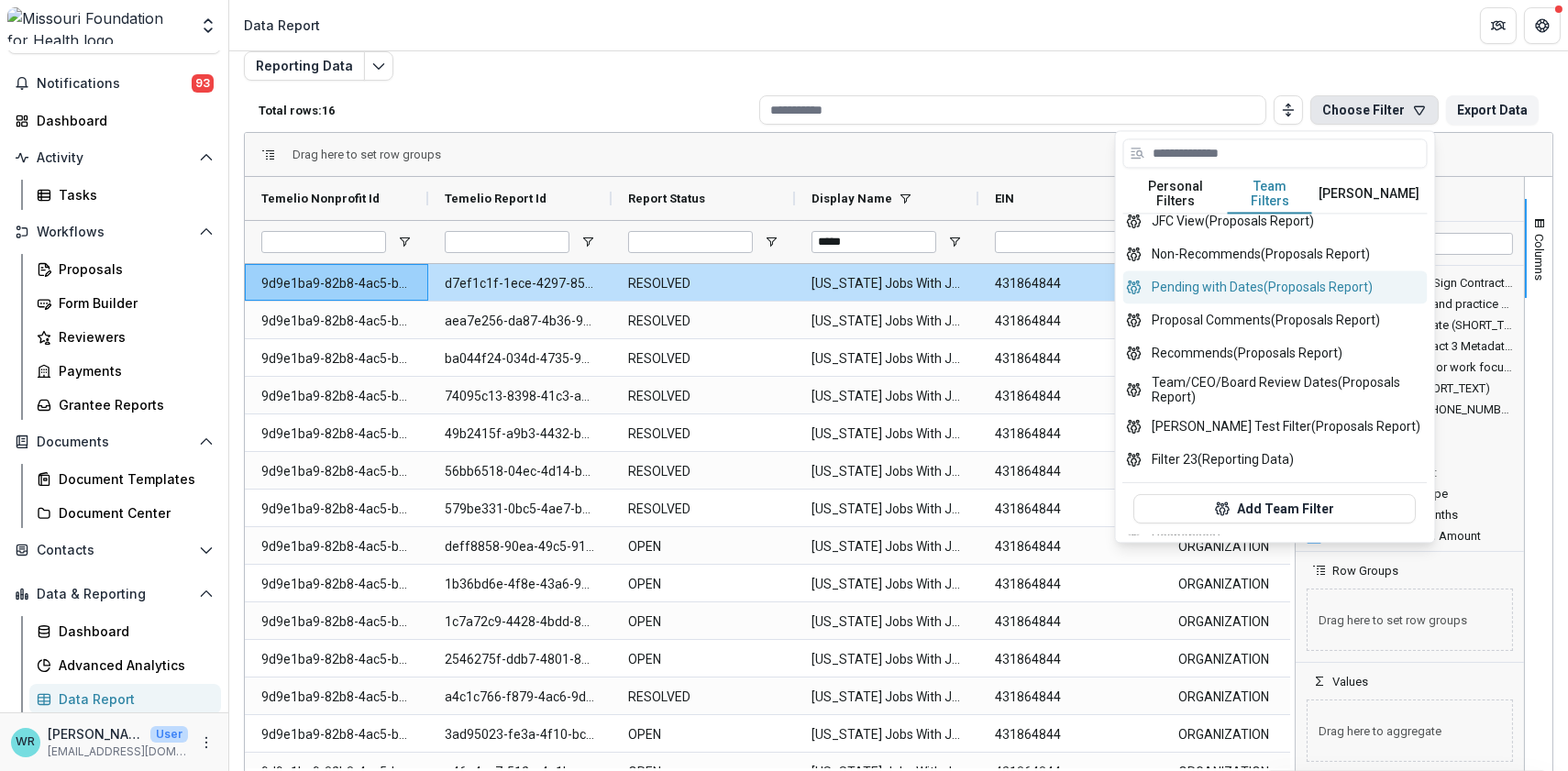
scroll to position [710, 0]
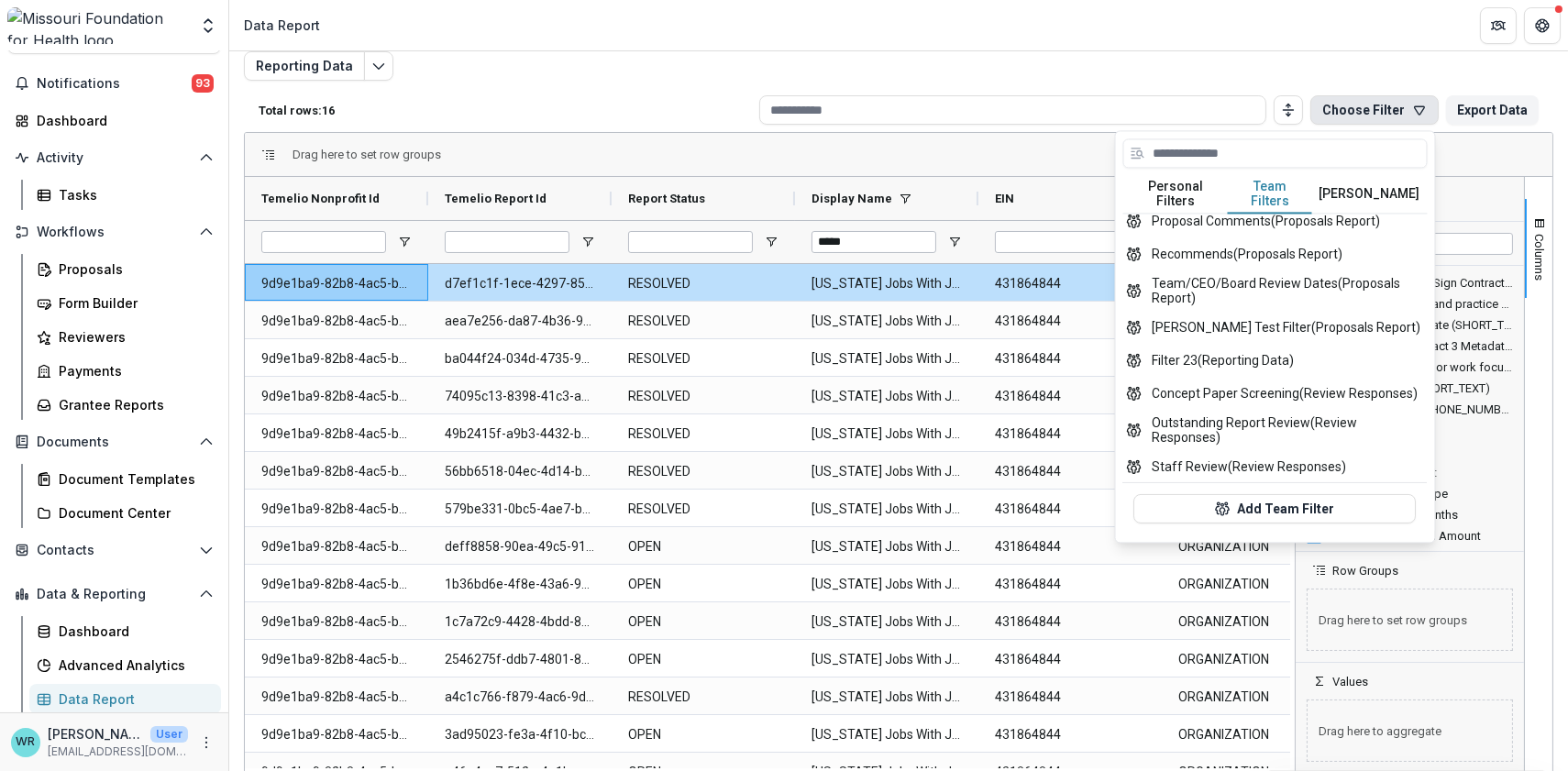
click at [845, 55] on div "Reporting Data Total rows: 16 Choose Filter Personal Filters Team Filters Temel…" at bounding box center [899, 391] width 1309 height 679
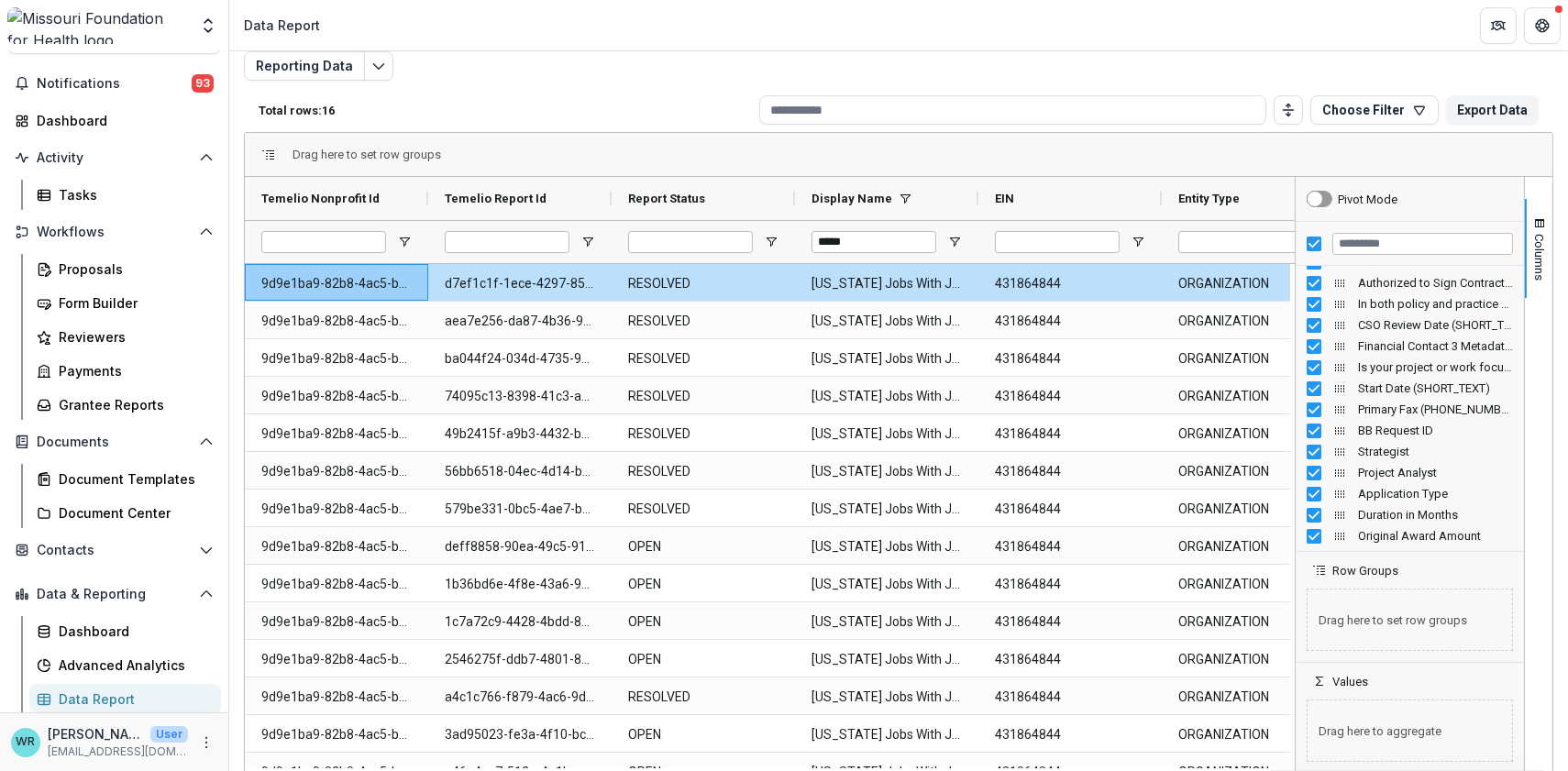
click at [1309, 233] on div at bounding box center [1409, 244] width 228 height 44
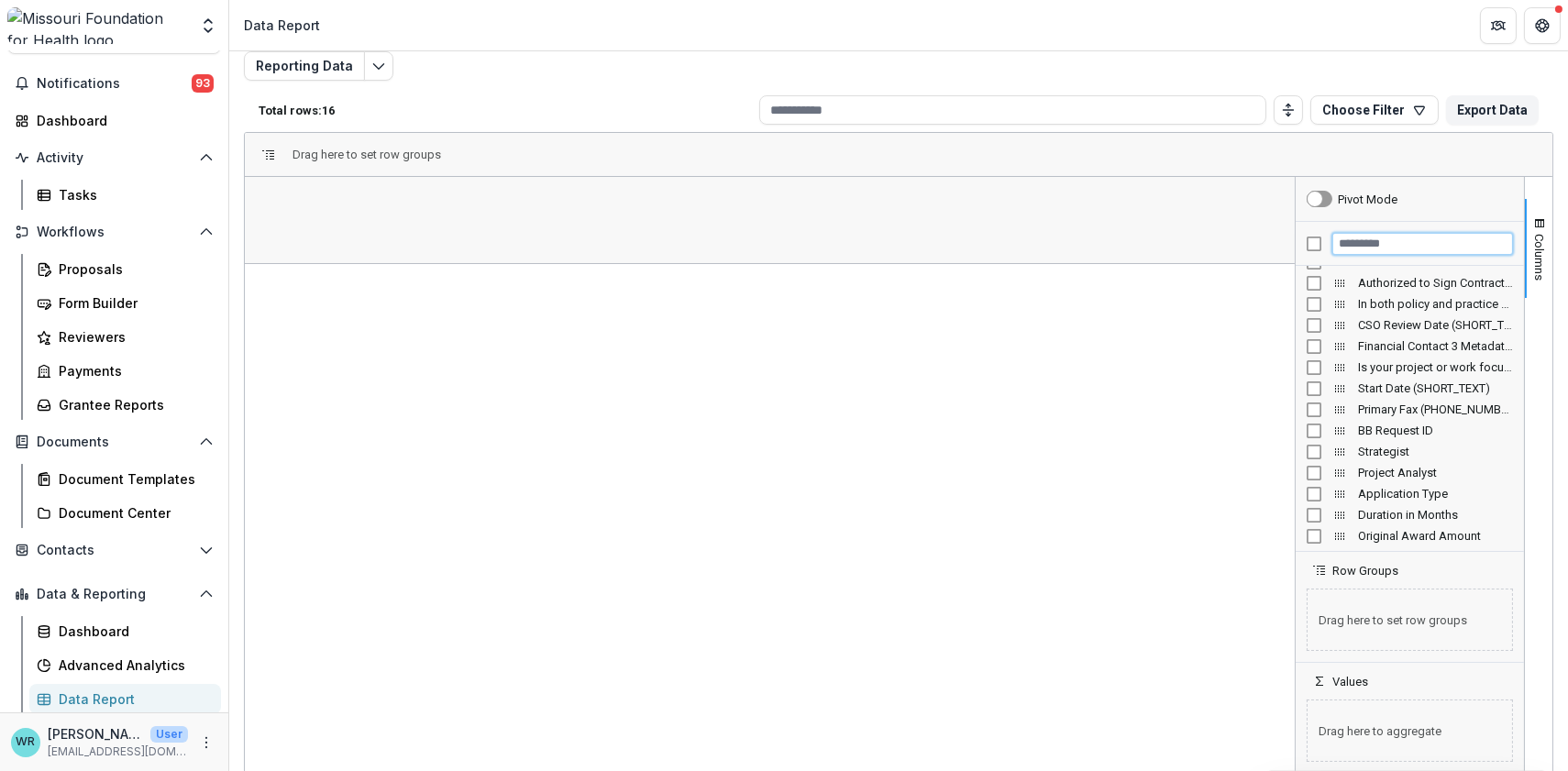
click at [1373, 247] on input "Filter Columns Input" at bounding box center [1423, 244] width 181 height 22
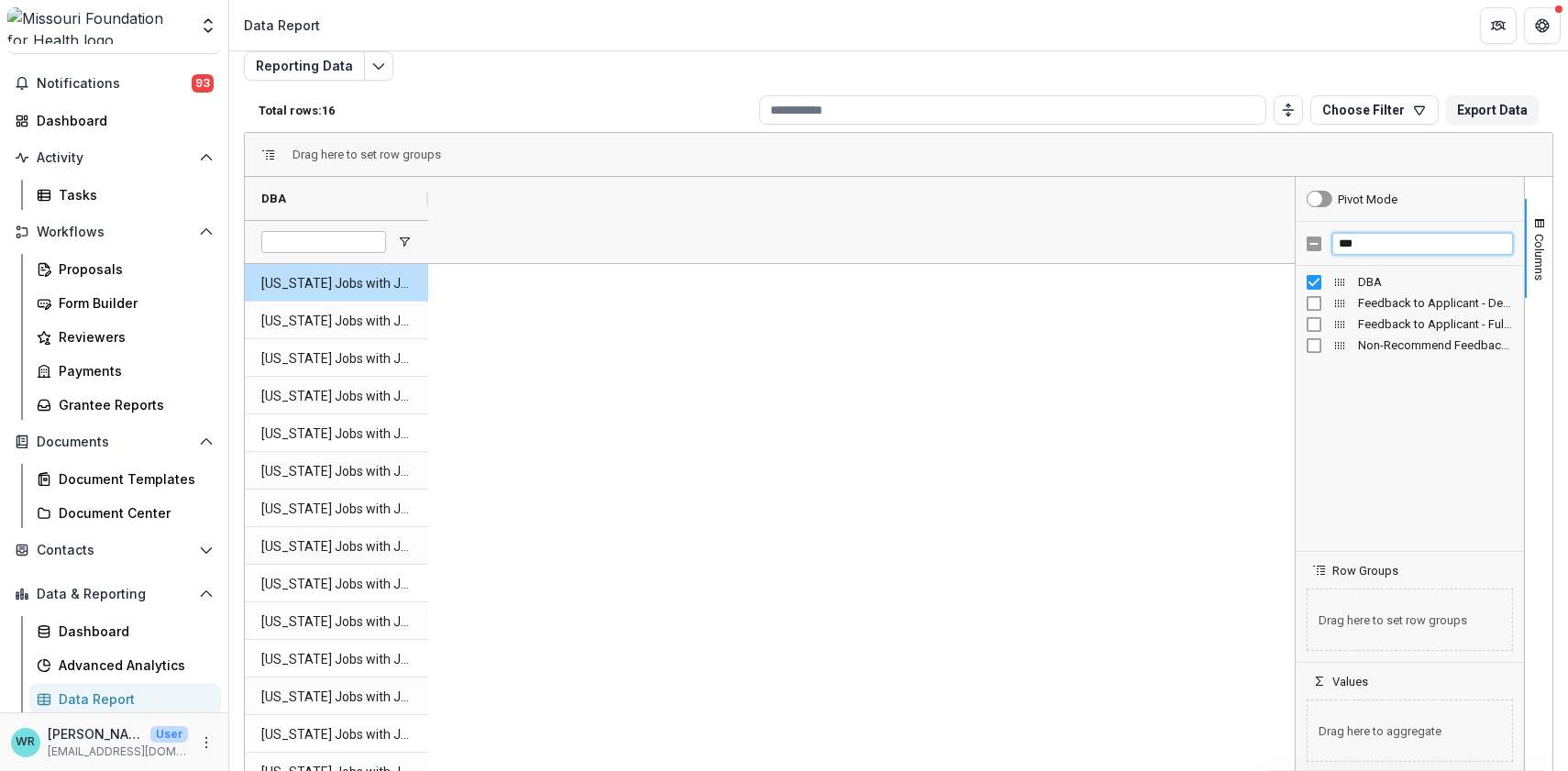
click at [1312, 239] on div "***" at bounding box center [1409, 244] width 228 height 44
type input "*"
click at [1424, 243] on input "**********" at bounding box center [1423, 244] width 181 height 22
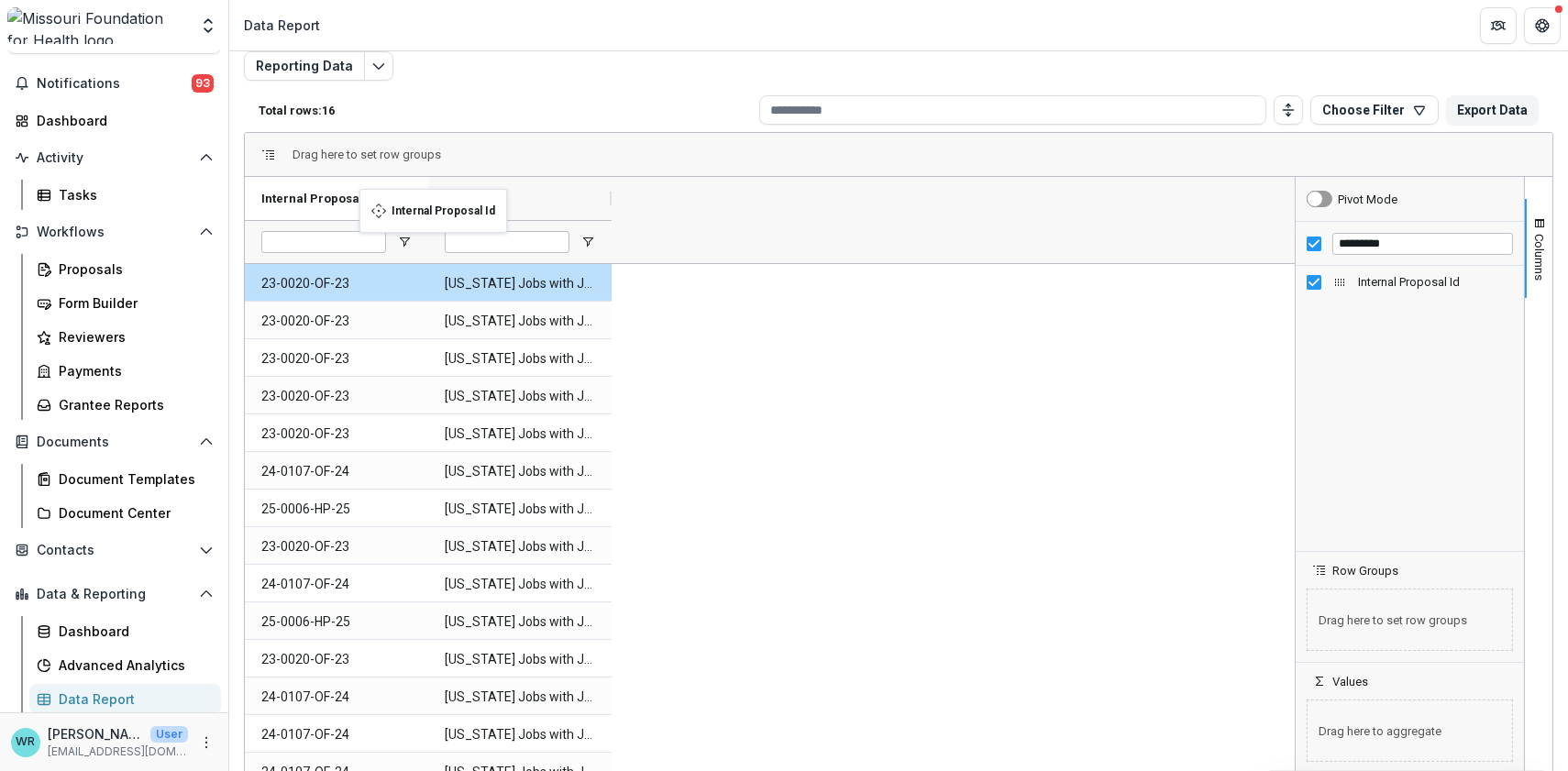
drag, startPoint x: 545, startPoint y: 193, endPoint x: 368, endPoint y: 199, distance: 177.1
drag, startPoint x: 1385, startPoint y: 240, endPoint x: 1318, endPoint y: 242, distance: 67.0
click at [1318, 242] on div "********" at bounding box center [1409, 244] width 228 height 44
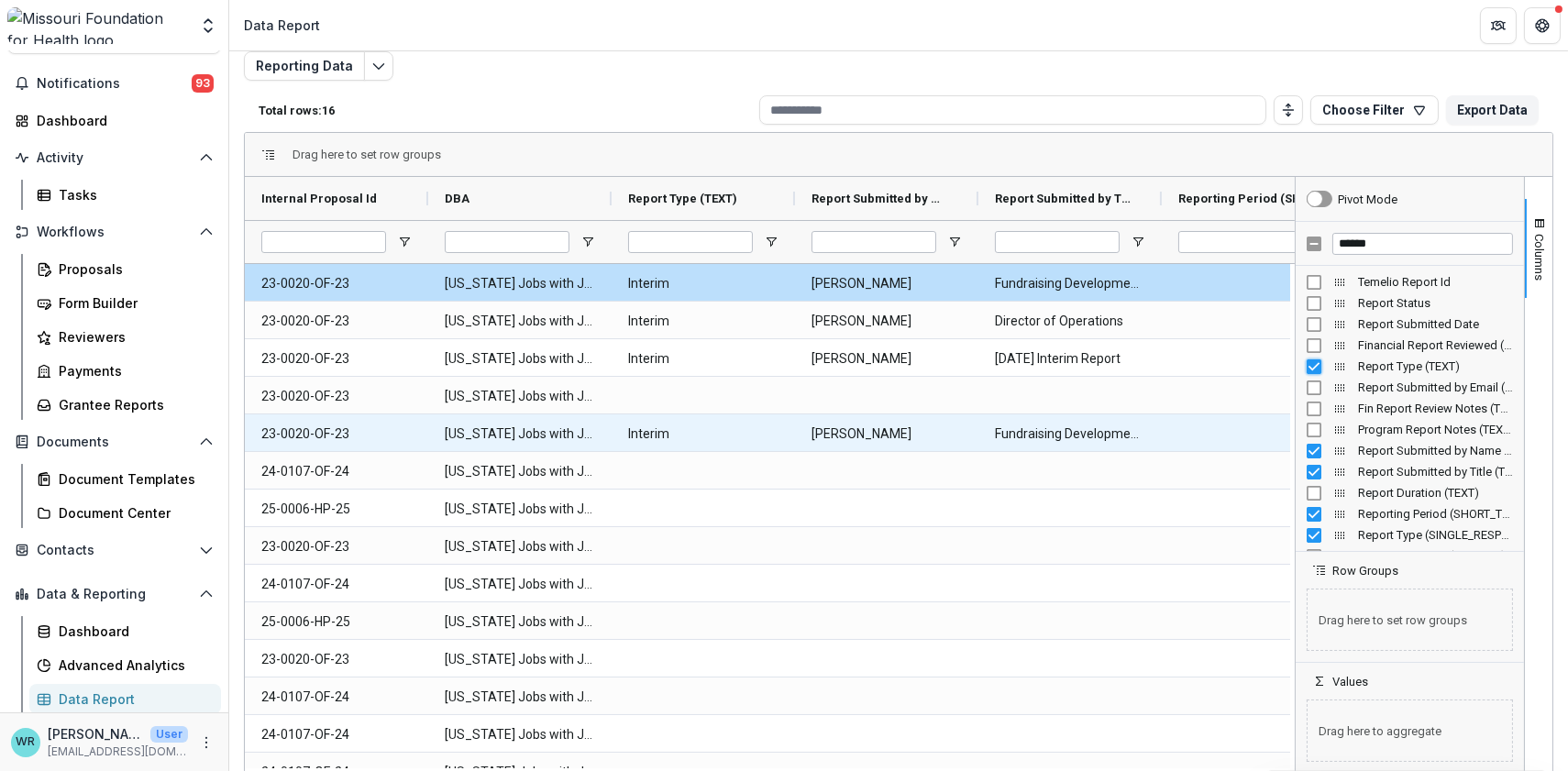
scroll to position [96, 0]
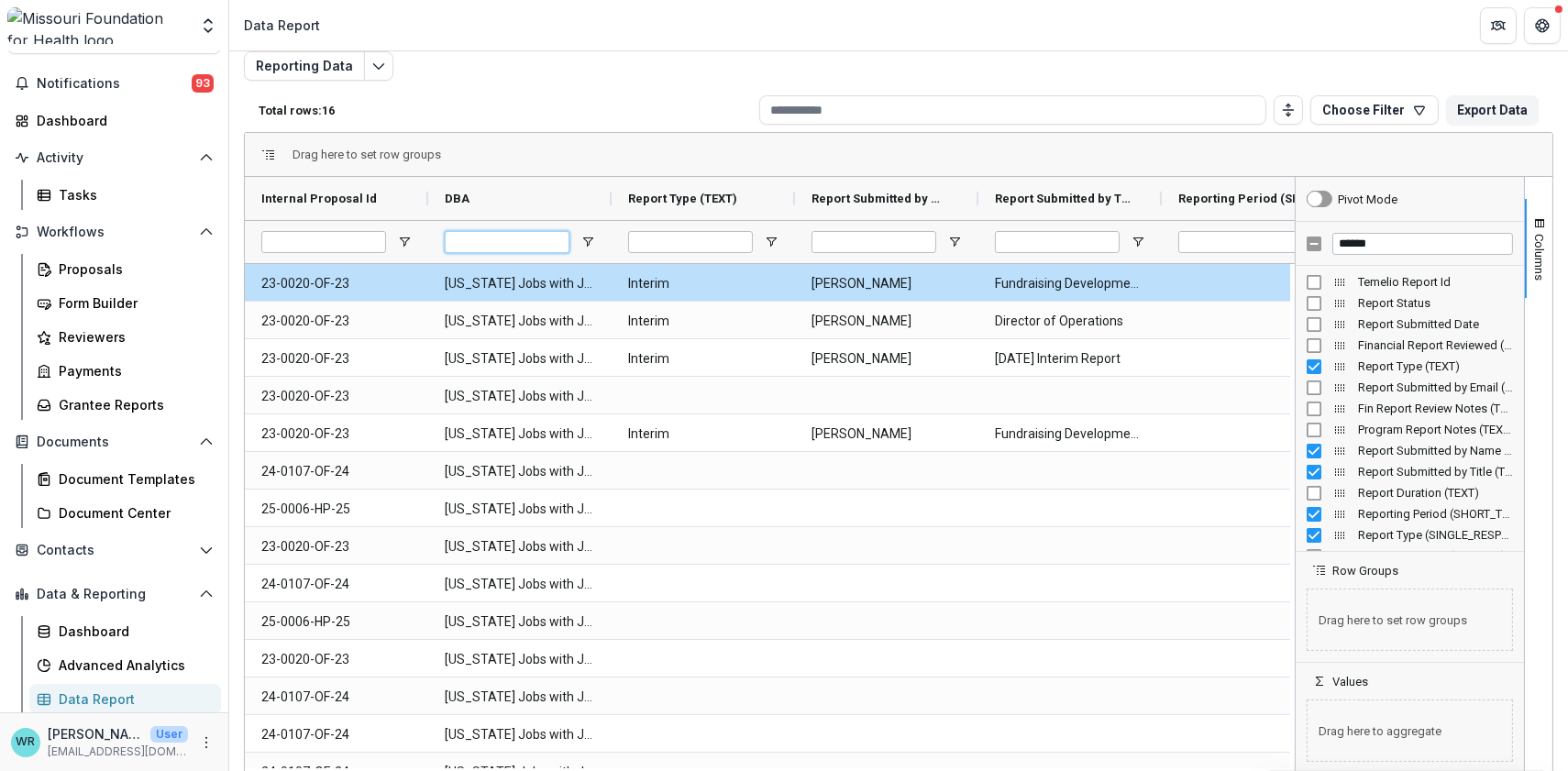
click at [513, 238] on input "DBA Filter Input" at bounding box center [507, 242] width 125 height 22
click at [587, 240] on span "Open Filter Menu" at bounding box center [588, 242] width 15 height 15
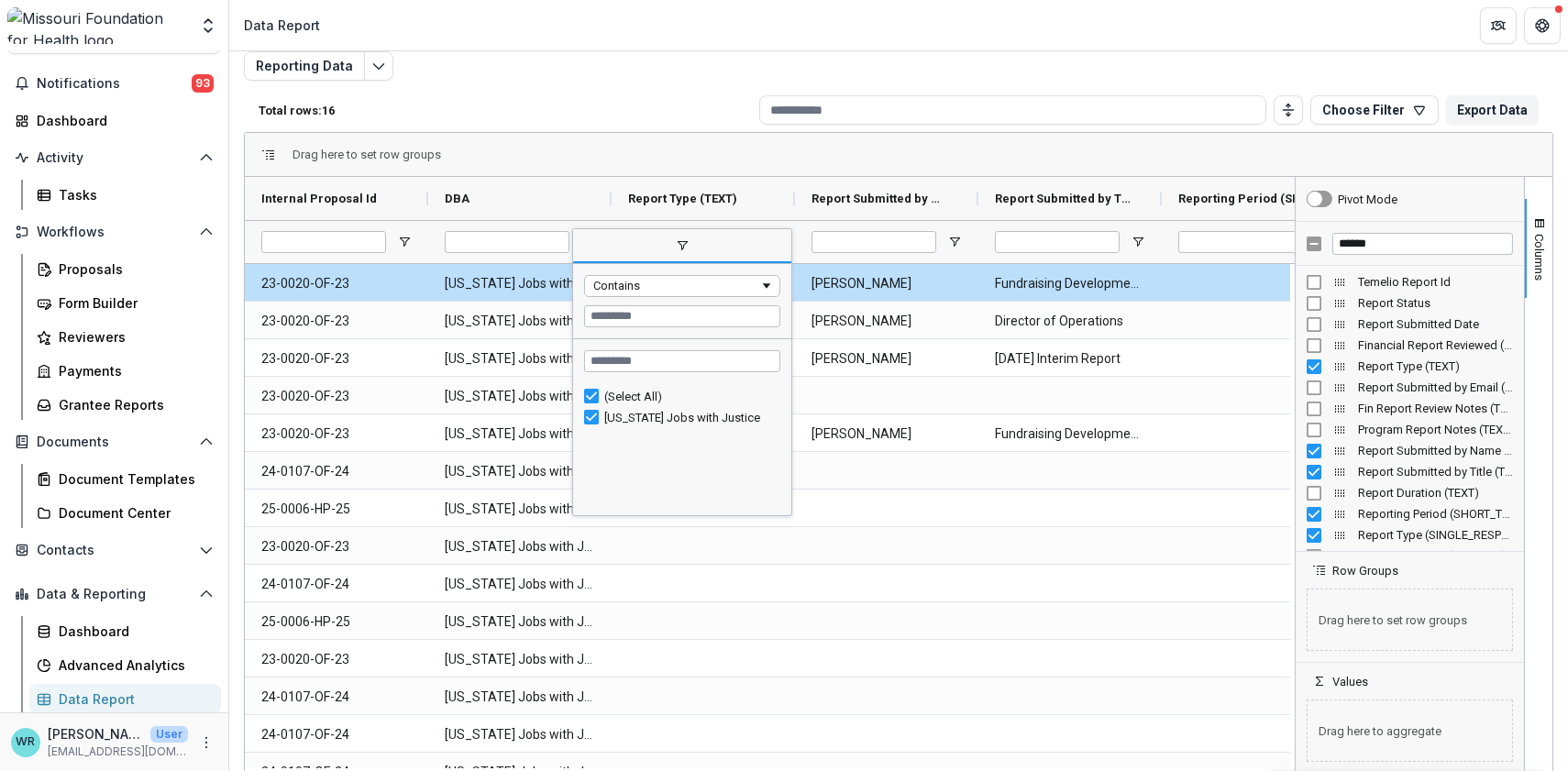
click at [640, 242] on span "filter" at bounding box center [682, 247] width 218 height 33
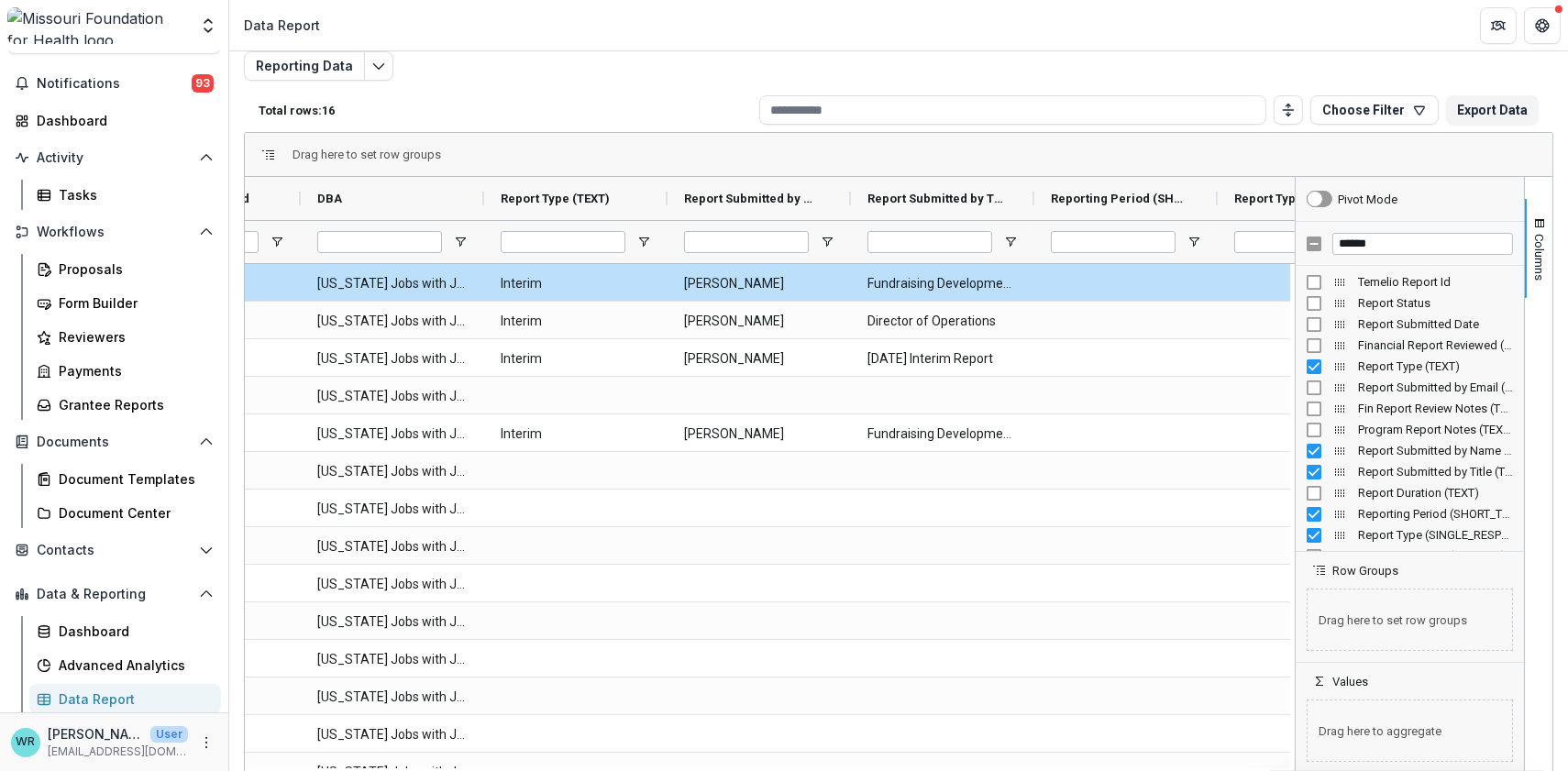
scroll to position [0, 188]
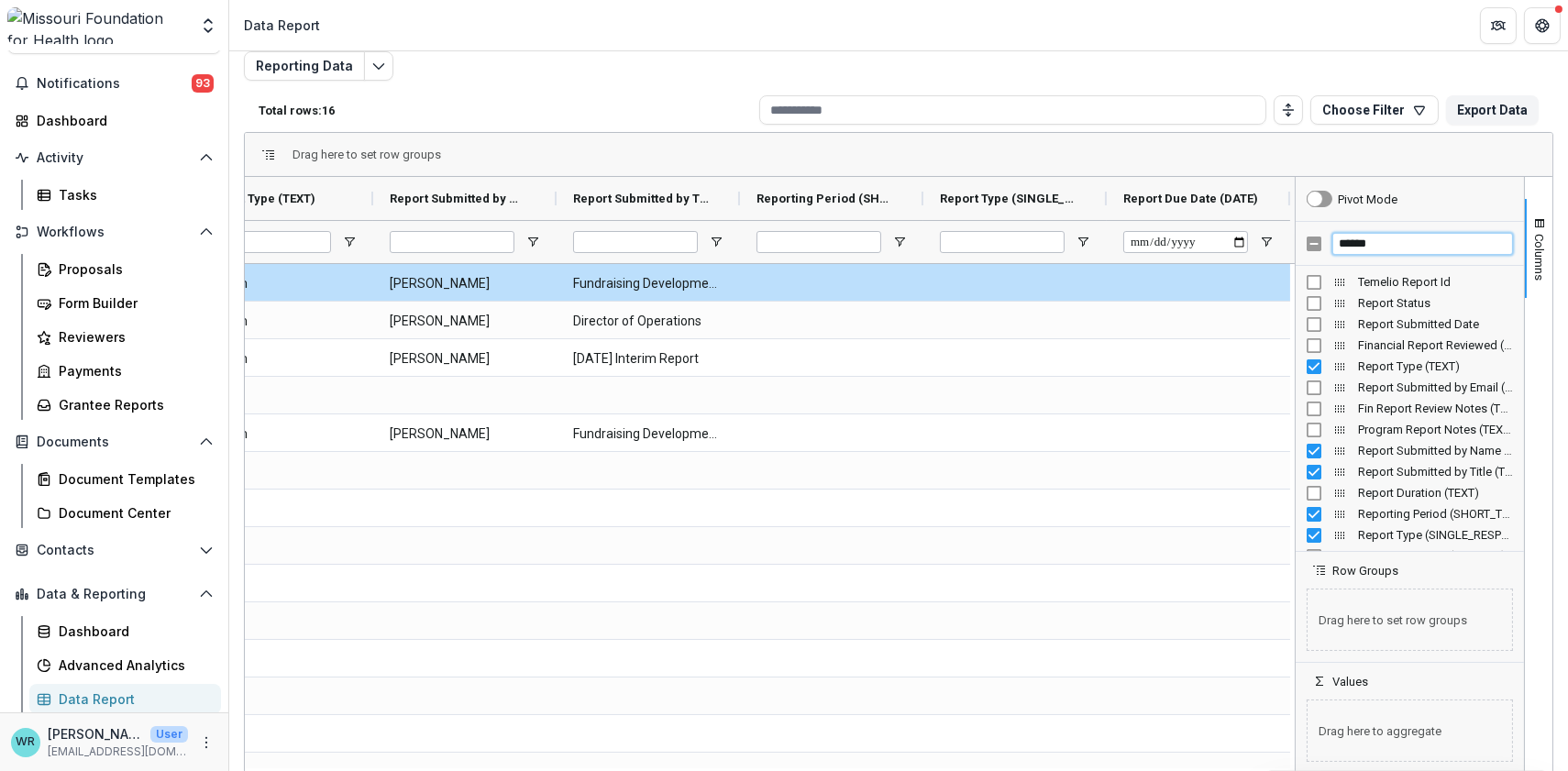
drag, startPoint x: 1390, startPoint y: 237, endPoint x: 1127, endPoint y: 250, distance: 263.3
click at [1127, 250] on div "DBA Report Type (TEXT) Report Submitted by Name (TEXT) Interim" at bounding box center [899, 475] width 1308 height 596
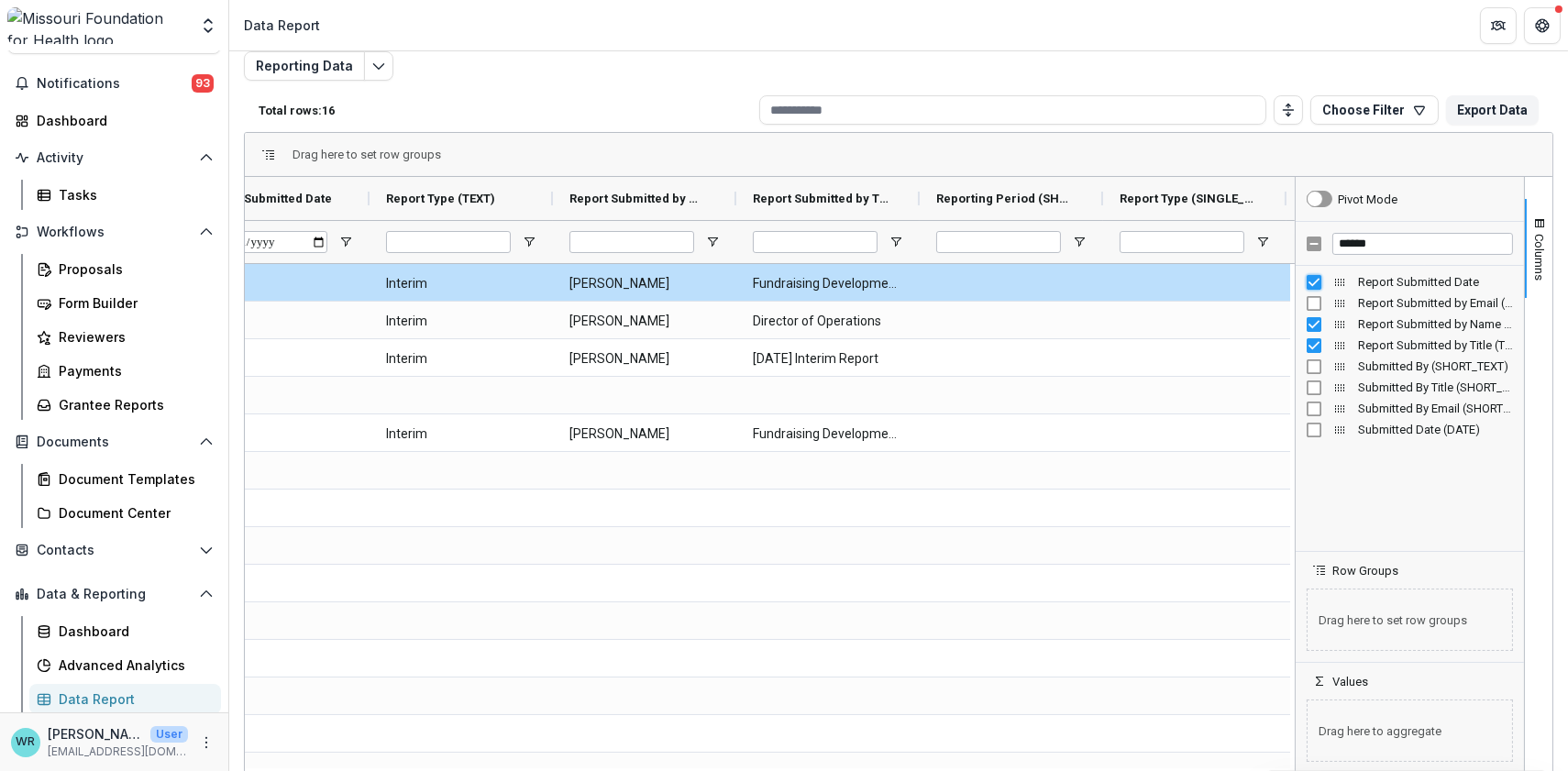
scroll to position [0, 312]
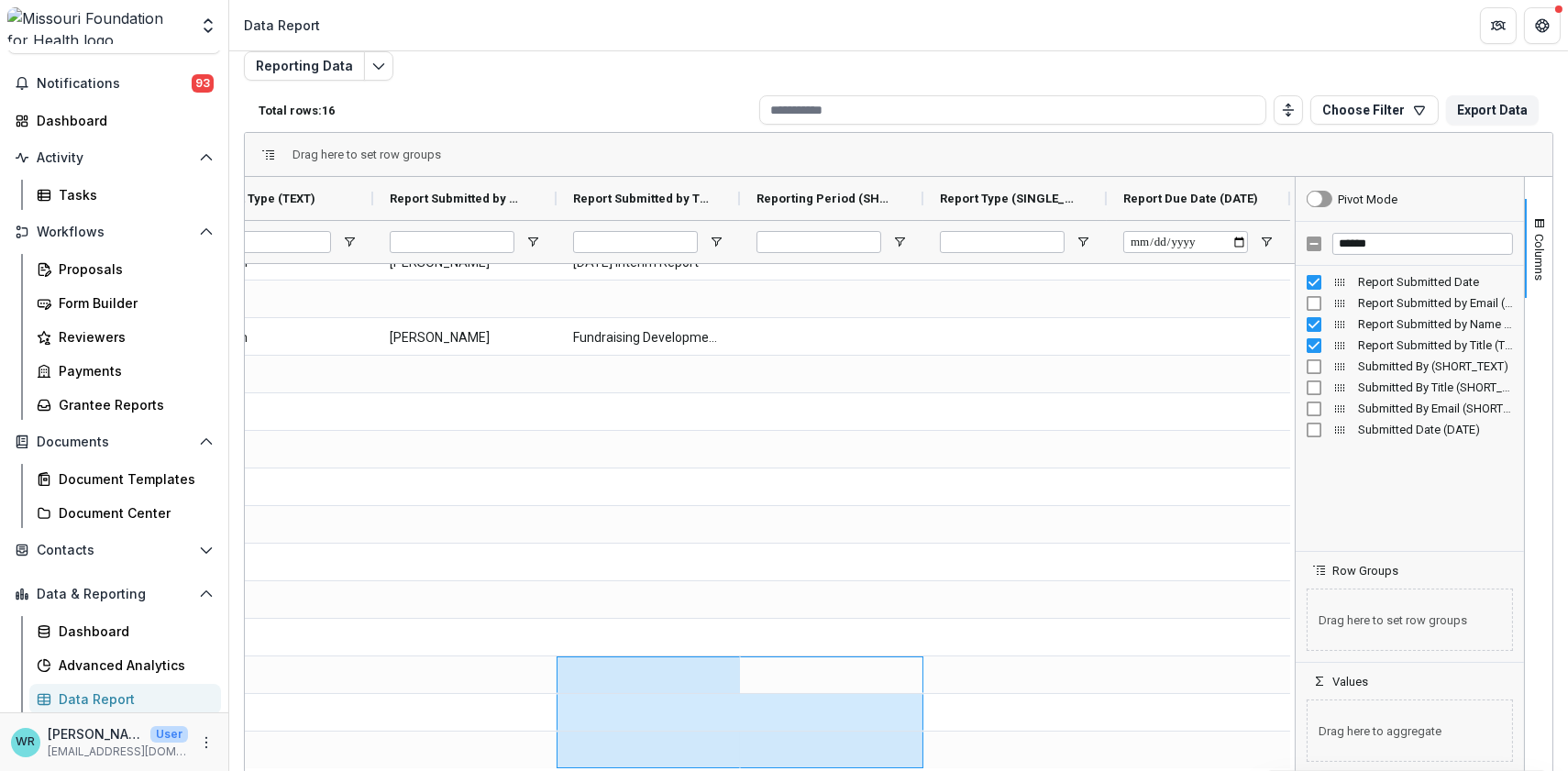
drag, startPoint x: 779, startPoint y: 765, endPoint x: 726, endPoint y: 749, distance: 55.4
click at [726, 749] on div "2025-06-11 Interim Jude Shattuck Fundraising Development Associate 2025-06-11 I…" at bounding box center [465, 468] width 1651 height 601
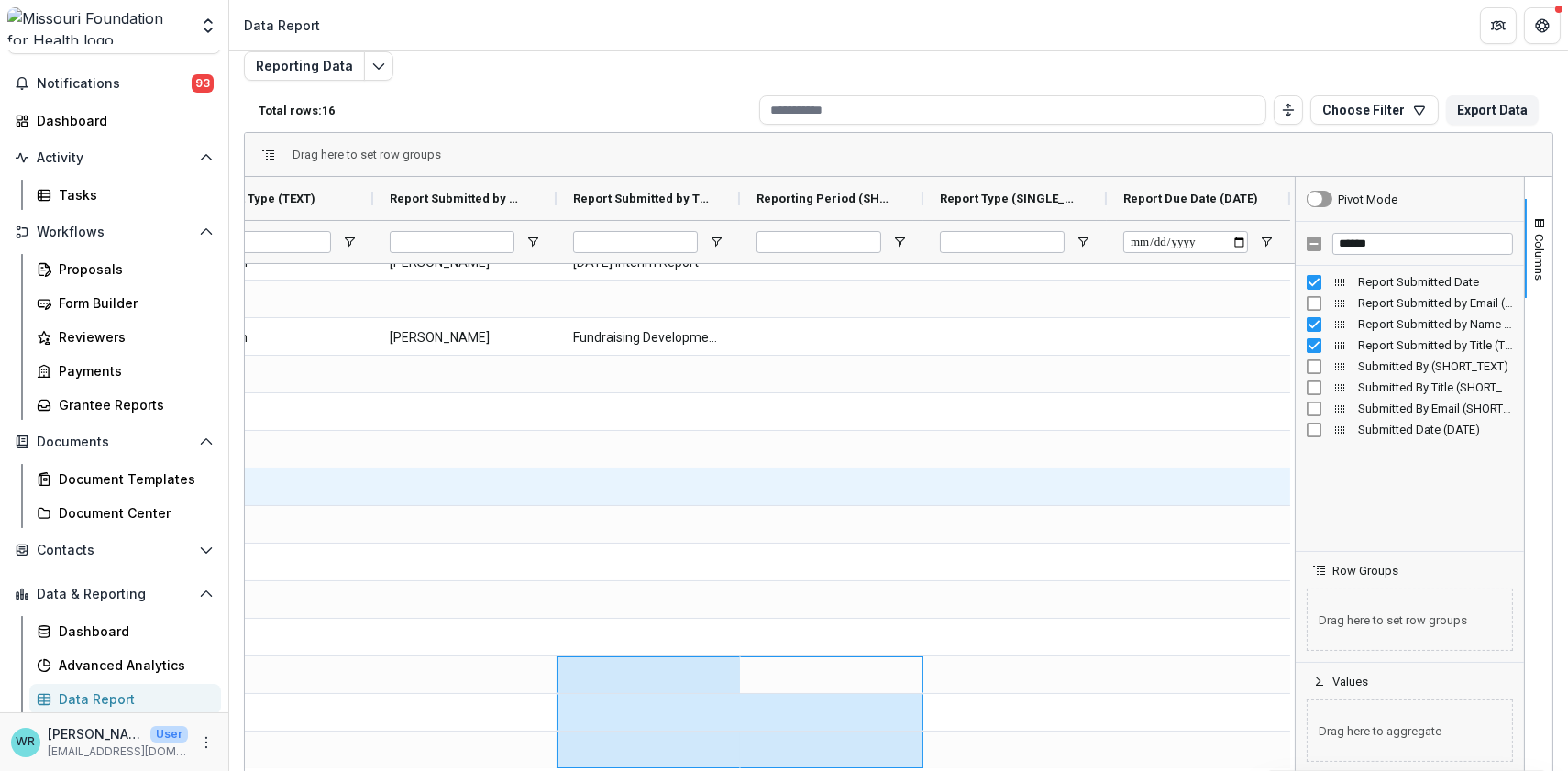
click at [705, 490] on div at bounding box center [648, 487] width 184 height 37
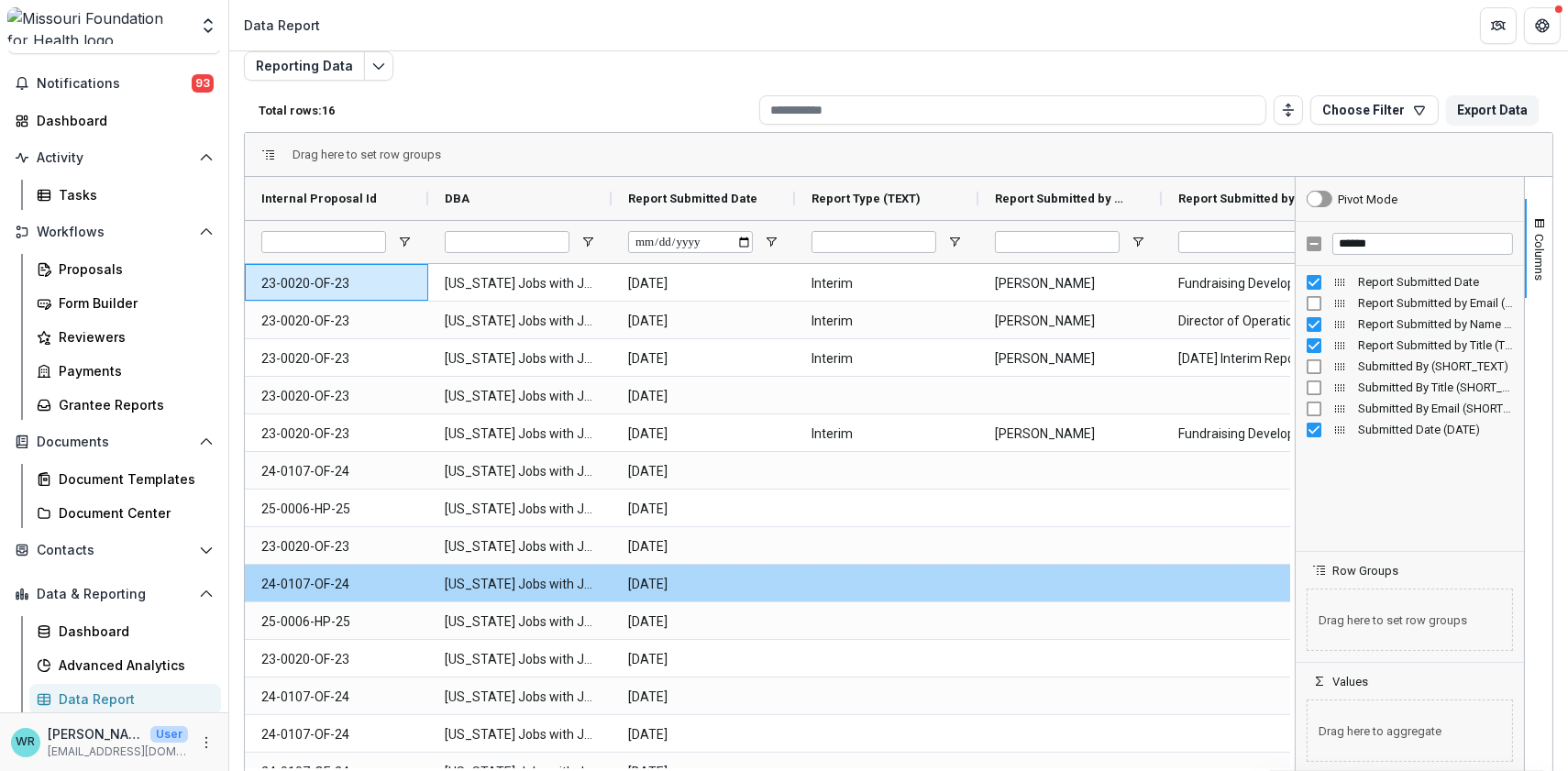
click at [858, 576] on div at bounding box center [887, 584] width 184 height 37
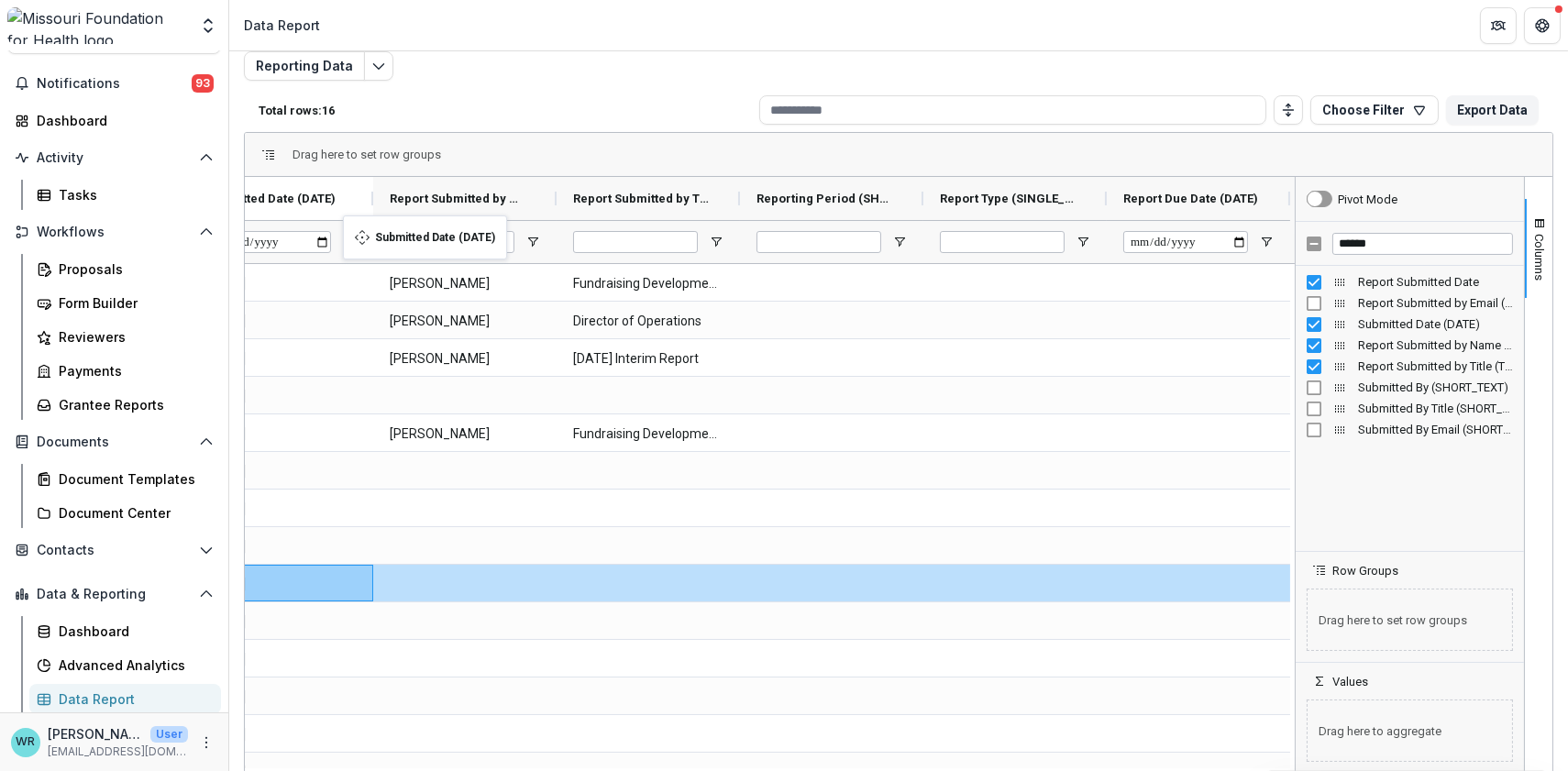
drag, startPoint x: 1160, startPoint y: 194, endPoint x: 352, endPoint y: 226, distance: 808.6
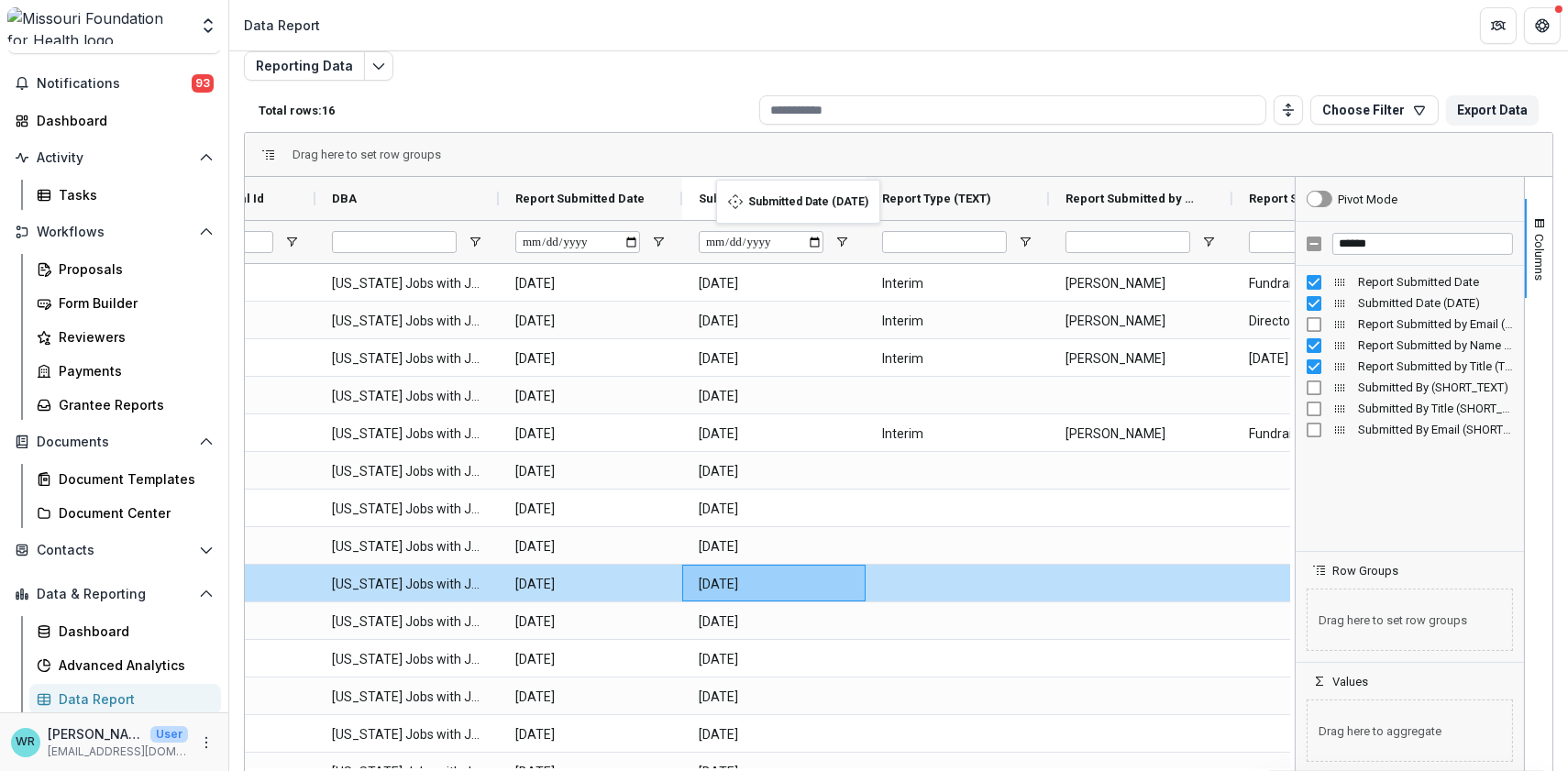
drag, startPoint x: 931, startPoint y: 193, endPoint x: 726, endPoint y: 191, distance: 205.0
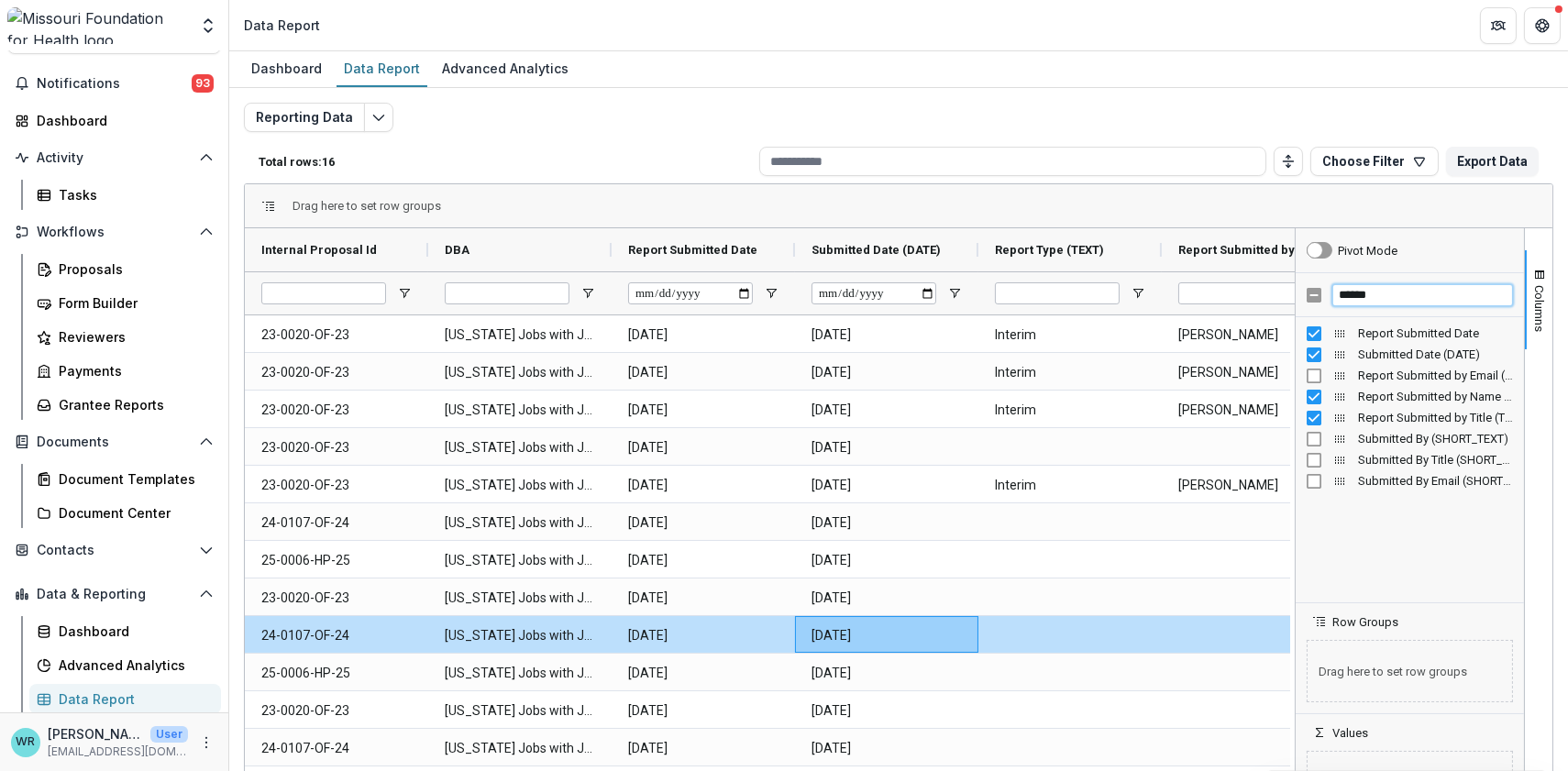
drag, startPoint x: 1390, startPoint y: 295, endPoint x: 1334, endPoint y: 295, distance: 56.0
click at [1334, 295] on input "******" at bounding box center [1423, 295] width 181 height 22
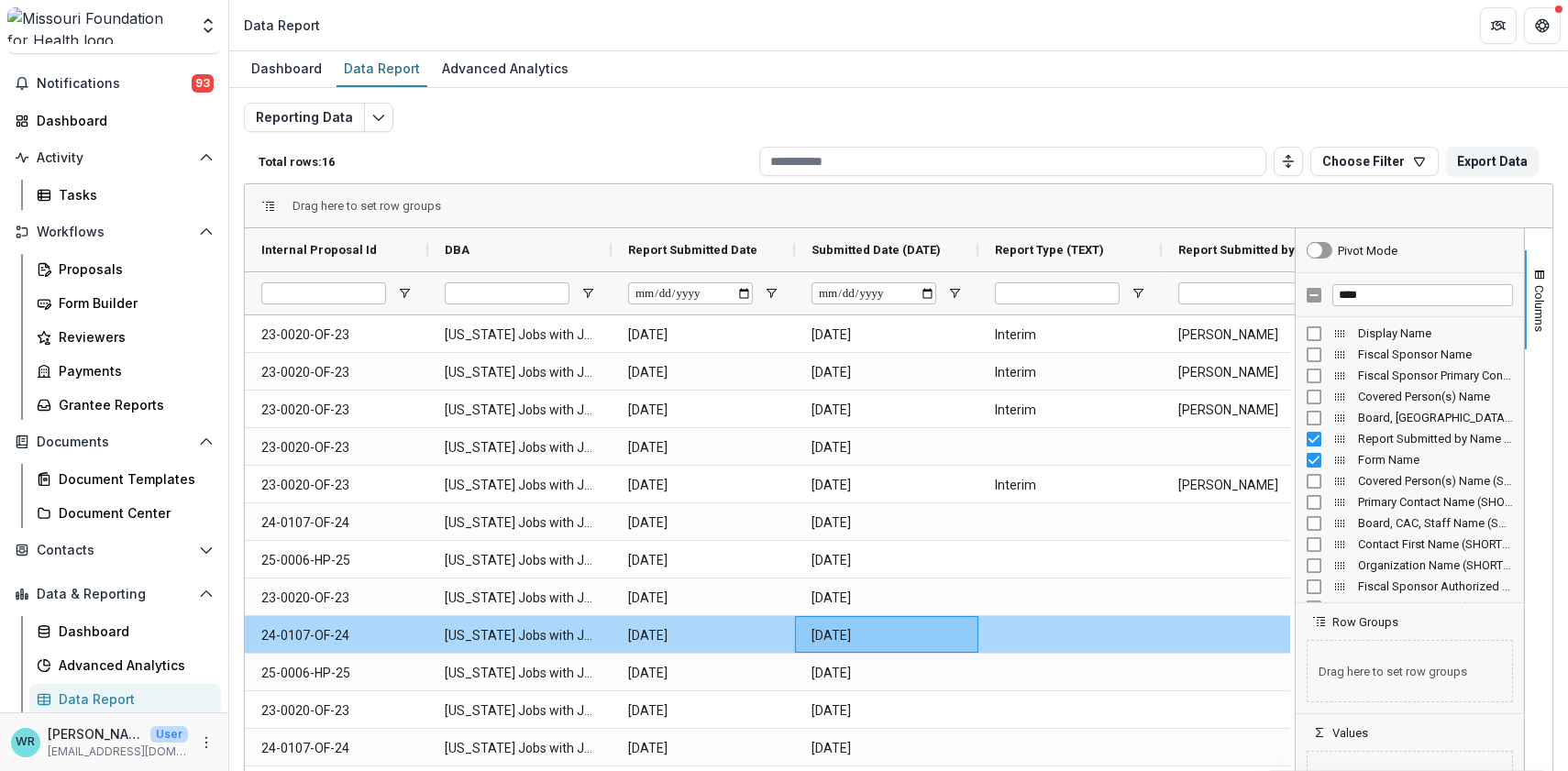
click at [1026, 625] on div at bounding box center [1070, 634] width 184 height 37
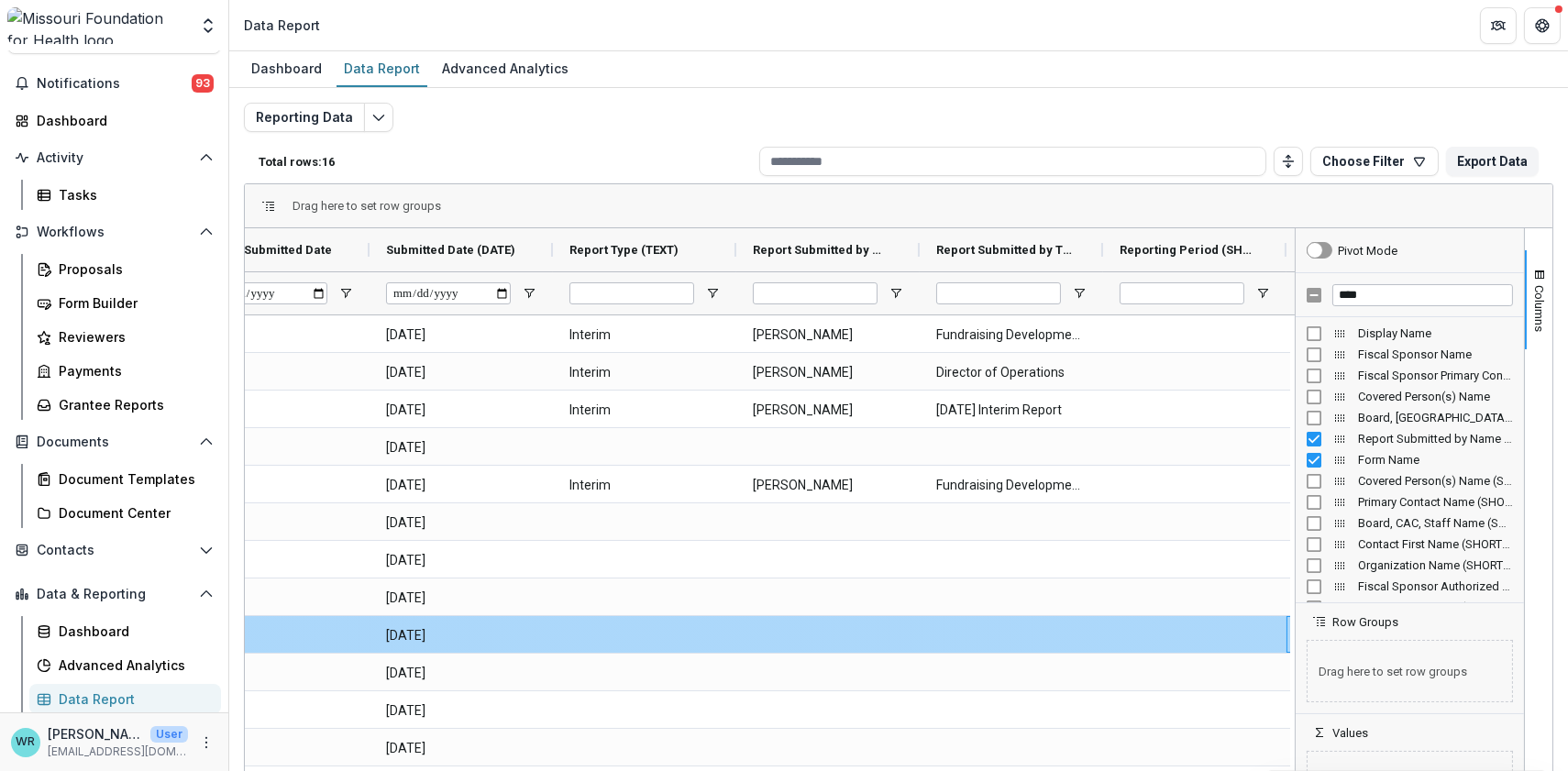
scroll to position [0, 609]
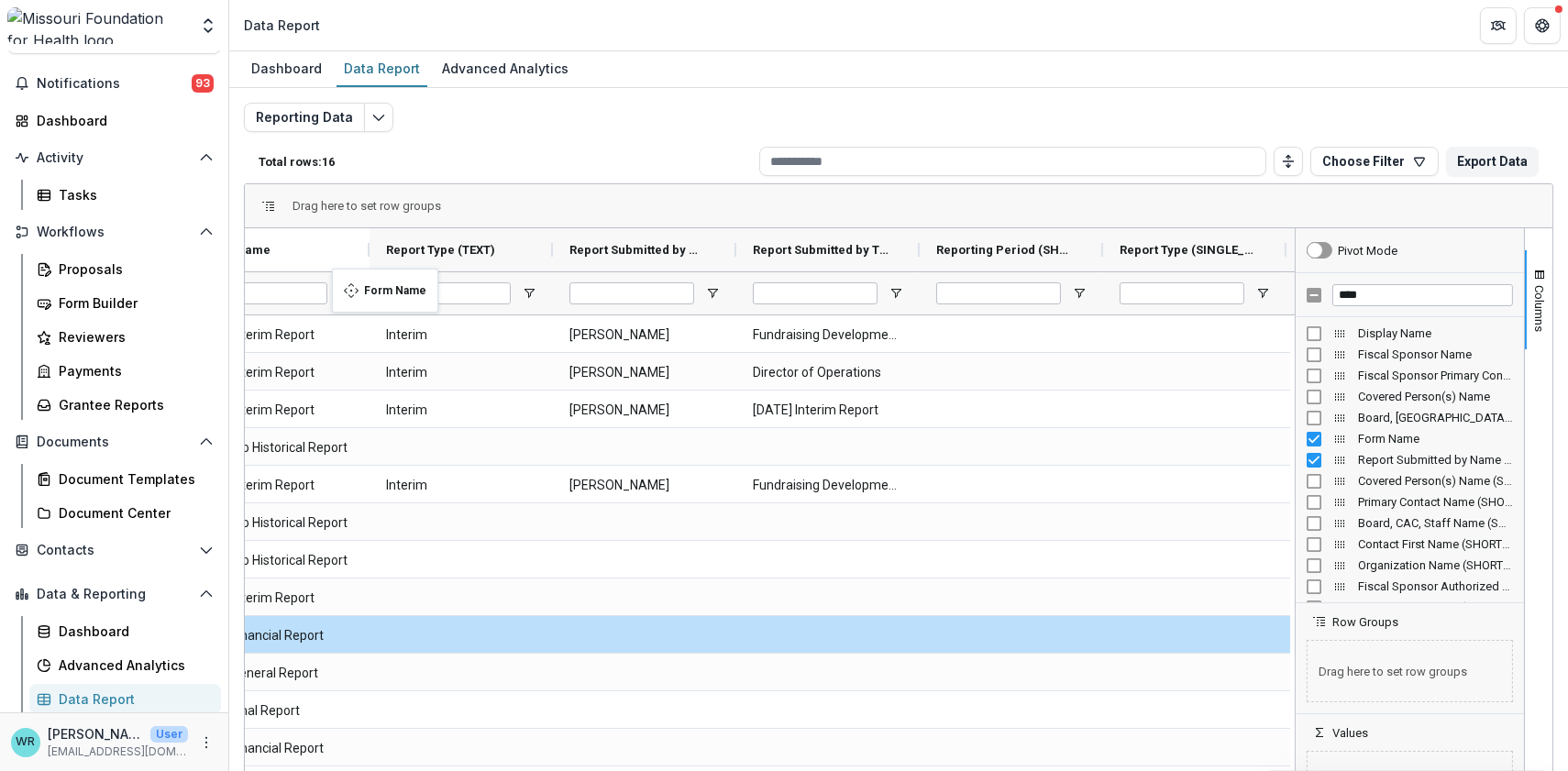
drag, startPoint x: 1171, startPoint y: 247, endPoint x: 341, endPoint y: 280, distance: 830.7
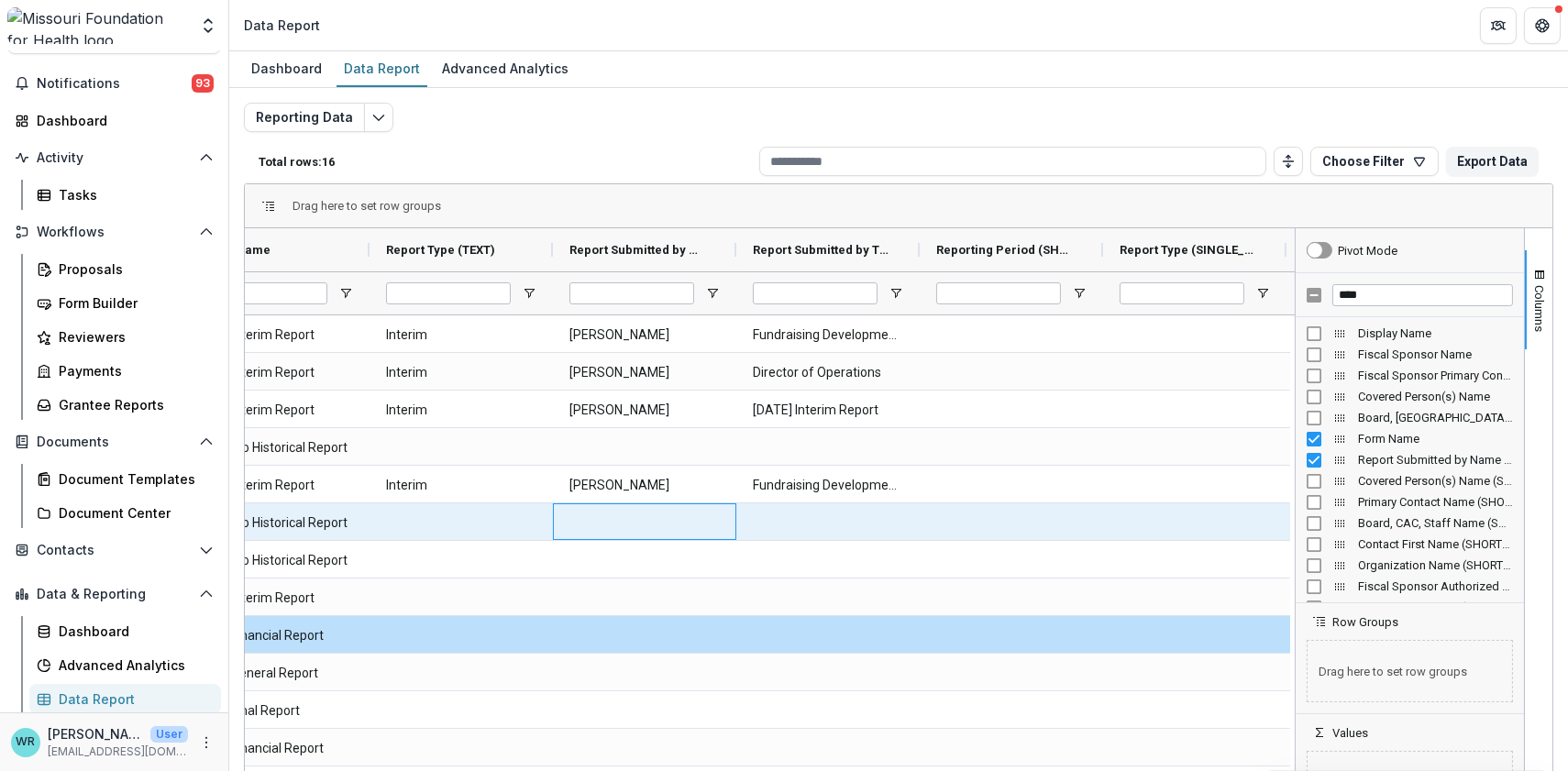
click at [557, 528] on div at bounding box center [645, 522] width 184 height 37
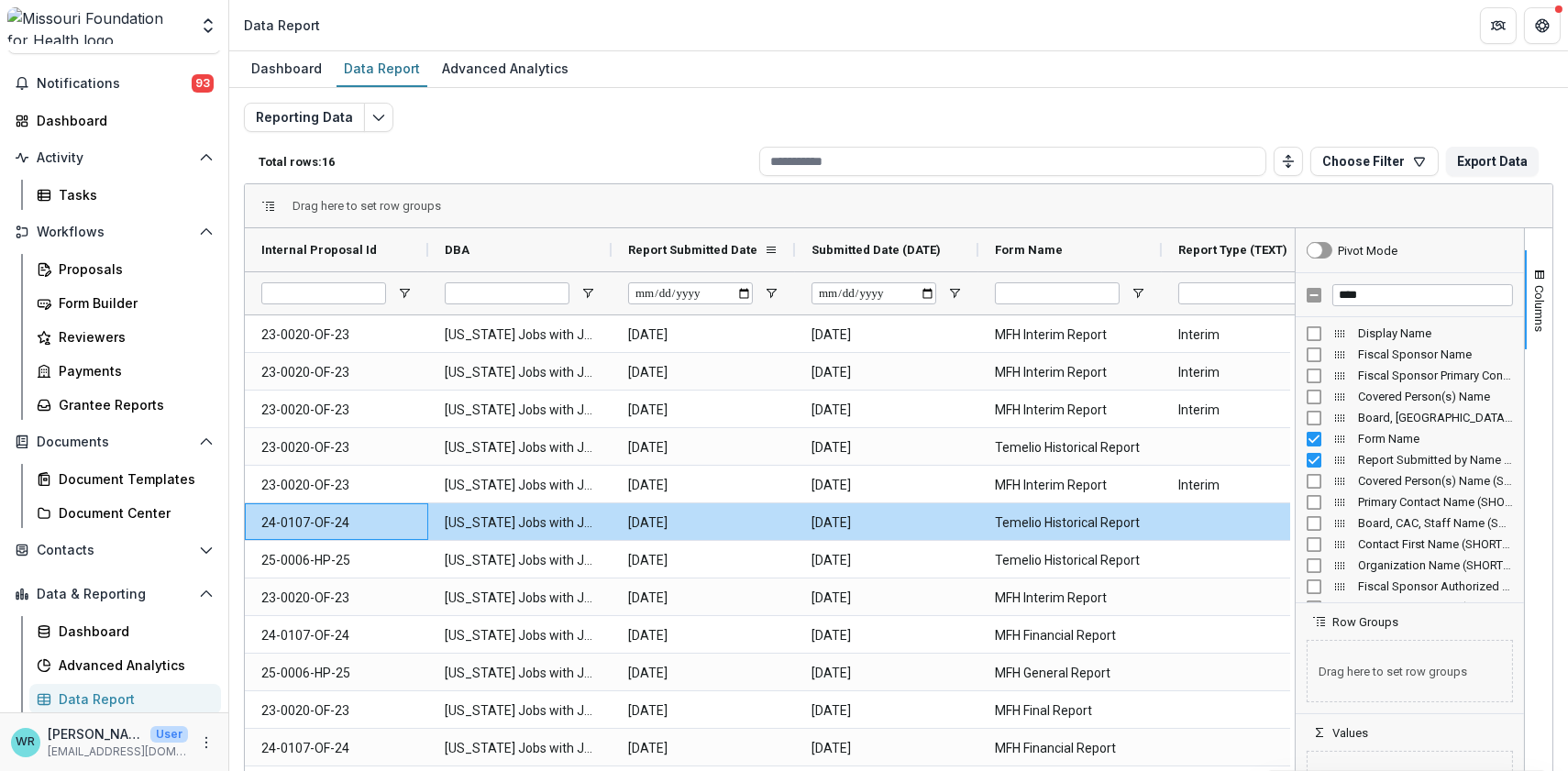
click at [741, 261] on div "Report Submitted Date" at bounding box center [695, 249] width 136 height 34
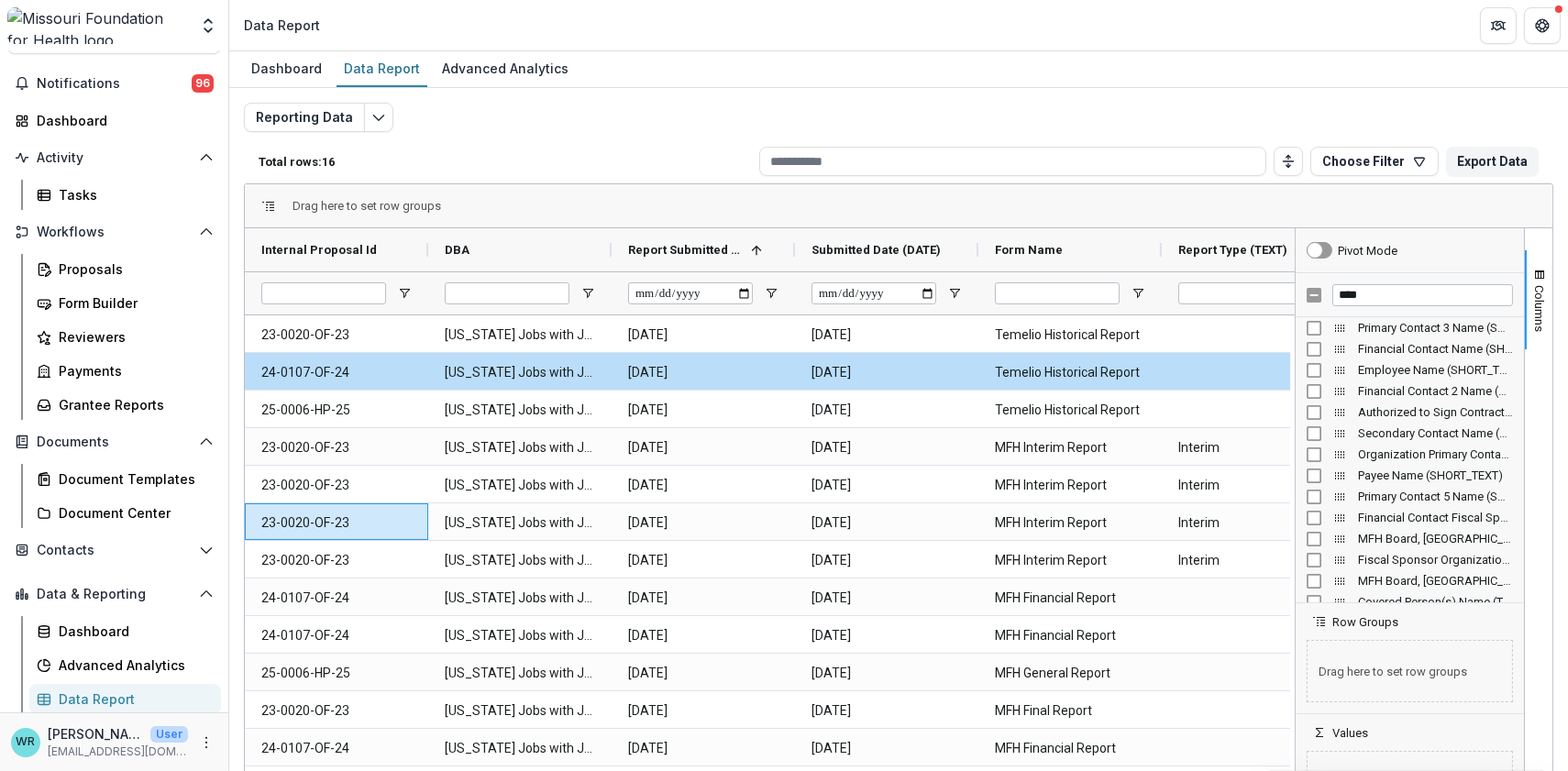
scroll to position [0, 0]
drag, startPoint x: 1397, startPoint y: 301, endPoint x: 1182, endPoint y: 272, distance: 216.9
click at [1182, 272] on div "Internal Proposal Id DBA Report Submitted Date 1" at bounding box center [899, 525] width 1308 height 596
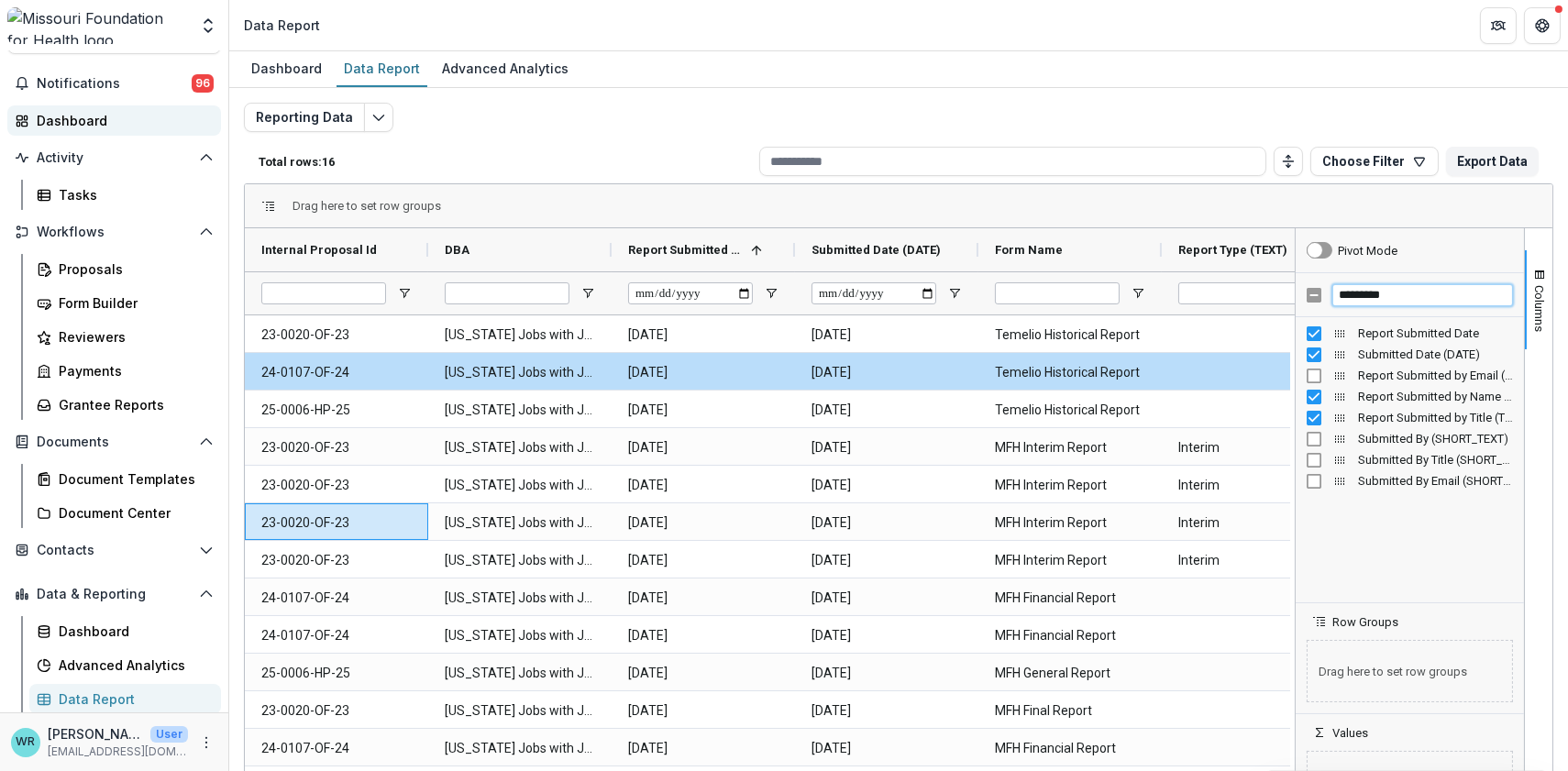
type input "*********"
click at [202, 735] on icon "More" at bounding box center [206, 742] width 15 height 15
click at [536, 286] on input "DBA Filter Input" at bounding box center [507, 294] width 125 height 22
click at [585, 289] on span "Open Filter Menu" at bounding box center [588, 294] width 15 height 15
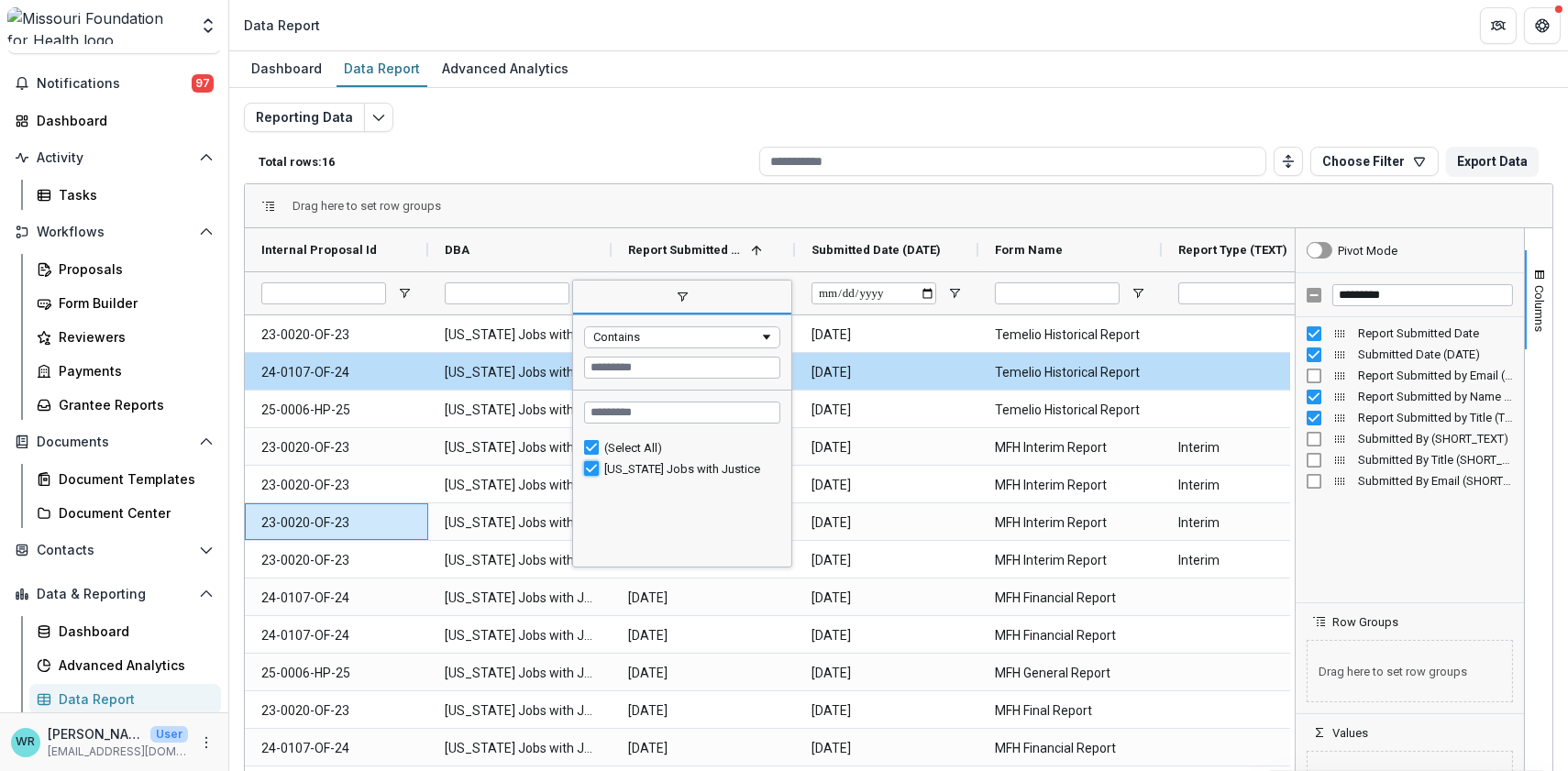
type input "***"
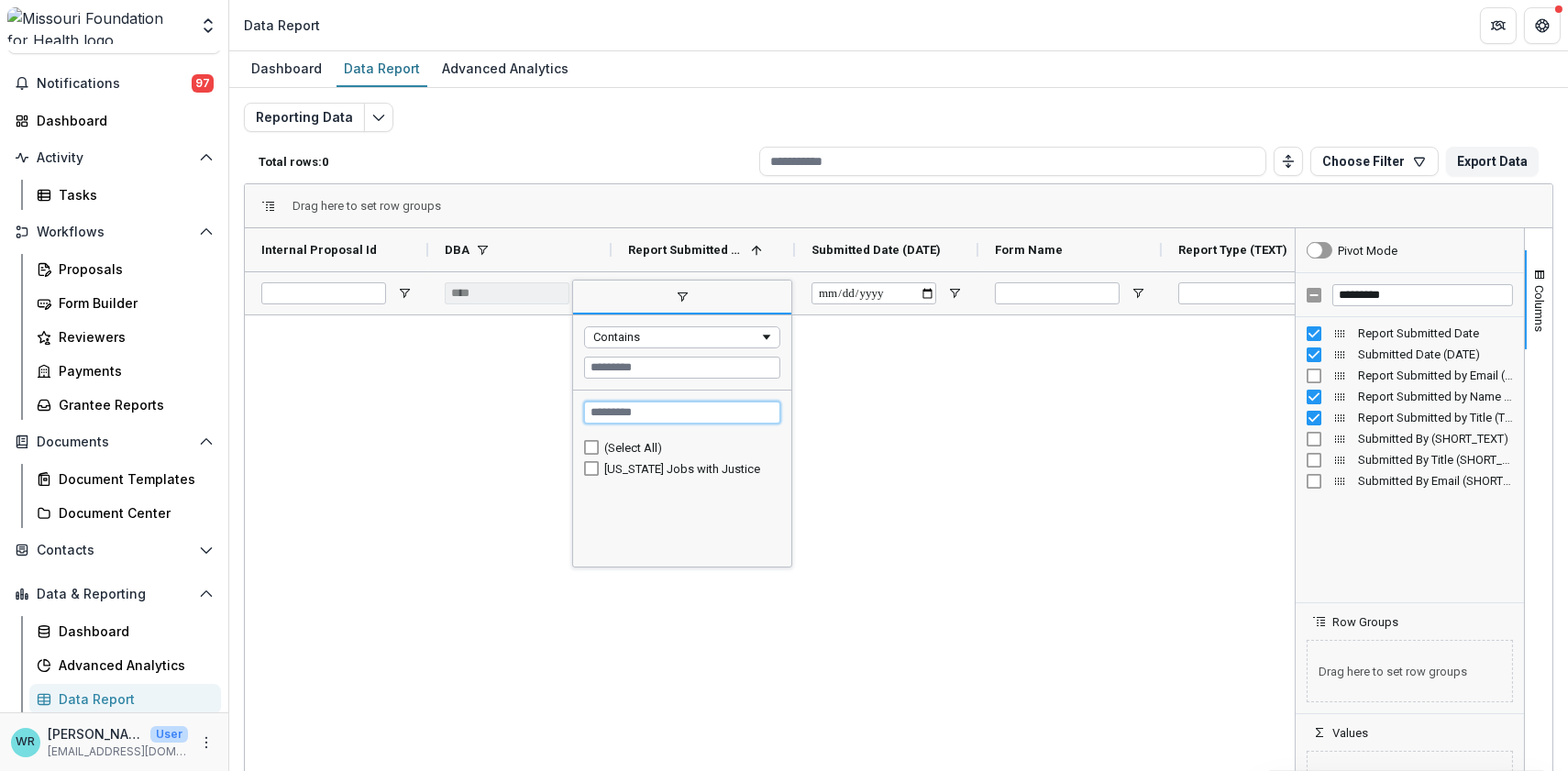
click at [627, 412] on input "Search filter values" at bounding box center [682, 413] width 197 height 22
click at [752, 331] on div "Contains" at bounding box center [677, 337] width 166 height 14
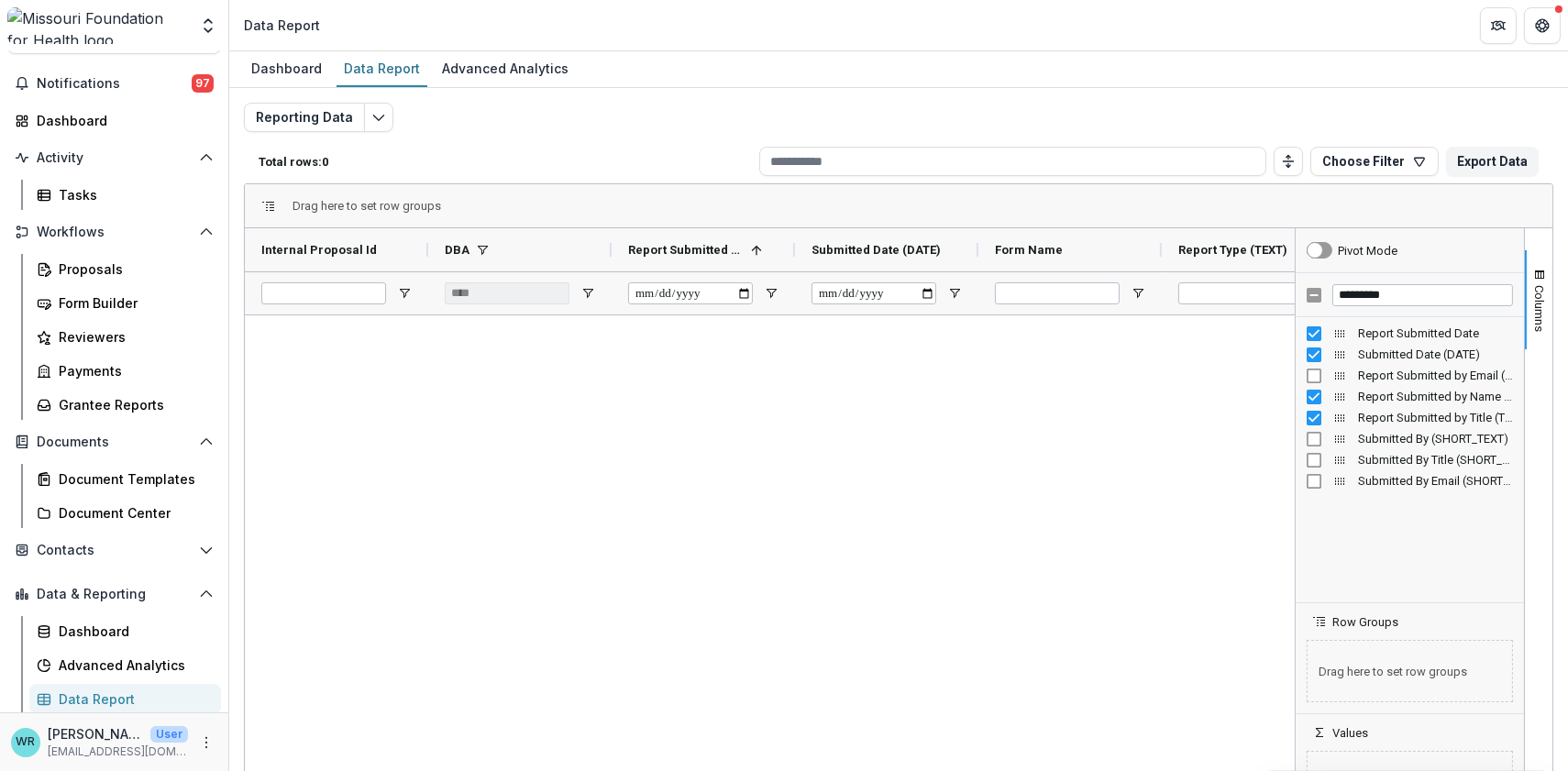
click at [634, 208] on div "Drag here to set row groups" at bounding box center [899, 207] width 1308 height 44
click at [558, 290] on div "***" at bounding box center [507, 294] width 125 height 22
click at [992, 63] on div "Dashboard Data Report Advanced Analytics" at bounding box center [899, 70] width 1339 height 37
click at [203, 741] on icon "More" at bounding box center [206, 742] width 15 height 15
click at [314, 692] on link "User Settings" at bounding box center [322, 704] width 197 height 30
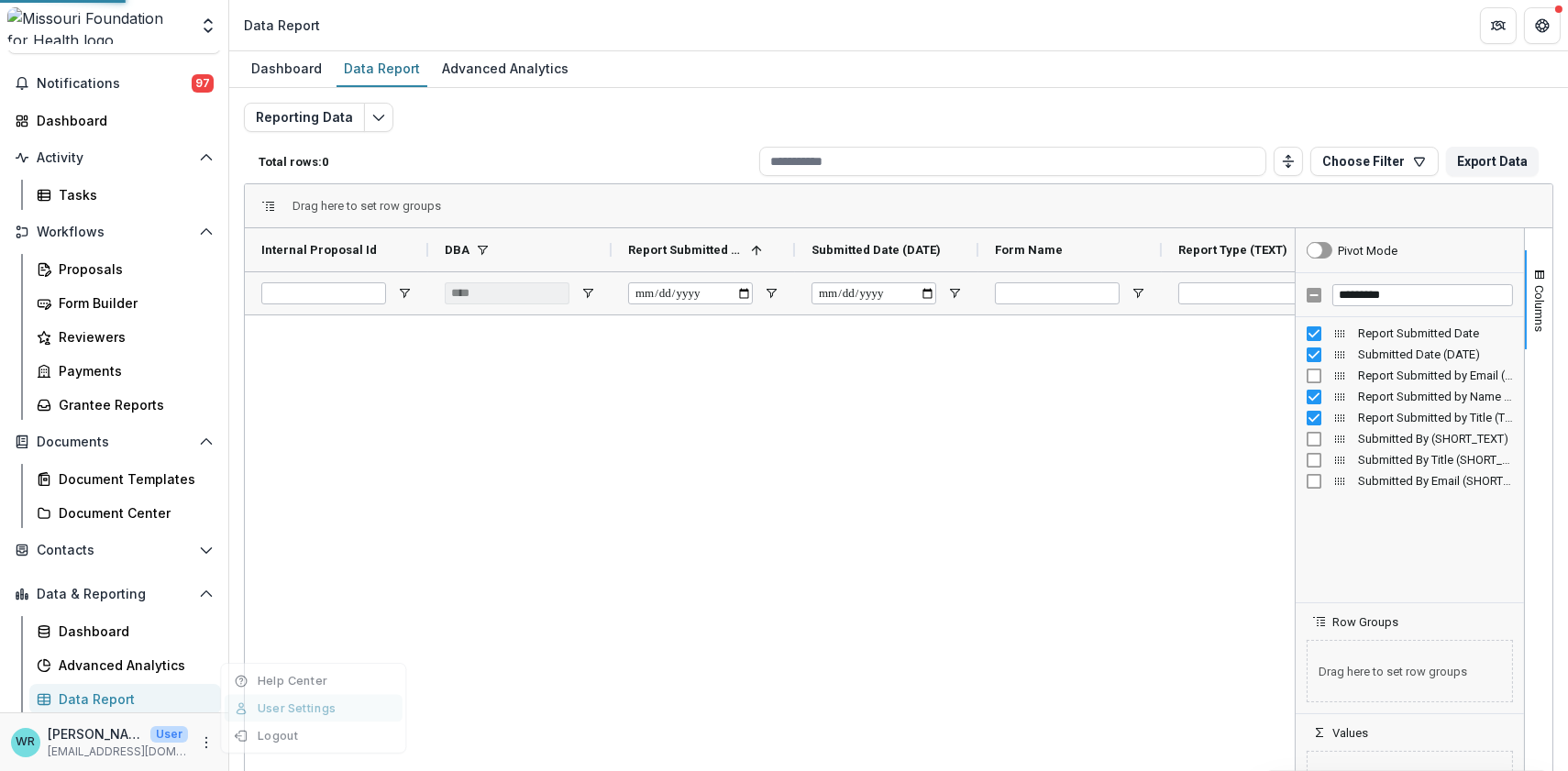
select select "****"
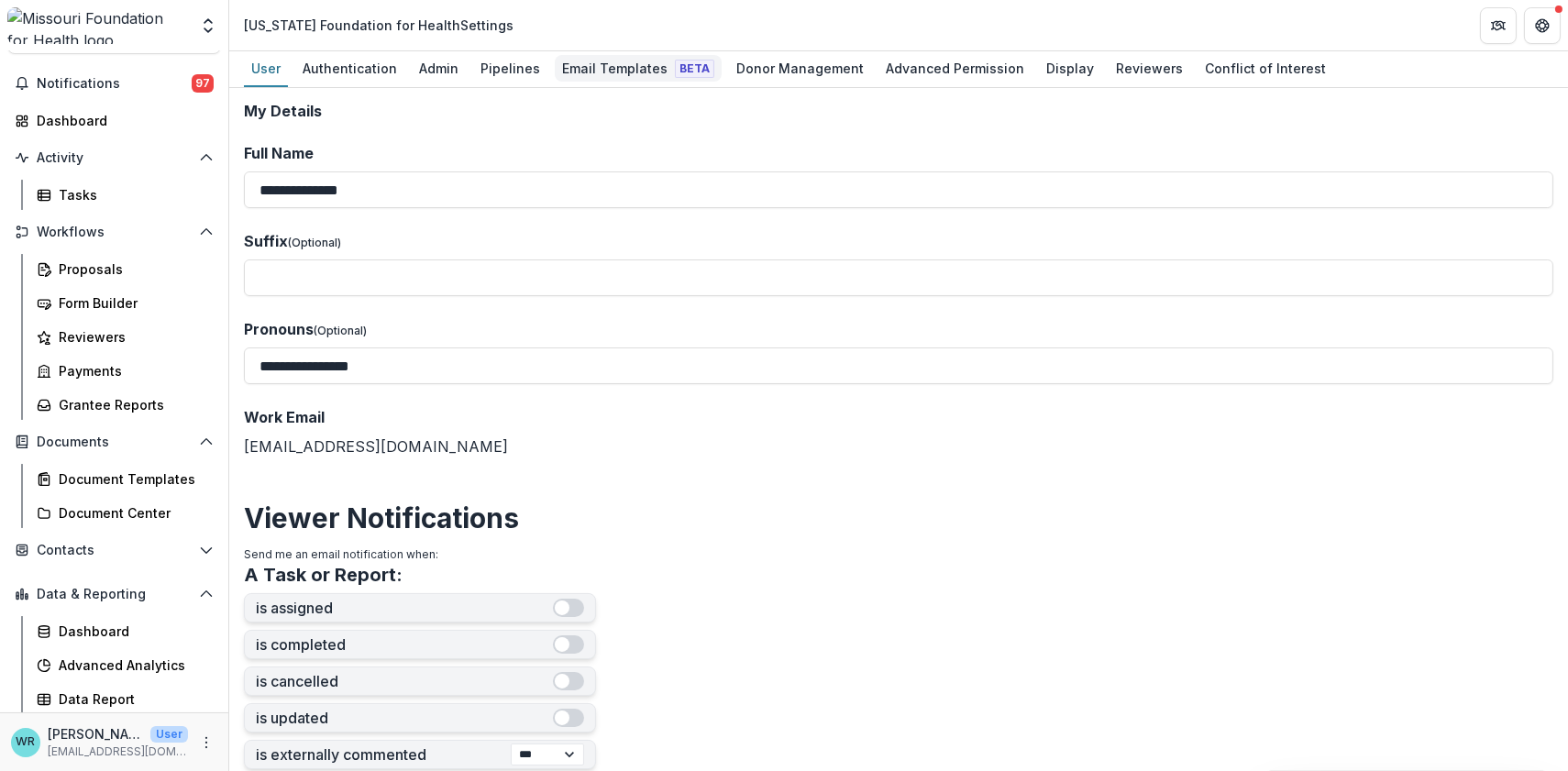
click at [612, 69] on div "Email Templates Beta" at bounding box center [638, 68] width 167 height 27
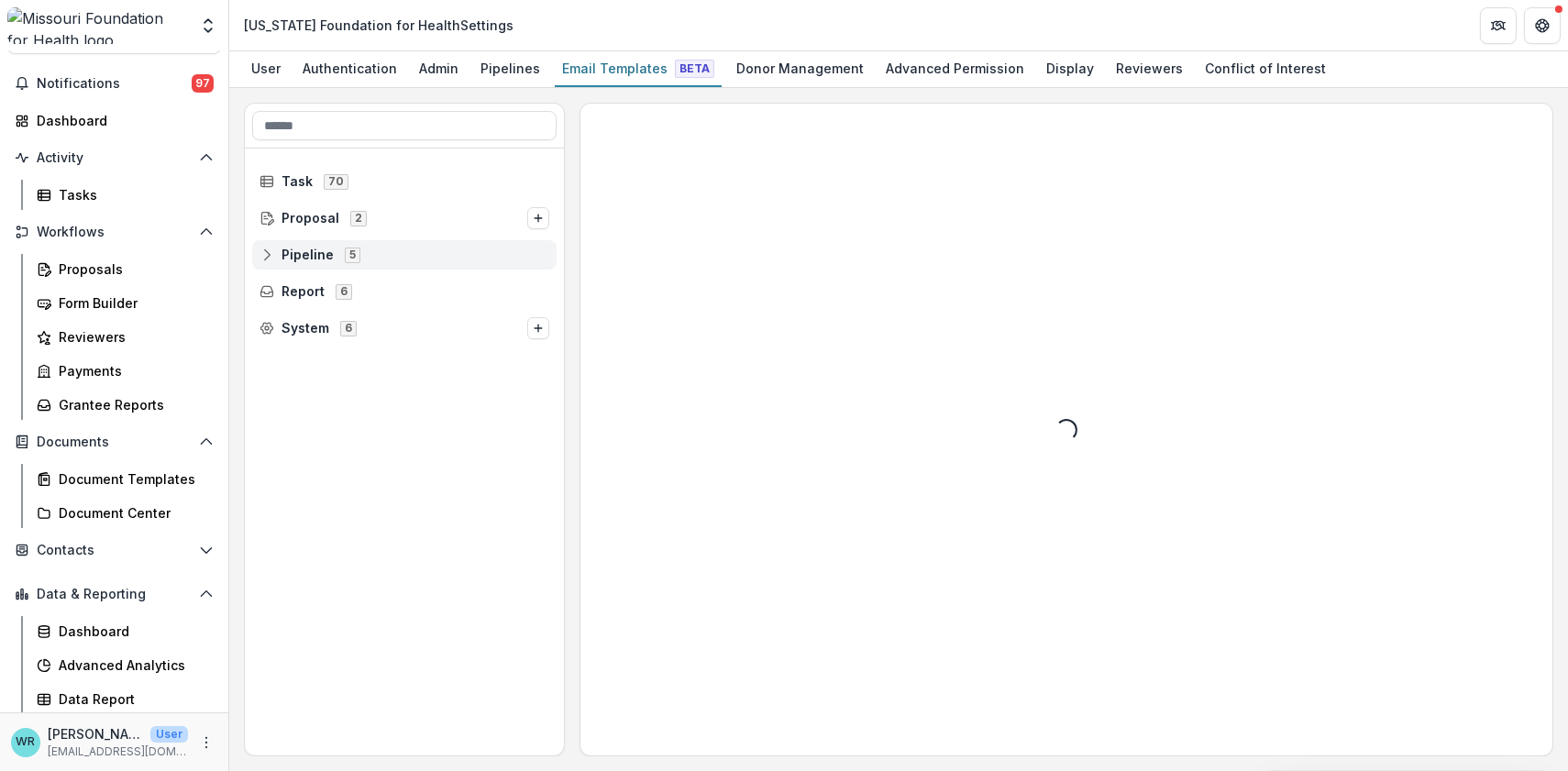
click at [273, 251] on span "Pipeline 5" at bounding box center [404, 254] width 290 height 16
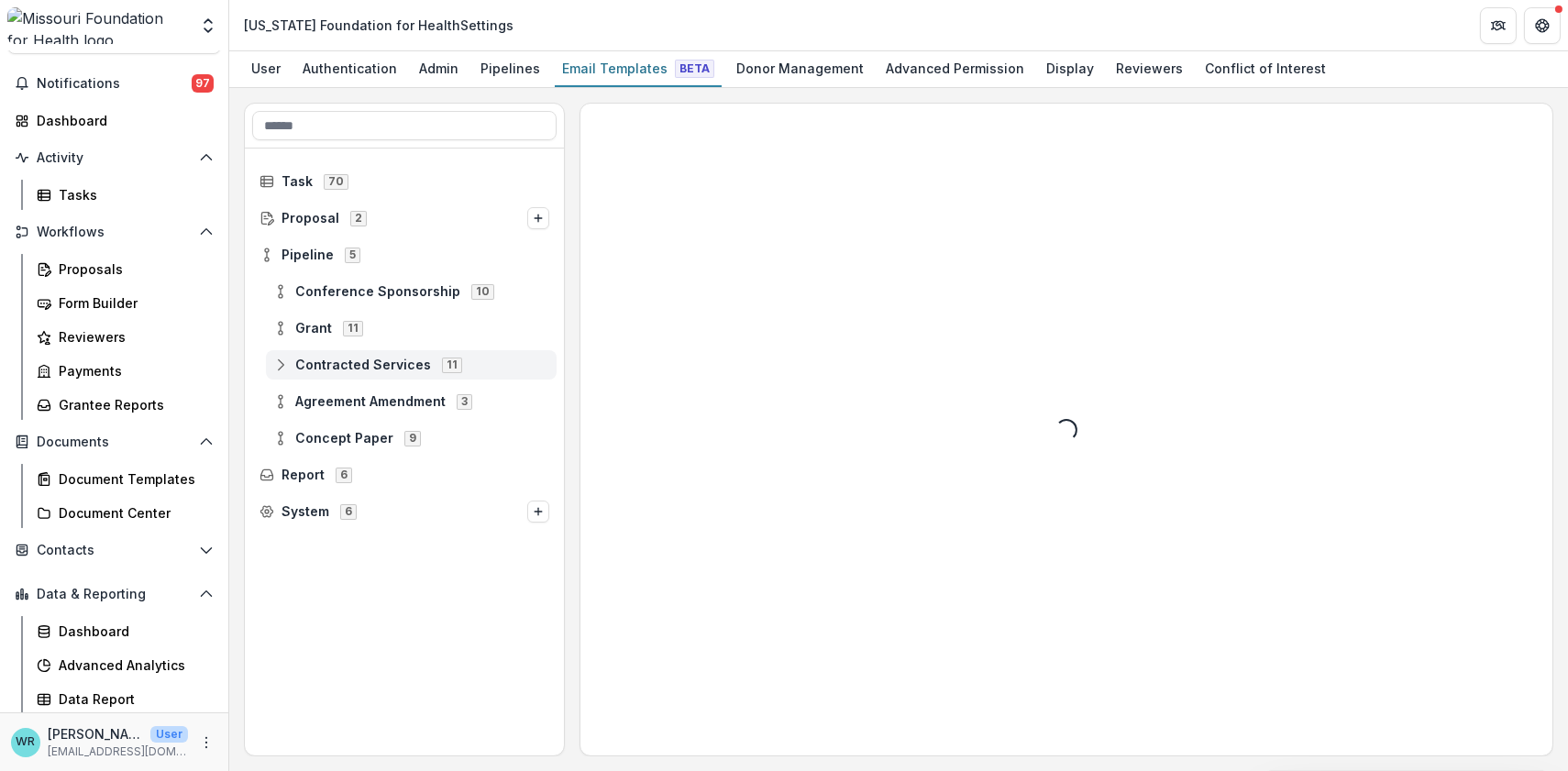
click at [279, 367] on circle at bounding box center [281, 369] width 4 height 4
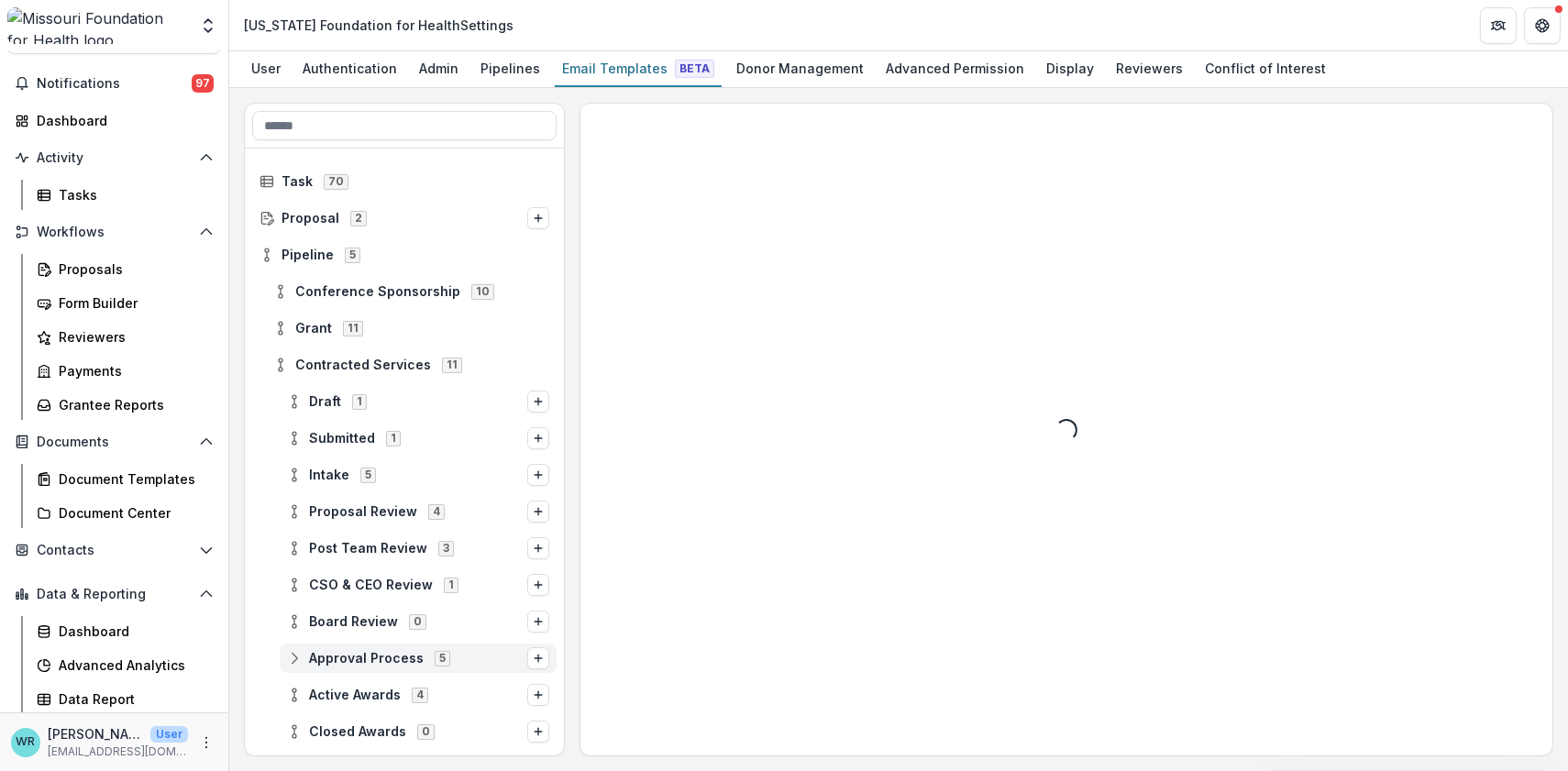
click at [298, 654] on icon at bounding box center [295, 658] width 15 height 15
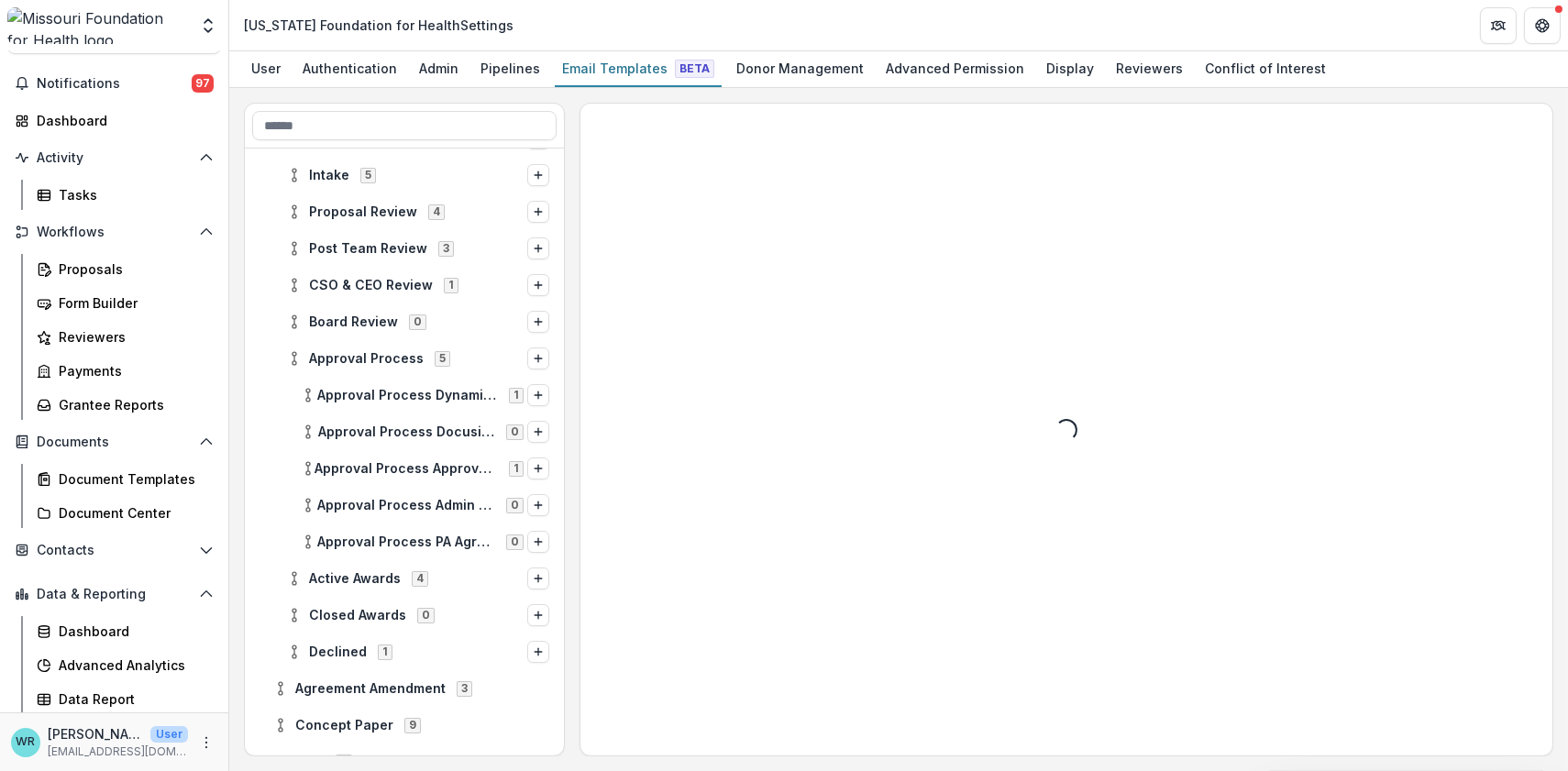
scroll to position [306, 0]
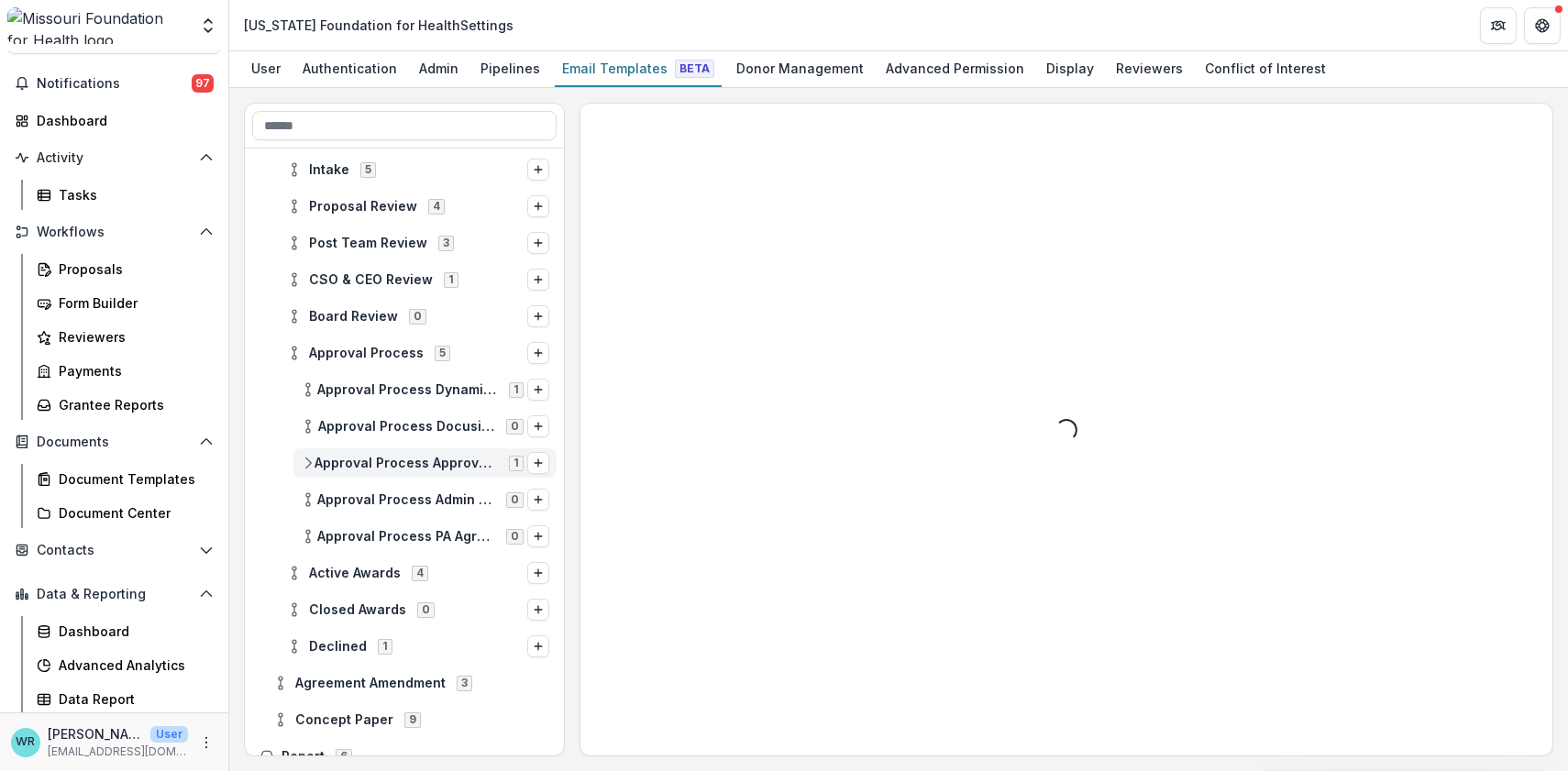
click at [309, 461] on icon at bounding box center [308, 464] width 15 height 15
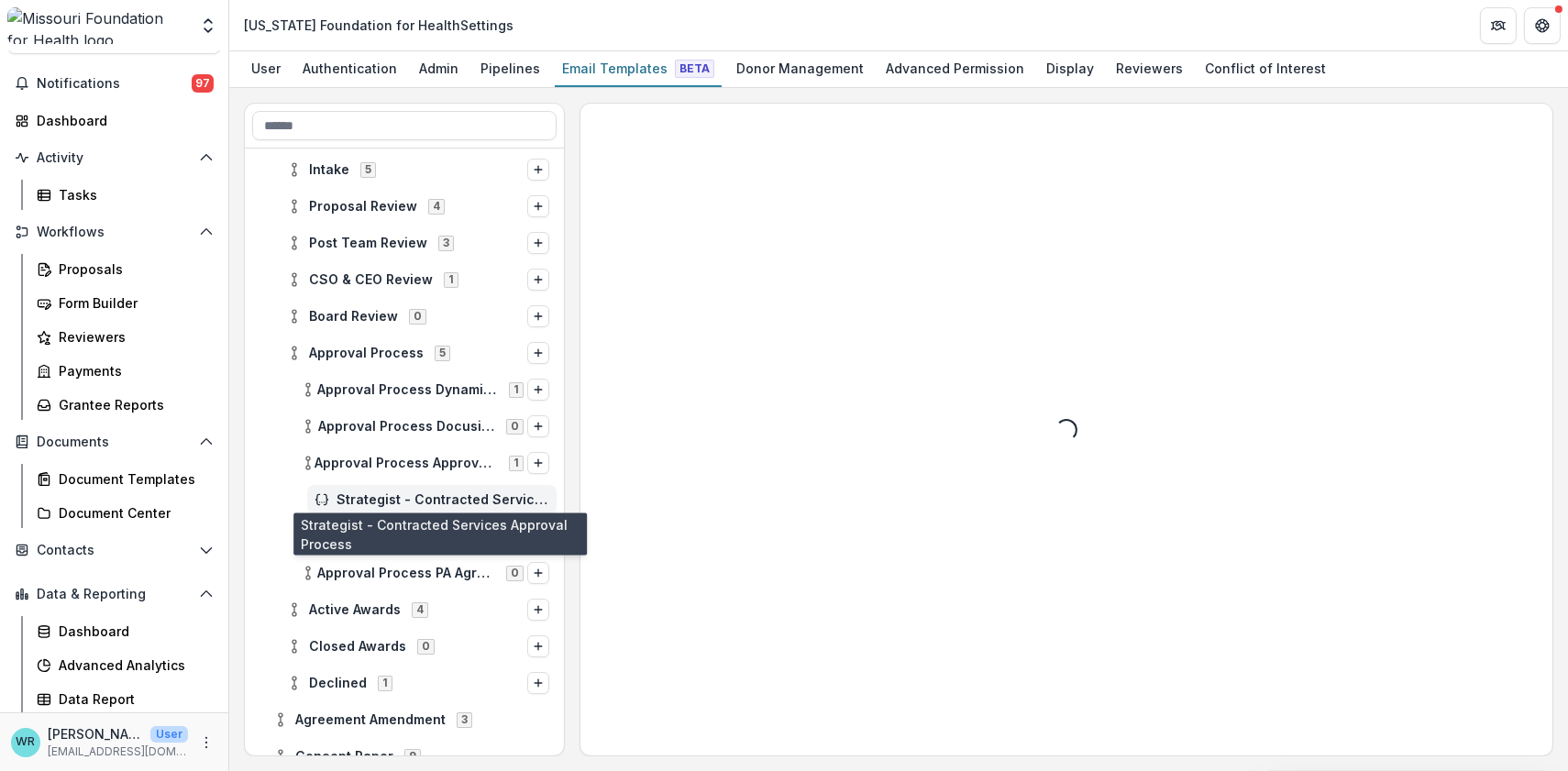
click at [347, 501] on span "Strategist - Contracted Services Approval Process" at bounding box center [442, 500] width 212 height 16
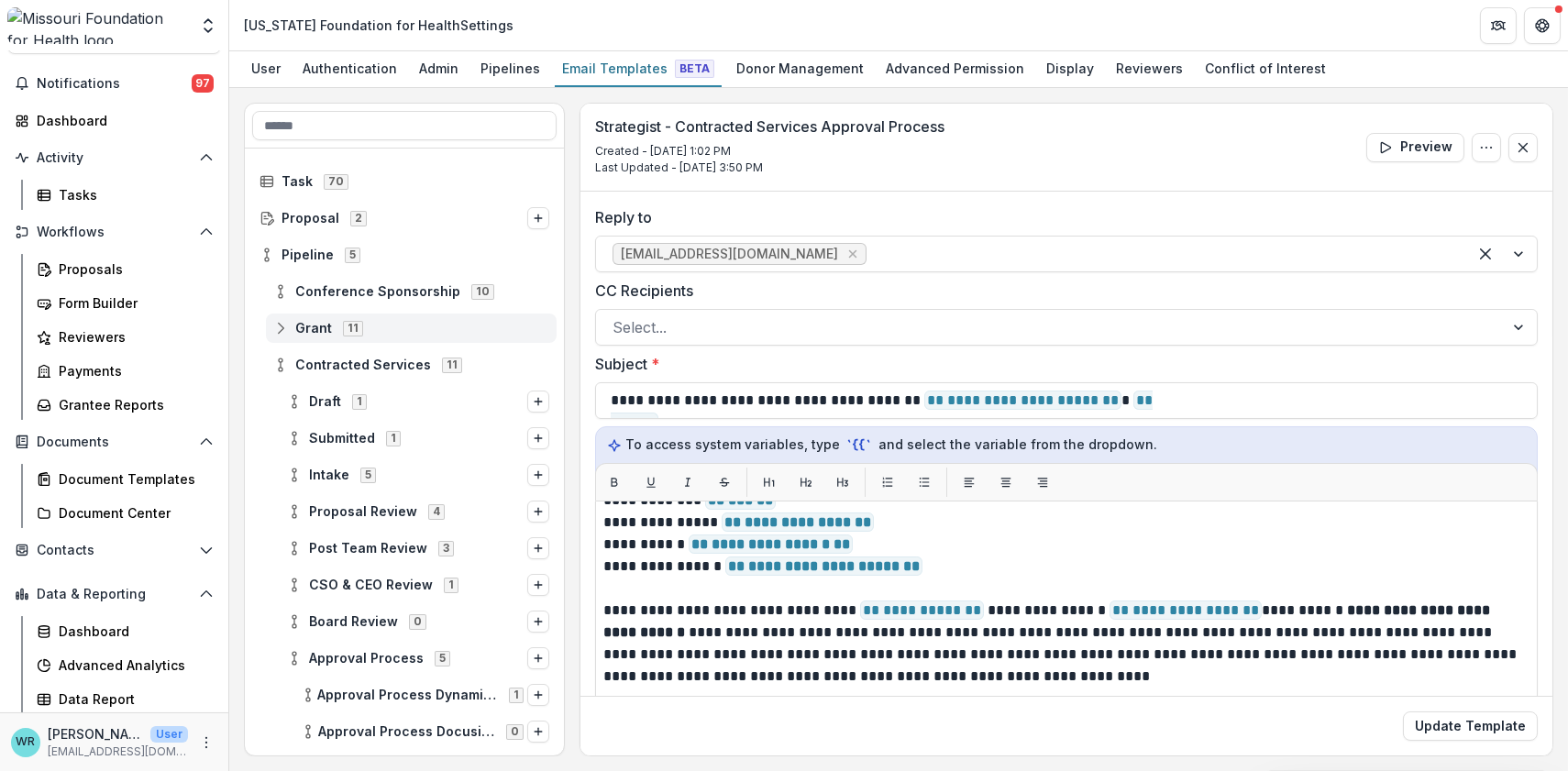
click at [275, 323] on icon at bounding box center [281, 329] width 15 height 15
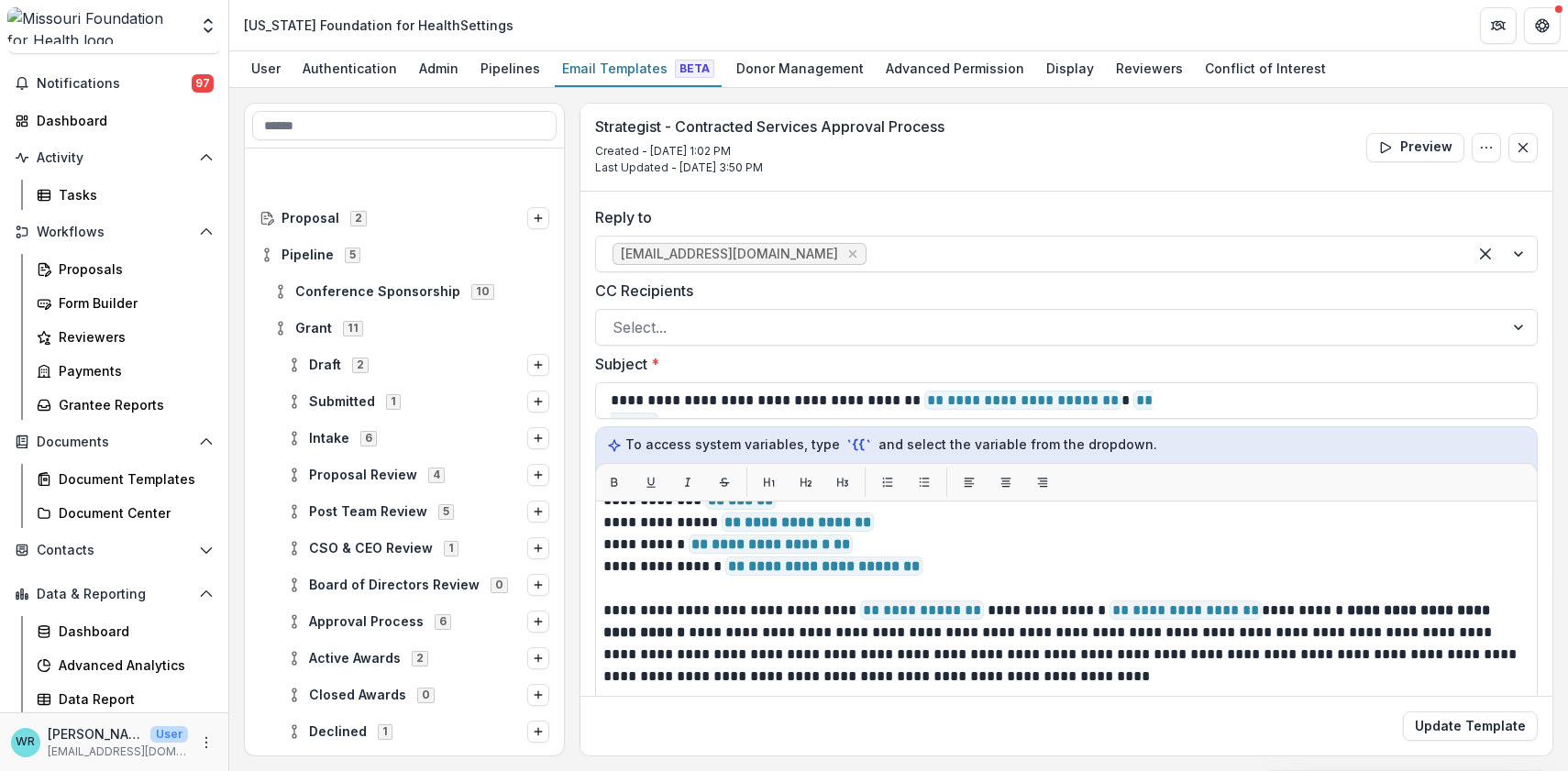
scroll to position [102, 0]
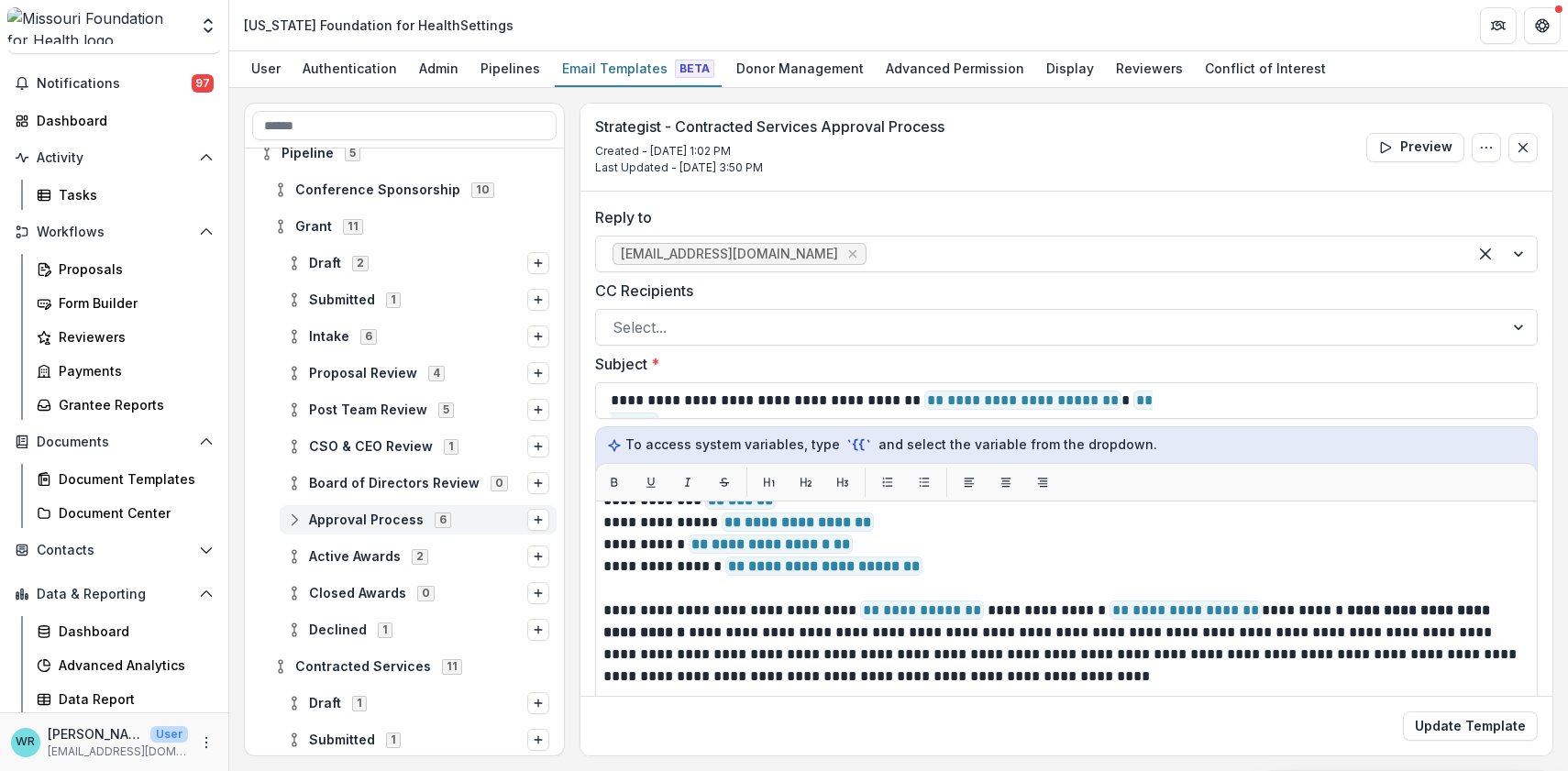
click at [297, 515] on icon at bounding box center [295, 520] width 15 height 15
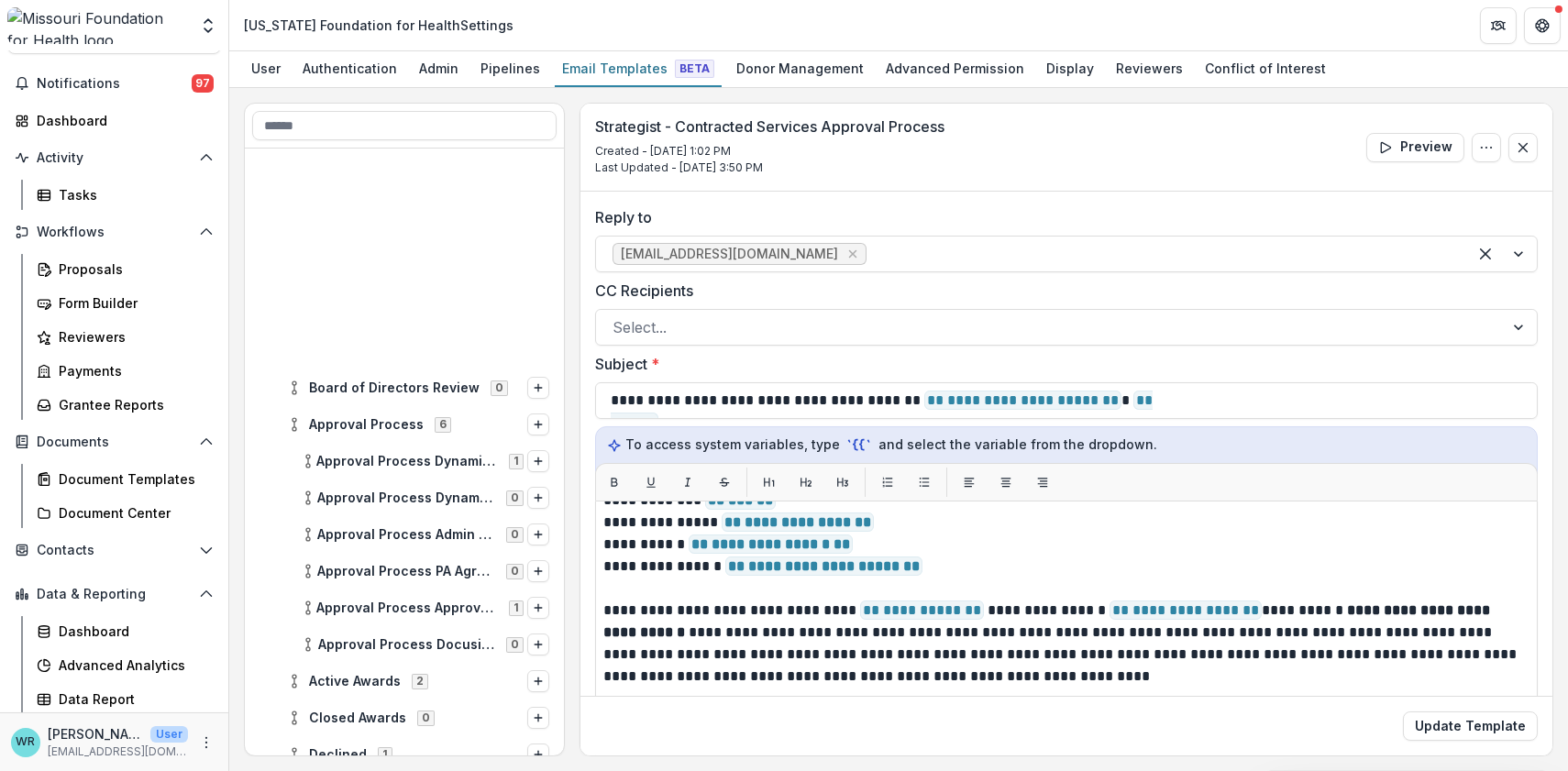
scroll to position [509, 0]
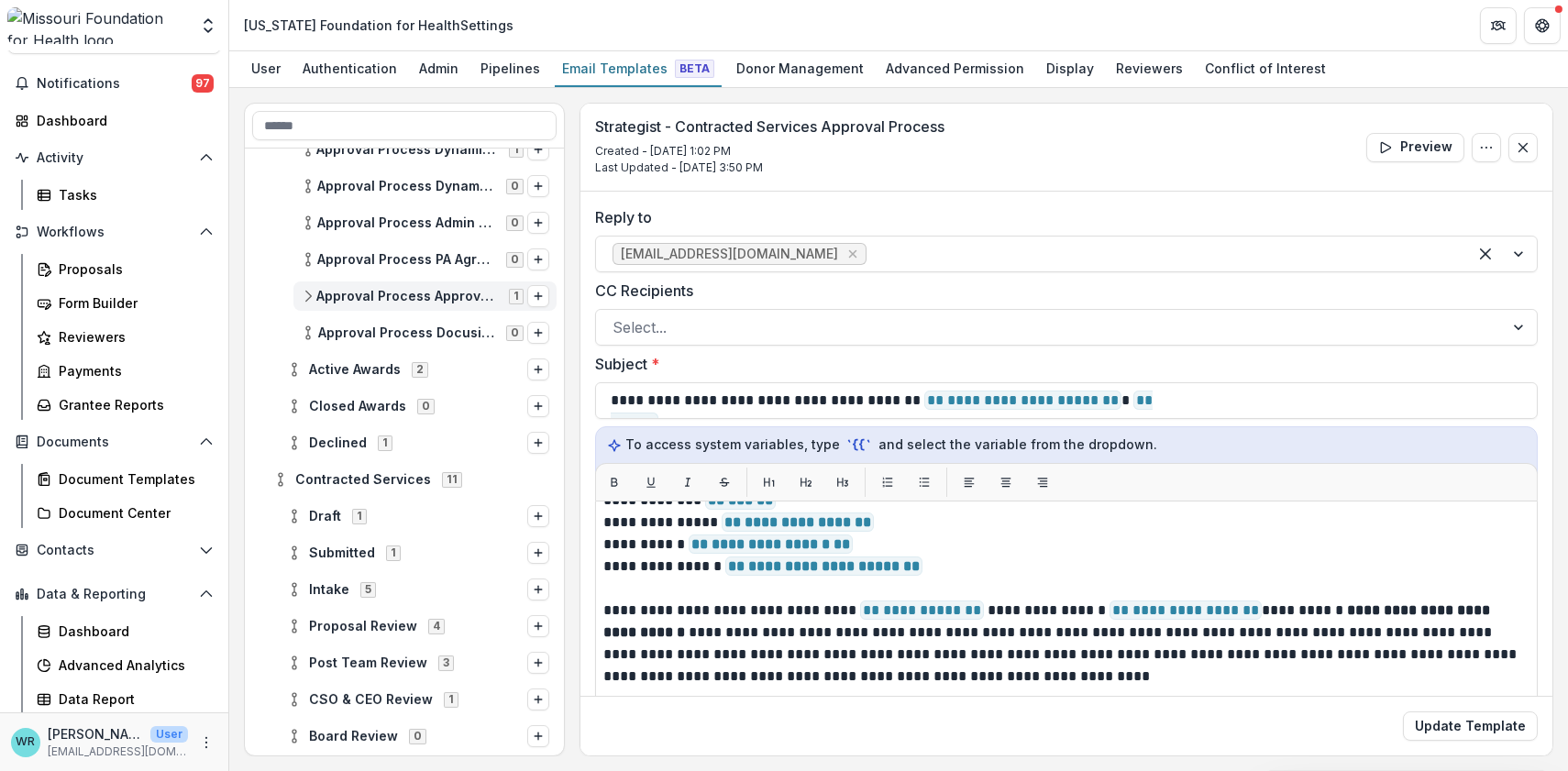
click at [303, 298] on icon at bounding box center [308, 296] width 15 height 15
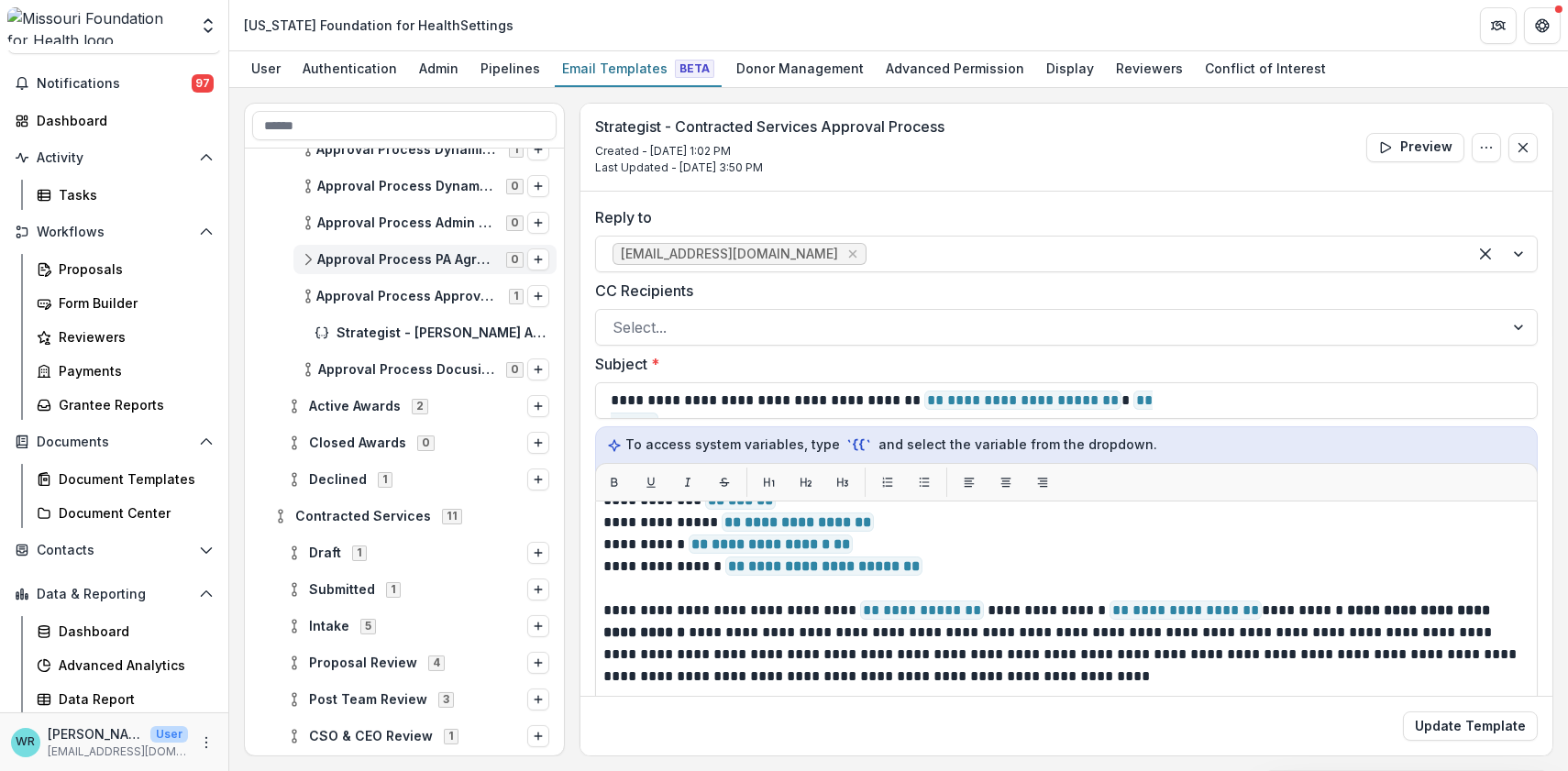
click at [309, 255] on icon at bounding box center [308, 259] width 15 height 15
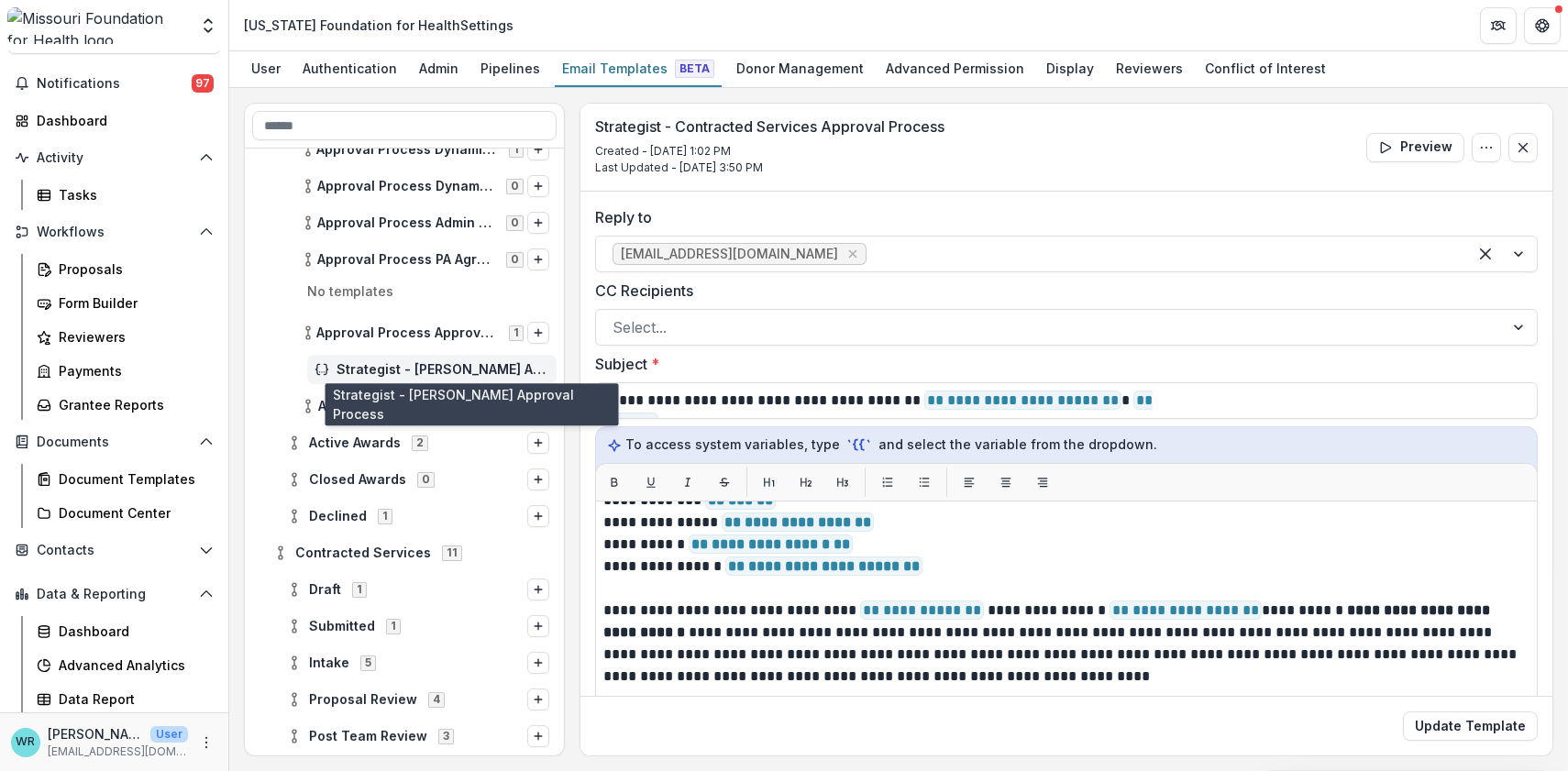
click at [379, 362] on span "Strategist - Grant Approval Process" at bounding box center [442, 369] width 212 height 16
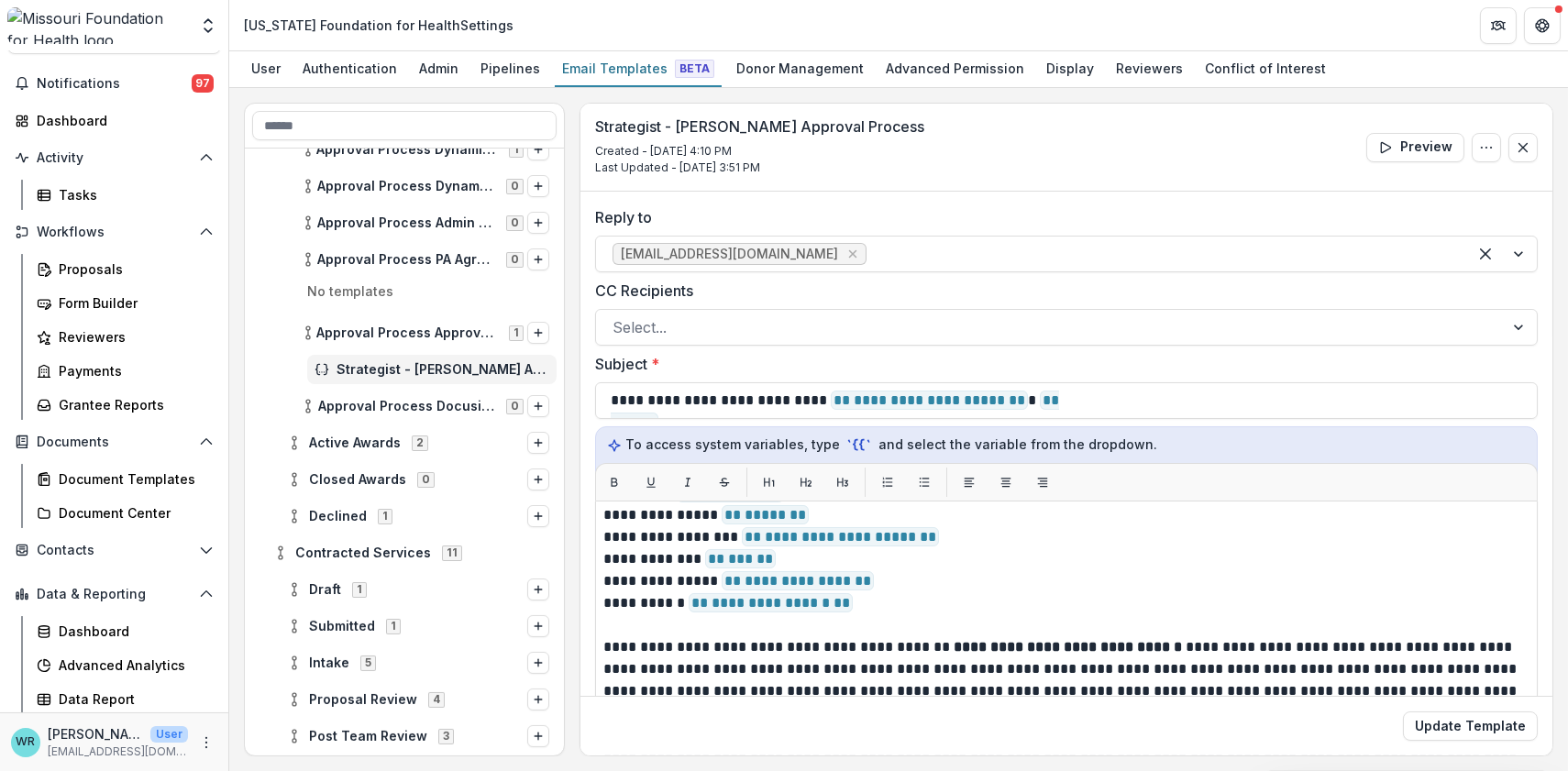
scroll to position [42, 0]
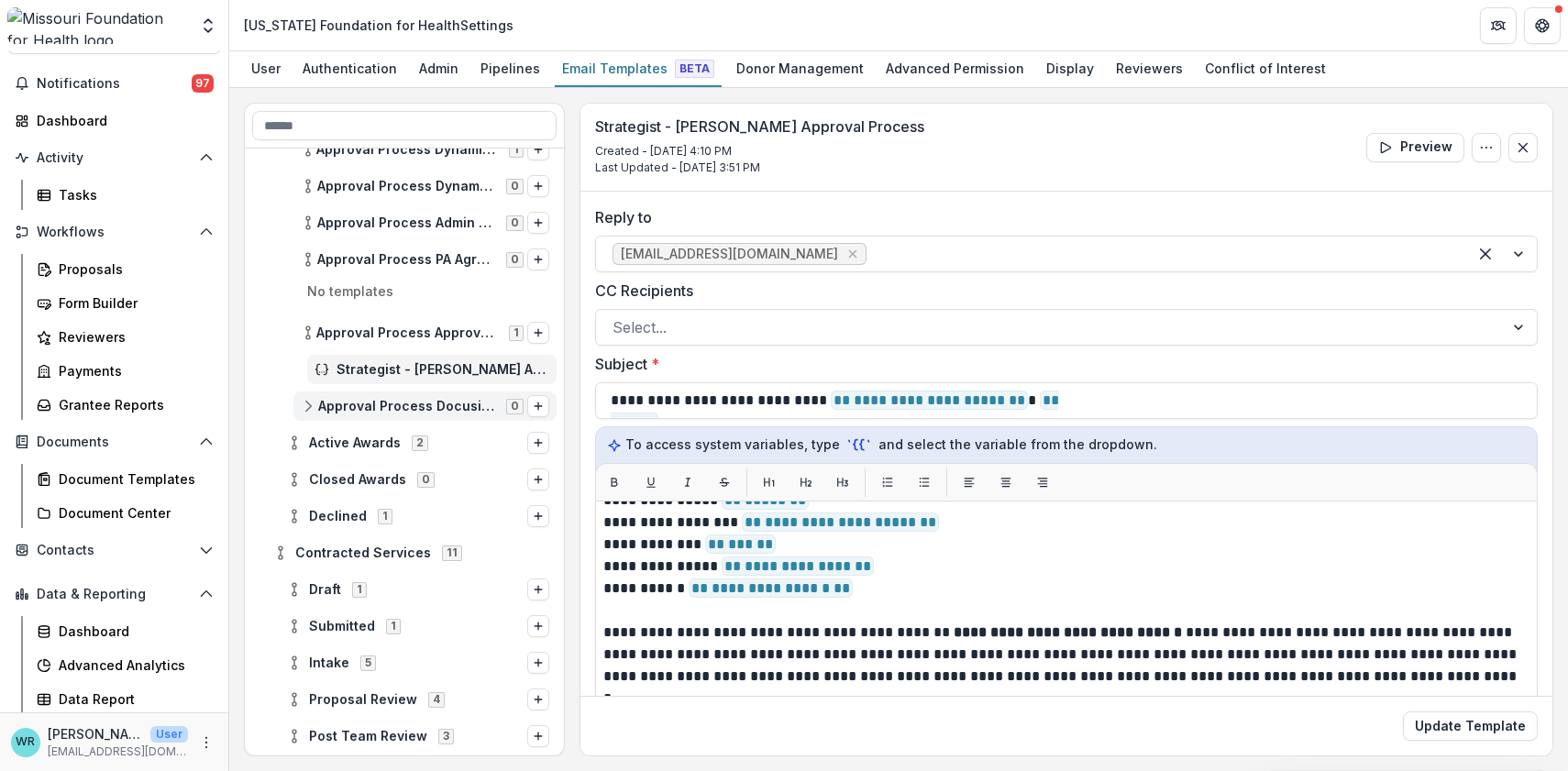
click at [307, 404] on icon at bounding box center [308, 406] width 15 height 15
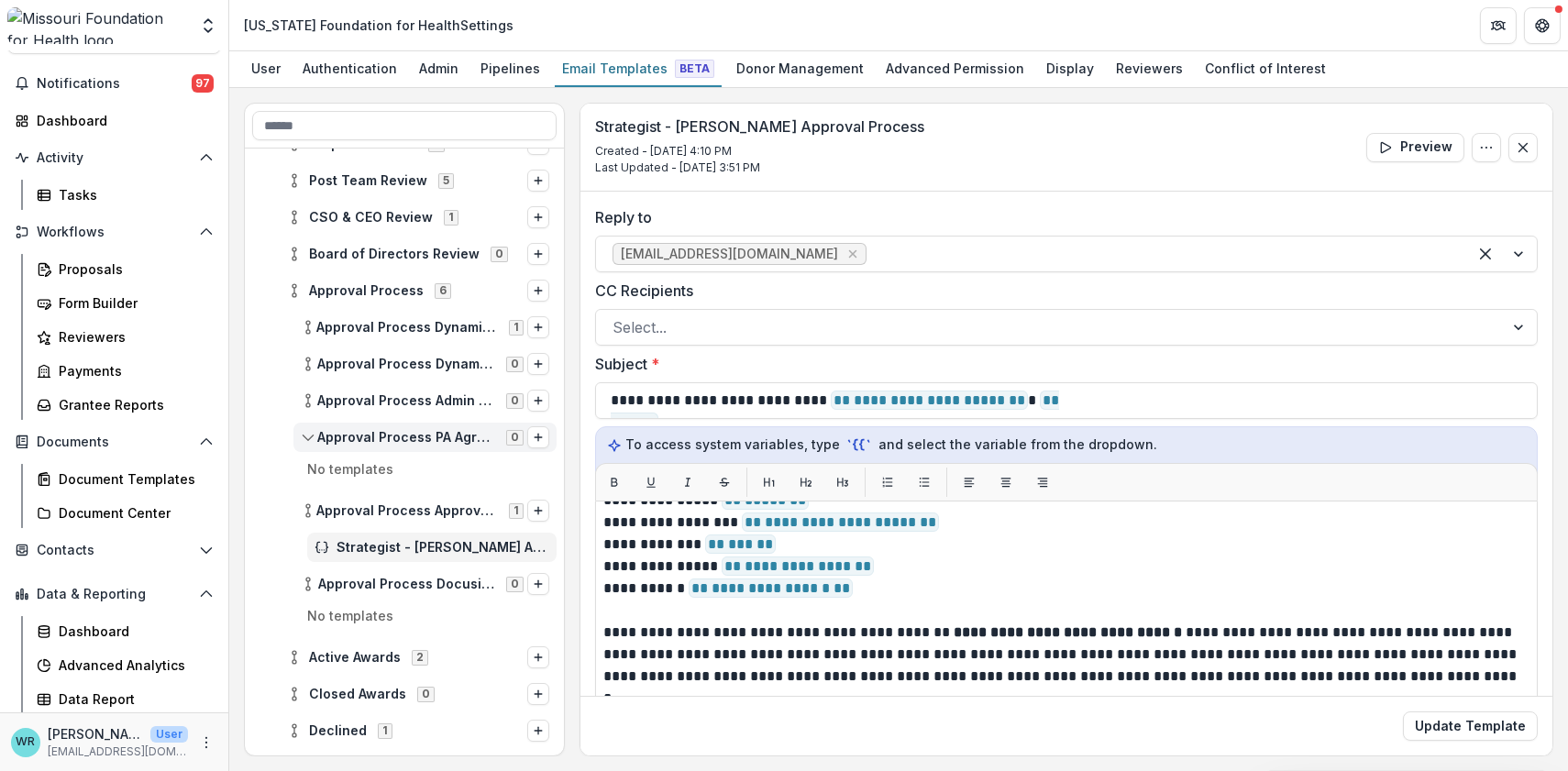
scroll to position [306, 0]
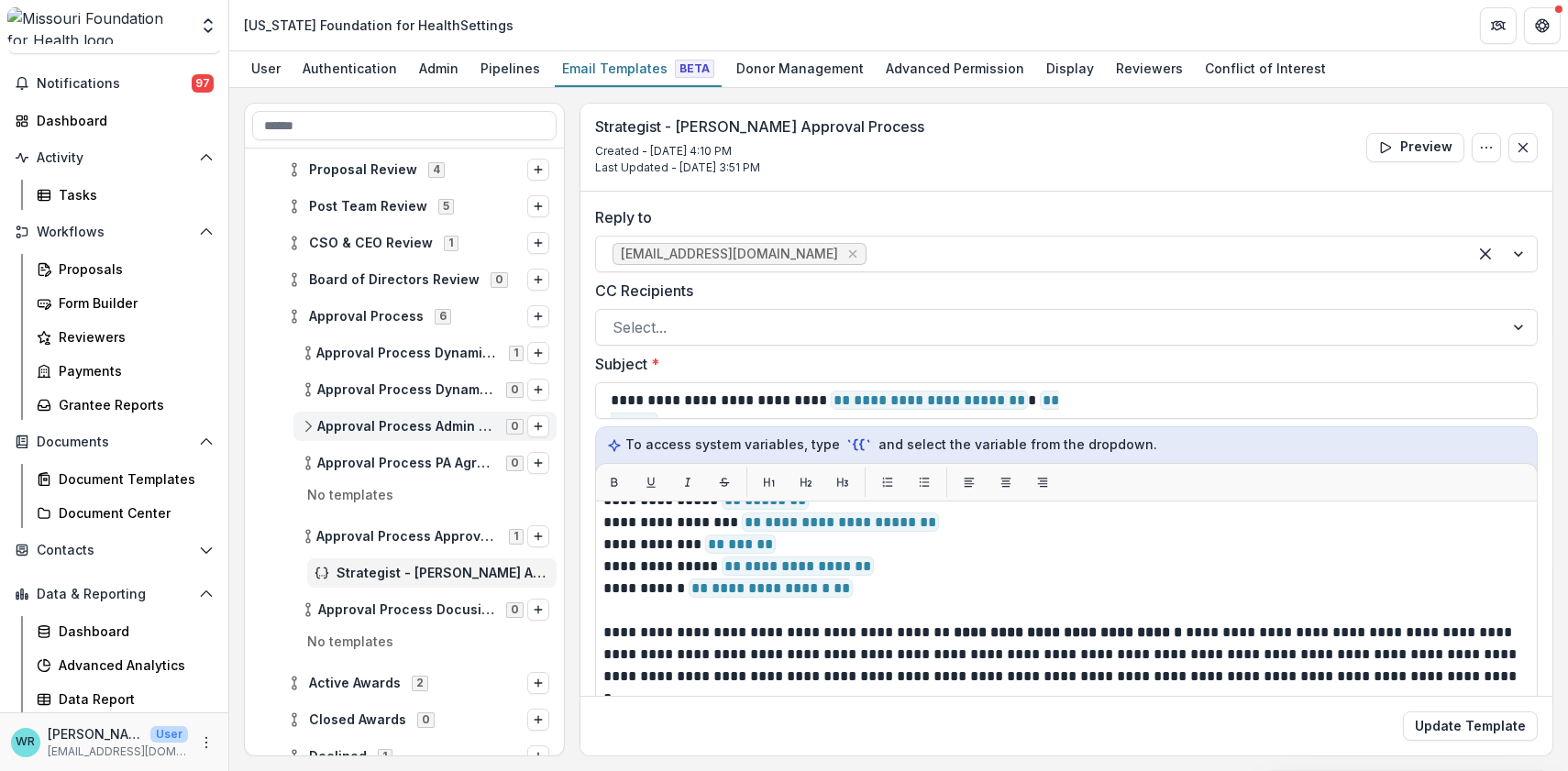
click at [313, 419] on icon at bounding box center [308, 427] width 15 height 15
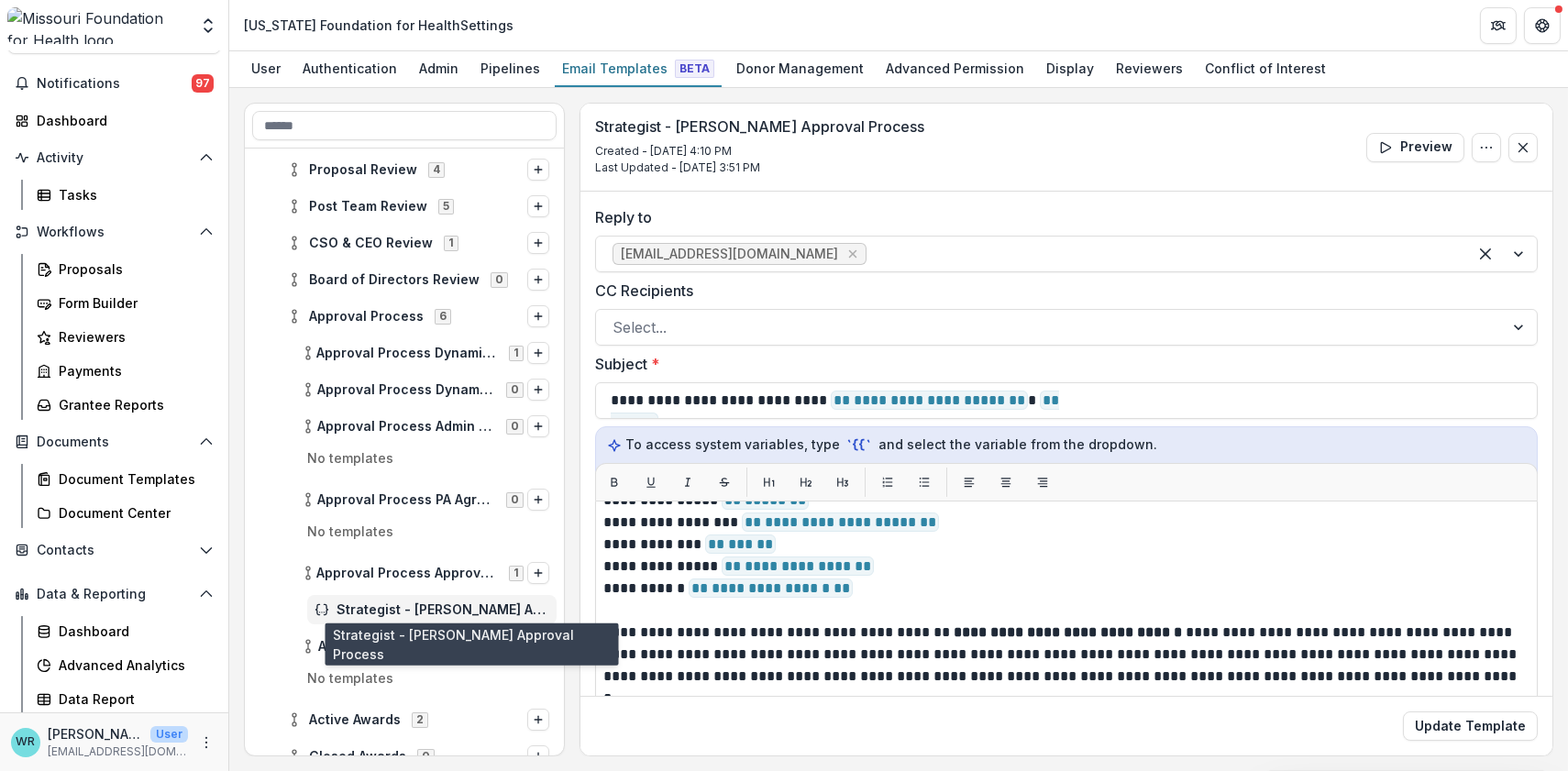
click at [428, 608] on span "Strategist - Grant Approval Process" at bounding box center [442, 609] width 212 height 16
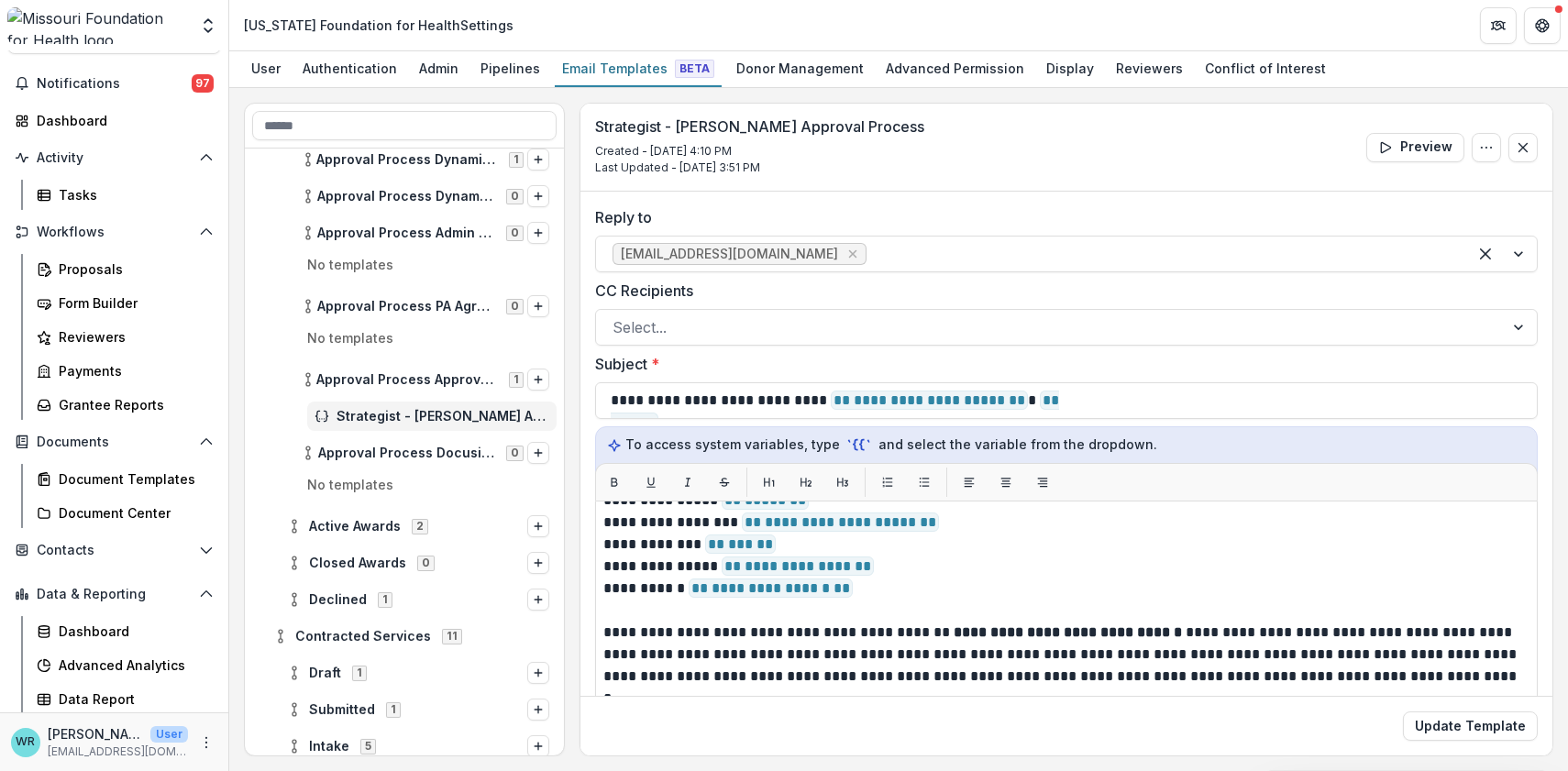
scroll to position [509, 0]
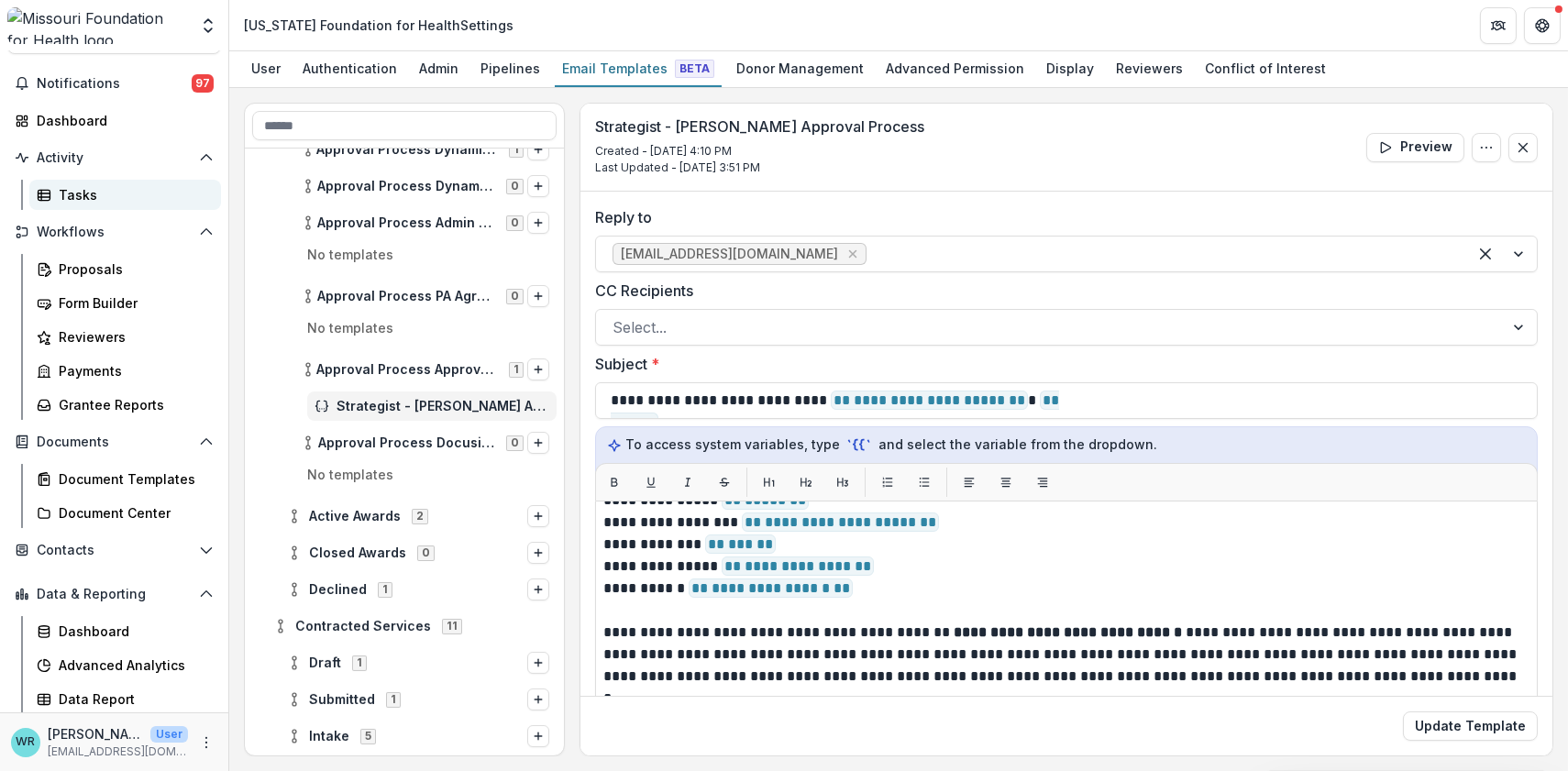
click at [80, 188] on div "Tasks" at bounding box center [133, 195] width 148 height 19
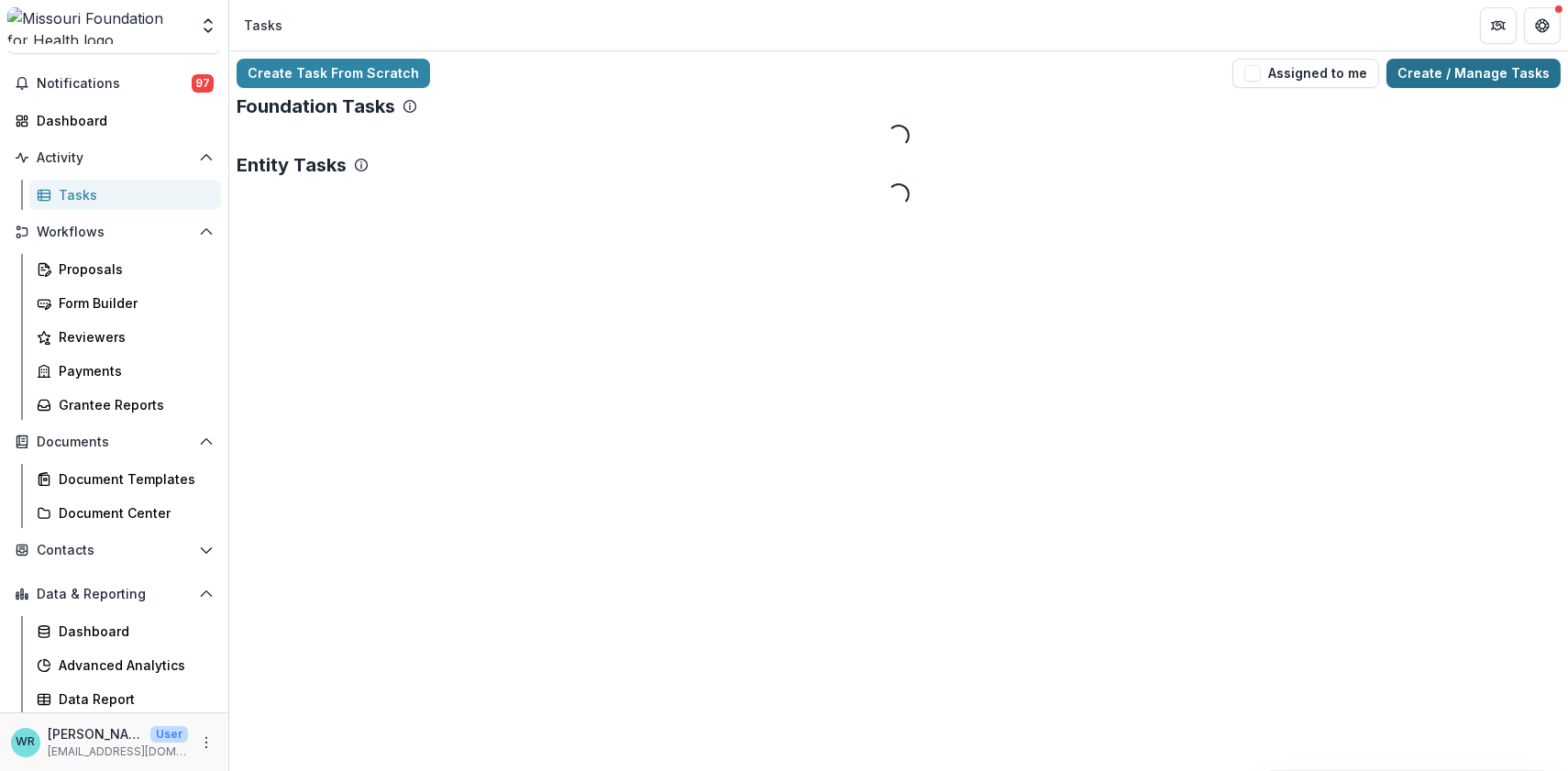
click at [1441, 79] on link "Create / Manage Tasks" at bounding box center [1474, 74] width 175 height 30
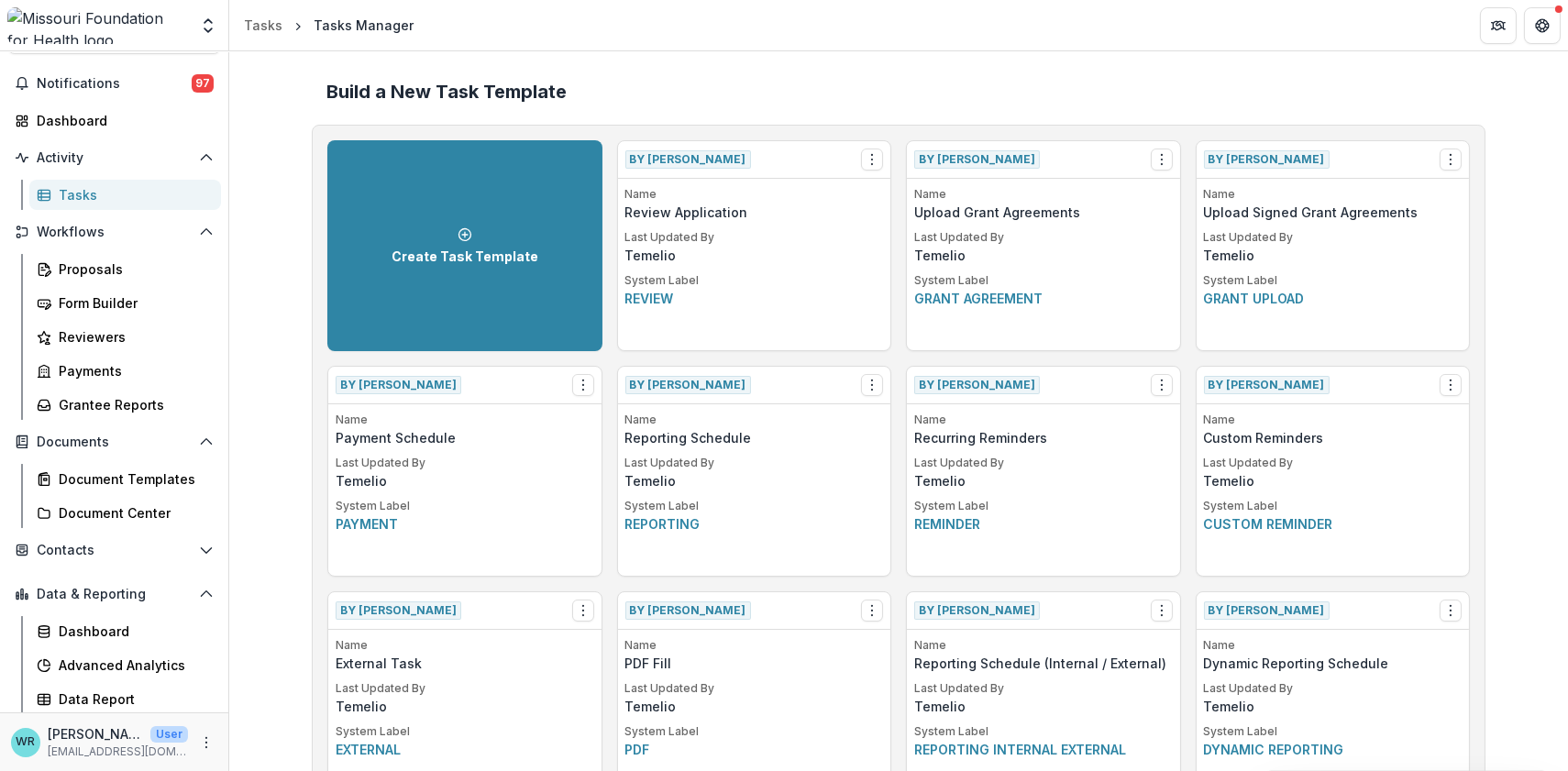
click at [1355, 51] on div "Aggregate Analysis Foundations MFH Workflow Sandbox Missouri Foundation for Hea…" at bounding box center [784, 26] width 1568 height 52
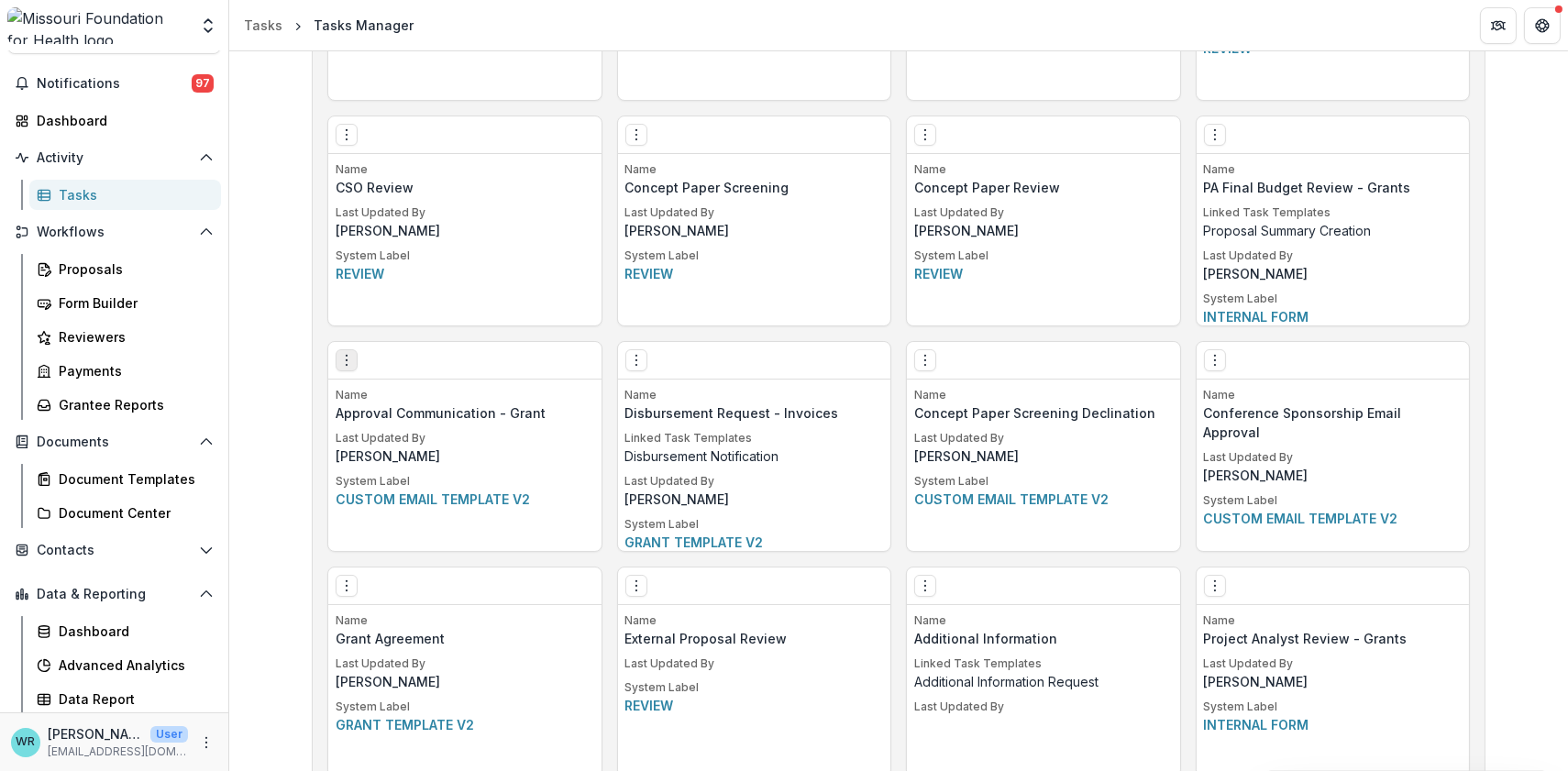
click at [346, 359] on icon "Options" at bounding box center [346, 360] width 15 height 15
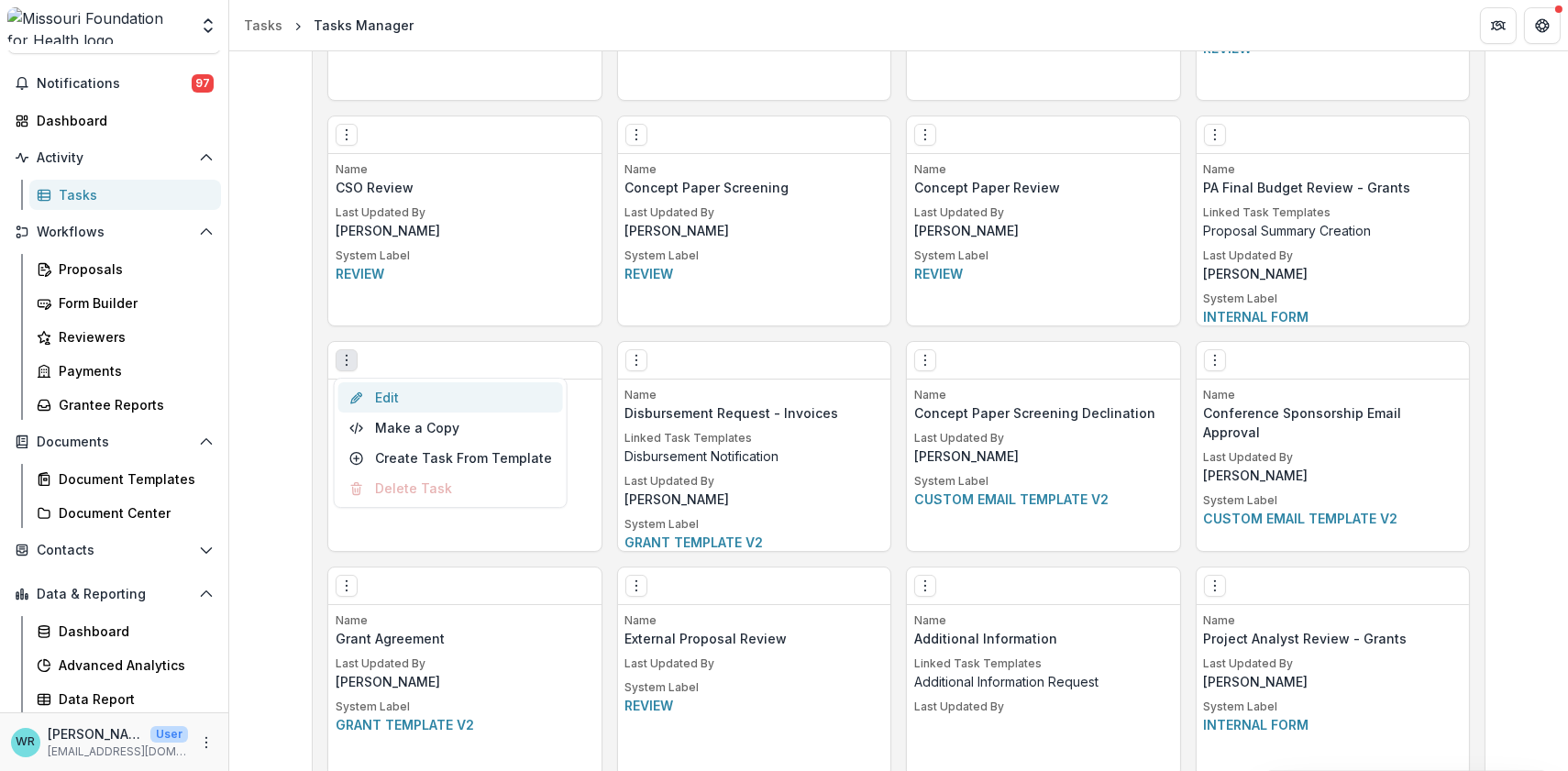
click at [435, 398] on link "Edit" at bounding box center [450, 397] width 224 height 30
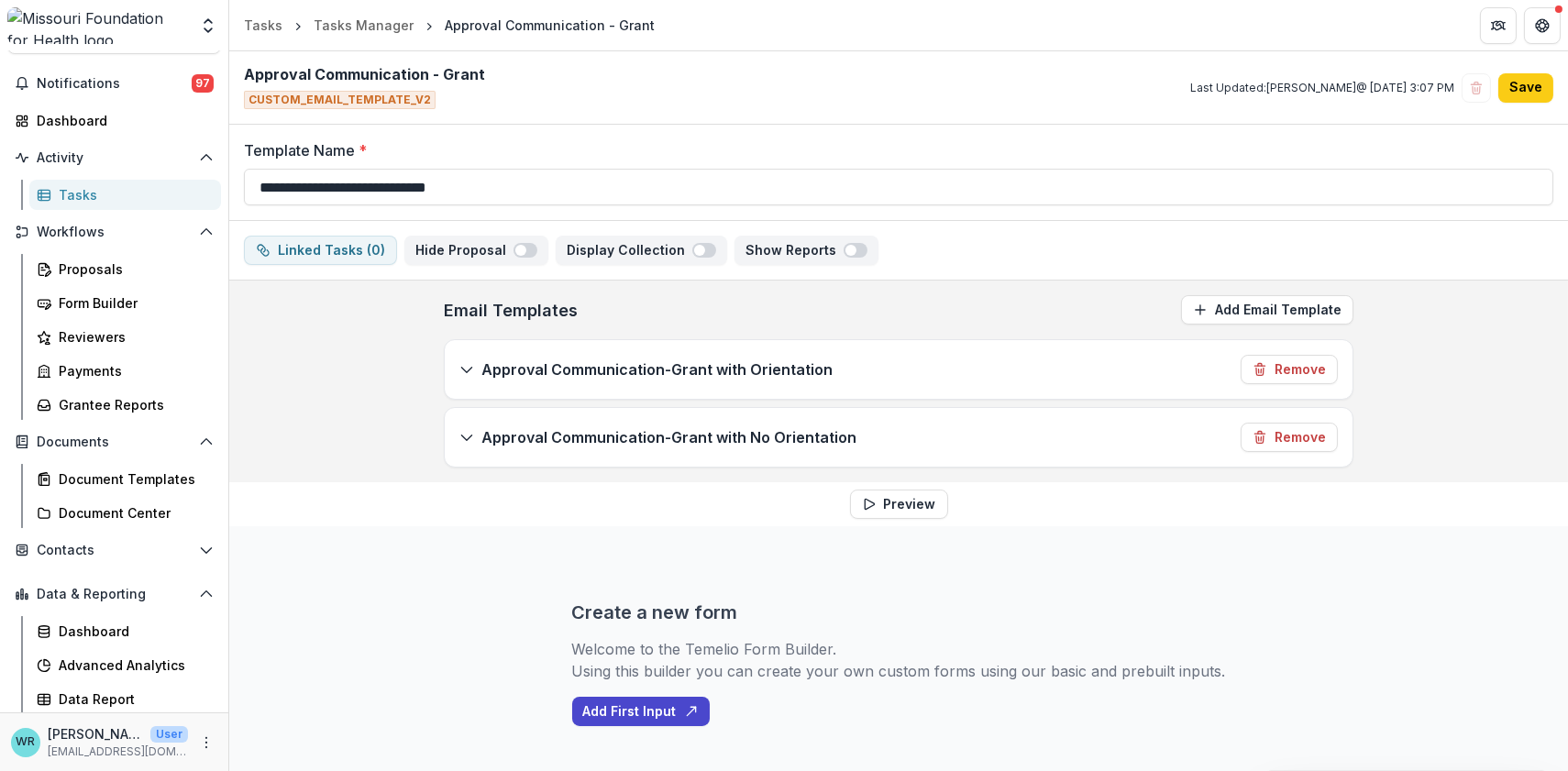
click at [465, 365] on icon at bounding box center [467, 369] width 15 height 15
click at [473, 446] on div "Approval Communication-Grant with No Orientation" at bounding box center [658, 438] width 397 height 22
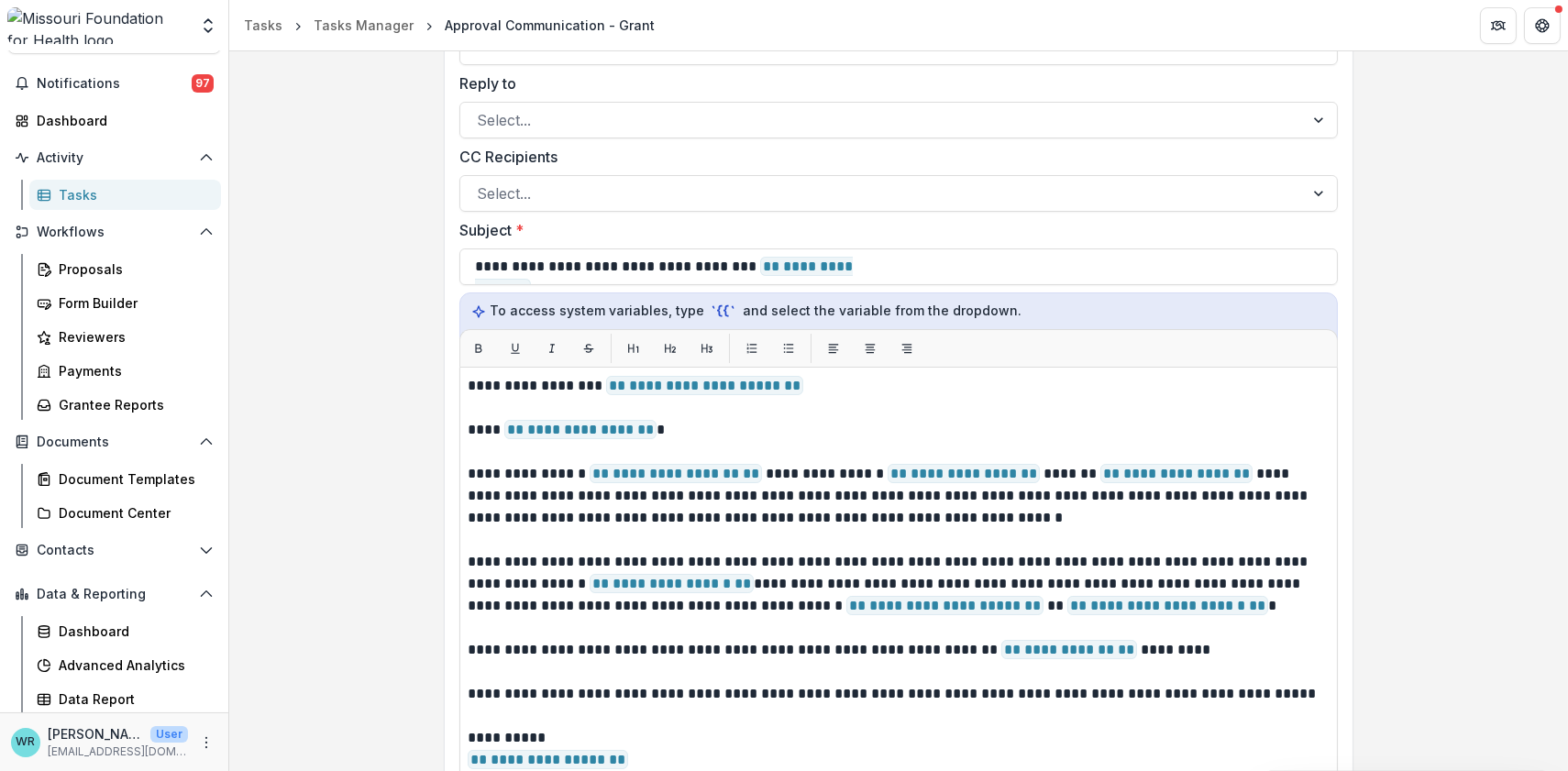
scroll to position [509, 0]
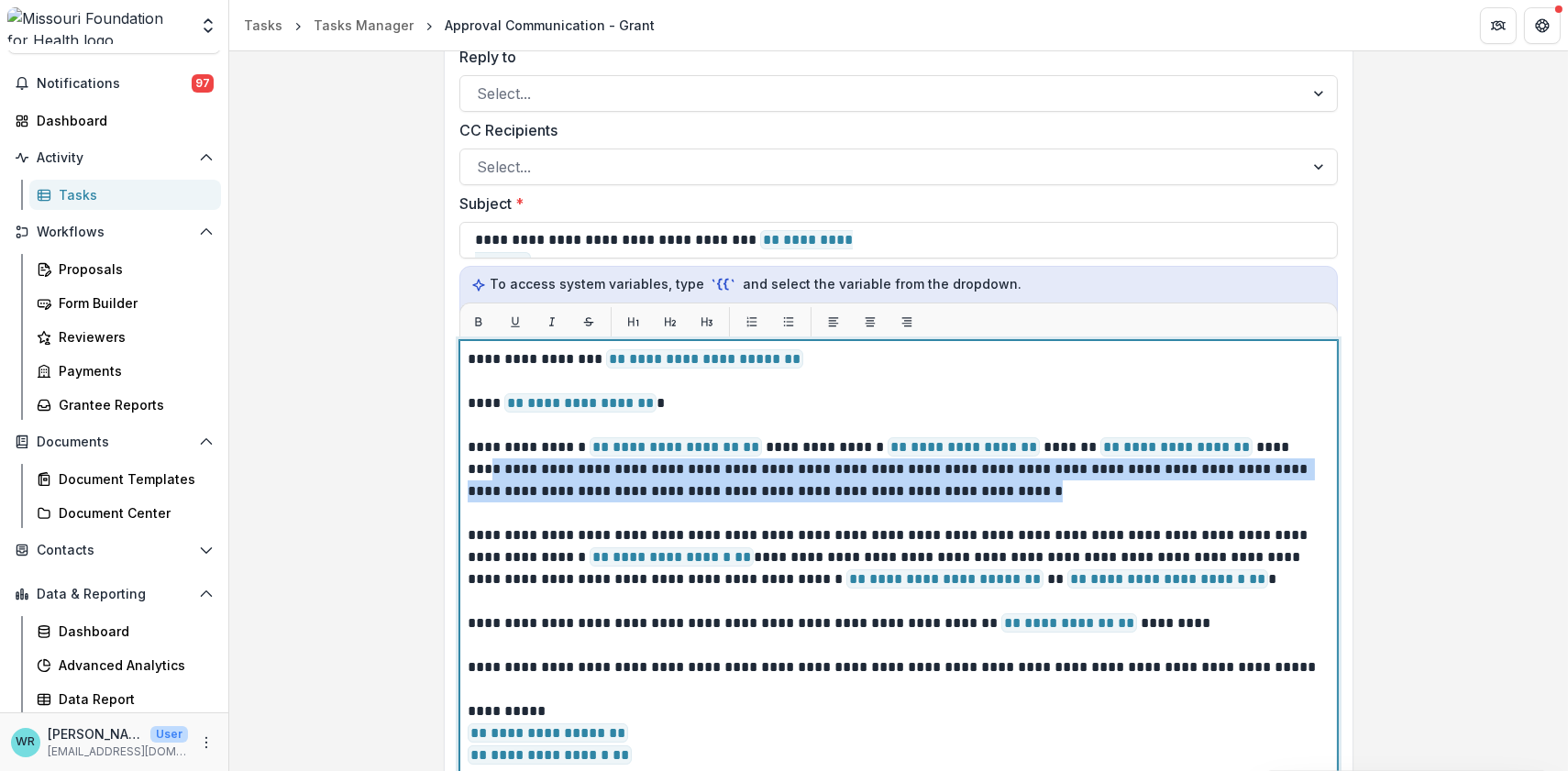
drag, startPoint x: 1260, startPoint y: 446, endPoint x: 1274, endPoint y: 485, distance: 41.4
click at [1274, 485] on p "**********" at bounding box center [896, 470] width 858 height 66
click at [744, 467] on p "**********" at bounding box center [896, 470] width 858 height 66
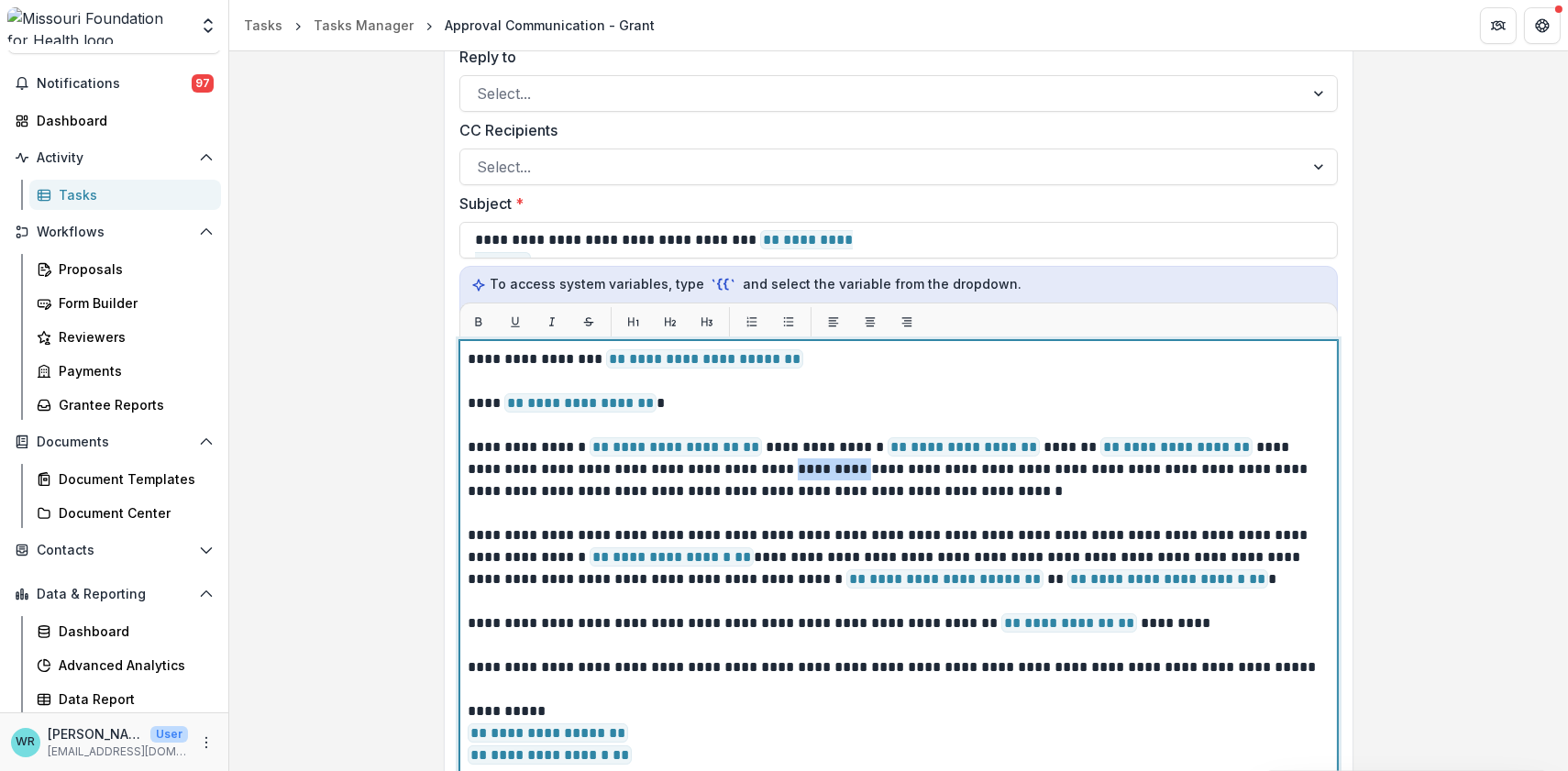
click at [744, 467] on p "**********" at bounding box center [896, 470] width 858 height 66
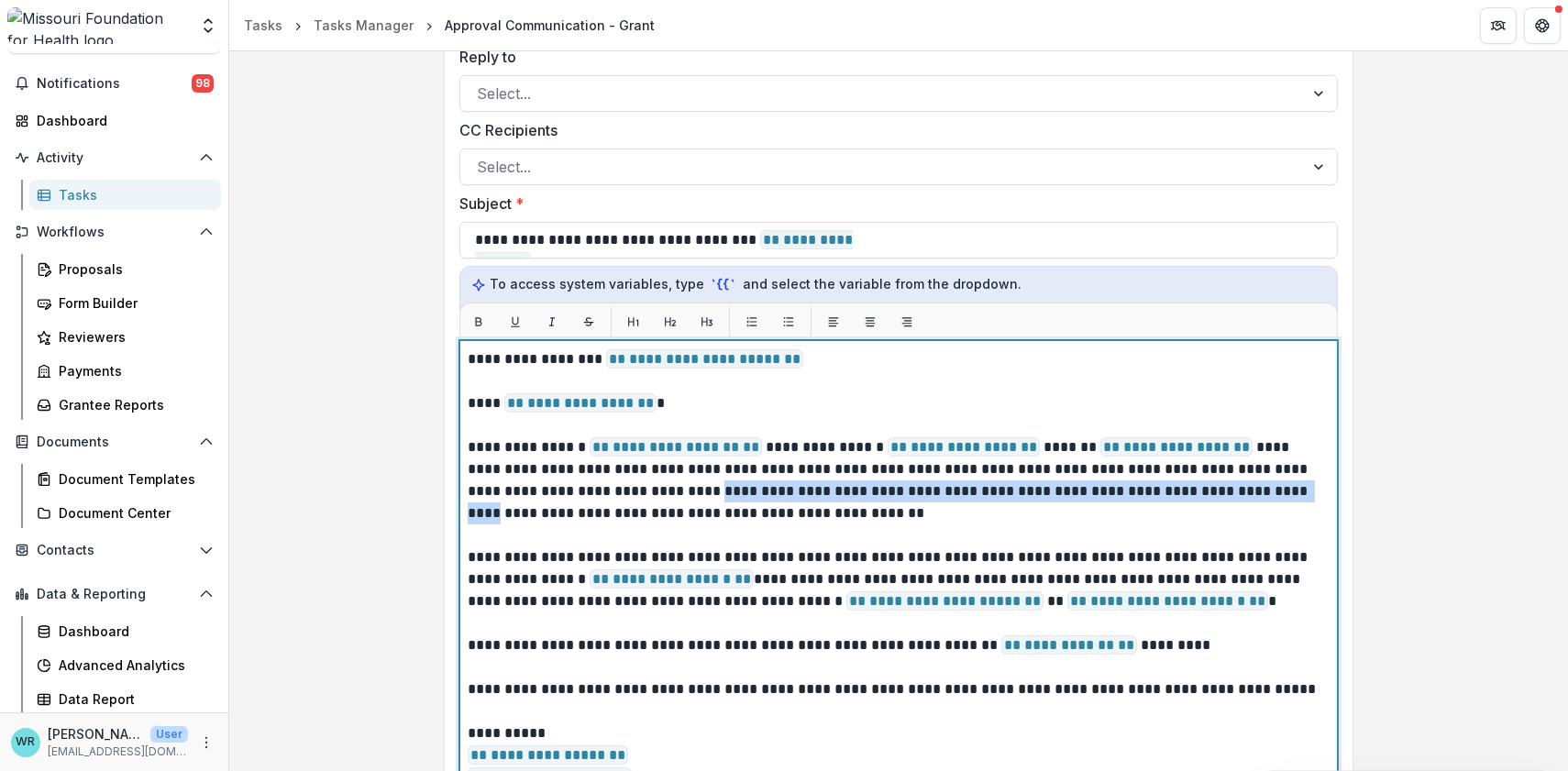
drag, startPoint x: 1204, startPoint y: 489, endPoint x: 612, endPoint y: 497, distance: 592.1
click at [612, 497] on p "**********" at bounding box center [896, 480] width 858 height 88
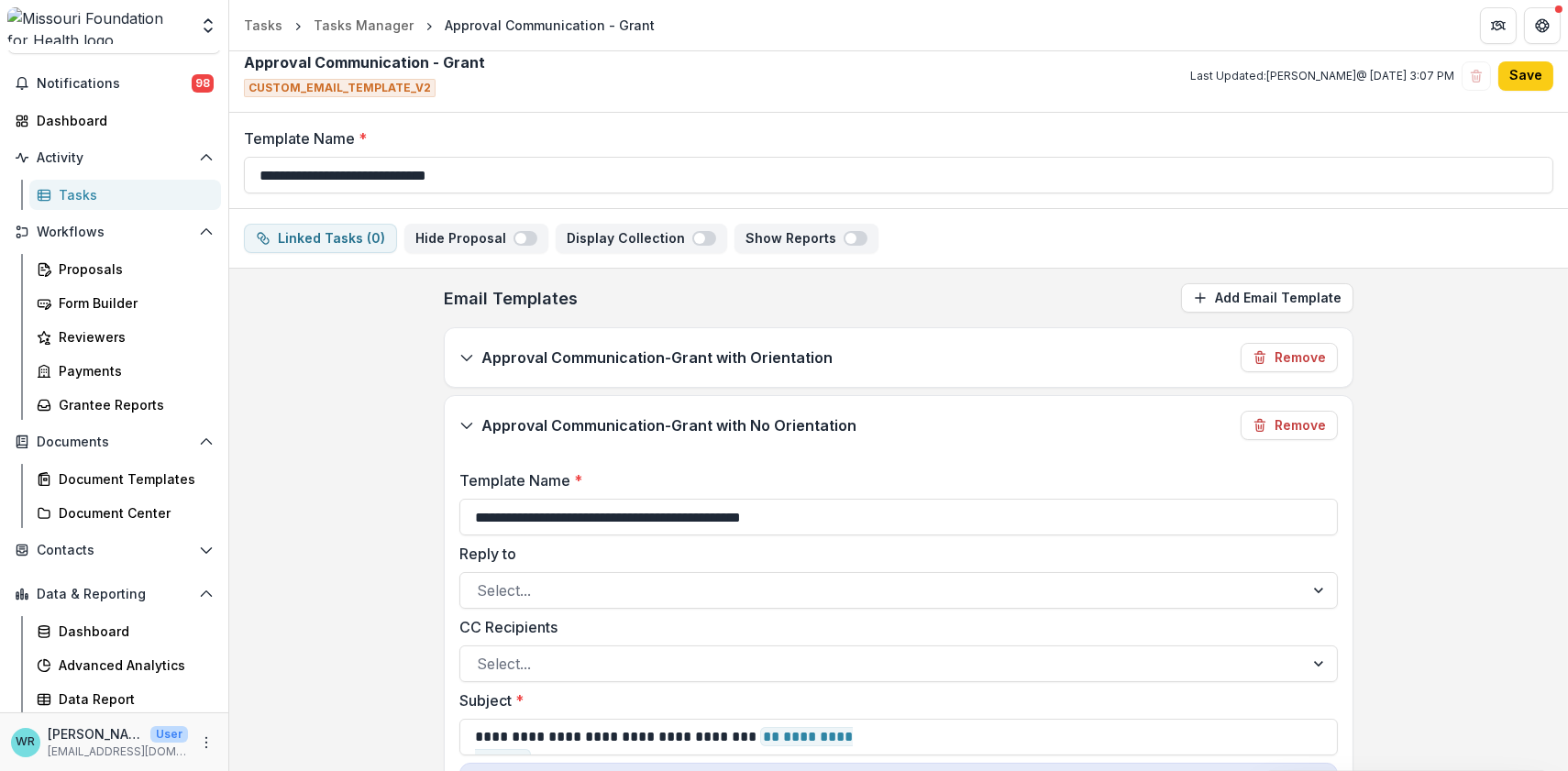
scroll to position [0, 0]
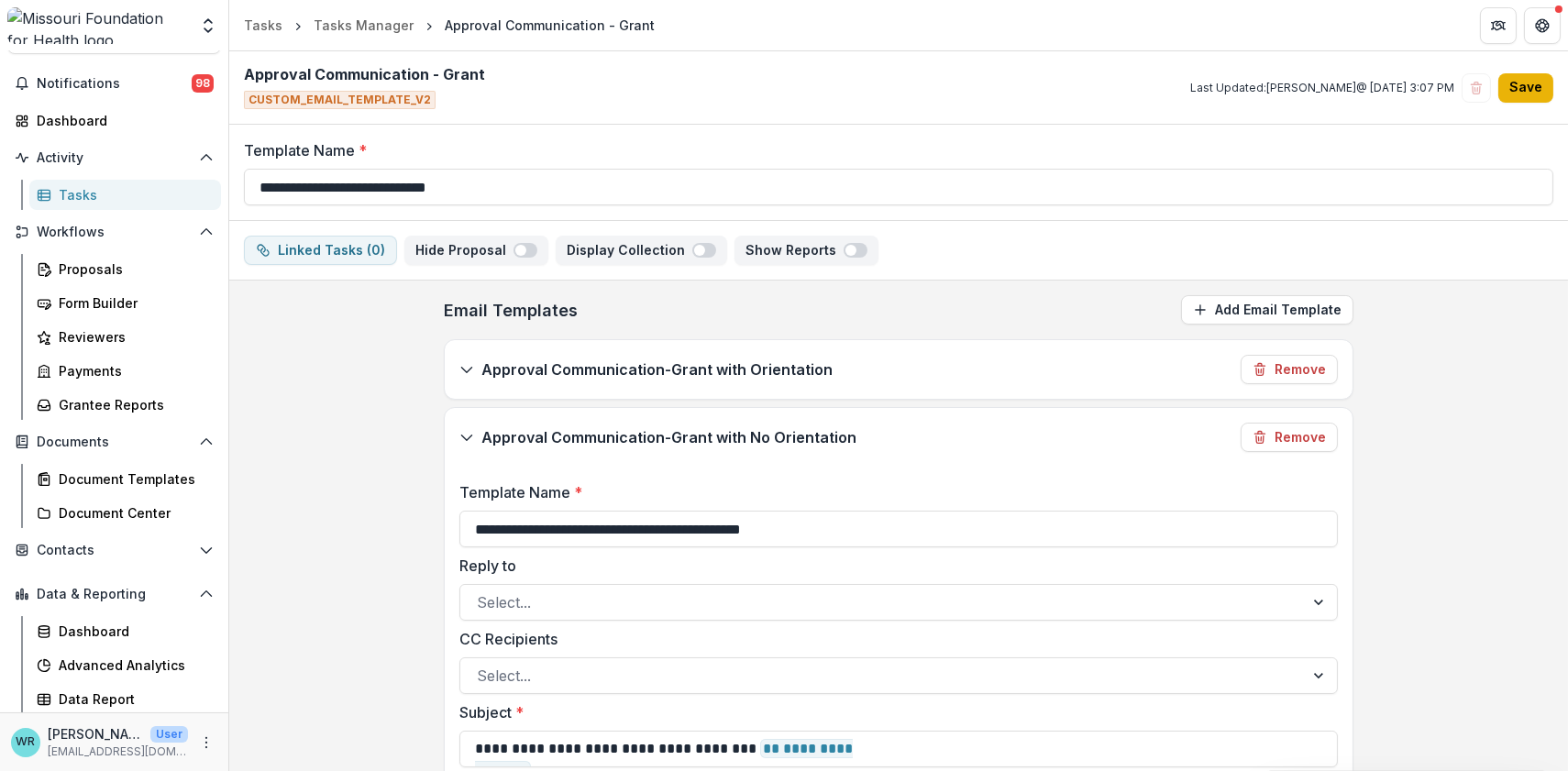
click at [1523, 94] on button "Save" at bounding box center [1526, 88] width 55 height 30
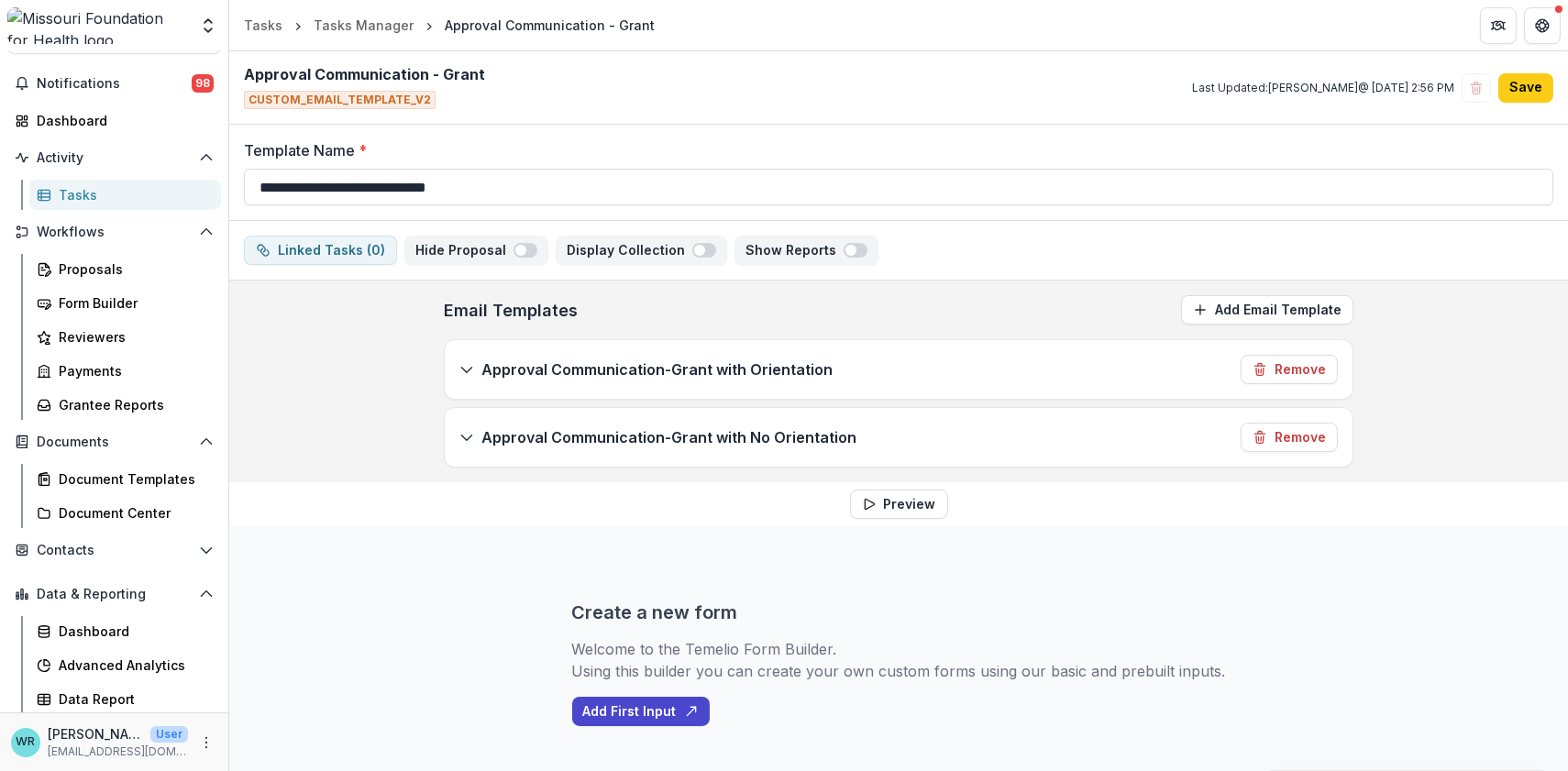
click at [481, 437] on p "Approval Communication-Grant with No Orientation" at bounding box center [669, 438] width 375 height 22
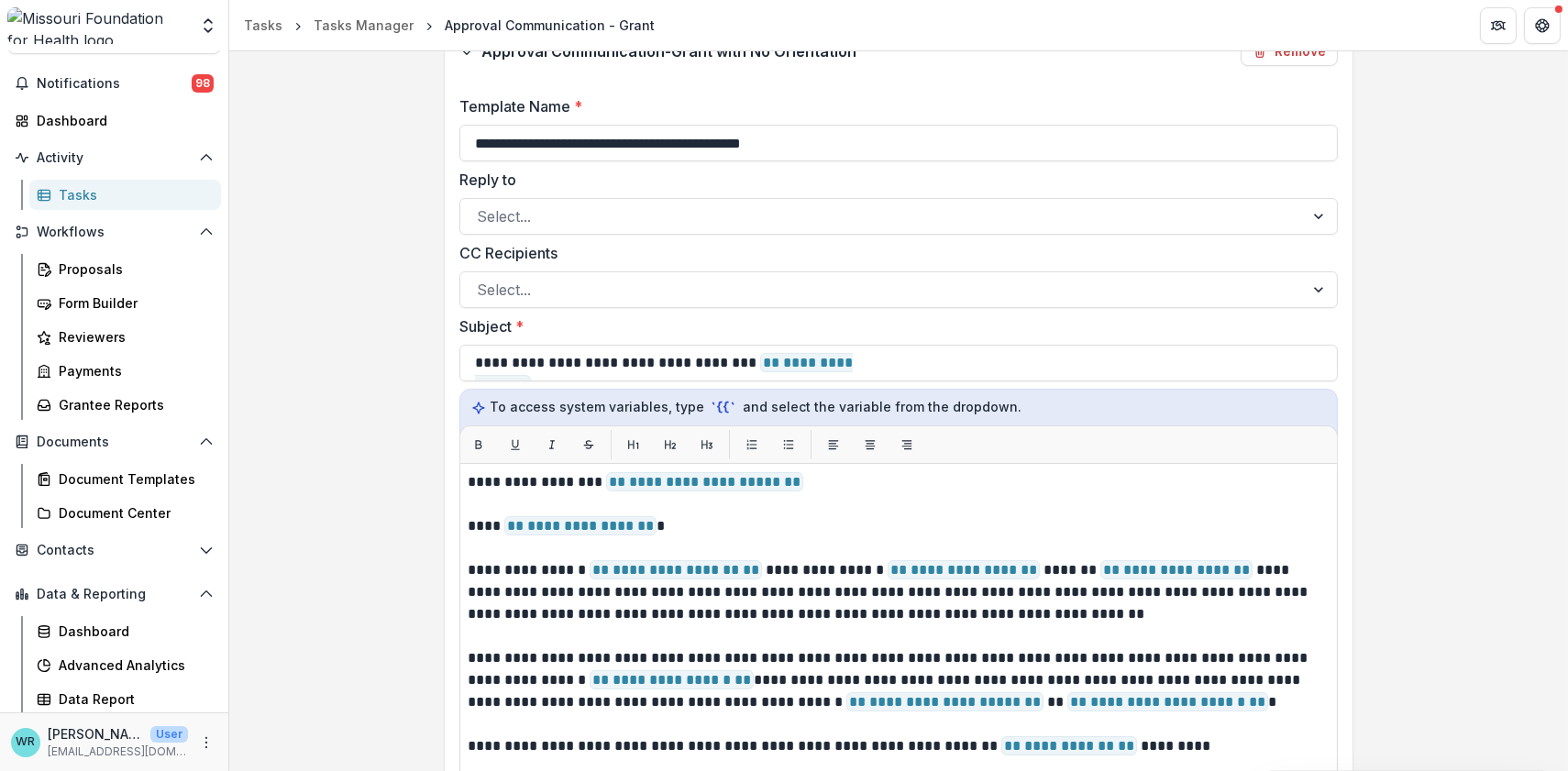
scroll to position [509, 0]
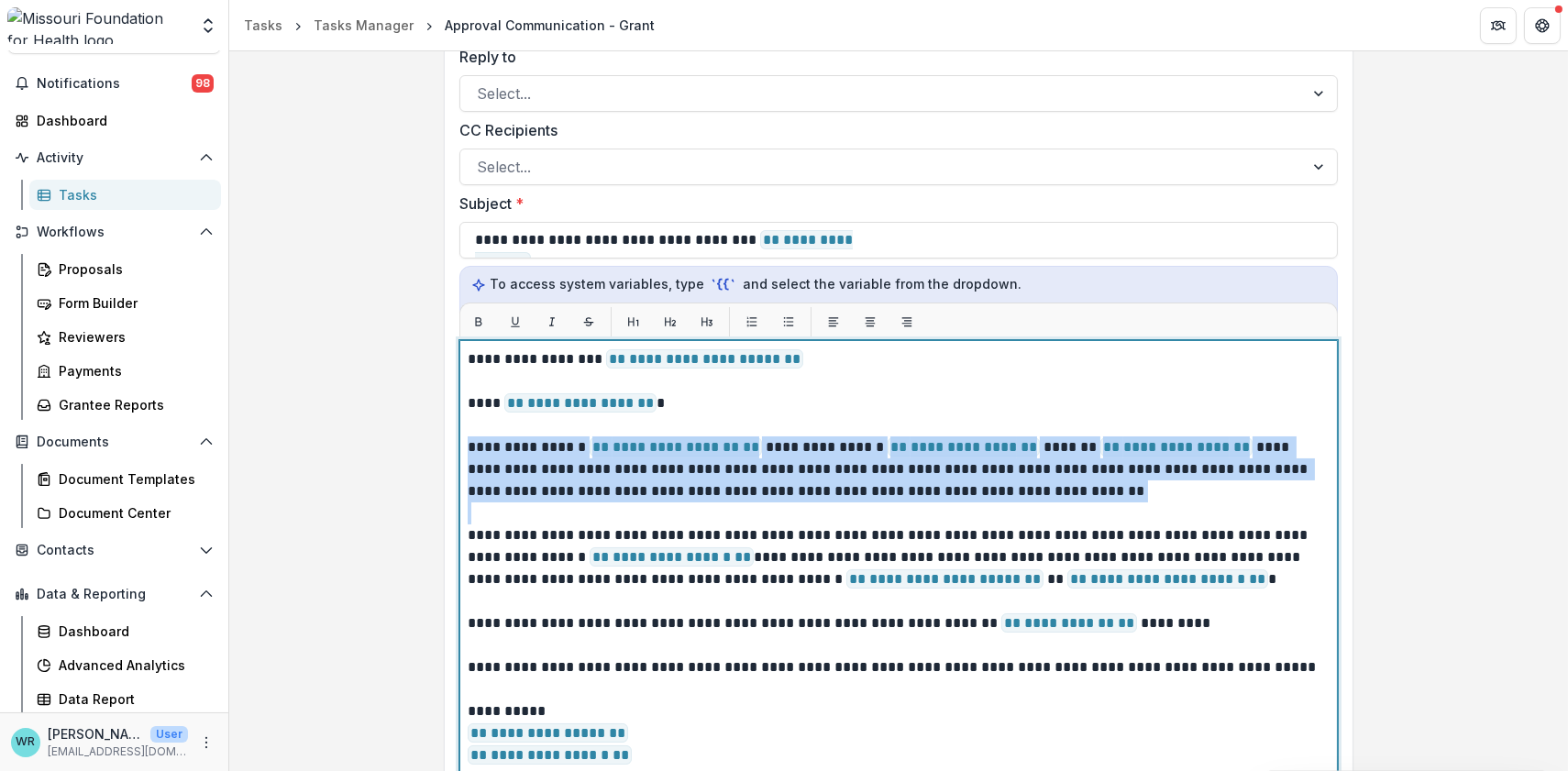
drag, startPoint x: 1029, startPoint y: 510, endPoint x: 439, endPoint y: 439, distance: 594.3
click at [439, 439] on div "**********" at bounding box center [899, 340] width 939 height 1137
copy p "**********"
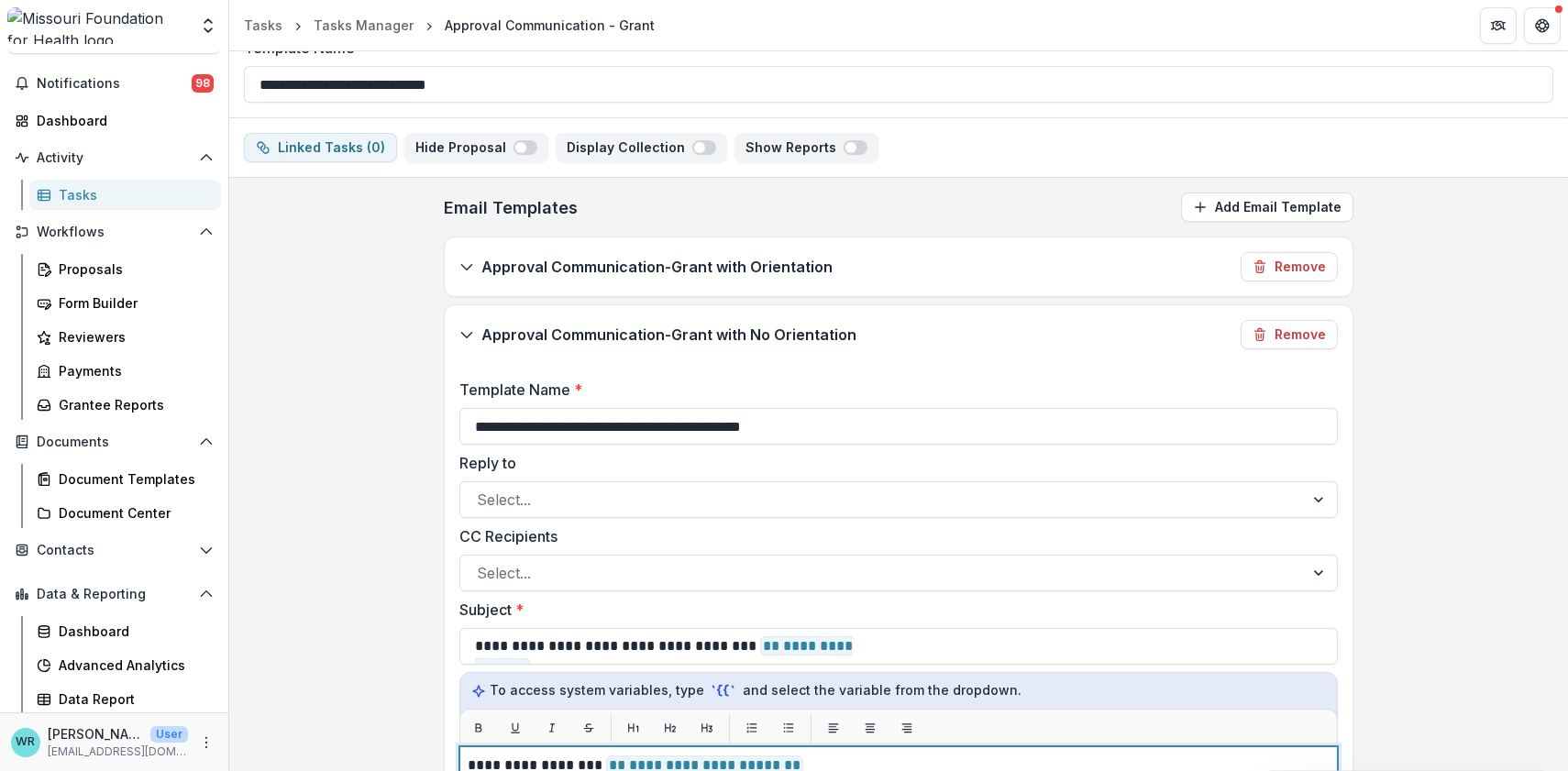
scroll to position [102, 0]
click at [469, 272] on icon at bounding box center [467, 268] width 15 height 15
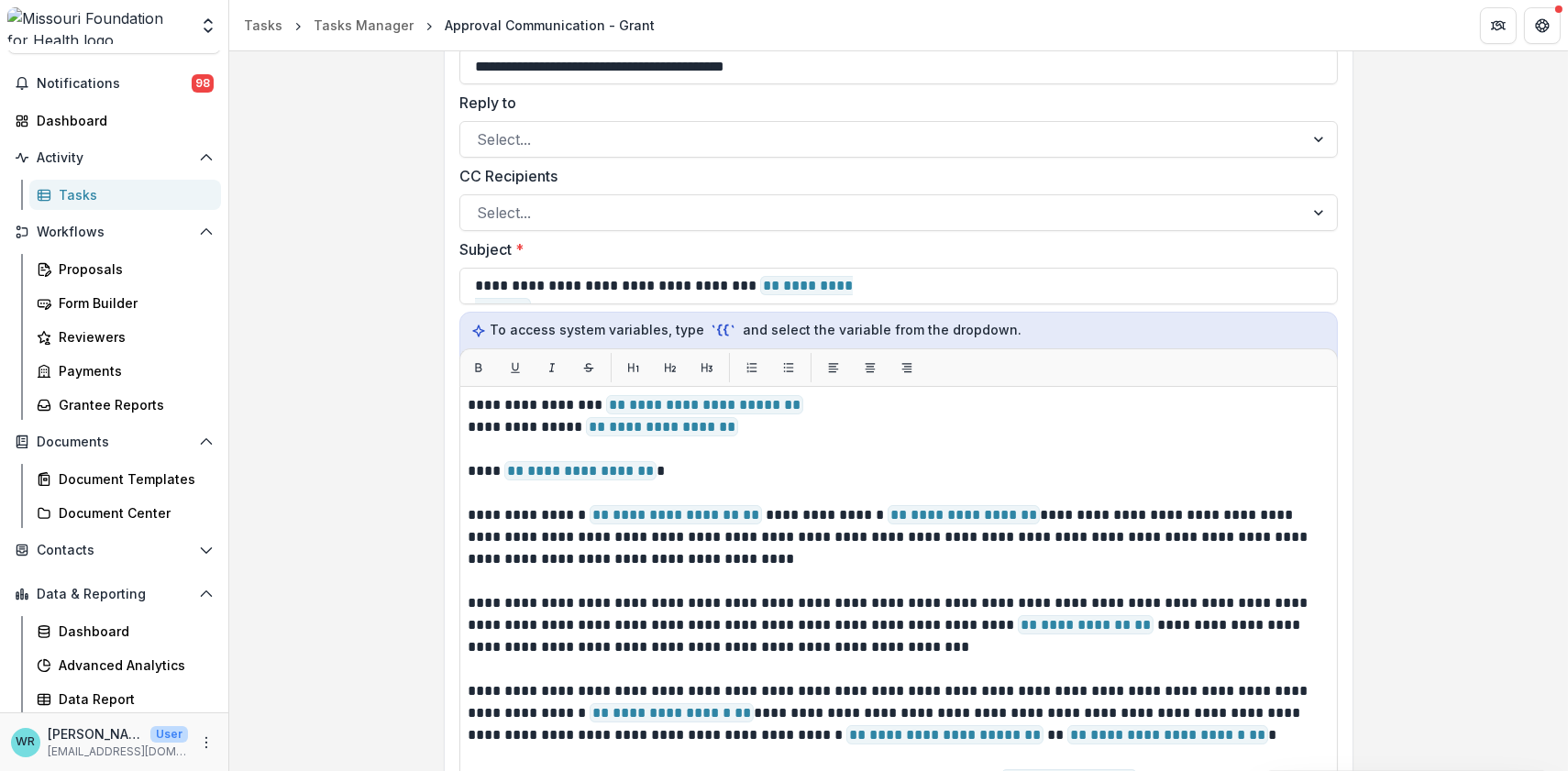
scroll to position [407, 0]
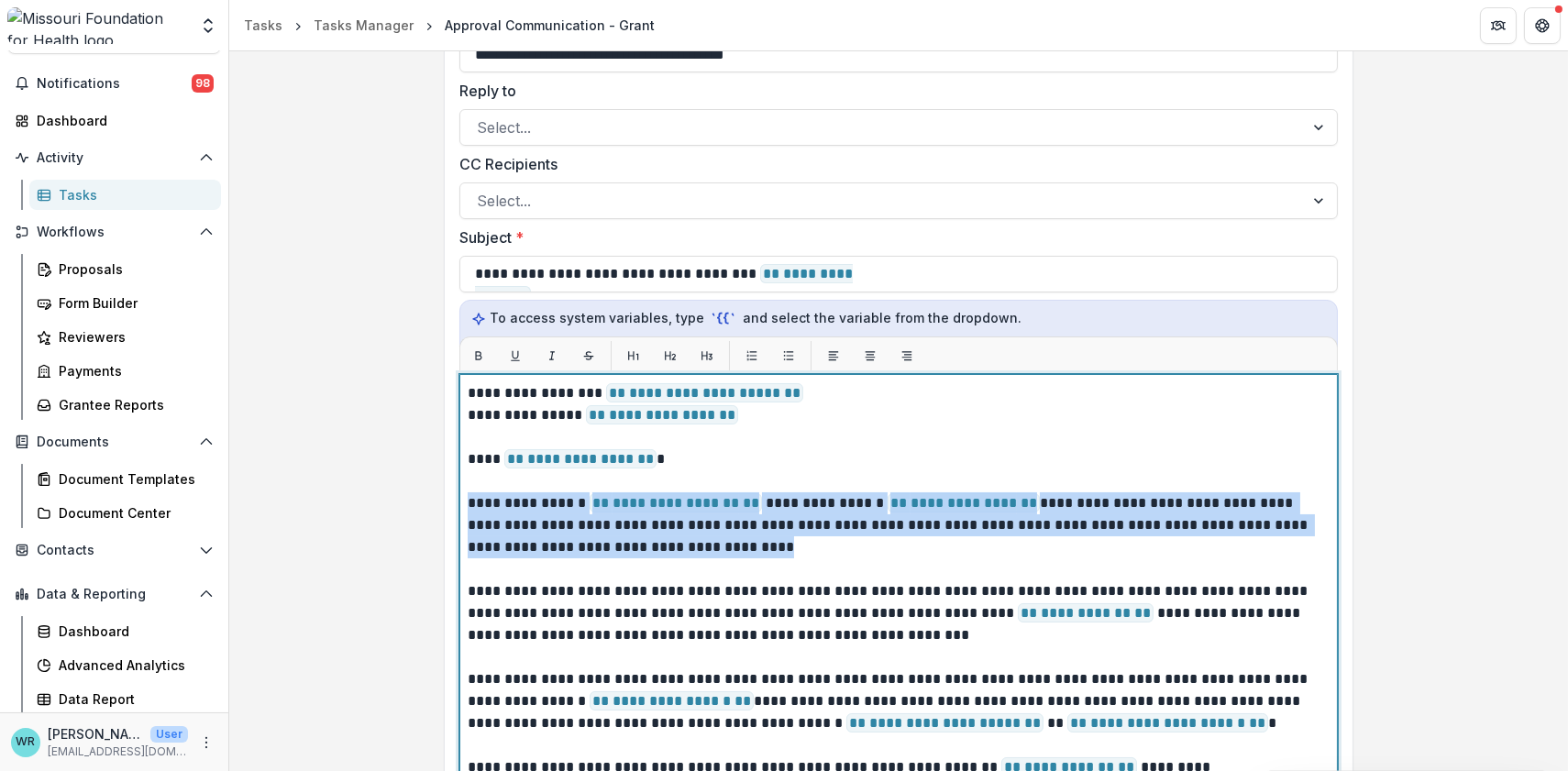
drag, startPoint x: 735, startPoint y: 555, endPoint x: 400, endPoint y: 502, distance: 339.2
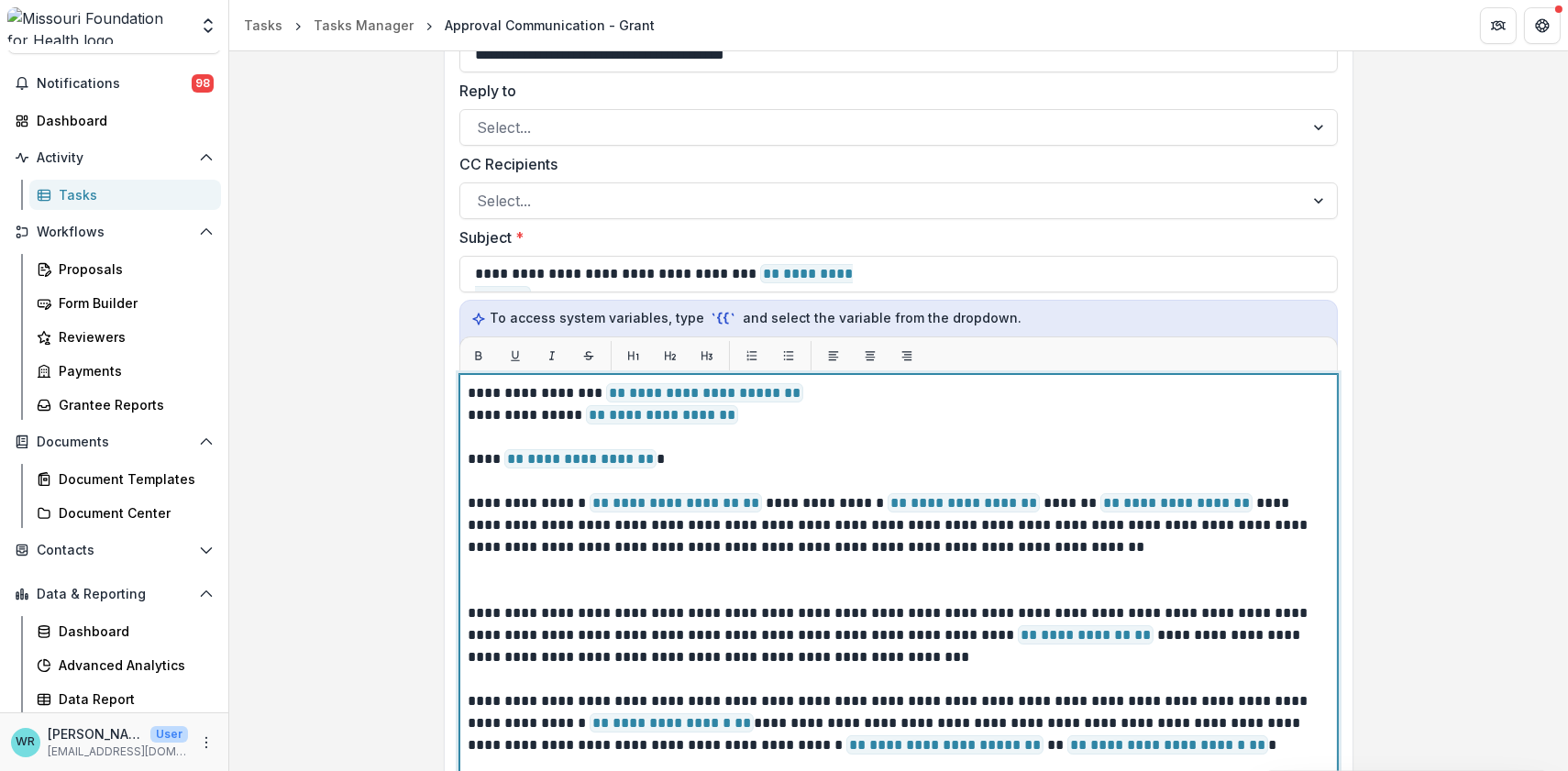
click at [692, 502] on span "**********" at bounding box center [676, 502] width 173 height 19
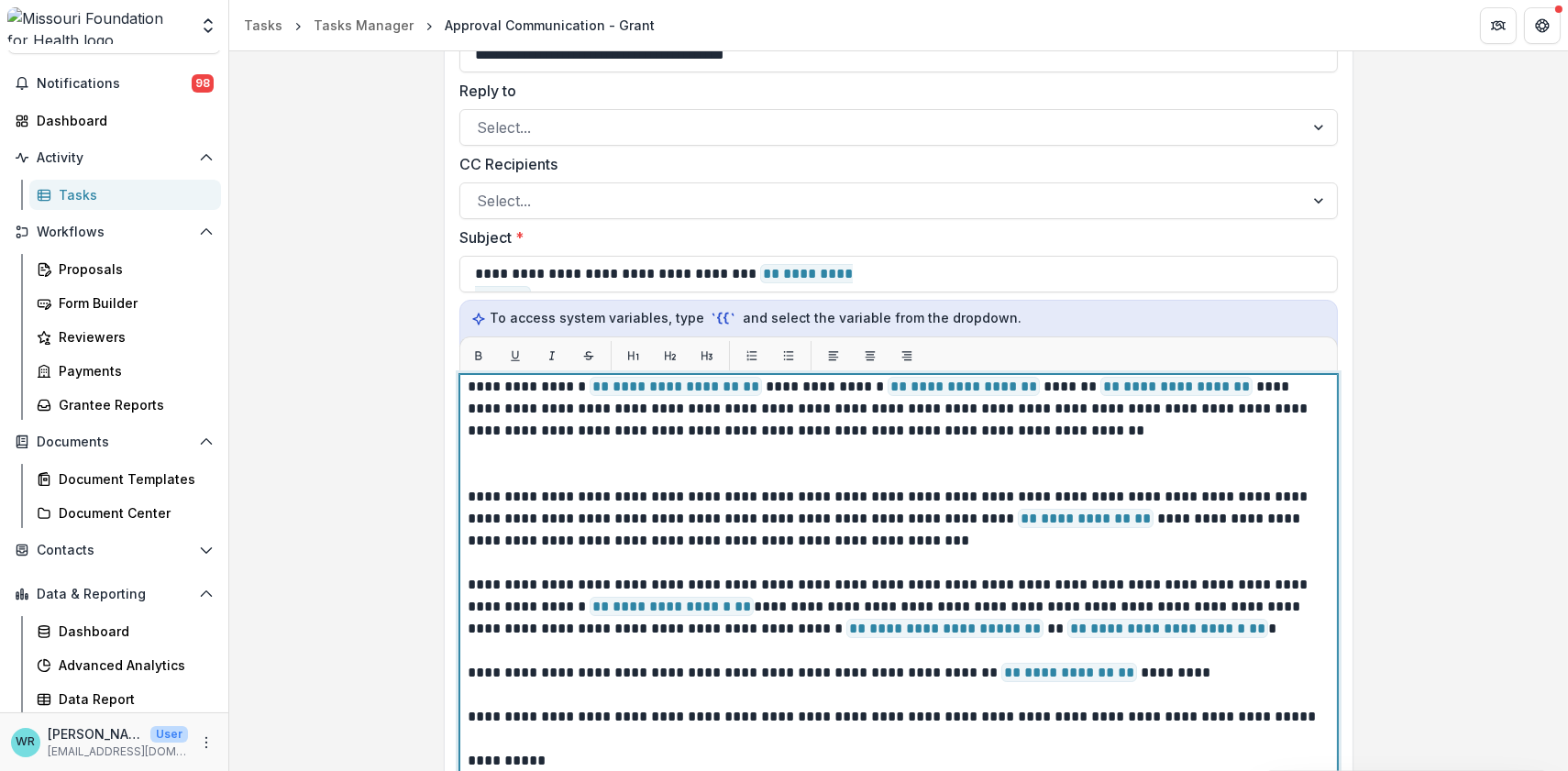
scroll to position [0, 0]
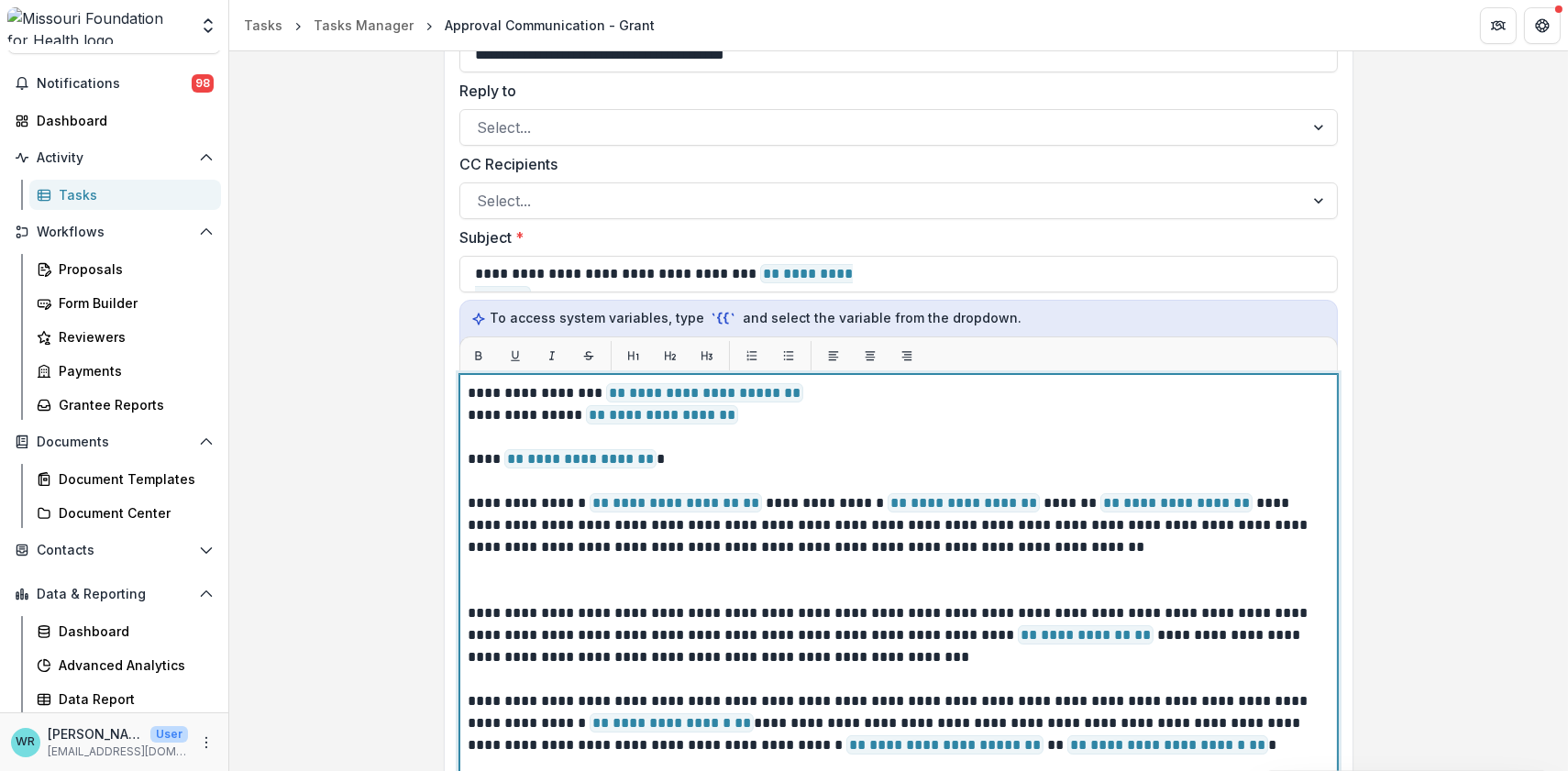
click at [508, 573] on p at bounding box center [898, 570] width 862 height 22
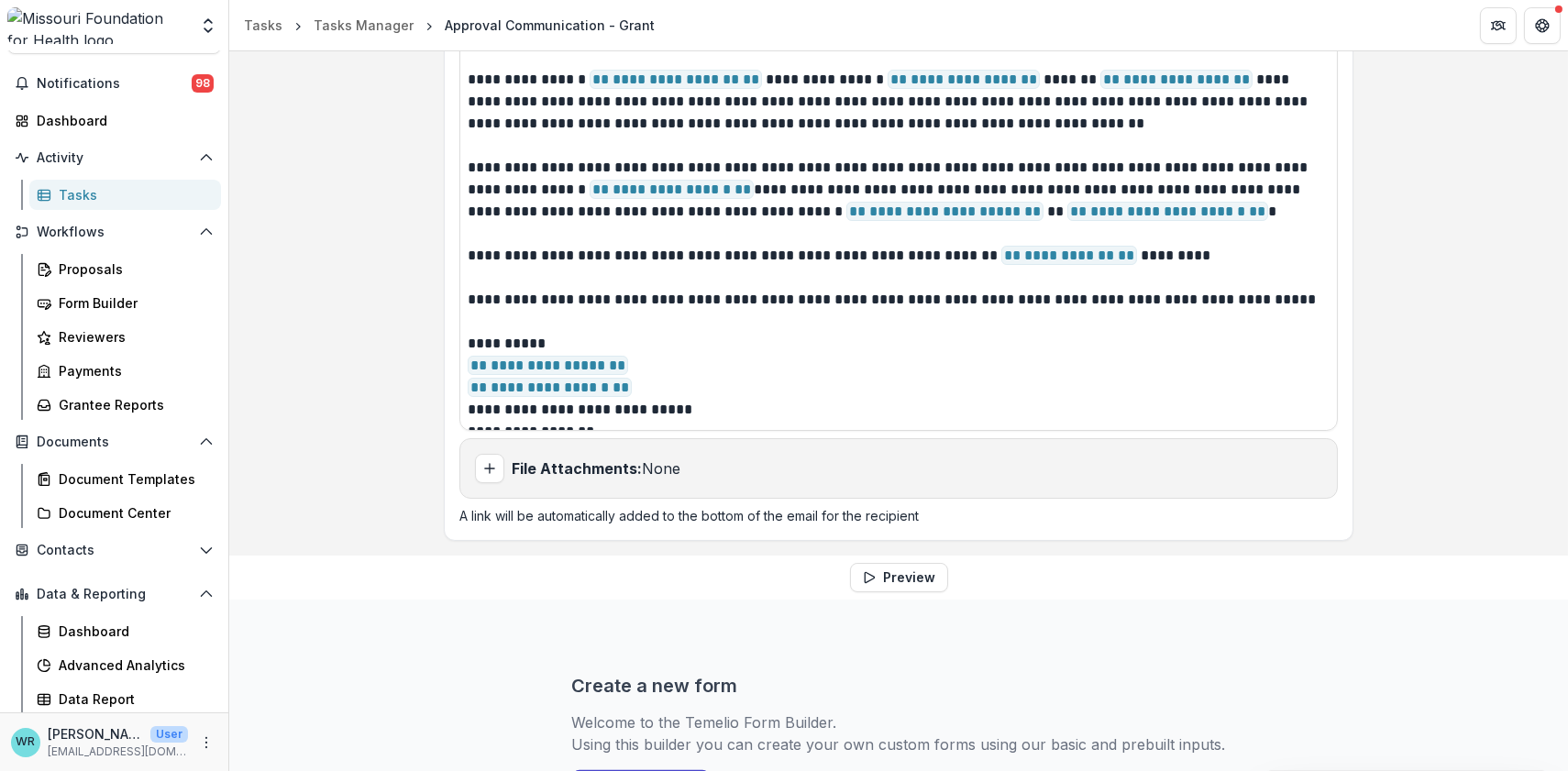
scroll to position [1929, 0]
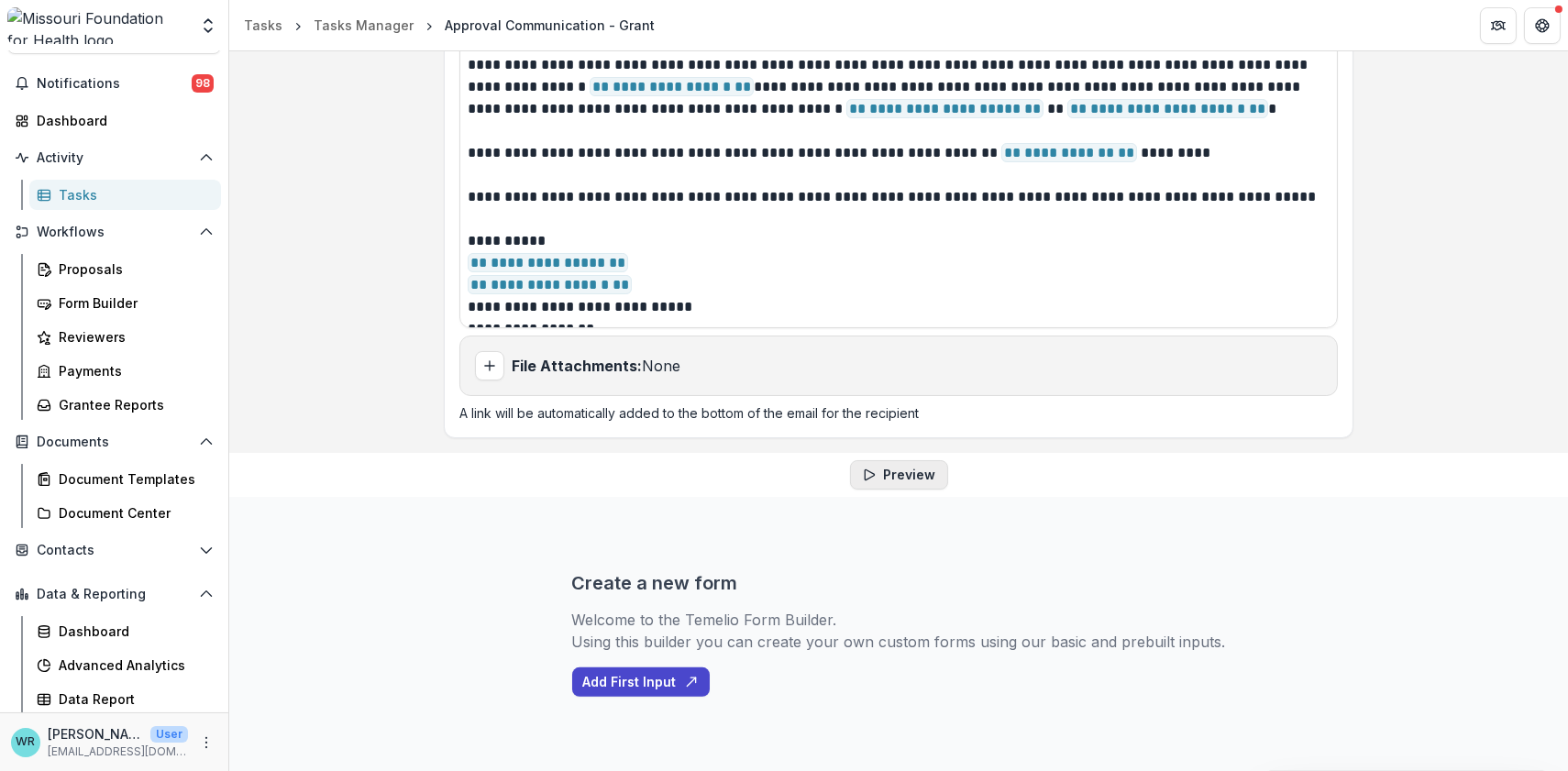
click at [888, 480] on button "Preview" at bounding box center [899, 476] width 98 height 30
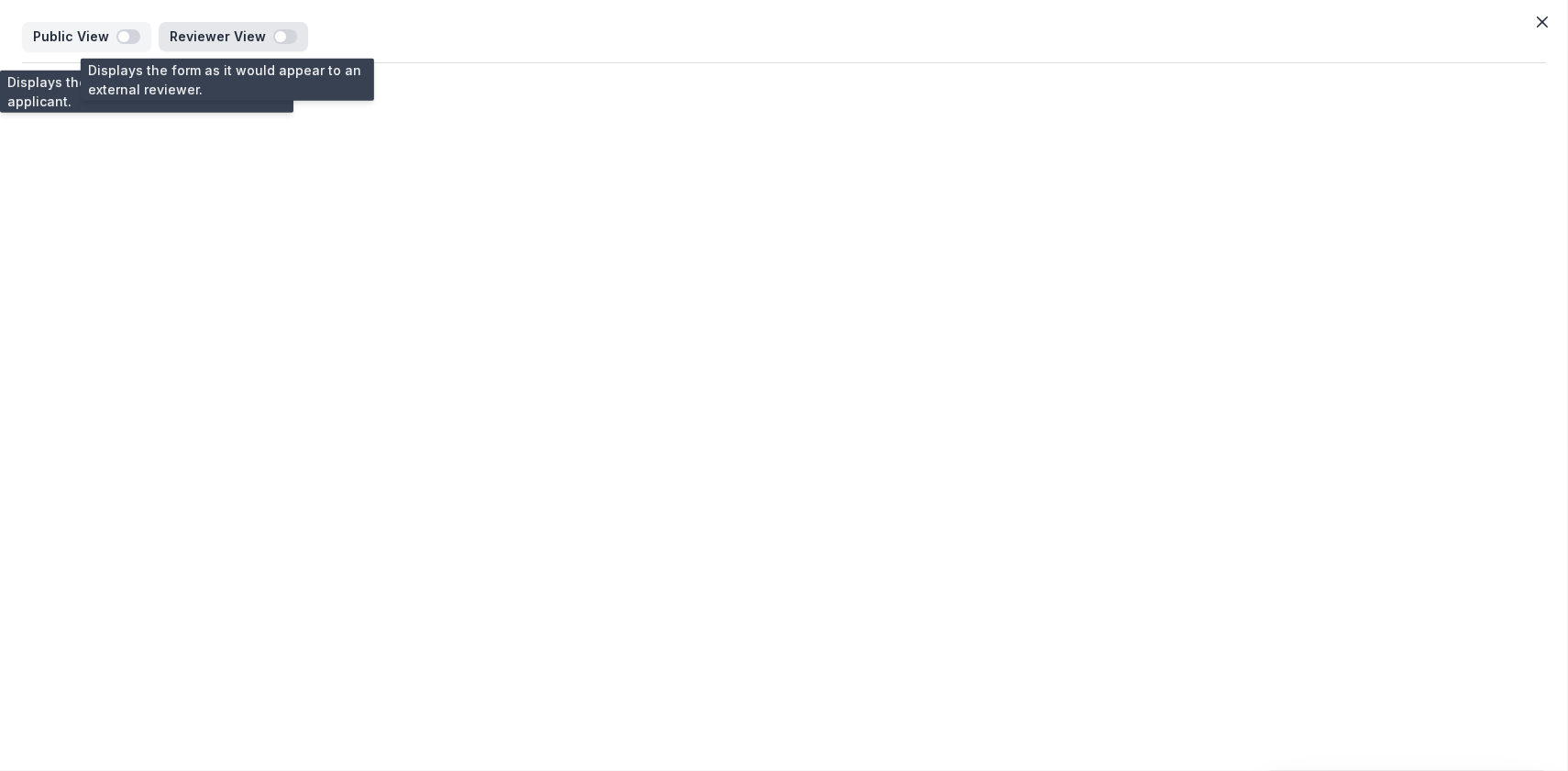
click at [280, 36] on span "button" at bounding box center [285, 37] width 24 height 15
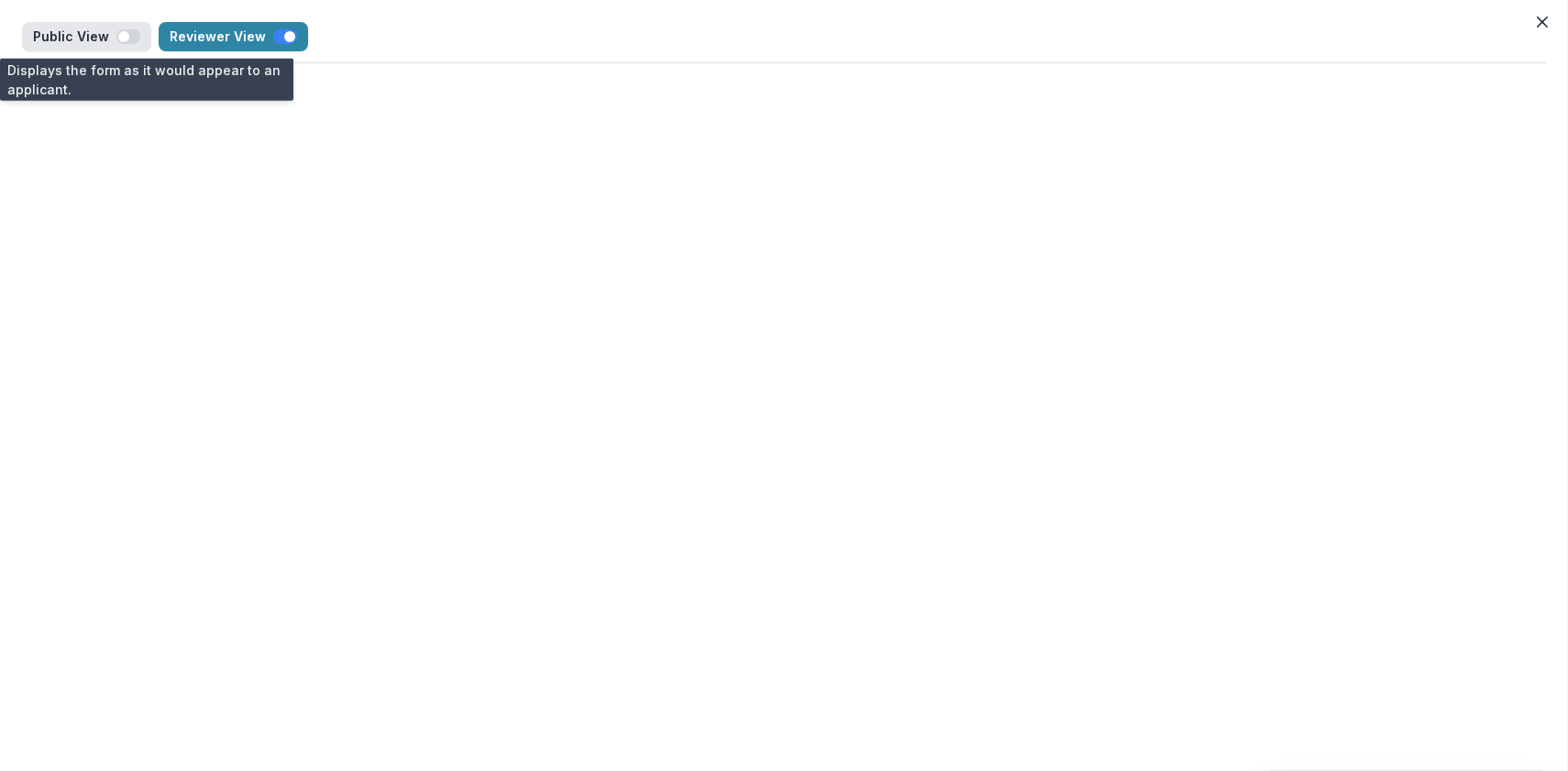
click at [111, 44] on button "Public View" at bounding box center [87, 37] width 129 height 30
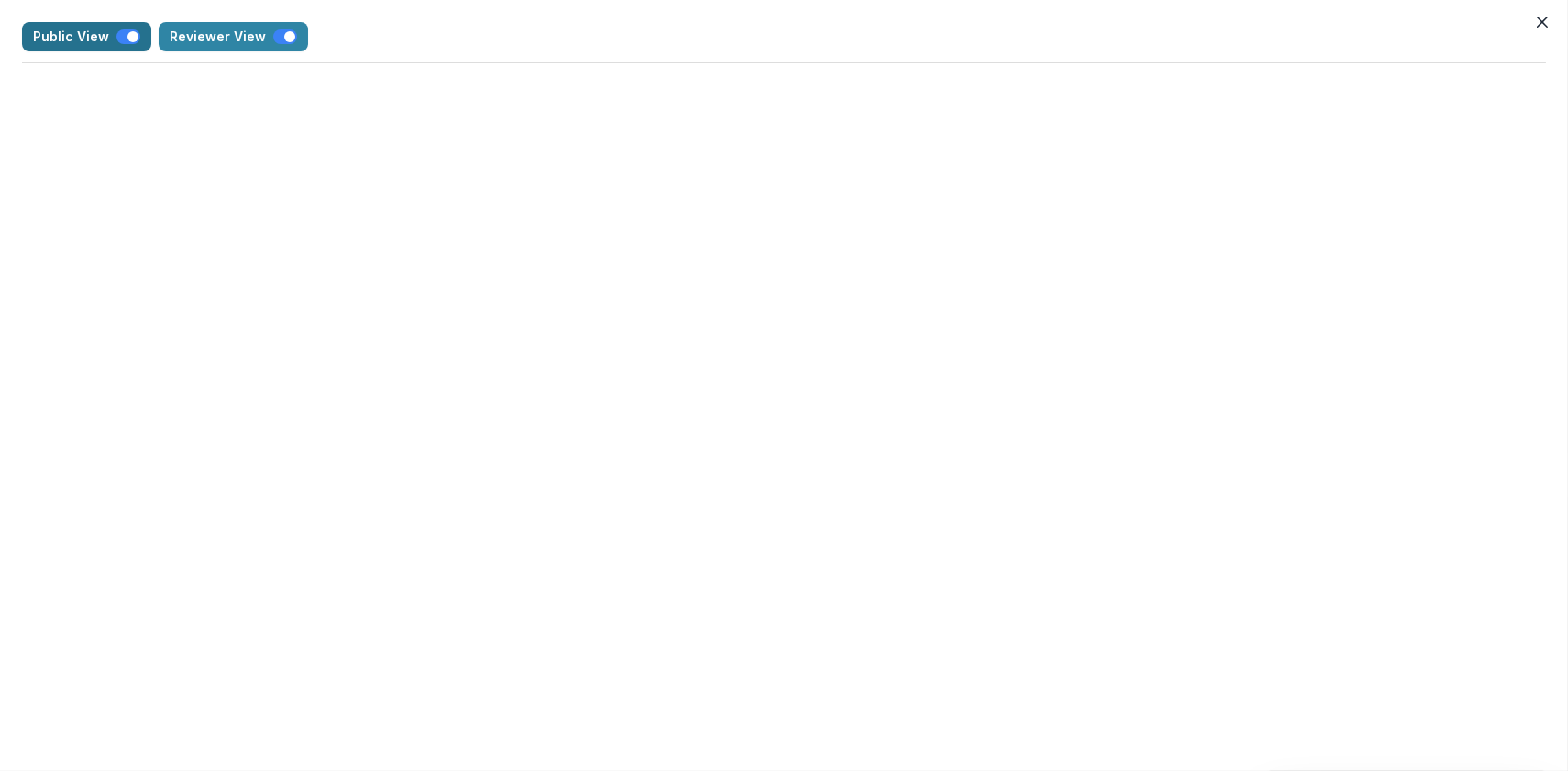
click at [117, 43] on label "button" at bounding box center [128, 37] width 24 height 15
click at [1538, 18] on icon "Close" at bounding box center [1542, 22] width 11 height 11
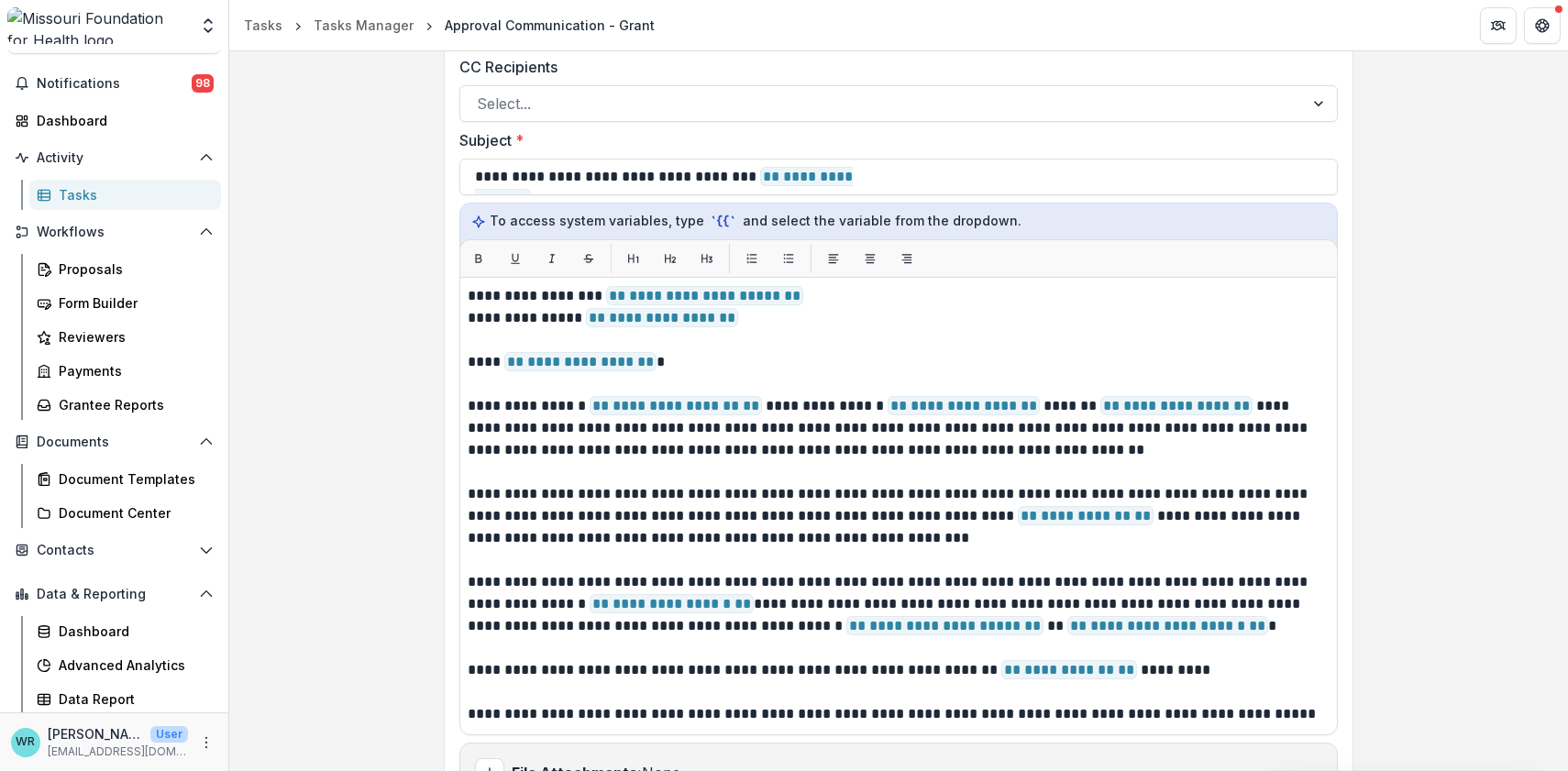
scroll to position [509, 0]
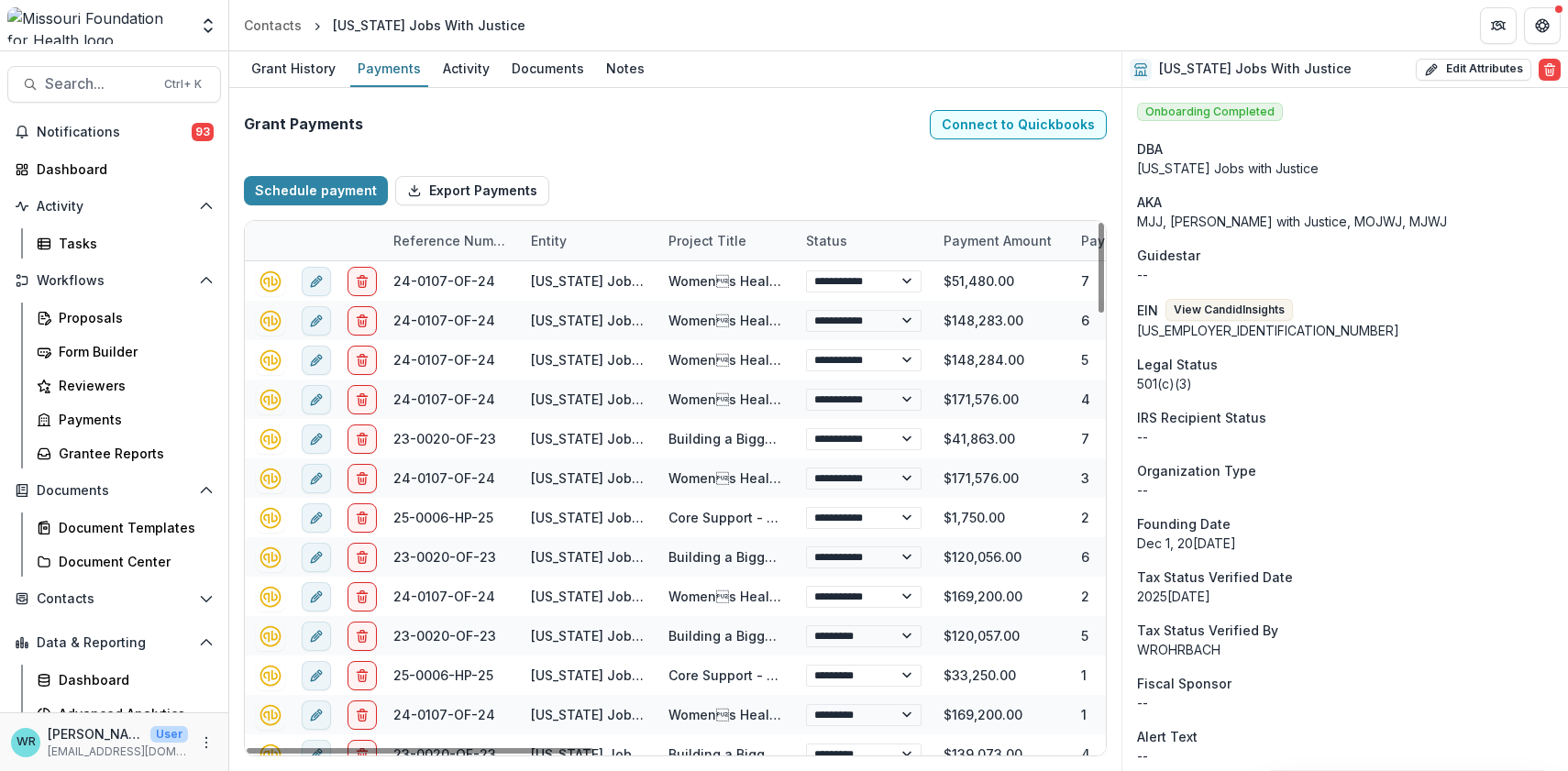
select select "****"
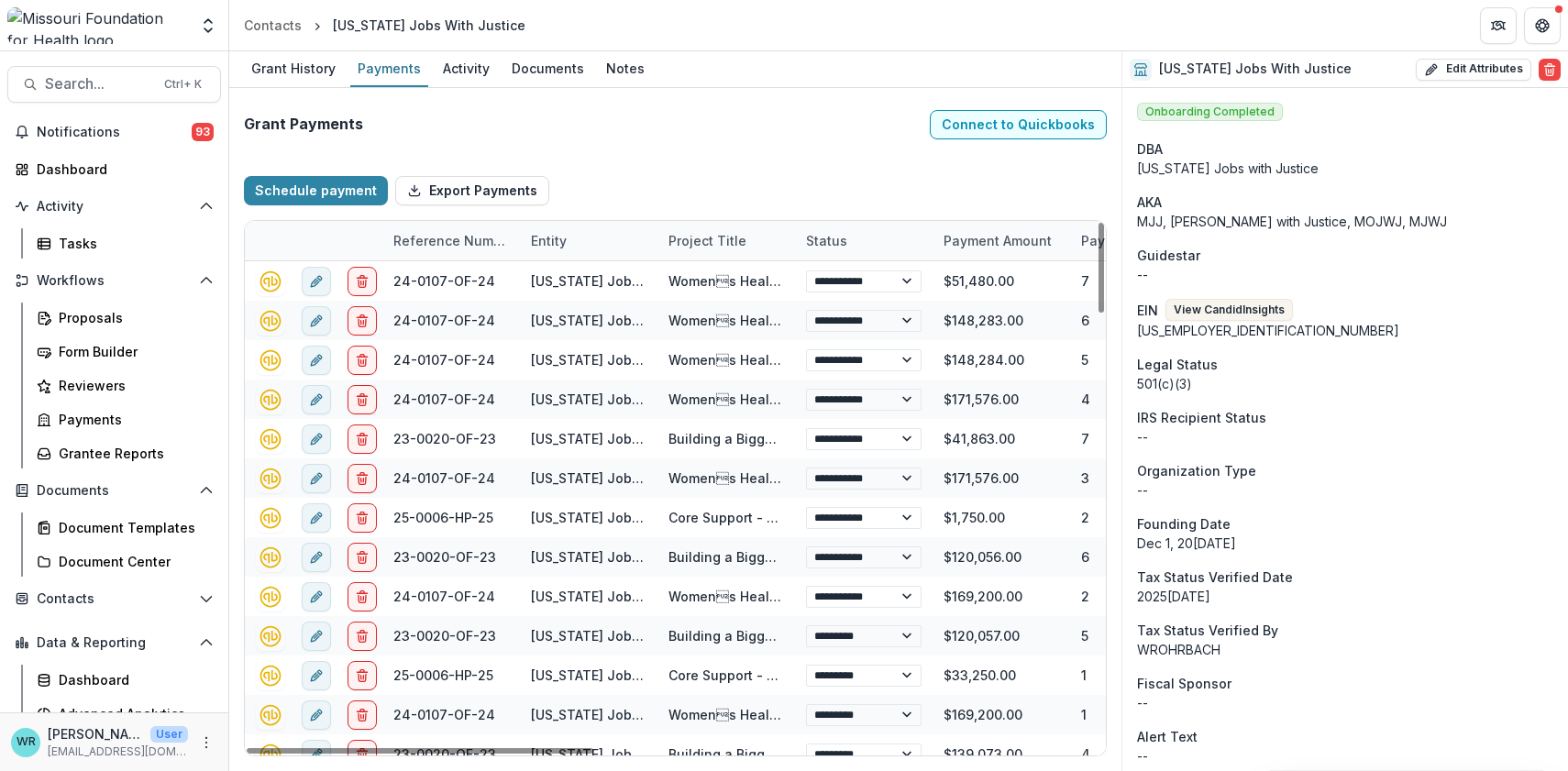
select select "****"
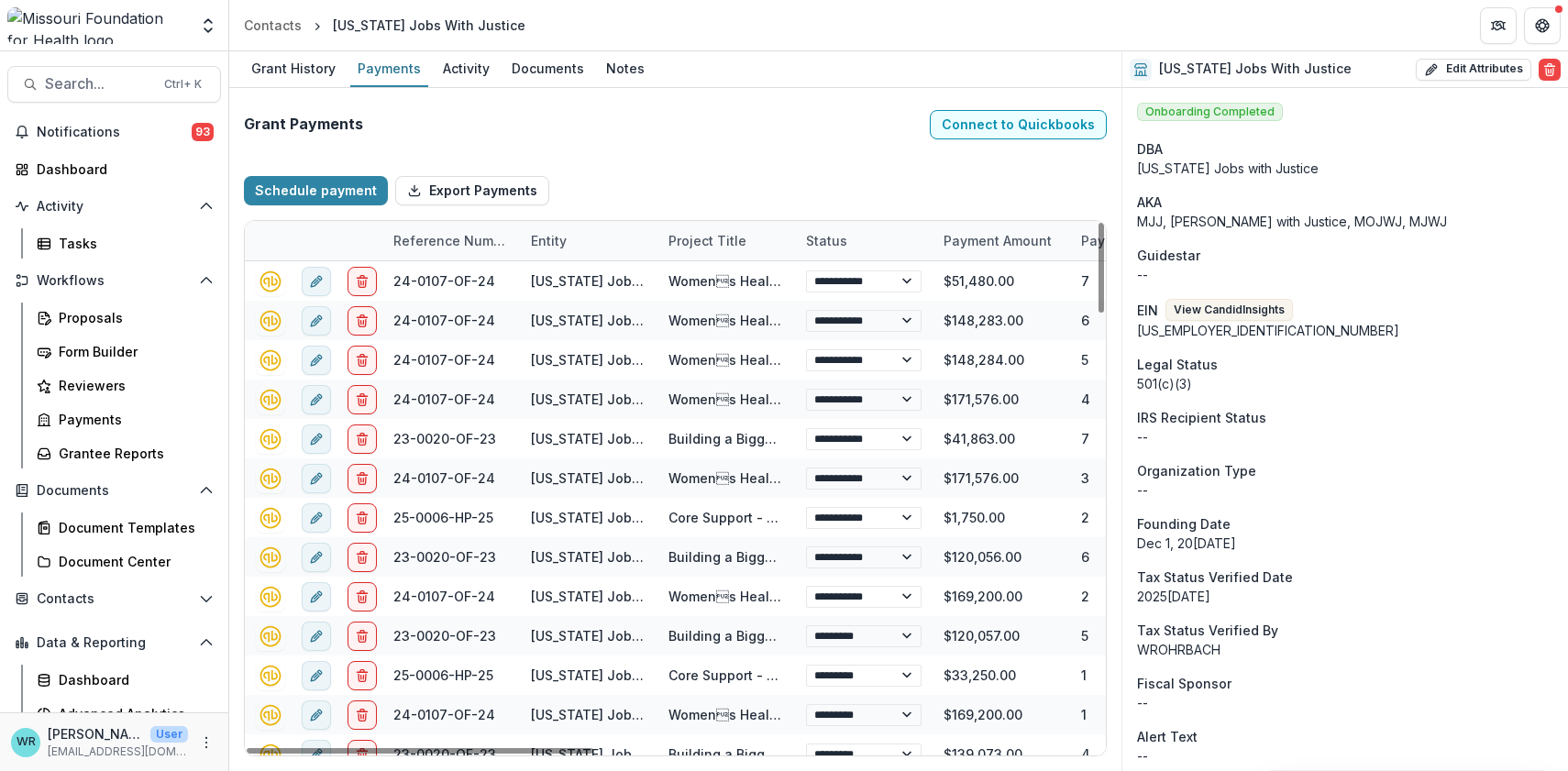
select select "****"
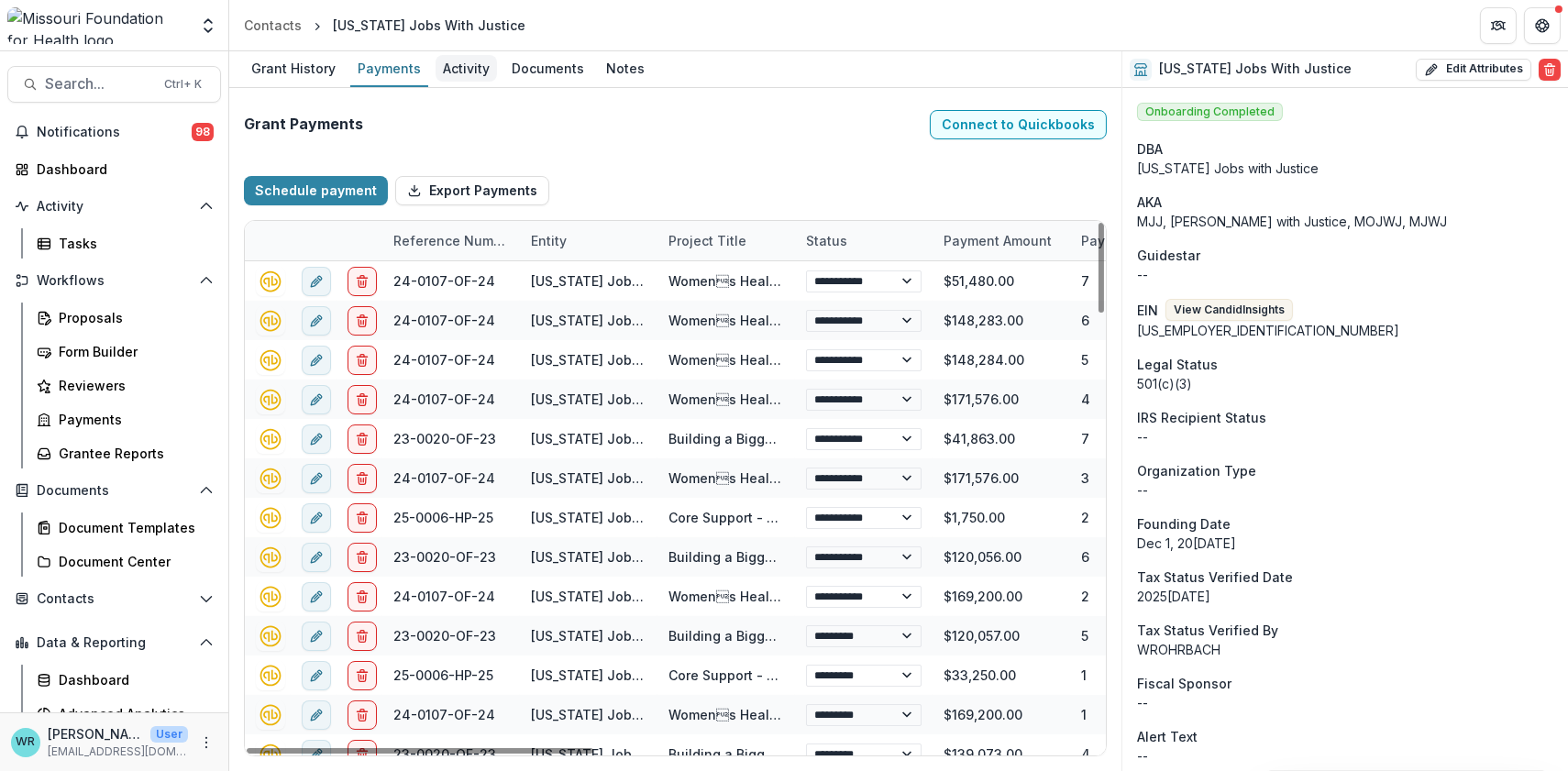
click at [462, 66] on div "Activity" at bounding box center [466, 68] width 62 height 27
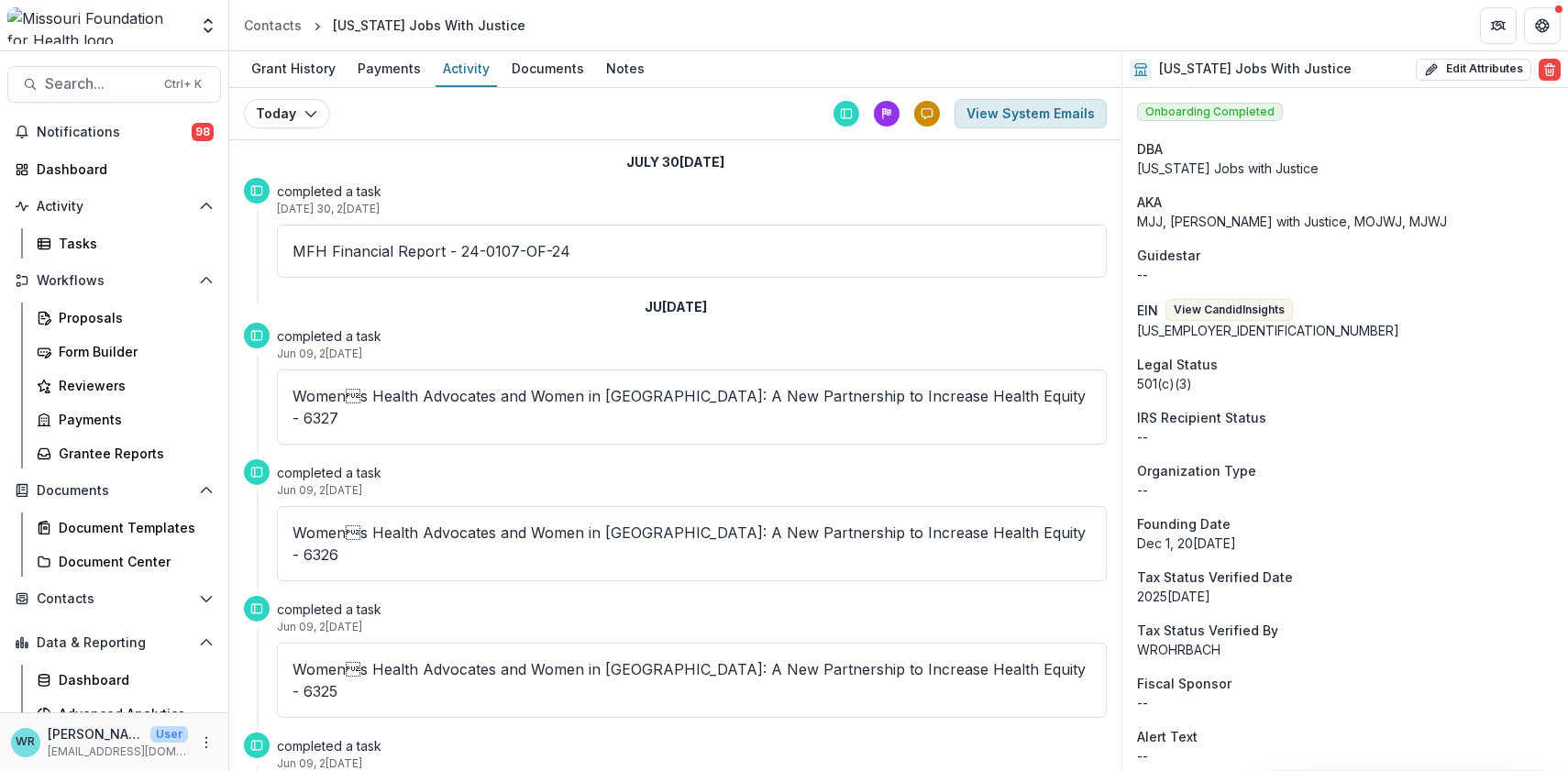
click at [1055, 113] on button "View System Emails" at bounding box center [1031, 114] width 152 height 30
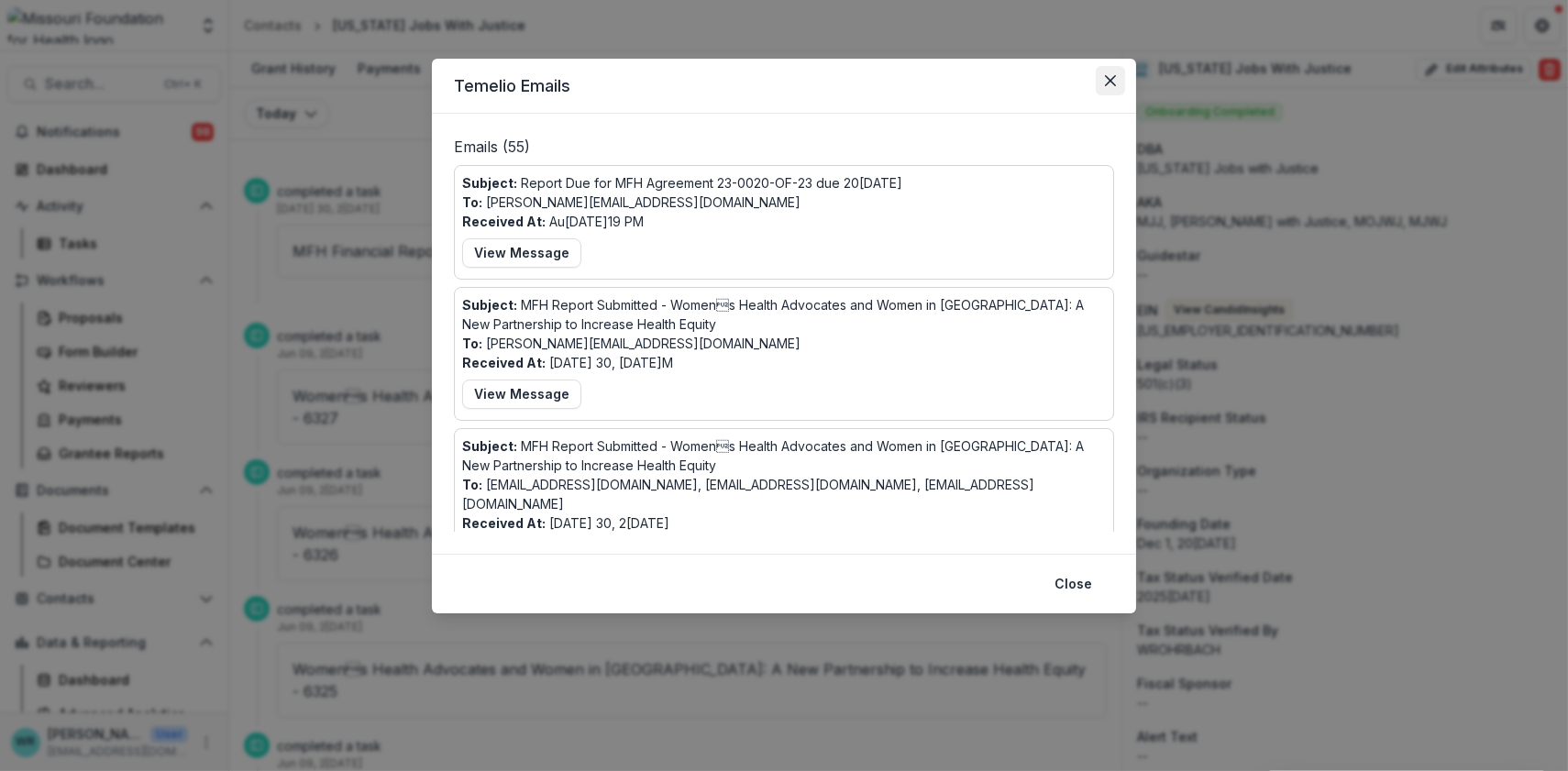
click at [1117, 77] on button "Close" at bounding box center [1111, 81] width 30 height 30
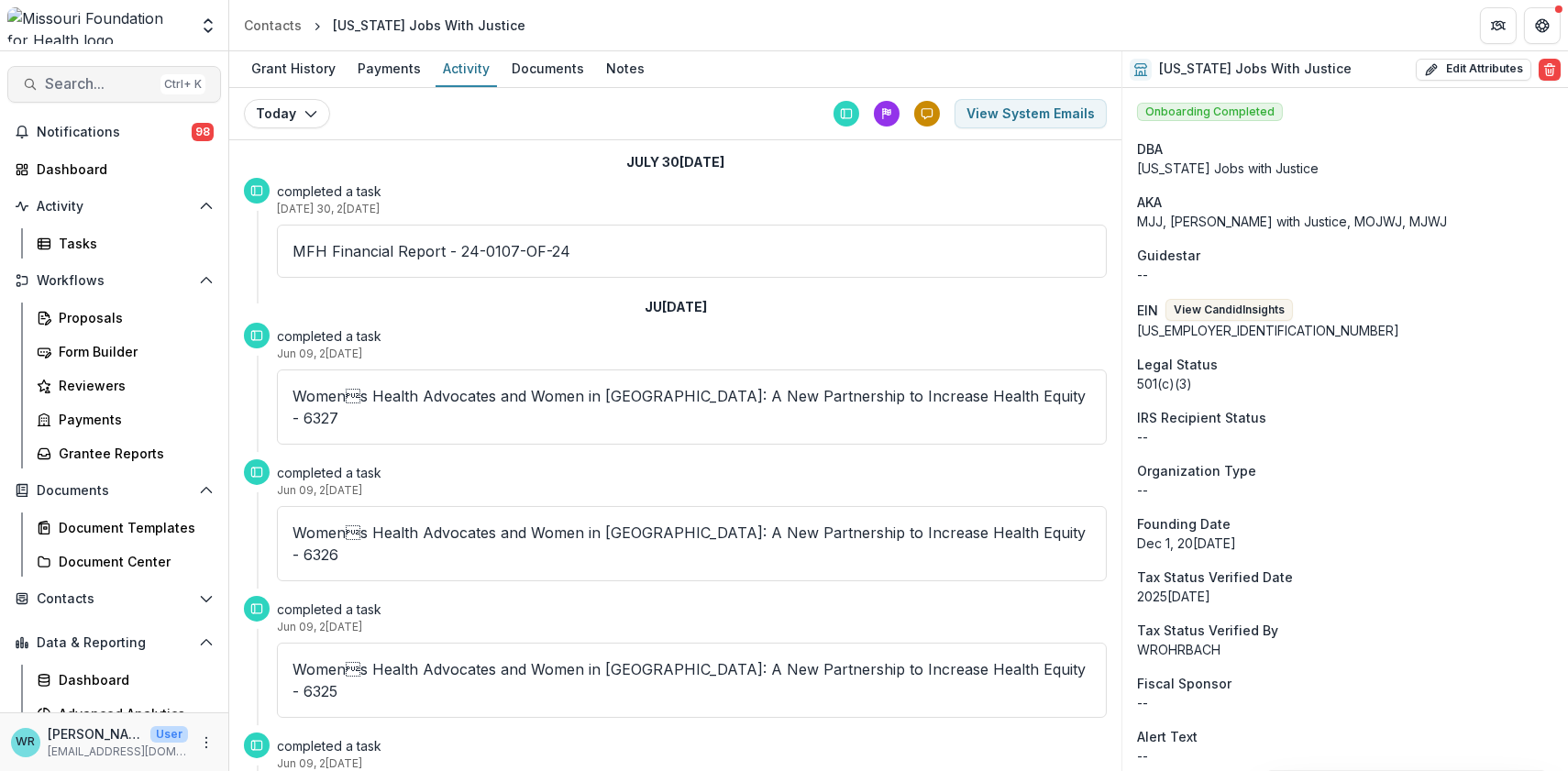
click at [78, 80] on span "Search..." at bounding box center [99, 83] width 108 height 18
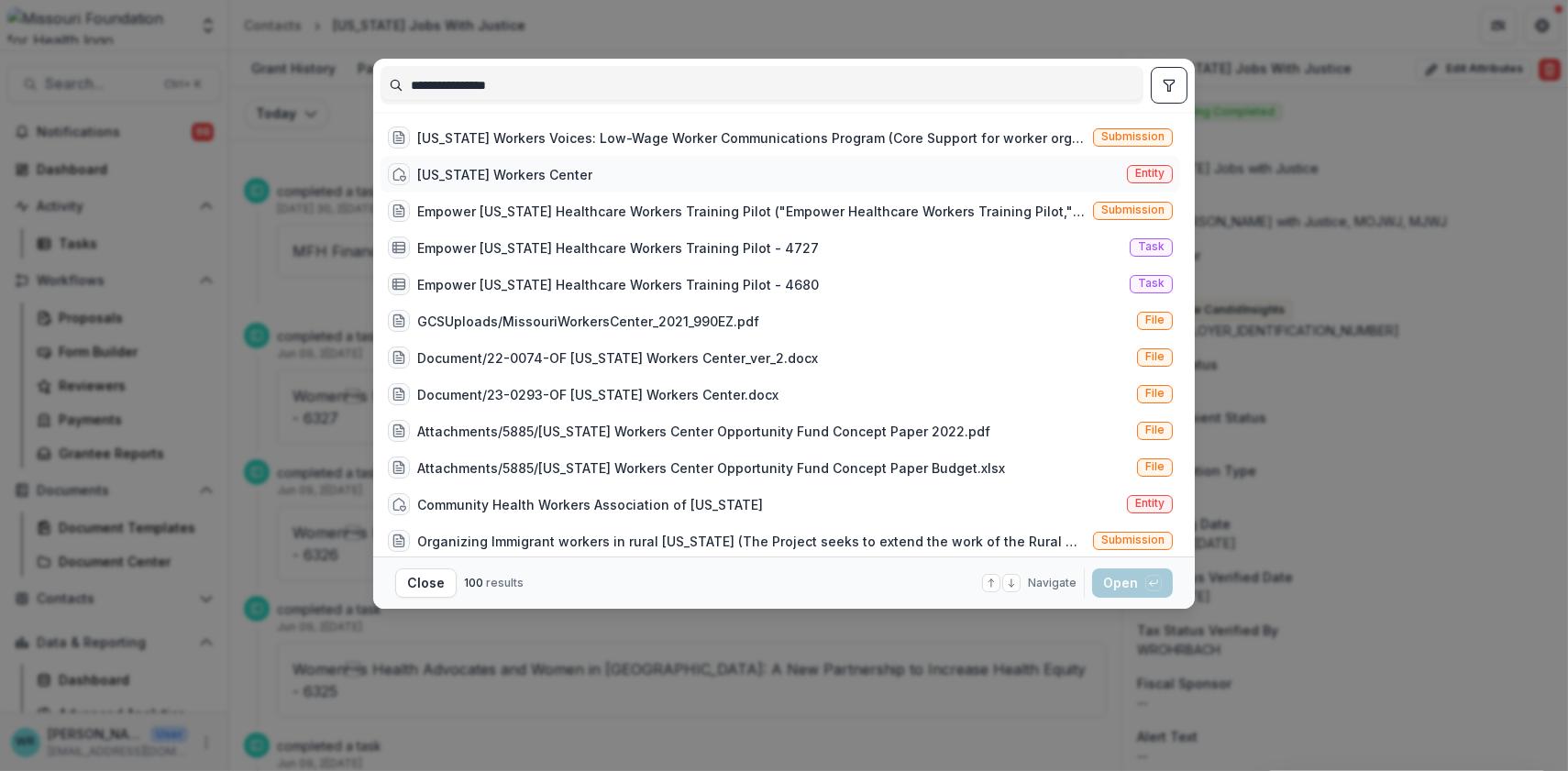
type input "**********"
click at [1128, 186] on div "[US_STATE] Workers Center Entity" at bounding box center [780, 175] width 800 height 37
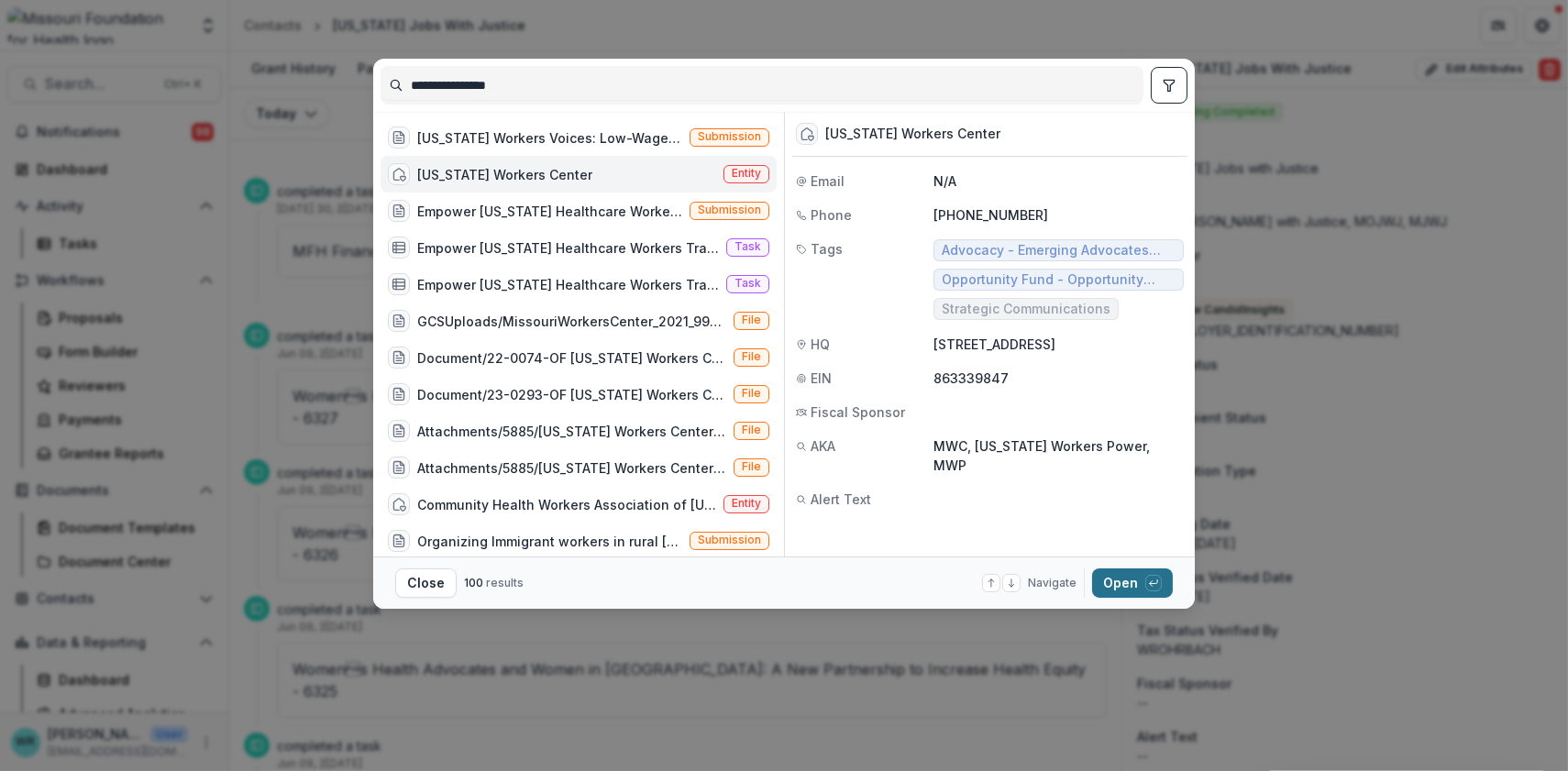
click at [1129, 588] on button "Open with enter key" at bounding box center [1132, 584] width 80 height 30
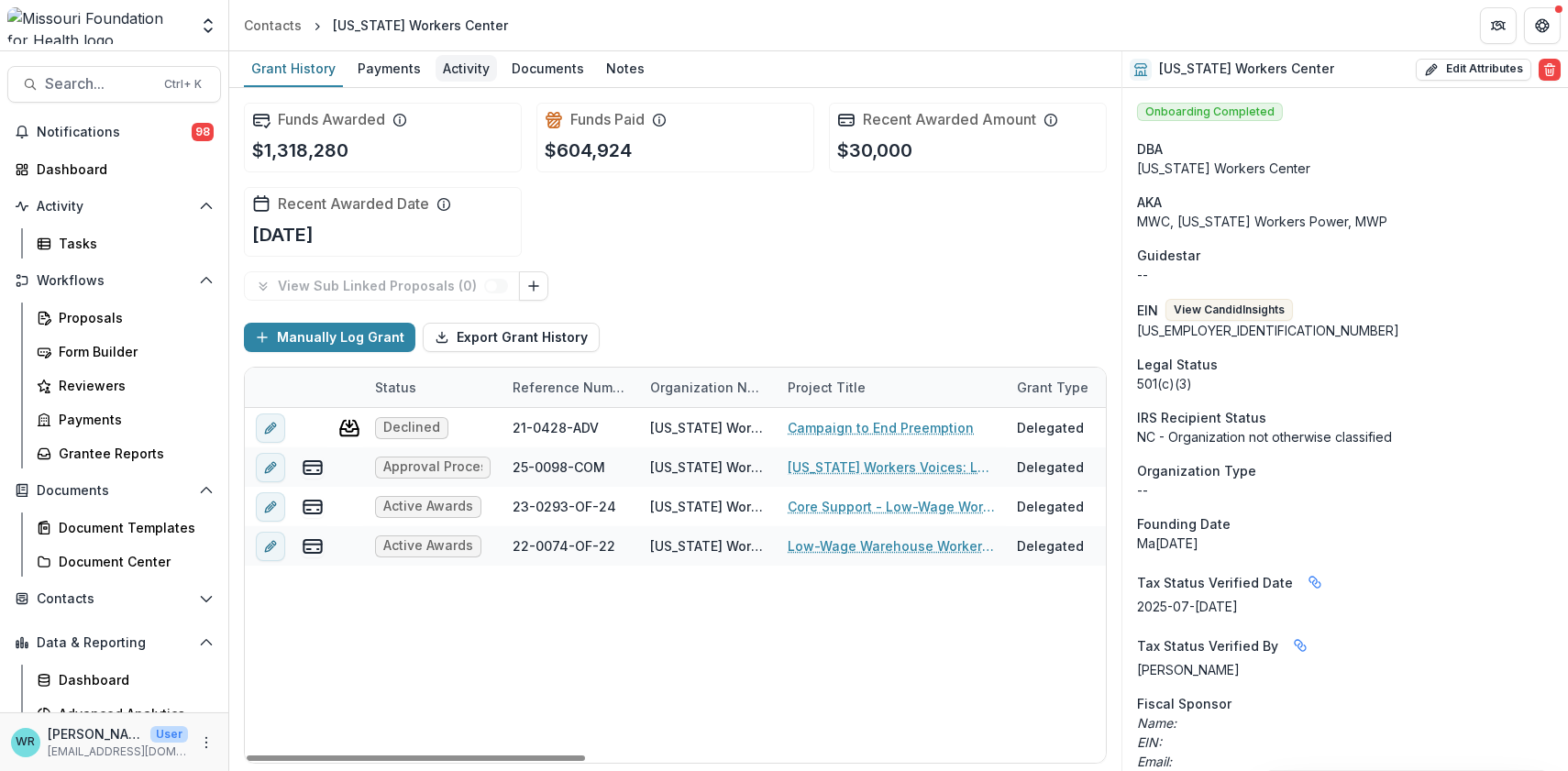
click at [447, 66] on div "Activity" at bounding box center [466, 68] width 62 height 27
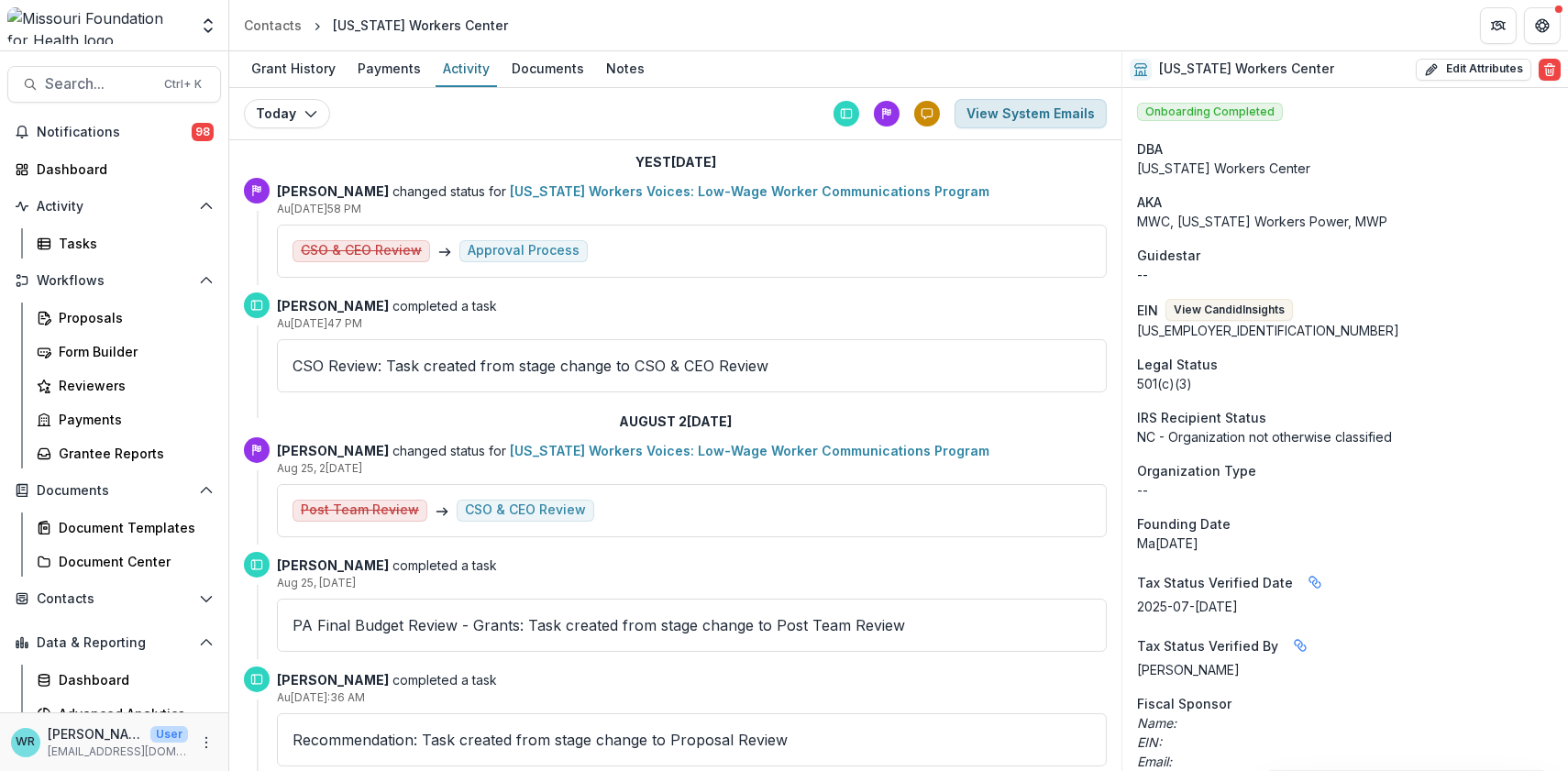
click at [1032, 113] on button "View System Emails" at bounding box center [1031, 114] width 152 height 30
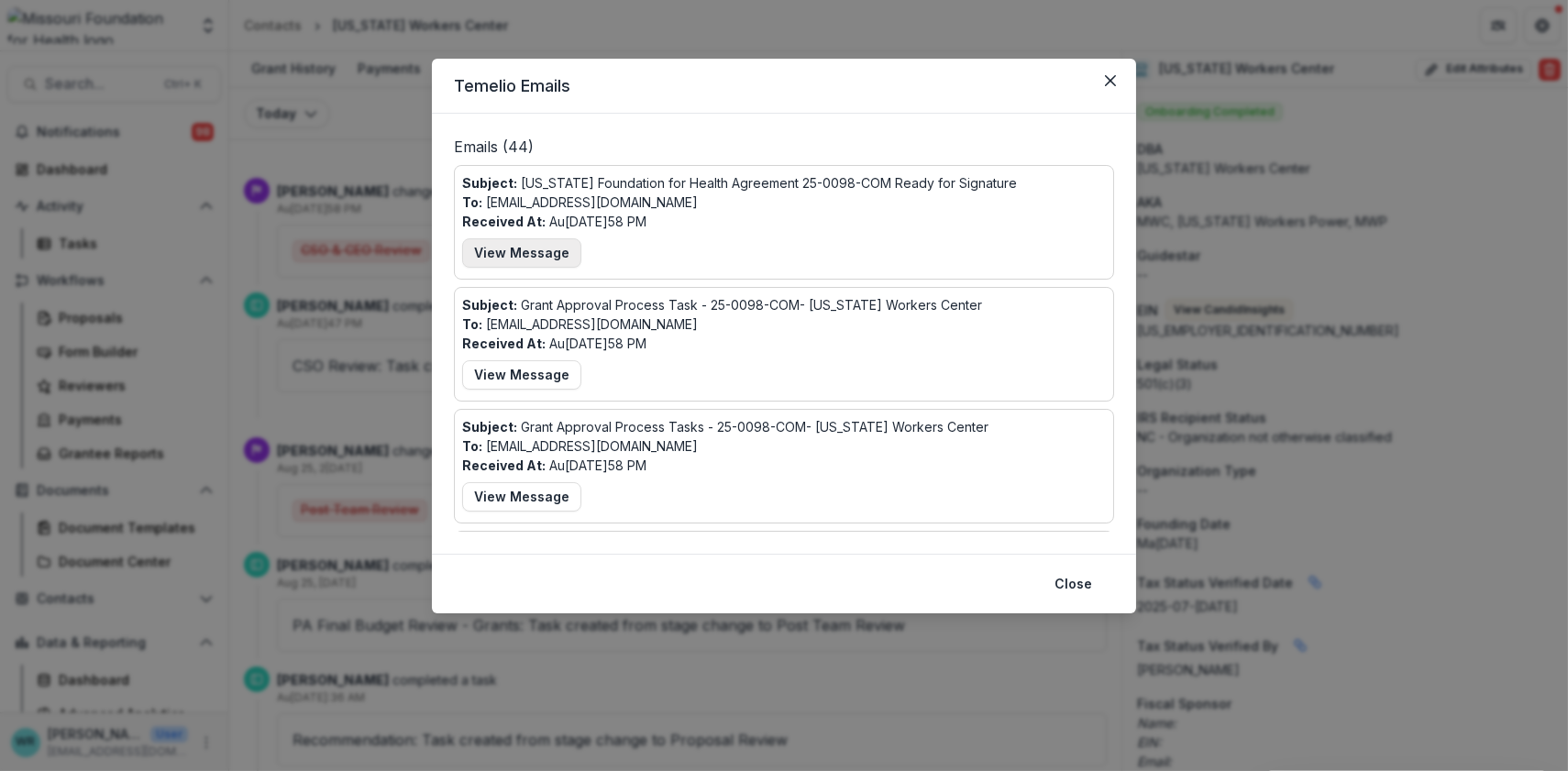
click at [549, 254] on button "View Message" at bounding box center [522, 253] width 119 height 30
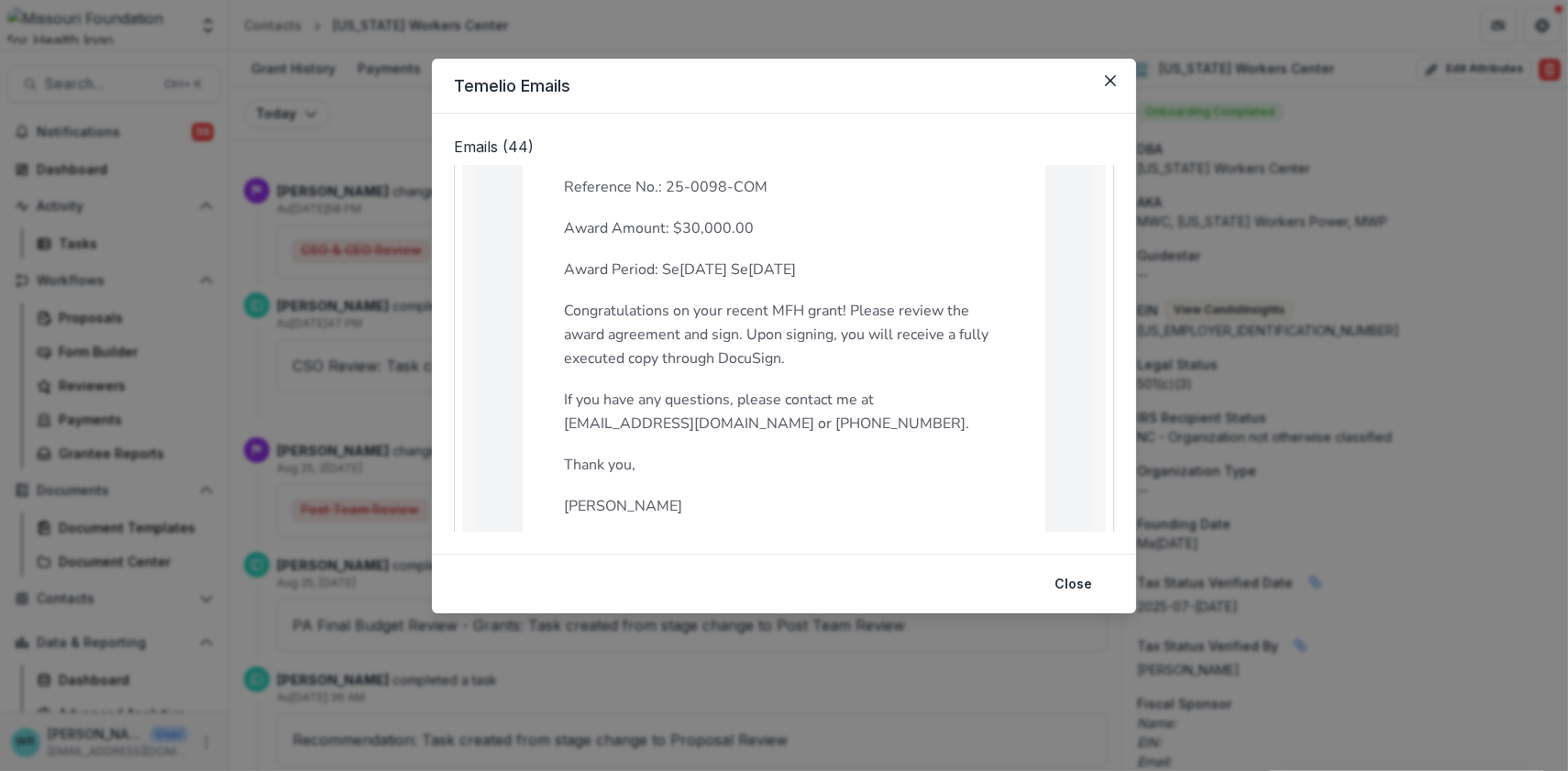
scroll to position [306, 0]
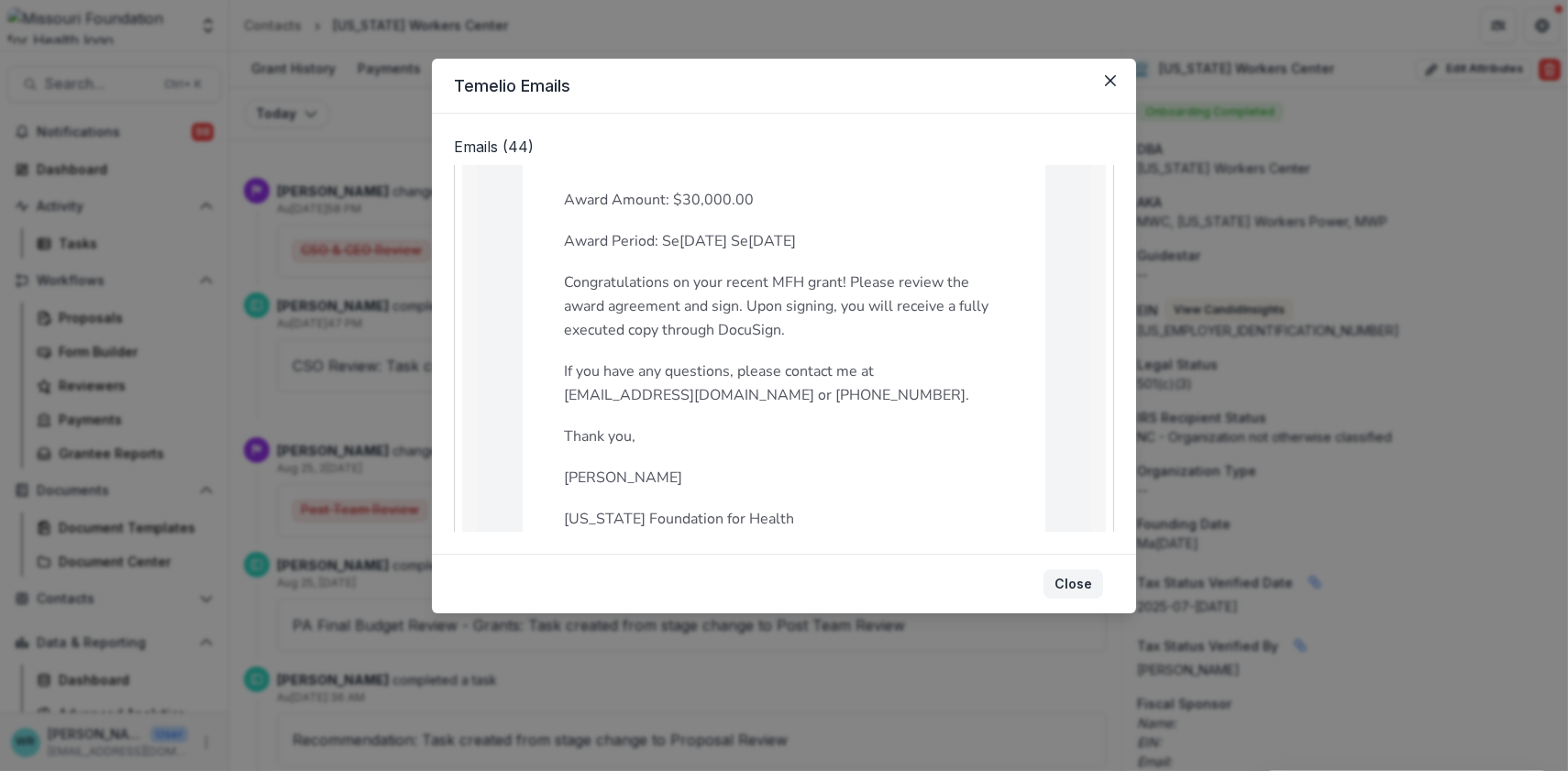
click at [1093, 586] on button "Close" at bounding box center [1073, 584] width 60 height 30
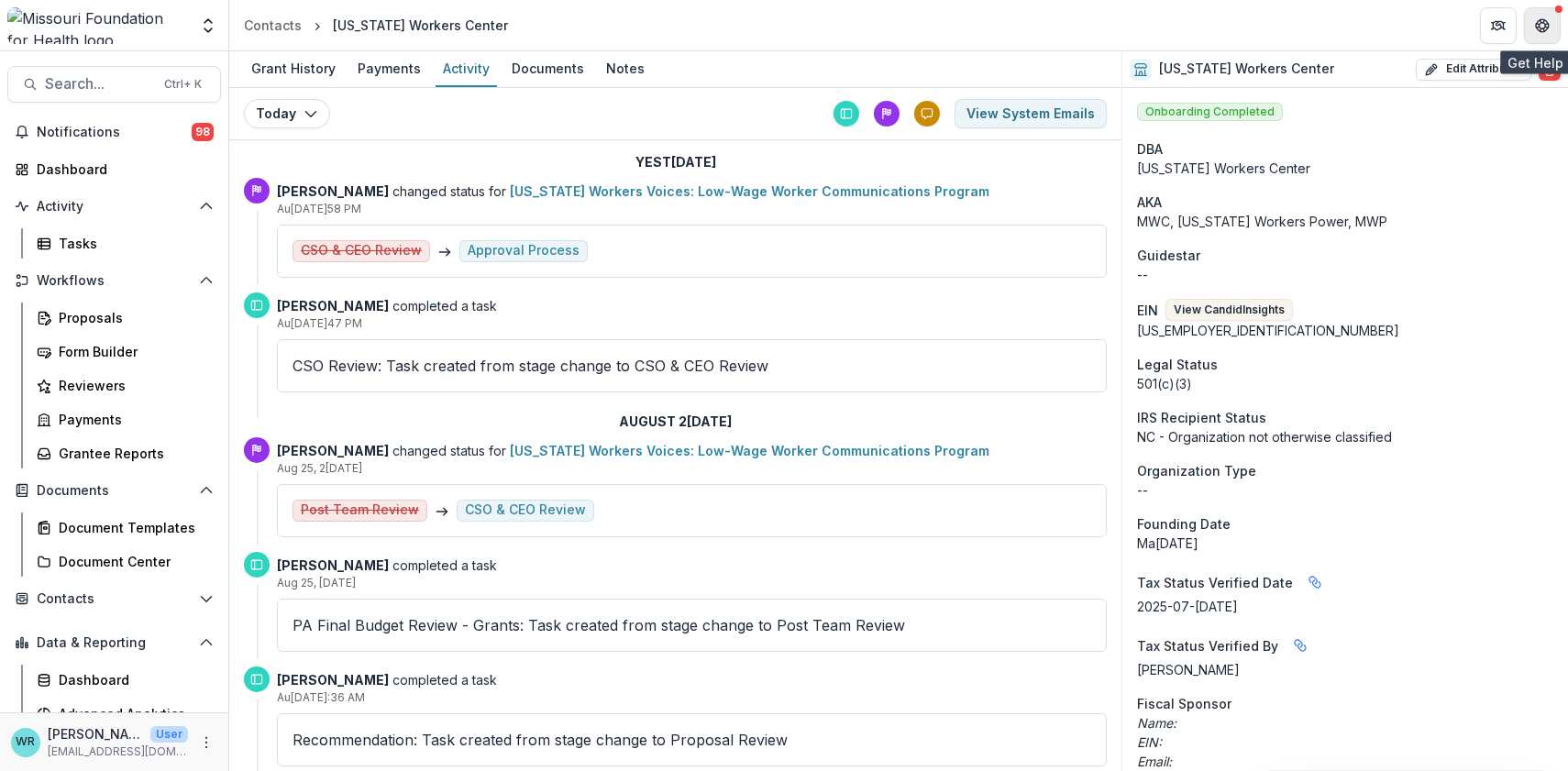
click at [1543, 25] on icon "Get Help" at bounding box center [1542, 26] width 15 height 15
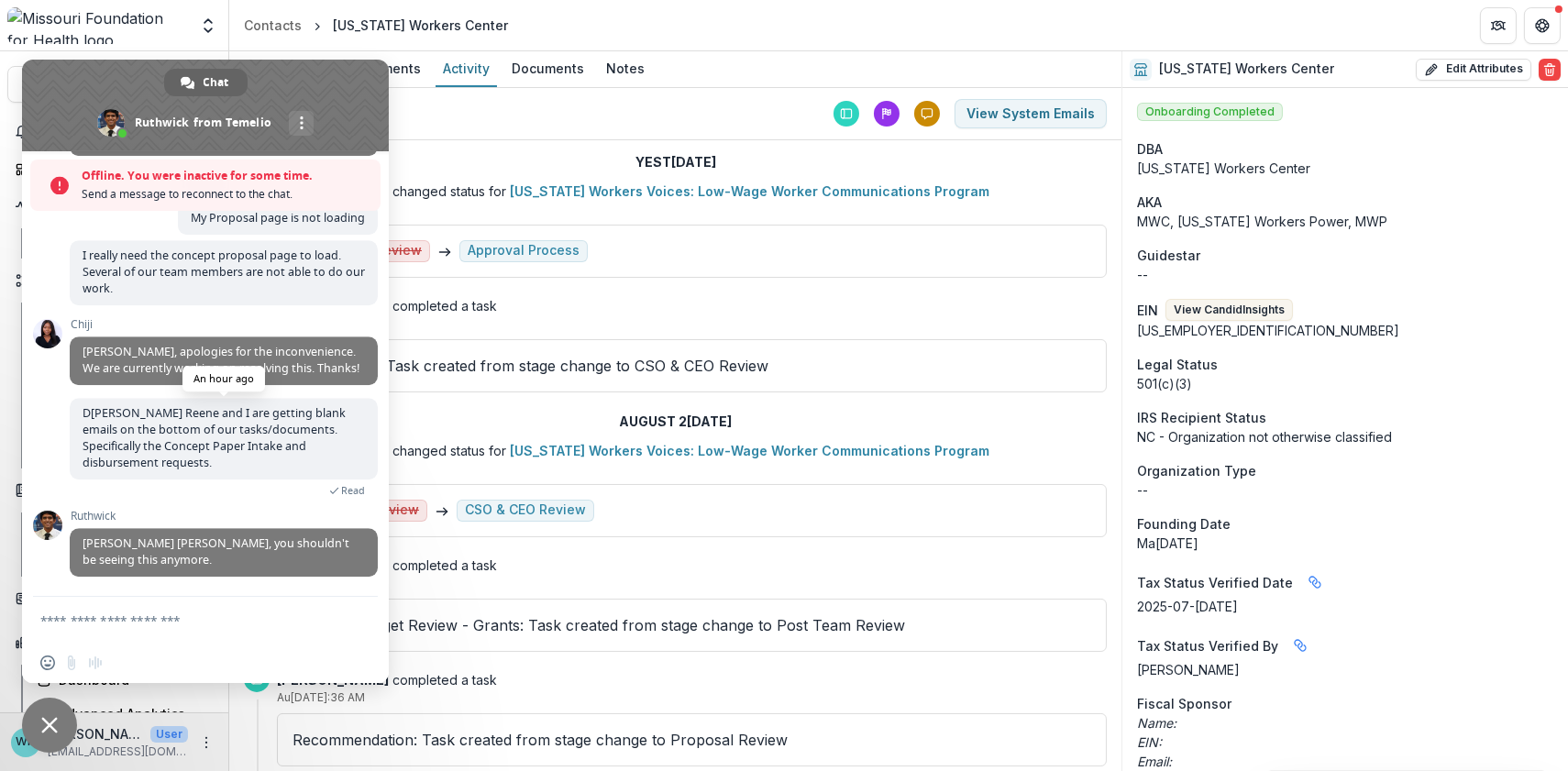
scroll to position [12367, 0]
click at [175, 626] on textarea "Compose your message..." at bounding box center [187, 620] width 294 height 46
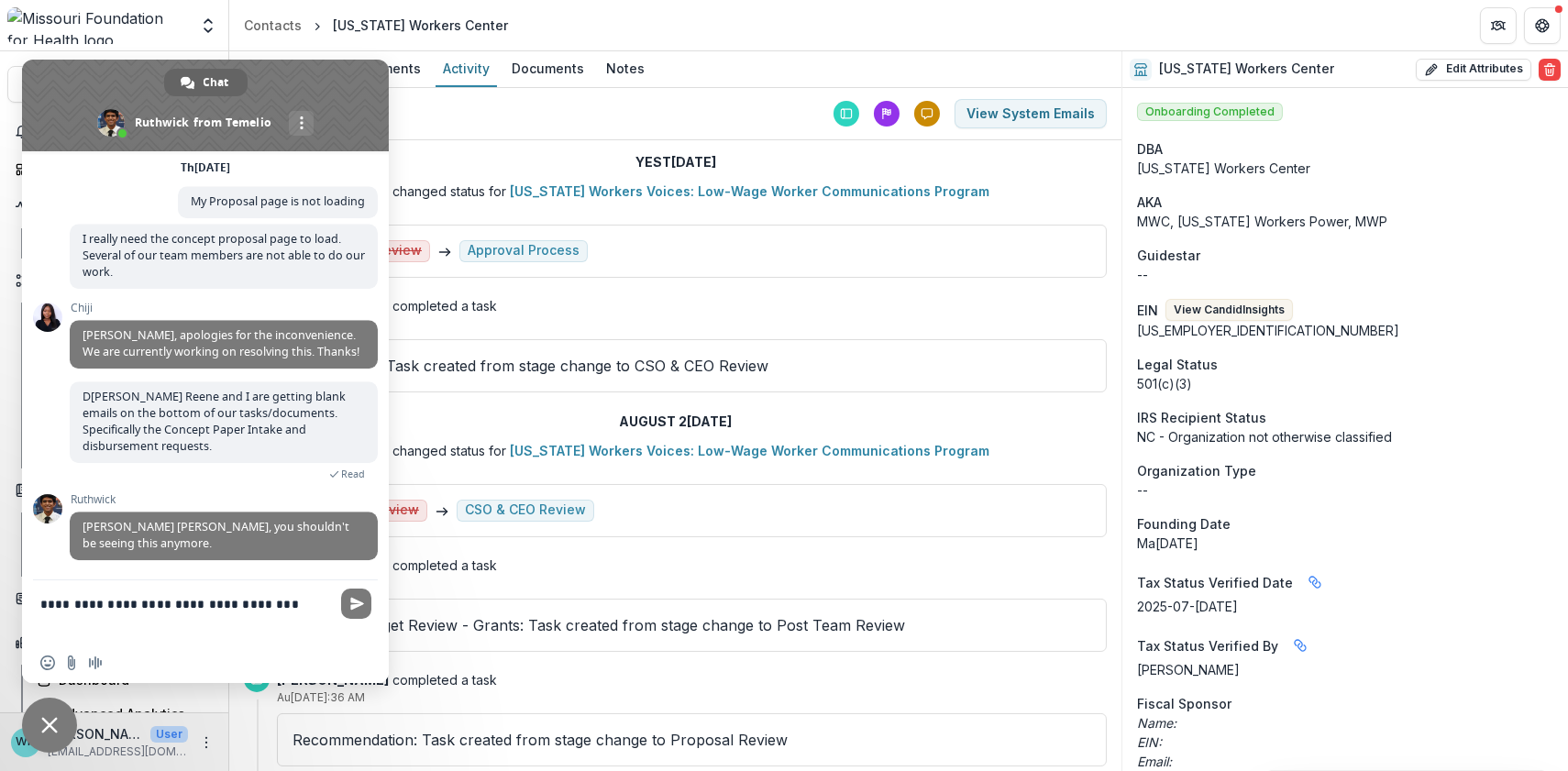
scroll to position [12325, 0]
click at [93, 601] on textarea "**********" at bounding box center [187, 612] width 294 height 63
type textarea "**********"
click at [370, 600] on span "Send" at bounding box center [356, 604] width 30 height 30
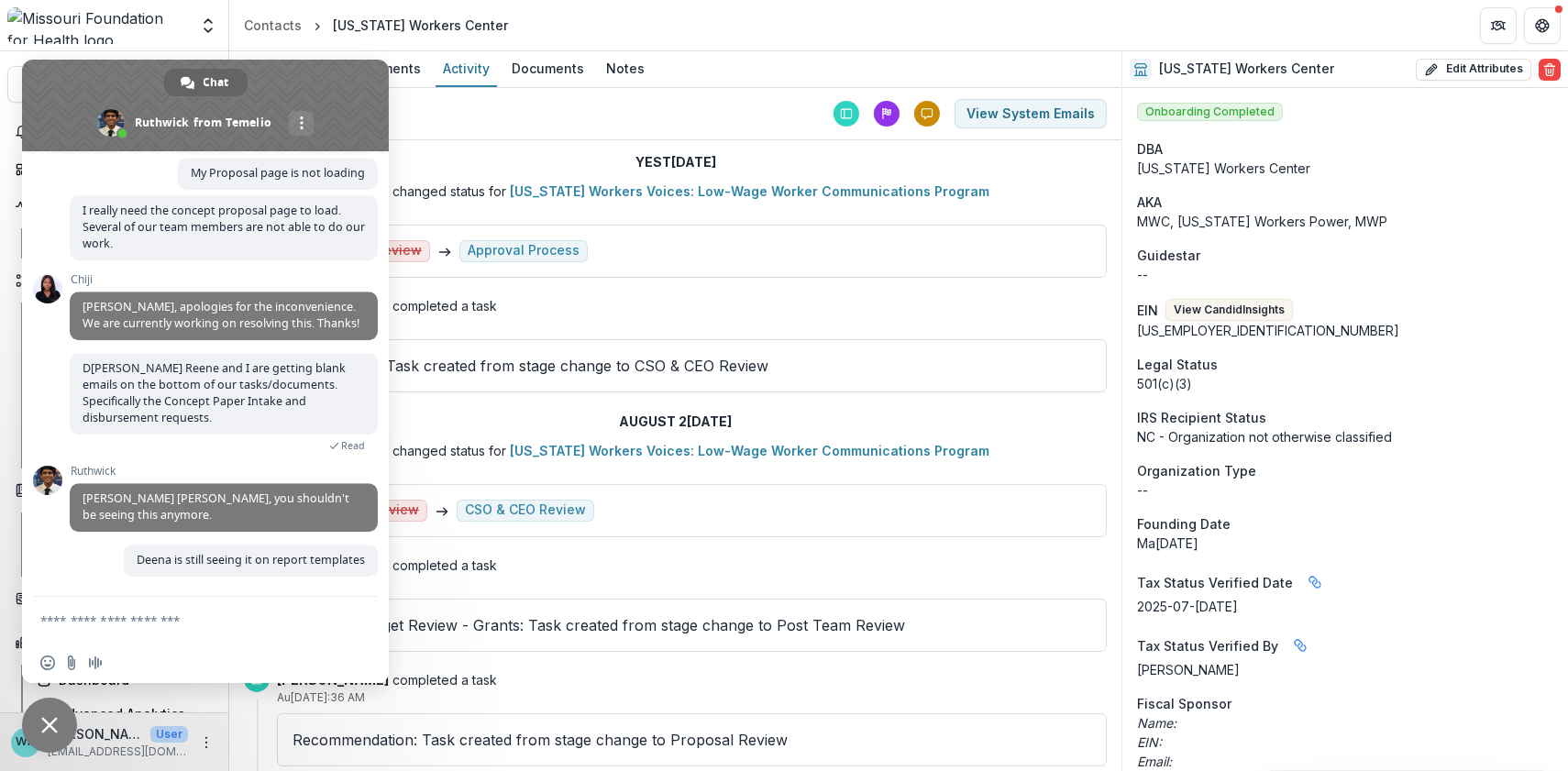
scroll to position [12354, 0]
click at [61, 729] on span "Close chat" at bounding box center [50, 726] width 55 height 55
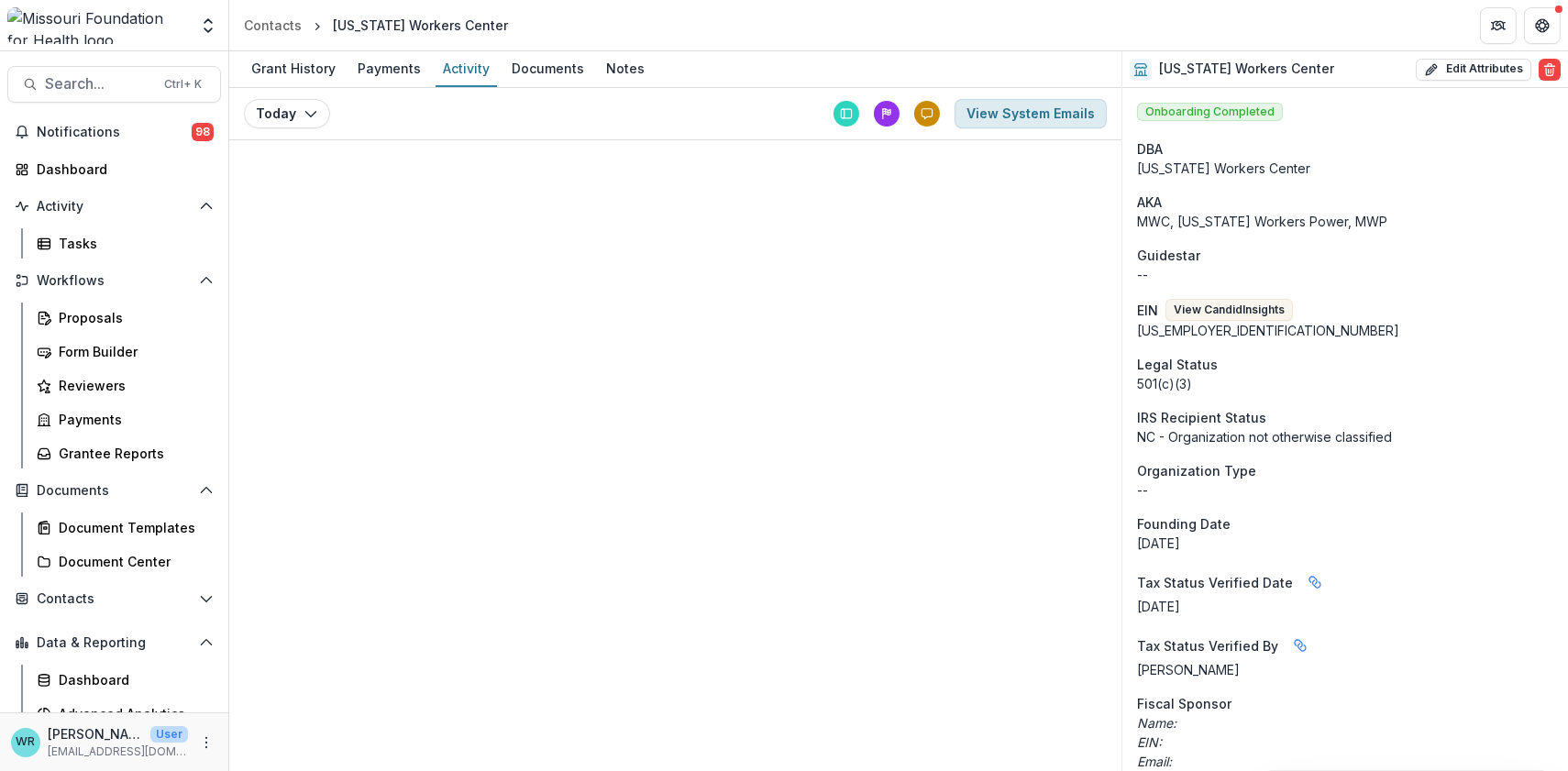
click at [1063, 105] on button "View System Emails" at bounding box center [1031, 114] width 152 height 30
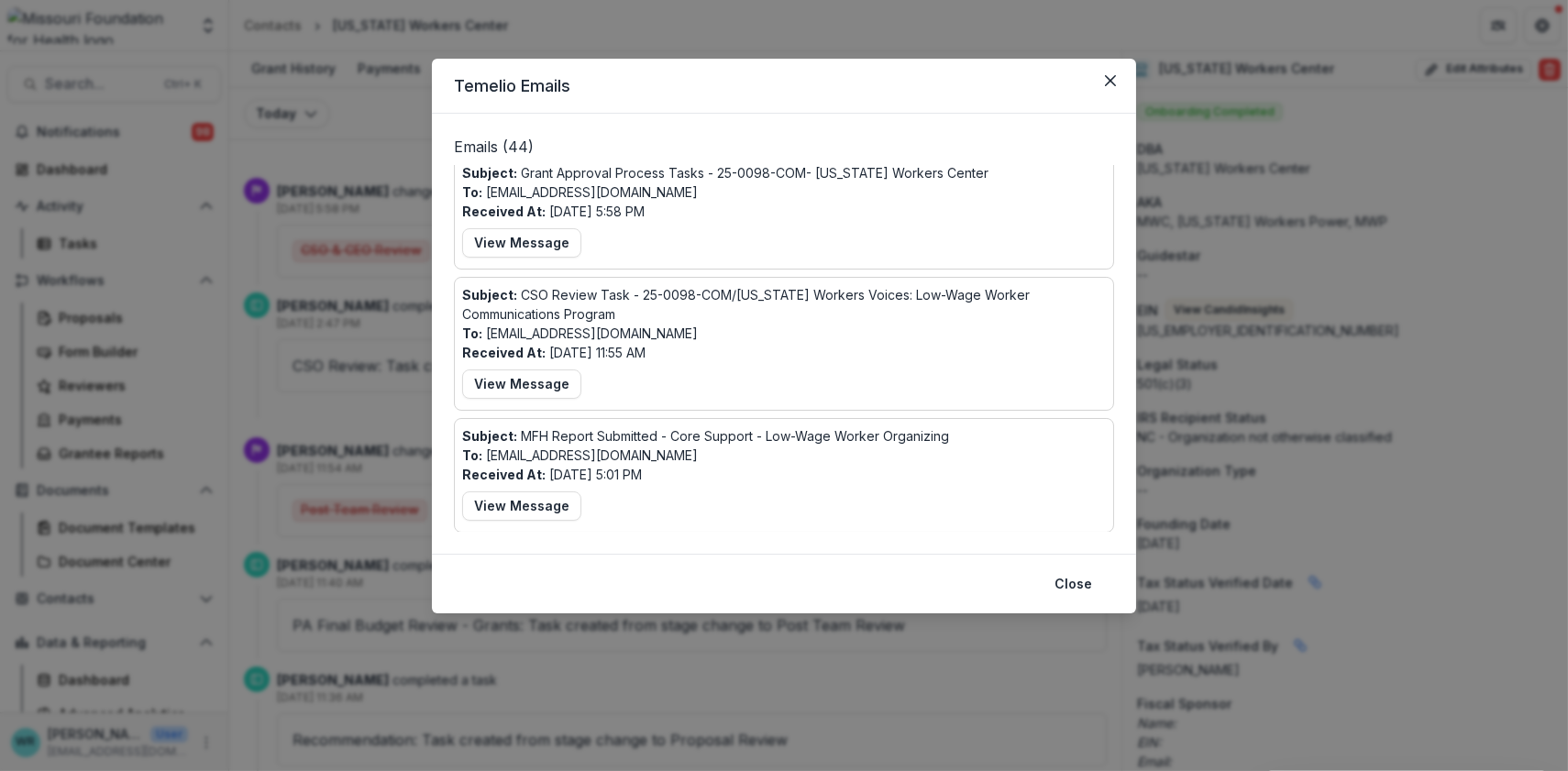
scroll to position [306, 0]
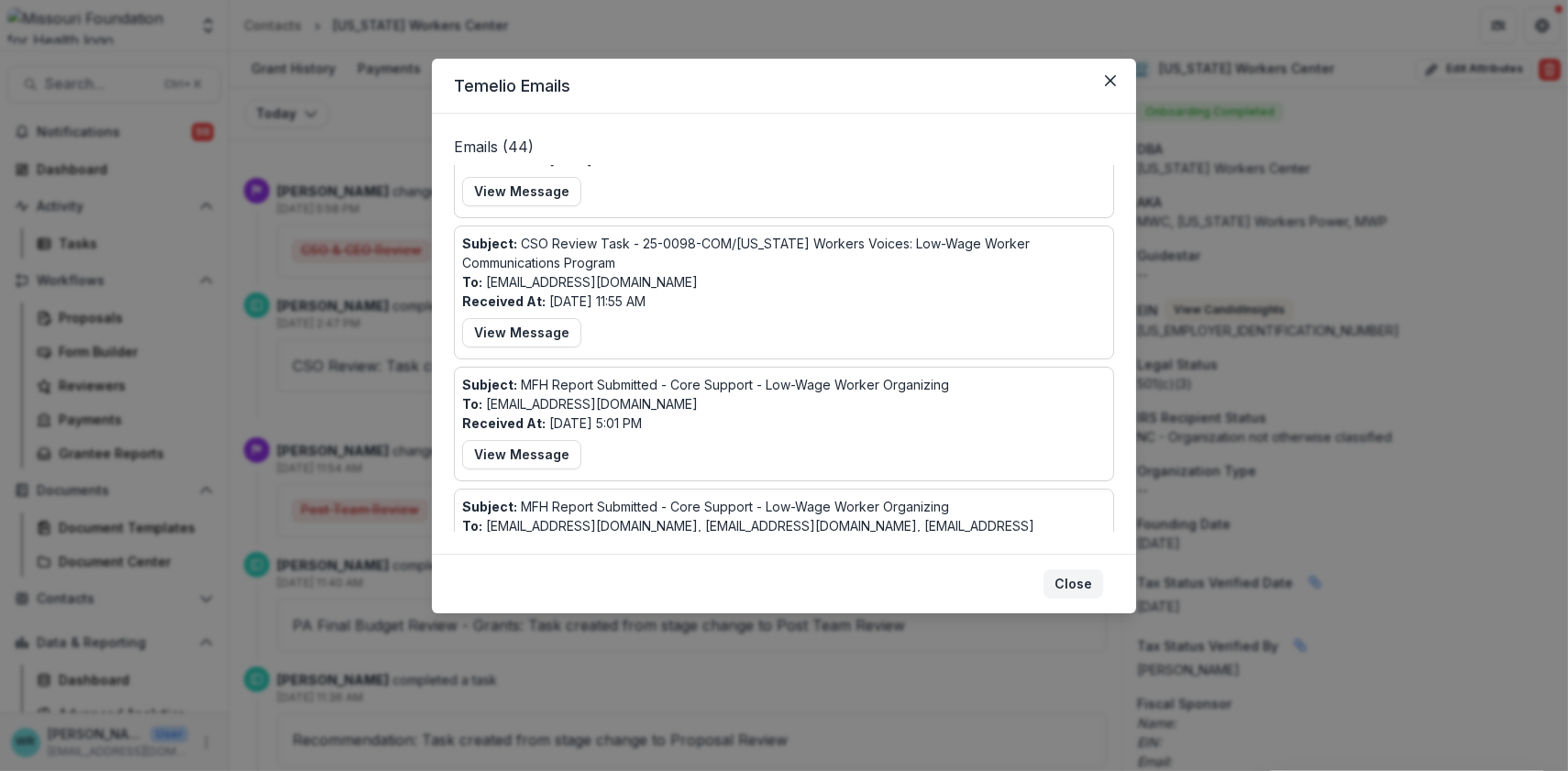
click at [1073, 584] on button "Close" at bounding box center [1073, 584] width 60 height 30
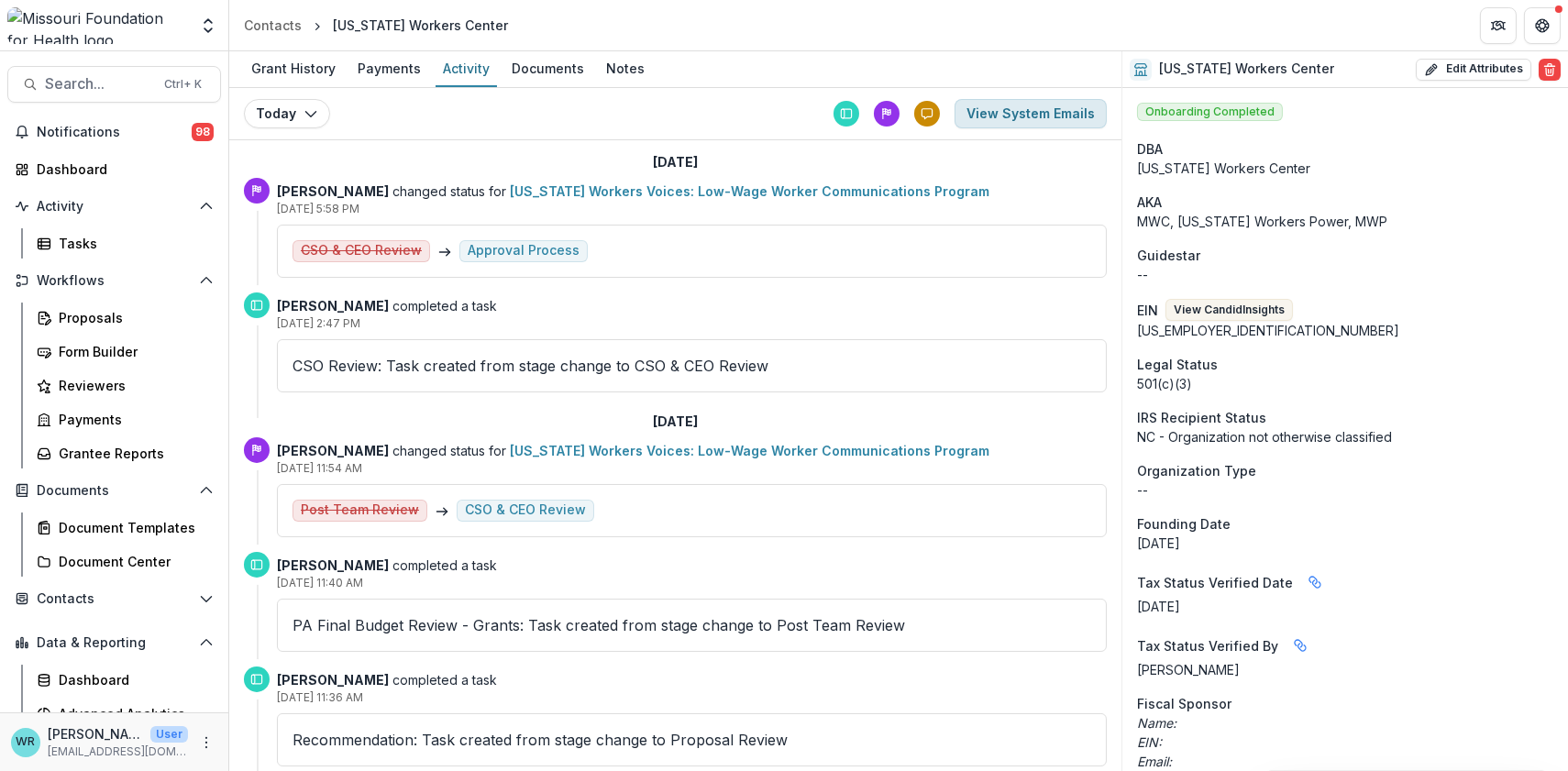
click at [1052, 111] on button "View System Emails" at bounding box center [1031, 114] width 152 height 30
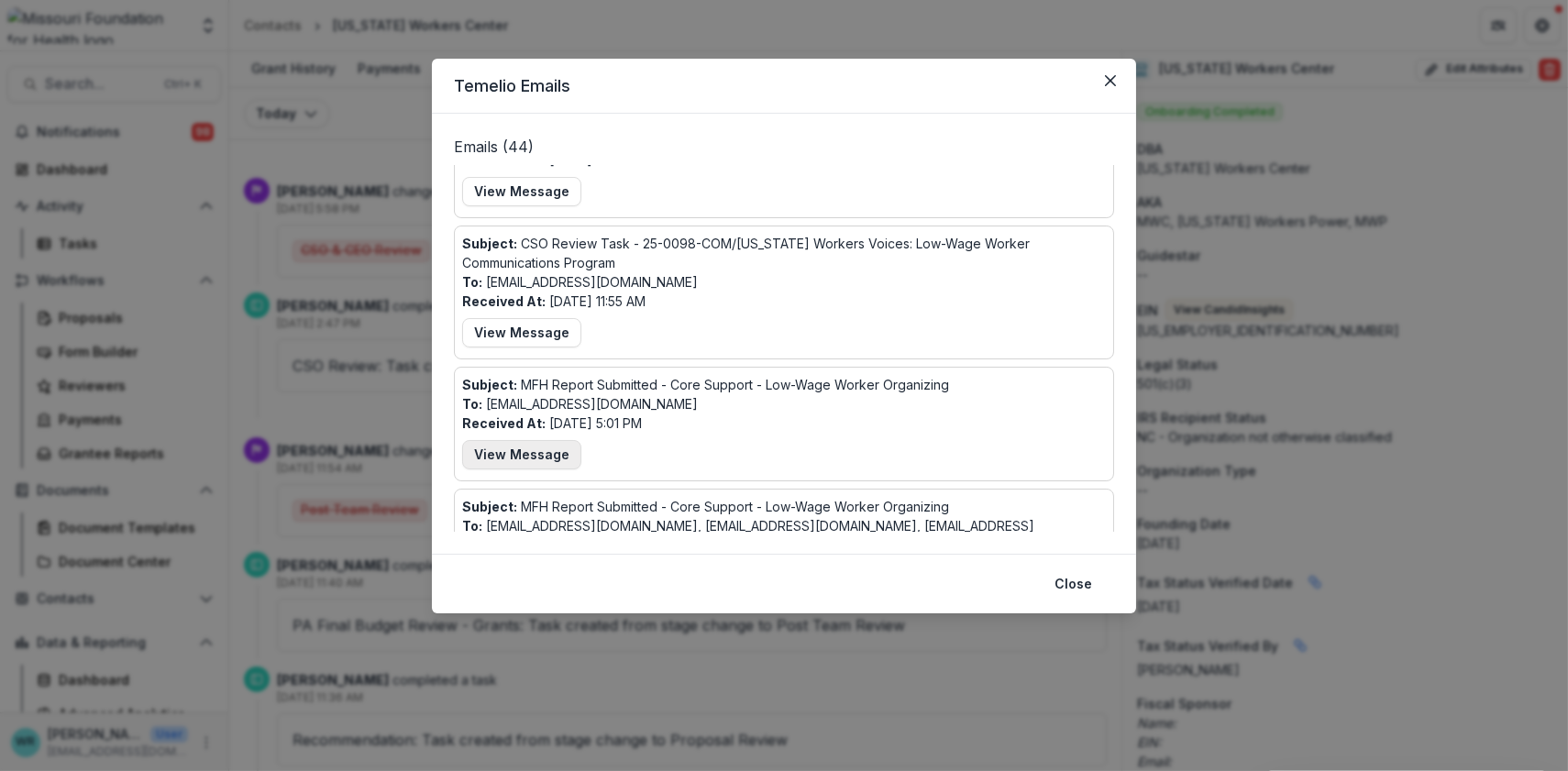
click at [519, 441] on button "View Message" at bounding box center [522, 455] width 119 height 30
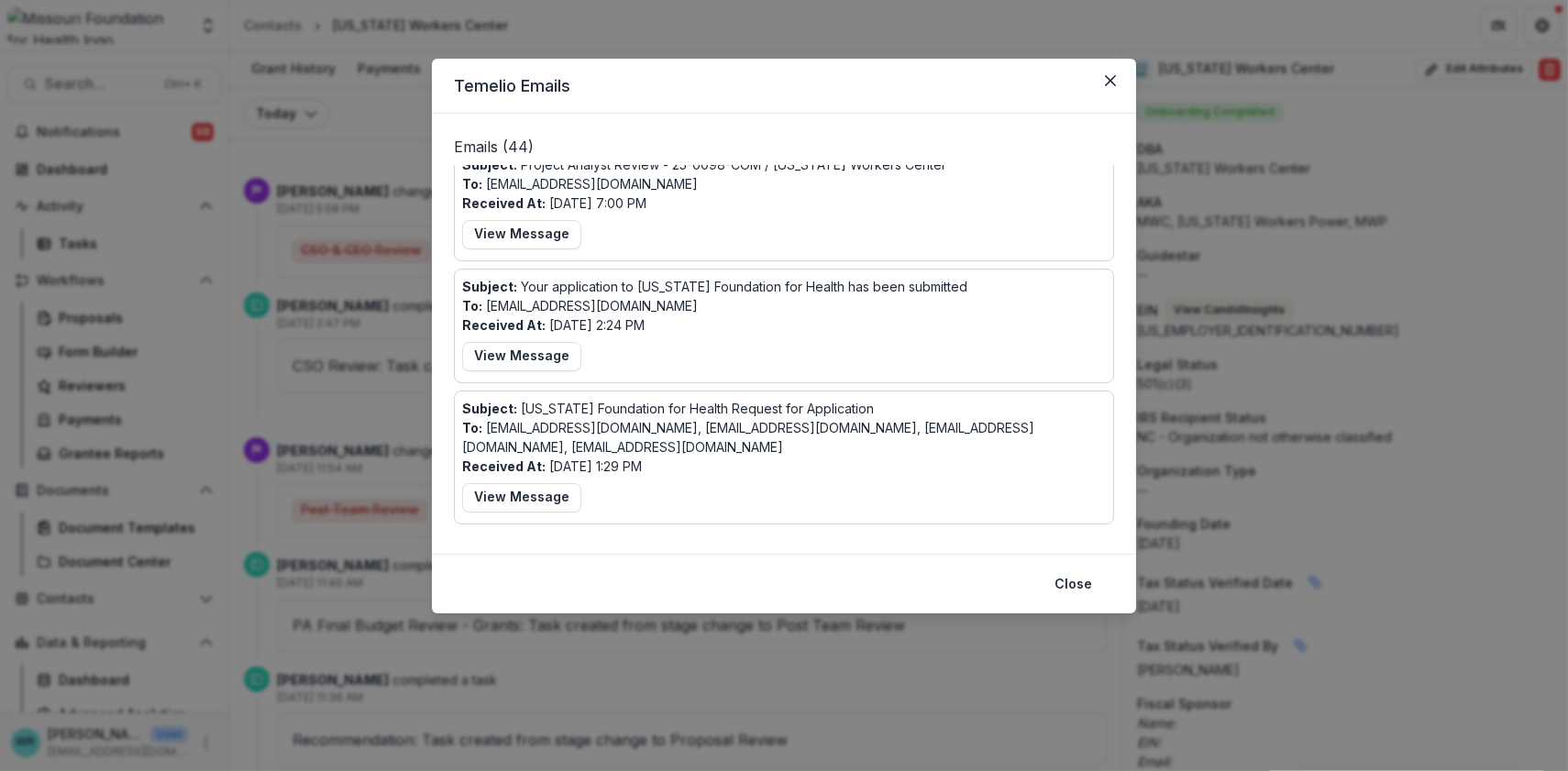
scroll to position [1771, 0]
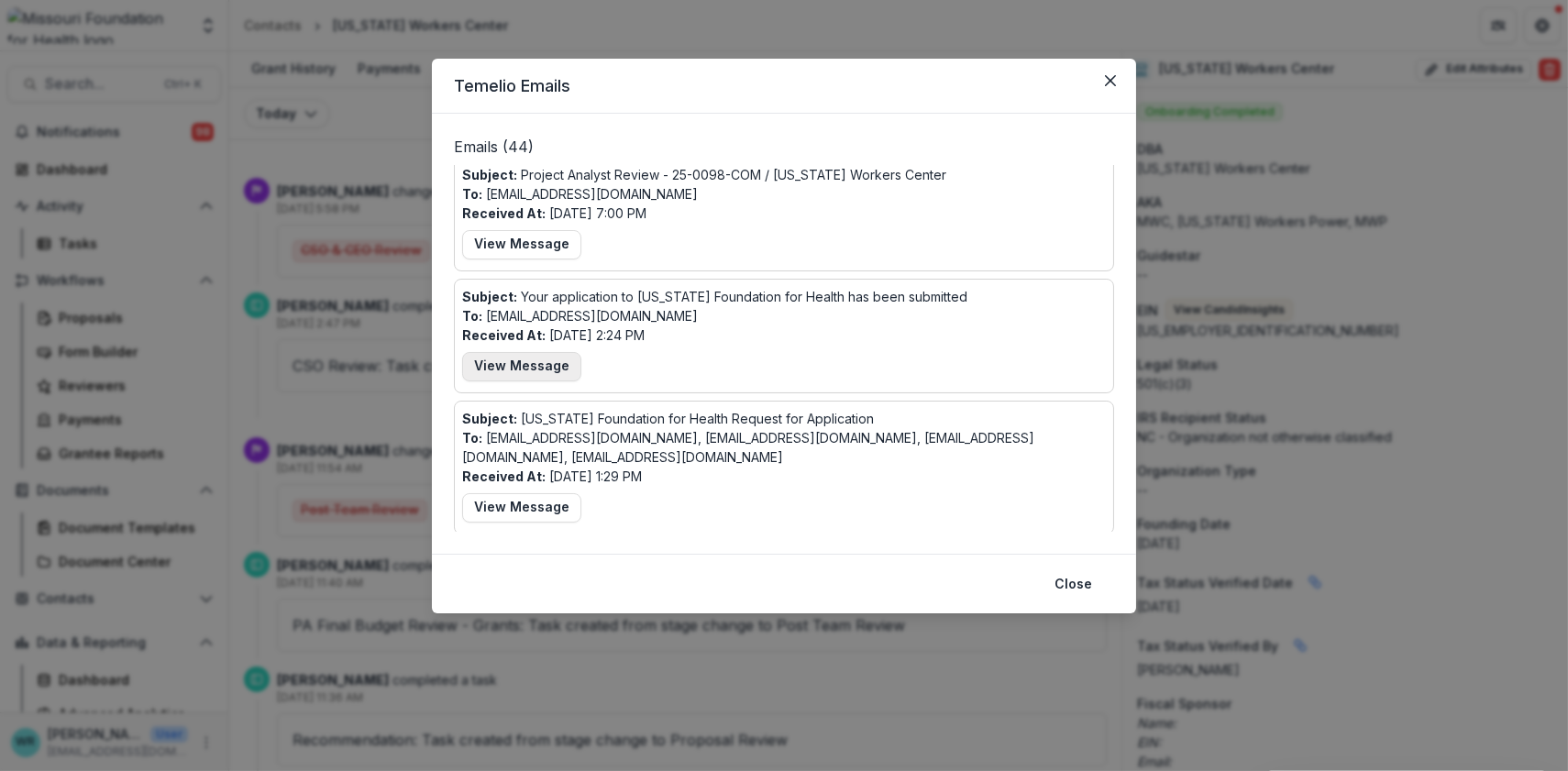
click at [481, 357] on button "View Message" at bounding box center [522, 367] width 119 height 30
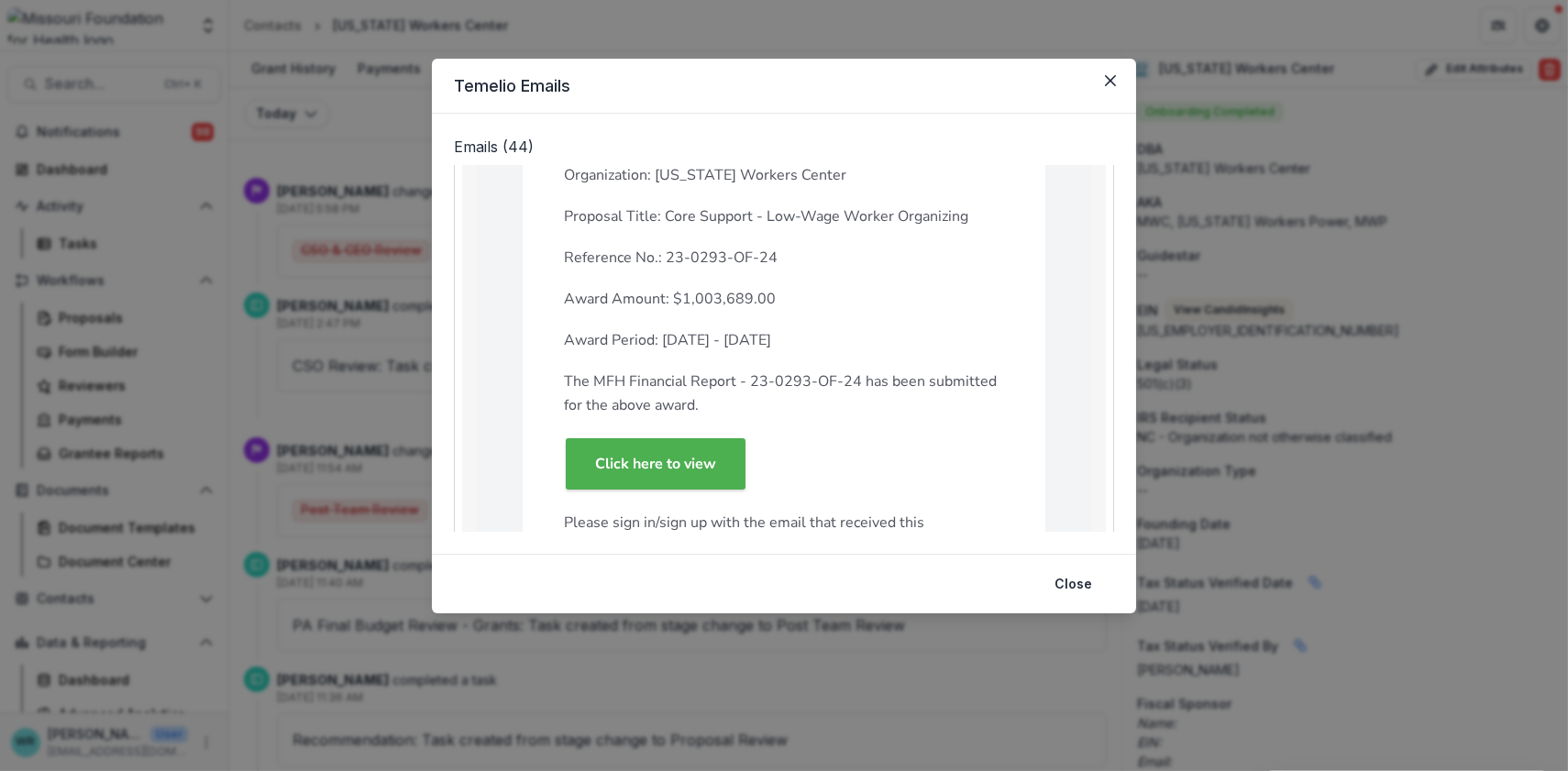
scroll to position [343, 0]
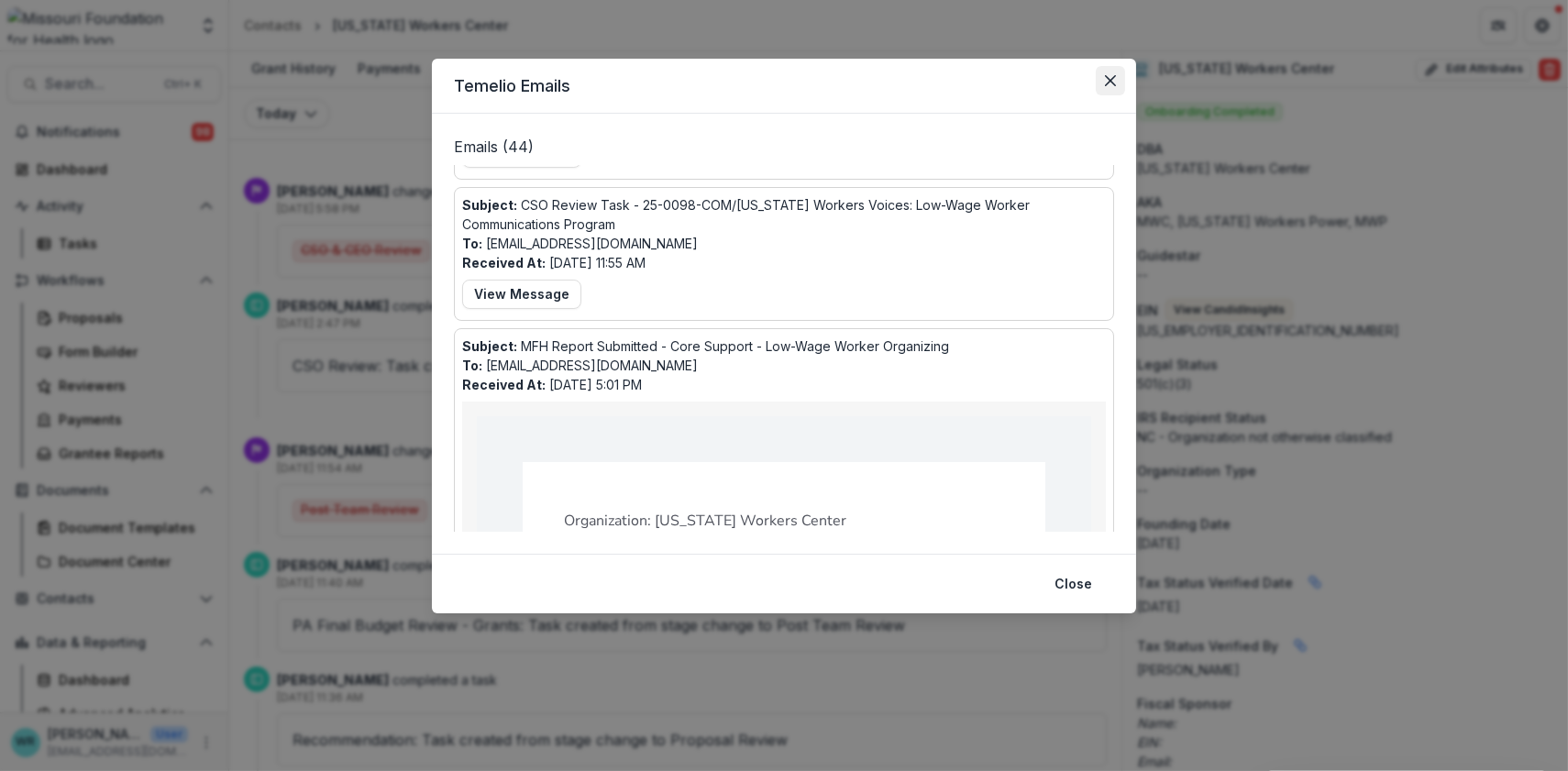
click at [1108, 82] on icon "Close" at bounding box center [1111, 80] width 11 height 11
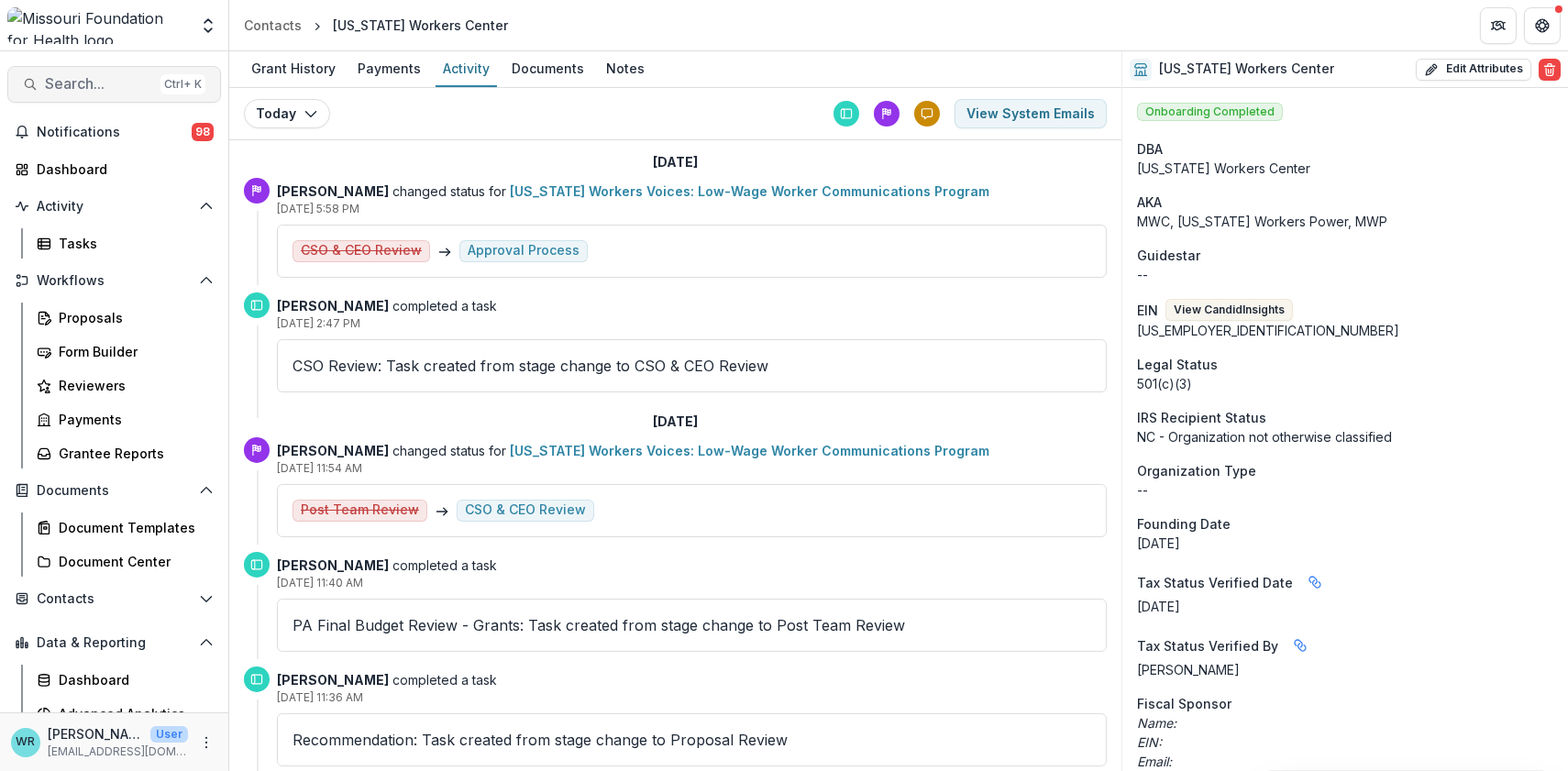
click at [117, 78] on span "Search..." at bounding box center [99, 83] width 108 height 18
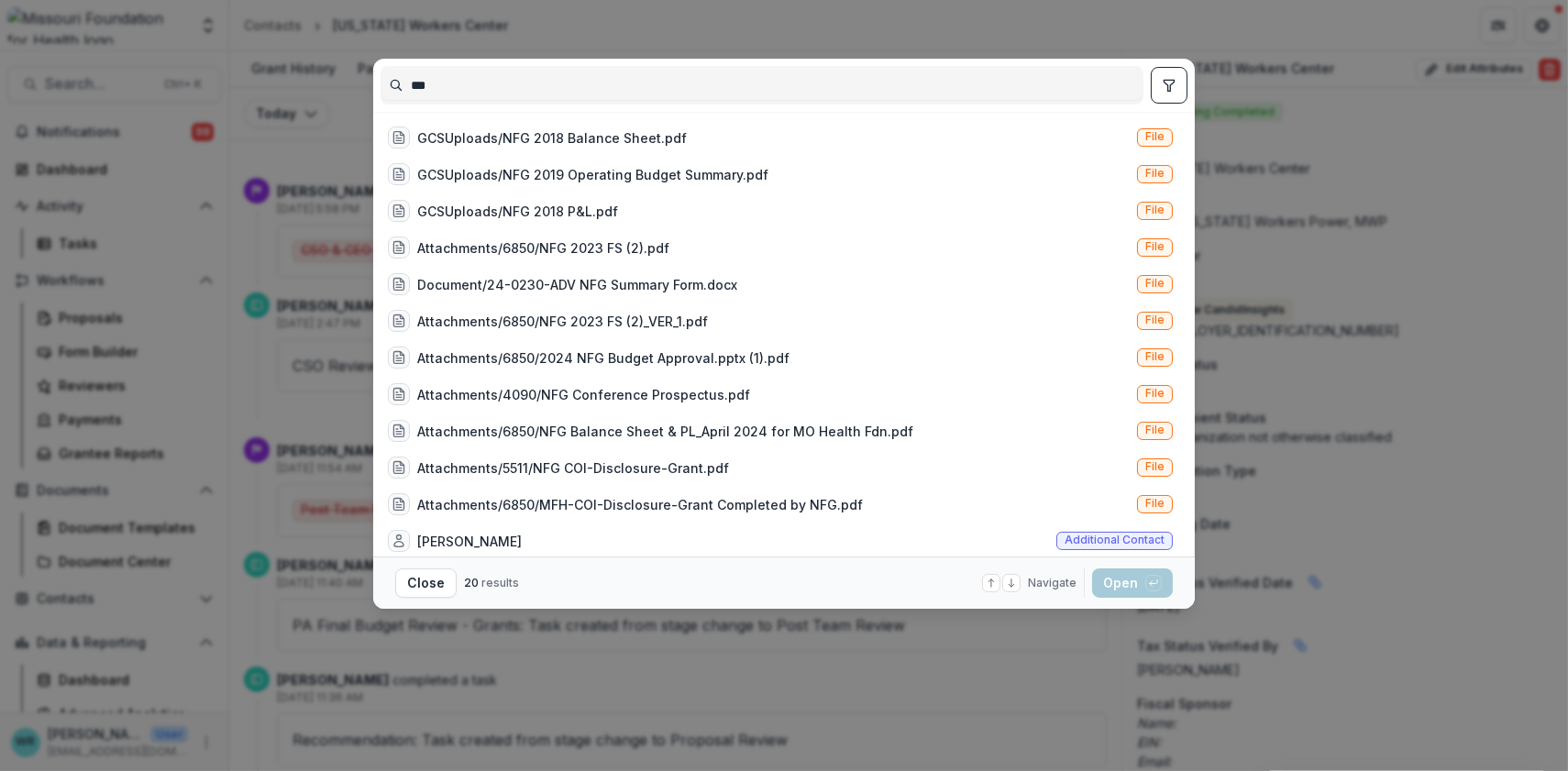
type input "***"
click at [1154, 76] on button "toggle filters" at bounding box center [1169, 85] width 37 height 37
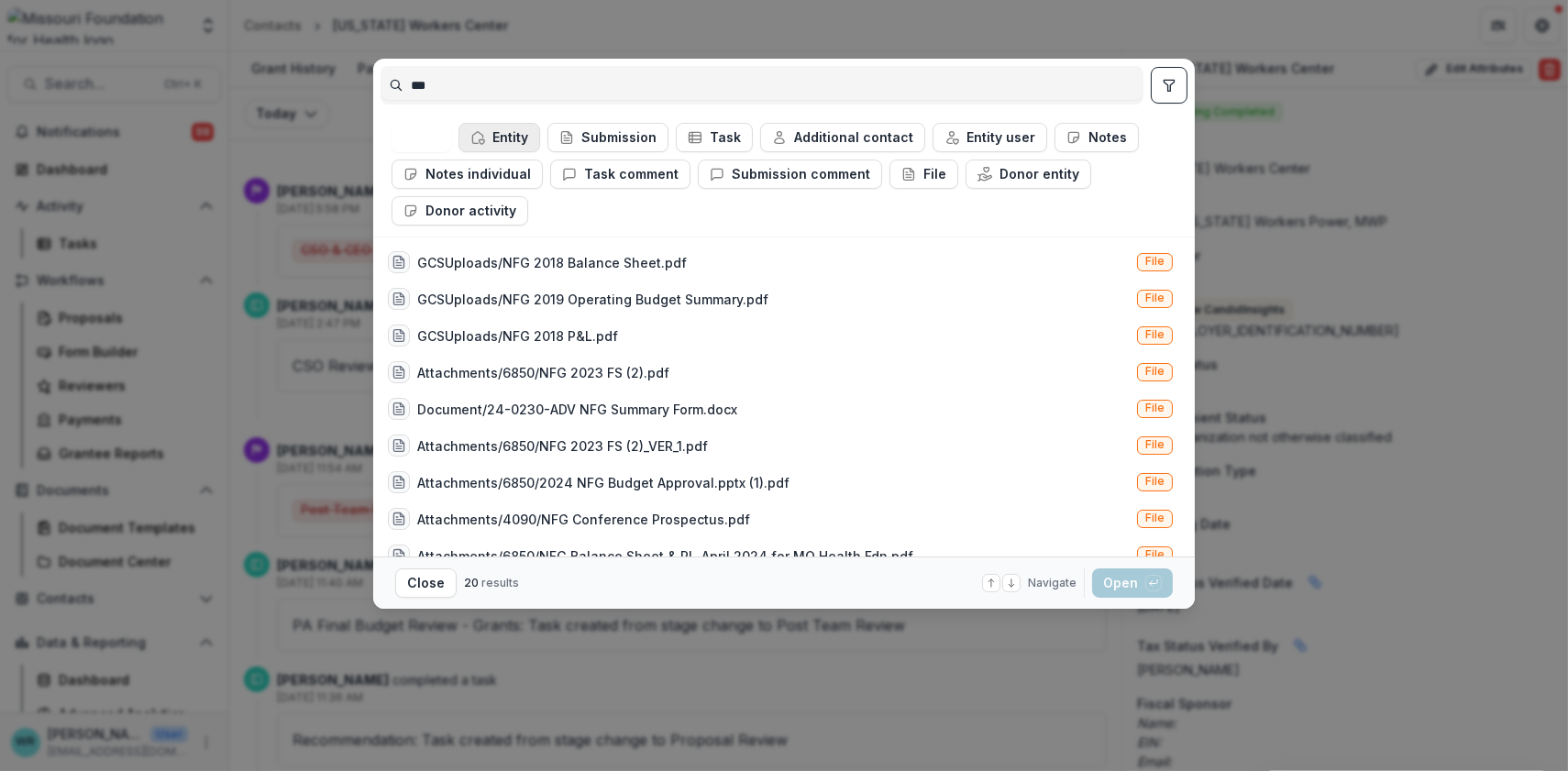
click at [510, 129] on button "Entity" at bounding box center [500, 138] width 81 height 30
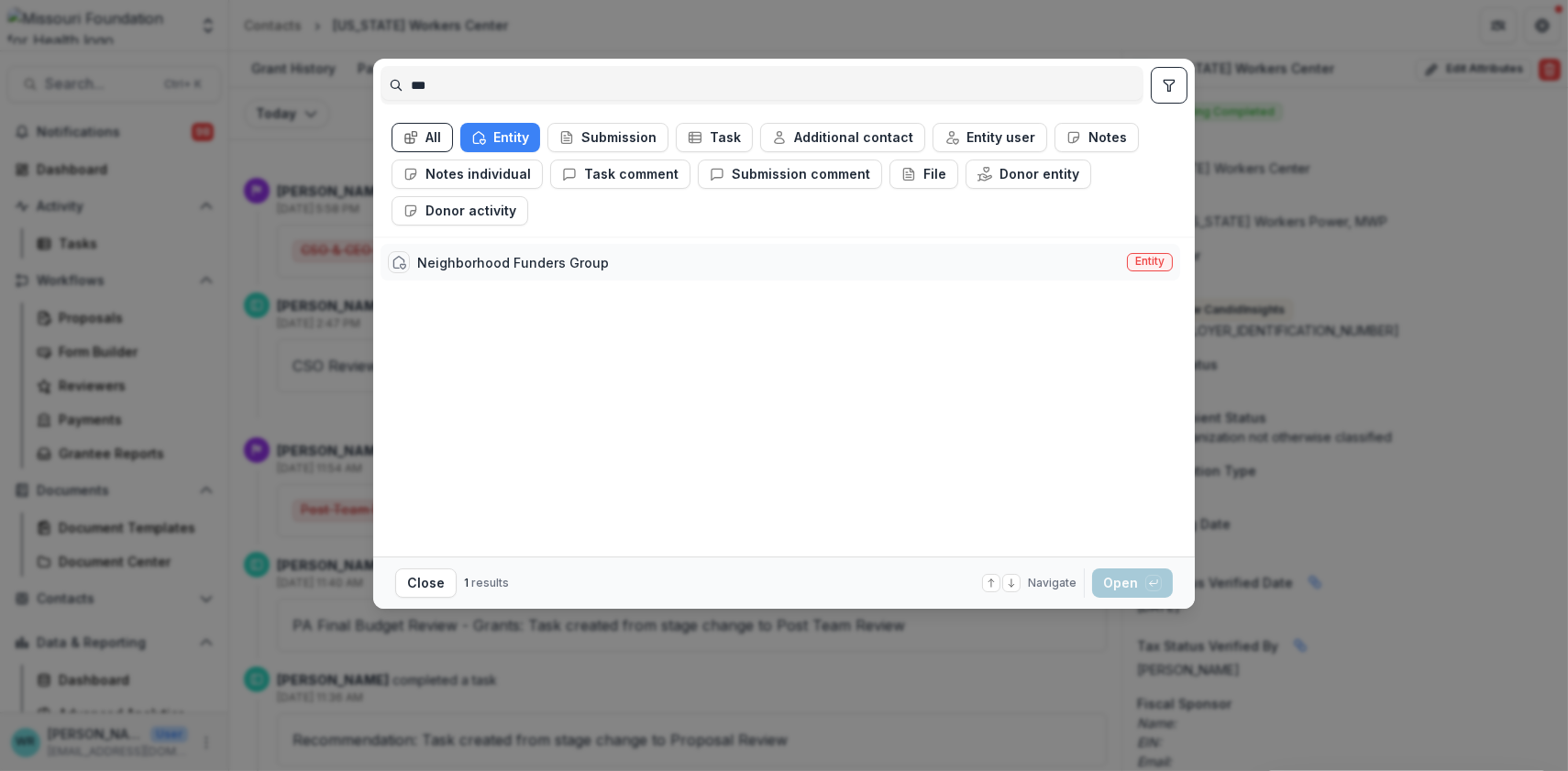
click at [1154, 253] on span "Entity" at bounding box center [1150, 262] width 46 height 18
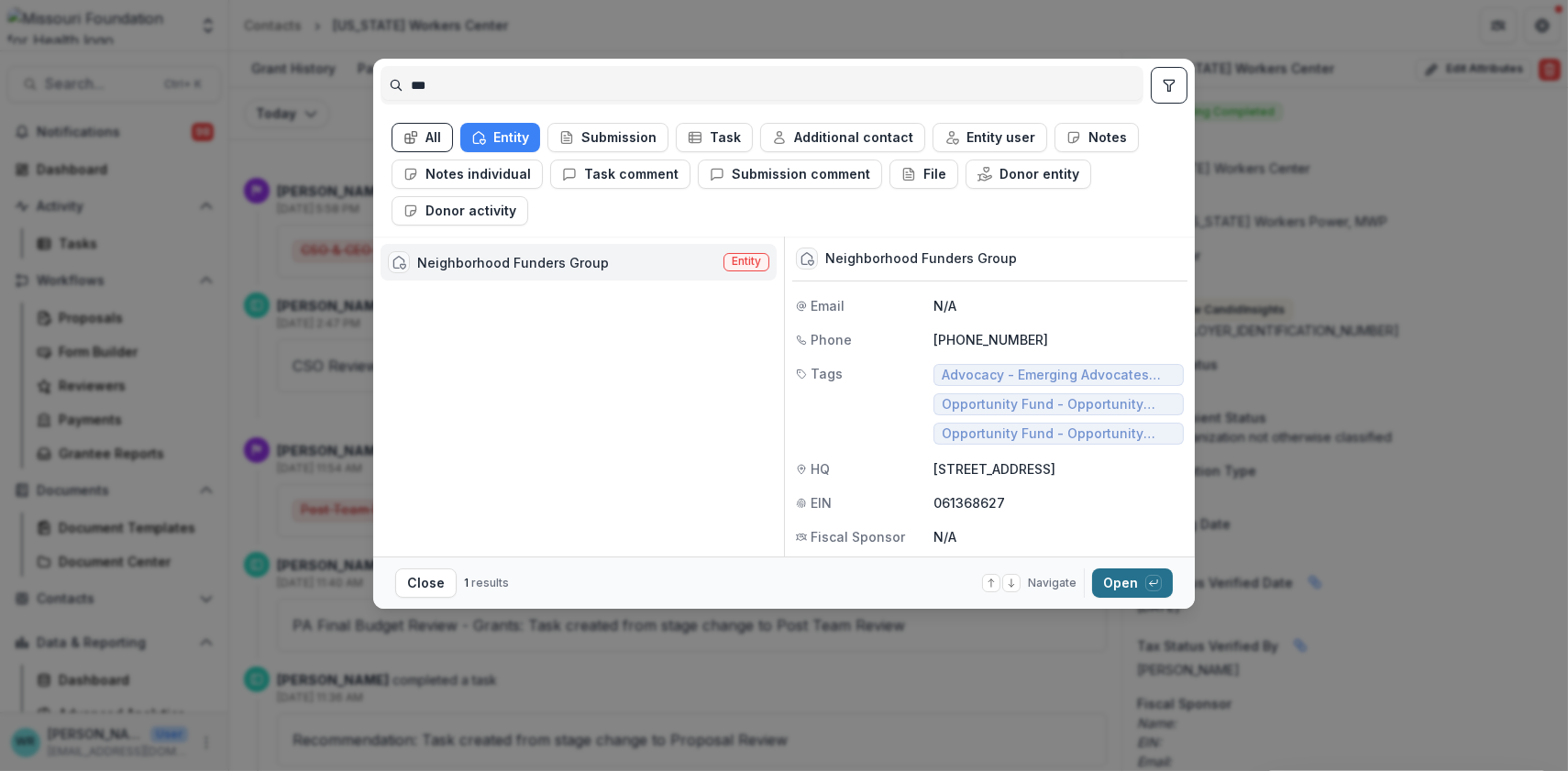
click at [1135, 588] on button "Open with enter key" at bounding box center [1132, 584] width 80 height 30
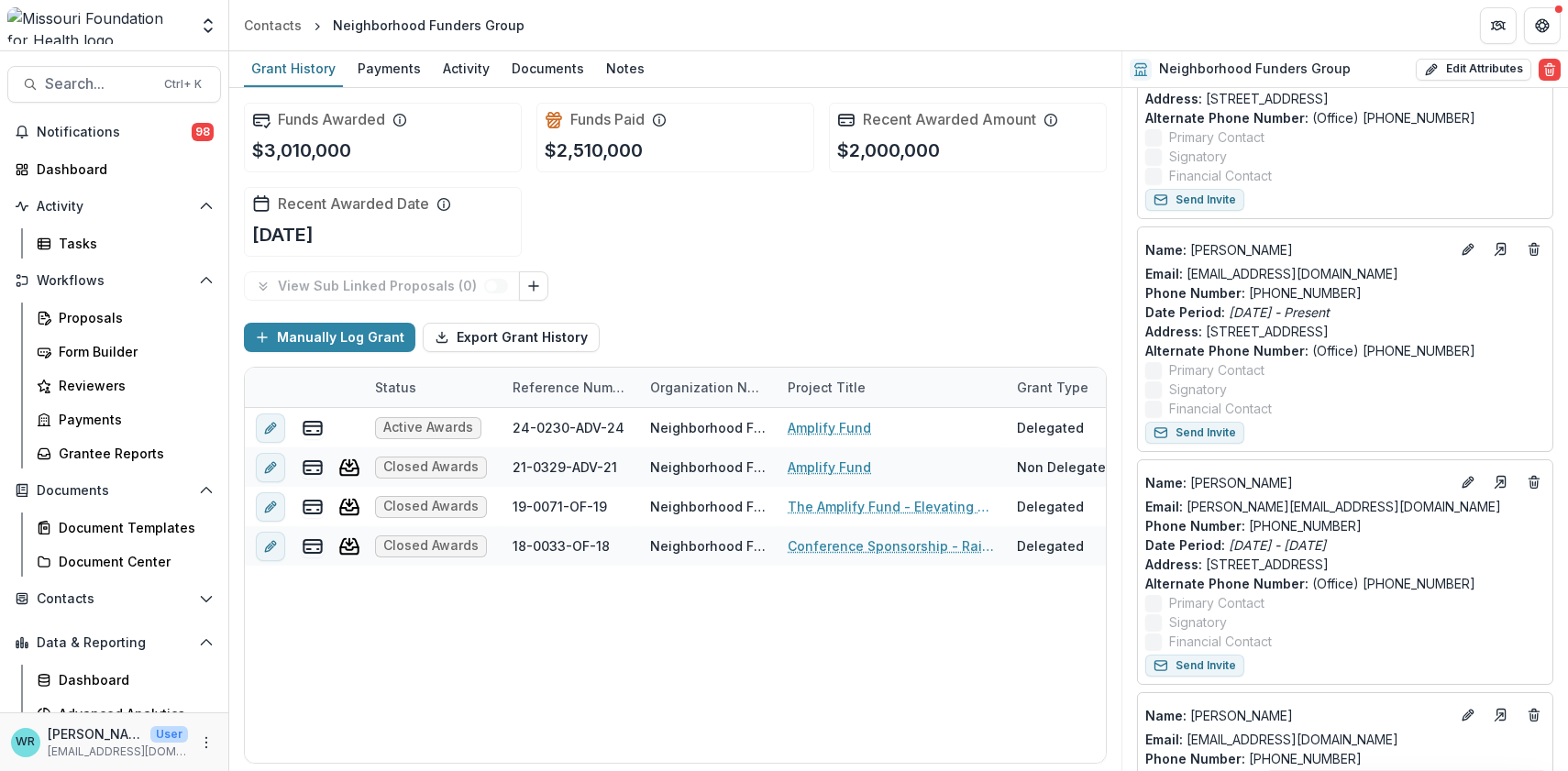
scroll to position [1223, 0]
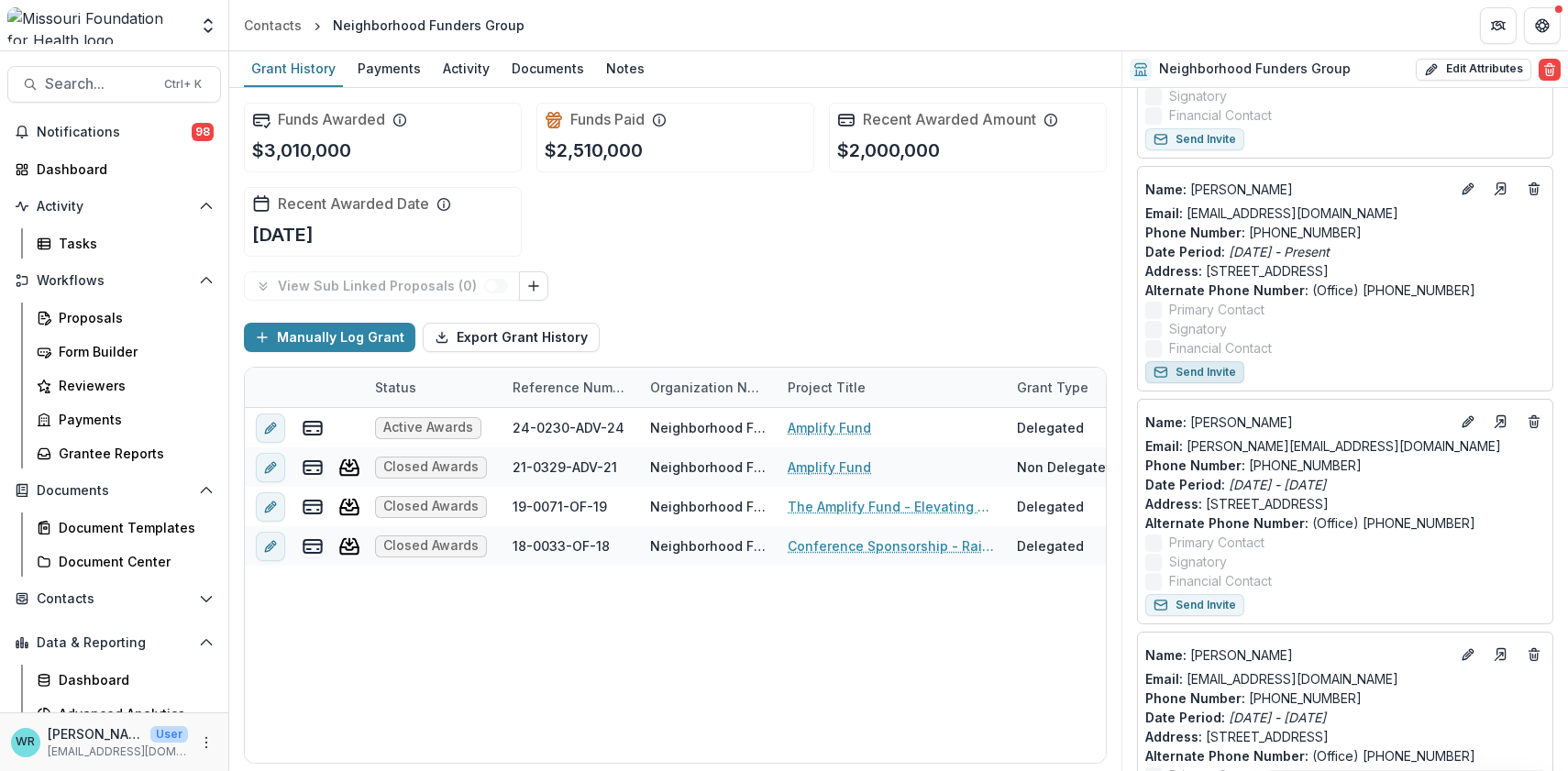
click at [1213, 383] on button "Send Invite" at bounding box center [1194, 372] width 99 height 22
click at [1463, 195] on icon "Edit" at bounding box center [1466, 190] width 8 height 8
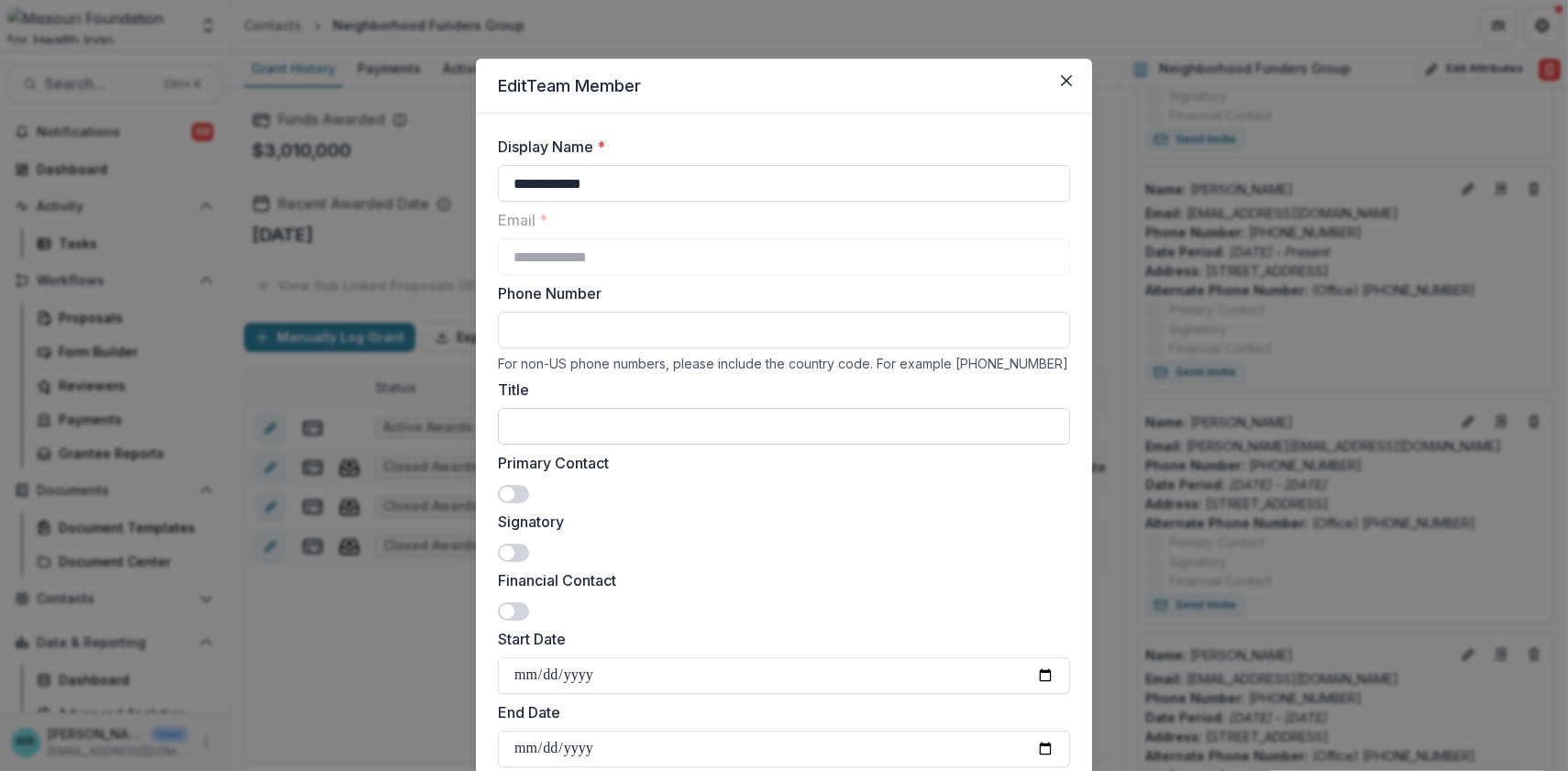
scroll to position [780, 0]
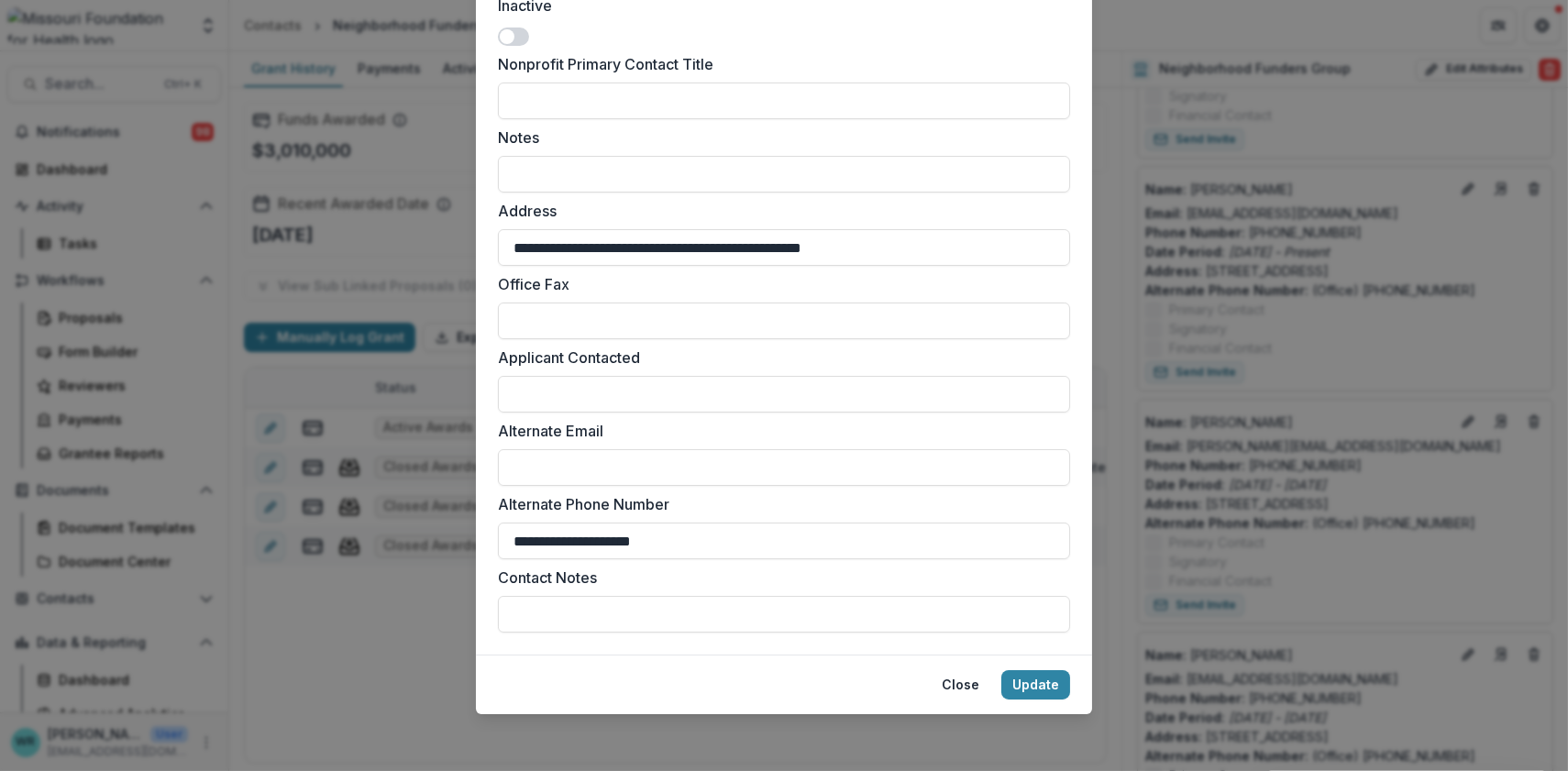
drag, startPoint x: 744, startPoint y: 543, endPoint x: 457, endPoint y: 515, distance: 288.4
click at [457, 515] on div "**********" at bounding box center [784, 385] width 1568 height 771
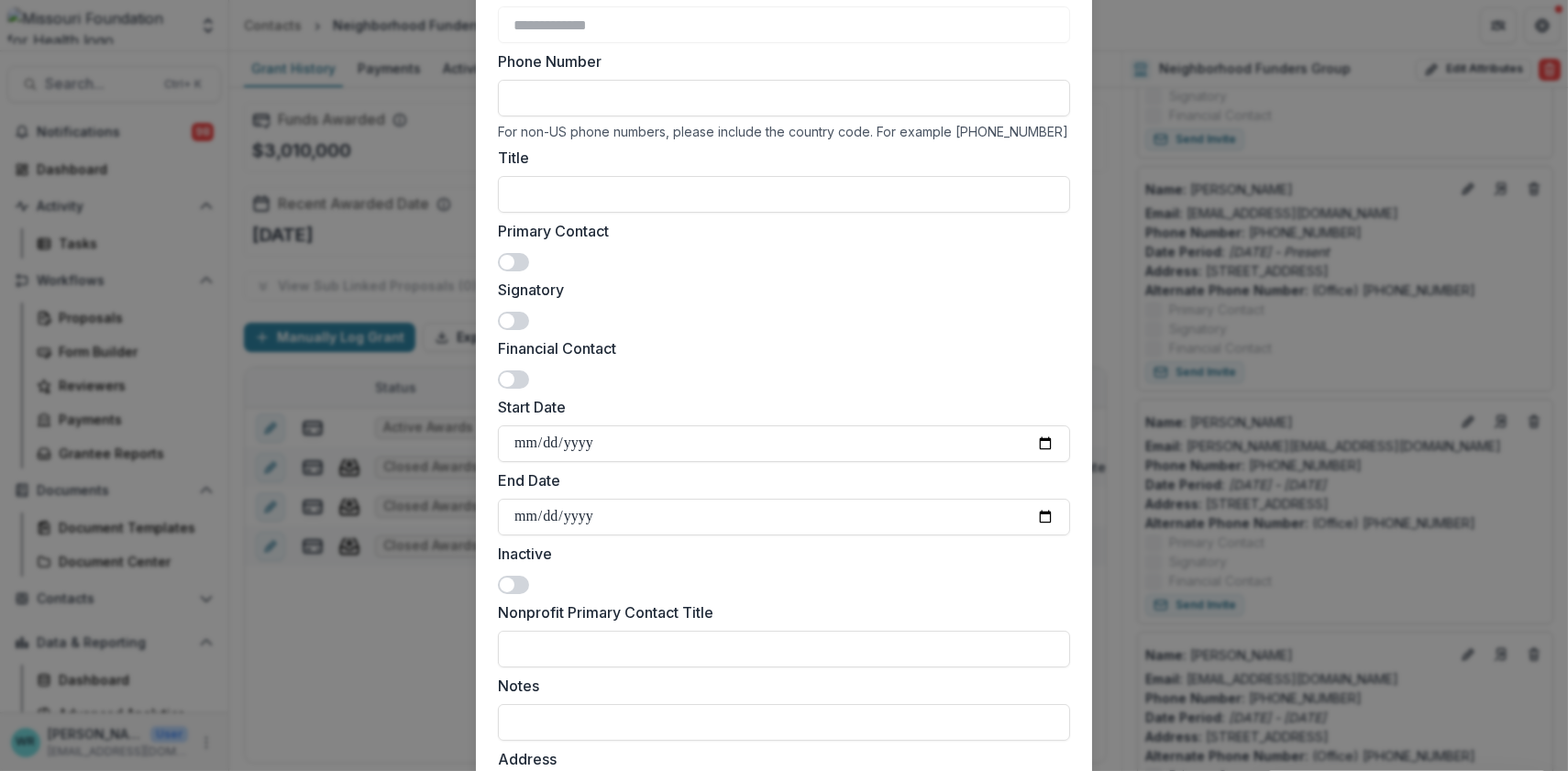
scroll to position [0, 0]
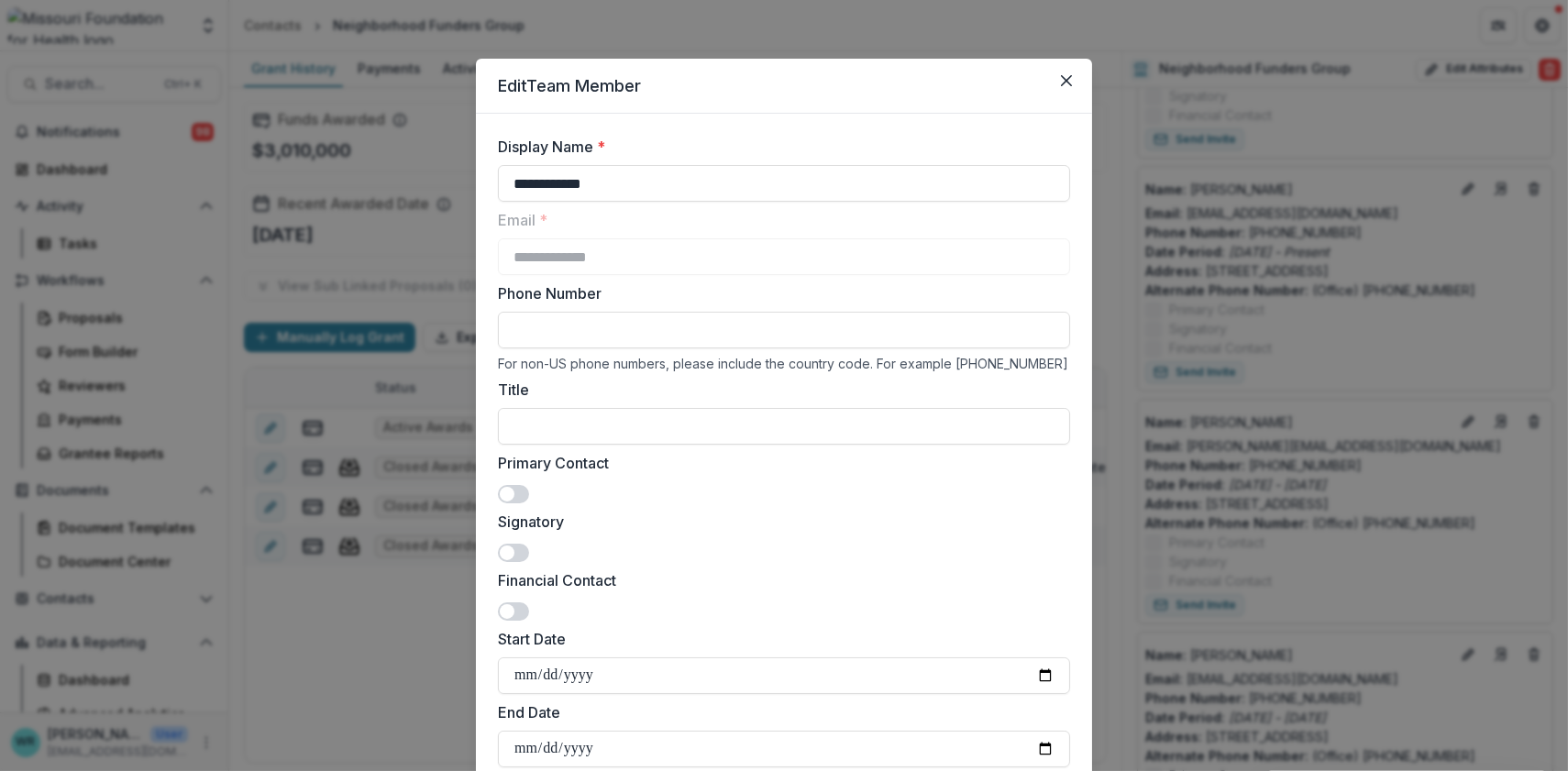
click at [533, 328] on input "Phone Number" at bounding box center [784, 331] width 573 height 37
paste input "**********"
type input "**********"
click at [801, 436] on input "Title" at bounding box center [784, 427] width 573 height 37
paste input "**********"
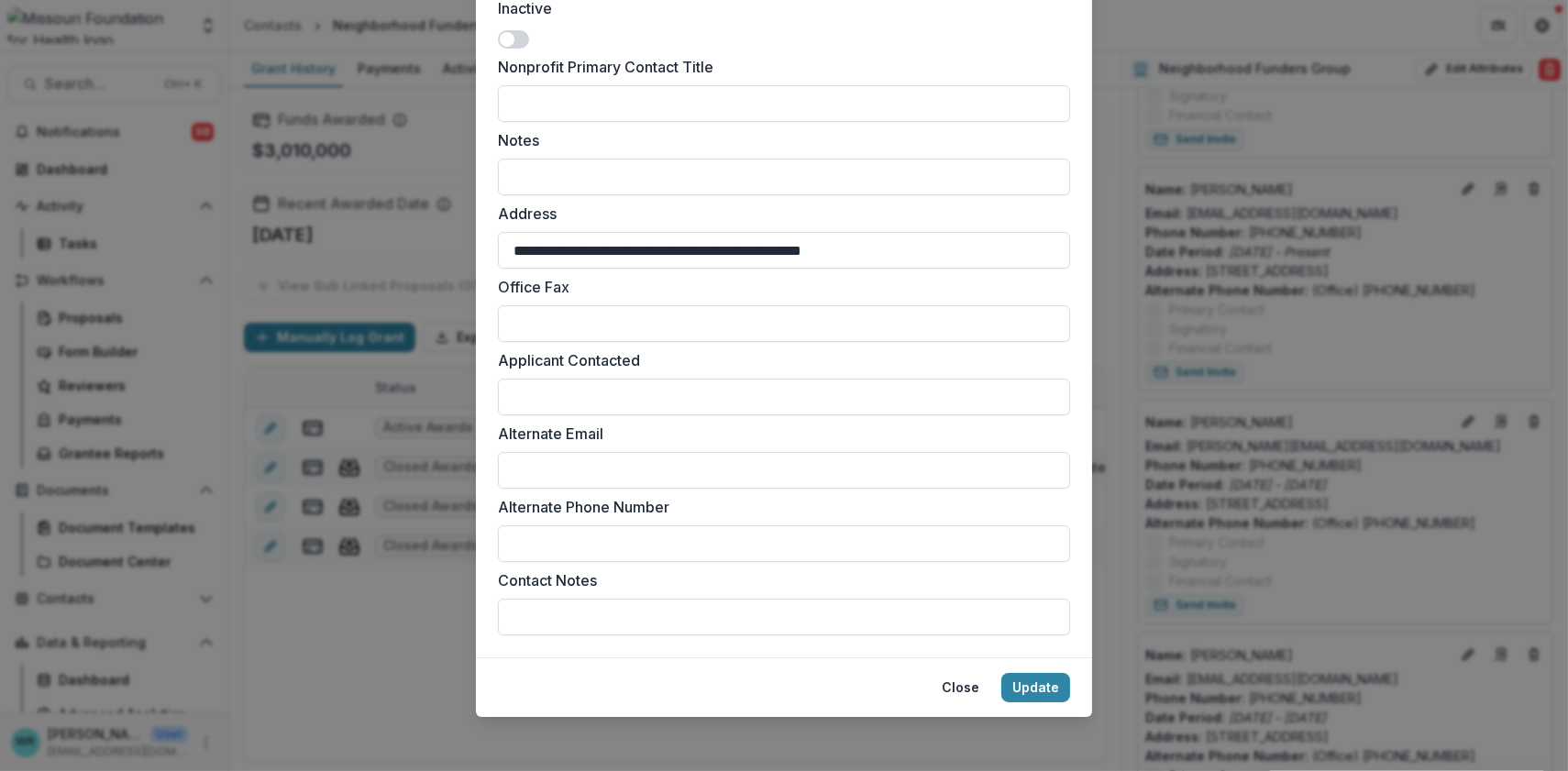
scroll to position [780, 0]
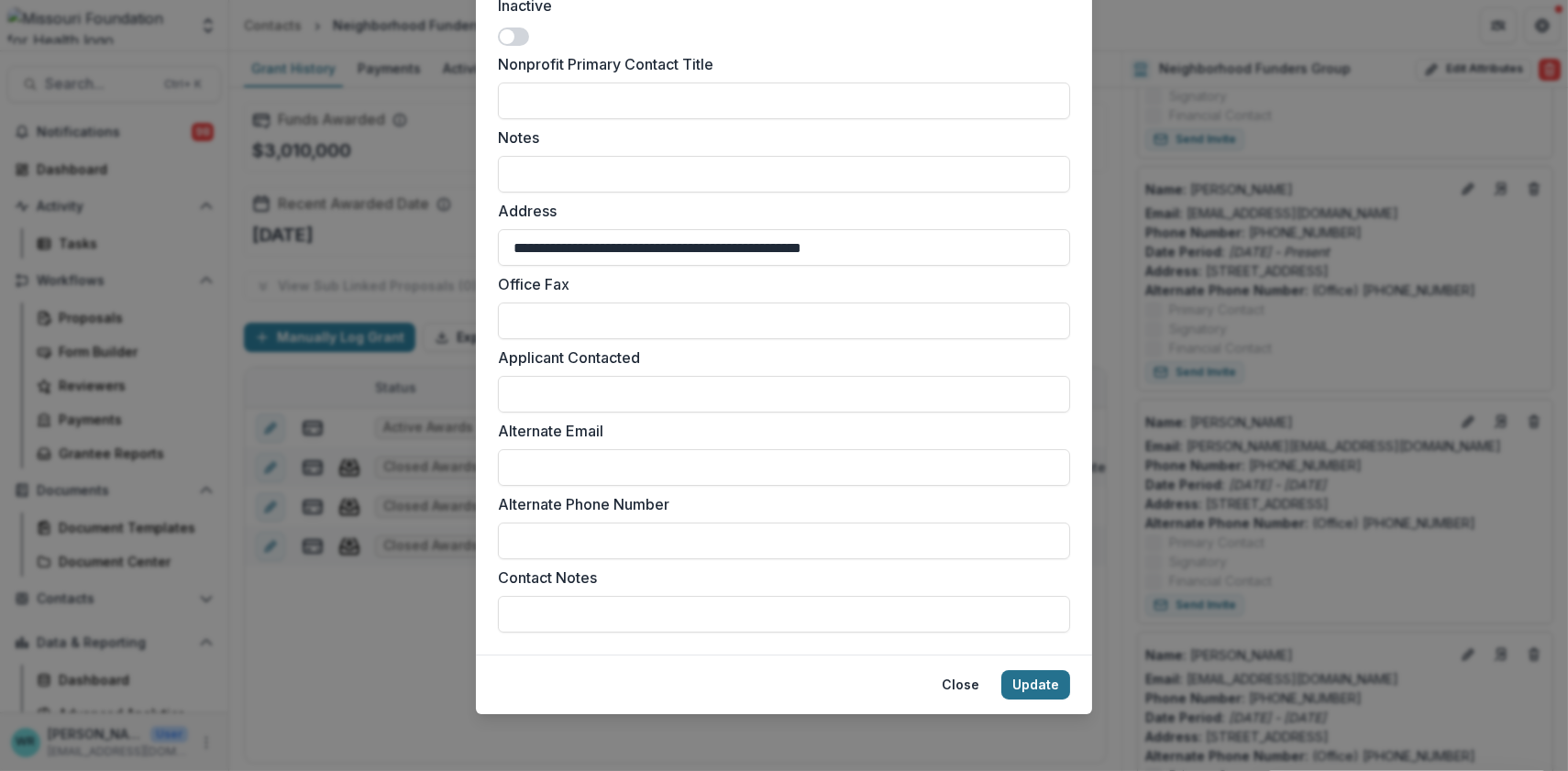
type input "**********"
click at [1042, 685] on button "Update" at bounding box center [1035, 685] width 68 height 30
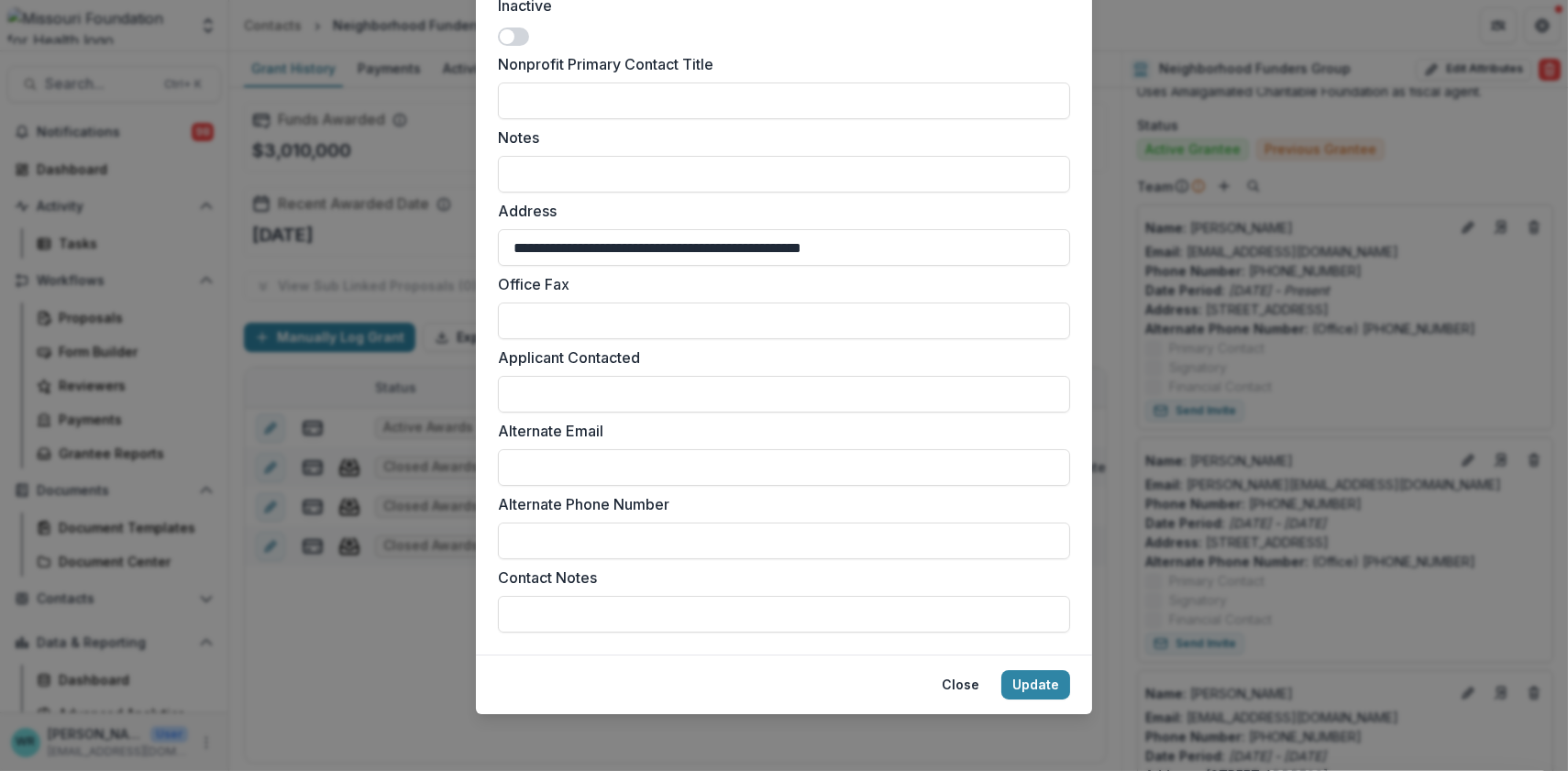
scroll to position [1540, 0]
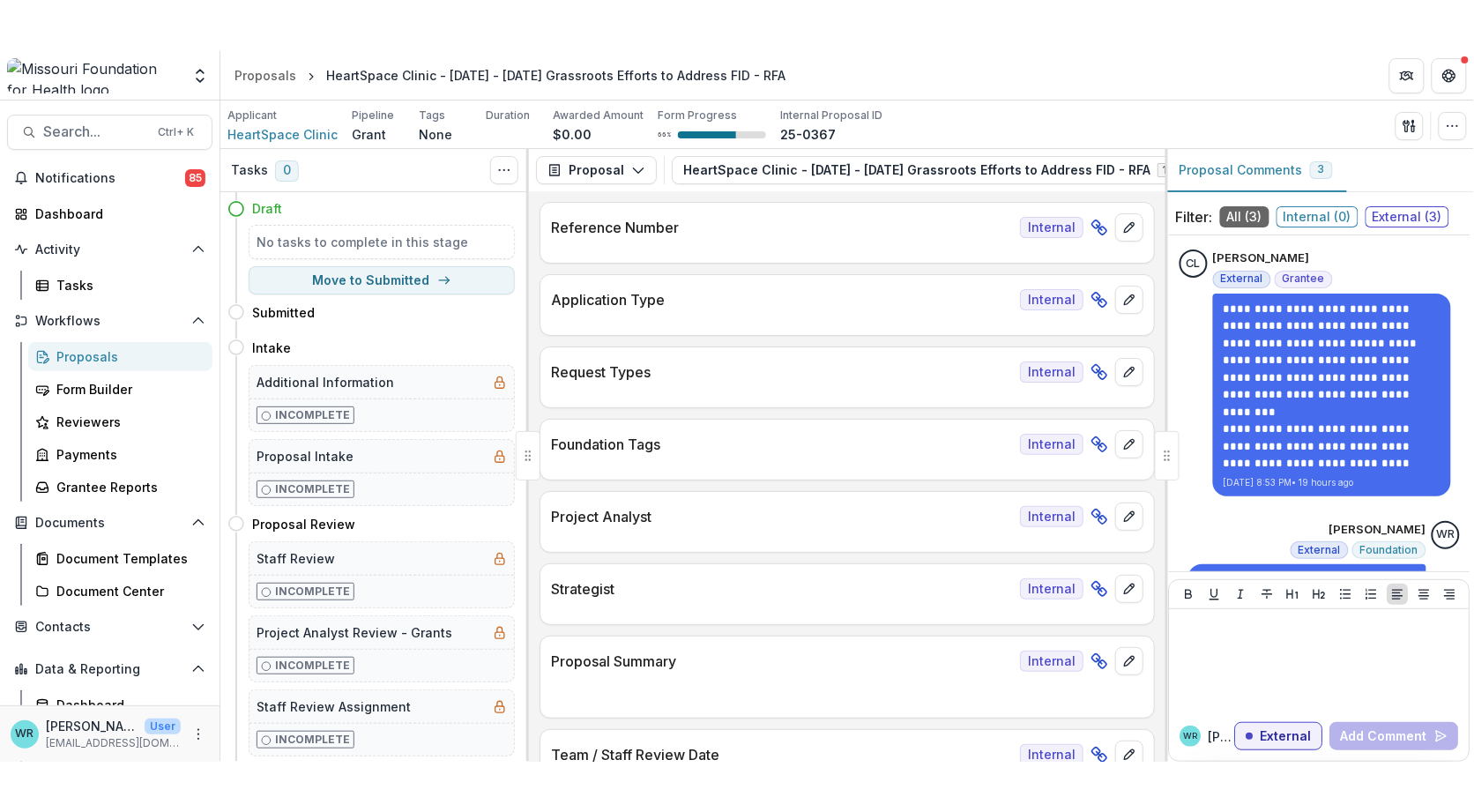
scroll to position [153, 0]
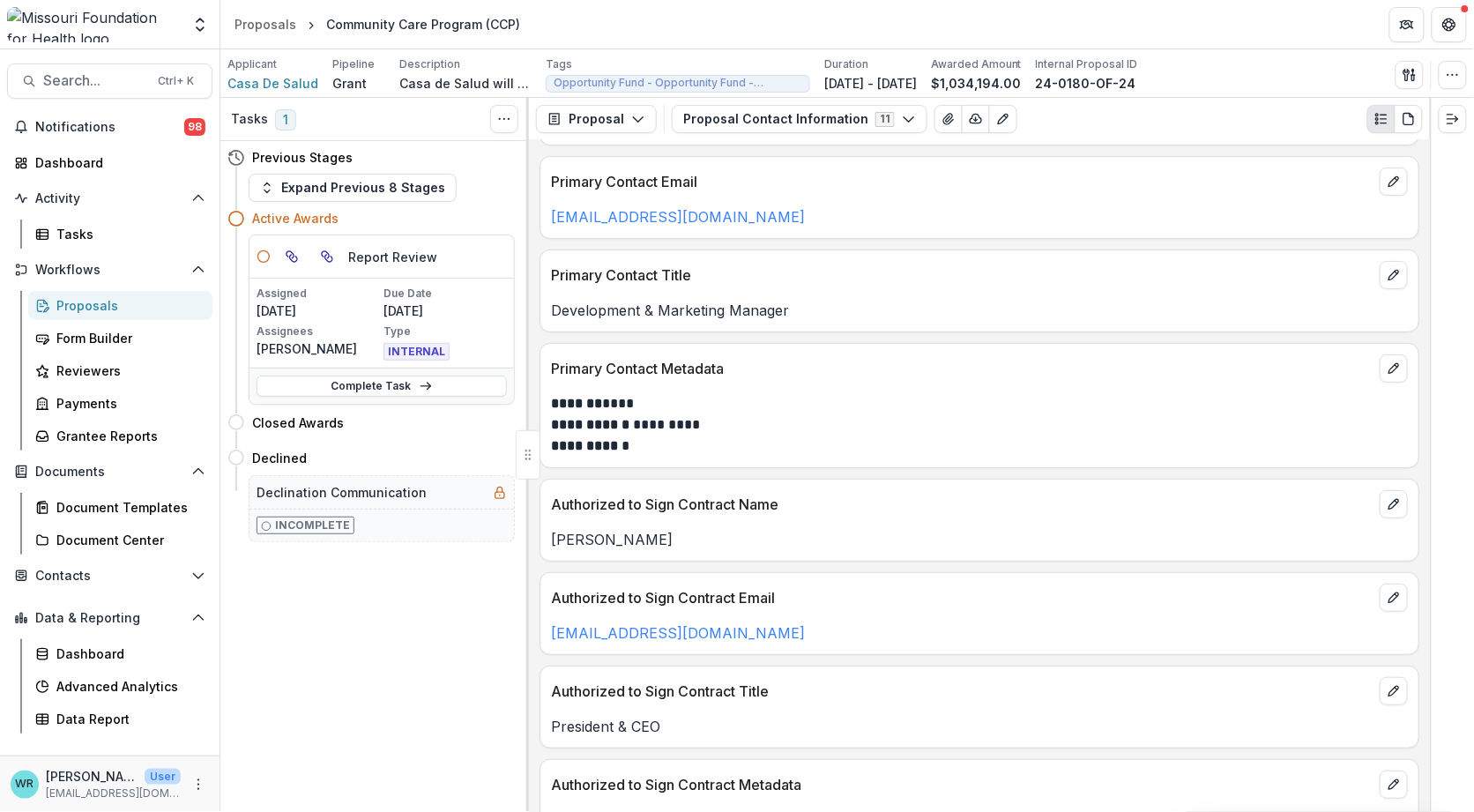
scroll to position [171, 0]
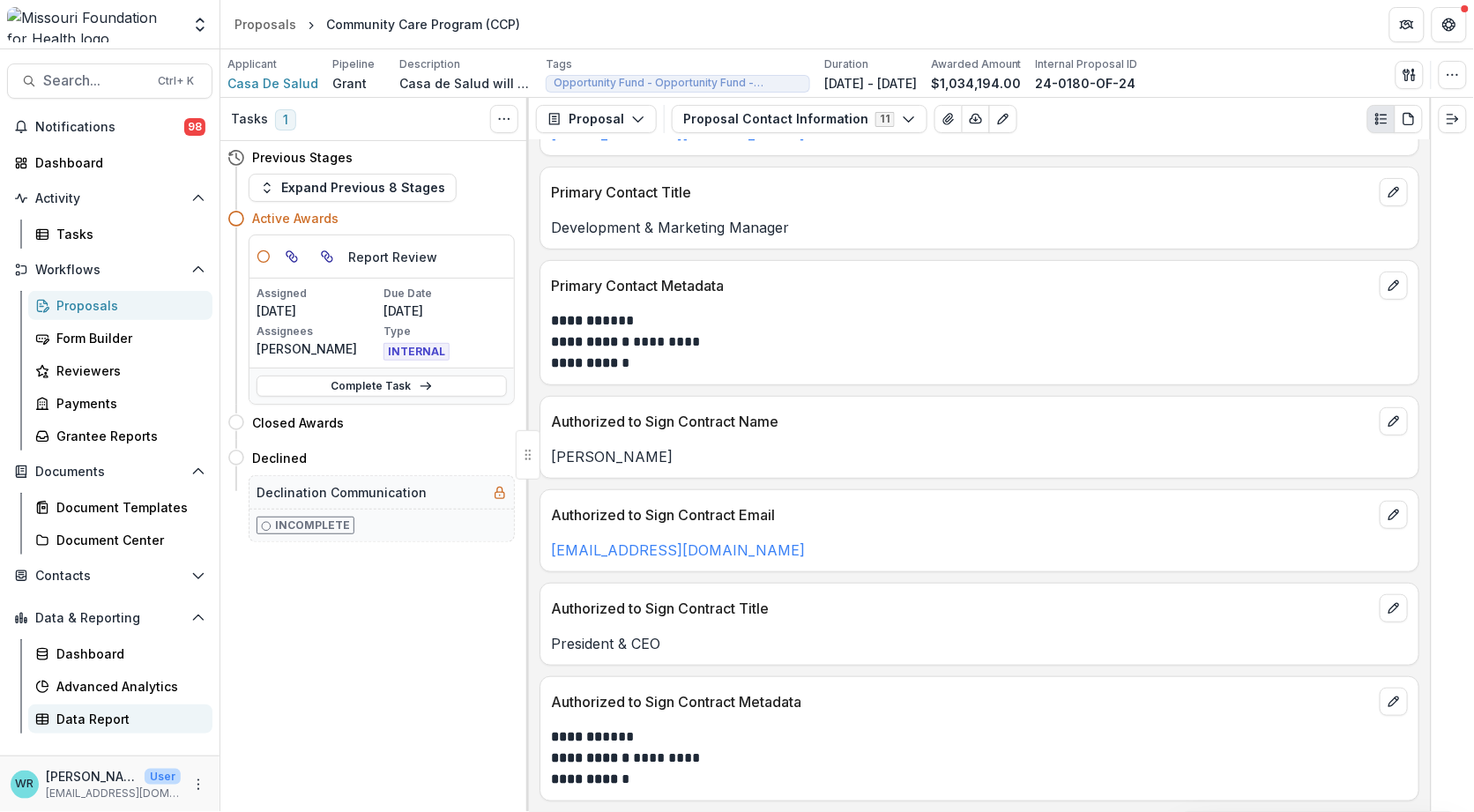
click at [116, 729] on link "Data Report" at bounding box center [121, 718] width 185 height 29
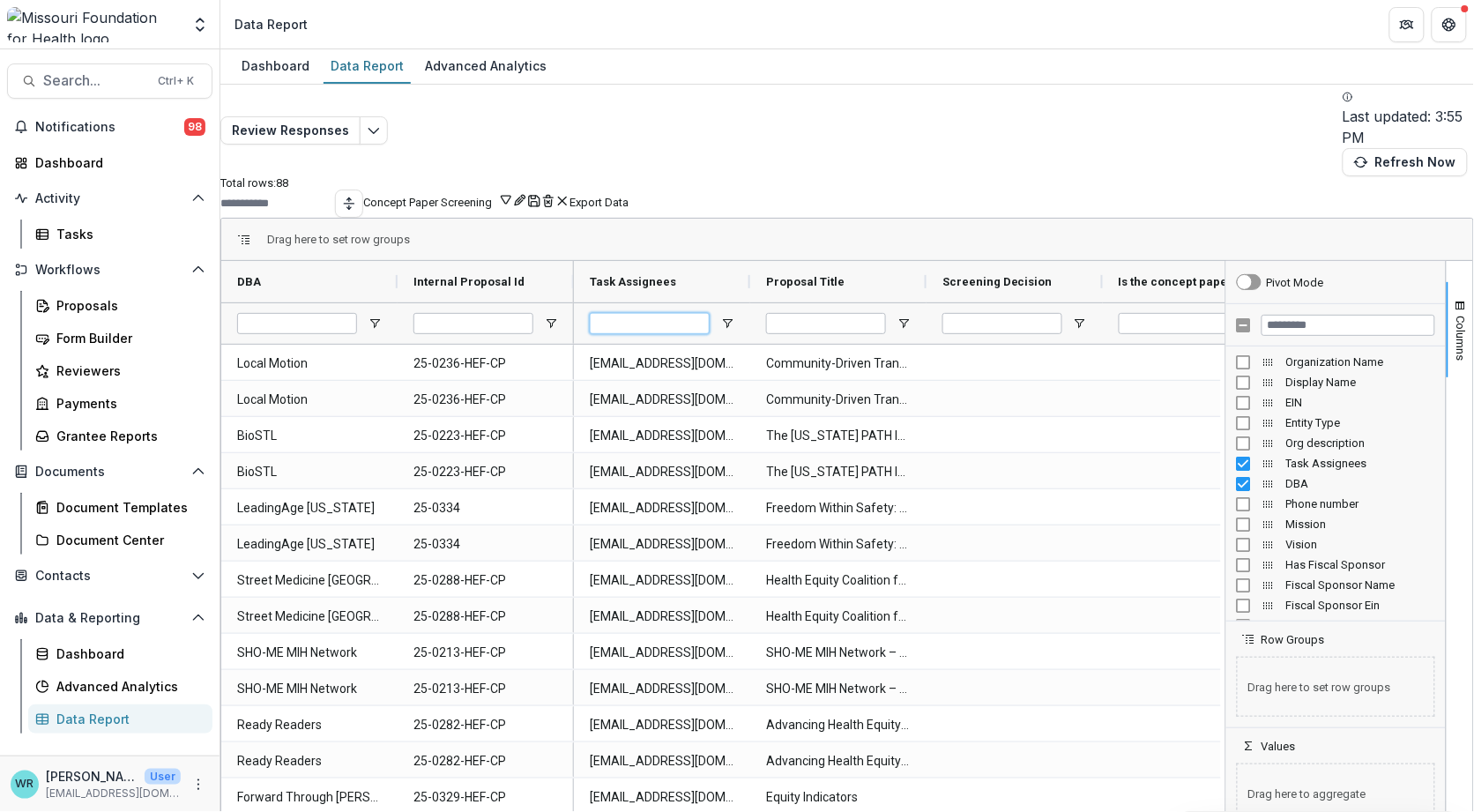
click at [661, 313] on input "Task Assignees Filter Input" at bounding box center [649, 324] width 120 height 21
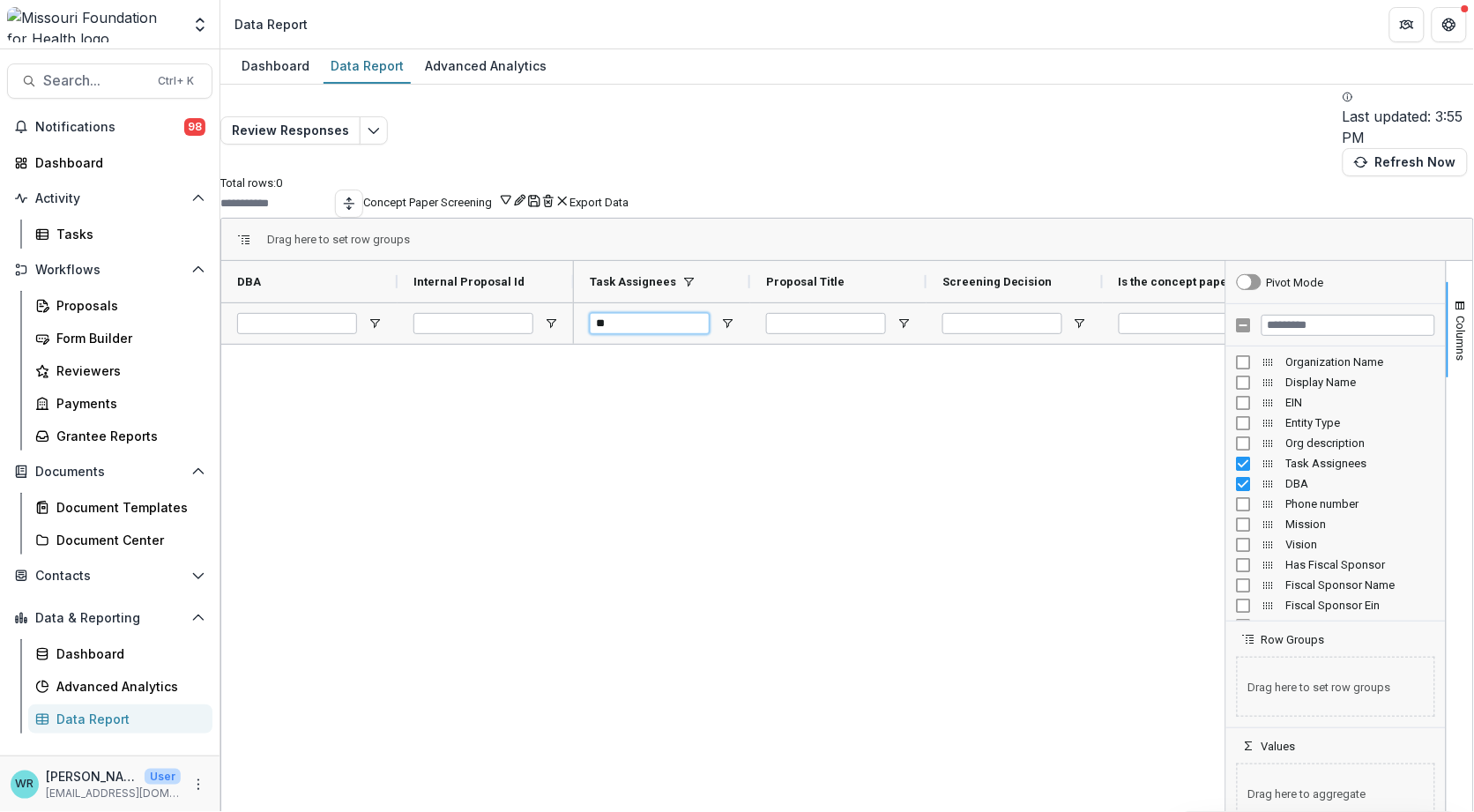
type input "*"
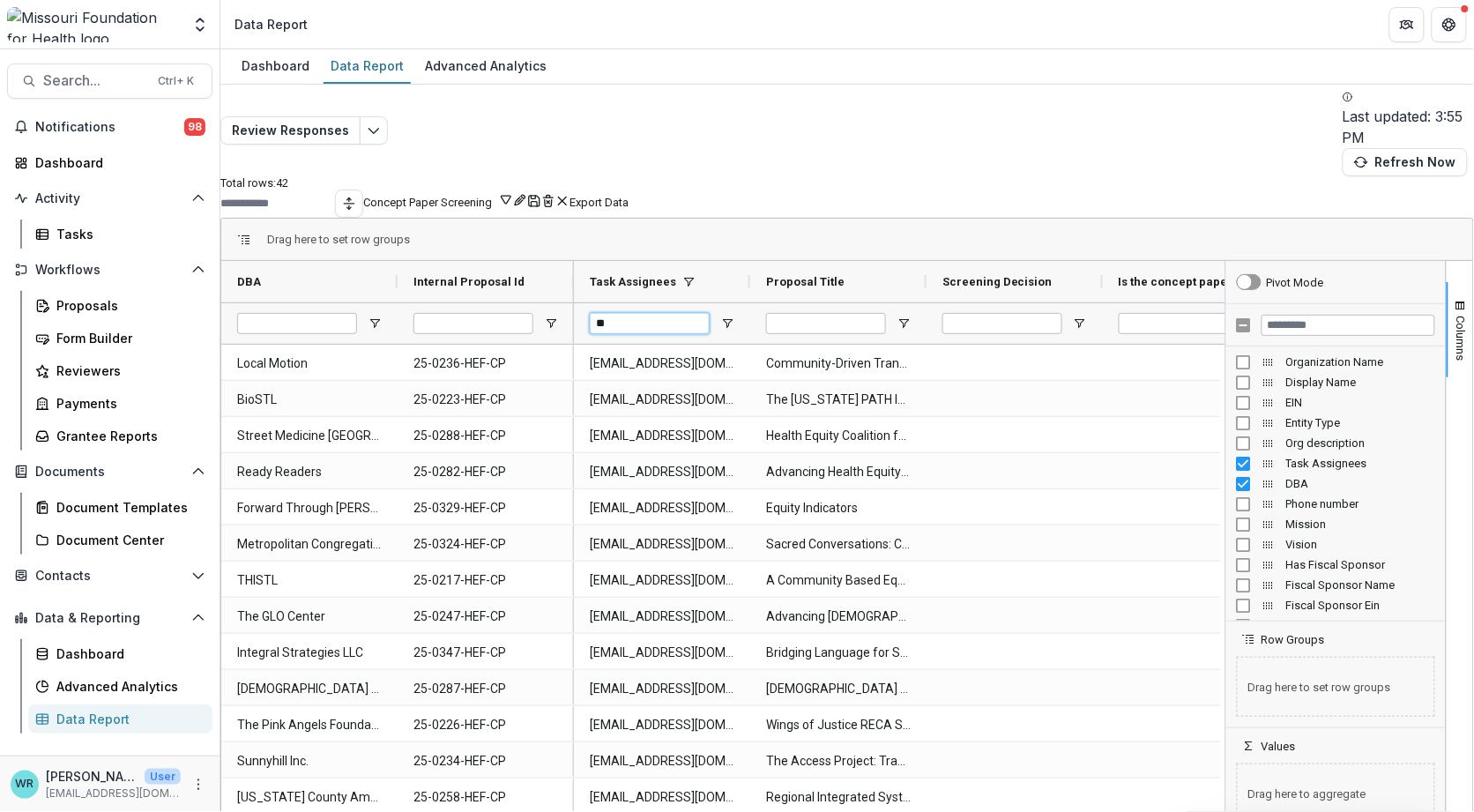
type input "*"
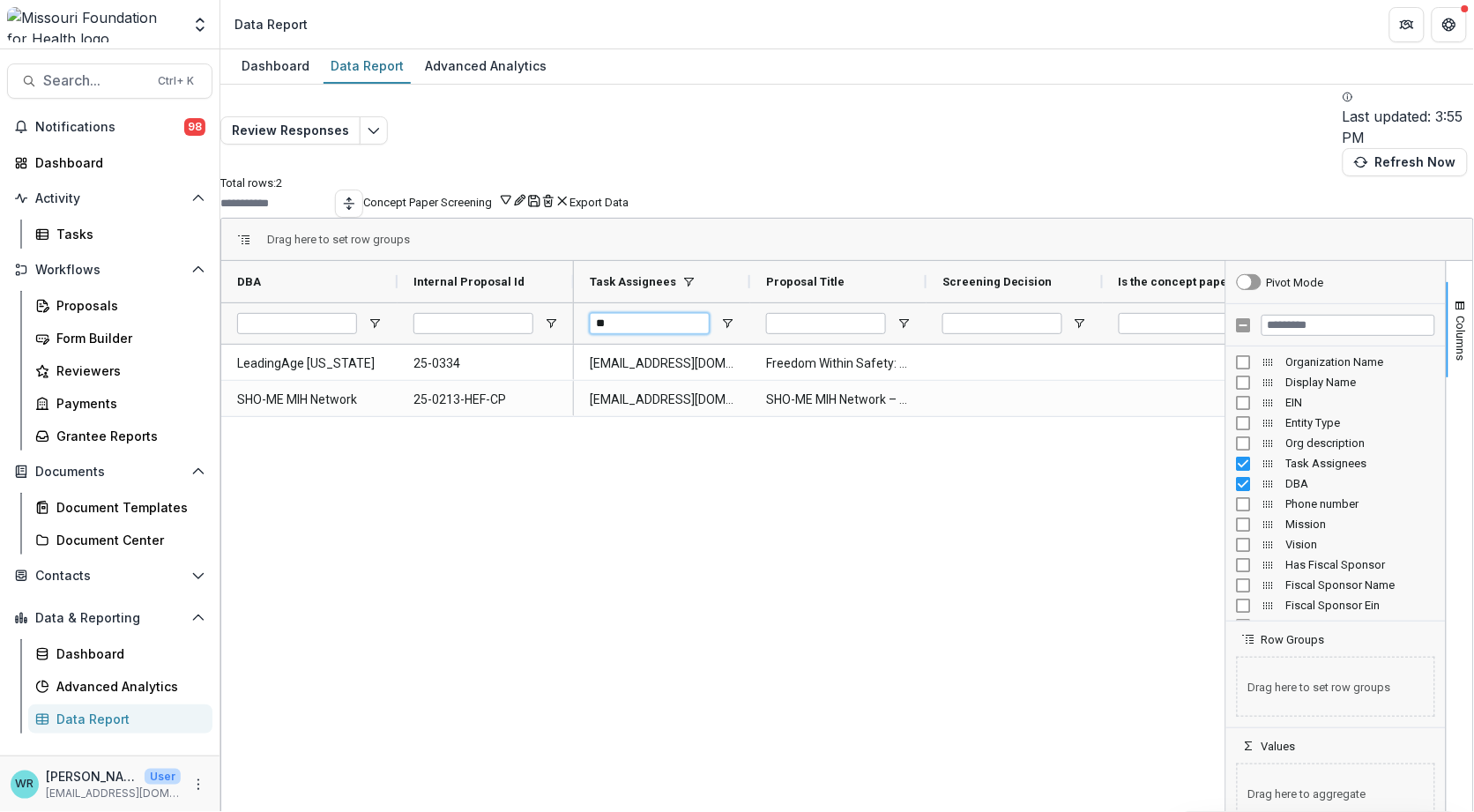
type input "*"
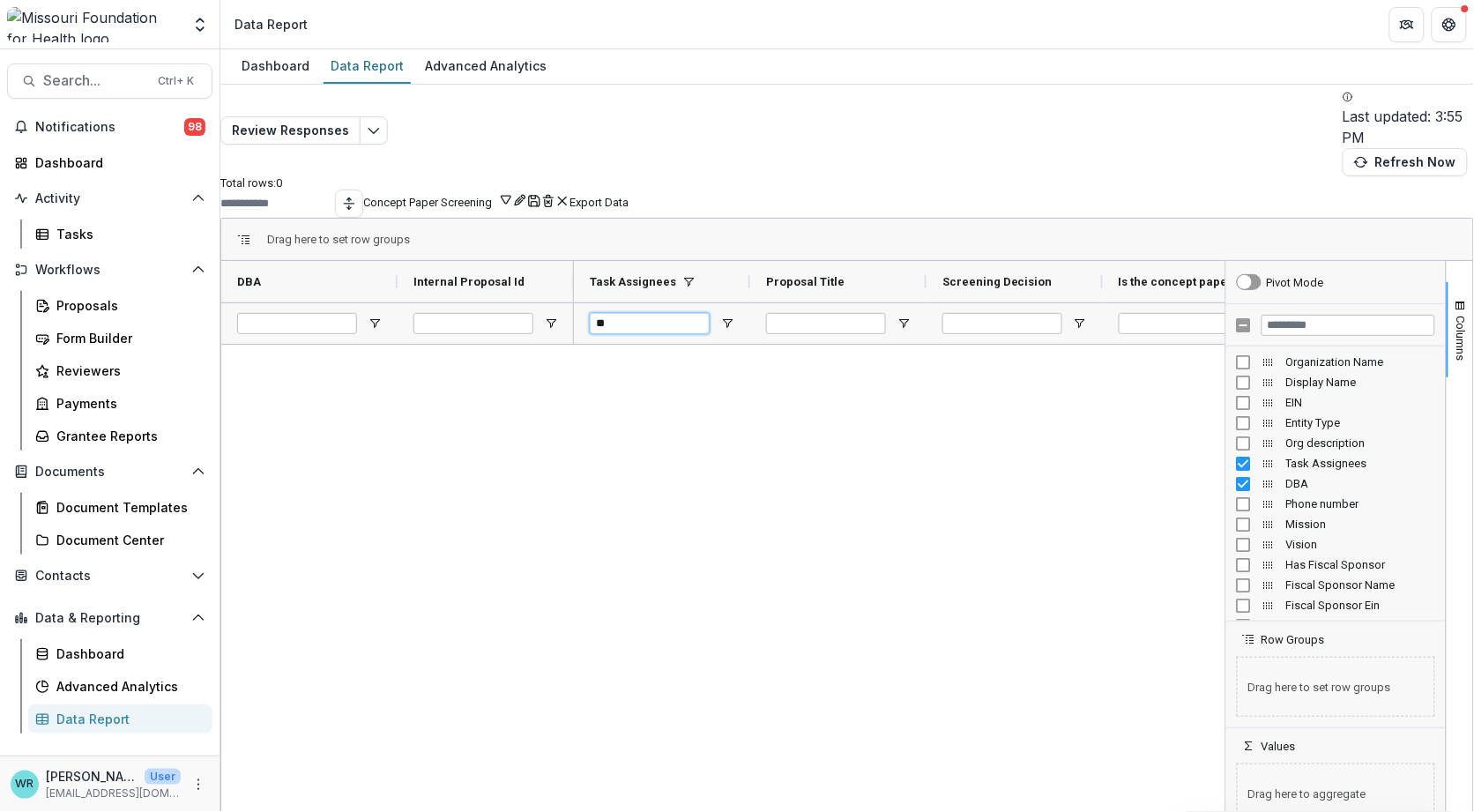
type input "*"
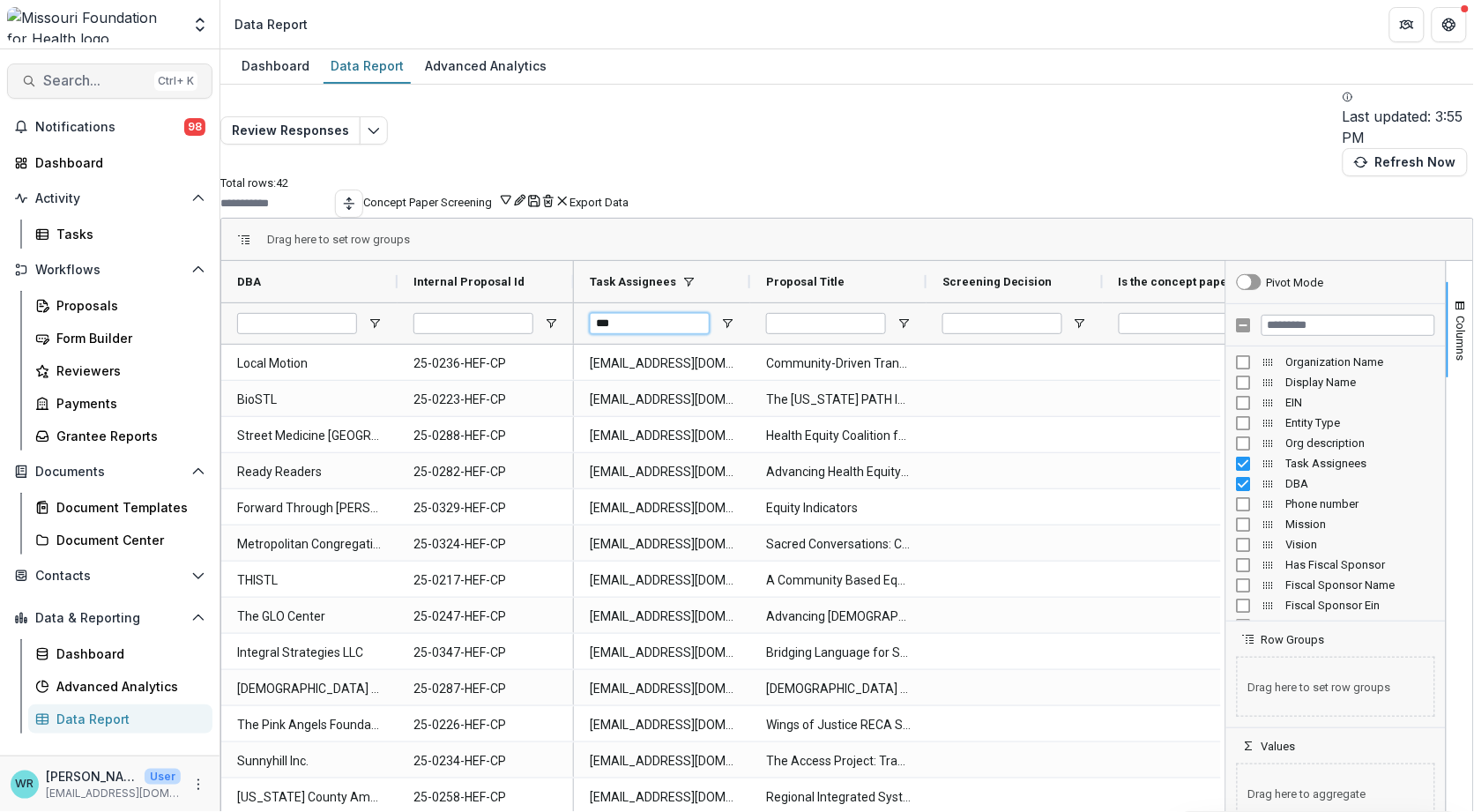
type input "***"
drag, startPoint x: 665, startPoint y: 280, endPoint x: 598, endPoint y: 280, distance: 67.0
click at [598, 303] on div "***" at bounding box center [662, 323] width 177 height 42
